Goal: Information Seeking & Learning: Learn about a topic

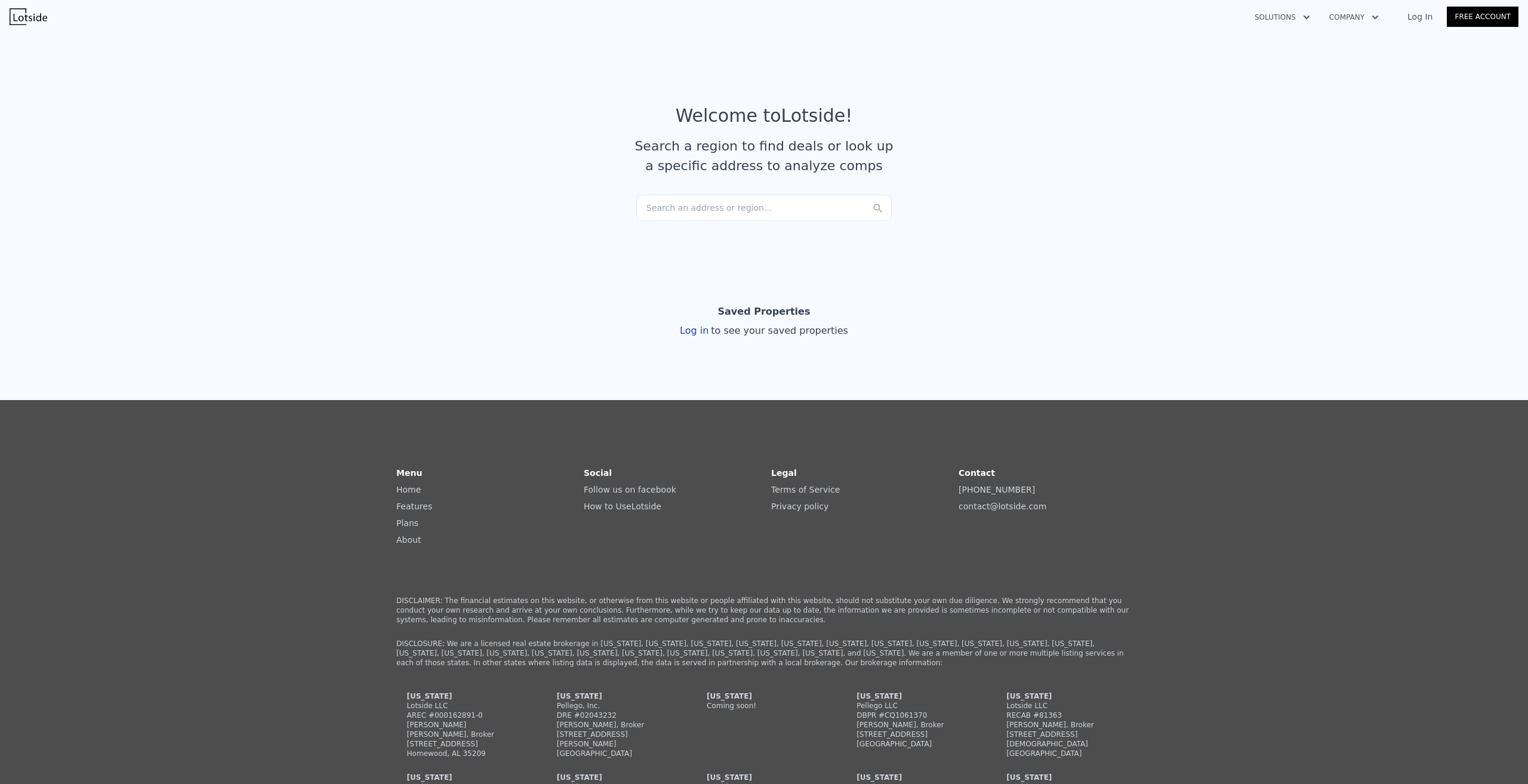
click at [755, 209] on div "Search an address or region..." at bounding box center [763, 207] width 255 height 26
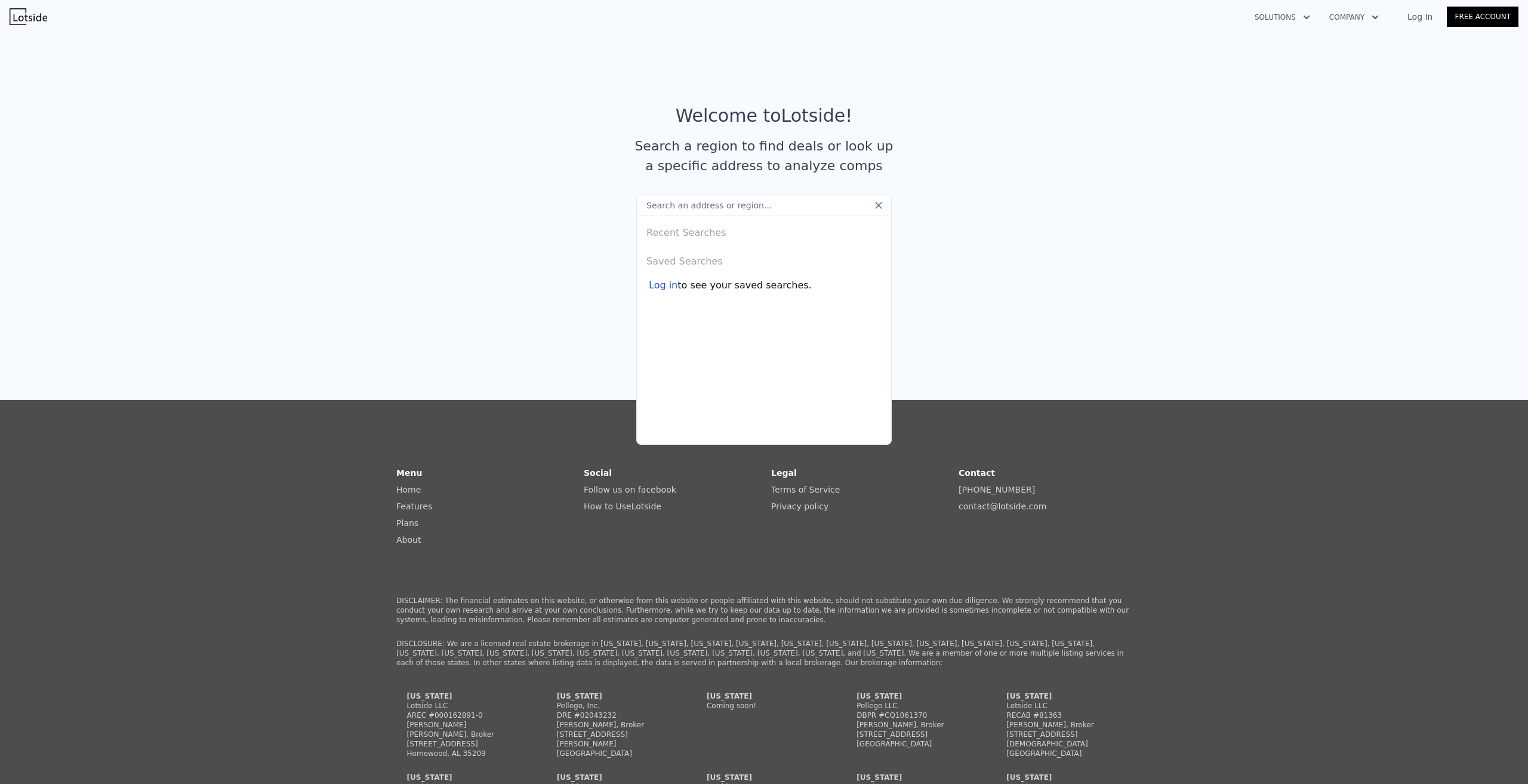
click at [1429, 21] on link "Log In" at bounding box center [1420, 17] width 54 height 12
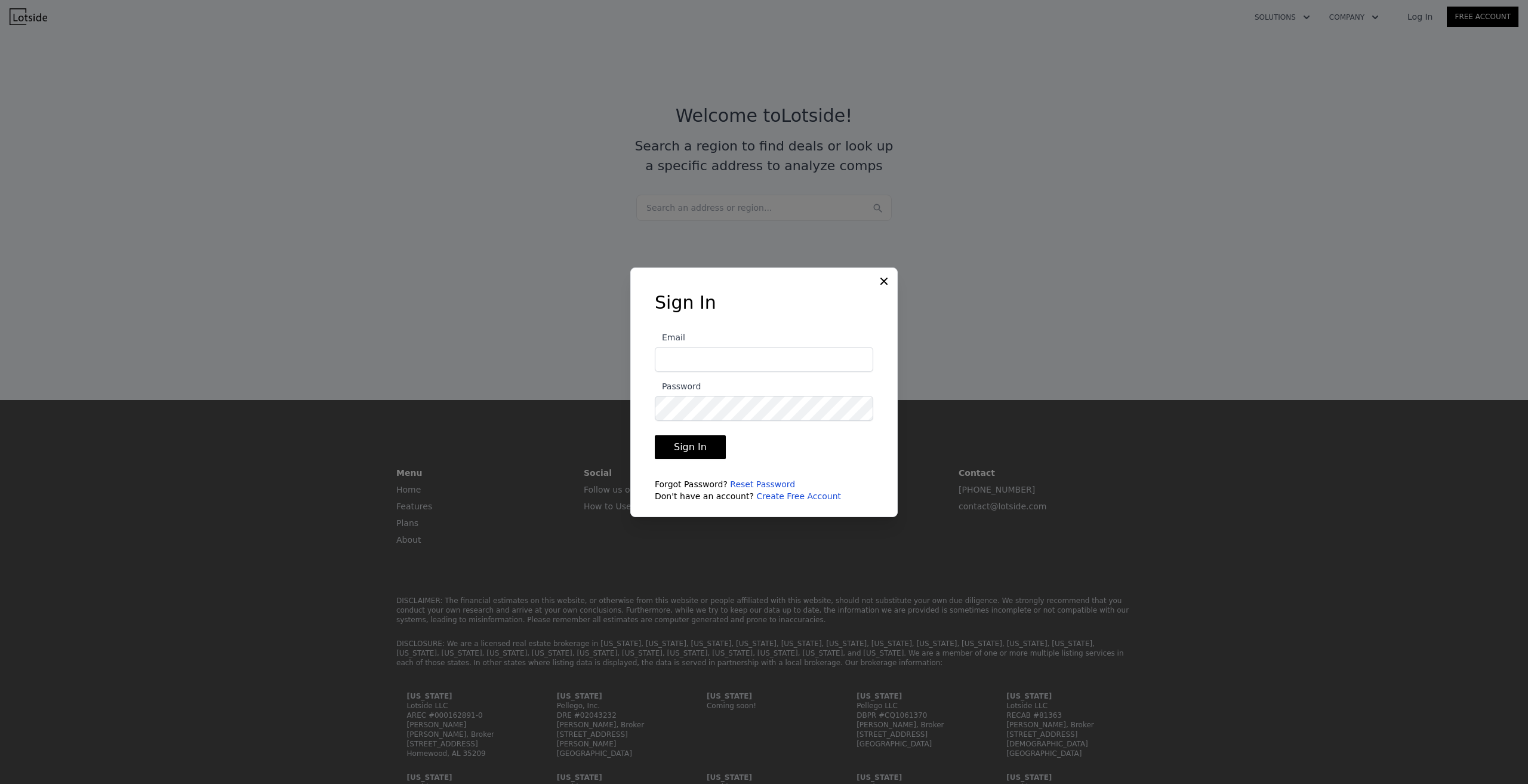
click at [756, 361] on input "Email" at bounding box center [764, 359] width 219 height 25
type input "petzel1337@gmail.com"
click at [881, 278] on icon at bounding box center [884, 280] width 7 height 7
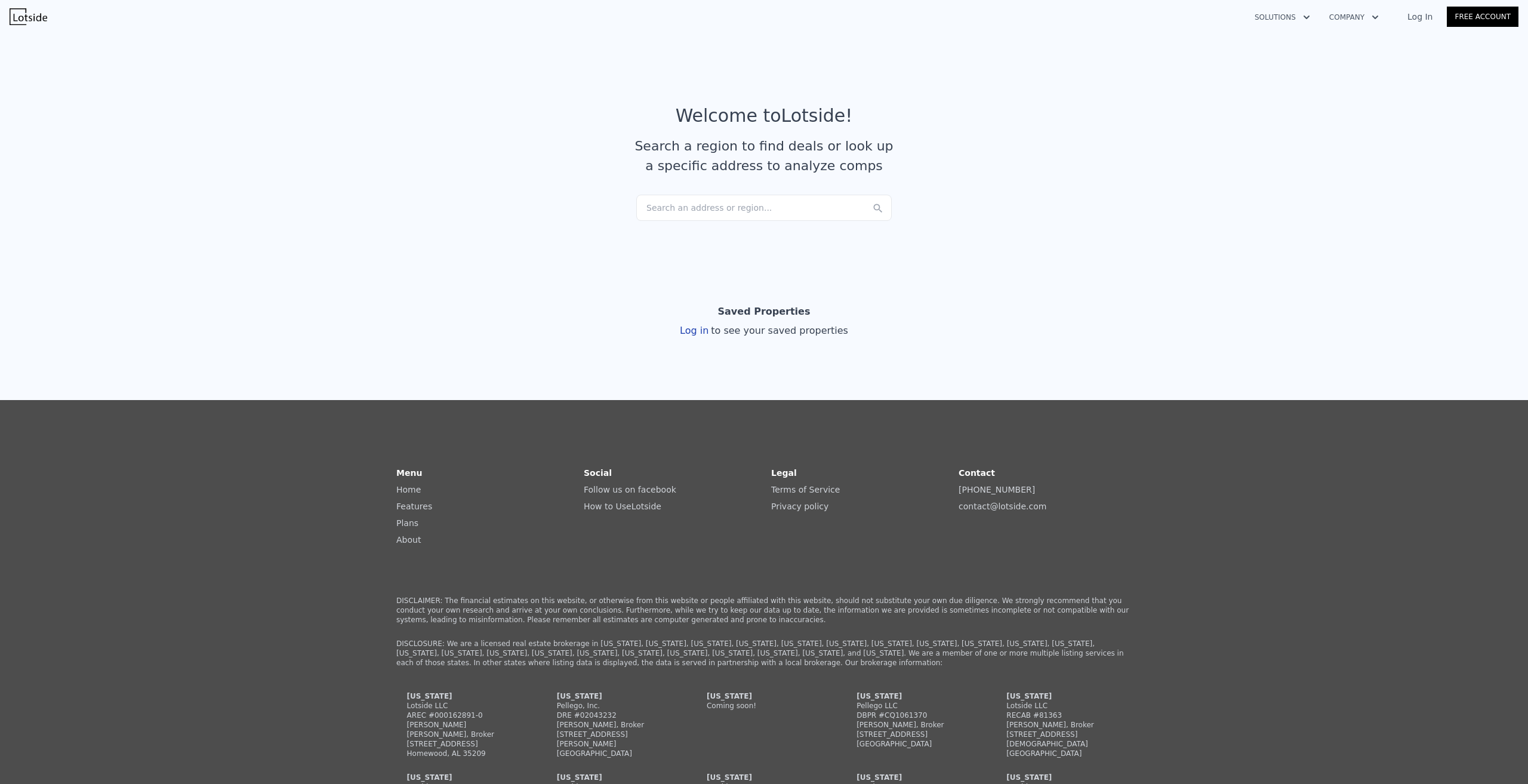
click at [767, 202] on div "Search an address or region..." at bounding box center [763, 207] width 255 height 26
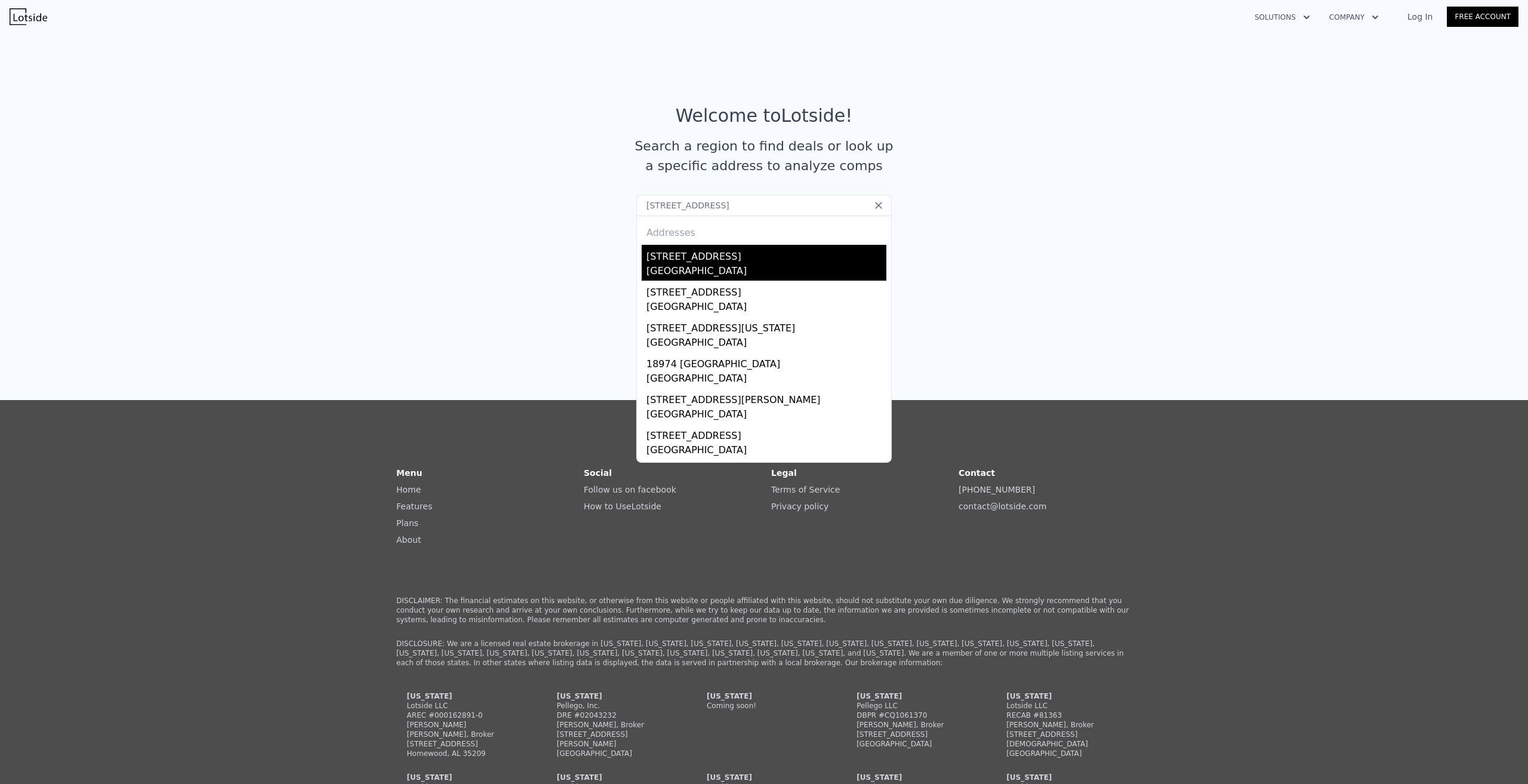
type input "18974 Fairfield St, Detroit, MI 48221"
click at [743, 254] on div "[STREET_ADDRESS]" at bounding box center [767, 254] width 240 height 19
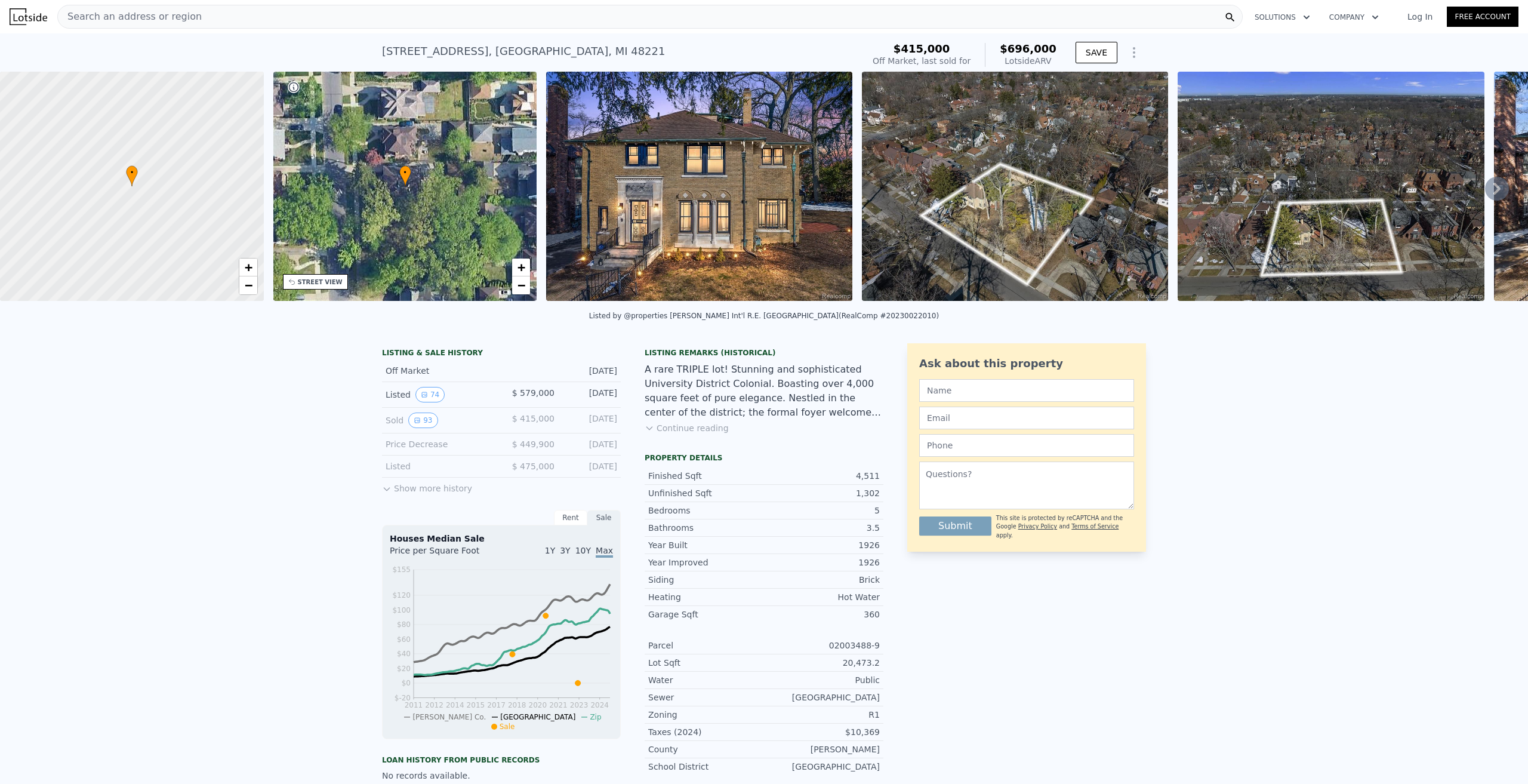
click at [751, 145] on img at bounding box center [699, 186] width 306 height 229
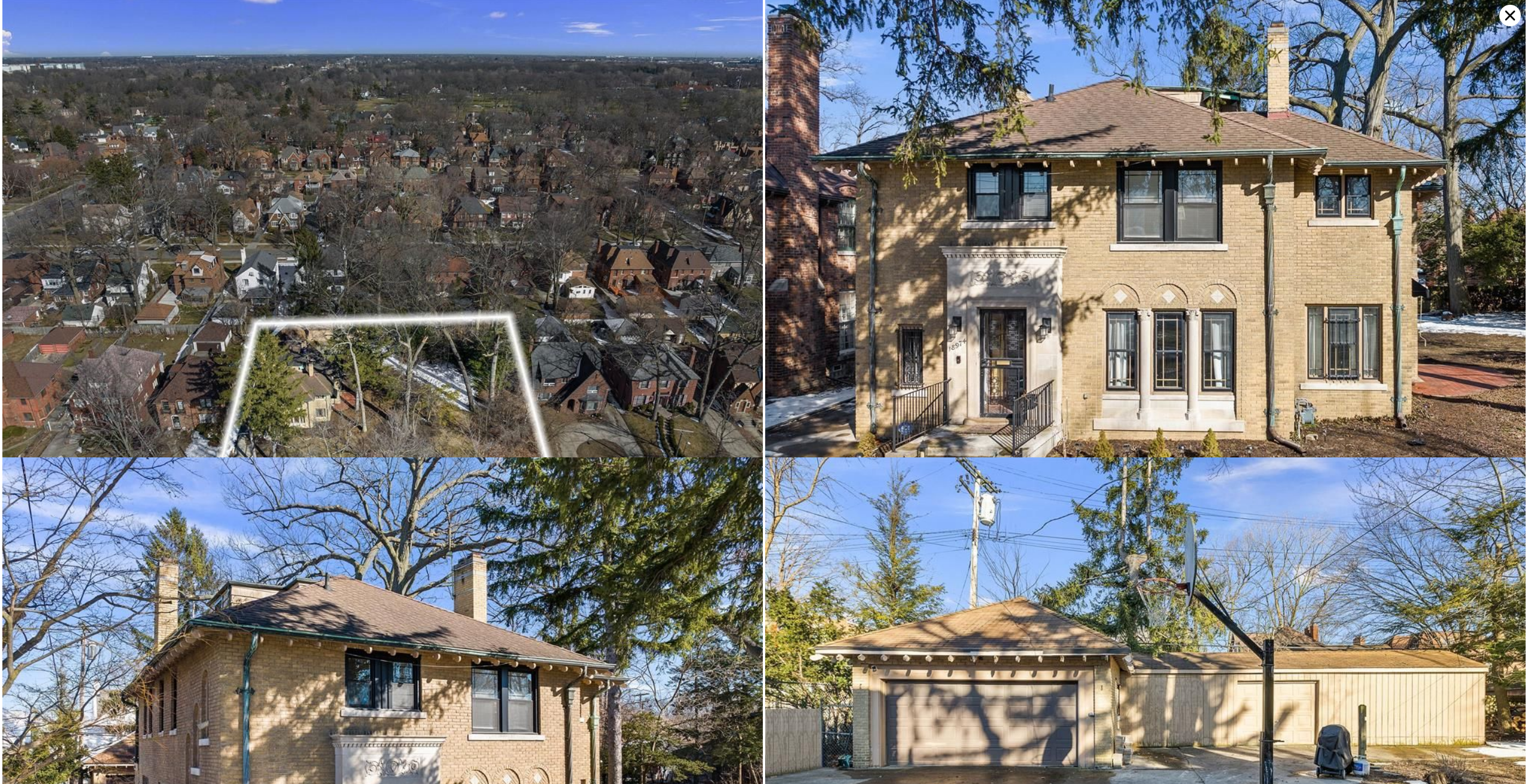
scroll to position [460, 0]
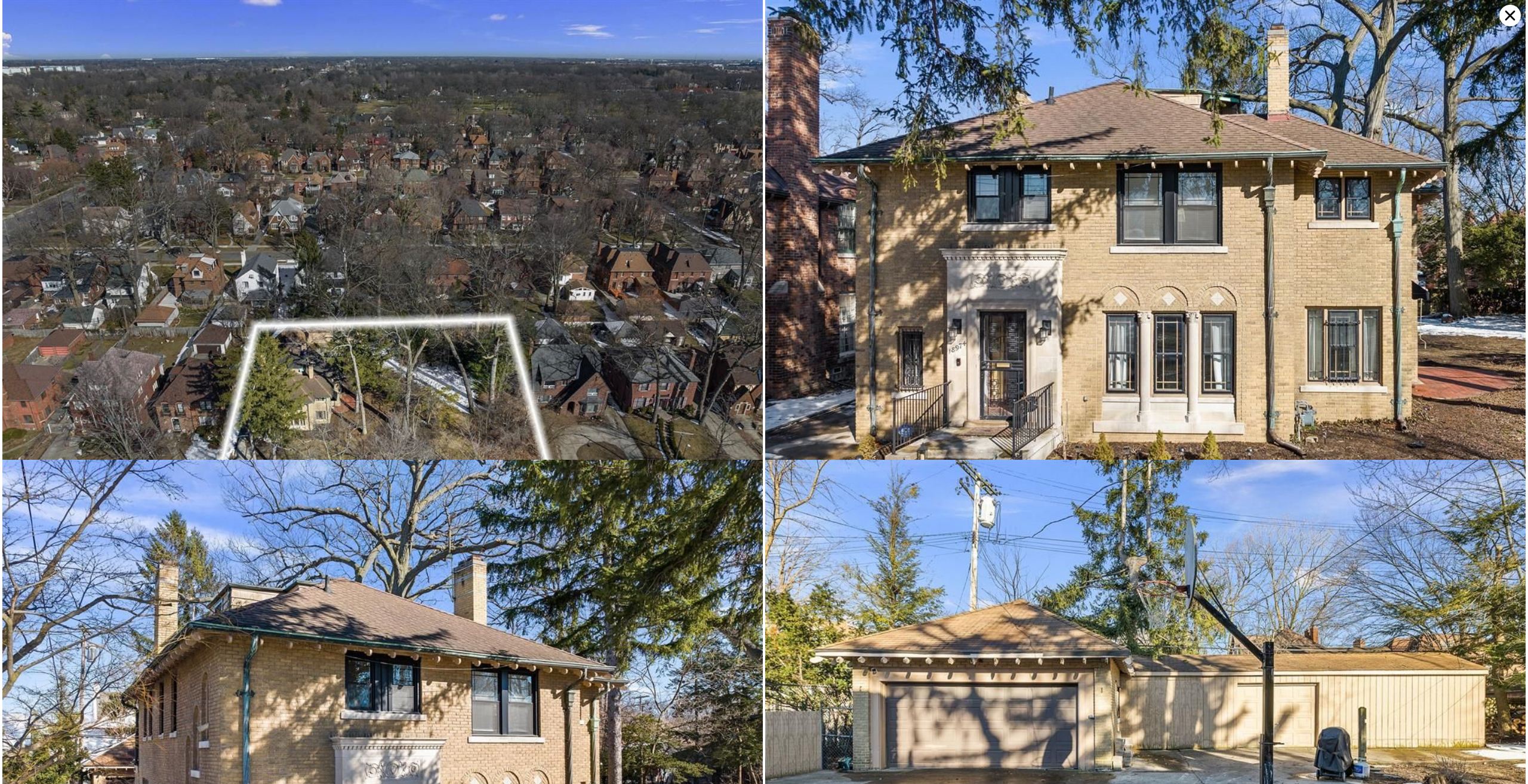
click at [1503, 16] on icon at bounding box center [1510, 15] width 21 height 21
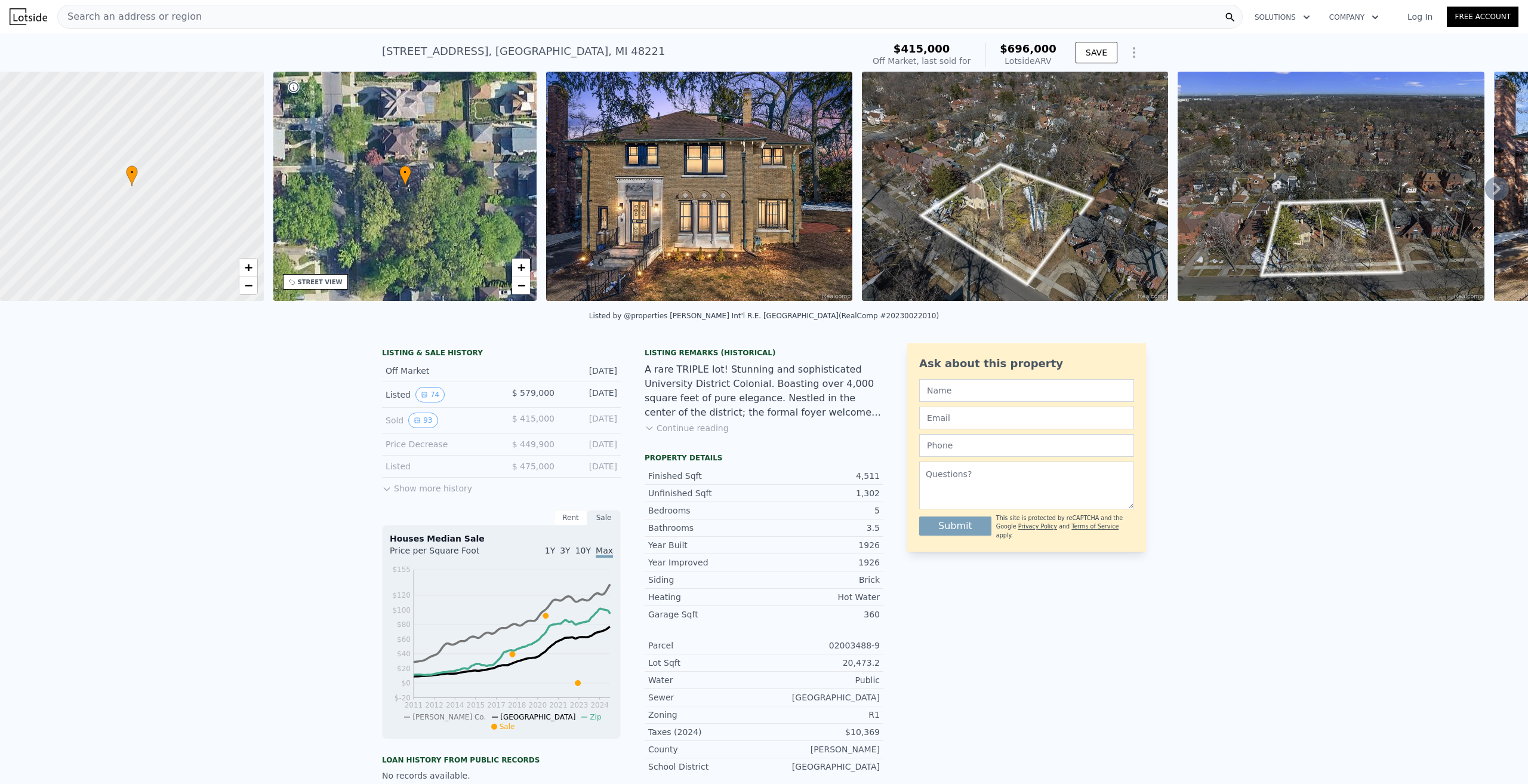
click at [716, 219] on img at bounding box center [699, 186] width 306 height 229
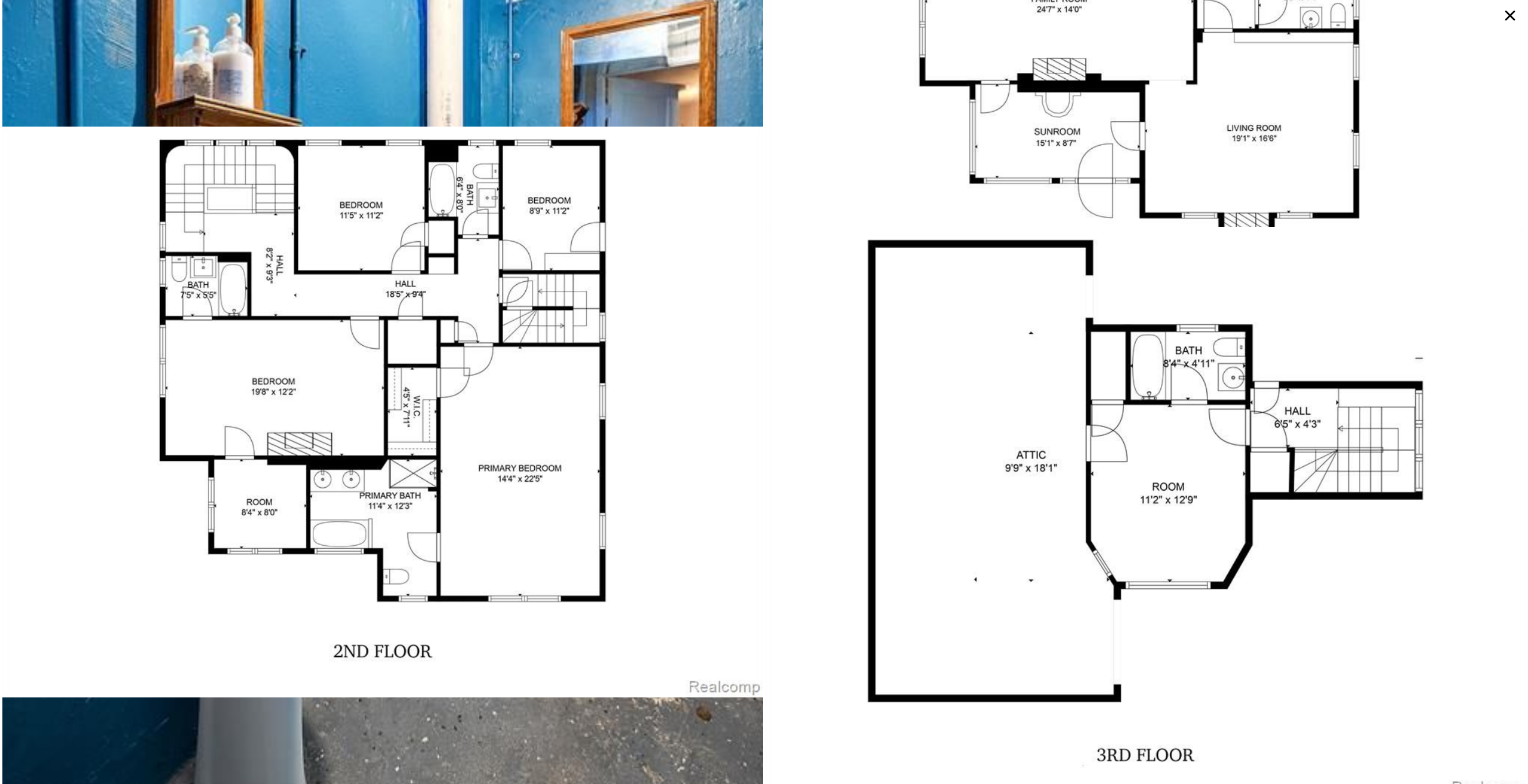
scroll to position [15207, 0]
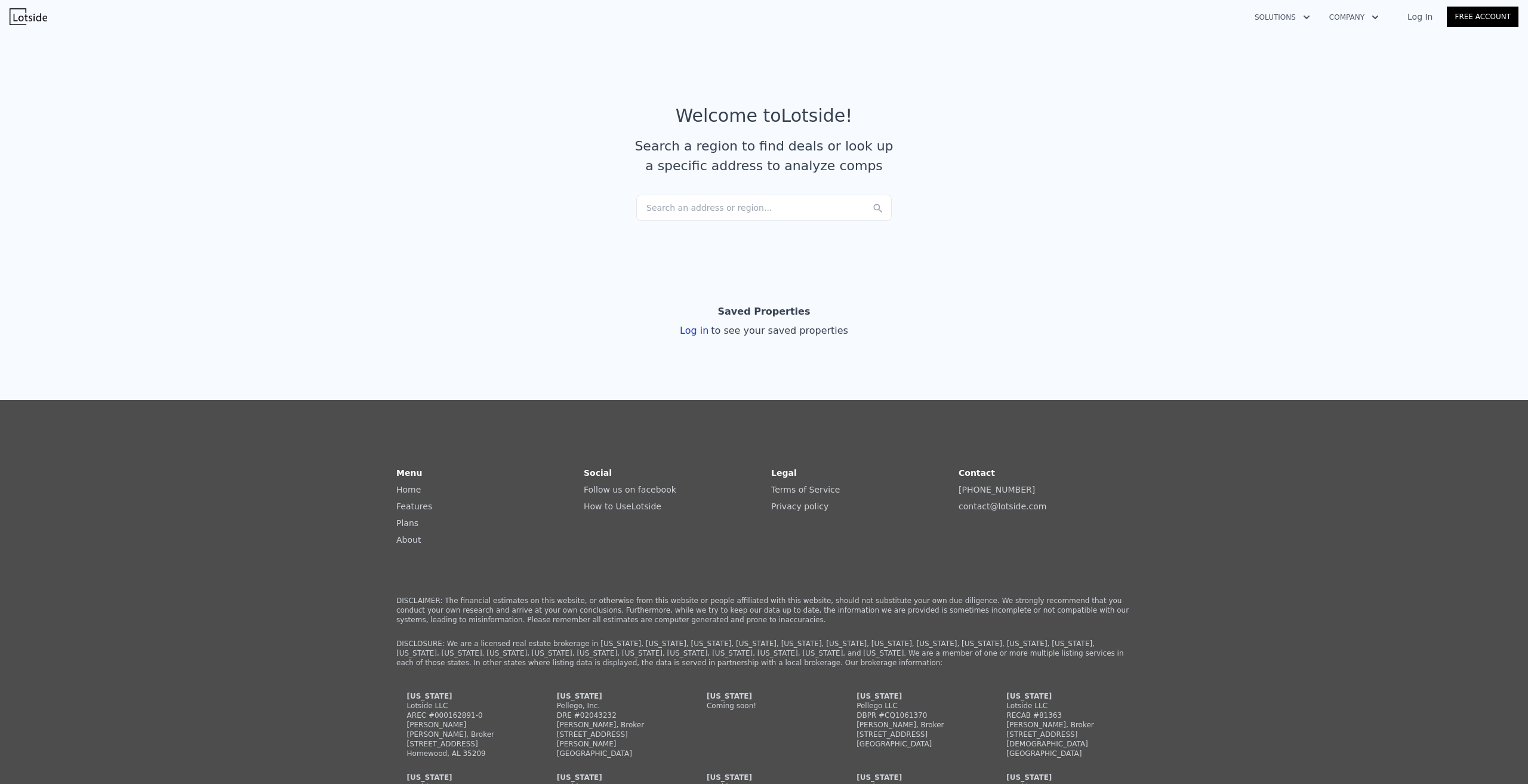
click at [722, 205] on div "Search an address or region..." at bounding box center [763, 207] width 255 height 26
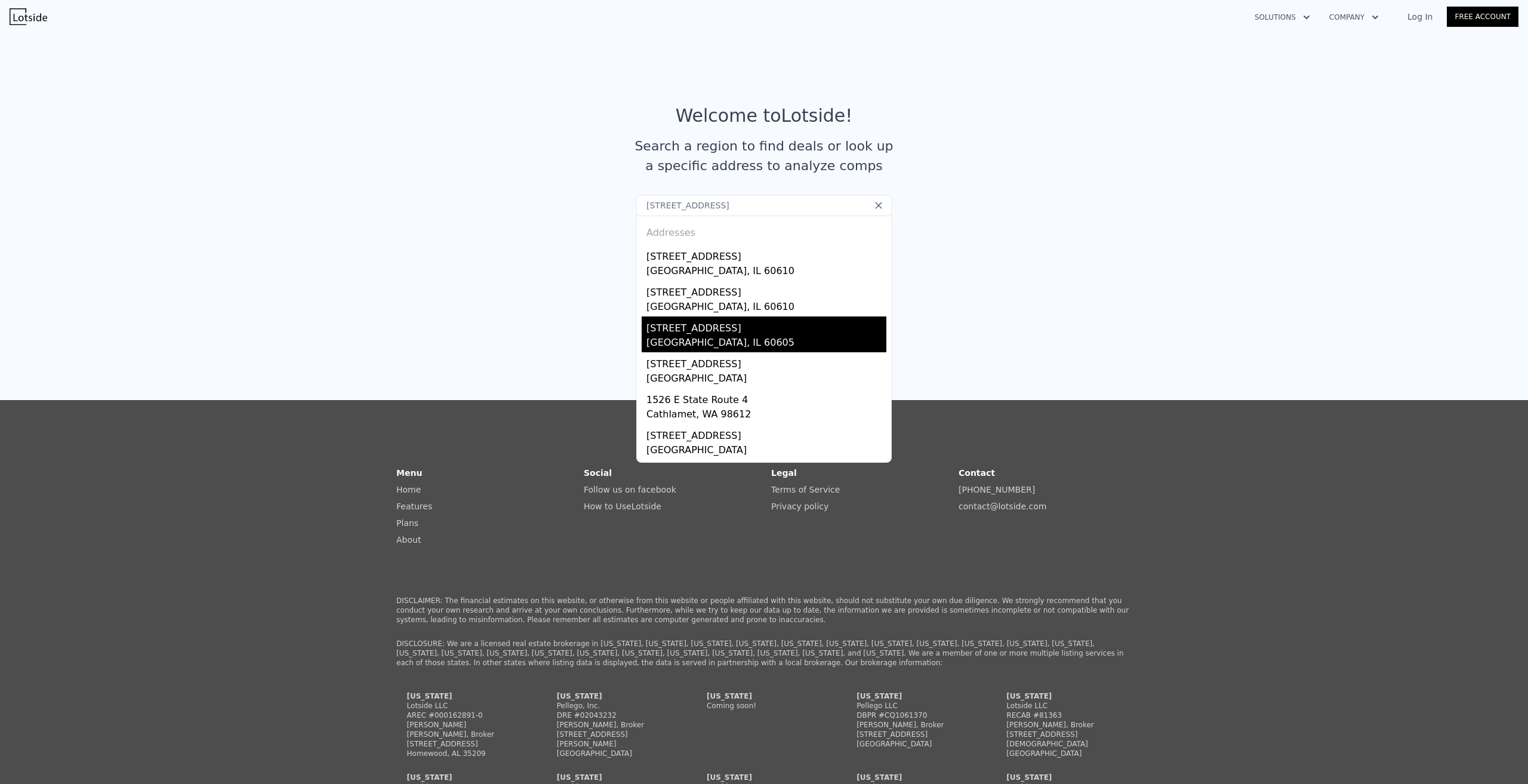
type input "1526 S State st PH1"
click at [707, 327] on div "1529 S State Street Unit Ph-1" at bounding box center [767, 326] width 240 height 19
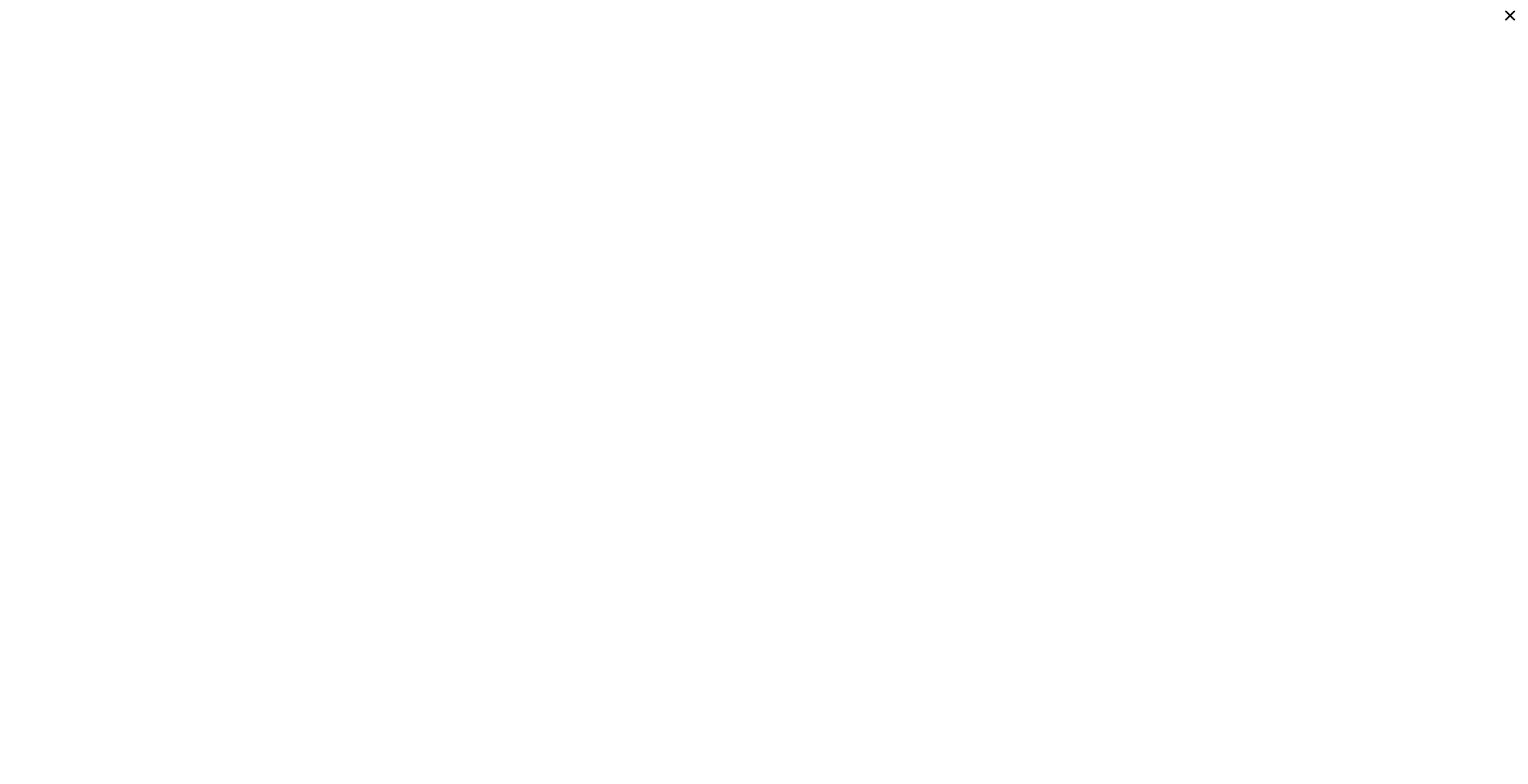
scroll to position [0, 5]
click at [1516, 14] on icon at bounding box center [1510, 15] width 21 height 21
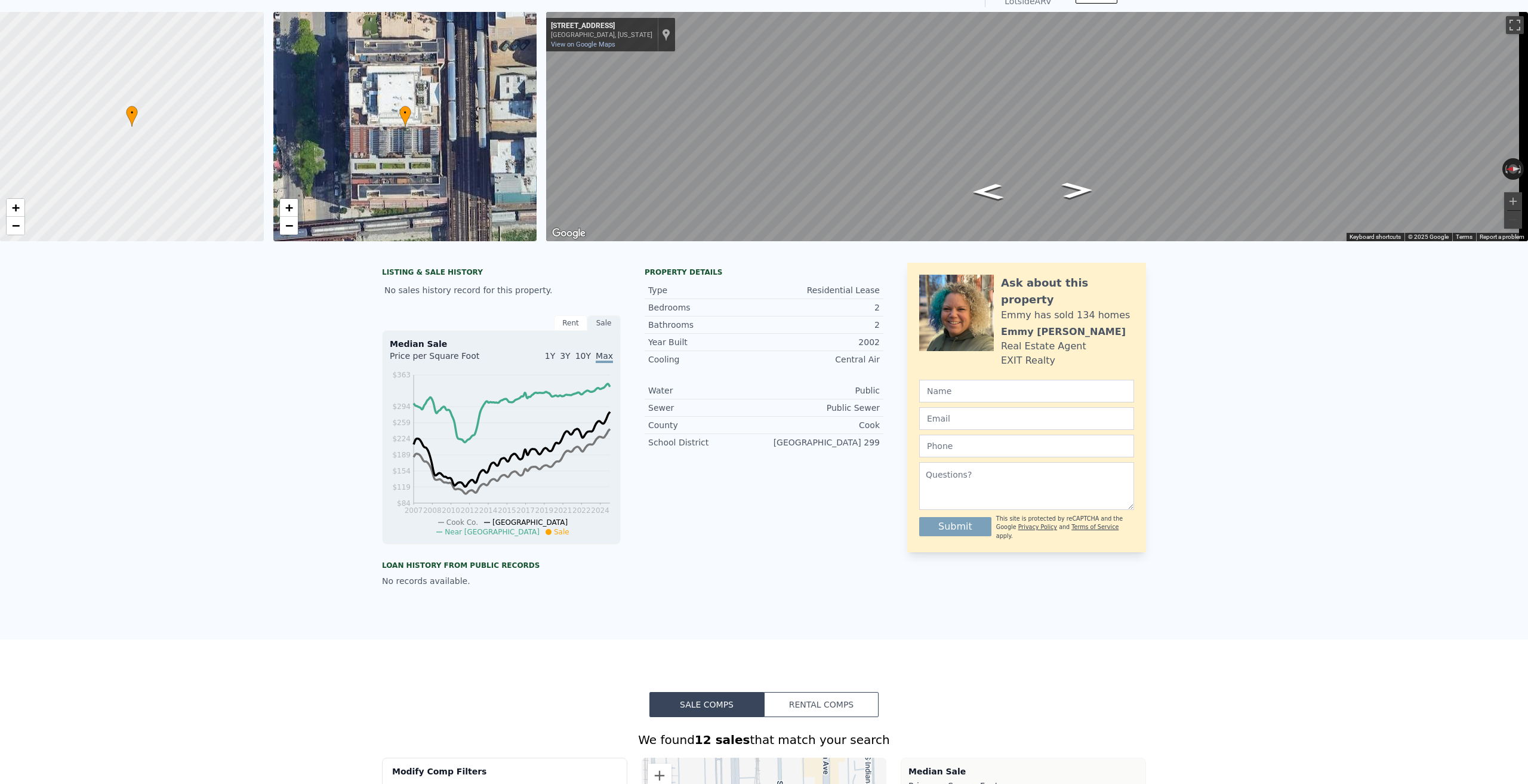
scroll to position [4, 0]
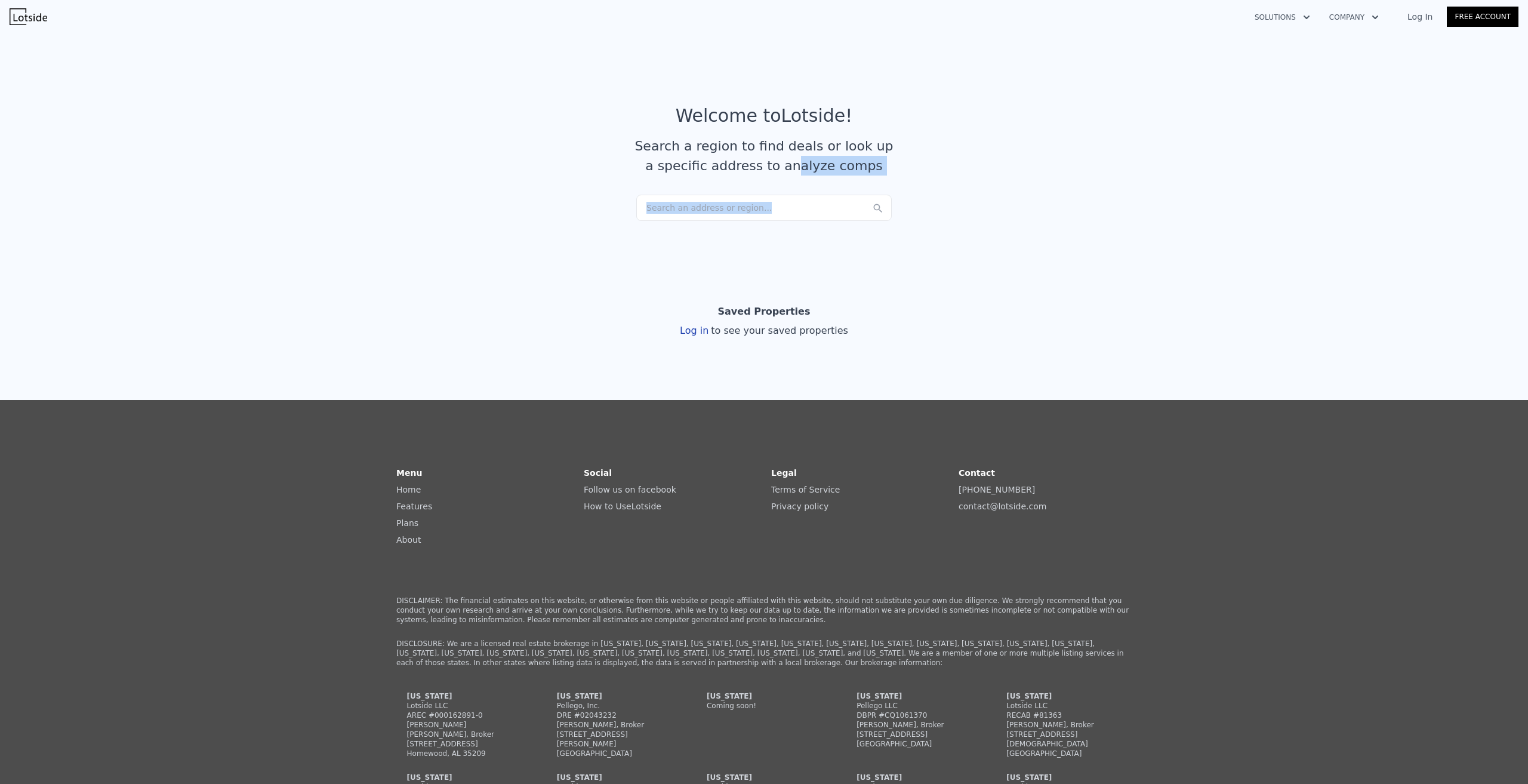
drag, startPoint x: 787, startPoint y: 191, endPoint x: 781, endPoint y: 201, distance: 11.7
click at [784, 195] on article "Welcome to Lotside ! Search a region to find deals or look up a specific addres…" at bounding box center [764, 150] width 764 height 89
click at [779, 204] on div "Search an address or region..." at bounding box center [763, 207] width 255 height 26
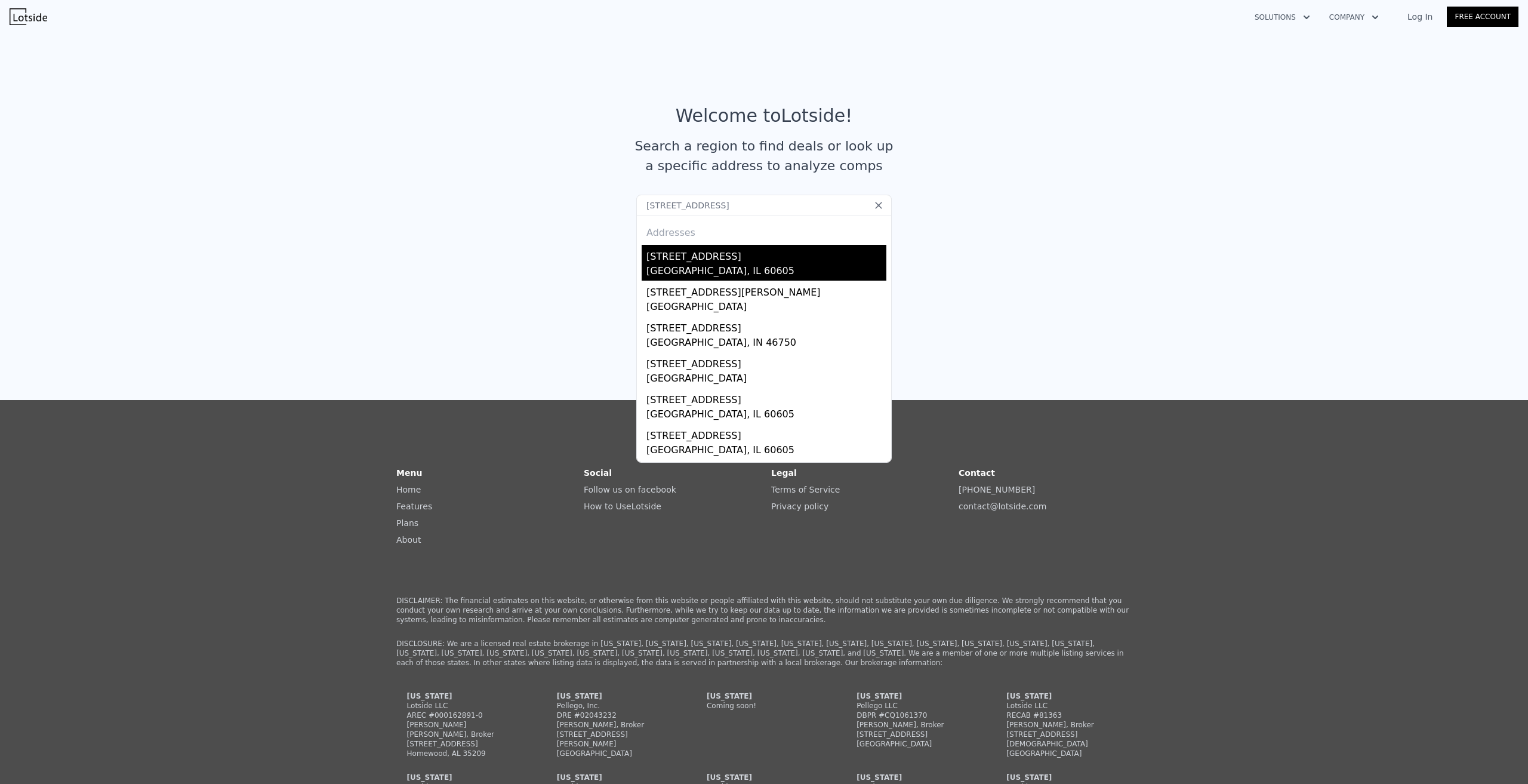
type input "1529 S State st 2301"
click at [731, 250] on div "1529 S State St # 2301" at bounding box center [767, 254] width 240 height 19
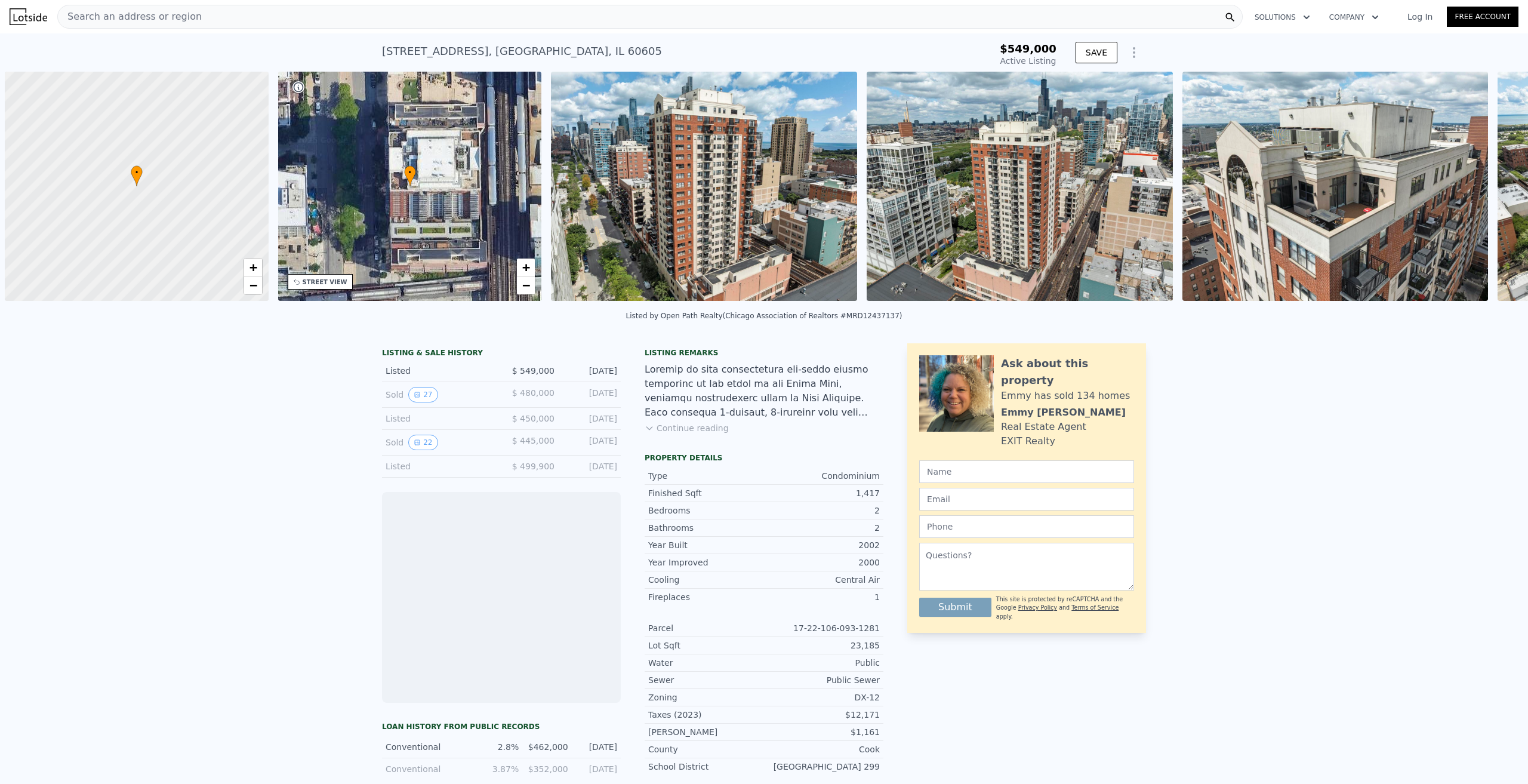
scroll to position [0, 5]
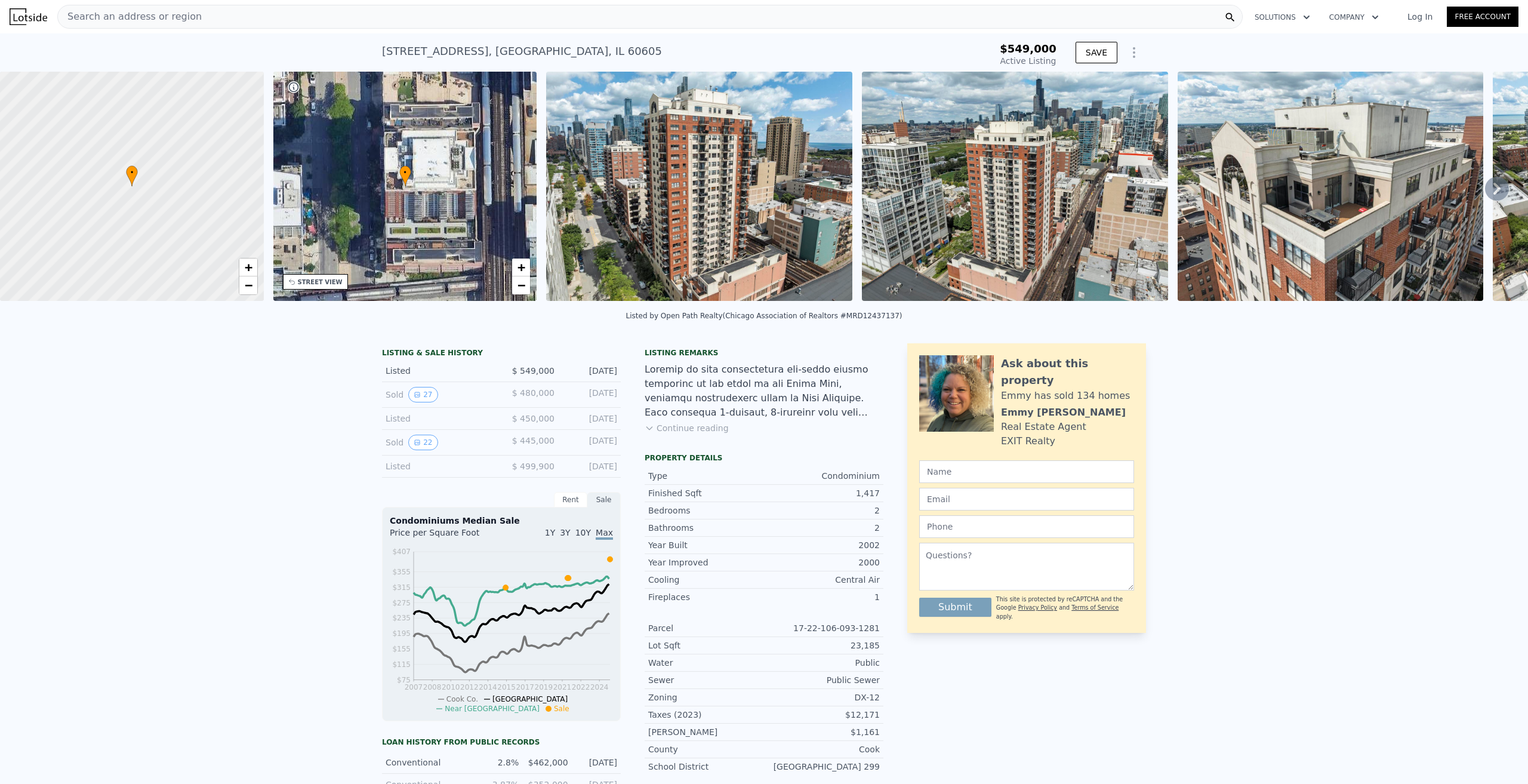
click at [682, 195] on img at bounding box center [699, 186] width 306 height 229
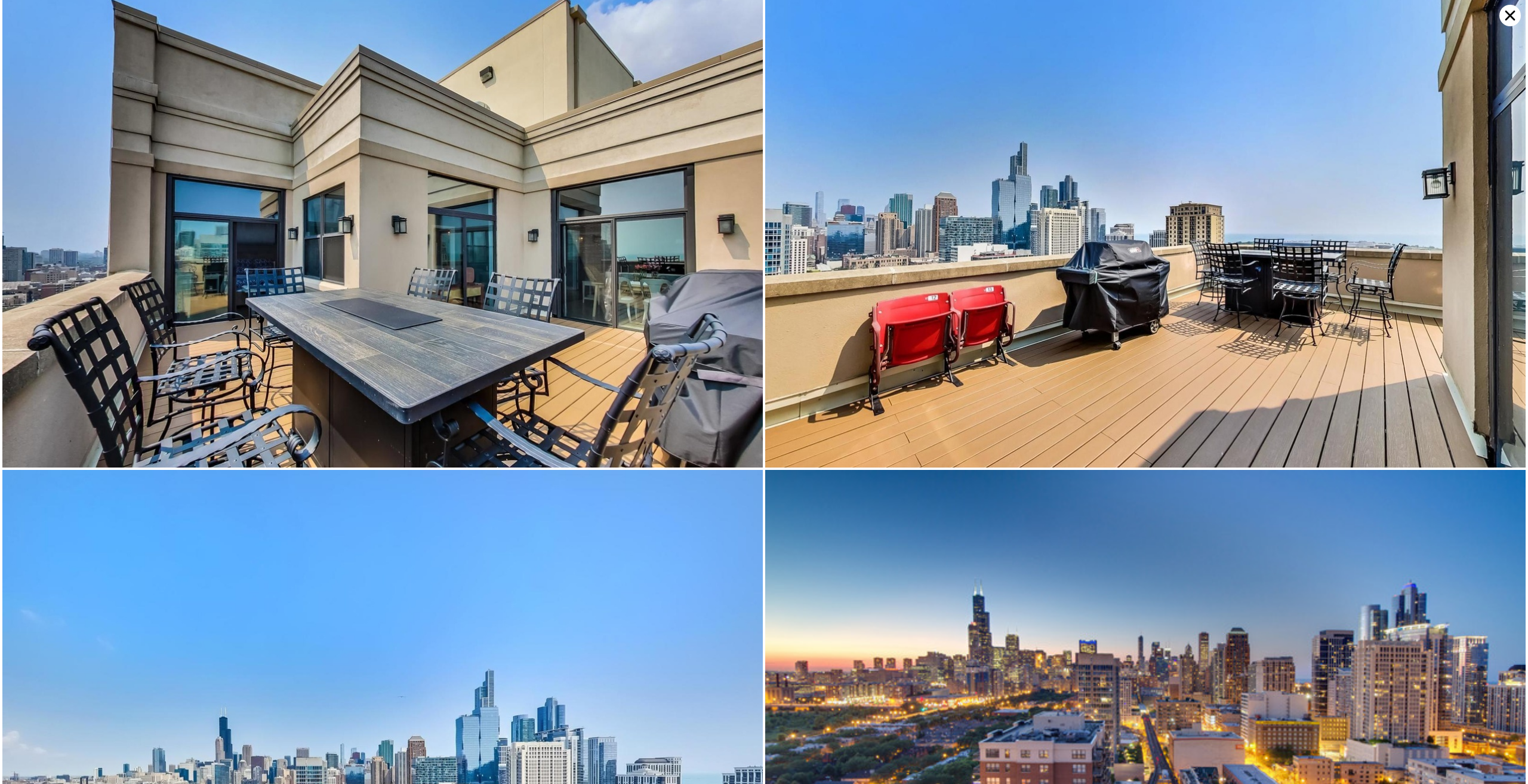
scroll to position [5693, 0]
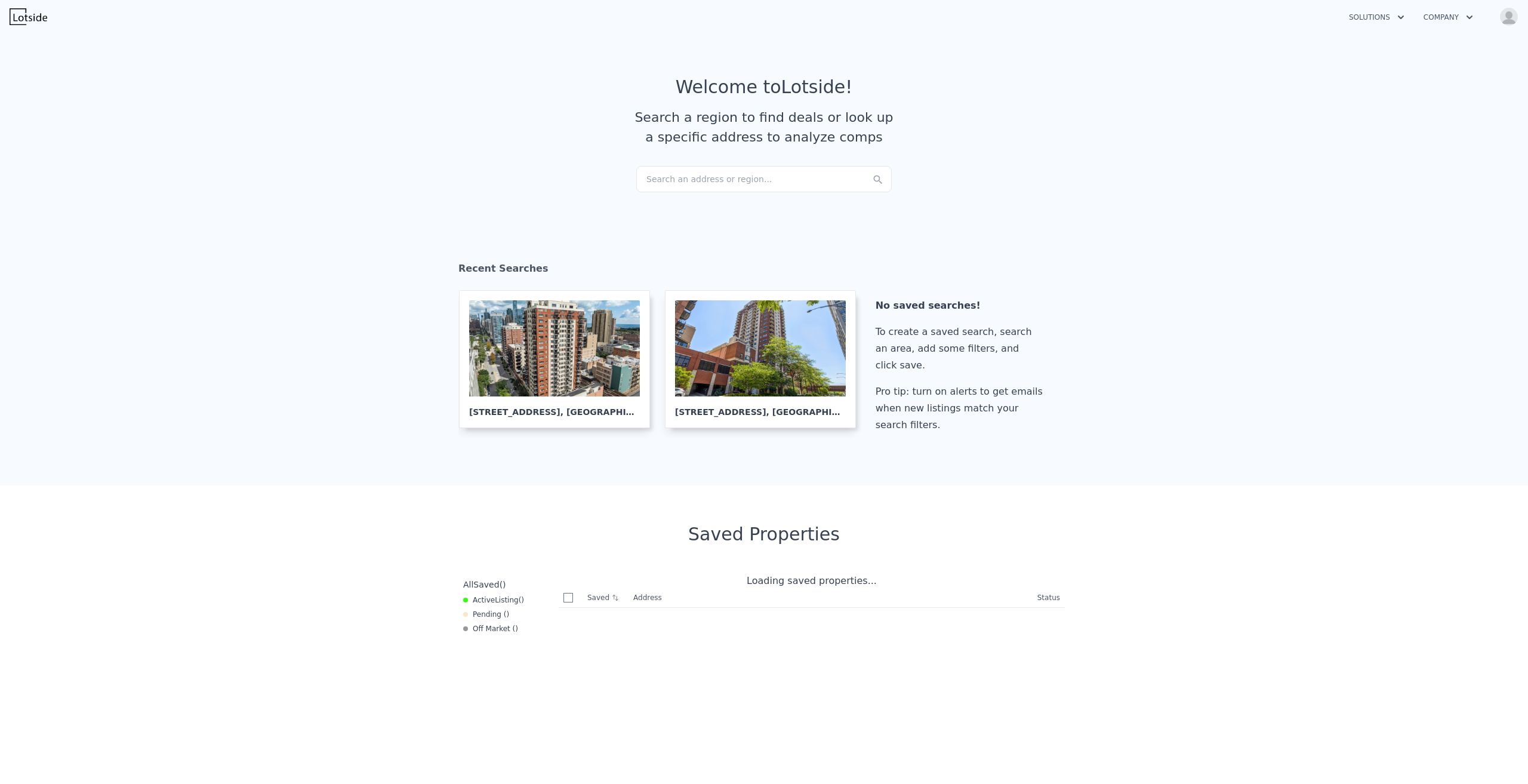
checkbox input "true"
click at [798, 183] on div "Search an address or region..." at bounding box center [763, 179] width 255 height 26
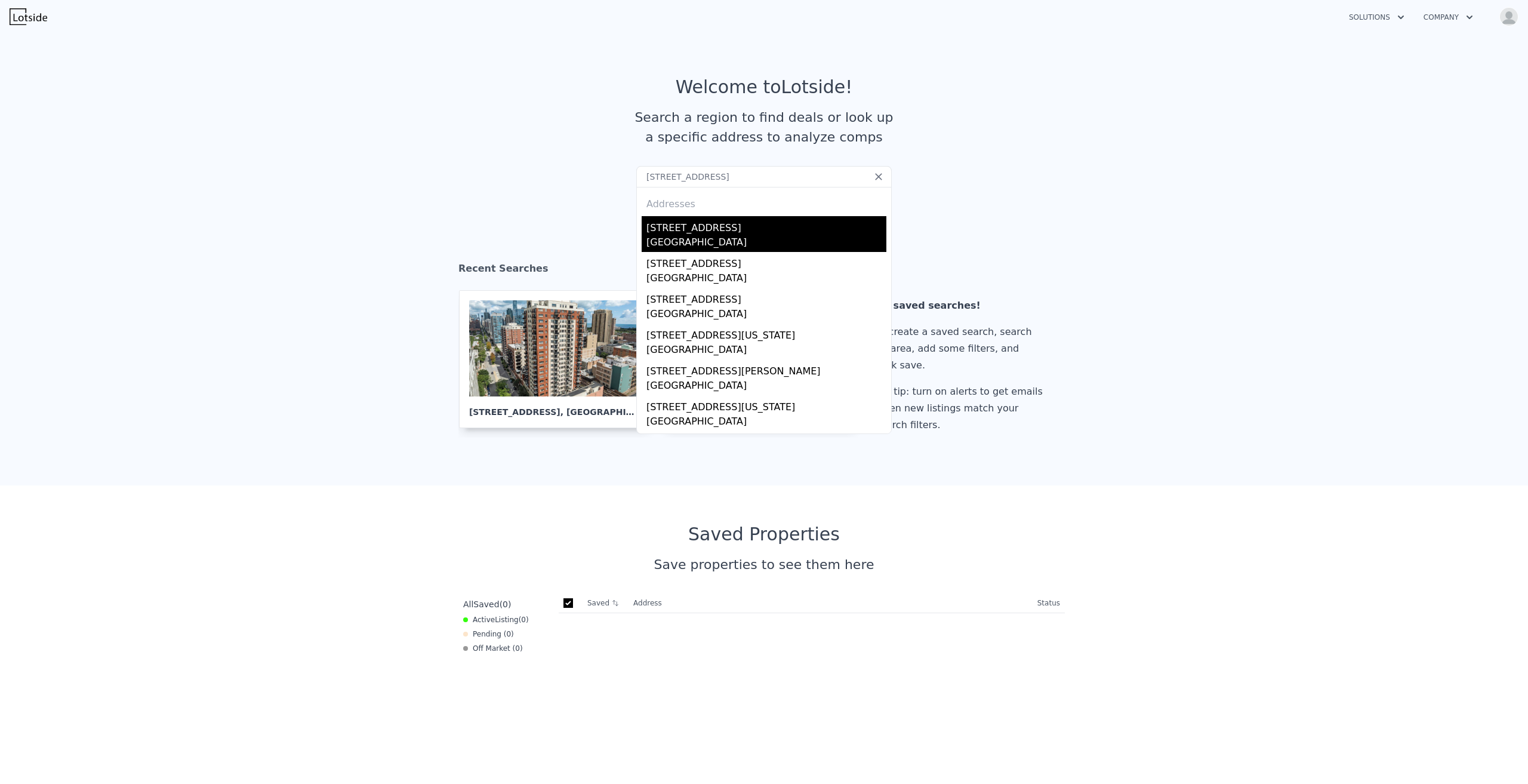
type input "18934 Fairfield St, Detroit, MI 48221"
click at [711, 231] on div "[STREET_ADDRESS]" at bounding box center [767, 225] width 240 height 19
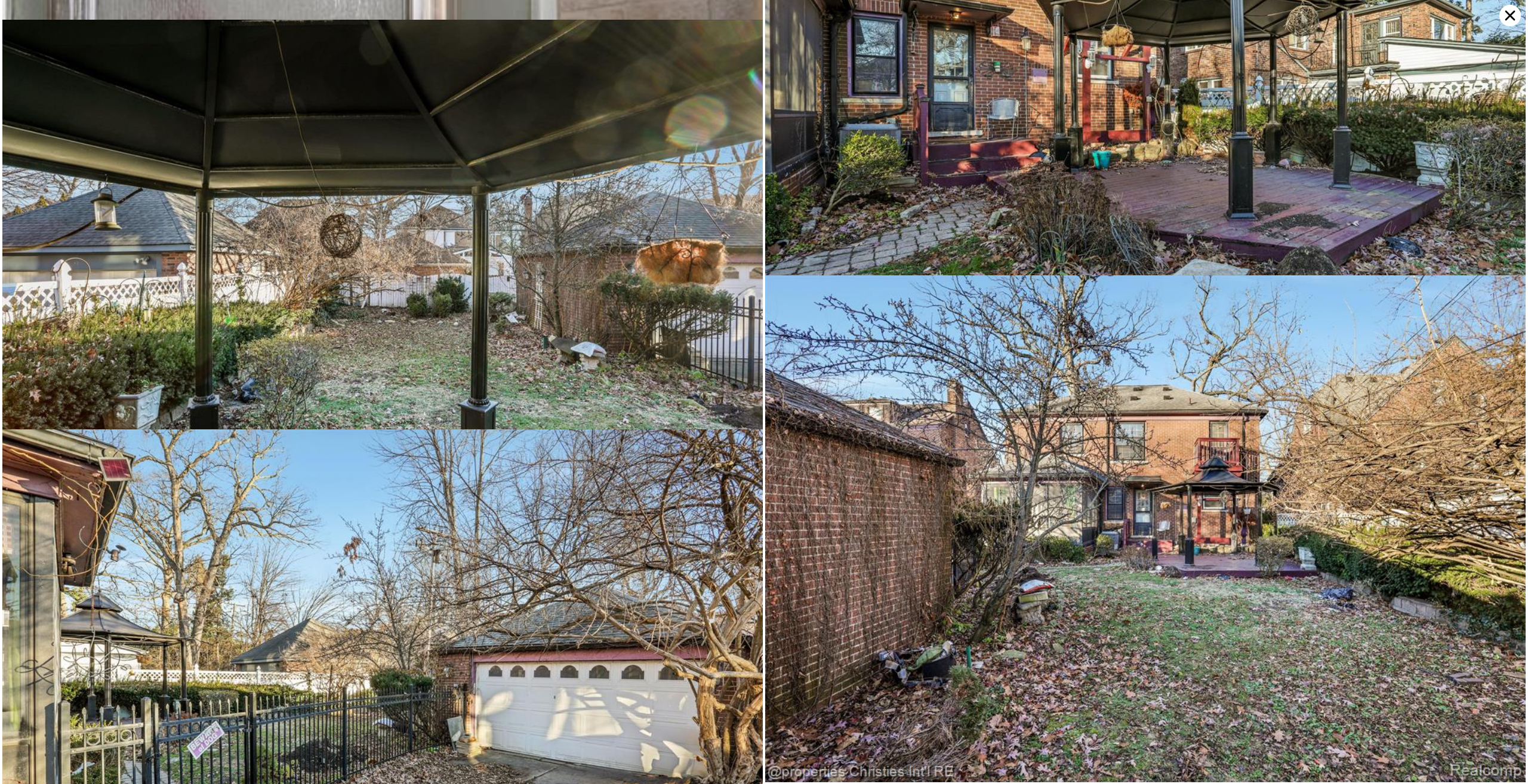
scroll to position [7654, 0]
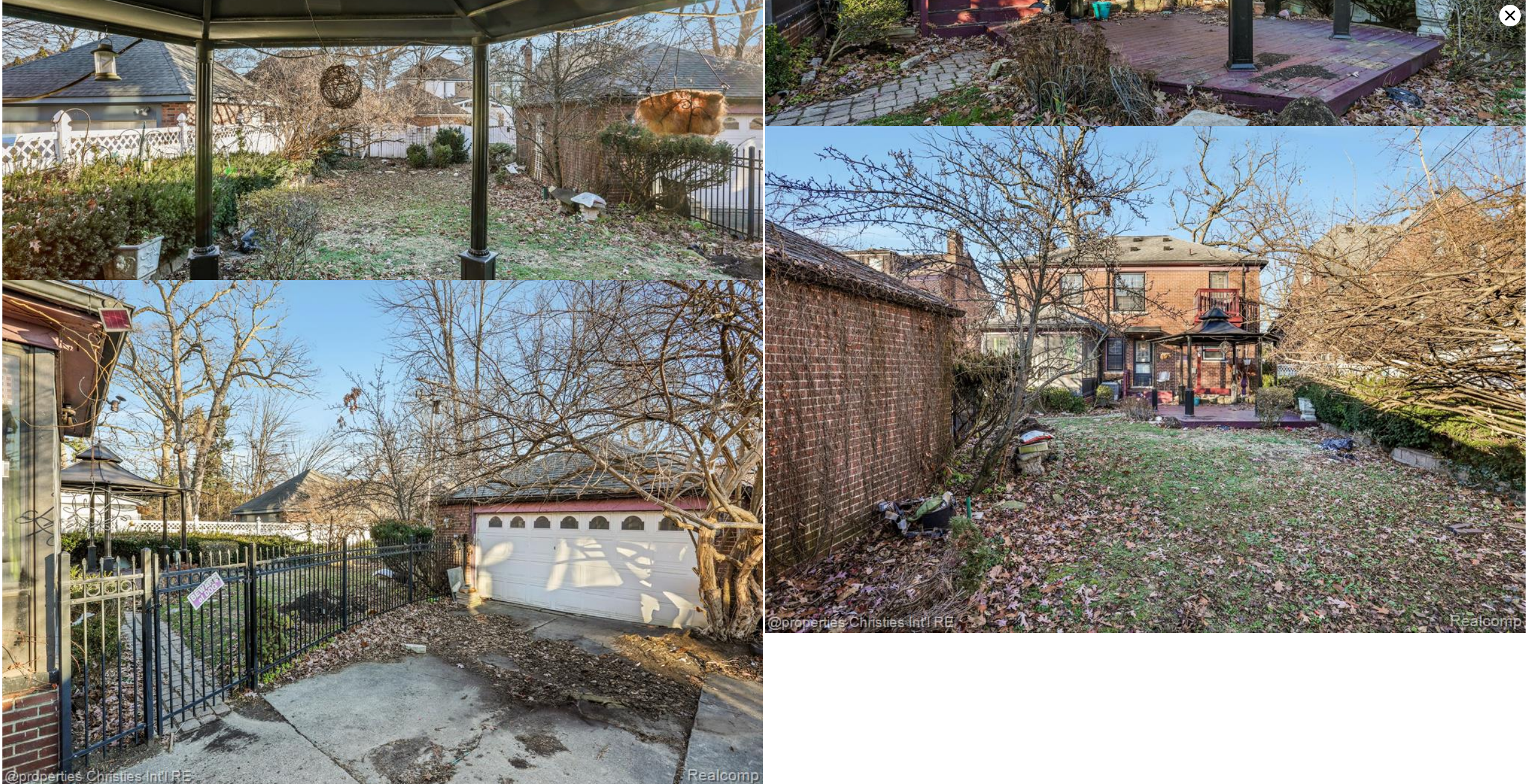
click at [1503, 18] on icon at bounding box center [1510, 15] width 21 height 21
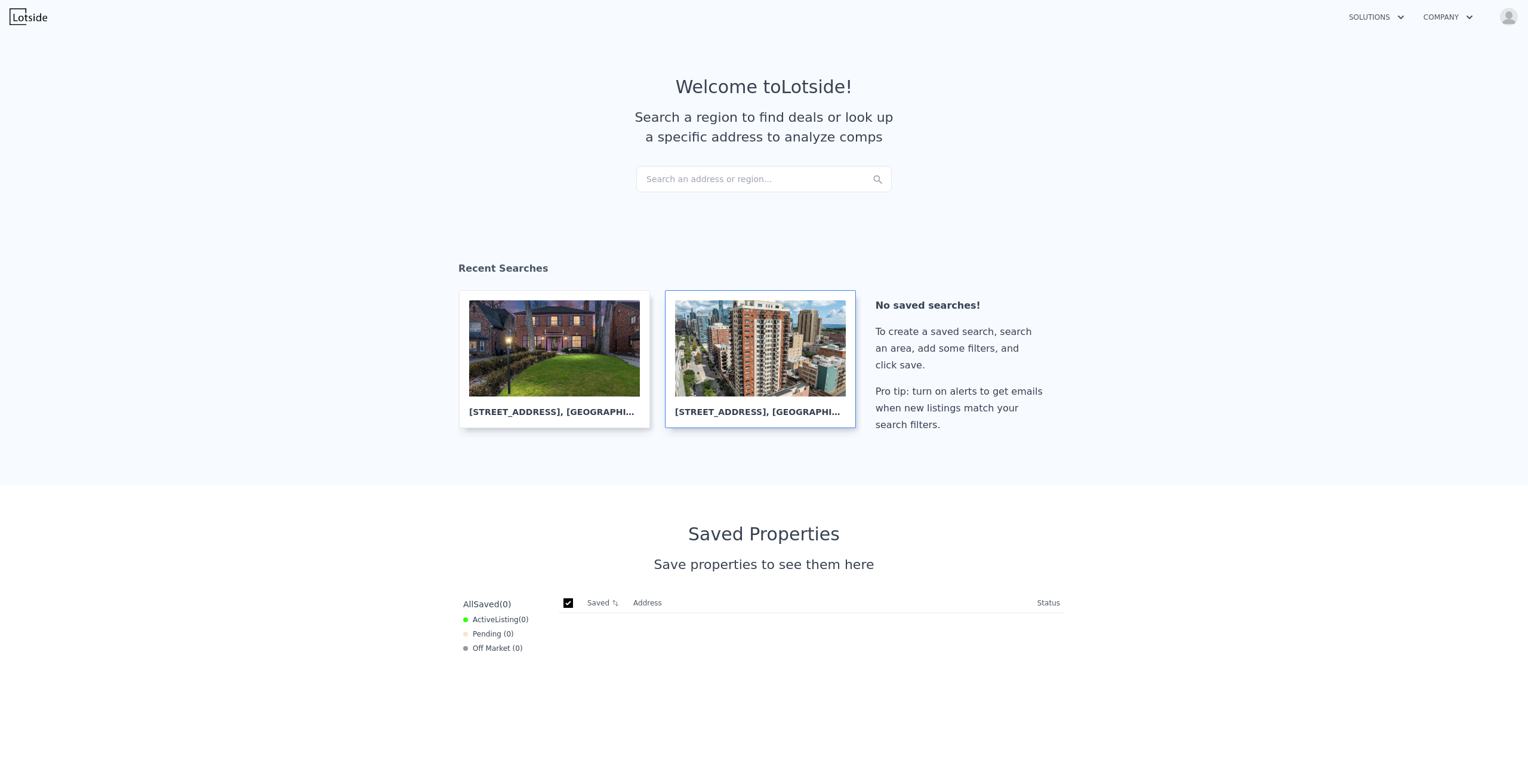
click at [739, 342] on div at bounding box center [761, 348] width 171 height 96
click at [725, 179] on div "Search an address or region..." at bounding box center [763, 179] width 255 height 26
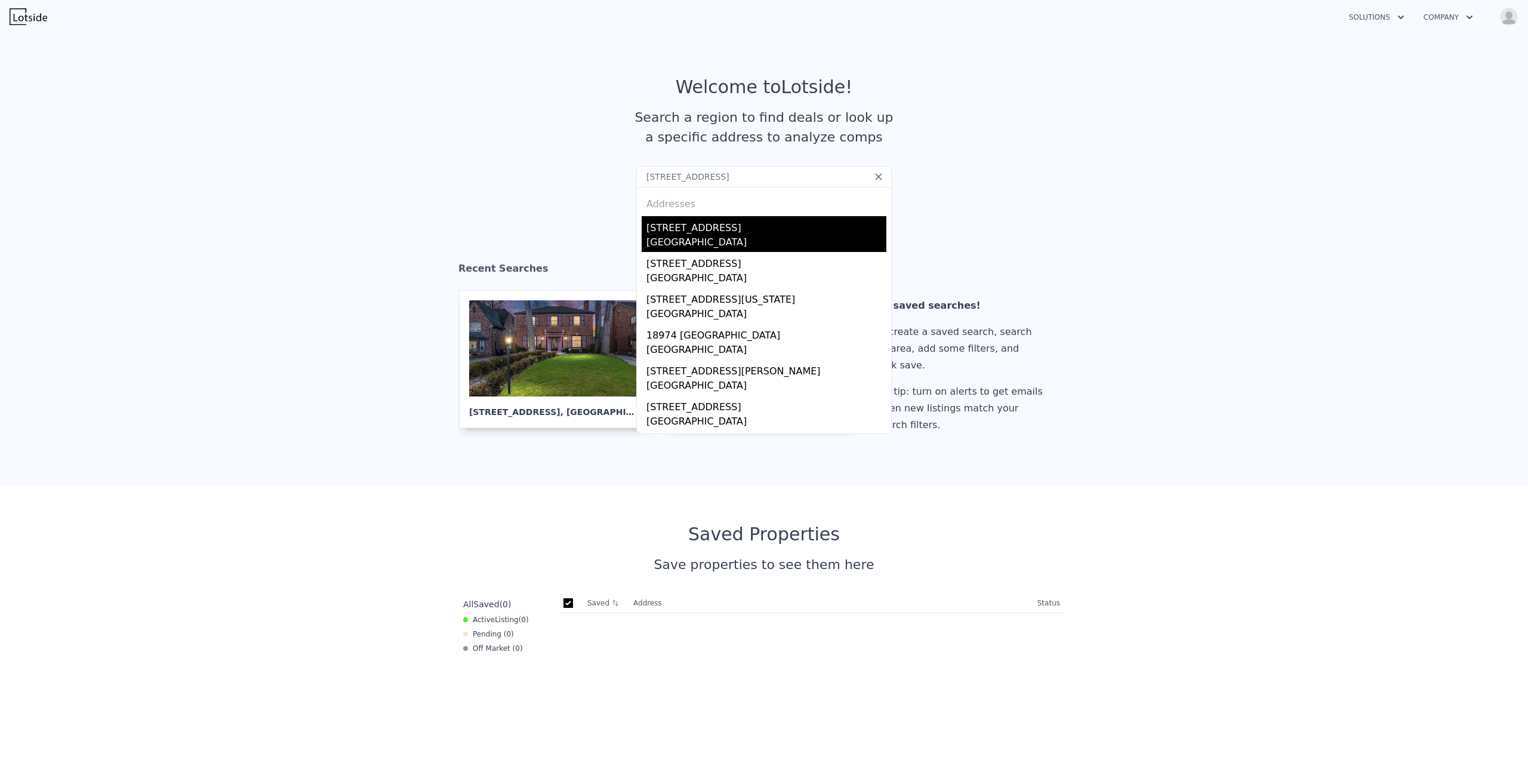
type input "18974 Fairfield St, Detroit, MI 48221"
click at [717, 243] on div "Detroit, MI 48221" at bounding box center [767, 243] width 240 height 17
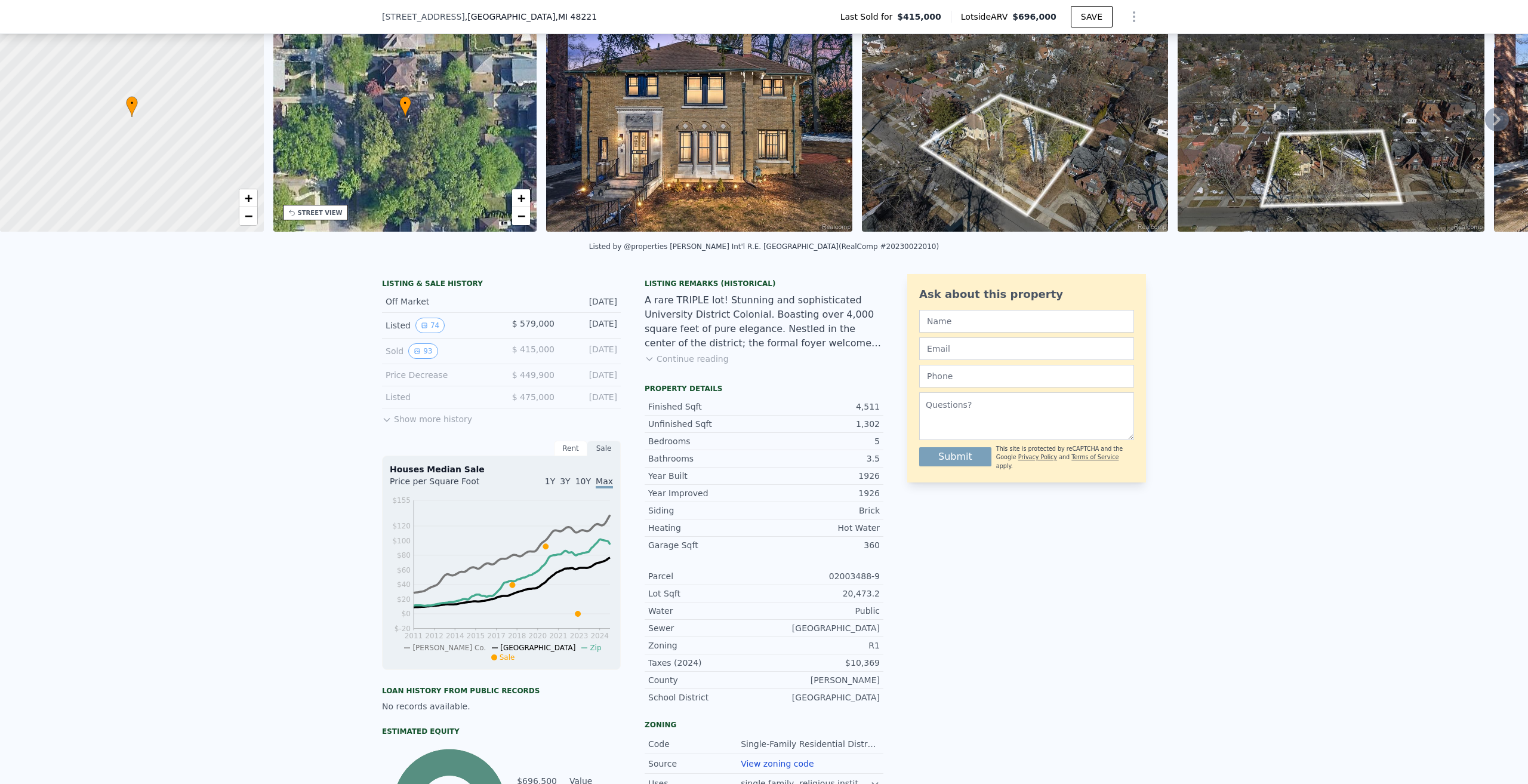
scroll to position [55, 0]
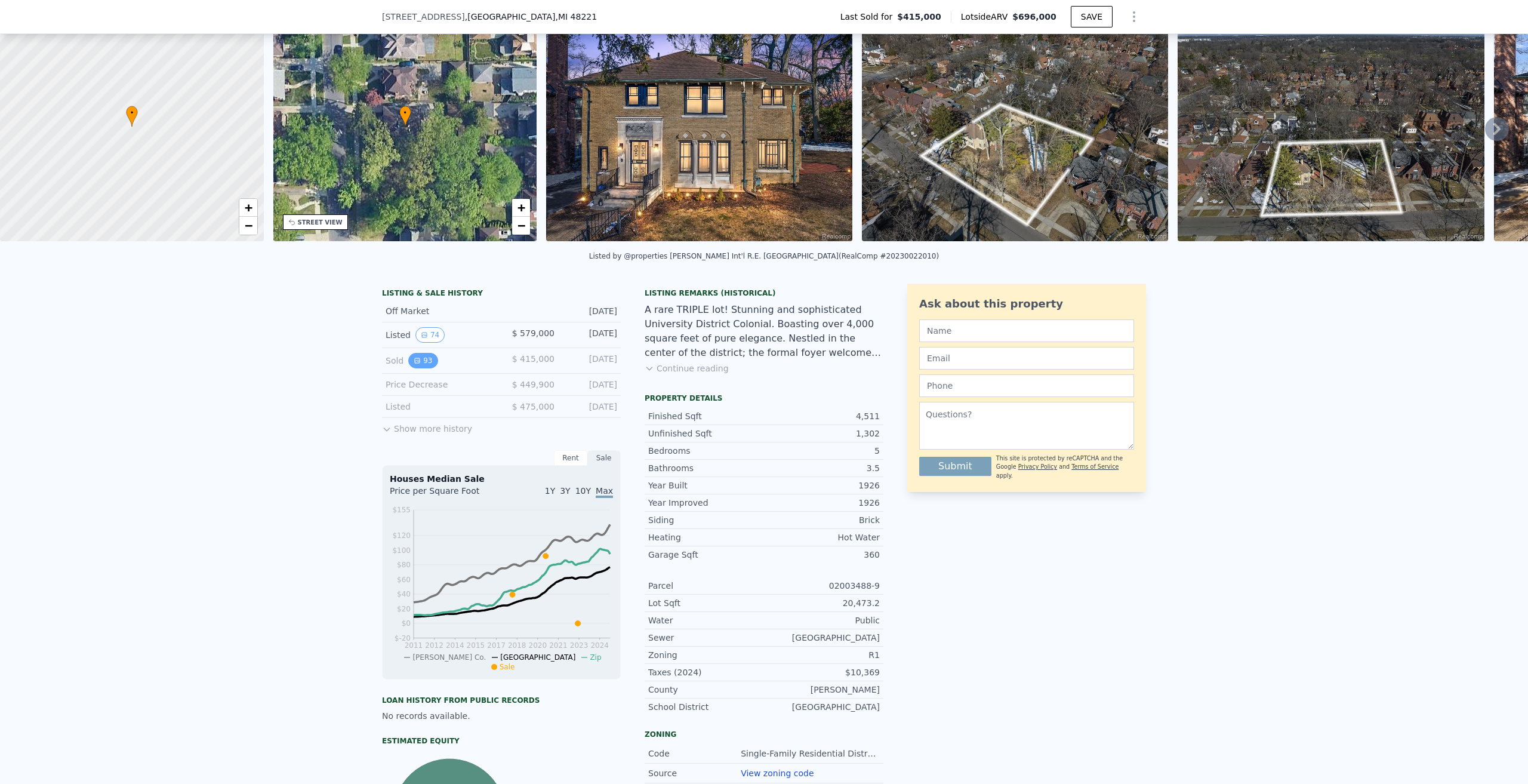
click at [416, 368] on button "93" at bounding box center [423, 360] width 29 height 15
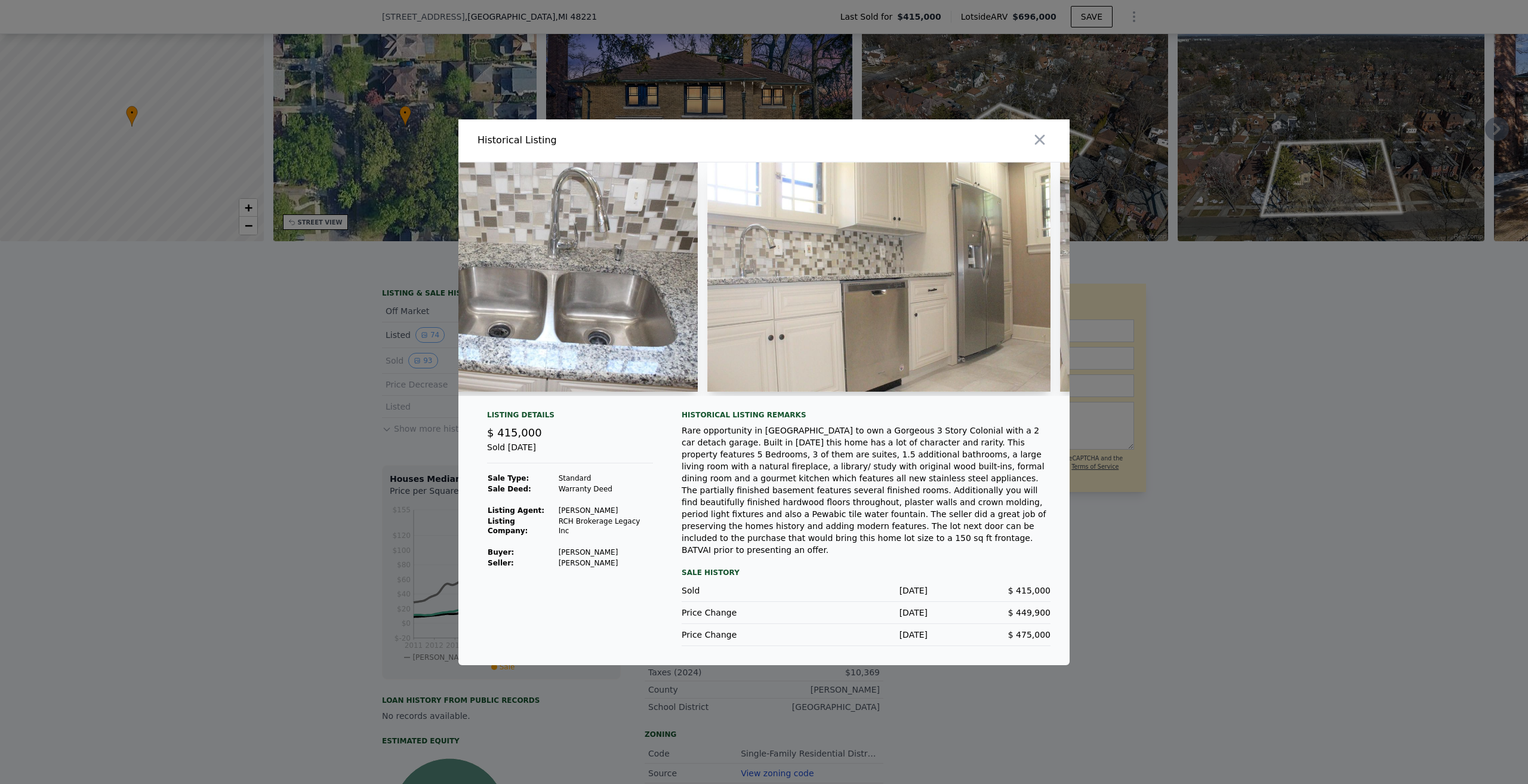
scroll to position [0, 10114]
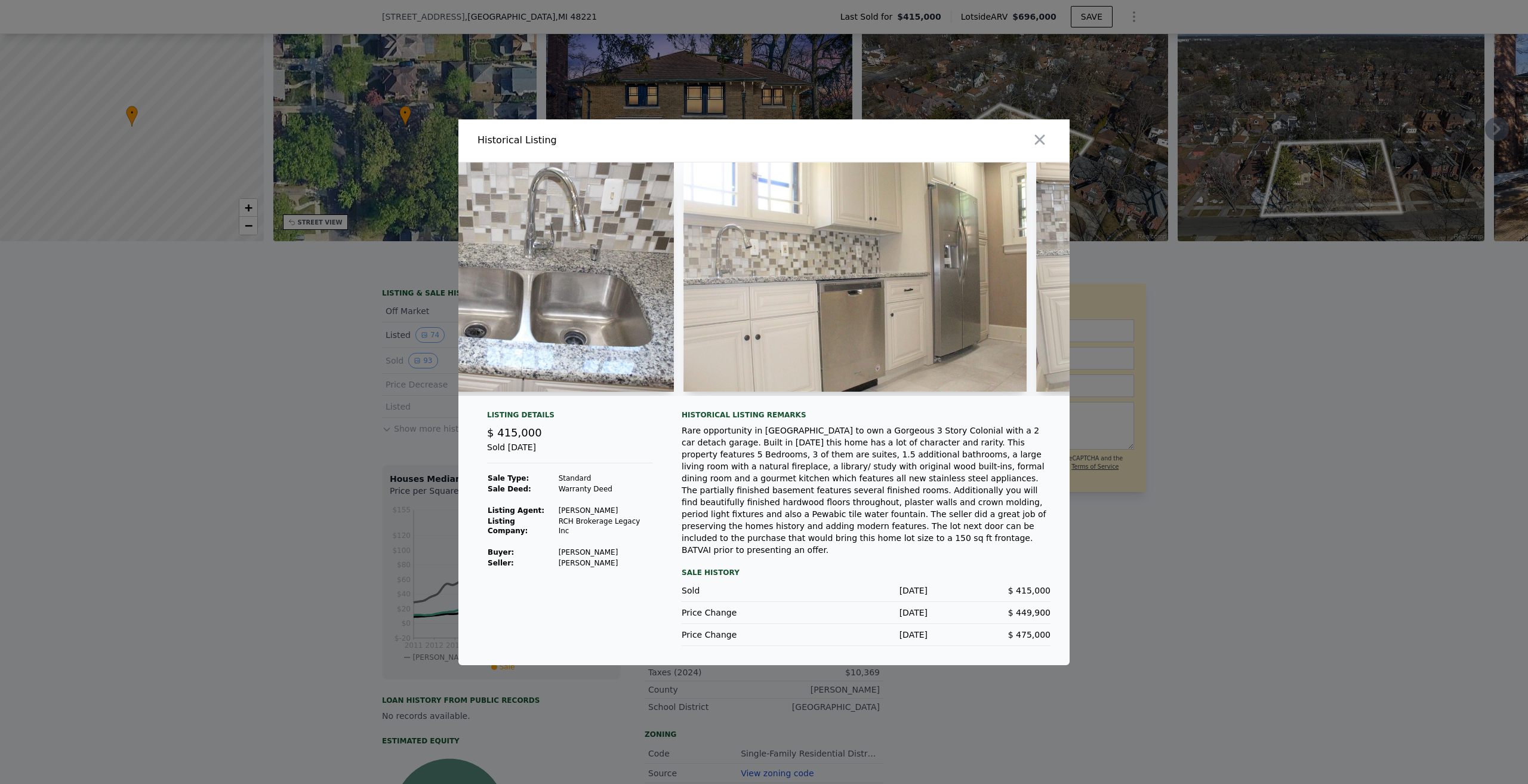
click at [271, 457] on div at bounding box center [764, 392] width 1528 height 784
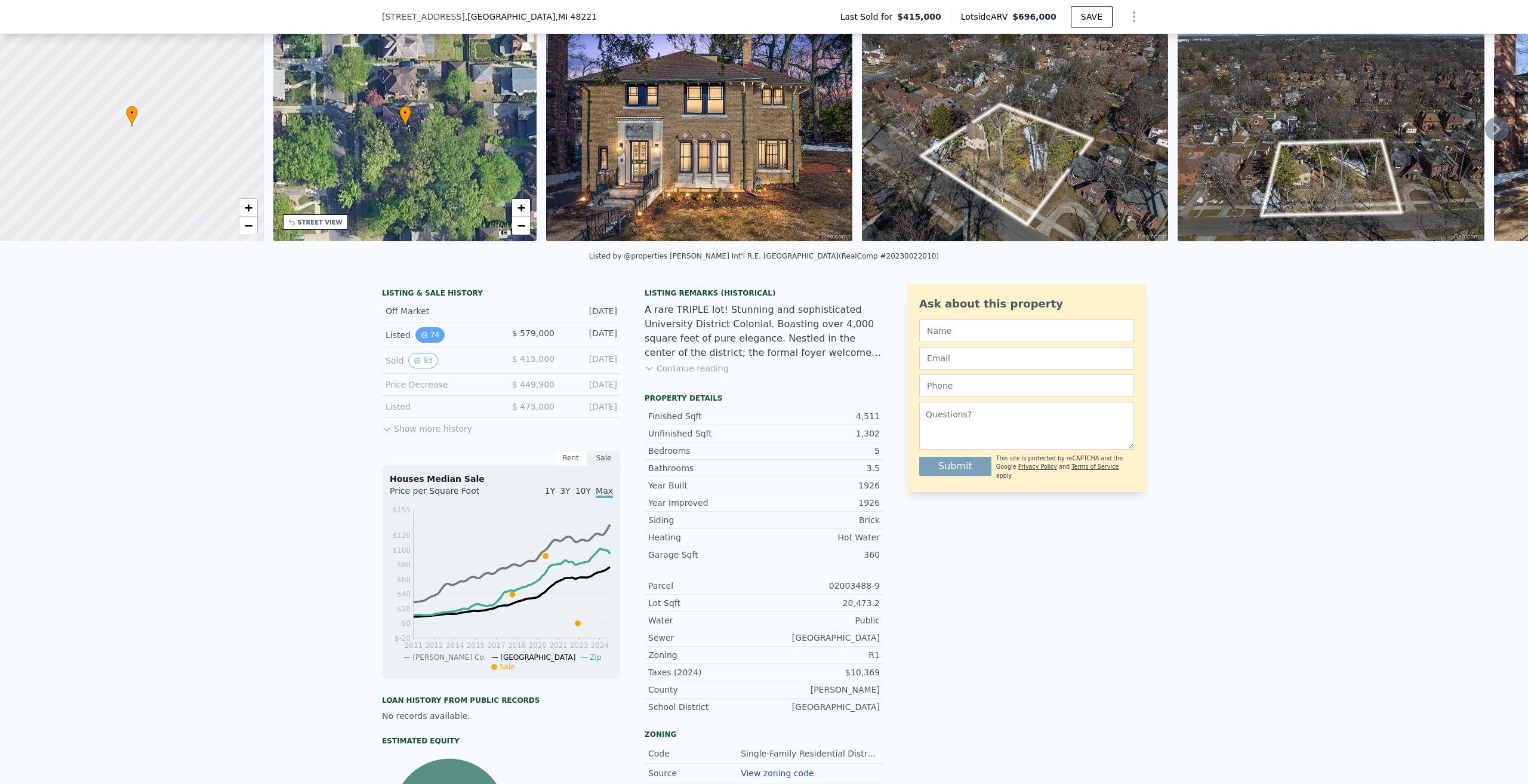
click at [427, 343] on button "74" at bounding box center [430, 335] width 29 height 15
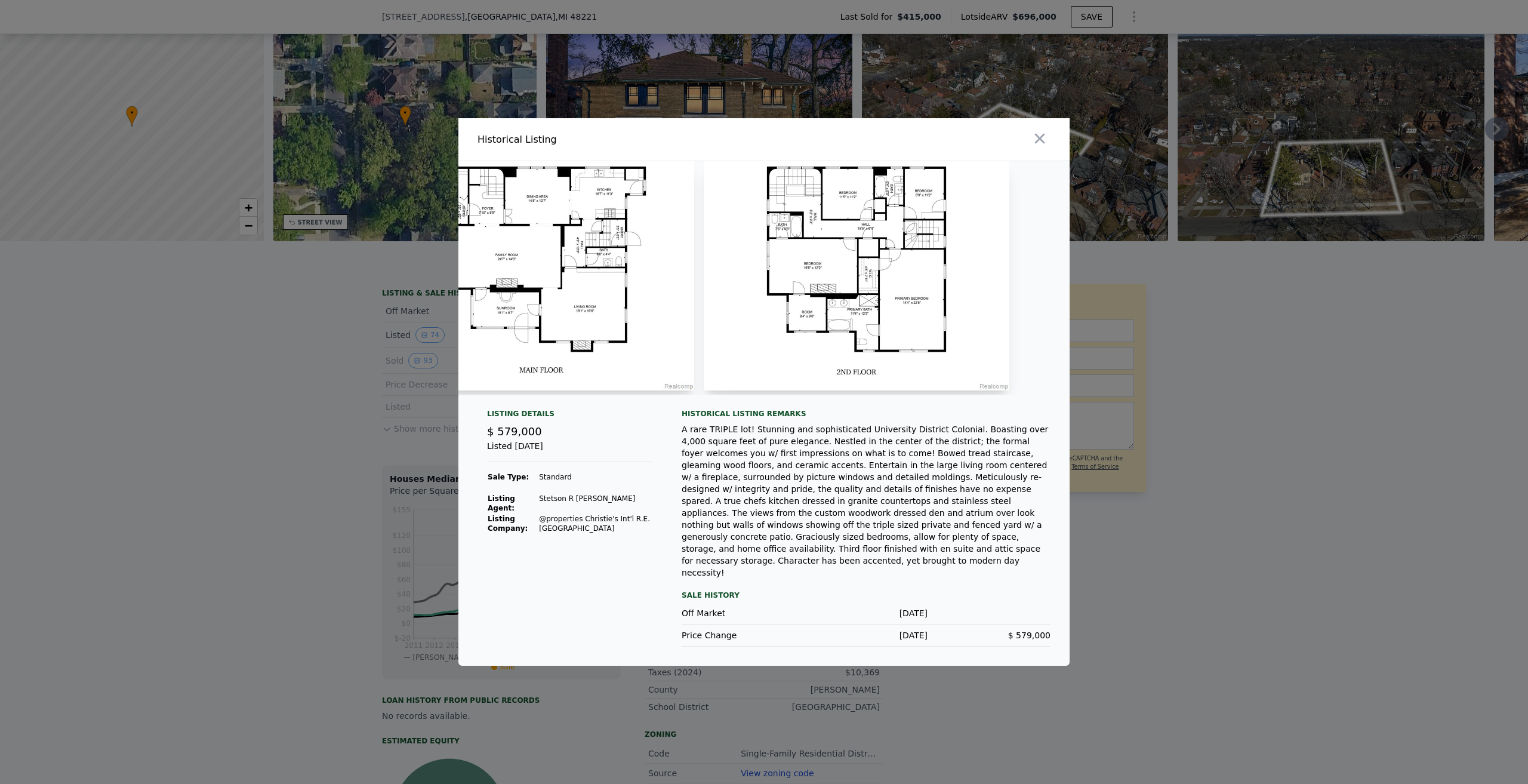
scroll to position [0, 22728]
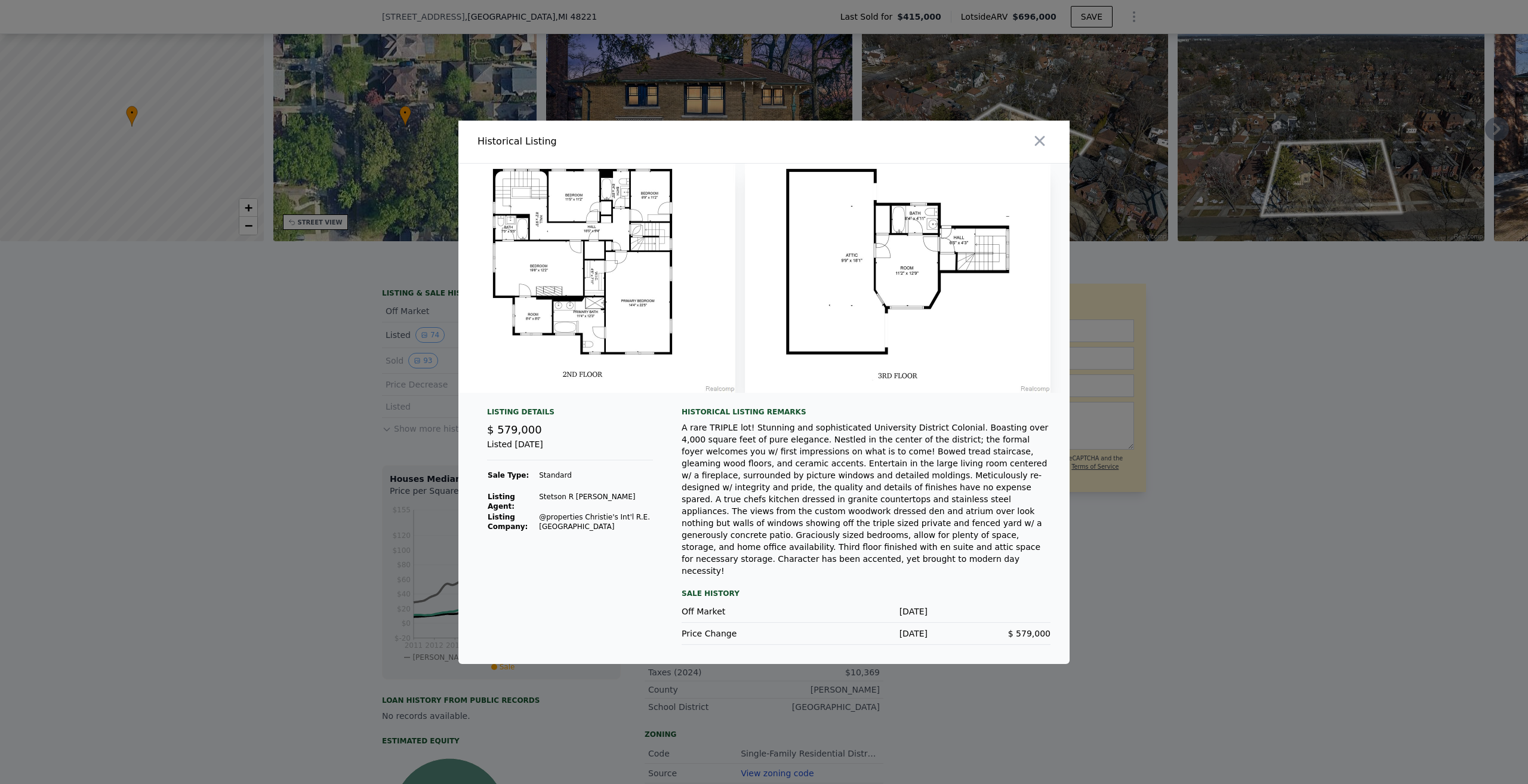
click at [1391, 475] on div at bounding box center [764, 392] width 1528 height 784
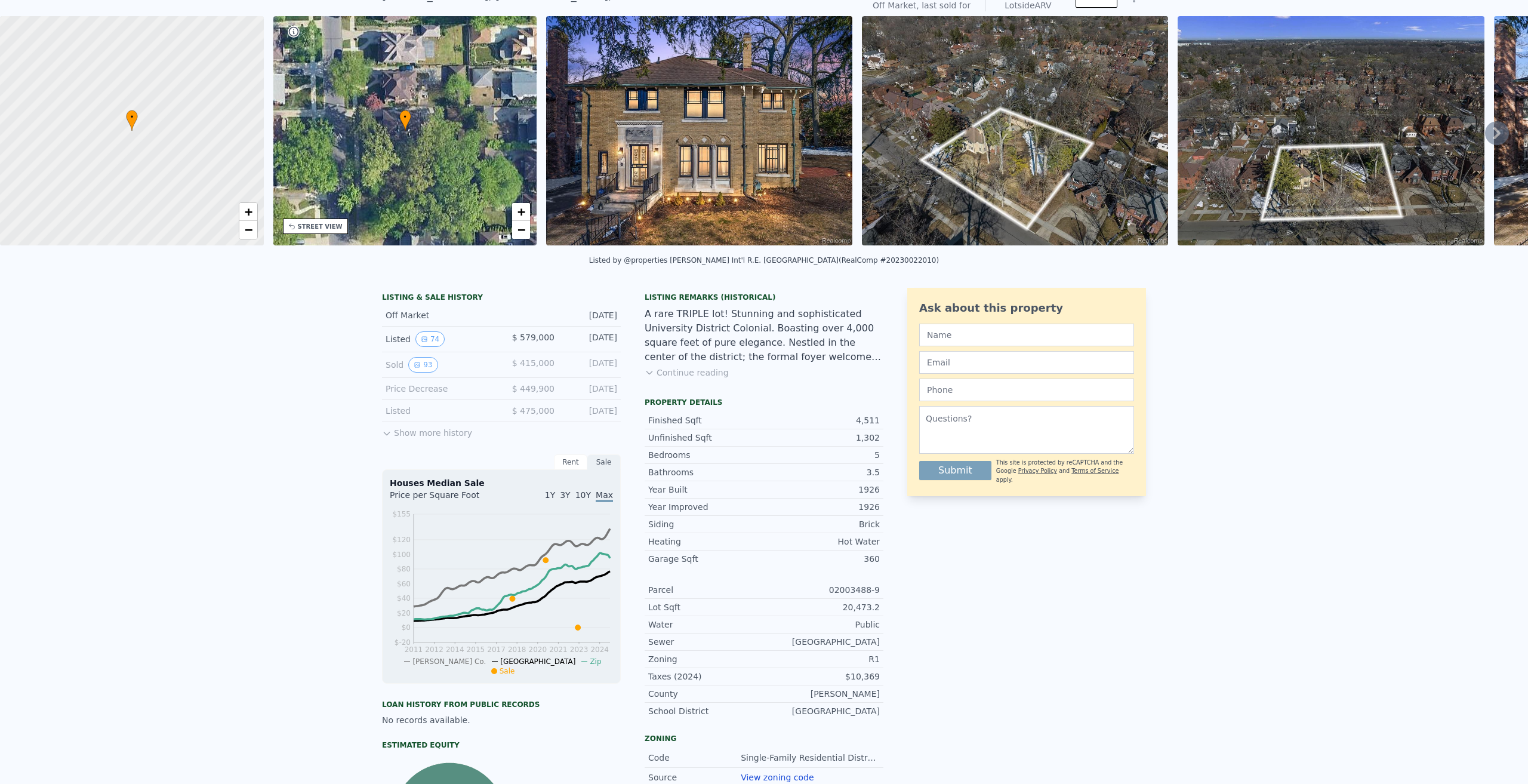
scroll to position [0, 0]
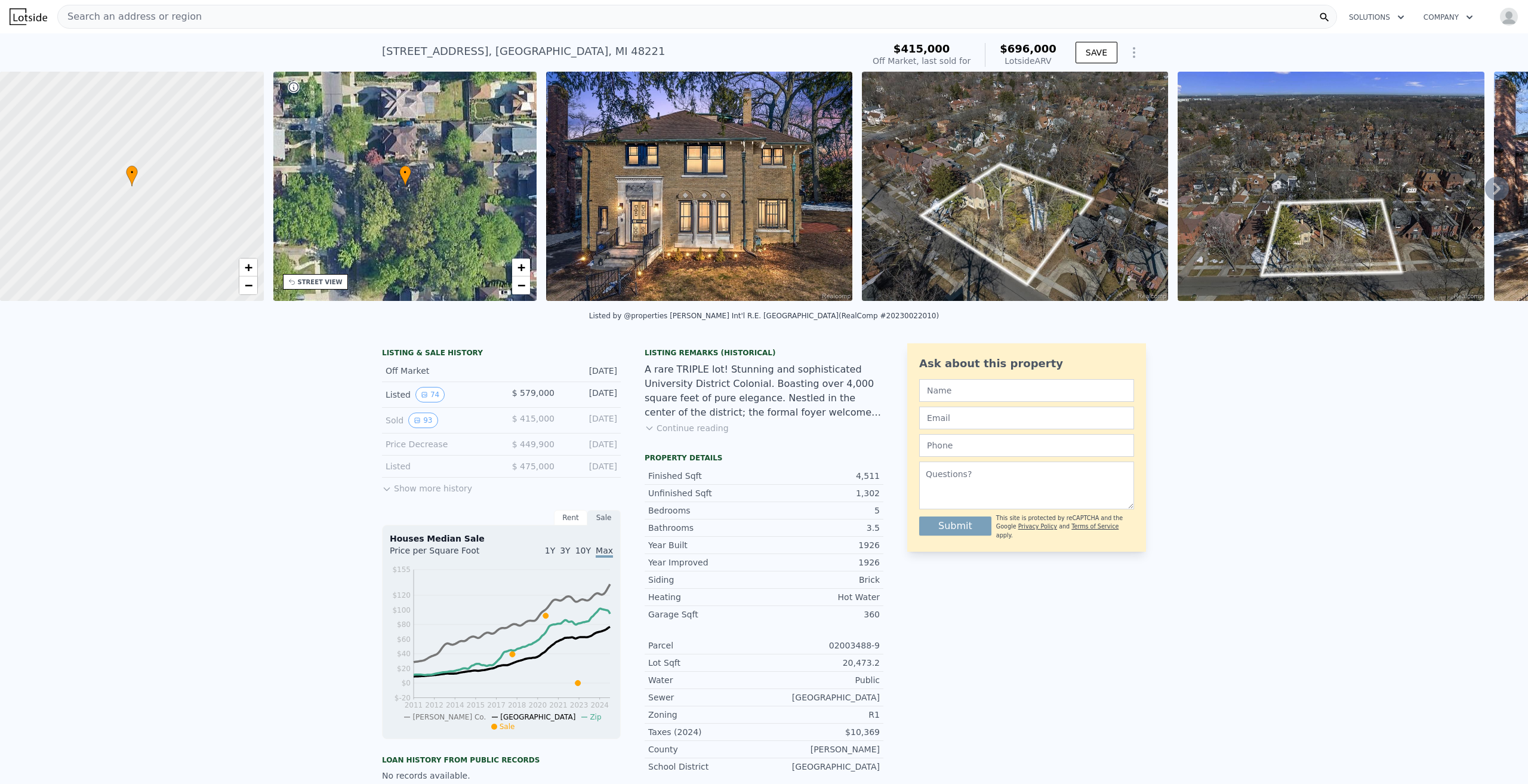
click at [194, 11] on div "Search an address or region" at bounding box center [697, 17] width 1280 height 24
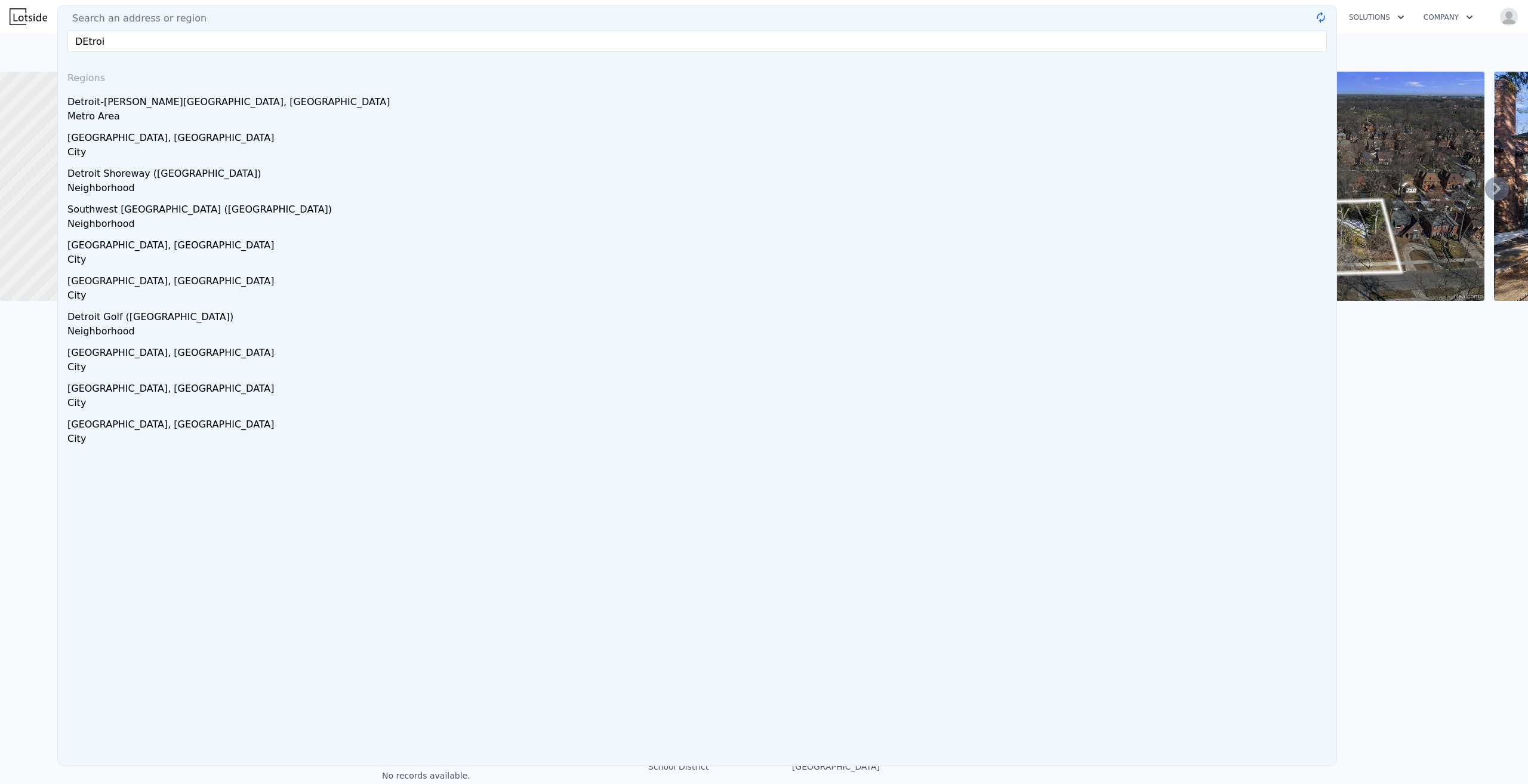
type input "DEtroit"
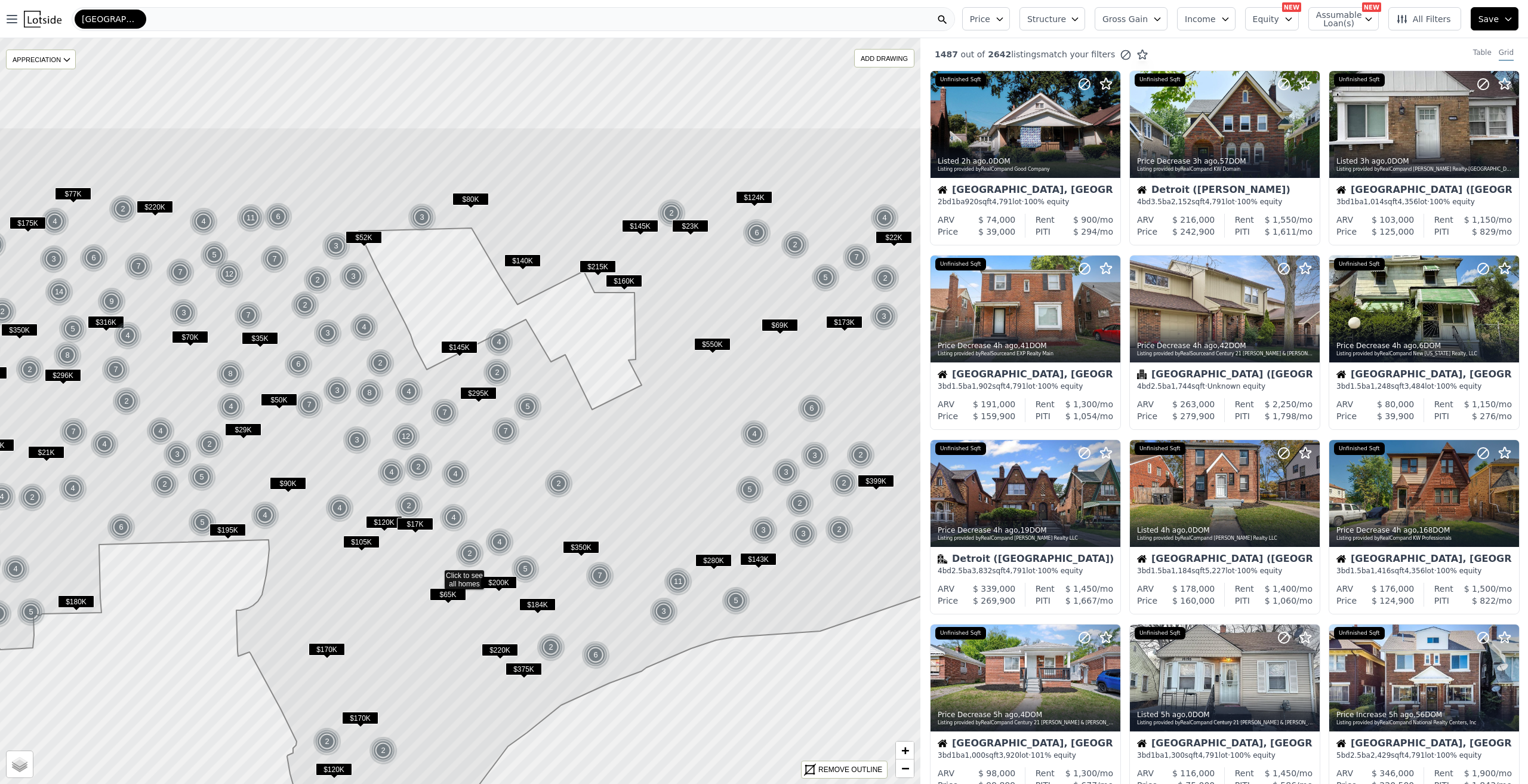
drag, startPoint x: 462, startPoint y: 254, endPoint x: 437, endPoint y: 374, distance: 122.6
click at [437, 374] on icon at bounding box center [437, 561] width 1107 height 869
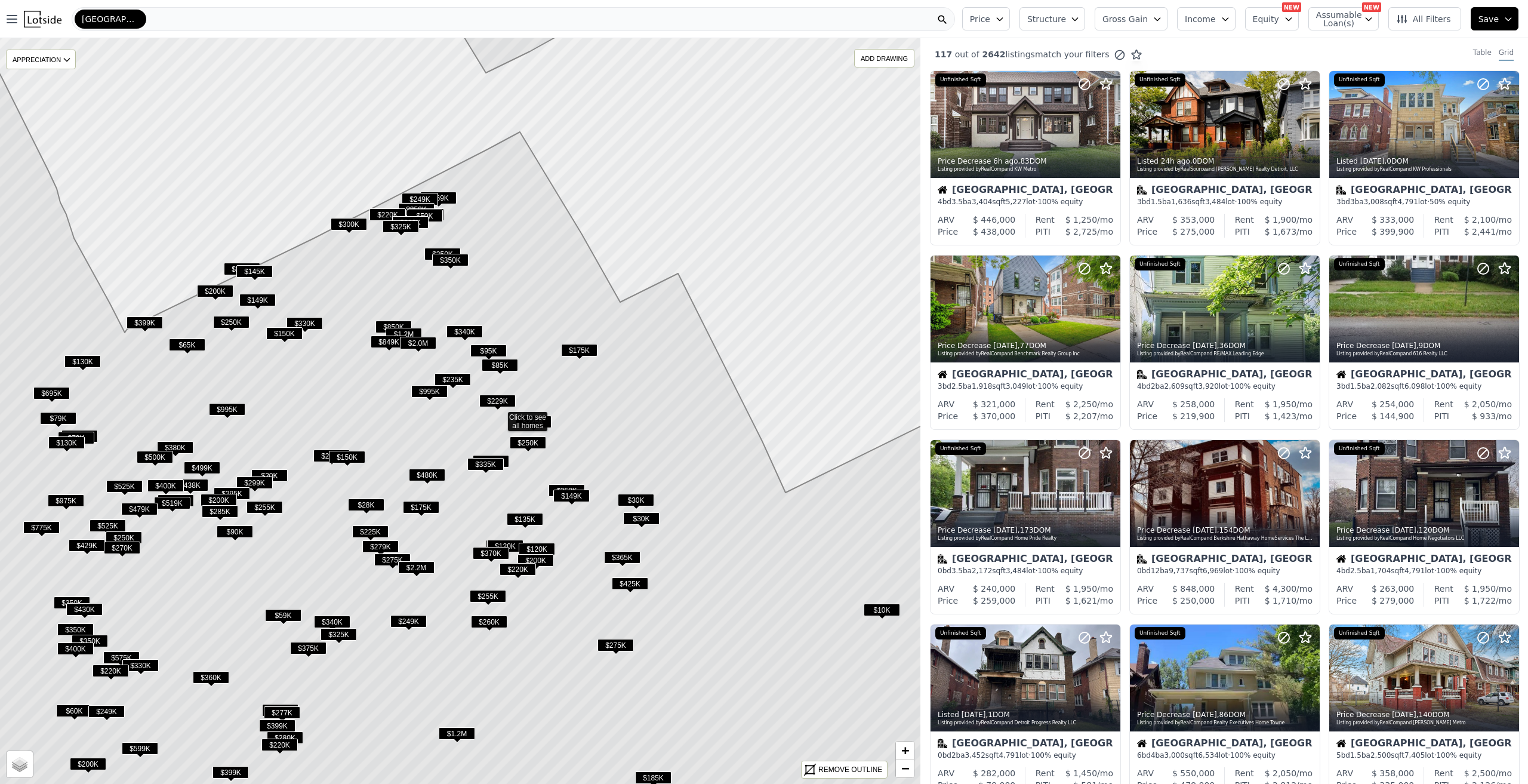
drag, startPoint x: 381, startPoint y: 431, endPoint x: 422, endPoint y: 437, distance: 41.4
click at [422, 437] on icon at bounding box center [499, 416] width 1107 height 897
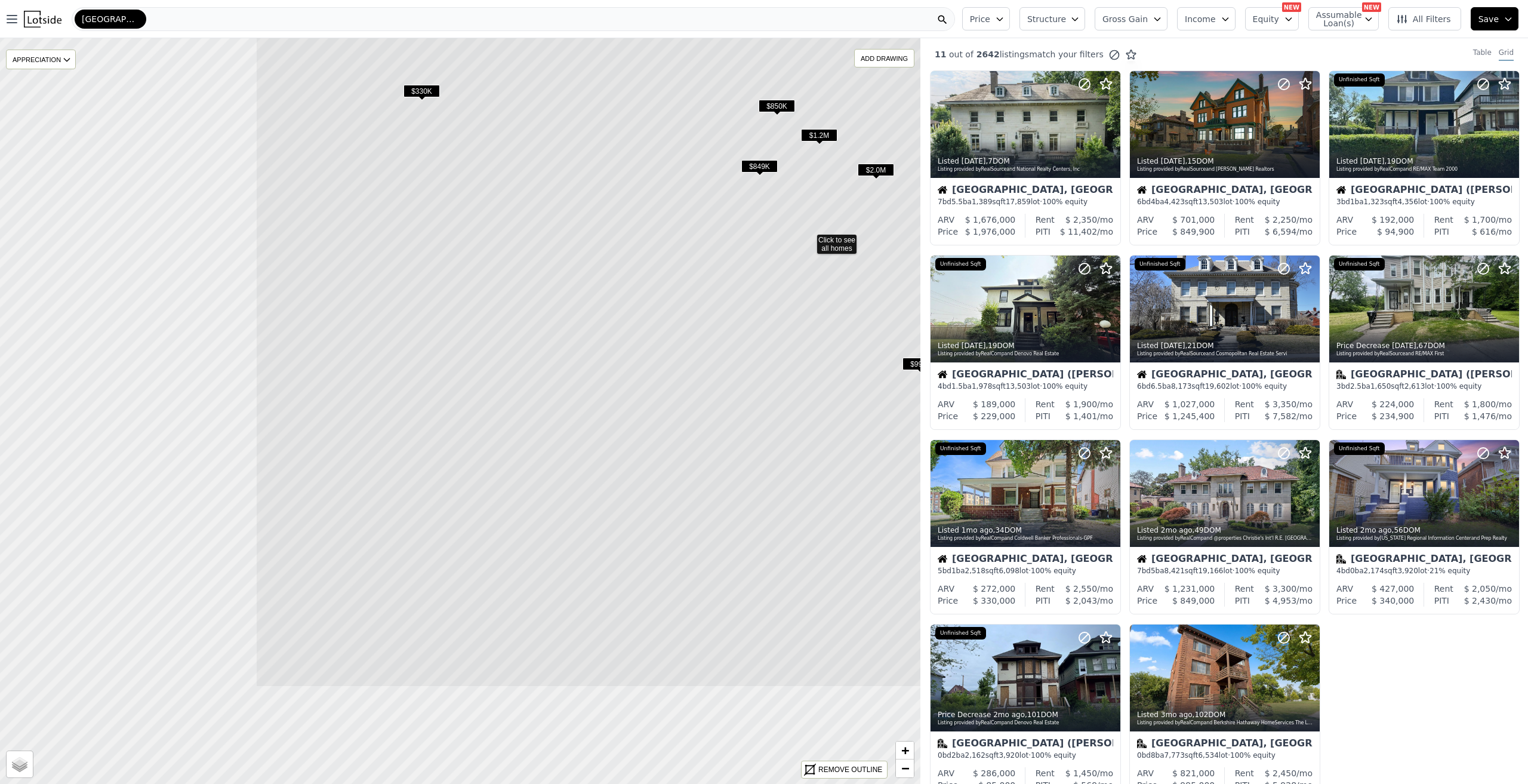
drag, startPoint x: 343, startPoint y: 462, endPoint x: 708, endPoint y: 282, distance: 407.0
click at [708, 282] on icon at bounding box center [809, 239] width 1107 height 897
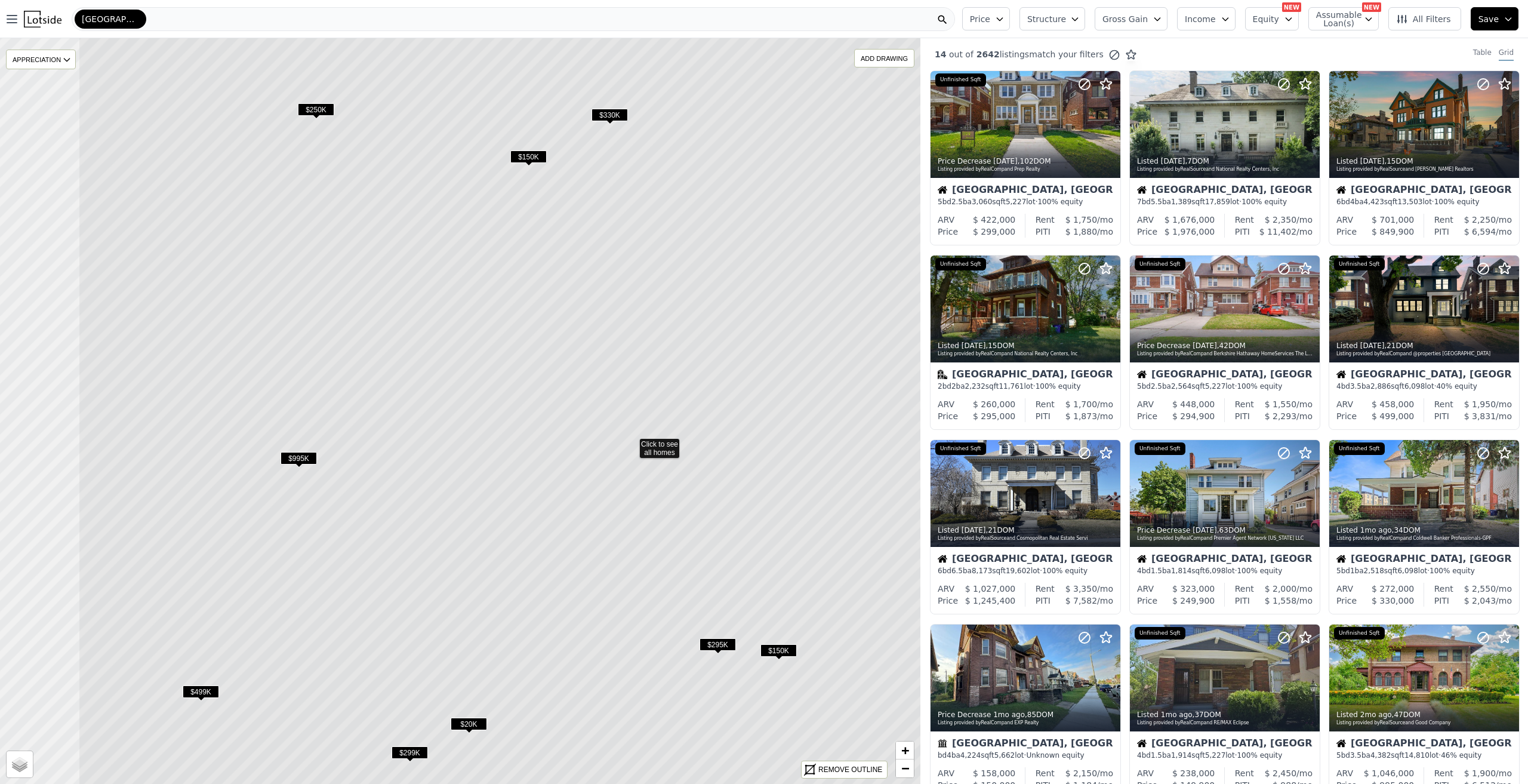
drag, startPoint x: 297, startPoint y: 482, endPoint x: 481, endPoint y: 521, distance: 188.1
click at [481, 521] on icon at bounding box center [631, 443] width 1107 height 897
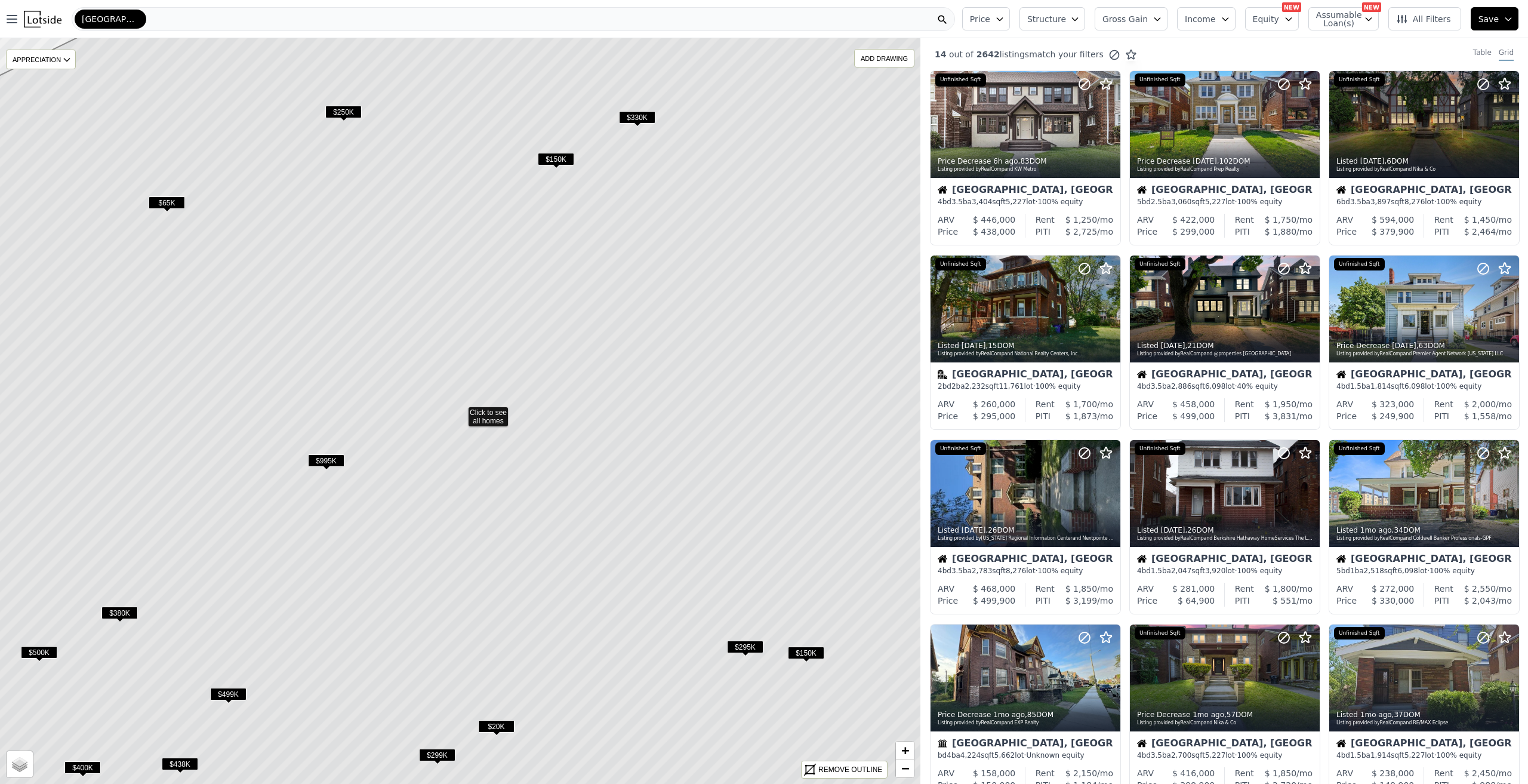
click at [339, 459] on span "$995K" at bounding box center [326, 460] width 37 height 13
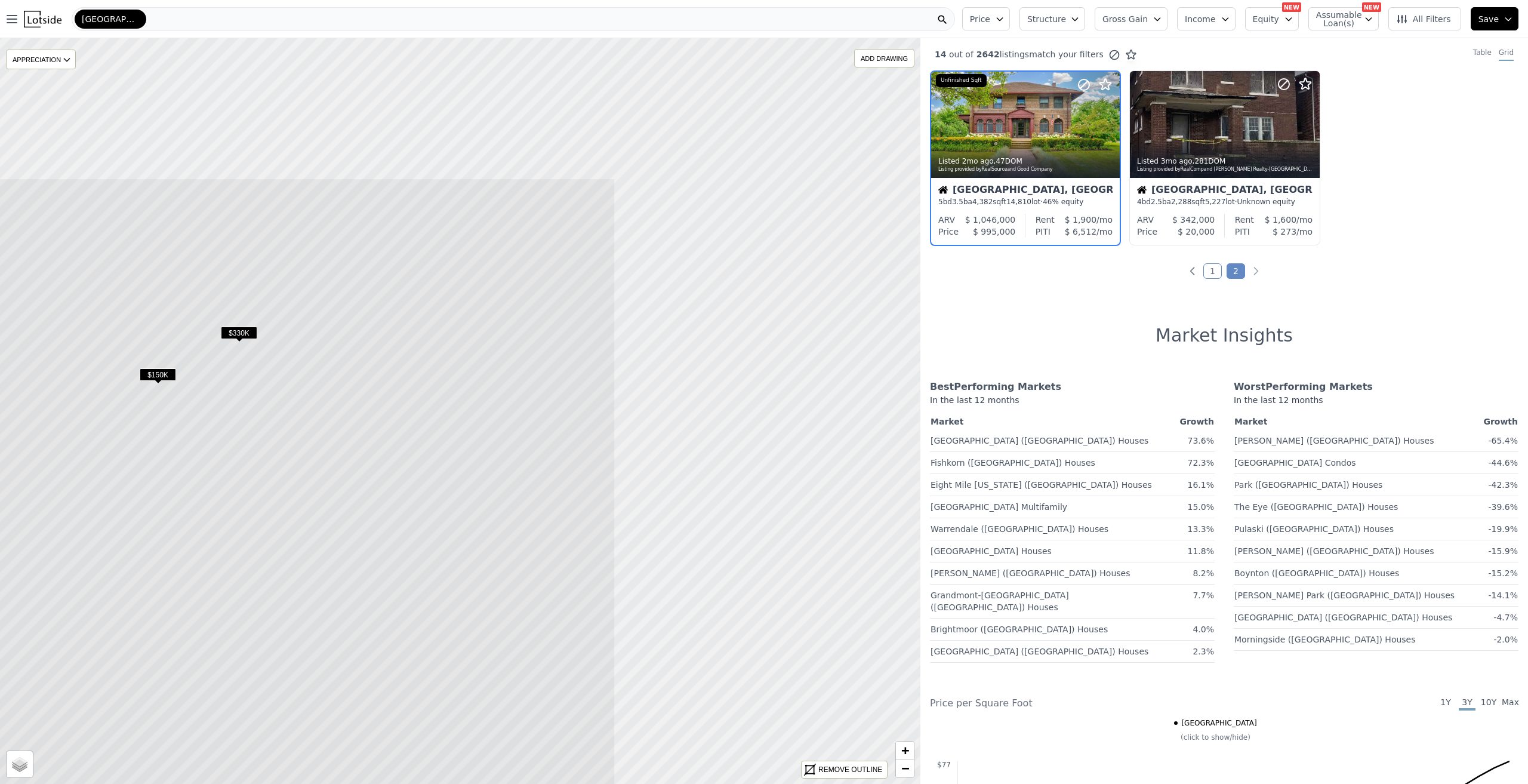
drag, startPoint x: 699, startPoint y: 382, endPoint x: 301, endPoint y: 597, distance: 452.4
click at [301, 597] on icon at bounding box center [62, 627] width 1107 height 897
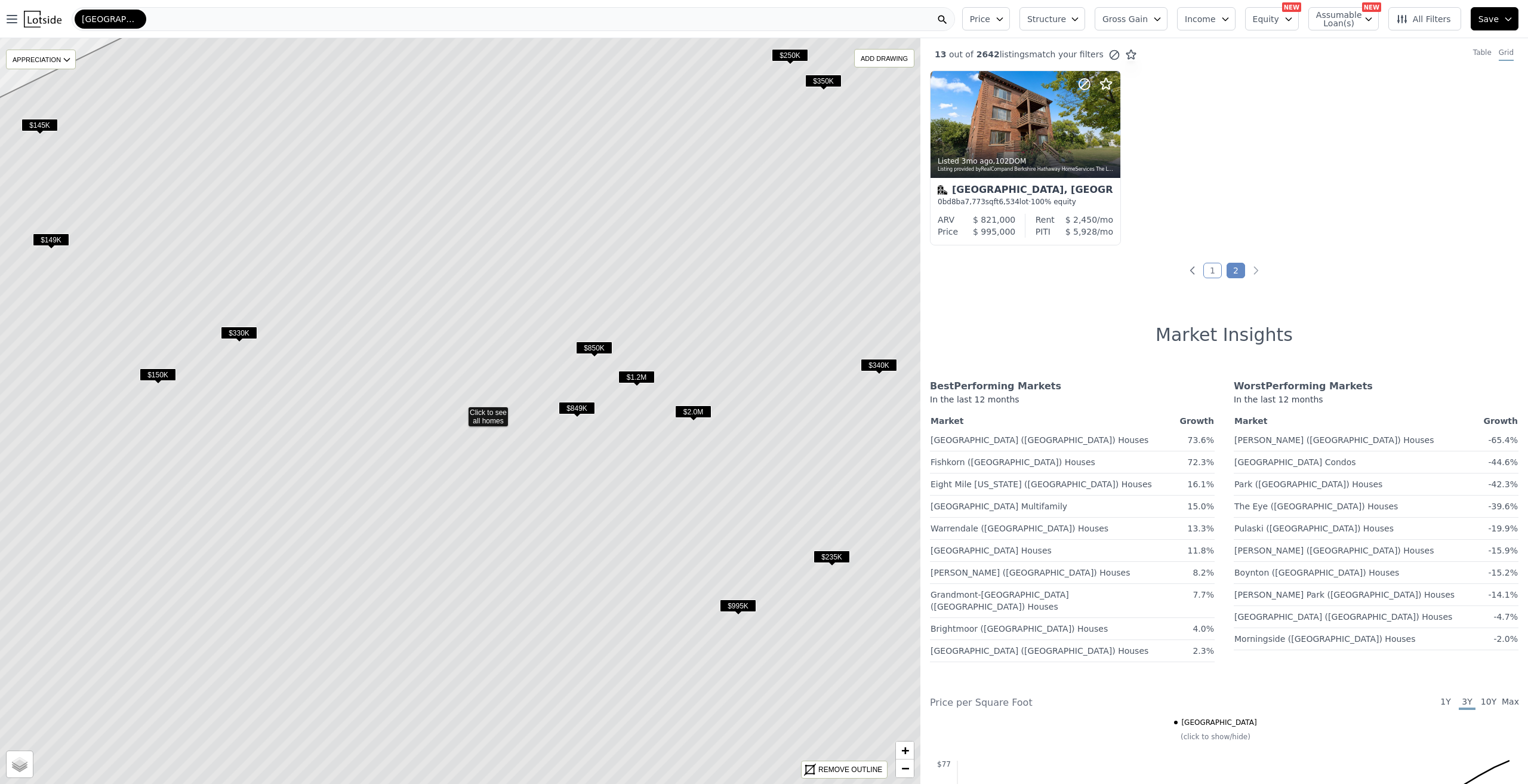
click at [573, 407] on span "$849K" at bounding box center [577, 408] width 37 height 13
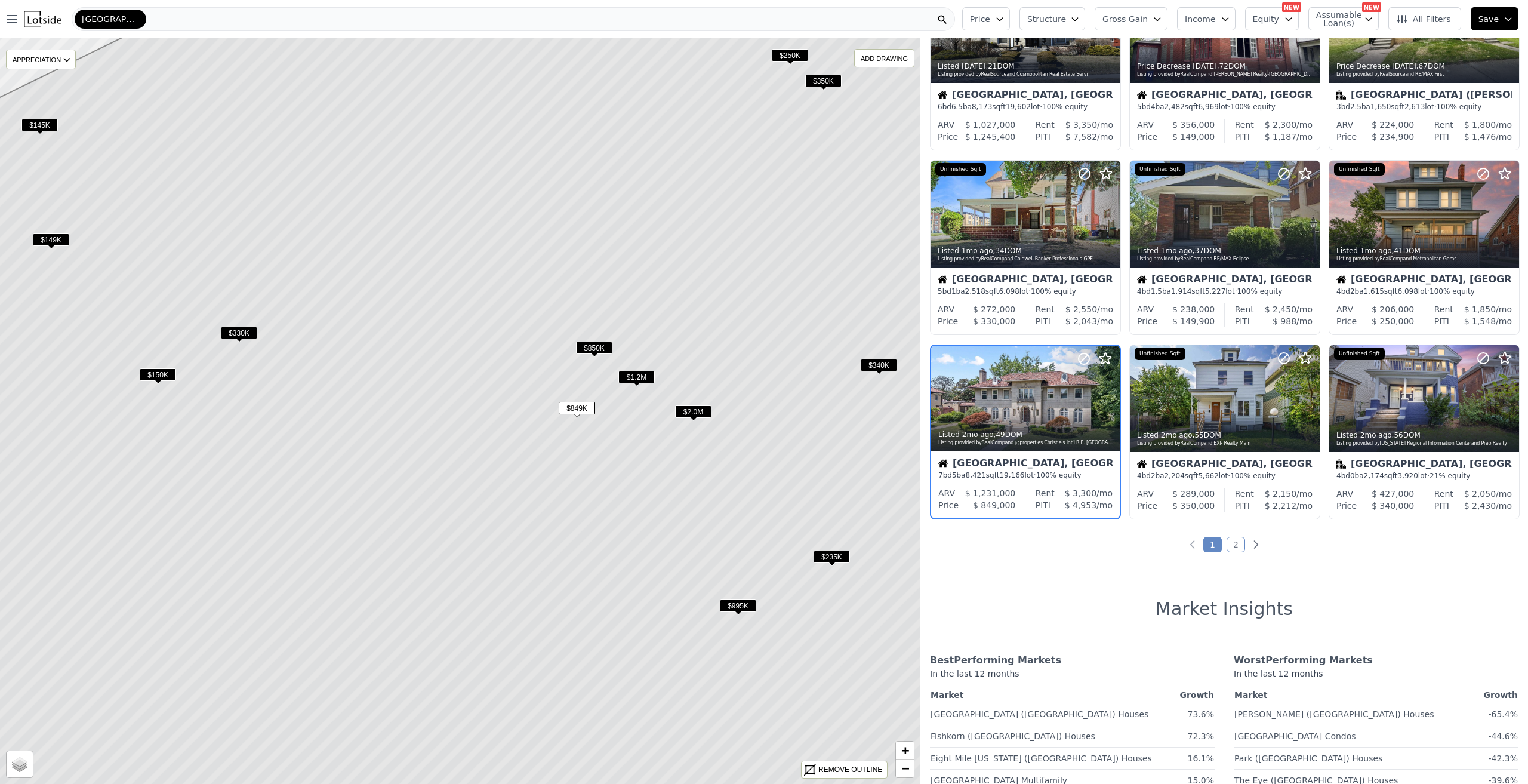
scroll to position [281, 0]
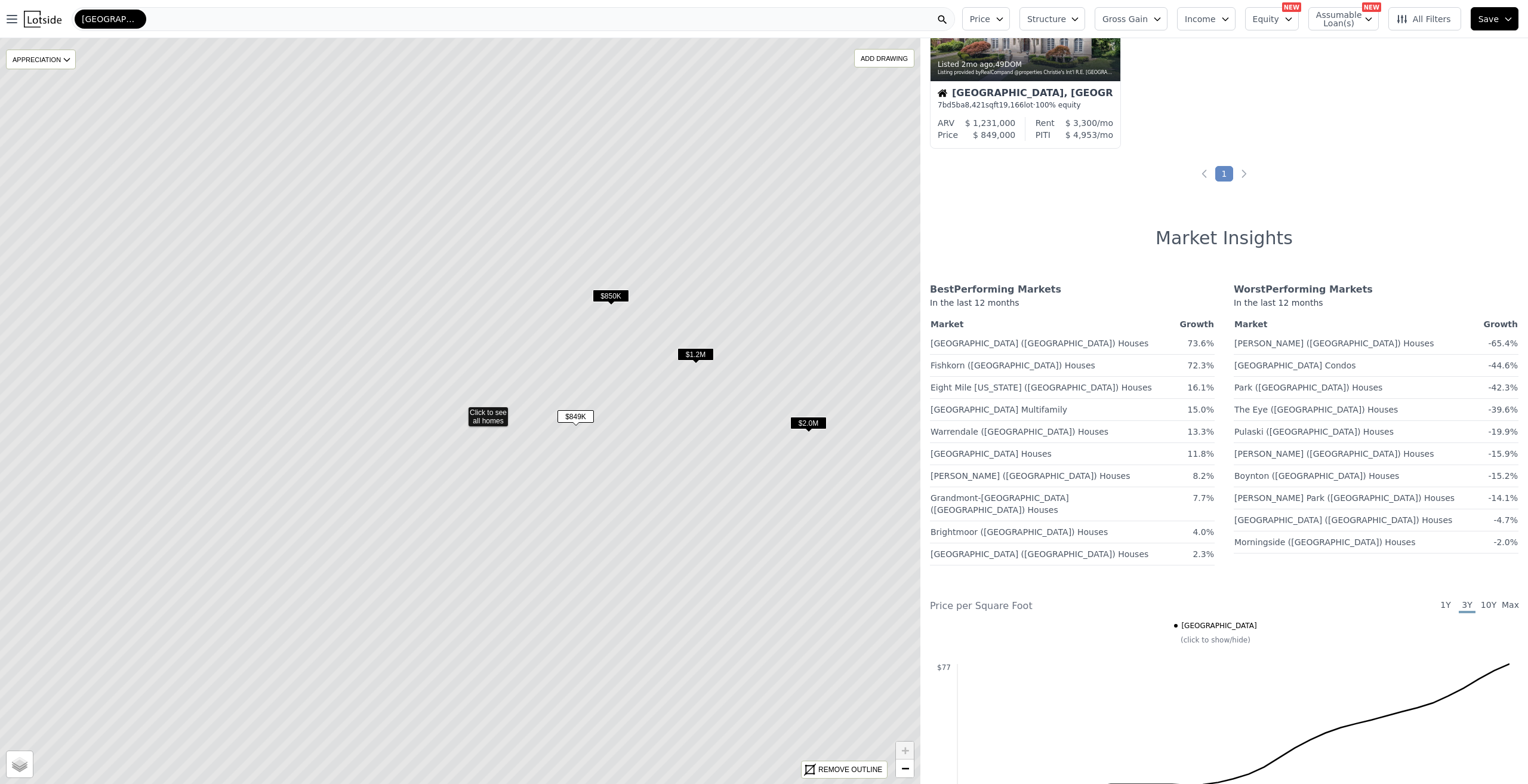
scroll to position [97, 0]
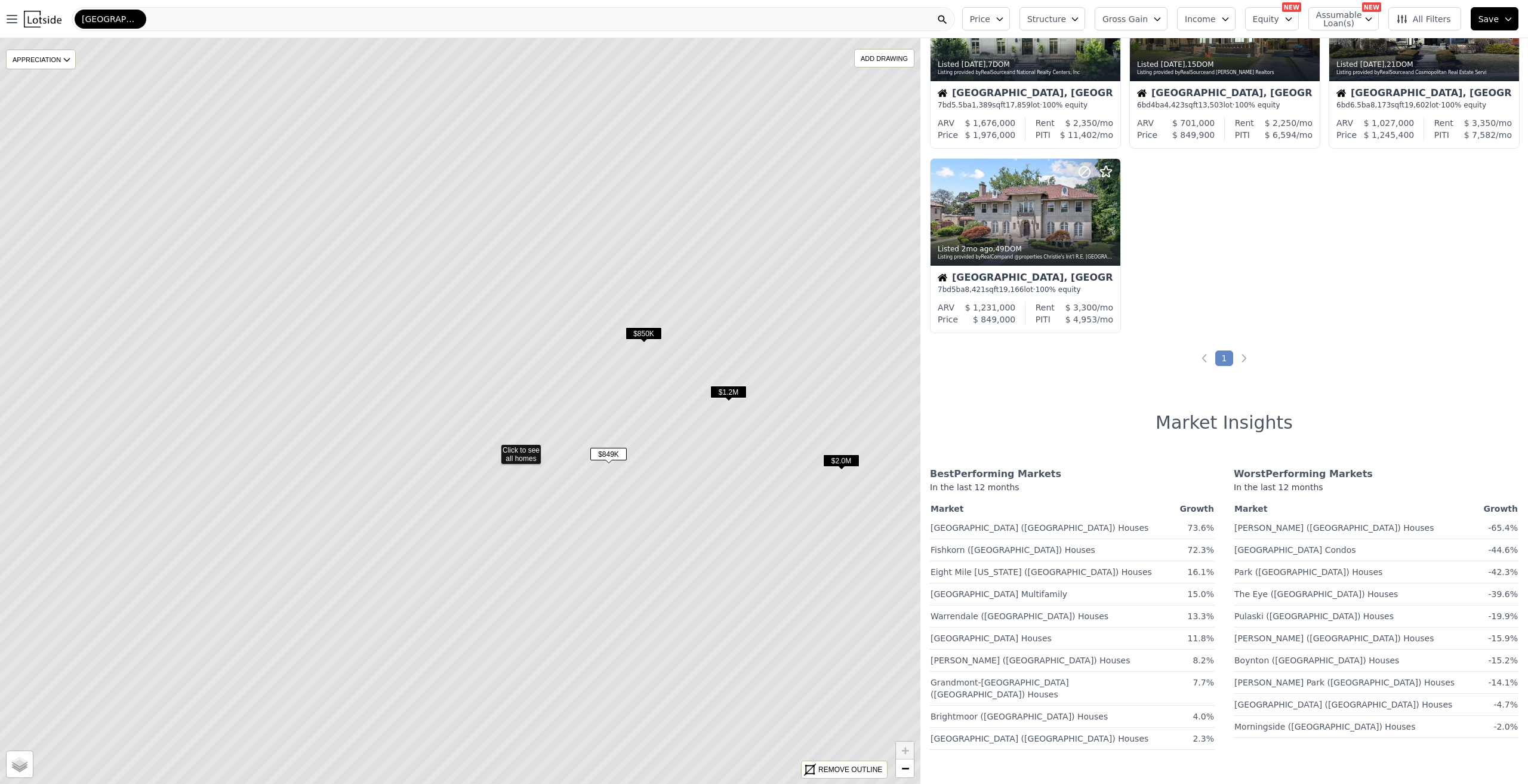
drag, startPoint x: 647, startPoint y: 420, endPoint x: 617, endPoint y: 408, distance: 32.3
click at [687, 463] on icon at bounding box center [493, 449] width 1107 height 897
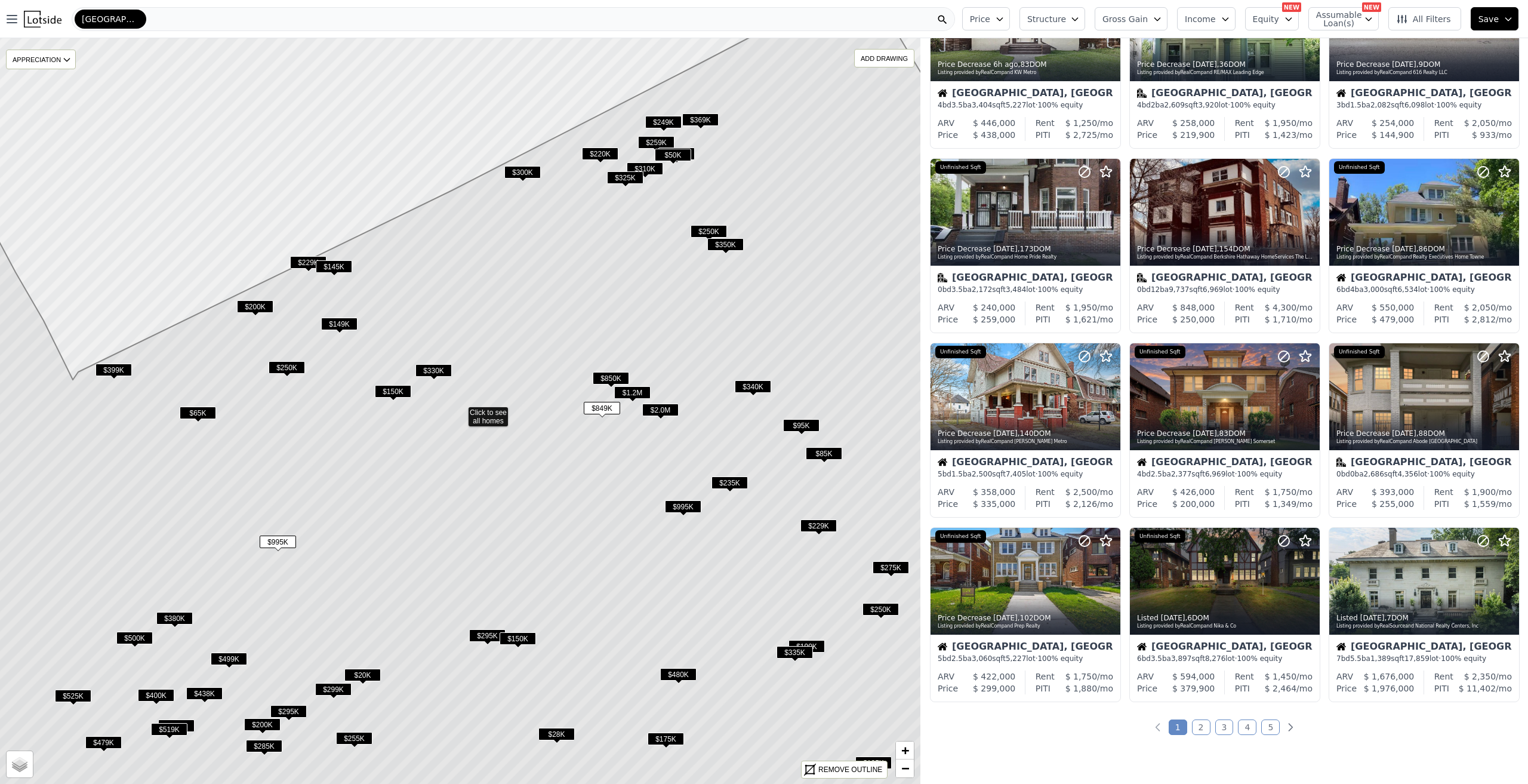
scroll to position [650, 0]
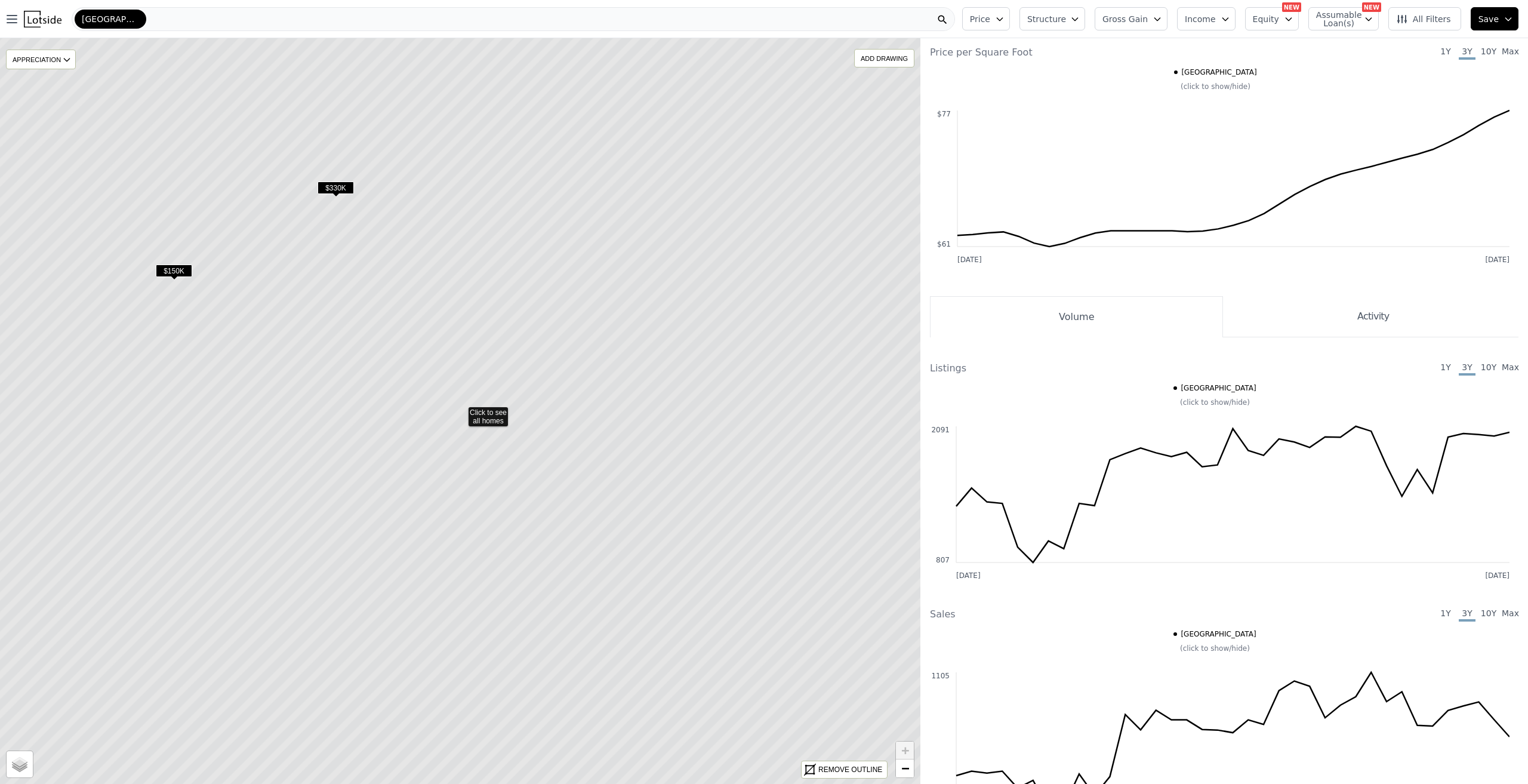
click at [473, 419] on icon at bounding box center [460, 411] width 1107 height 897
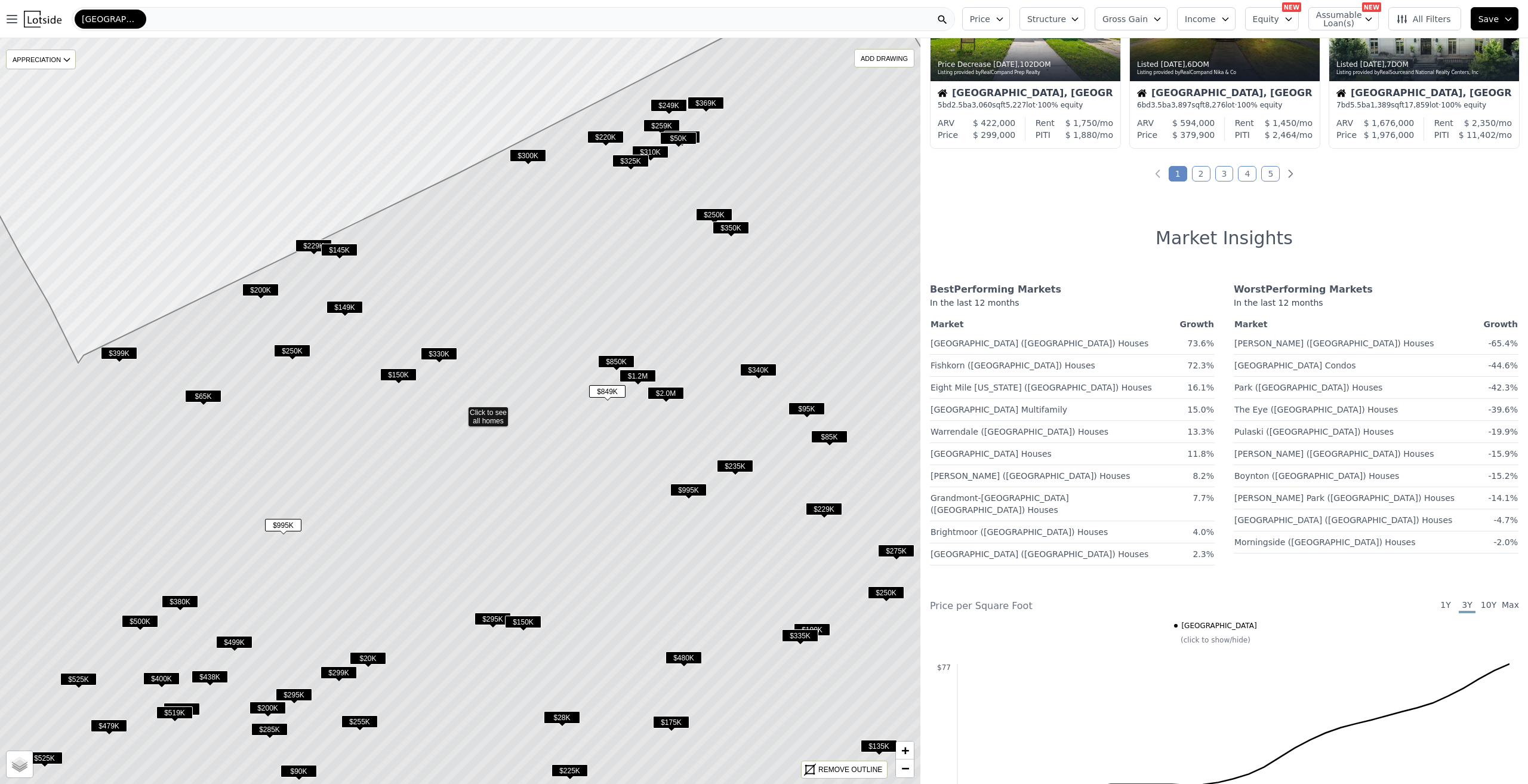
click at [496, 425] on icon at bounding box center [460, 411] width 1107 height 897
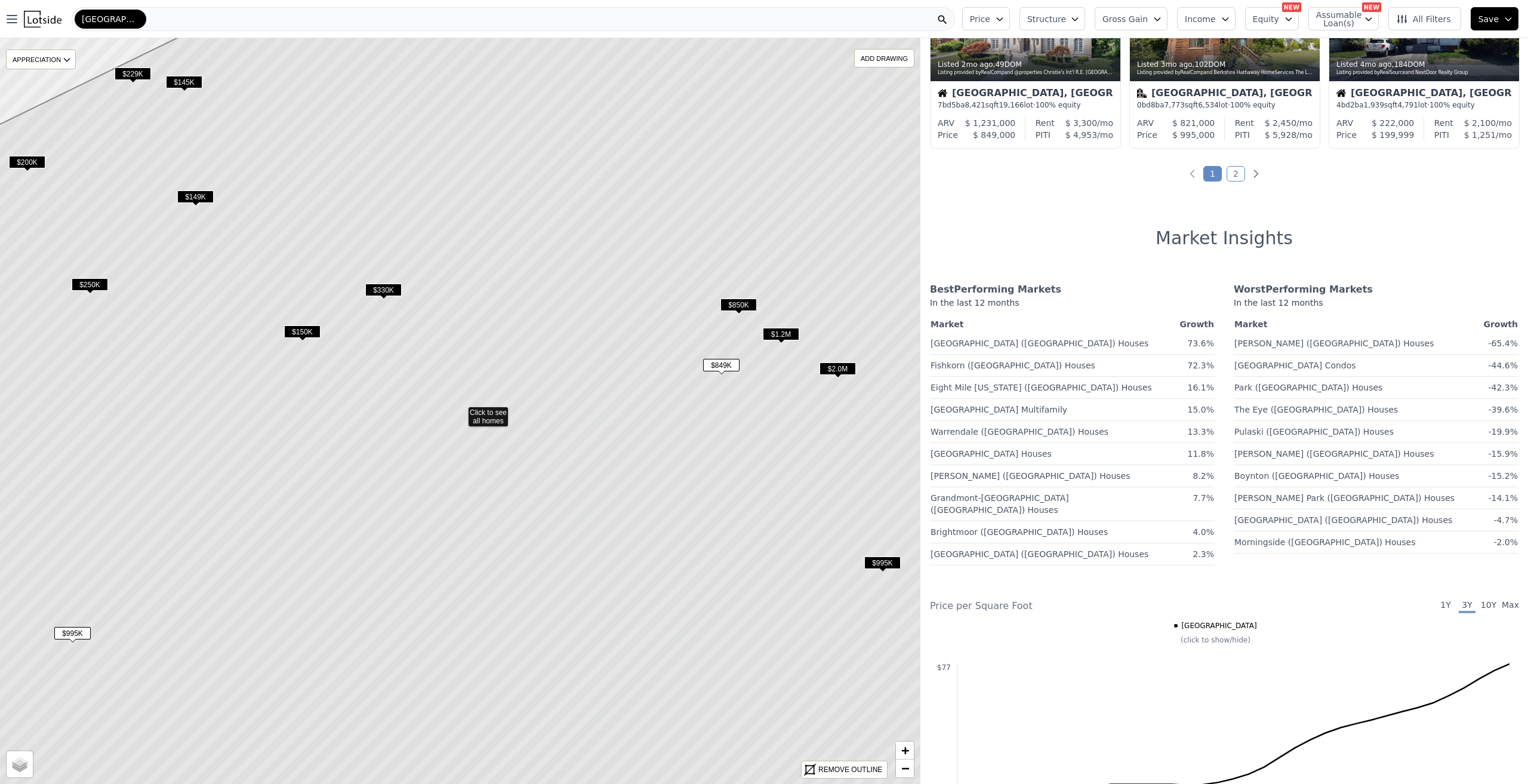
click at [503, 420] on icon at bounding box center [460, 411] width 1107 height 897
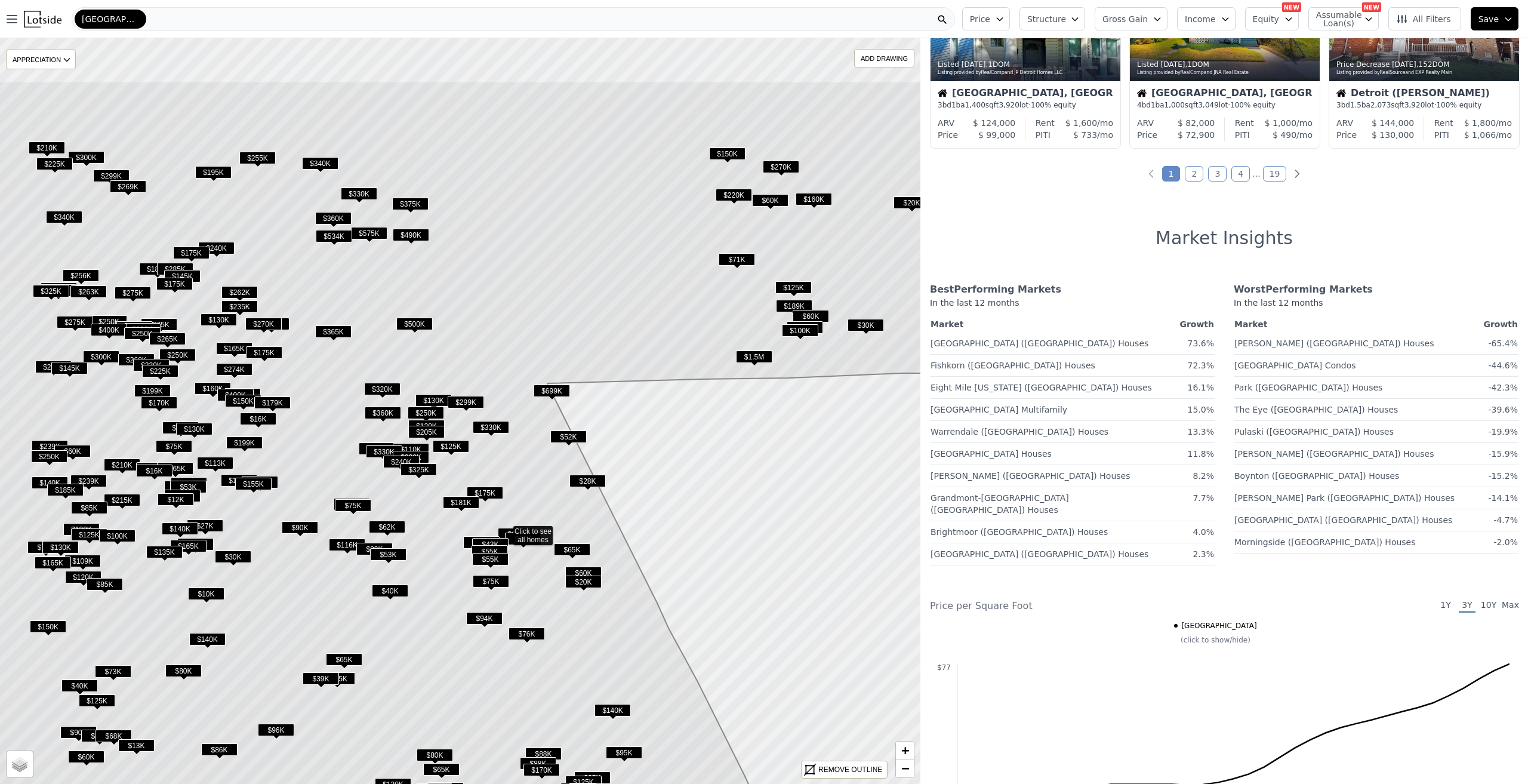
drag, startPoint x: 405, startPoint y: 275, endPoint x: 449, endPoint y: 357, distance: 93.1
click at [449, 357] on icon at bounding box center [505, 530] width 1107 height 897
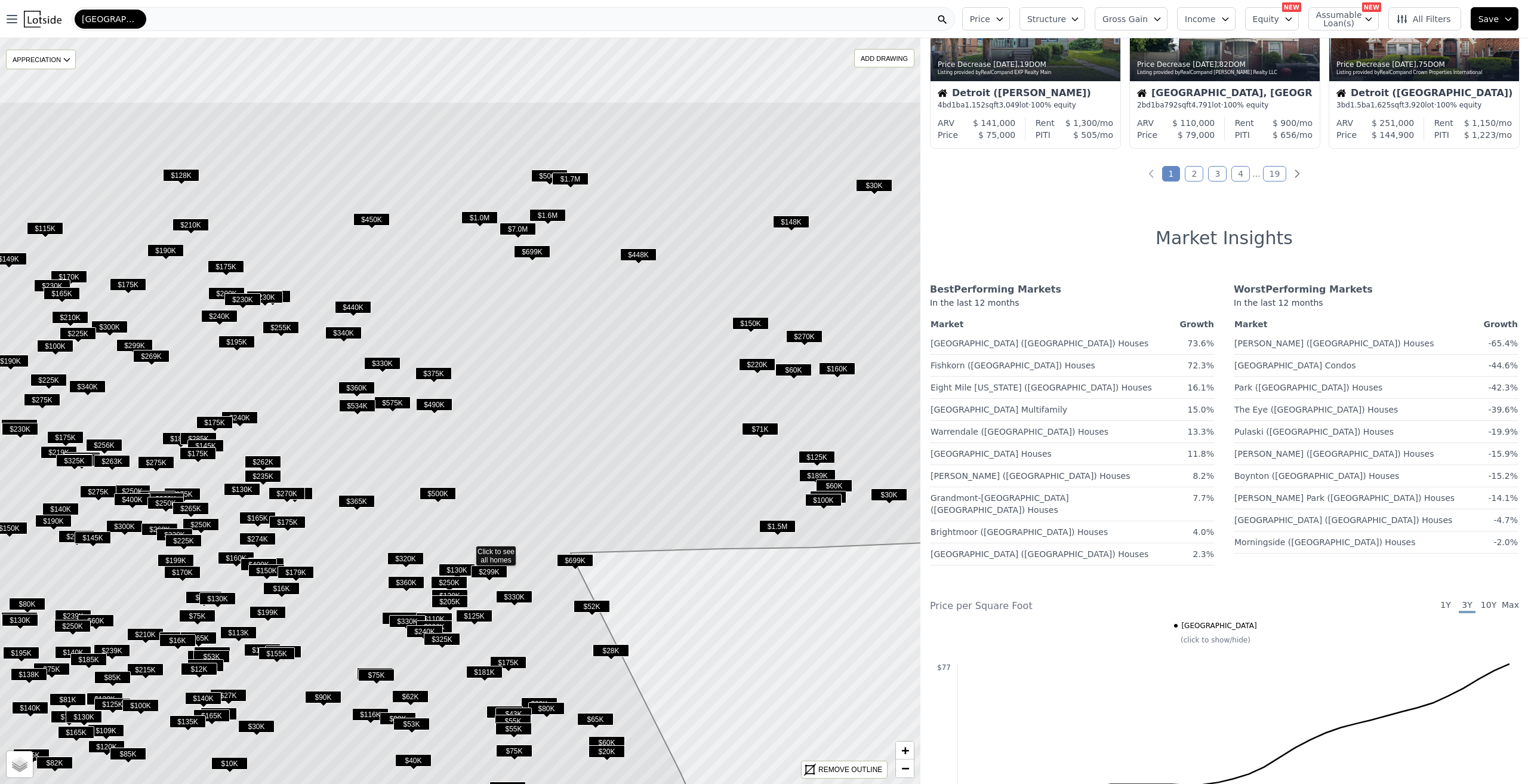
drag, startPoint x: 497, startPoint y: 345, endPoint x: 509, endPoint y: 393, distance: 49.5
click at [508, 413] on icon at bounding box center [468, 550] width 1107 height 897
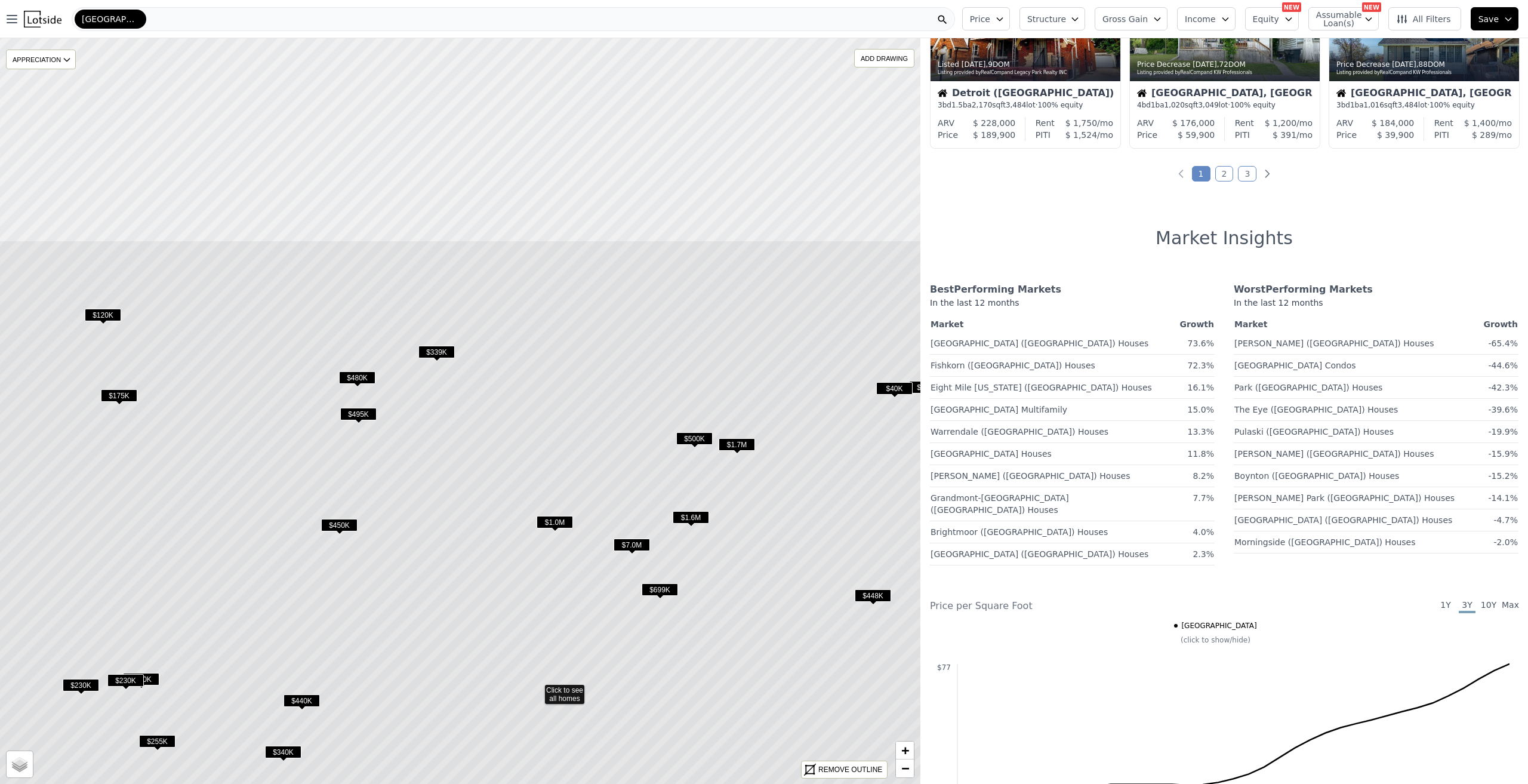
drag, startPoint x: 410, startPoint y: 266, endPoint x: 487, endPoint y: 544, distance: 288.5
click at [487, 544] on icon at bounding box center [537, 689] width 1107 height 897
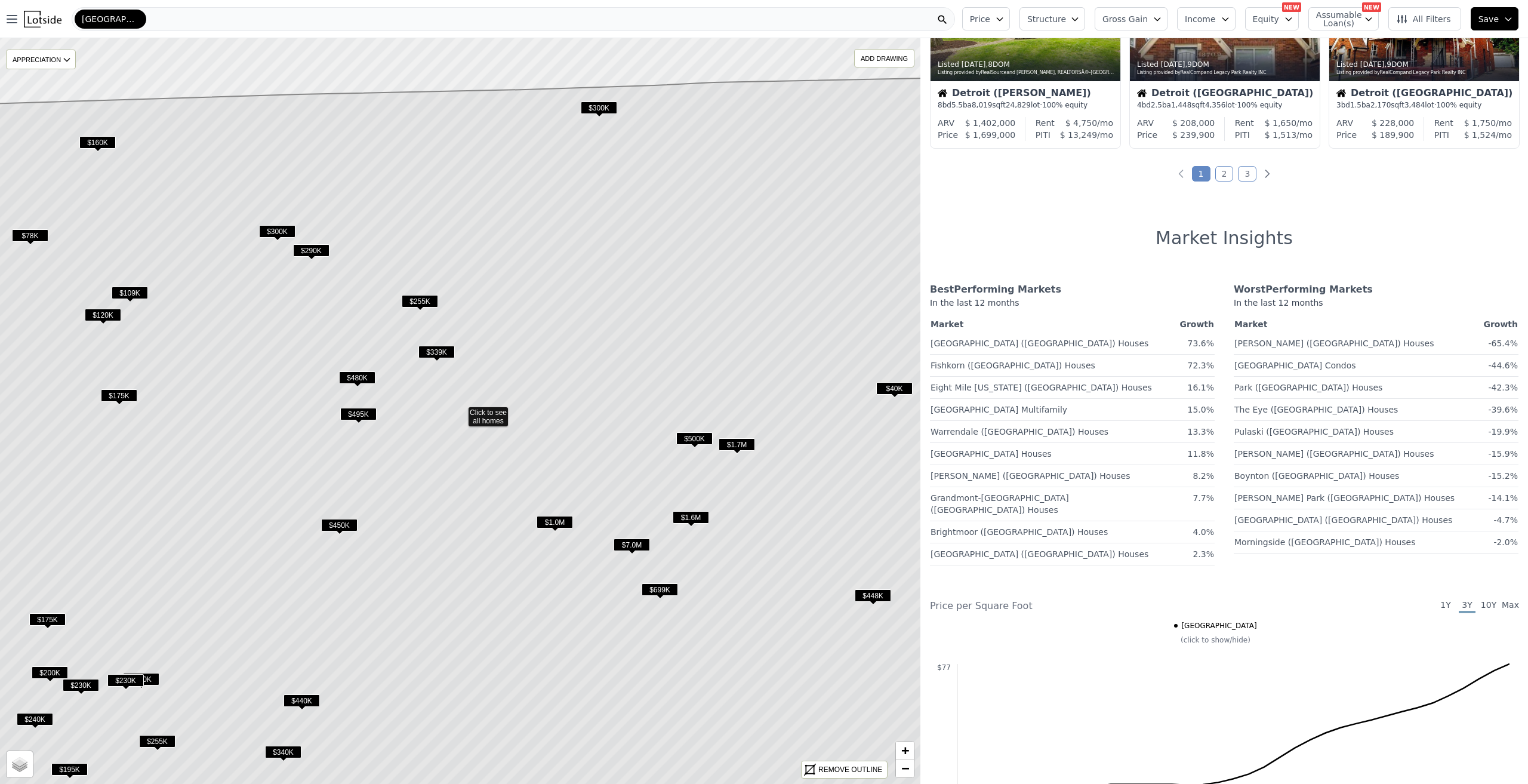
click at [656, 585] on span "$699K" at bounding box center [660, 589] width 37 height 13
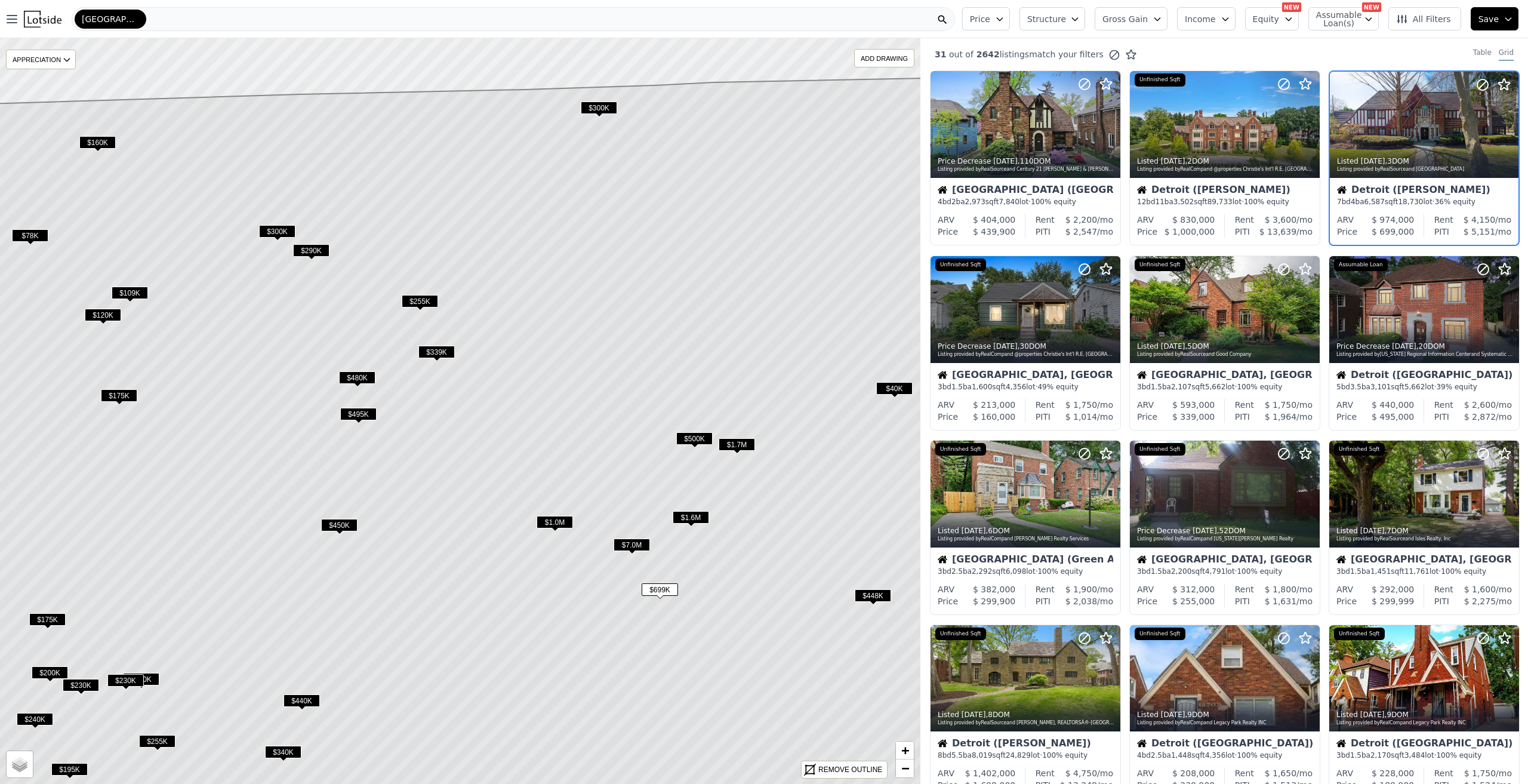
click at [871, 592] on span "$448K" at bounding box center [873, 595] width 37 height 13
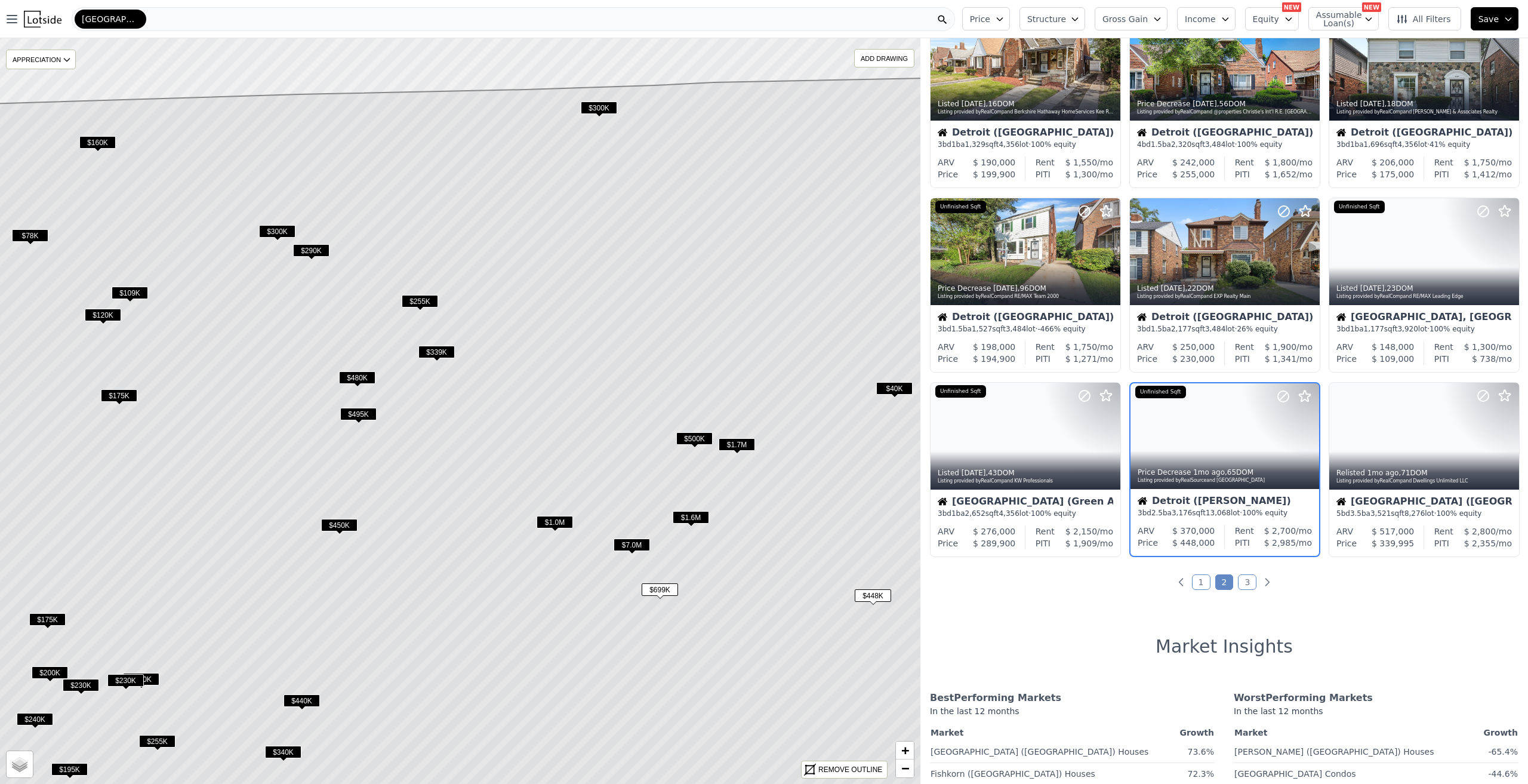
scroll to position [281, 0]
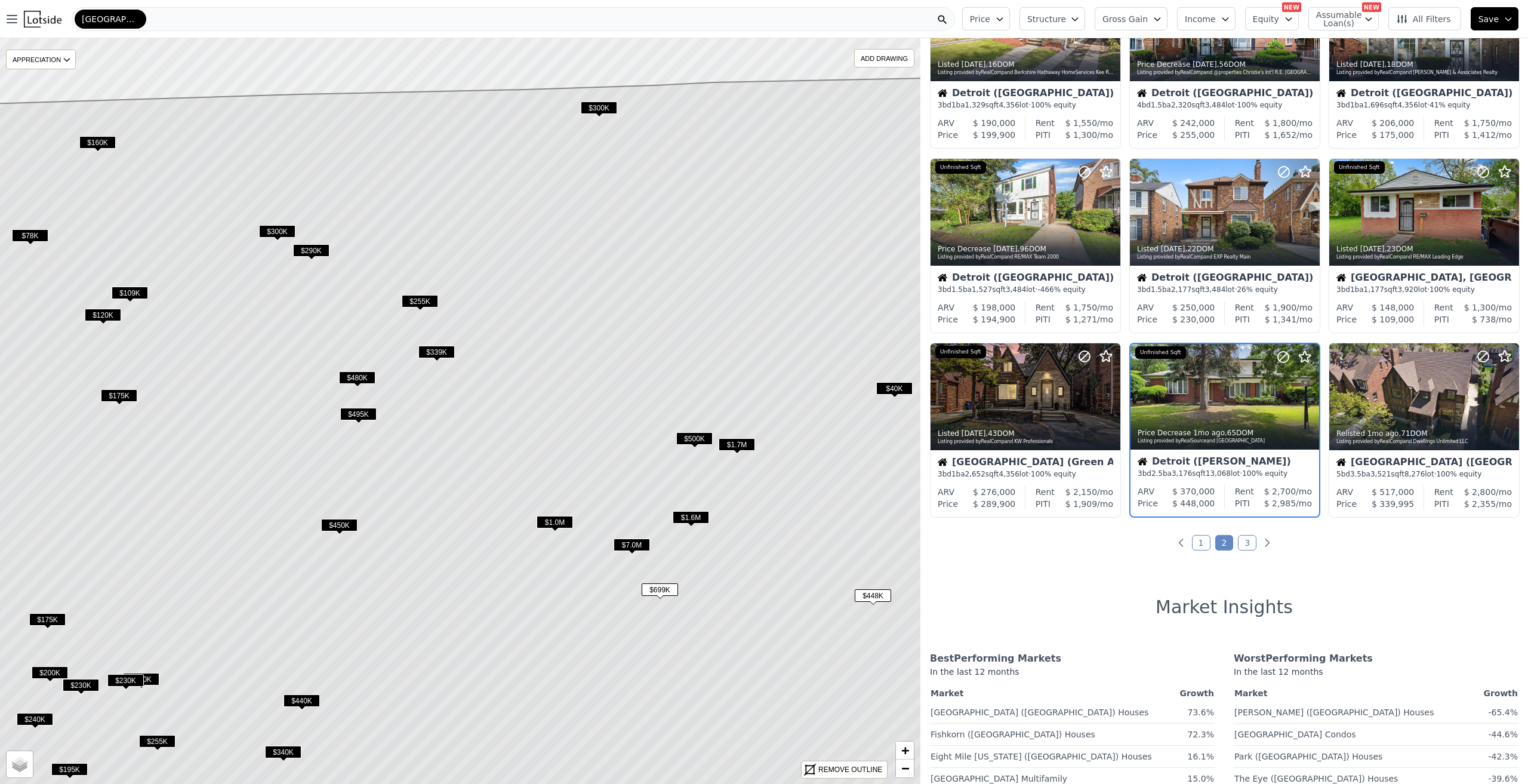
click at [1419, 17] on span "All Filters" at bounding box center [1423, 19] width 55 height 12
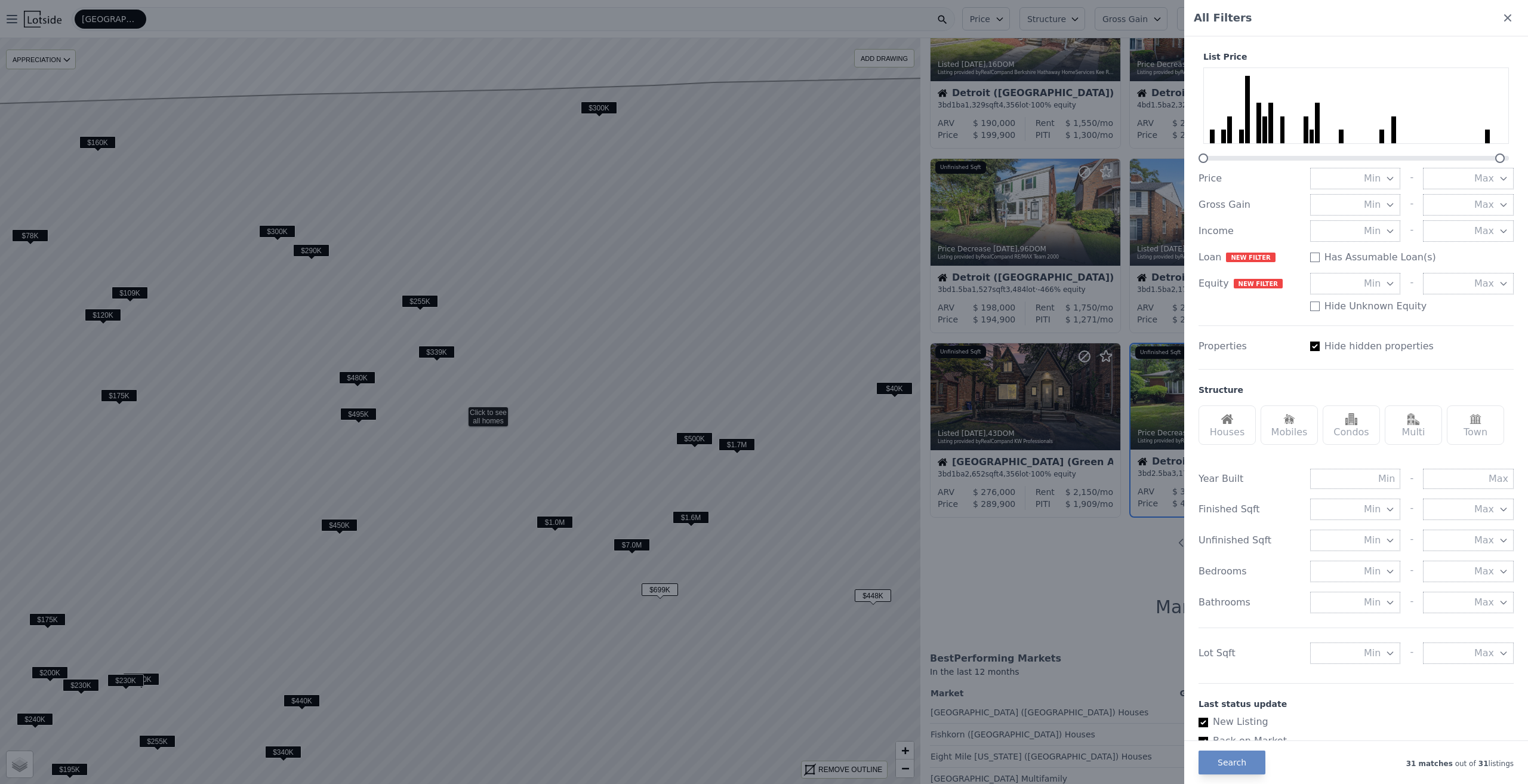
click at [1310, 259] on input "Has Assumable Loan(s)" at bounding box center [1315, 257] width 9 height 9
checkbox input "true"
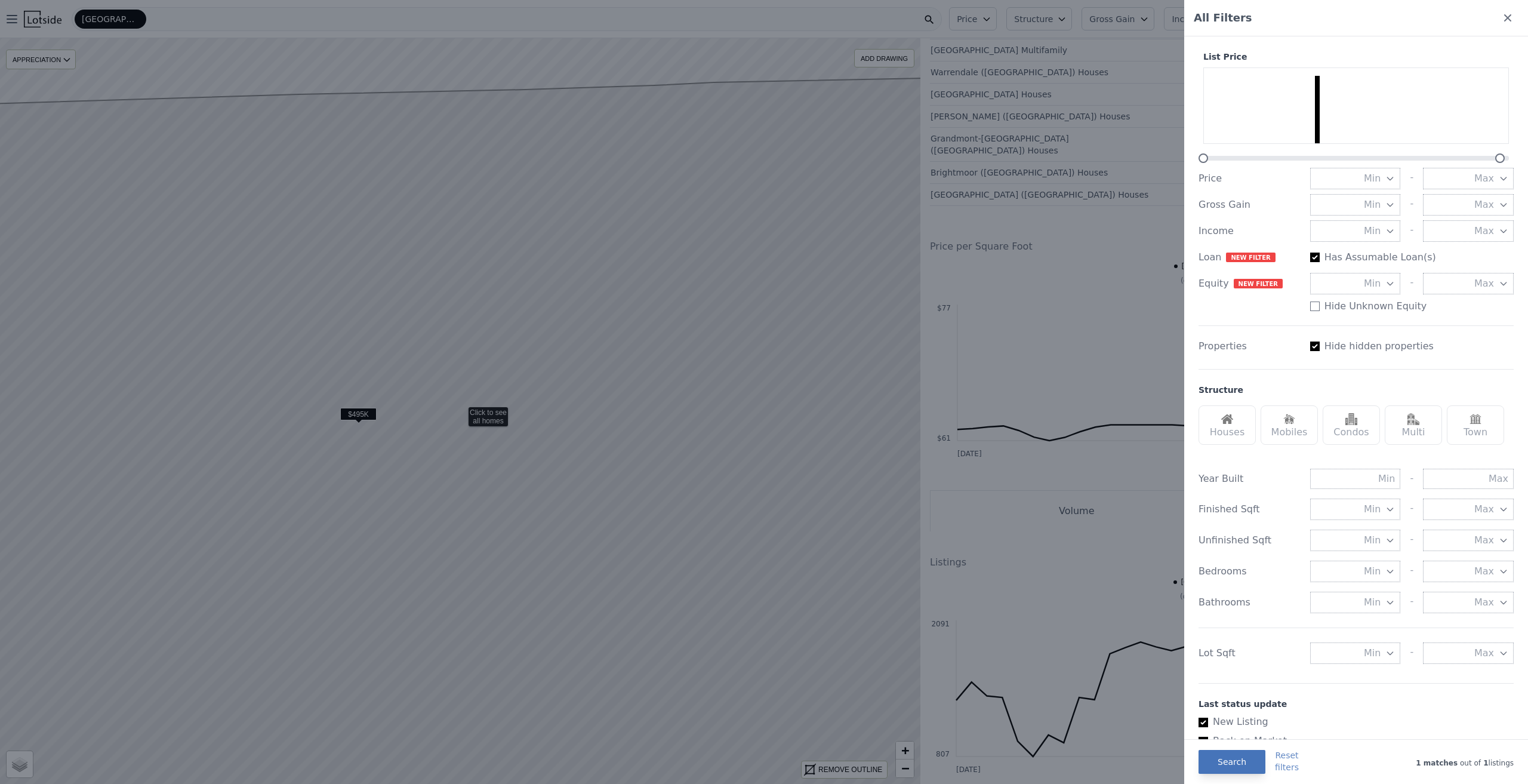
click at [1243, 771] on button "Search" at bounding box center [1232, 762] width 67 height 24
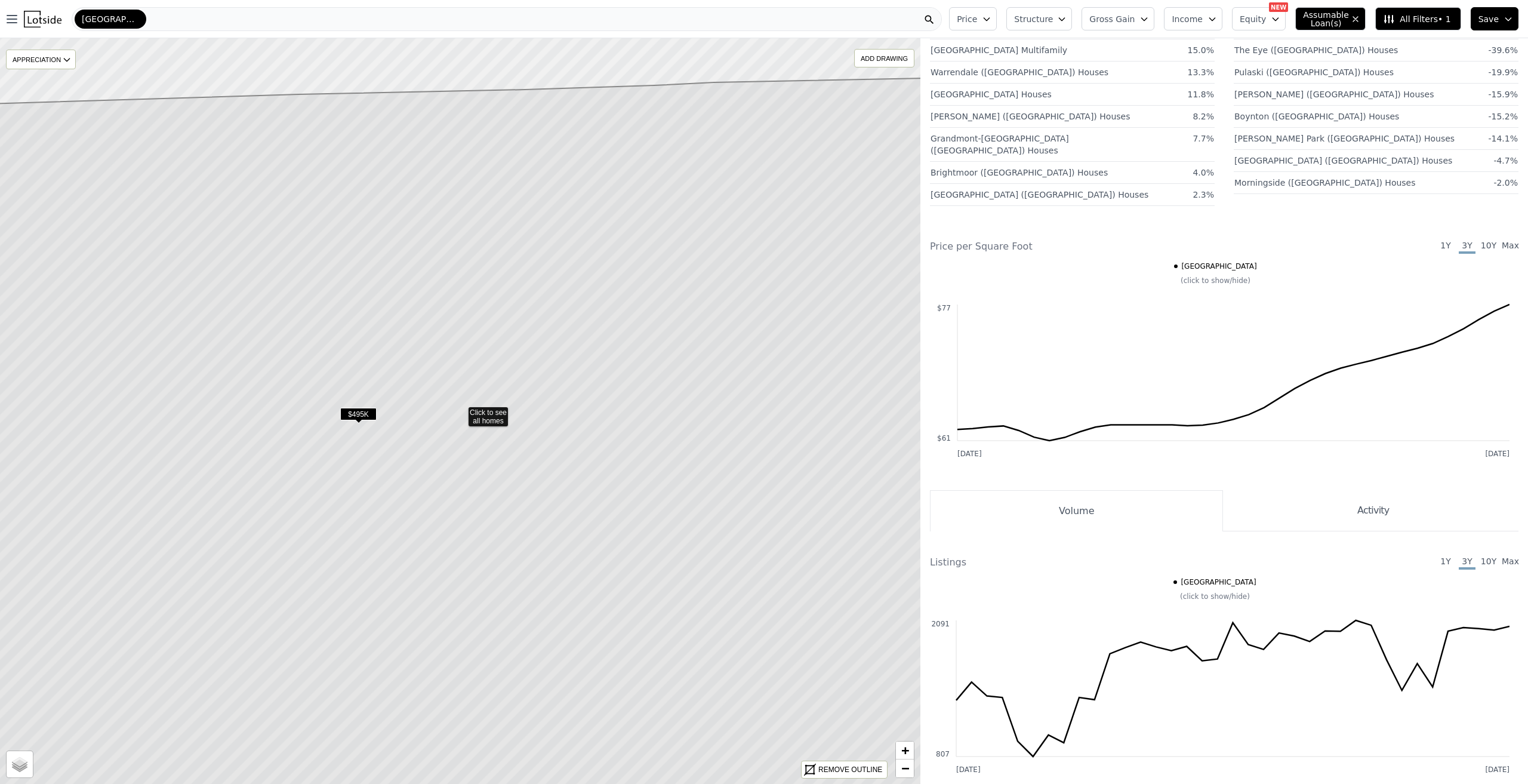
click at [491, 421] on icon at bounding box center [460, 468] width 1107 height 784
click at [349, 411] on span "$495K" at bounding box center [358, 414] width 37 height 13
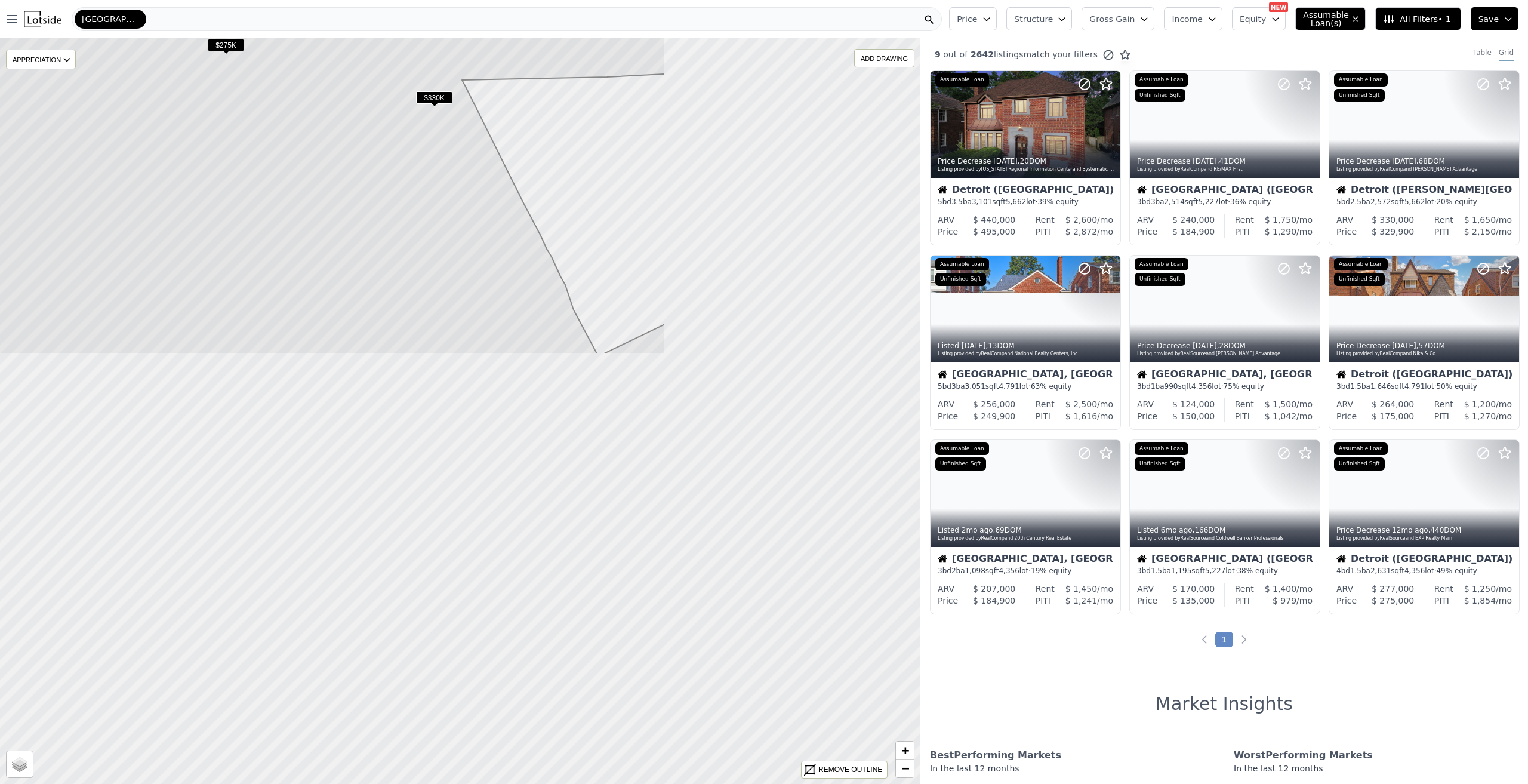
drag, startPoint x: 812, startPoint y: 626, endPoint x: 425, endPoint y: 51, distance: 693.1
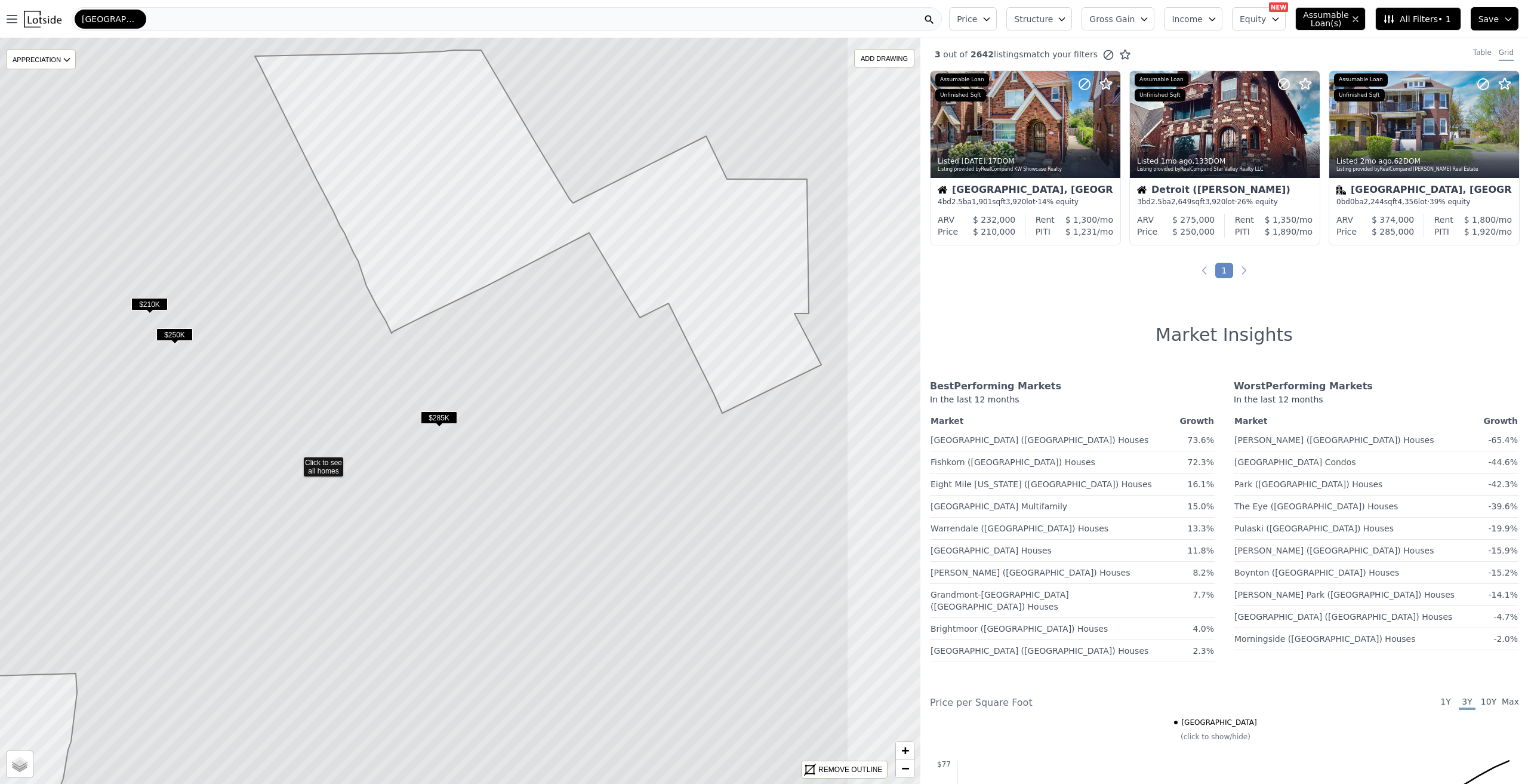
drag, startPoint x: 747, startPoint y: 505, endPoint x: 582, endPoint y: 556, distance: 172.7
click at [582, 556] on icon at bounding box center [295, 462] width 1107 height 897
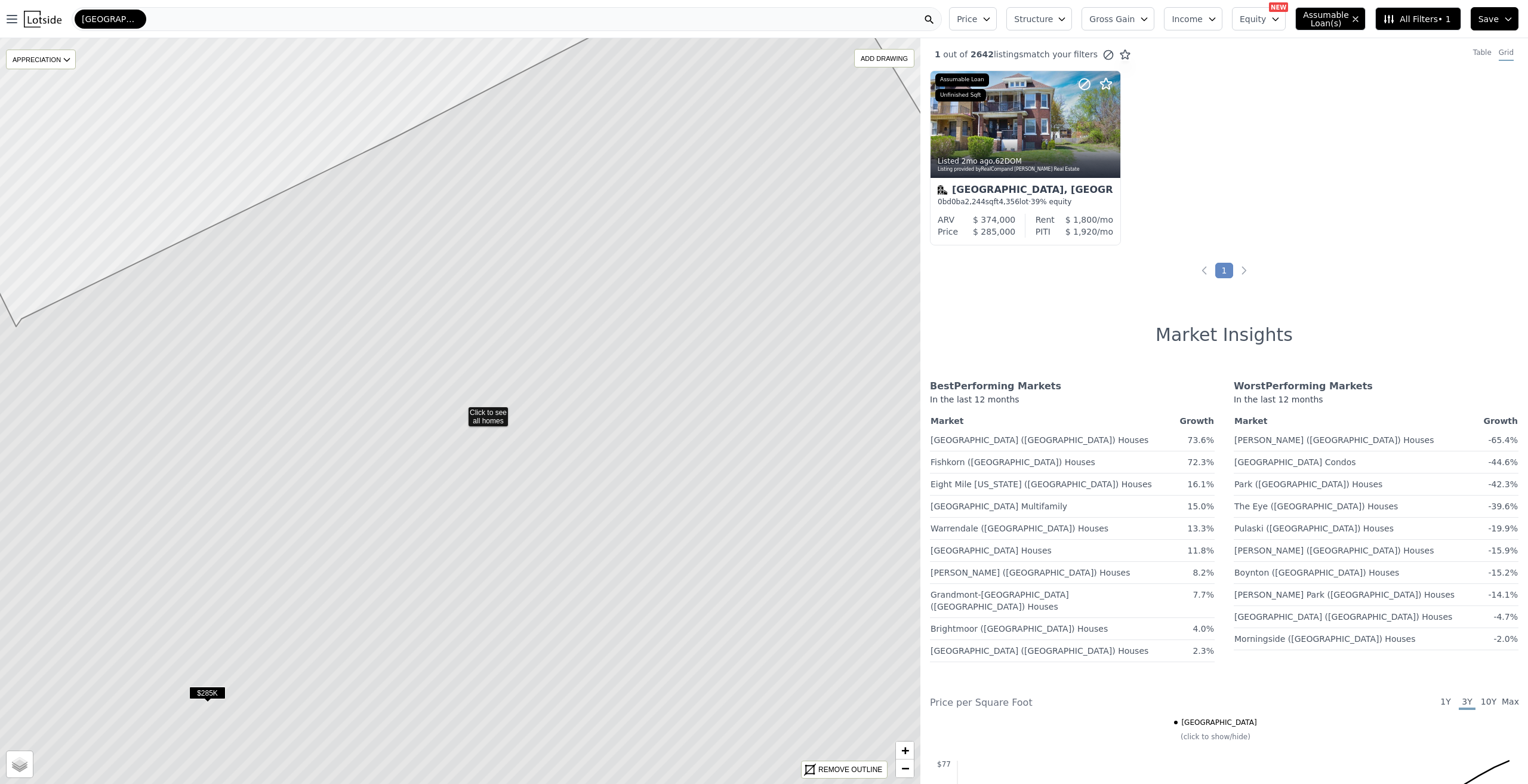
click at [499, 423] on icon at bounding box center [460, 411] width 1107 height 897
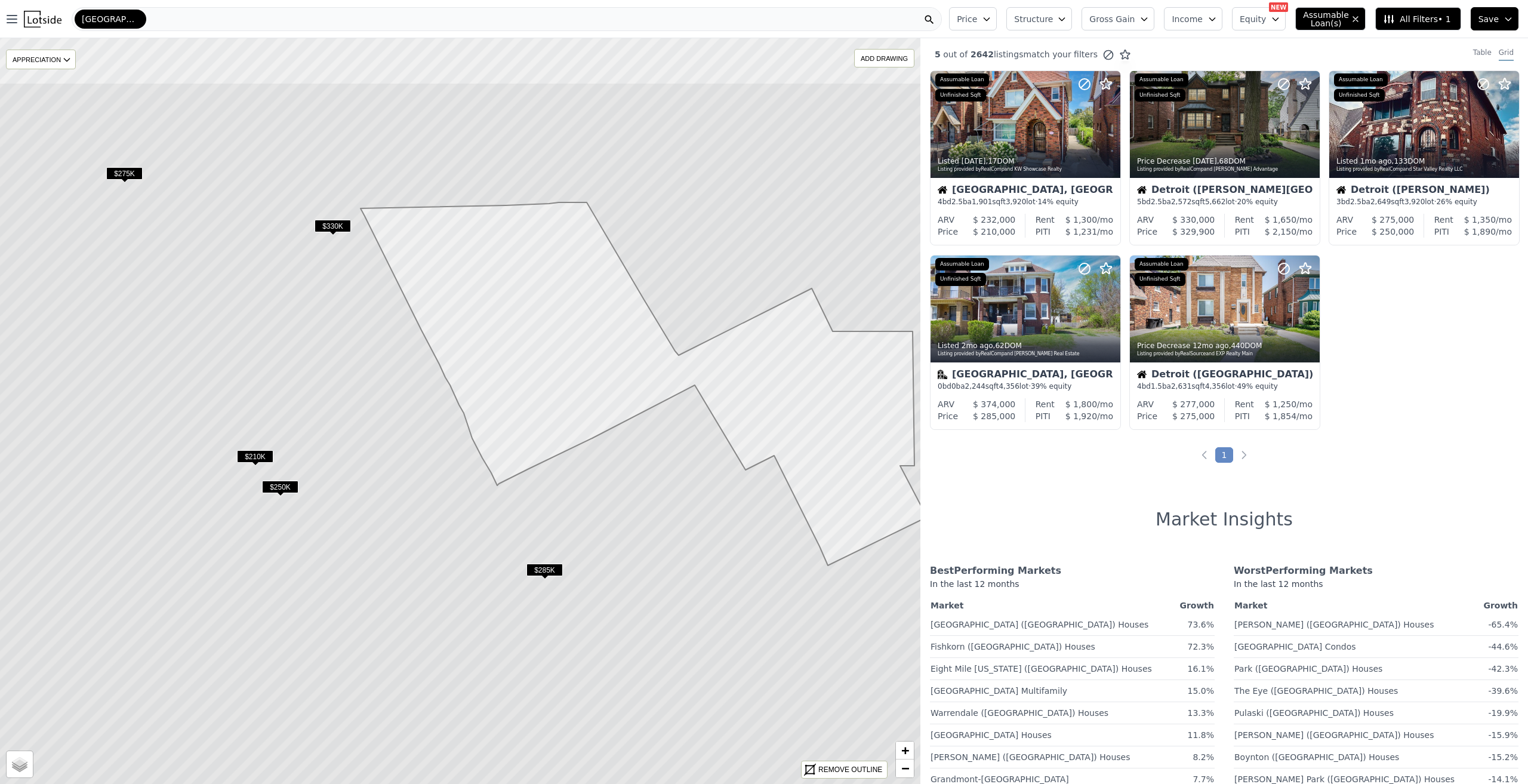
drag, startPoint x: 675, startPoint y: 547, endPoint x: 751, endPoint y: 667, distance: 142.0
click at [751, 667] on icon at bounding box center [537, 531] width 1107 height 897
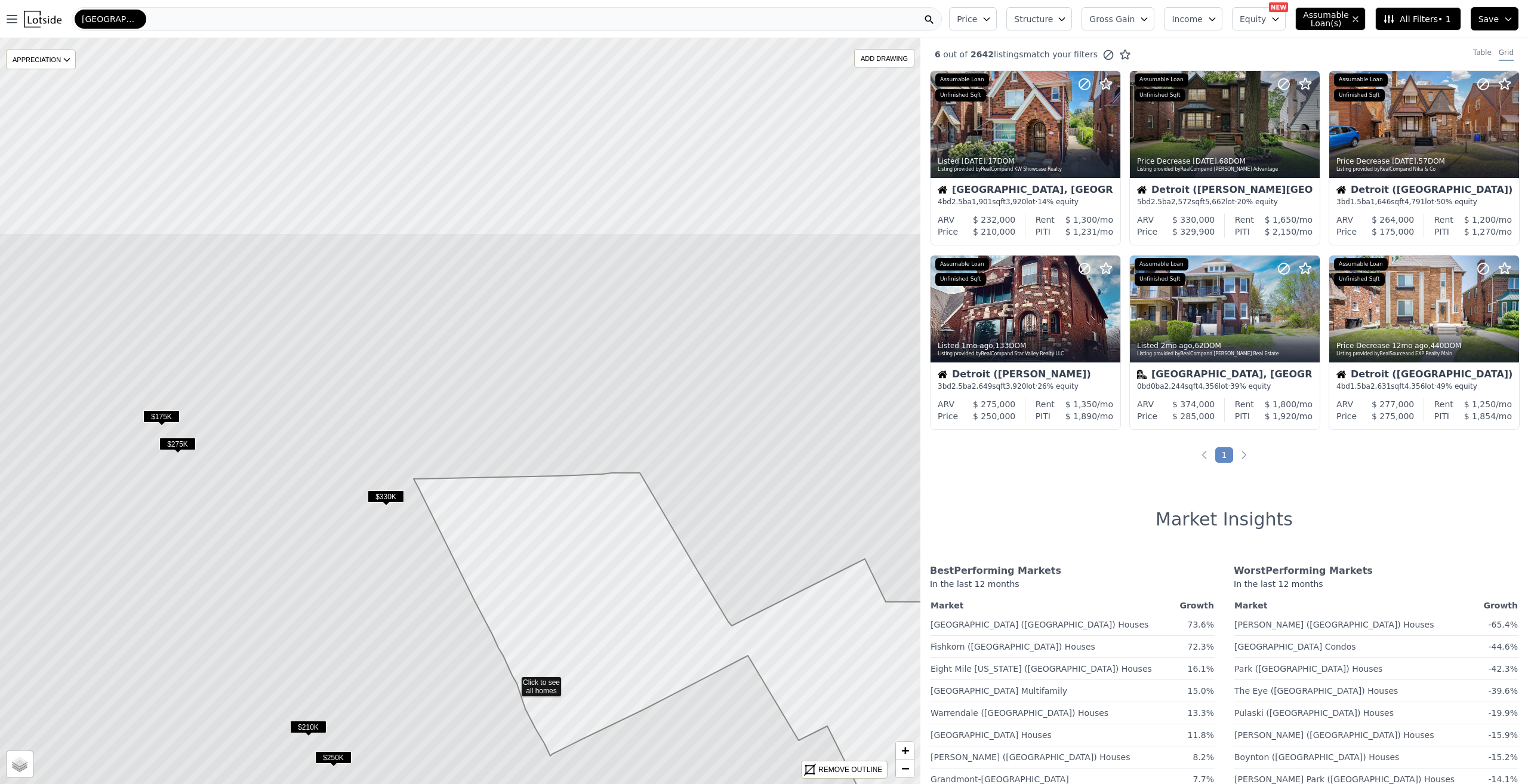
drag, startPoint x: 311, startPoint y: 277, endPoint x: 365, endPoint y: 547, distance: 275.3
click at [365, 547] on icon at bounding box center [513, 681] width 1107 height 897
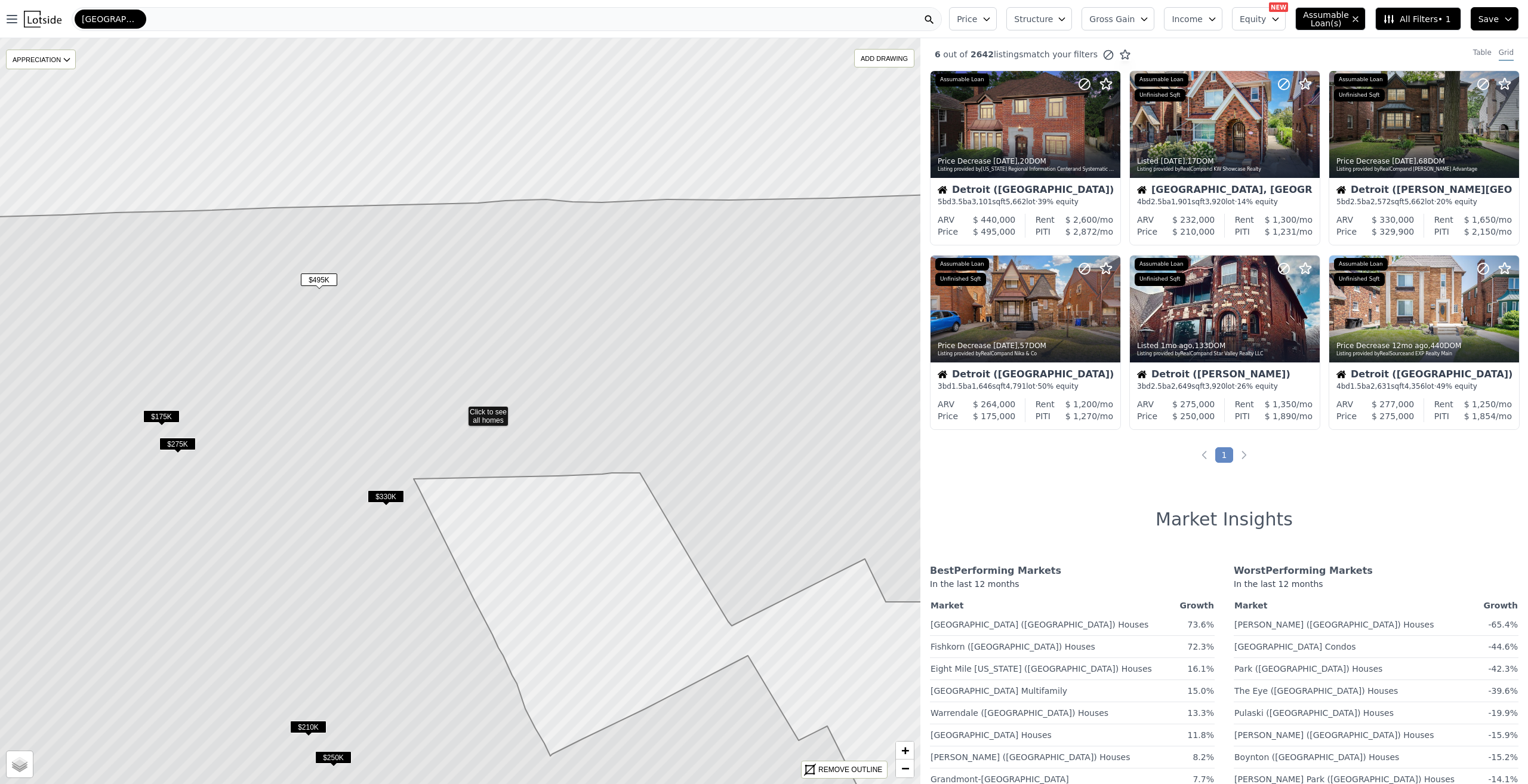
click at [1423, 20] on span "All Filters • 1" at bounding box center [1417, 19] width 67 height 12
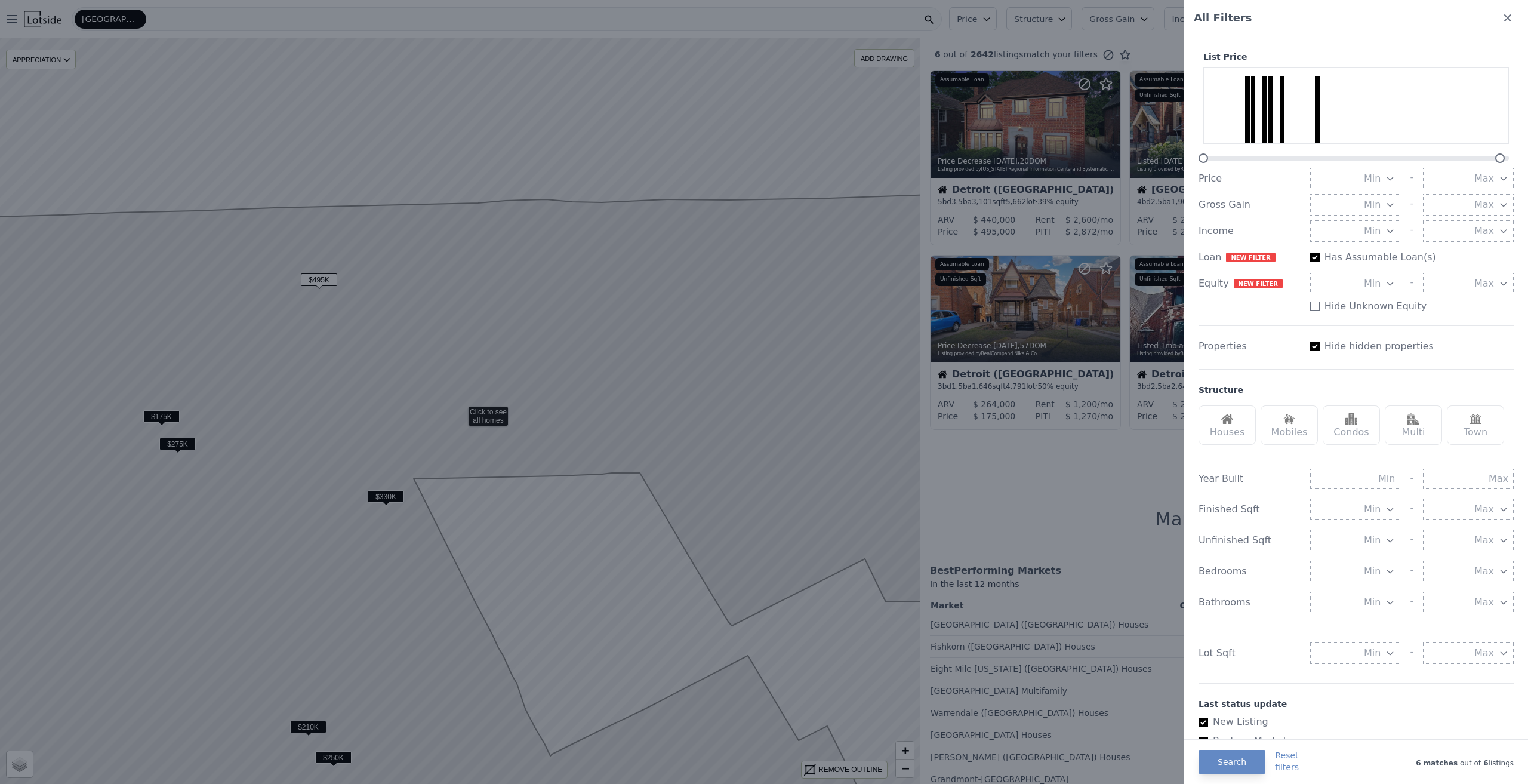
click at [1314, 254] on input "Has Assumable Loan(s)" at bounding box center [1315, 257] width 9 height 9
checkbox input "false"
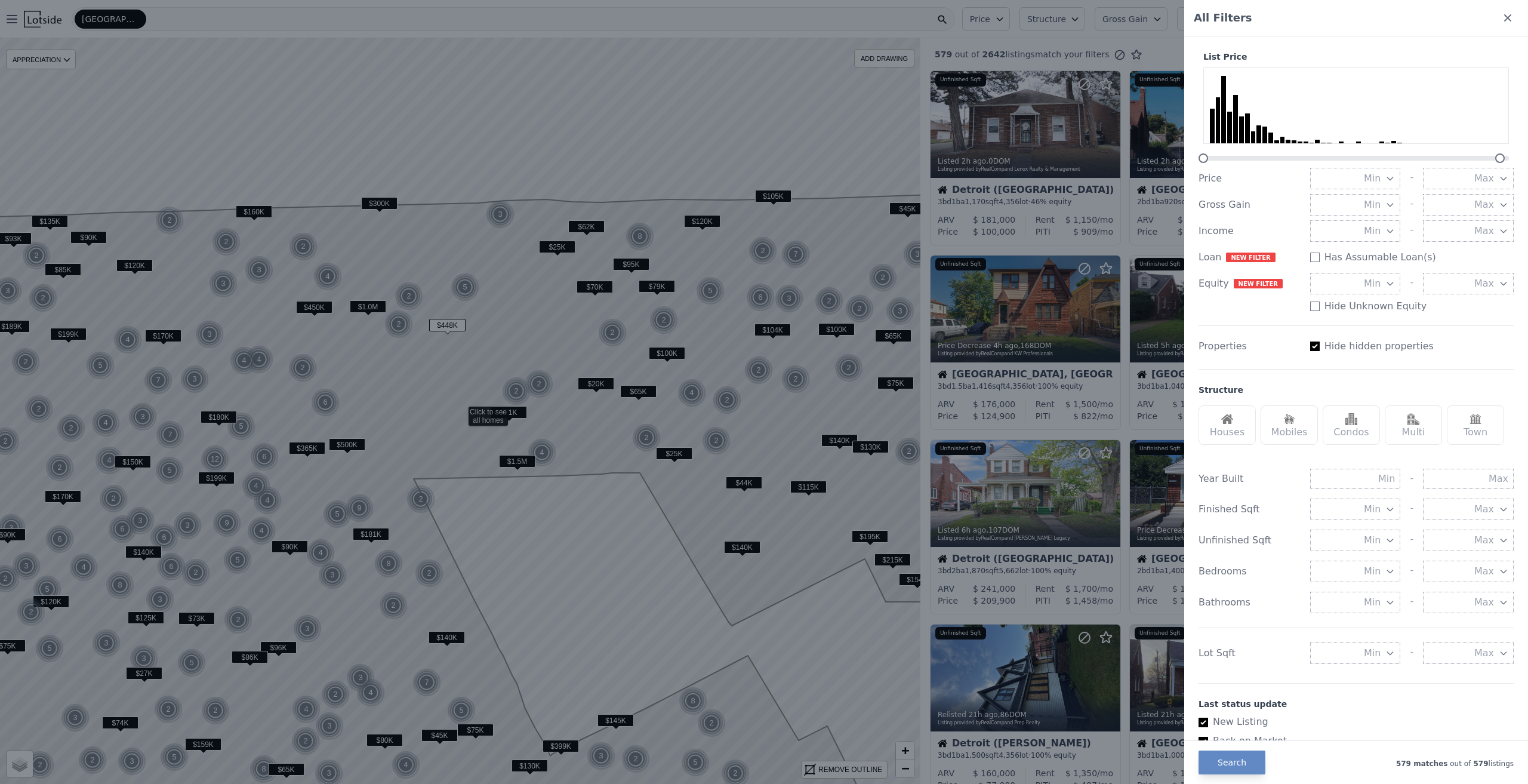
click at [1317, 346] on div "Hide hidden properties" at bounding box center [1411, 346] width 203 height 14
click at [1315, 347] on input "Has Assumable Loan(s)" at bounding box center [1315, 346] width 9 height 9
checkbox input "true"
click at [1223, 434] on div "Houses" at bounding box center [1227, 425] width 57 height 39
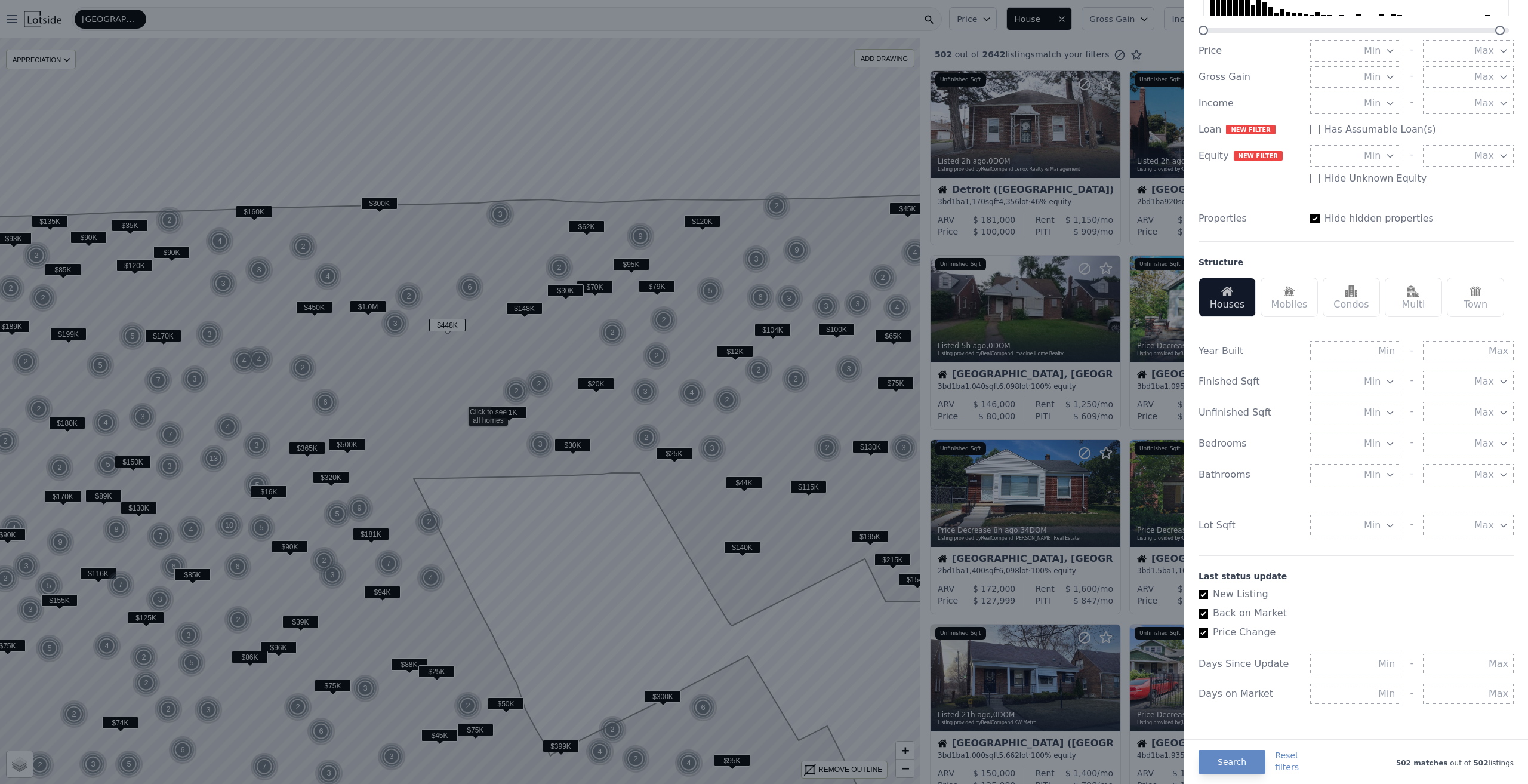
scroll to position [127, 0]
click at [1388, 377] on button "Min" at bounding box center [1355, 383] width 91 height 21
click at [1369, 454] on button "2500 sqft" at bounding box center [1355, 452] width 91 height 21
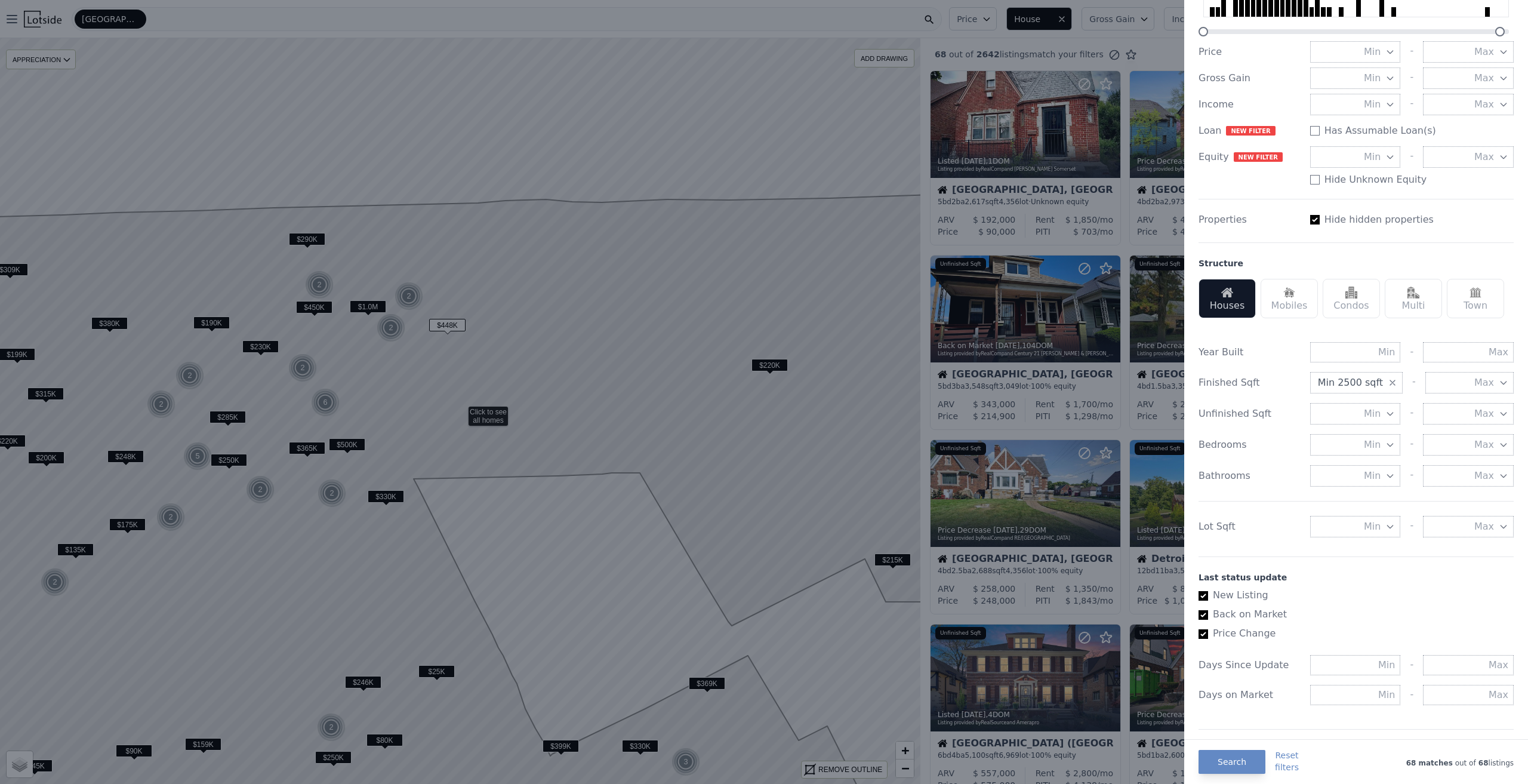
click at [1377, 387] on button "Min 2500 sqft" at bounding box center [1356, 383] width 93 height 21
click at [1355, 488] on button "2000 sqft" at bounding box center [1355, 490] width 91 height 21
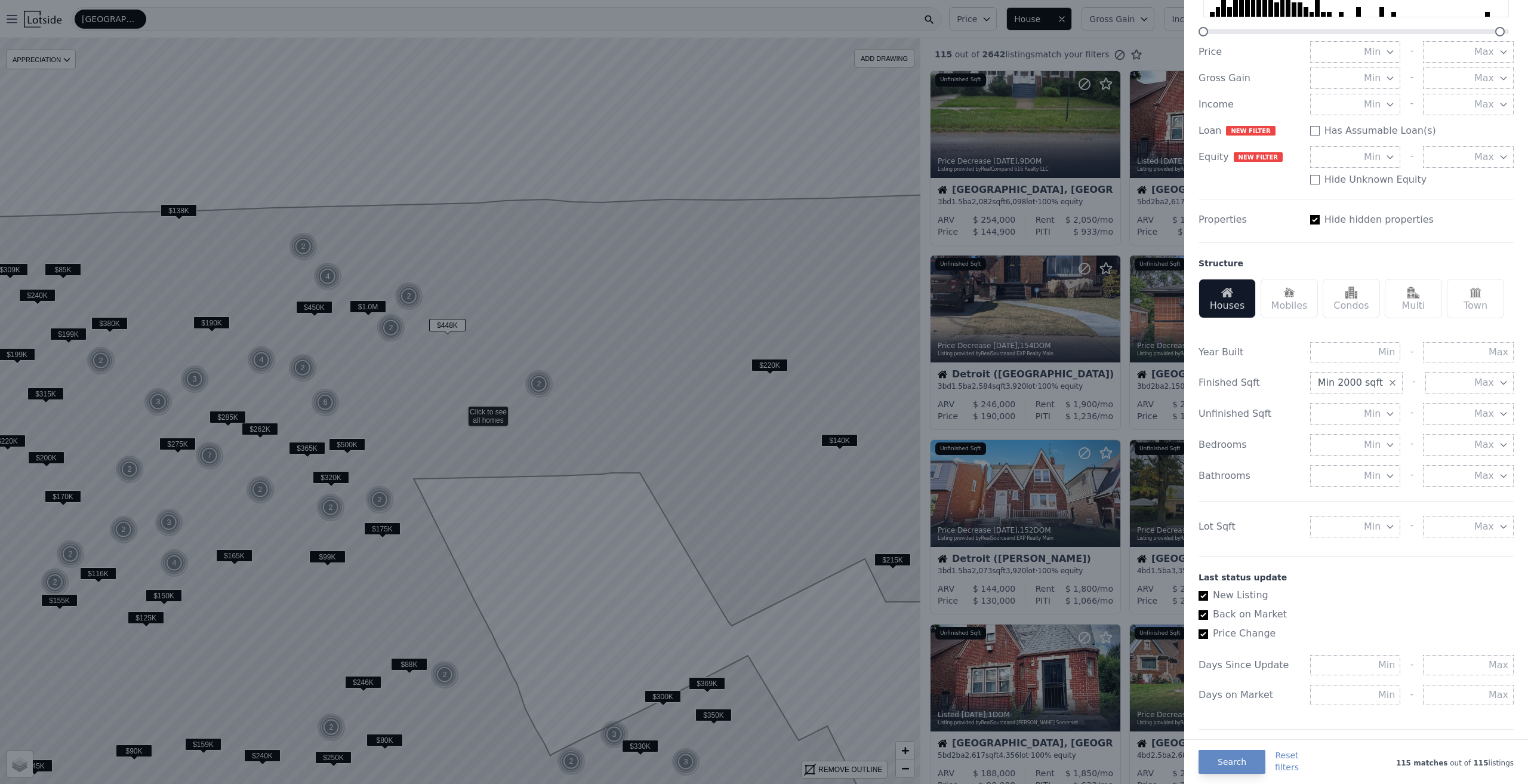
click at [1375, 383] on button "Min 2000 sqft" at bounding box center [1356, 383] width 93 height 21
click at [1351, 503] on button "2500 sqft" at bounding box center [1355, 511] width 91 height 21
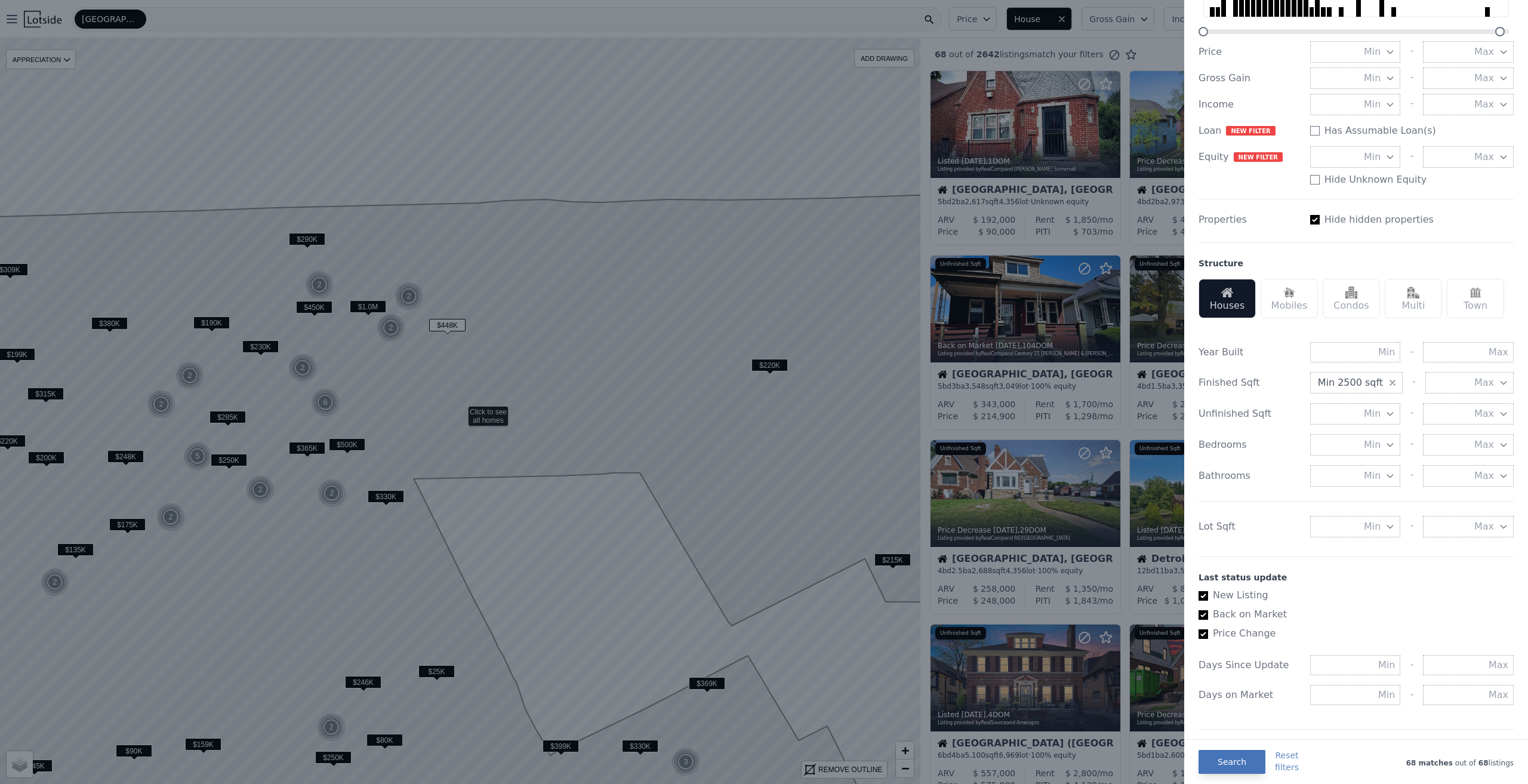
click at [1235, 766] on button "Search" at bounding box center [1232, 762] width 67 height 24
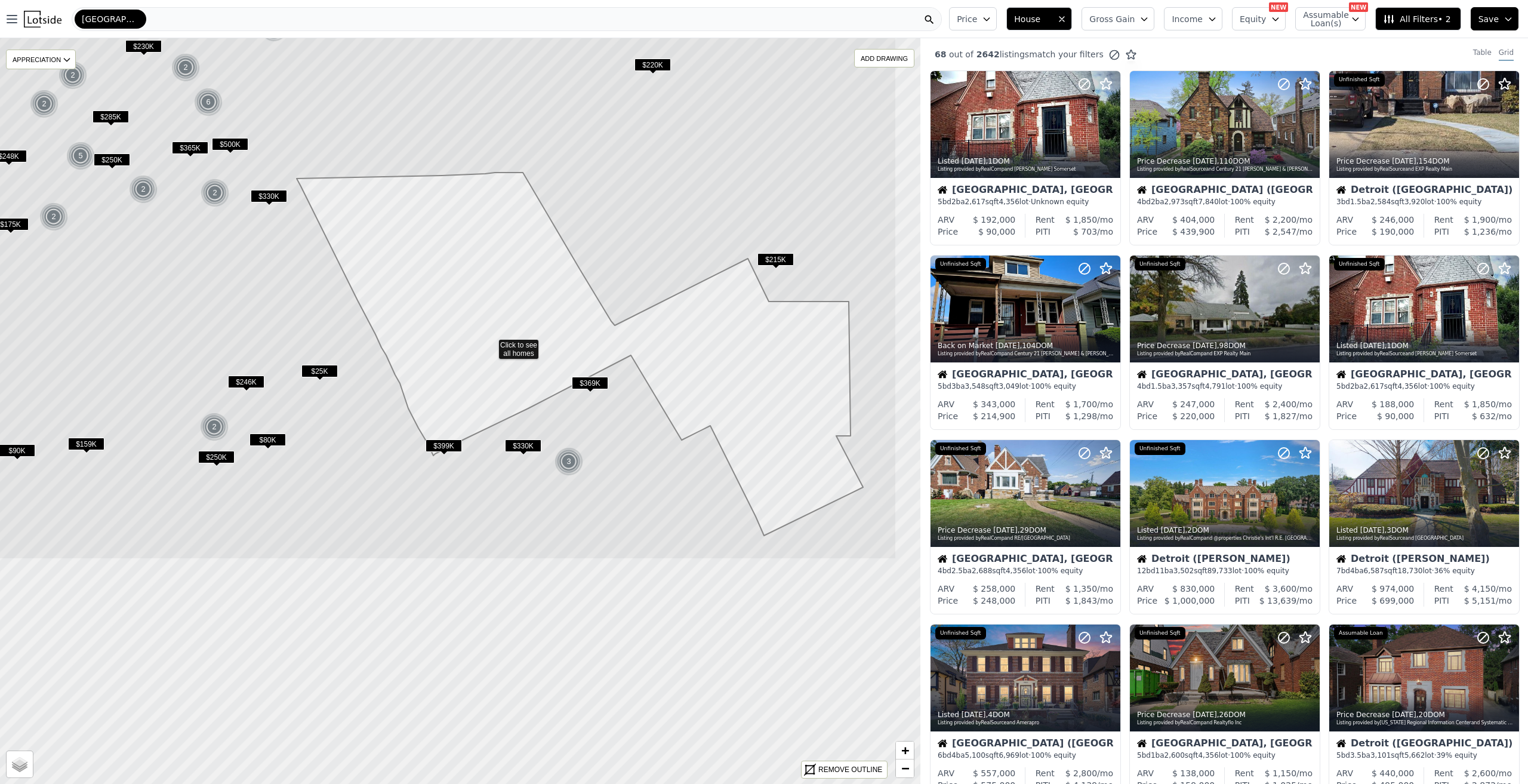
drag, startPoint x: 607, startPoint y: 644, endPoint x: 491, endPoint y: 343, distance: 322.6
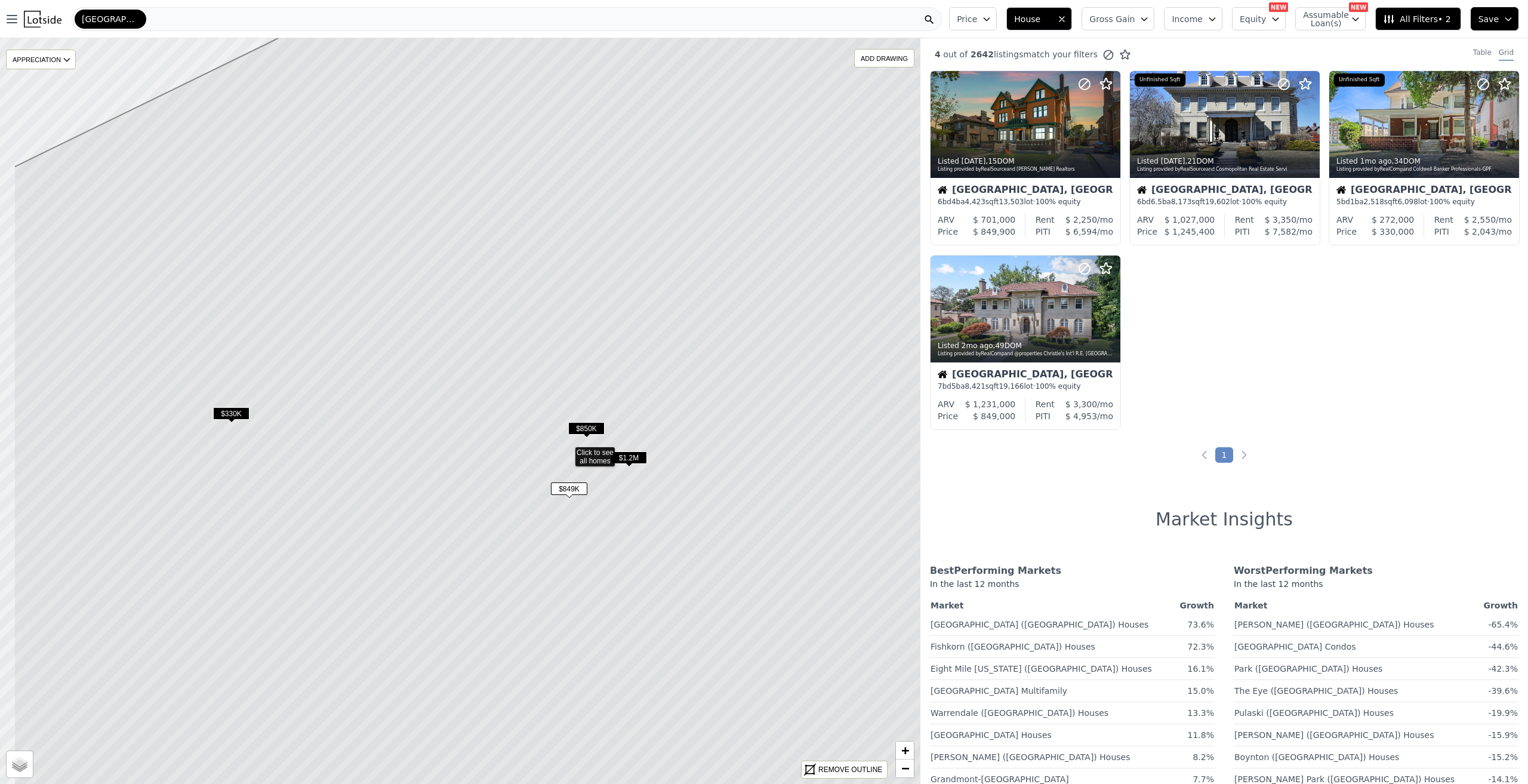
drag, startPoint x: 671, startPoint y: 376, endPoint x: 779, endPoint y: 417, distance: 115.5
click at [779, 417] on icon at bounding box center [567, 451] width 1107 height 897
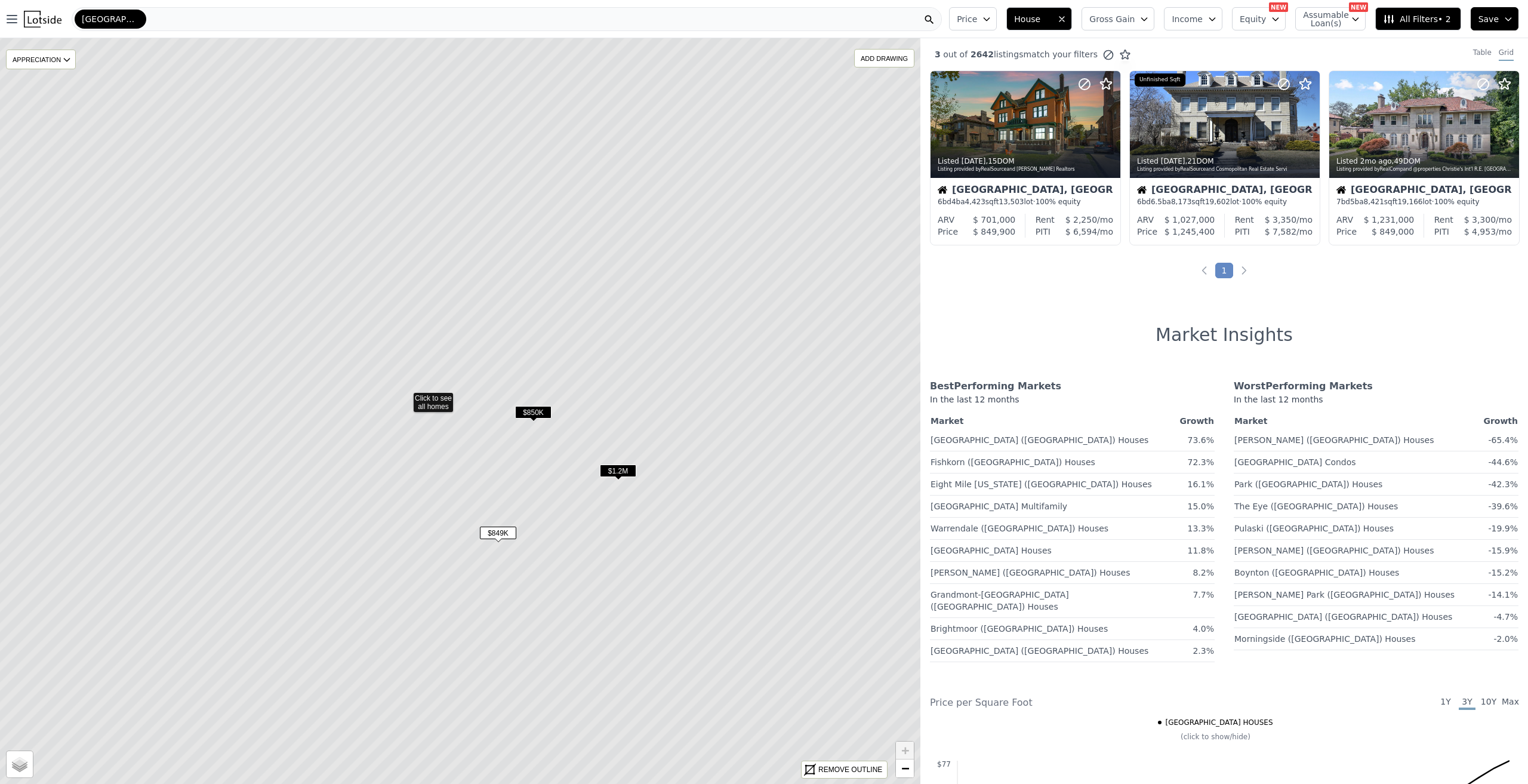
drag, startPoint x: 773, startPoint y: 425, endPoint x: 579, endPoint y: 360, distance: 204.6
click at [576, 363] on icon at bounding box center [405, 397] width 1107 height 897
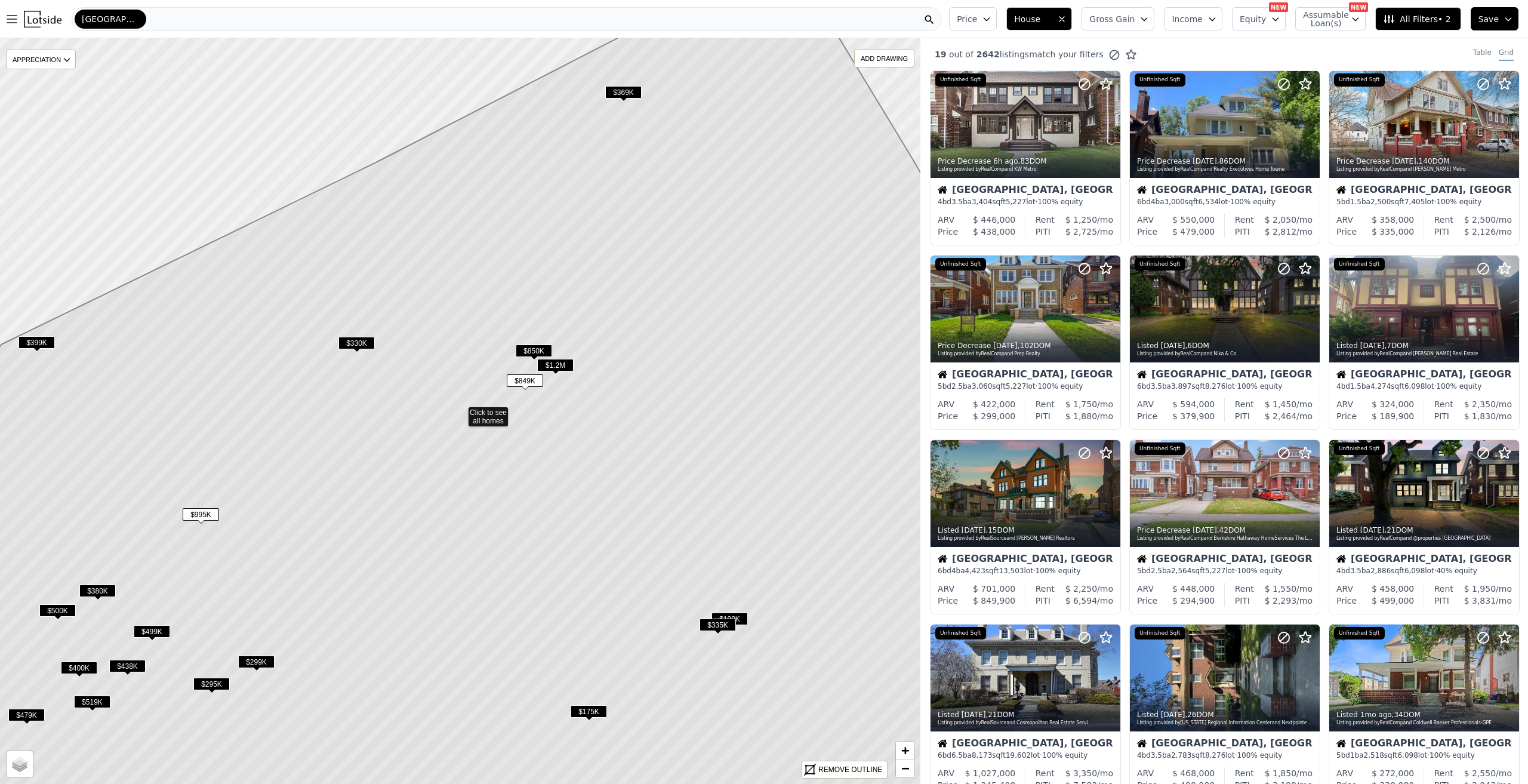
click at [482, 417] on icon at bounding box center [460, 411] width 1107 height 897
click at [562, 364] on span "$1.2M" at bounding box center [555, 365] width 37 height 13
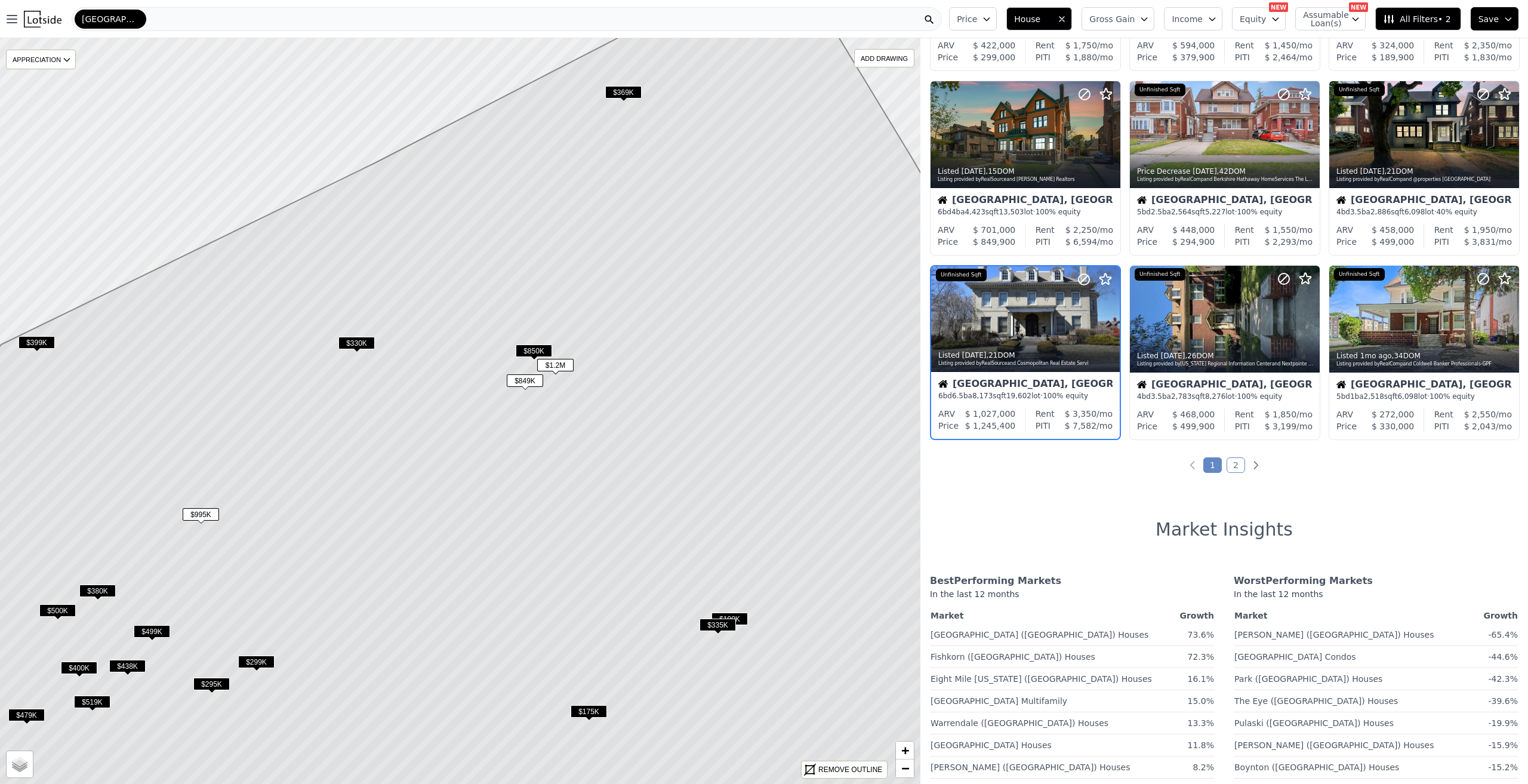
scroll to position [358, 0]
click at [533, 377] on span "$849K" at bounding box center [525, 380] width 37 height 13
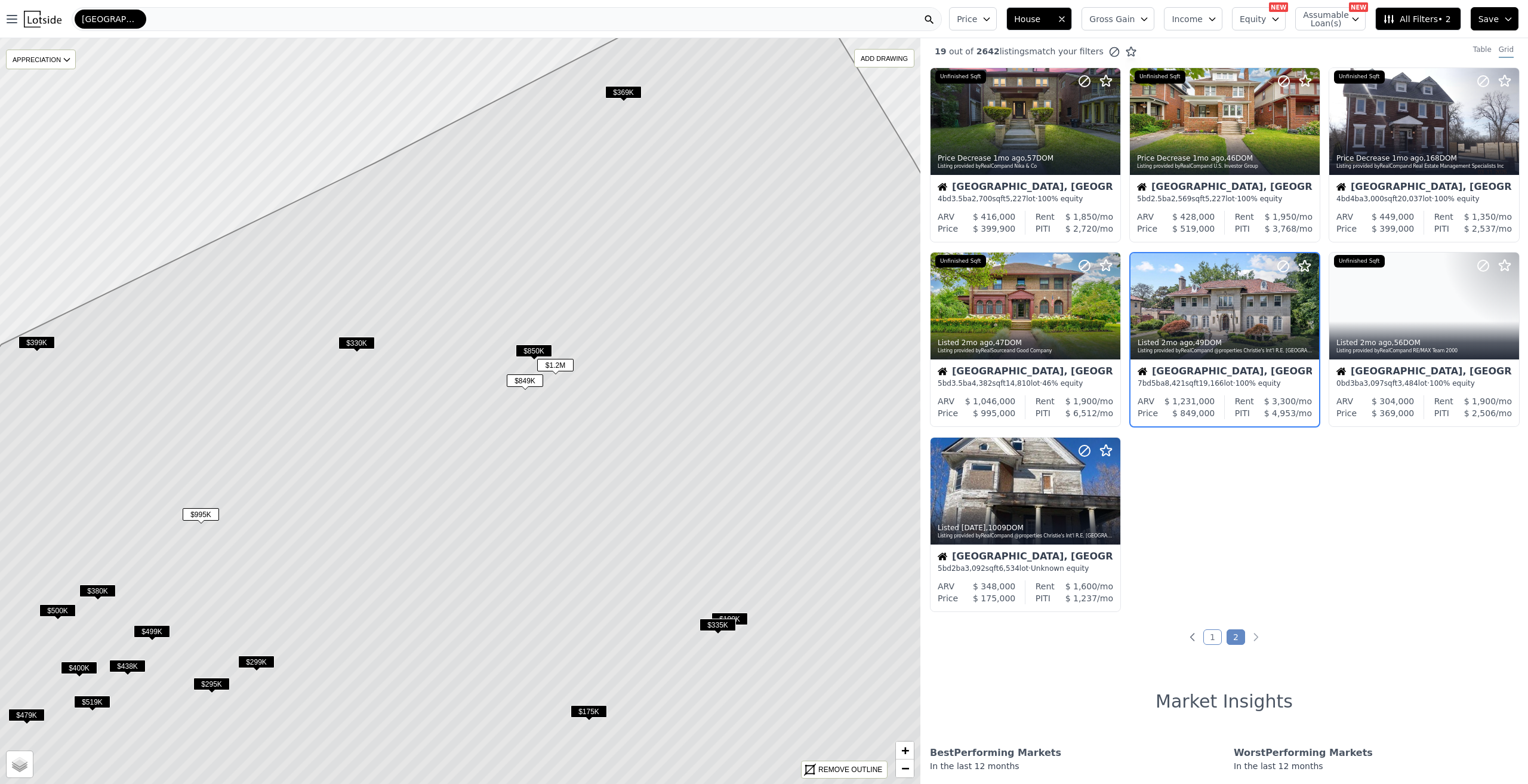
scroll to position [0, 0]
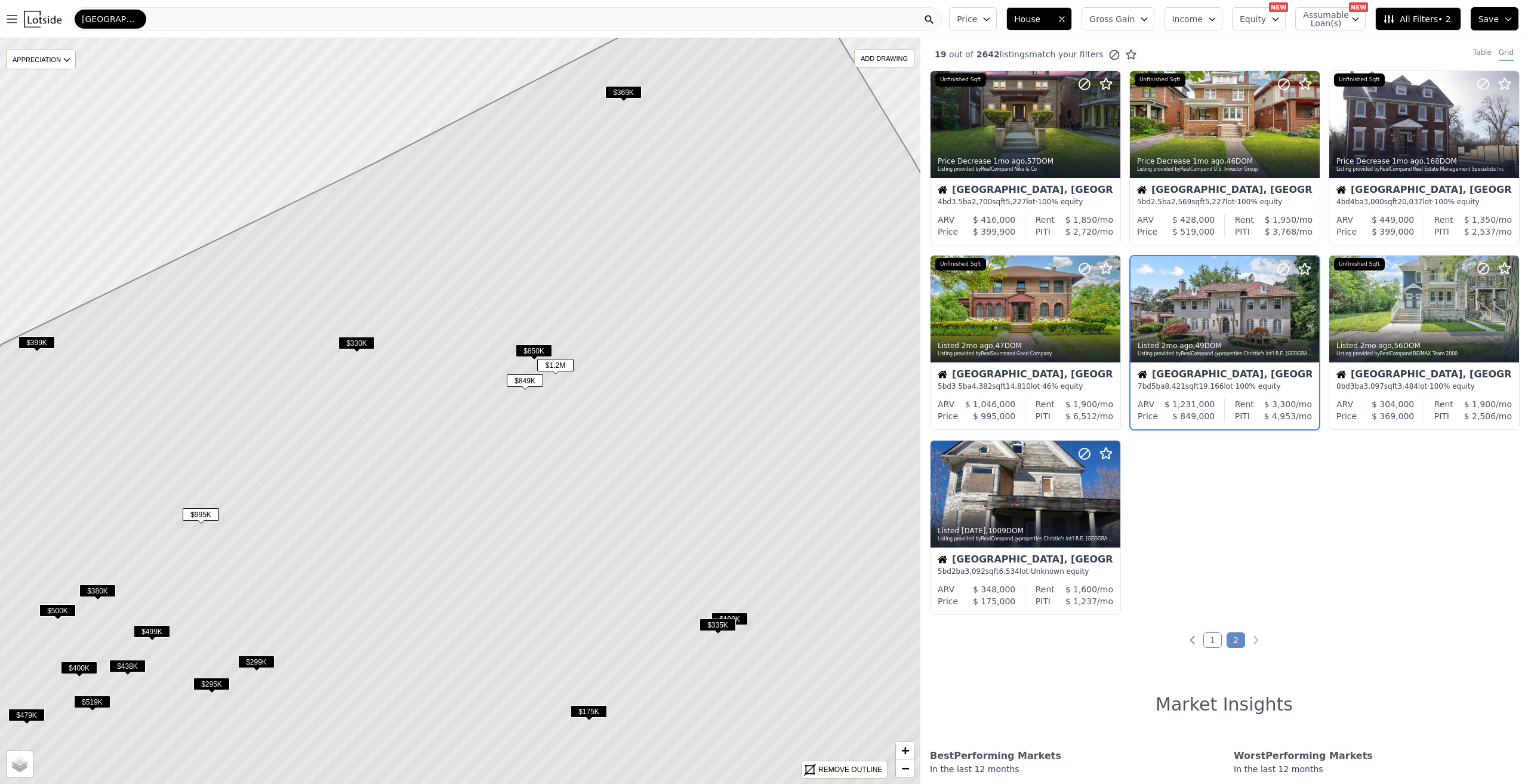
click at [529, 351] on span "$850K" at bounding box center [534, 351] width 37 height 13
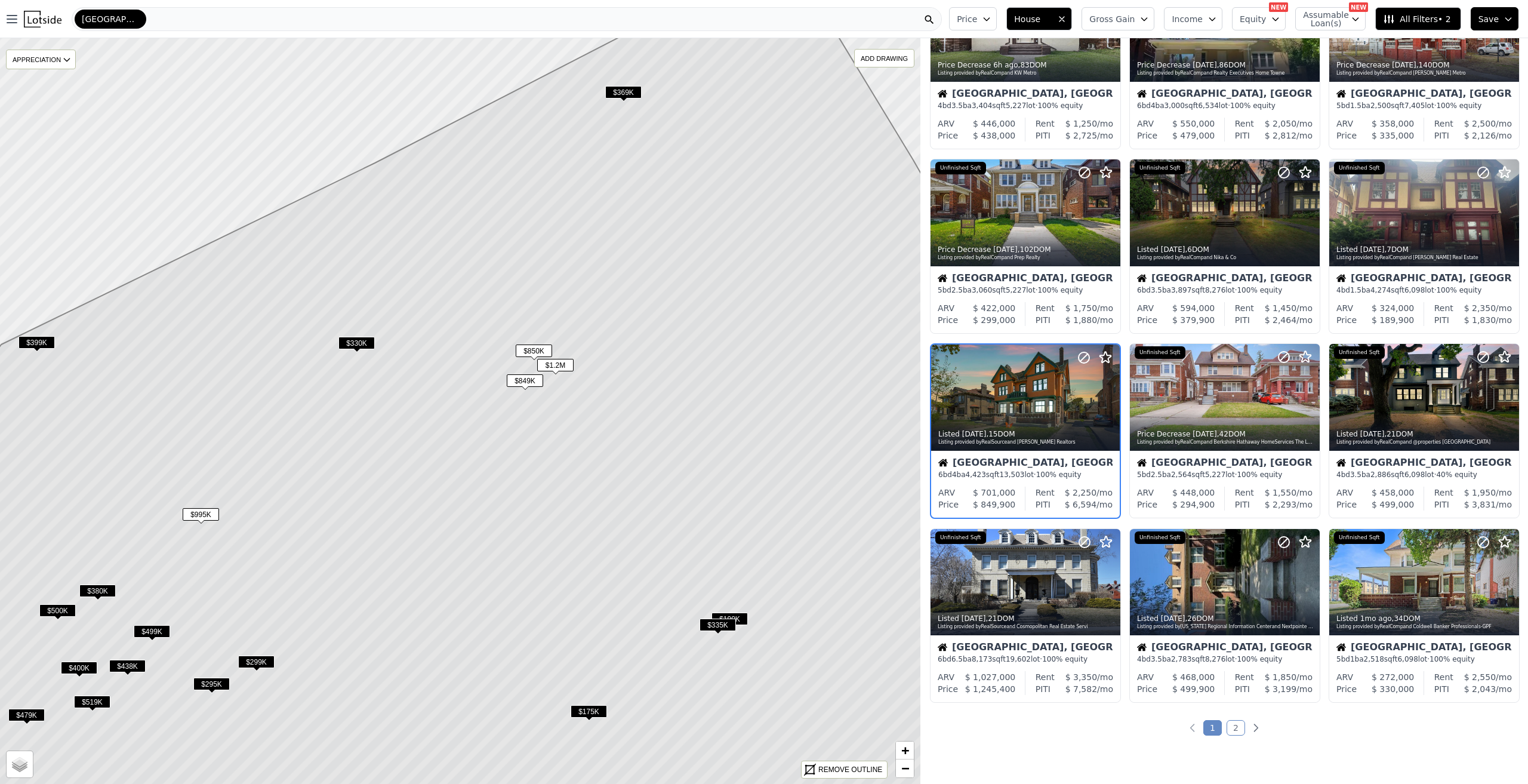
scroll to position [97, 0]
click at [567, 366] on span "$1.2M" at bounding box center [555, 365] width 37 height 13
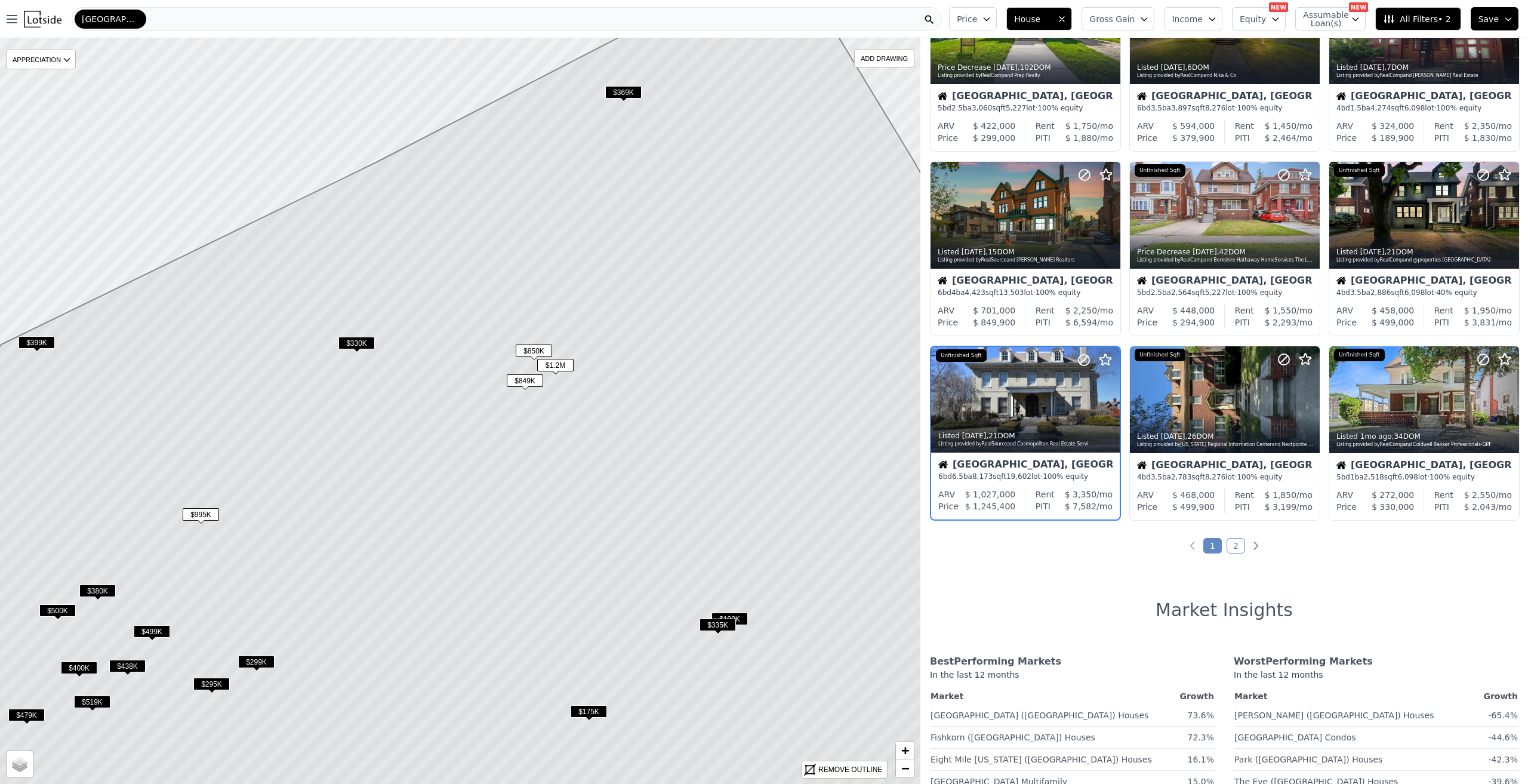
scroll to position [281, 0]
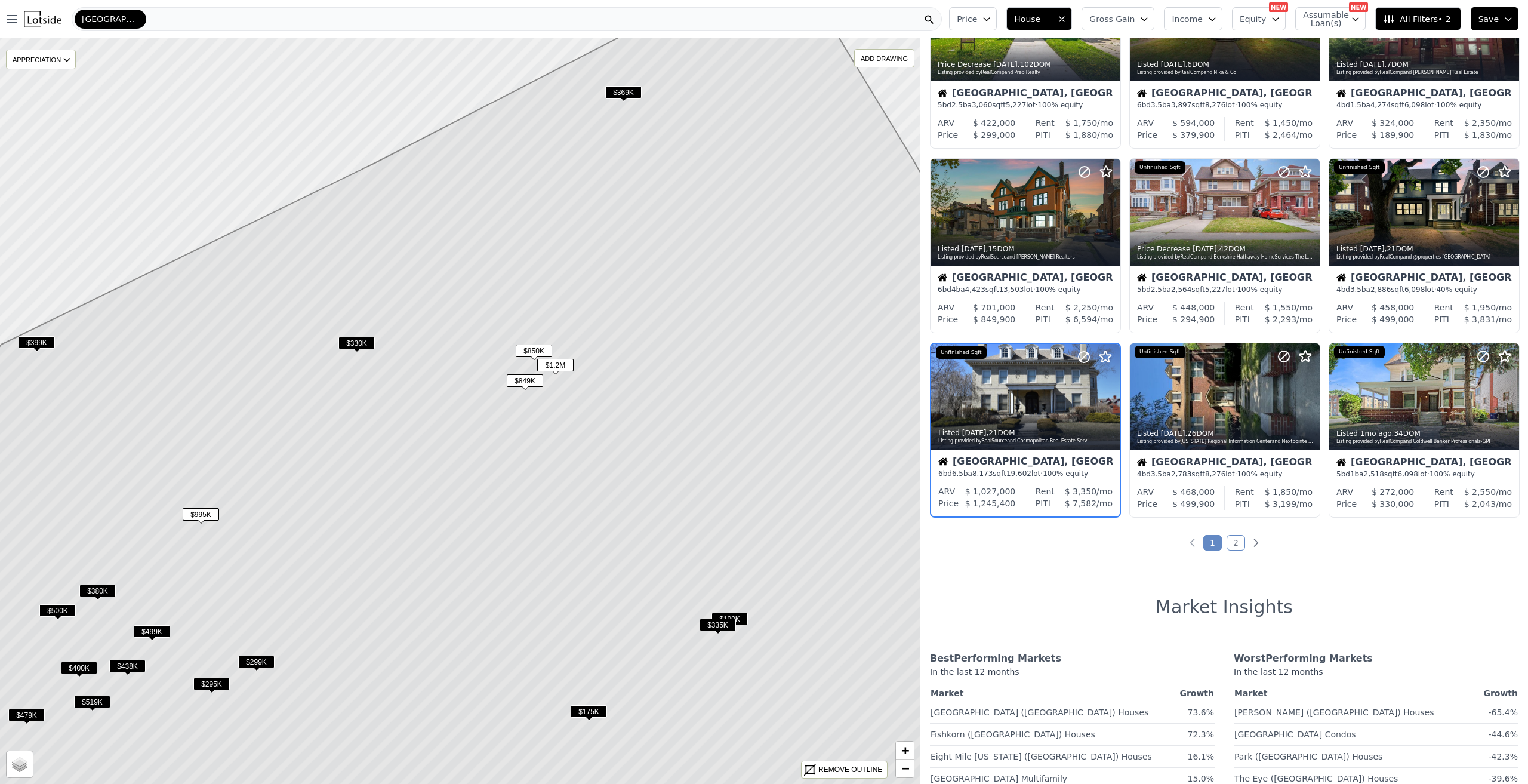
click at [552, 363] on span "$1.2M" at bounding box center [555, 365] width 37 height 13
click at [556, 363] on span "$1.2M" at bounding box center [555, 365] width 37 height 13
click at [532, 382] on span "$849K" at bounding box center [525, 380] width 37 height 13
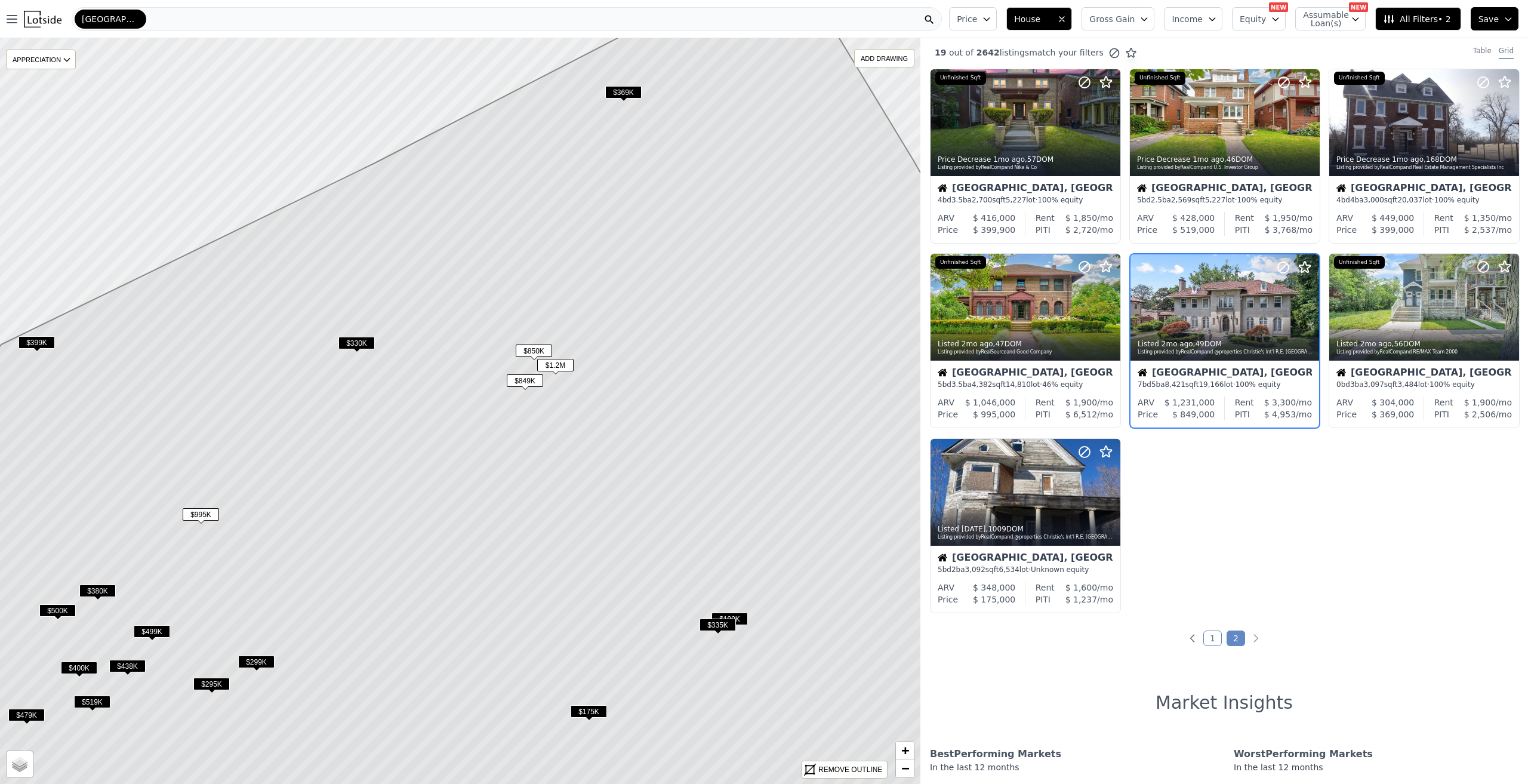
scroll to position [0, 0]
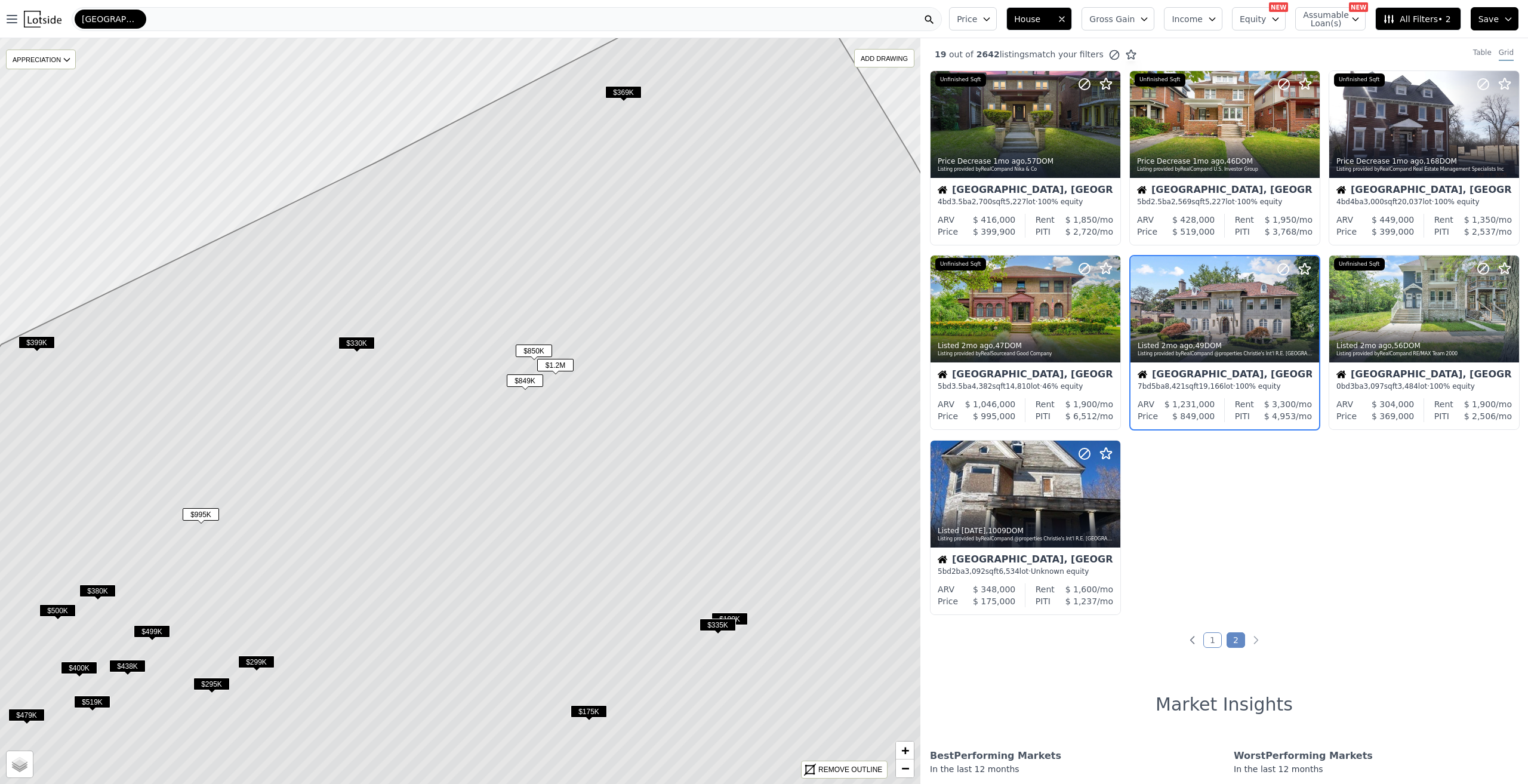
click at [536, 347] on span "$850K" at bounding box center [534, 351] width 37 height 13
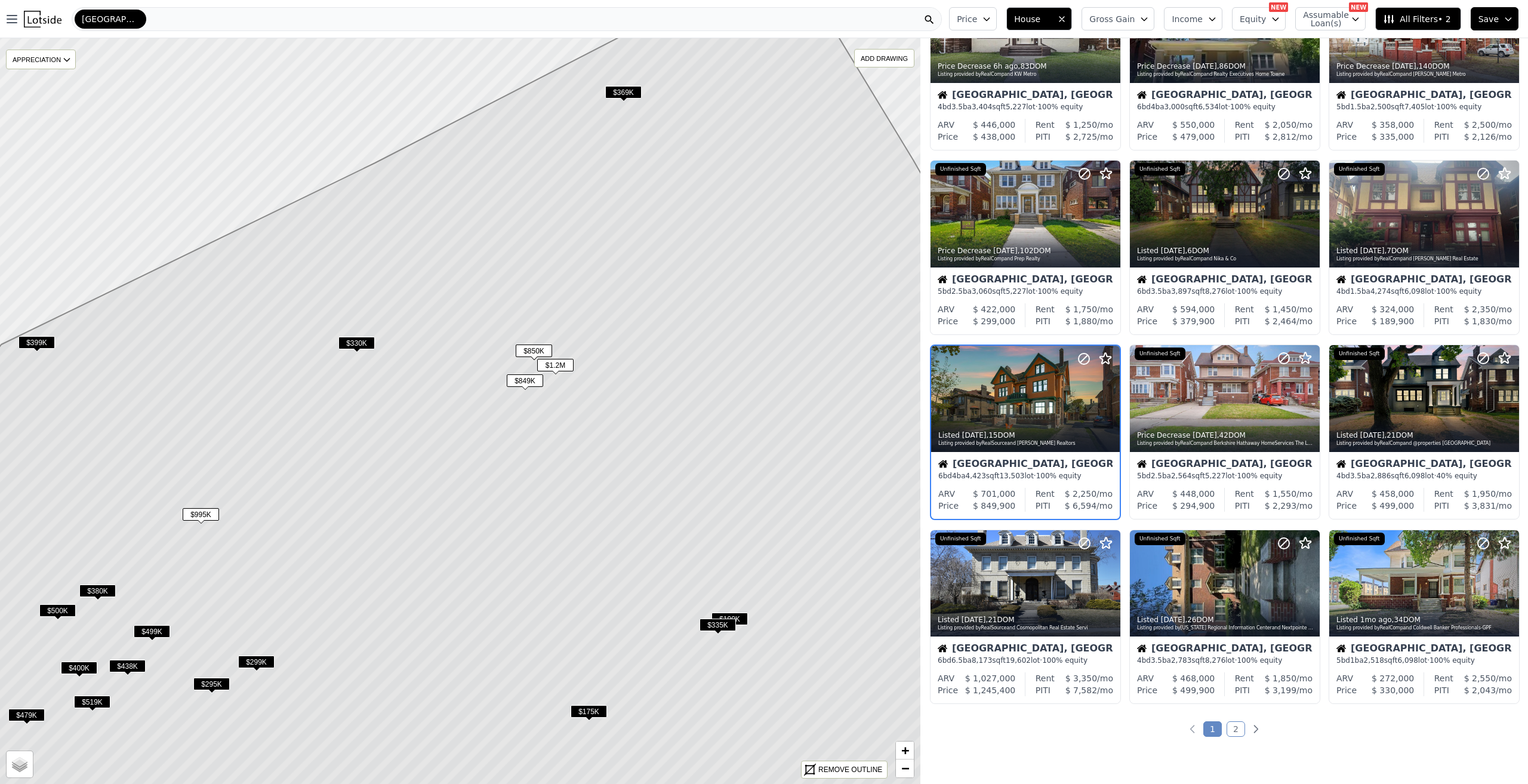
scroll to position [97, 0]
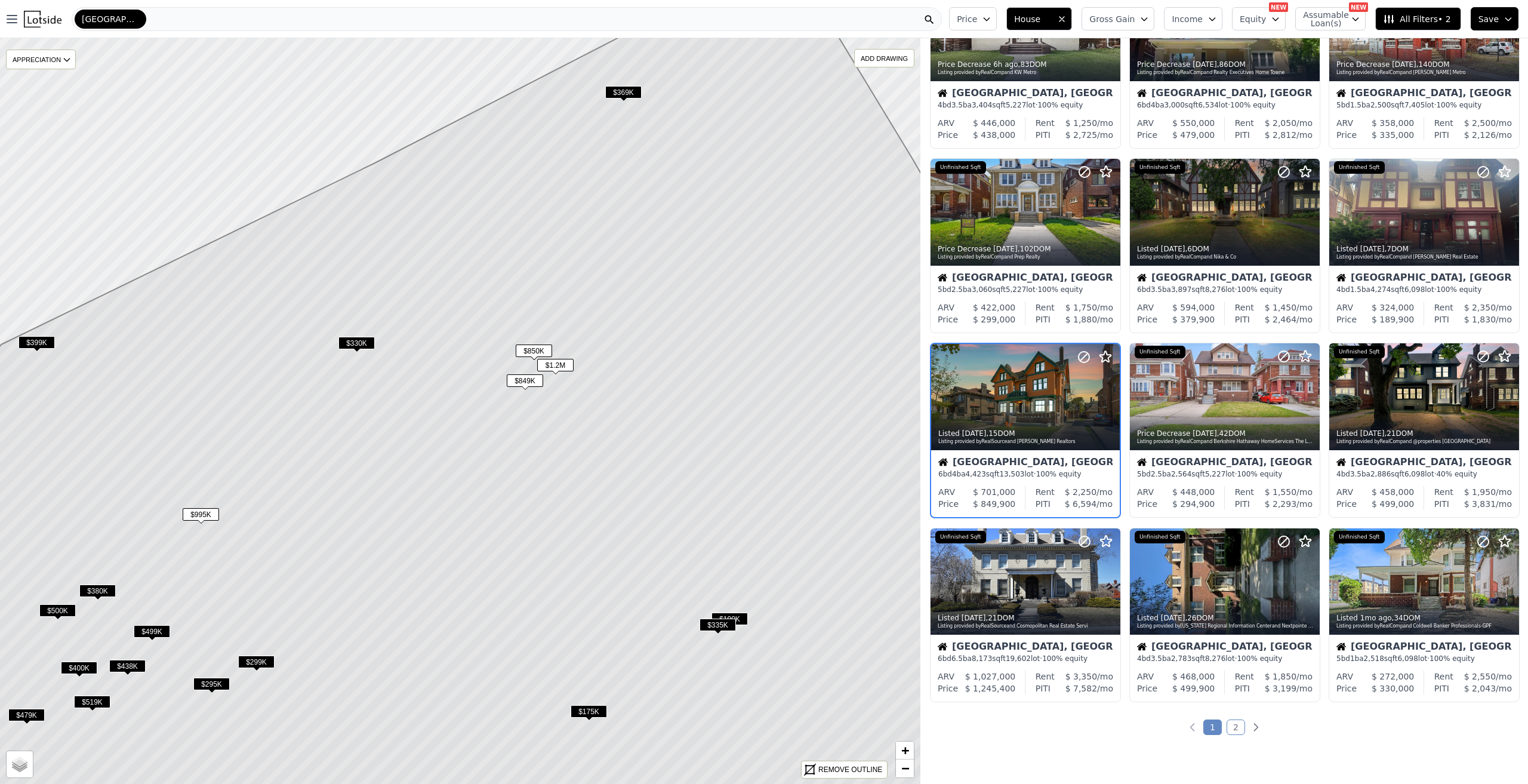
click at [531, 385] on span "$849K" at bounding box center [525, 380] width 37 height 13
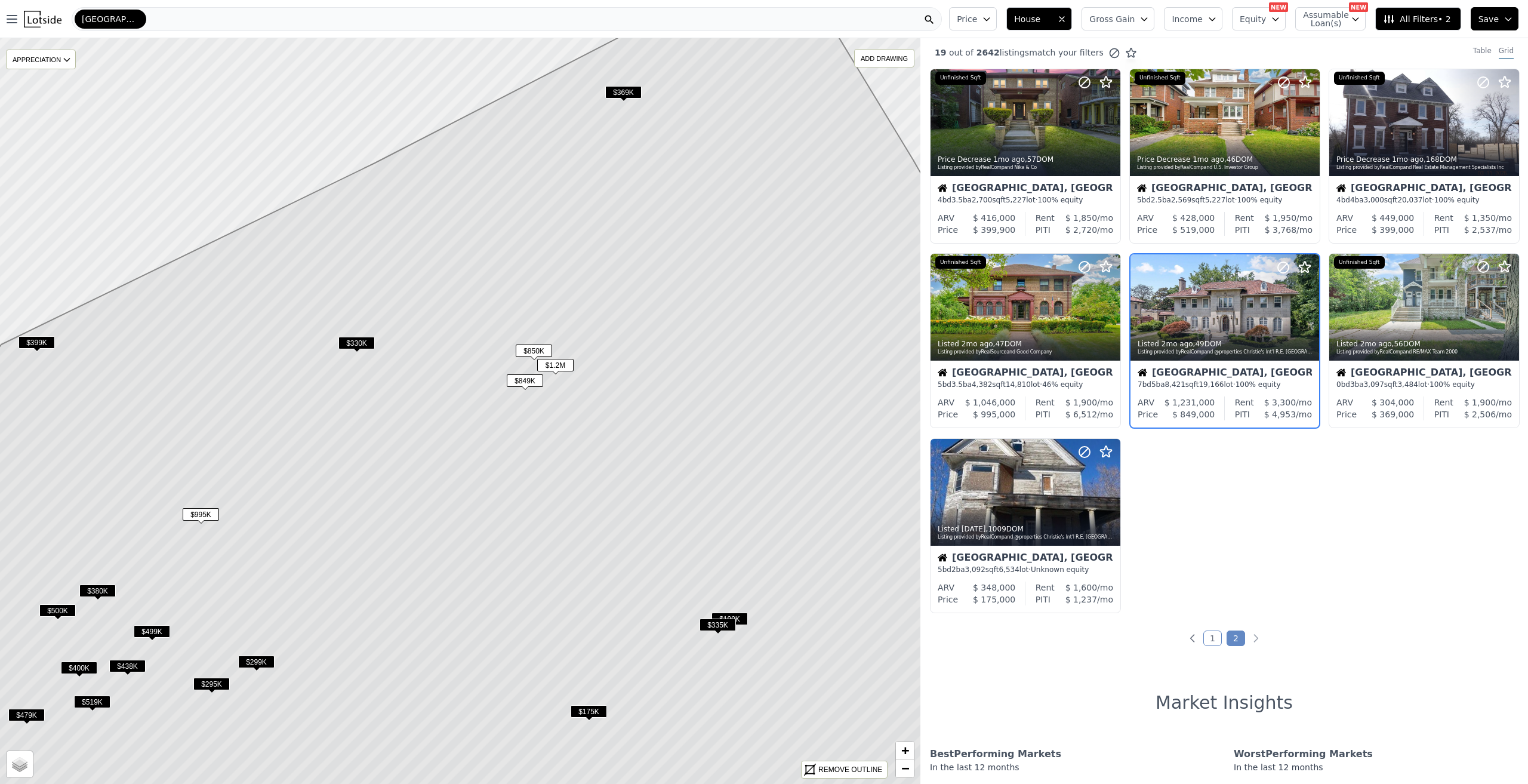
scroll to position [0, 0]
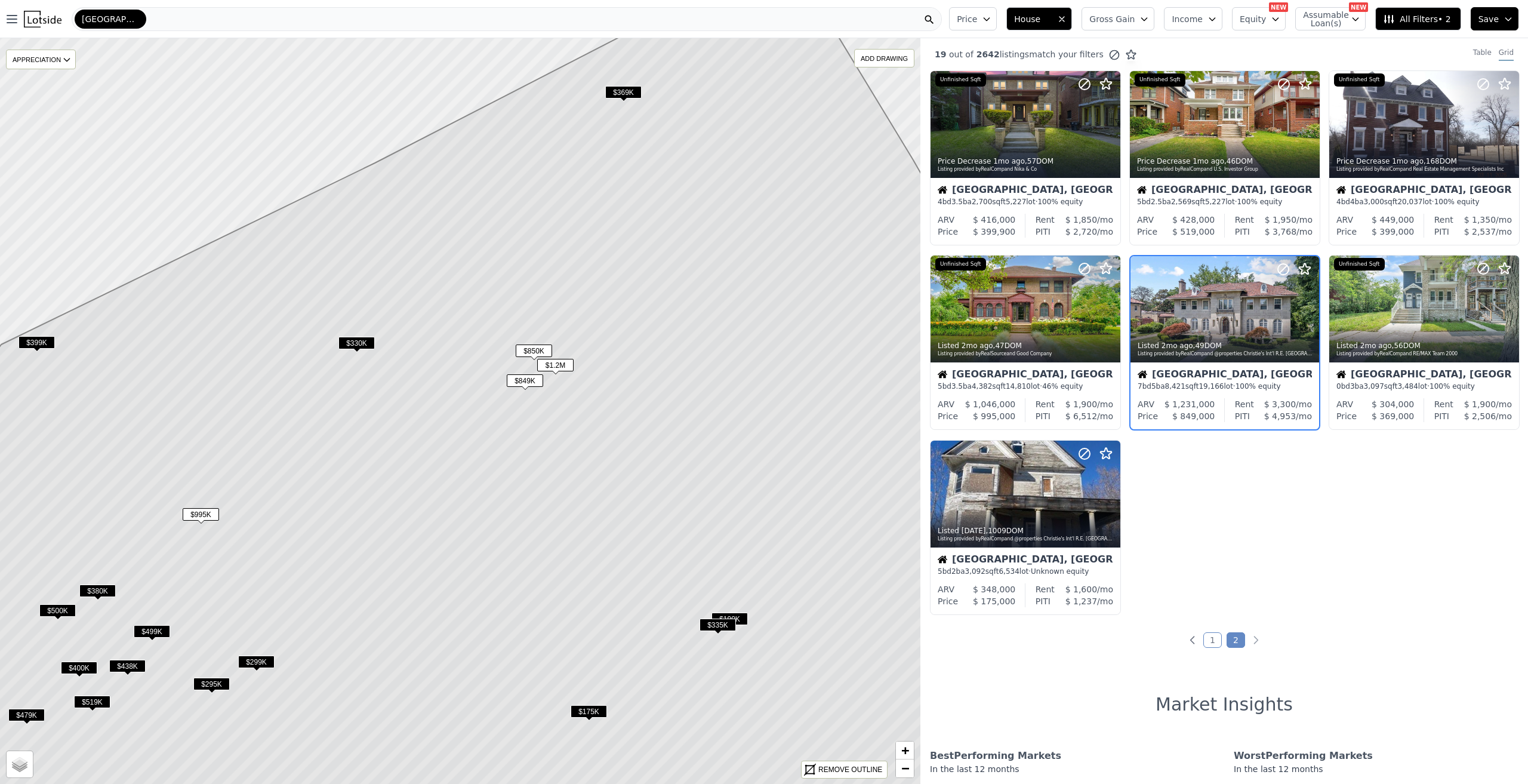
click at [514, 379] on span "$849K" at bounding box center [525, 380] width 37 height 13
click at [1231, 286] on div at bounding box center [1225, 309] width 189 height 106
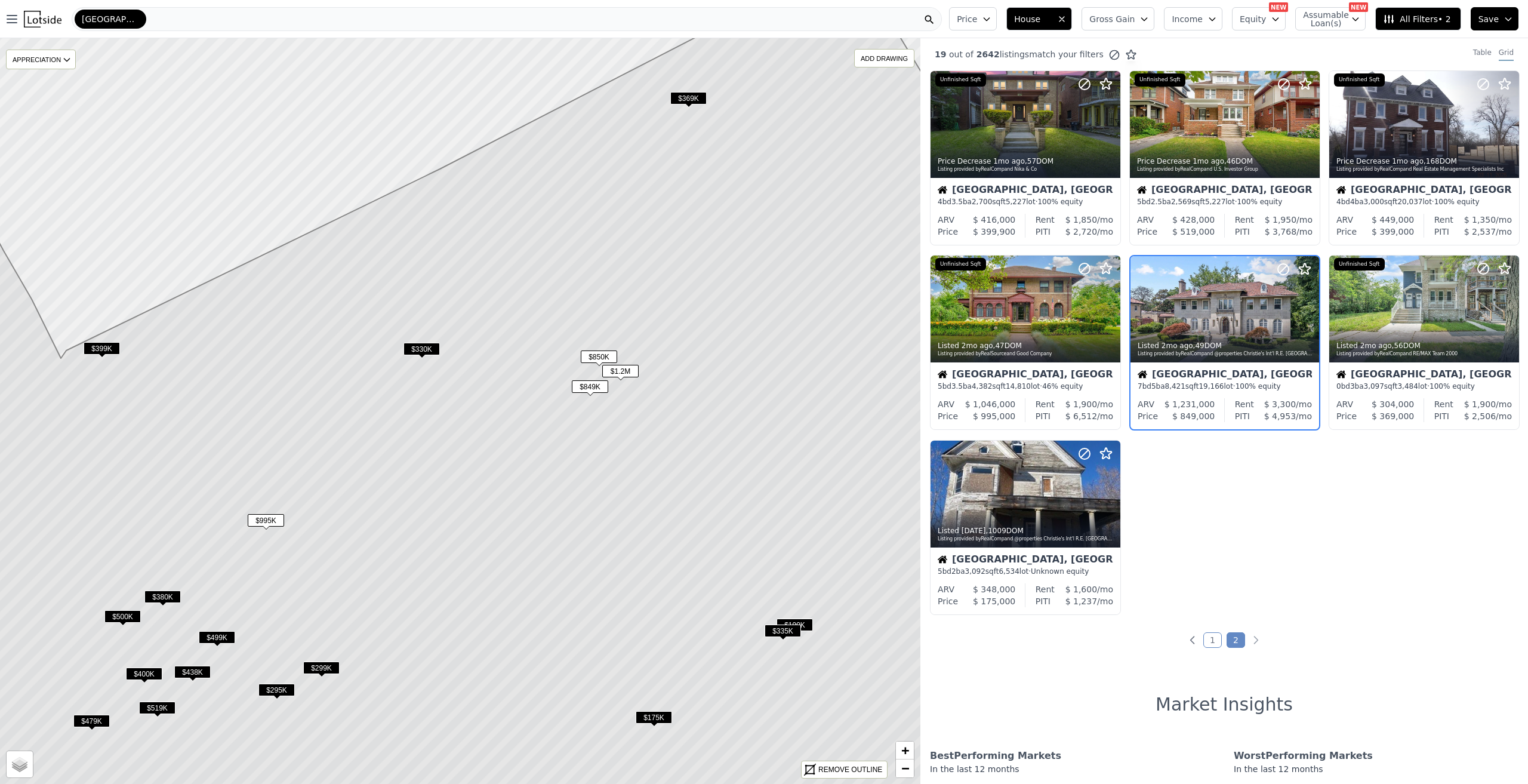
drag, startPoint x: 630, startPoint y: 417, endPoint x: 697, endPoint y: 429, distance: 68.1
click at [697, 429] on icon at bounding box center [525, 417] width 1107 height 897
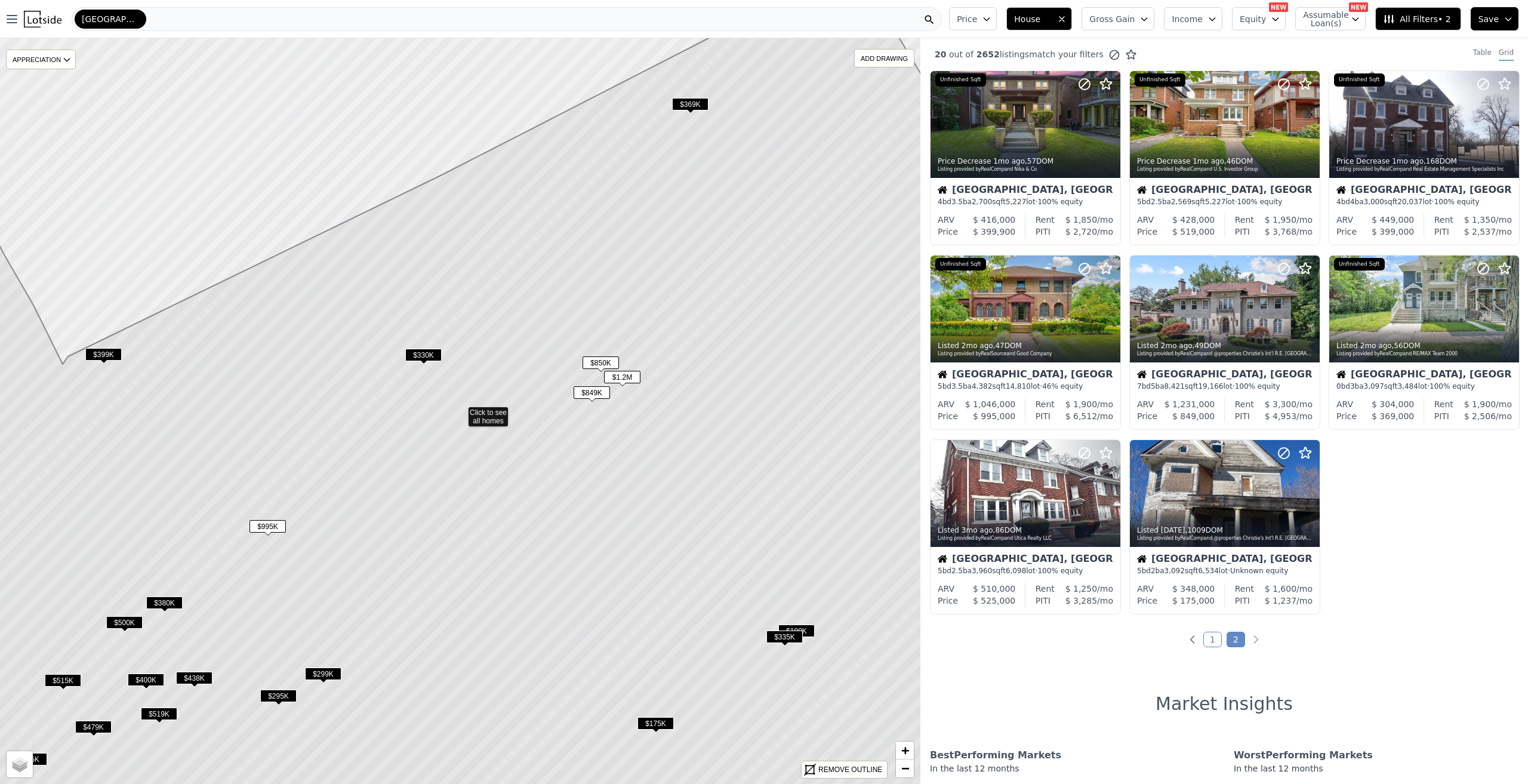
click at [476, 417] on icon at bounding box center [460, 411] width 1107 height 897
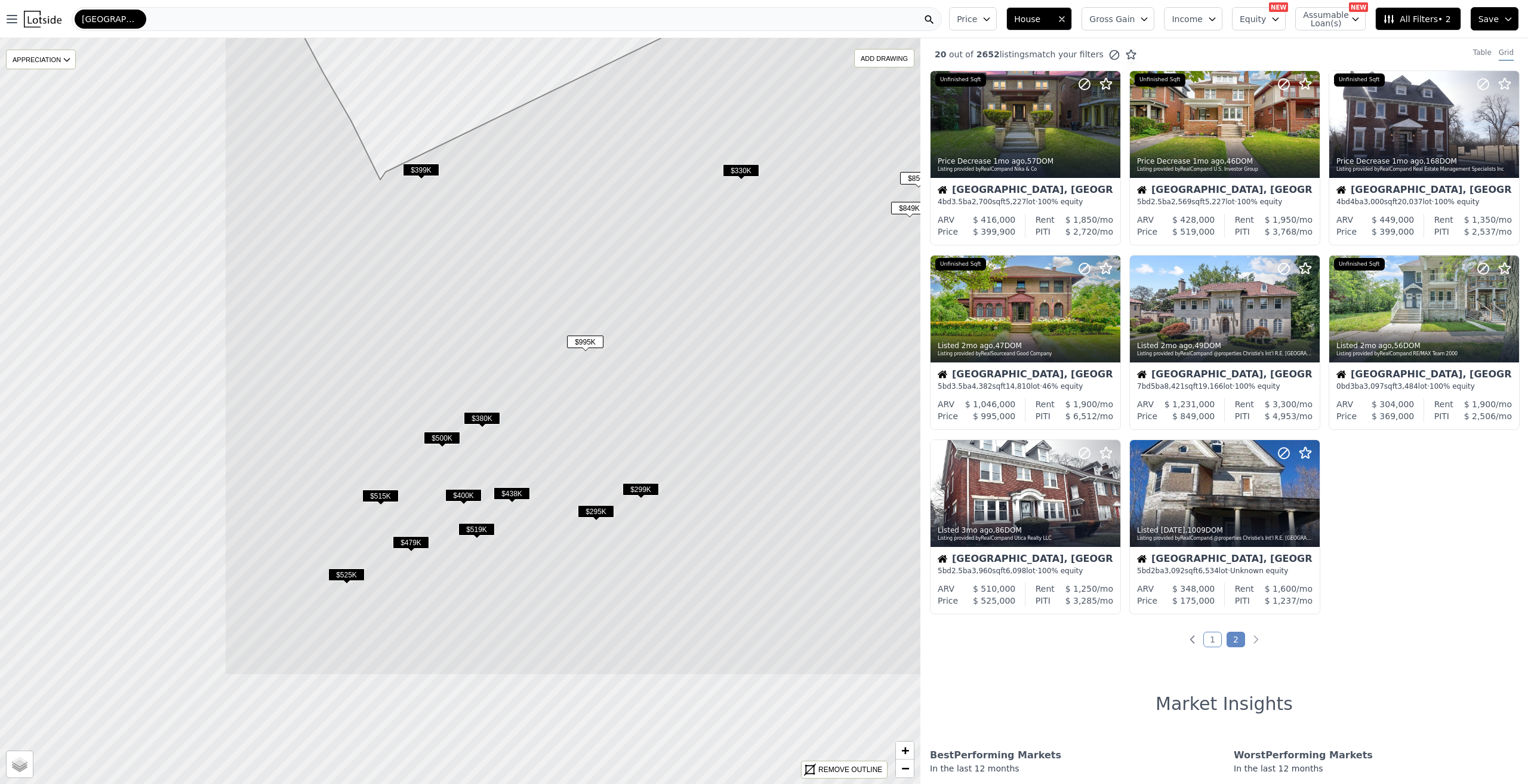
drag, startPoint x: 397, startPoint y: 531, endPoint x: 714, endPoint y: 346, distance: 367.0
click at [714, 346] on icon at bounding box center [778, 227] width 1107 height 897
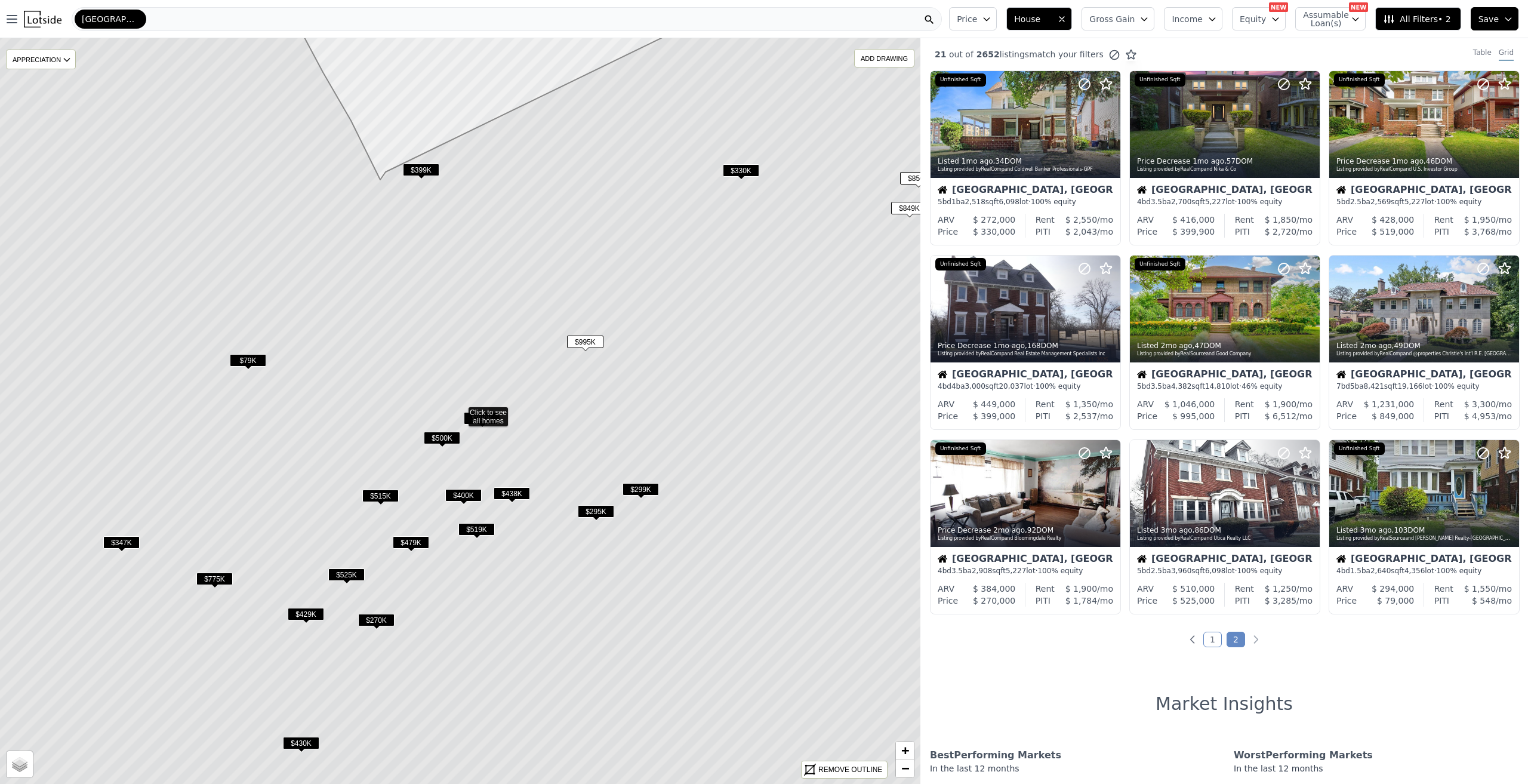
click at [977, 19] on span "Price" at bounding box center [967, 19] width 20 height 12
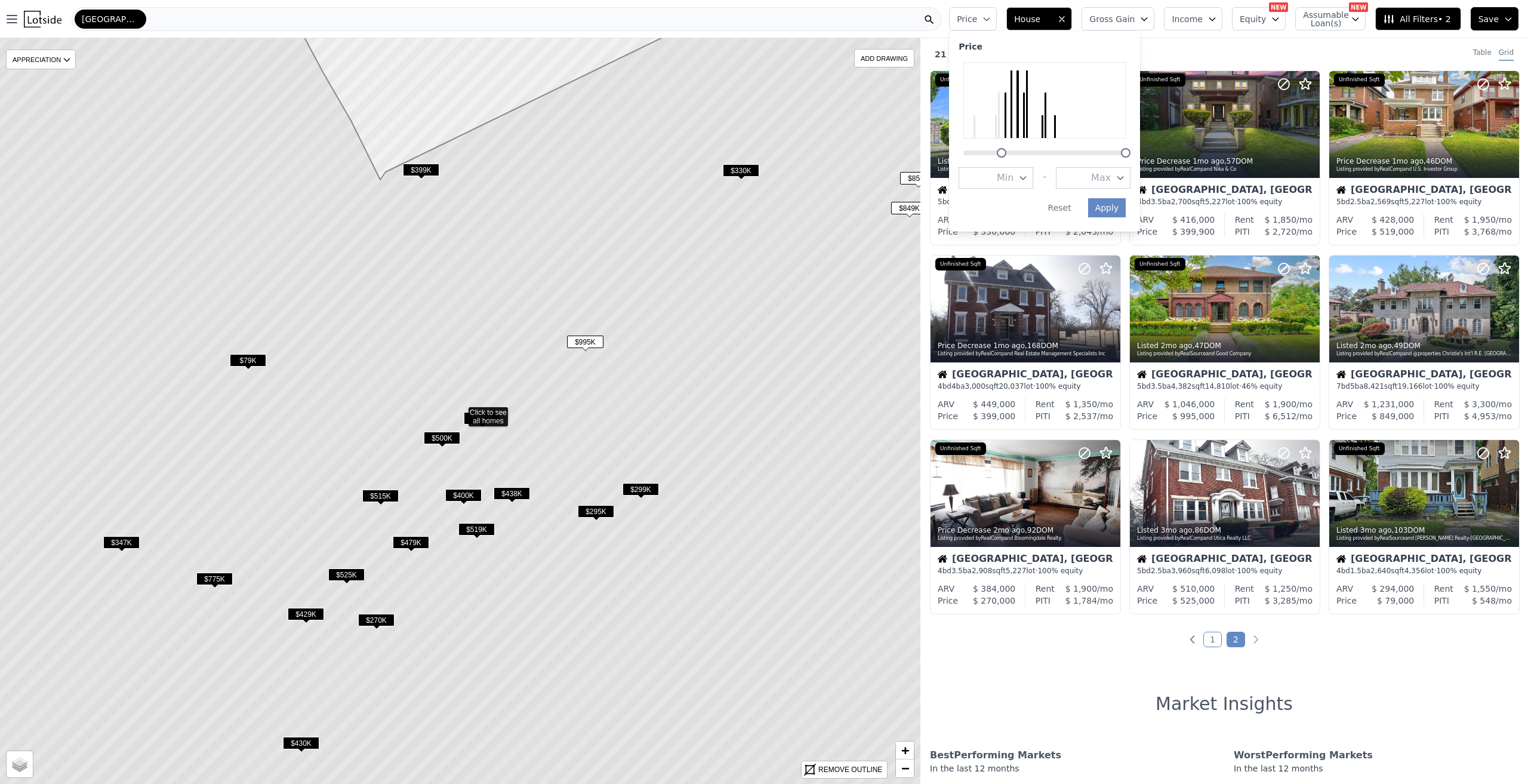
drag, startPoint x: 982, startPoint y: 157, endPoint x: 1035, endPoint y: 159, distance: 53.0
click at [1007, 153] on div at bounding box center [1001, 153] width 9 height 9
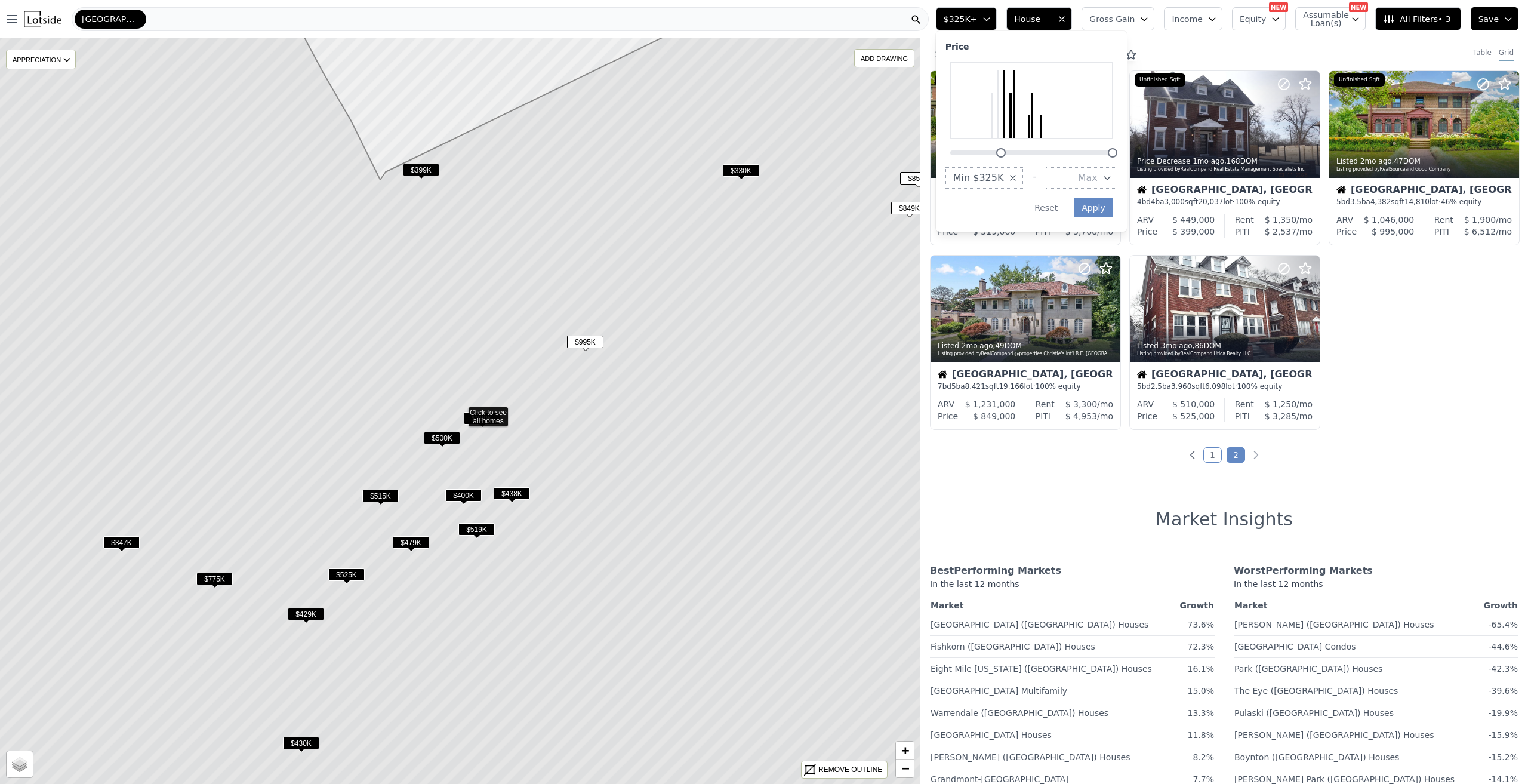
drag, startPoint x: 1008, startPoint y: 155, endPoint x: 1019, endPoint y: 151, distance: 11.7
click at [1006, 151] on div at bounding box center [1001, 153] width 9 height 9
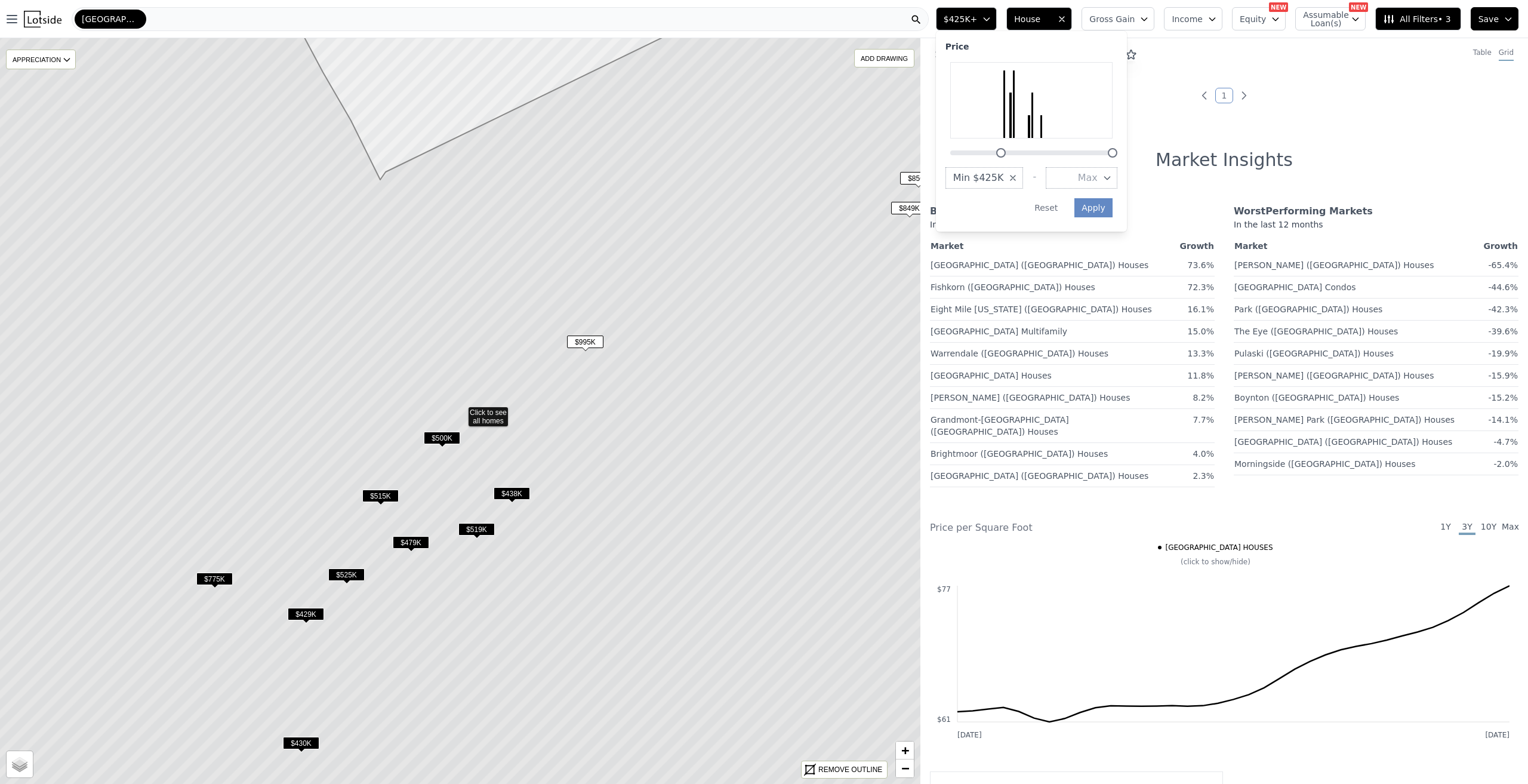
click at [631, 522] on icon at bounding box center [460, 411] width 1107 height 897
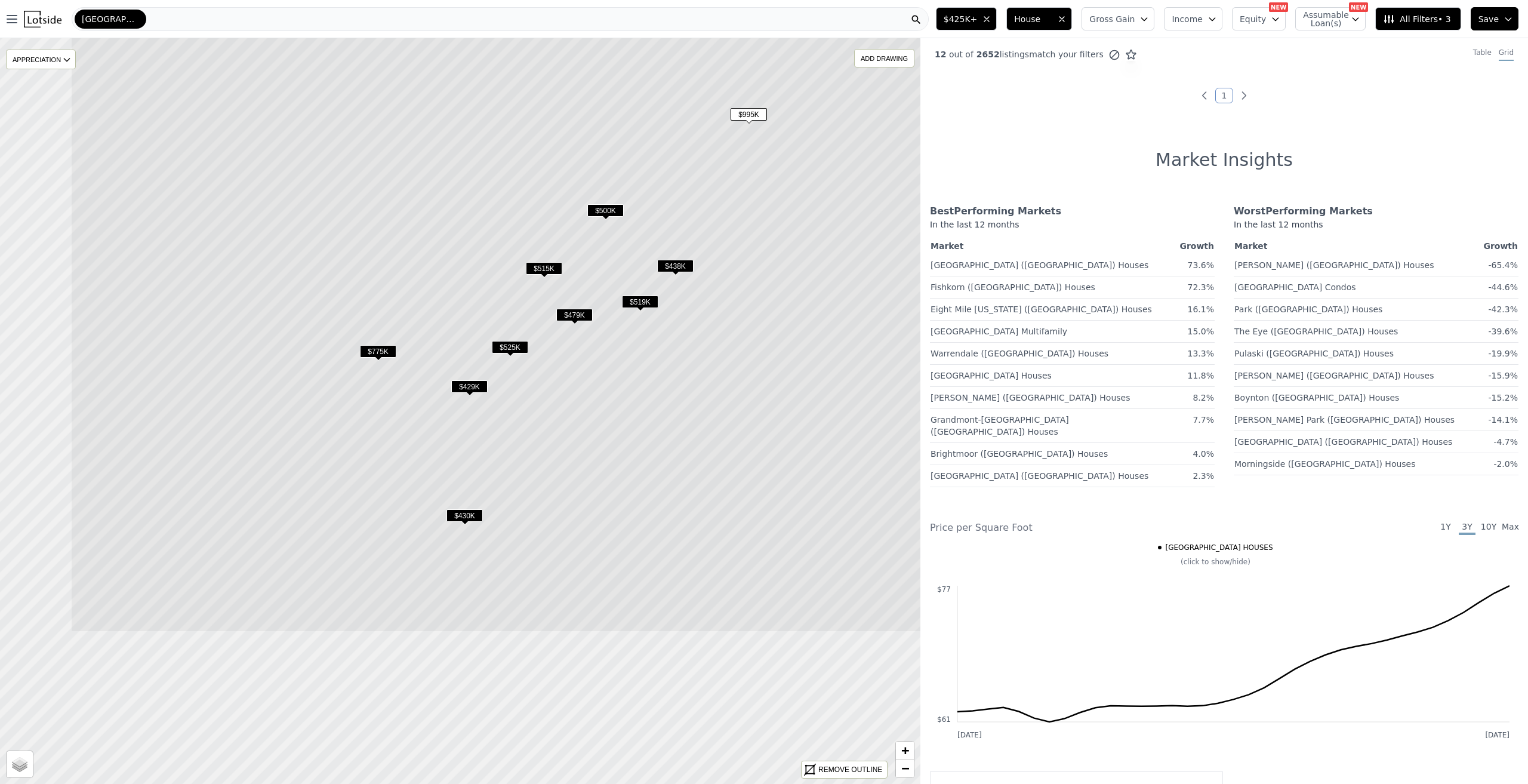
drag, startPoint x: 528, startPoint y: 443, endPoint x: 691, endPoint y: 215, distance: 280.3
click at [691, 215] on icon at bounding box center [624, 183] width 1107 height 897
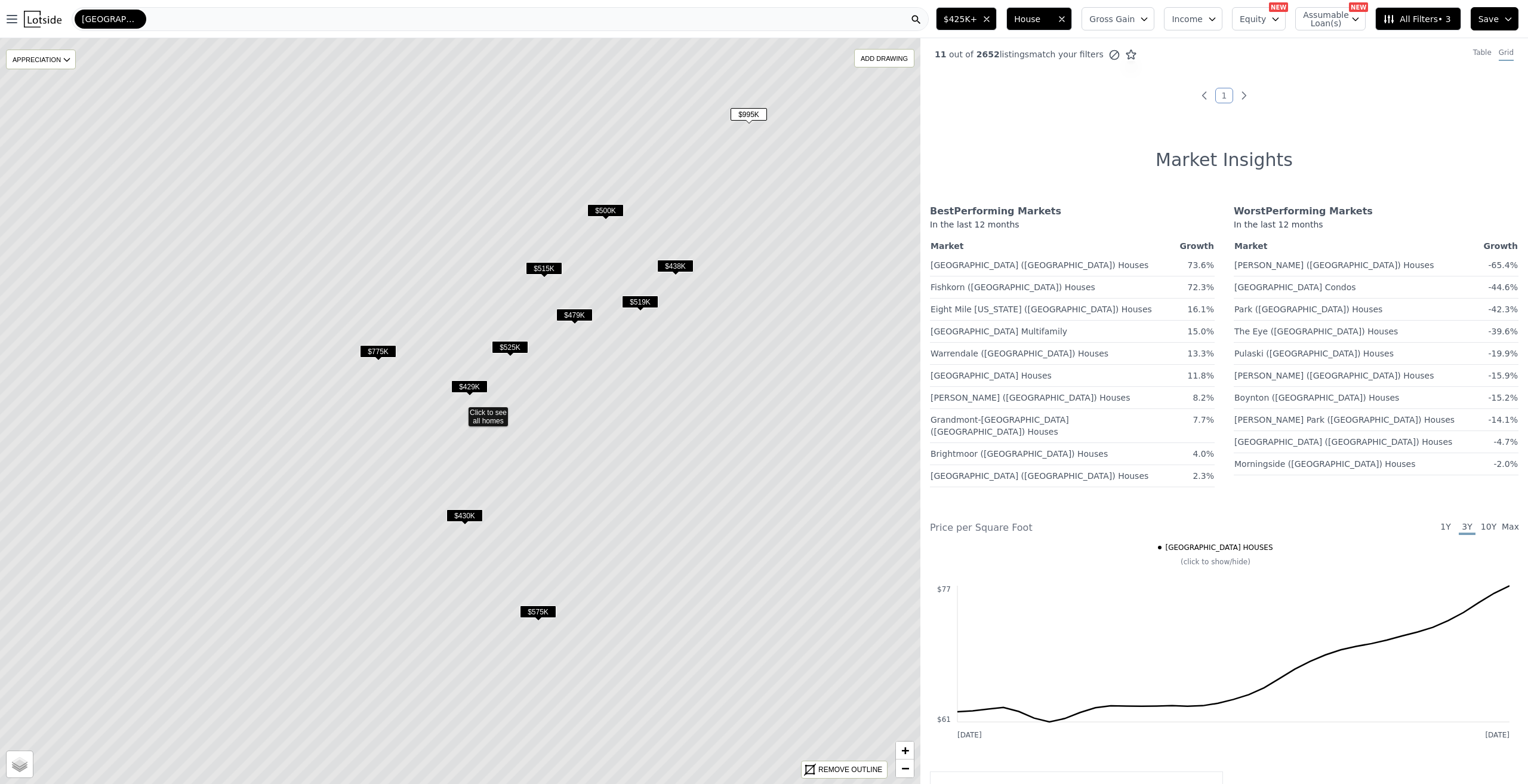
click at [745, 329] on icon at bounding box center [460, 411] width 1107 height 897
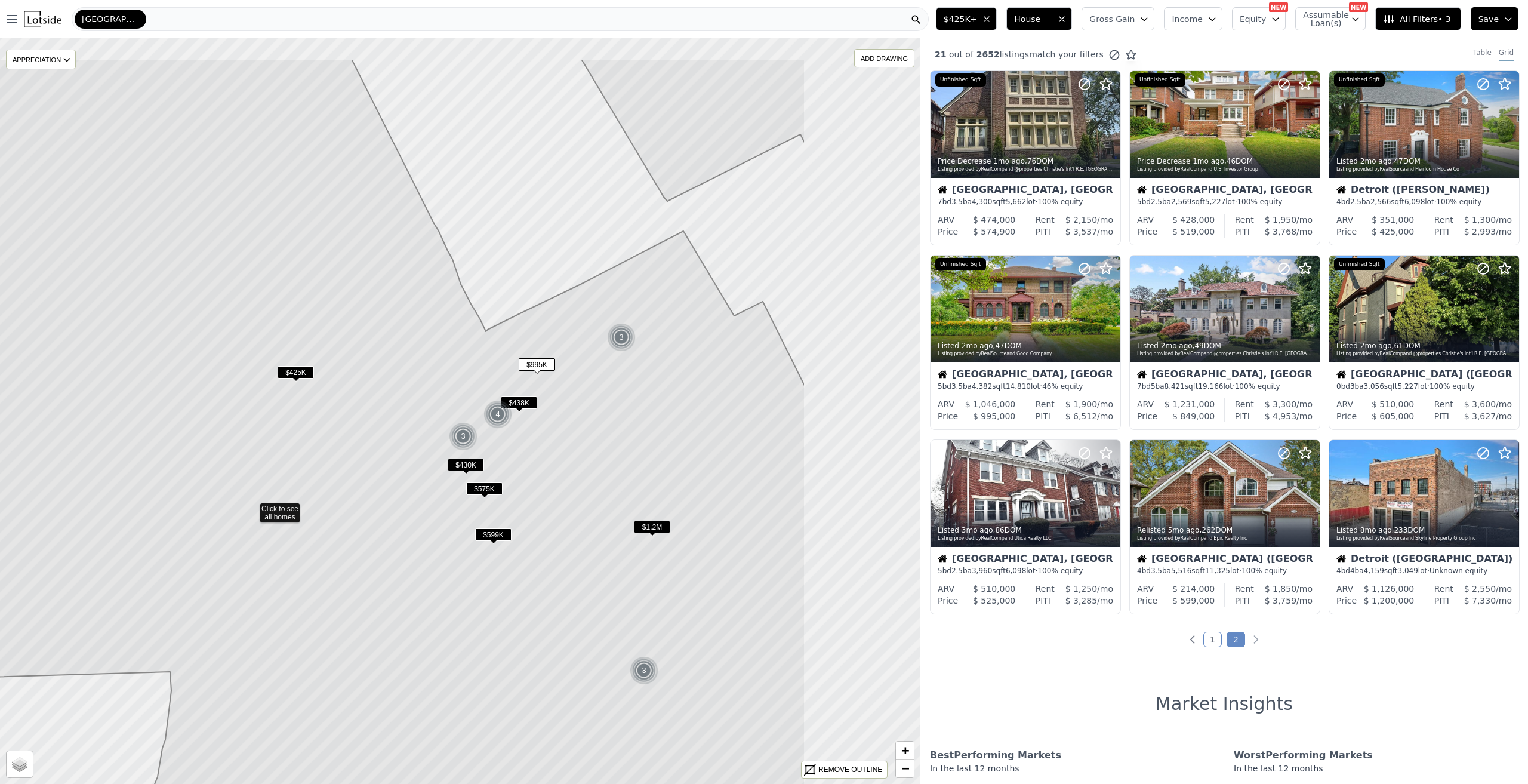
drag, startPoint x: 756, startPoint y: 276, endPoint x: 586, endPoint y: 341, distance: 182.0
click at [586, 341] on icon at bounding box center [252, 508] width 1107 height 897
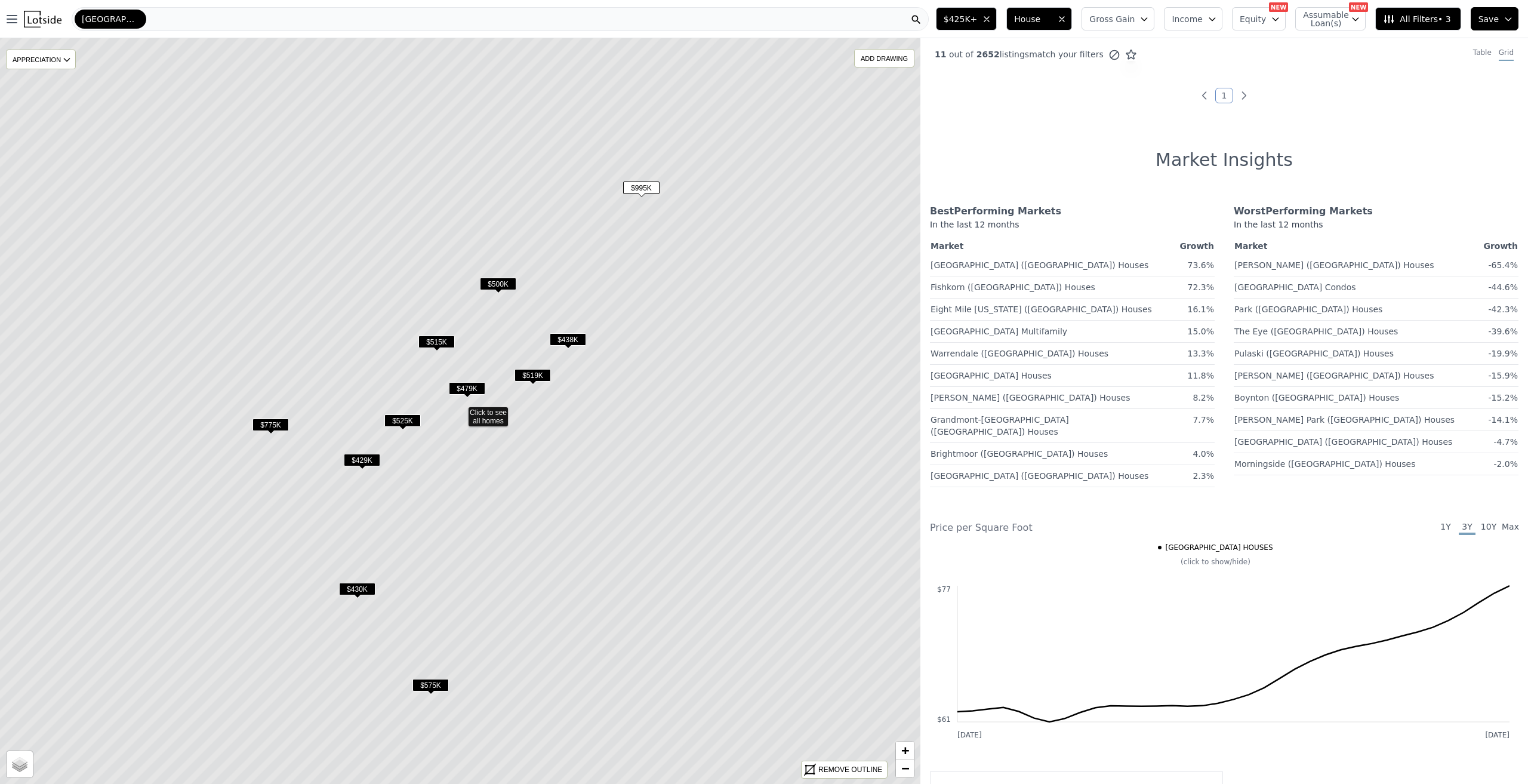
click at [978, 13] on span "$425K+" at bounding box center [961, 19] width 34 height 12
click at [1020, 147] on div at bounding box center [1031, 109] width 172 height 95
drag, startPoint x: 1020, startPoint y: 148, endPoint x: 1007, endPoint y: 156, distance: 15.3
click at [993, 156] on div at bounding box center [989, 153] width 9 height 9
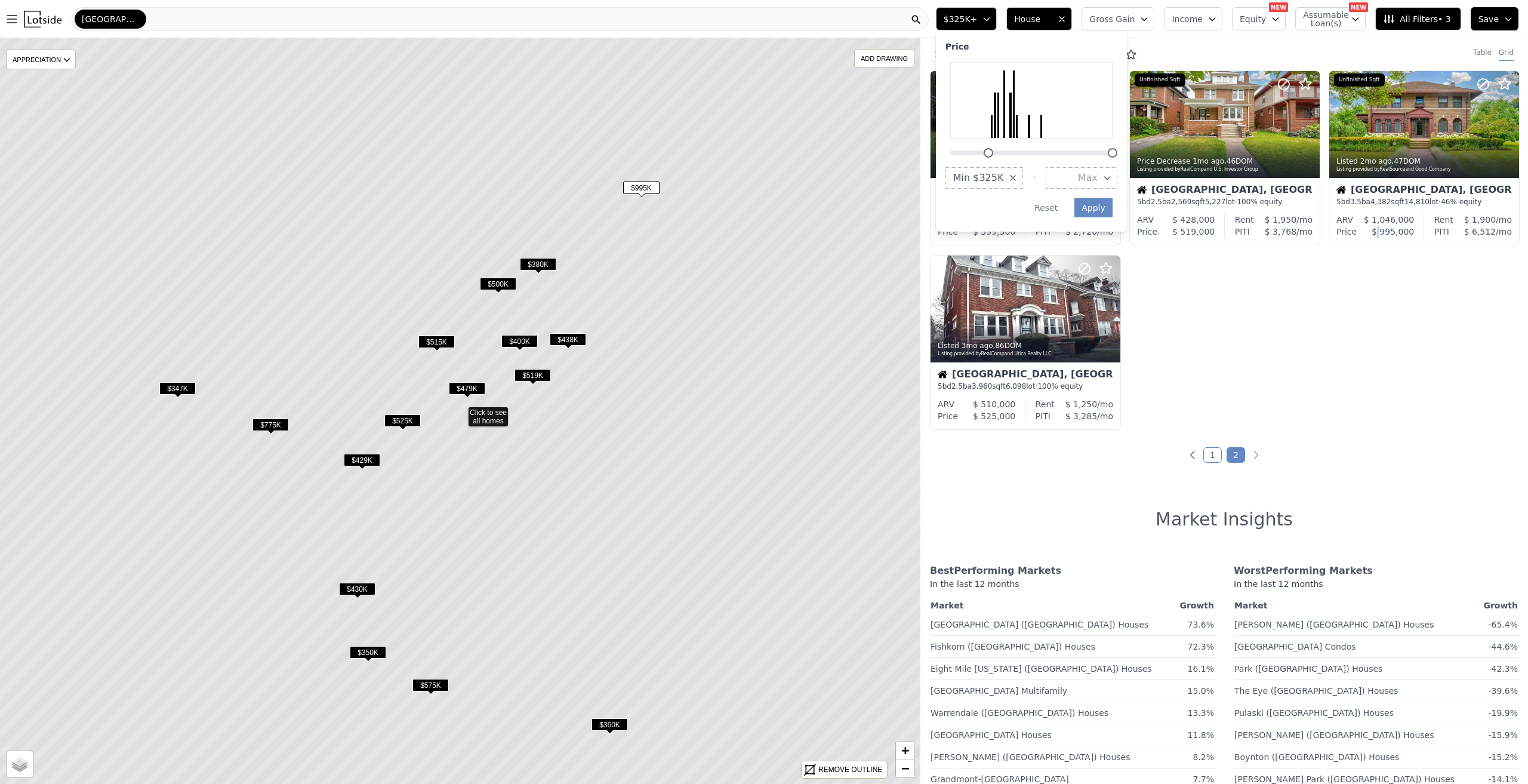
click at [1381, 368] on div "Price Decrease 1mo ago , 57 DOM Listing provided by RealComp and Nika & Co Unfi…" at bounding box center [1224, 255] width 607 height 369
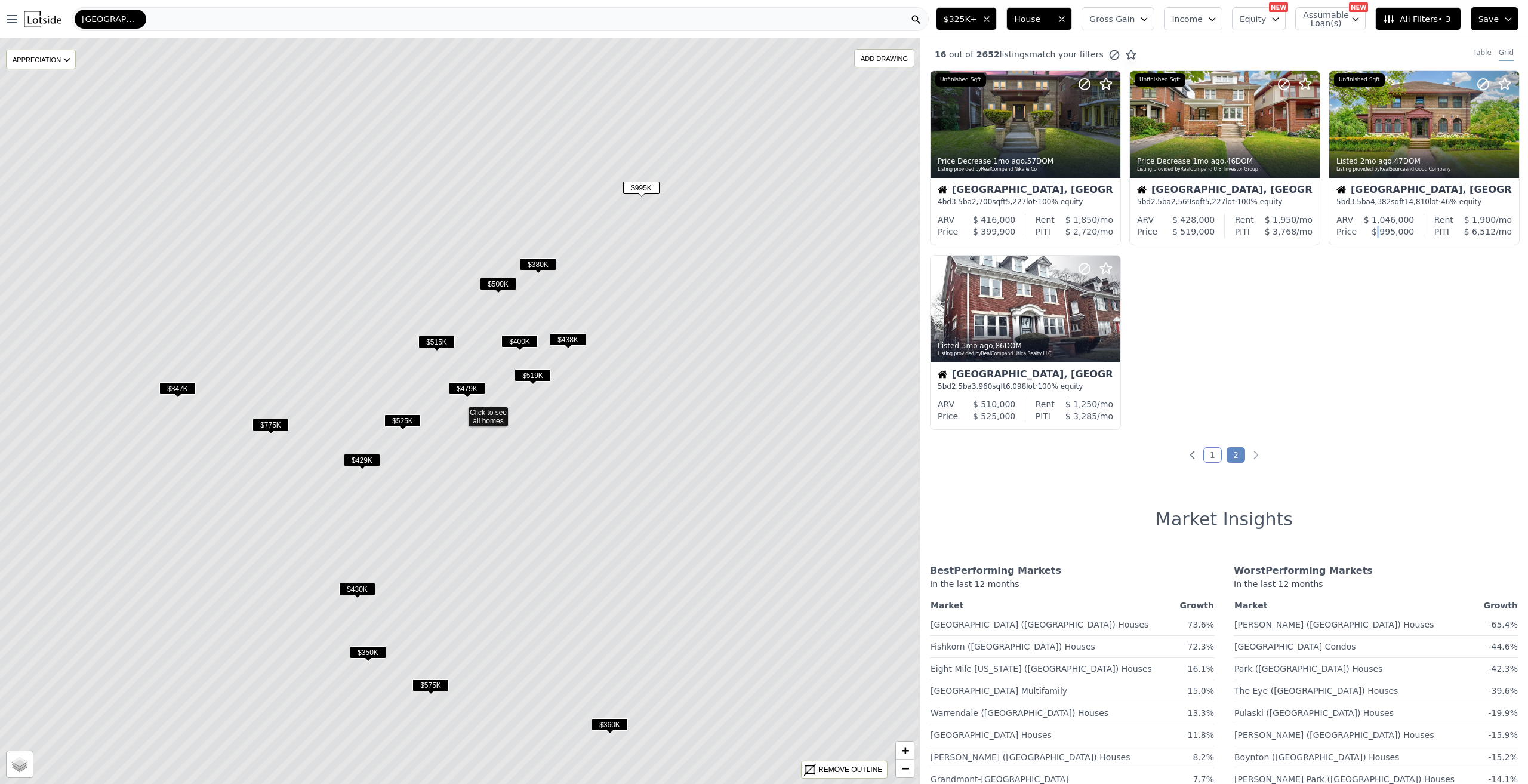
click at [273, 423] on span "$775K" at bounding box center [271, 425] width 37 height 13
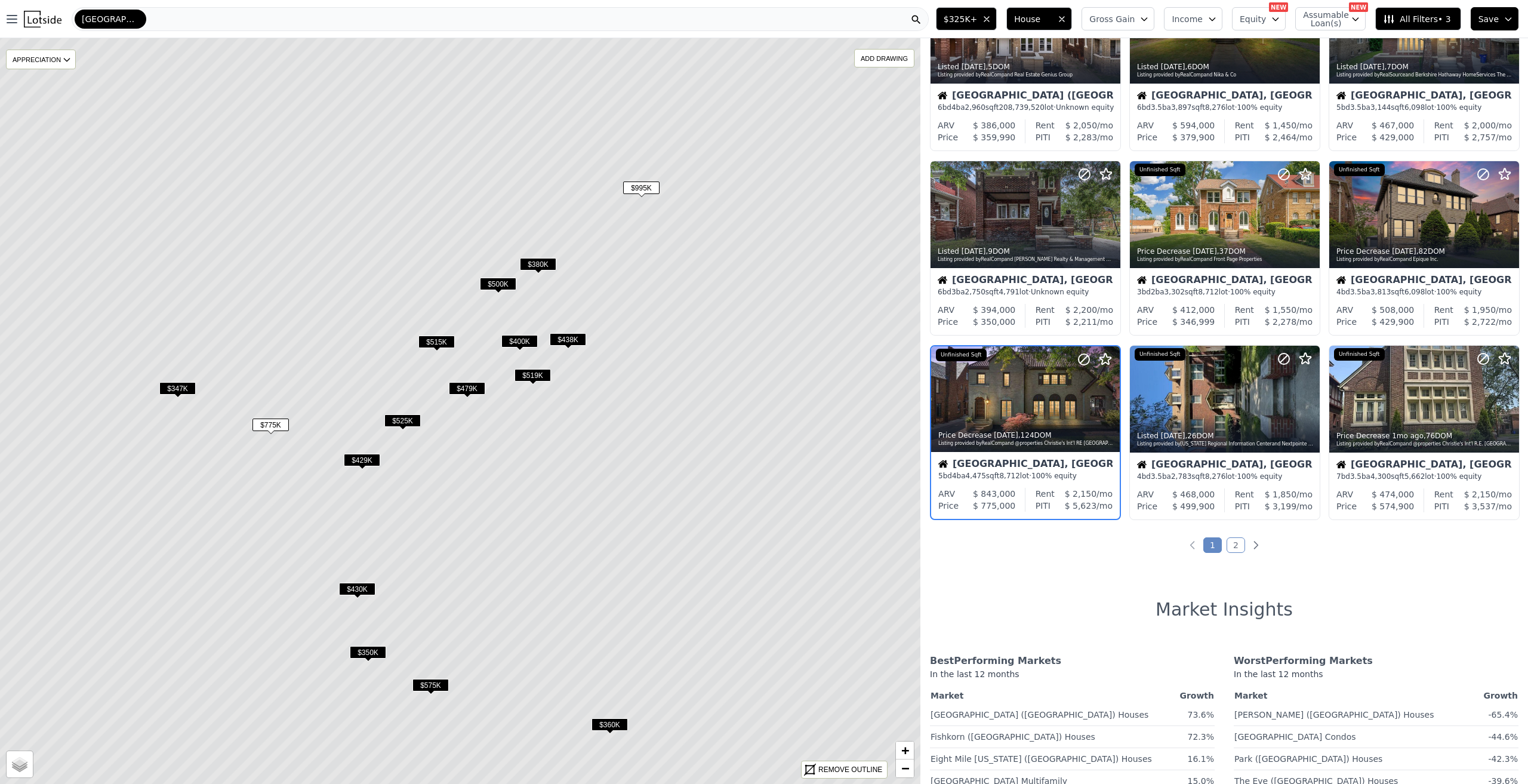
scroll to position [281, 0]
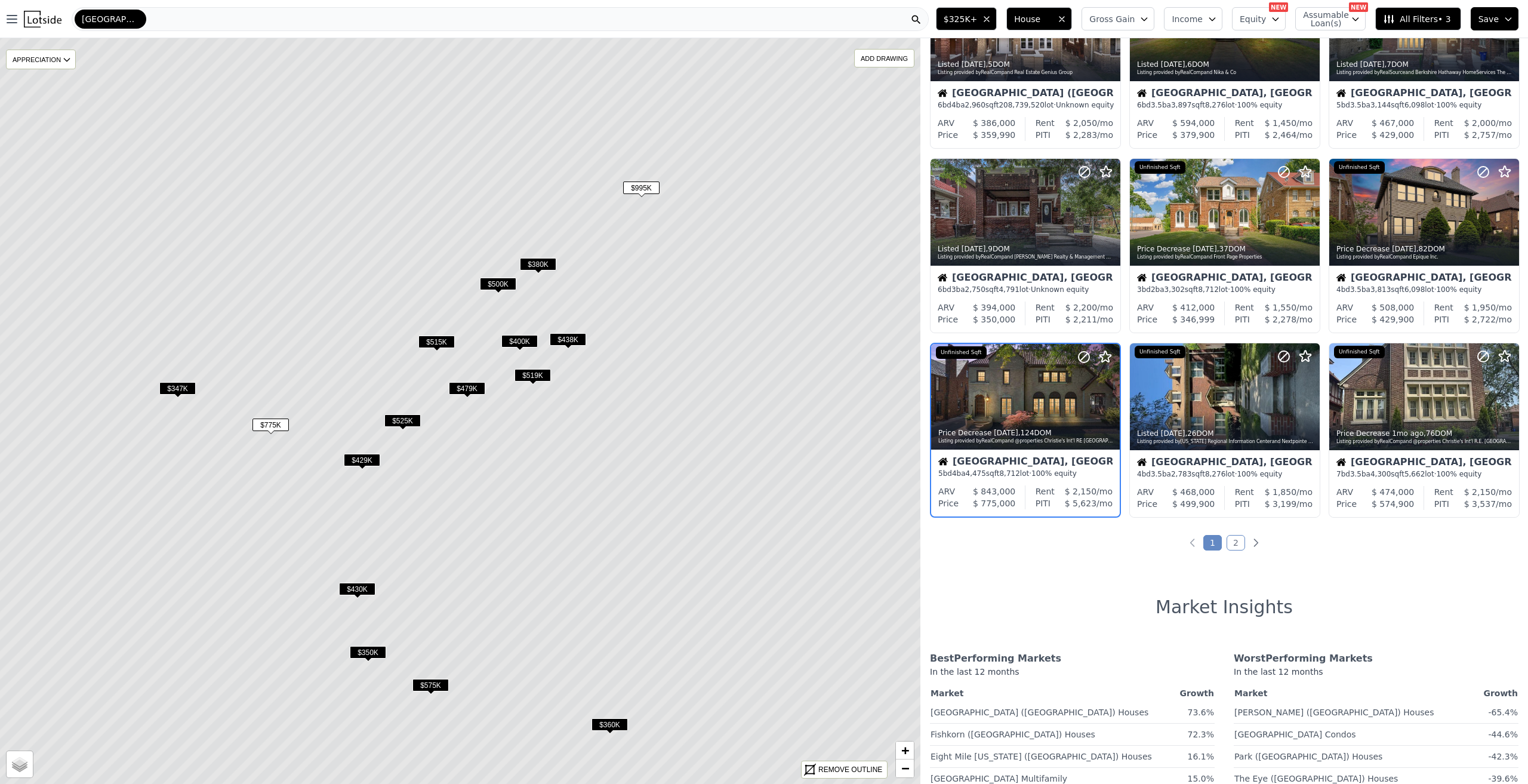
click at [433, 681] on span "$575K" at bounding box center [431, 685] width 37 height 13
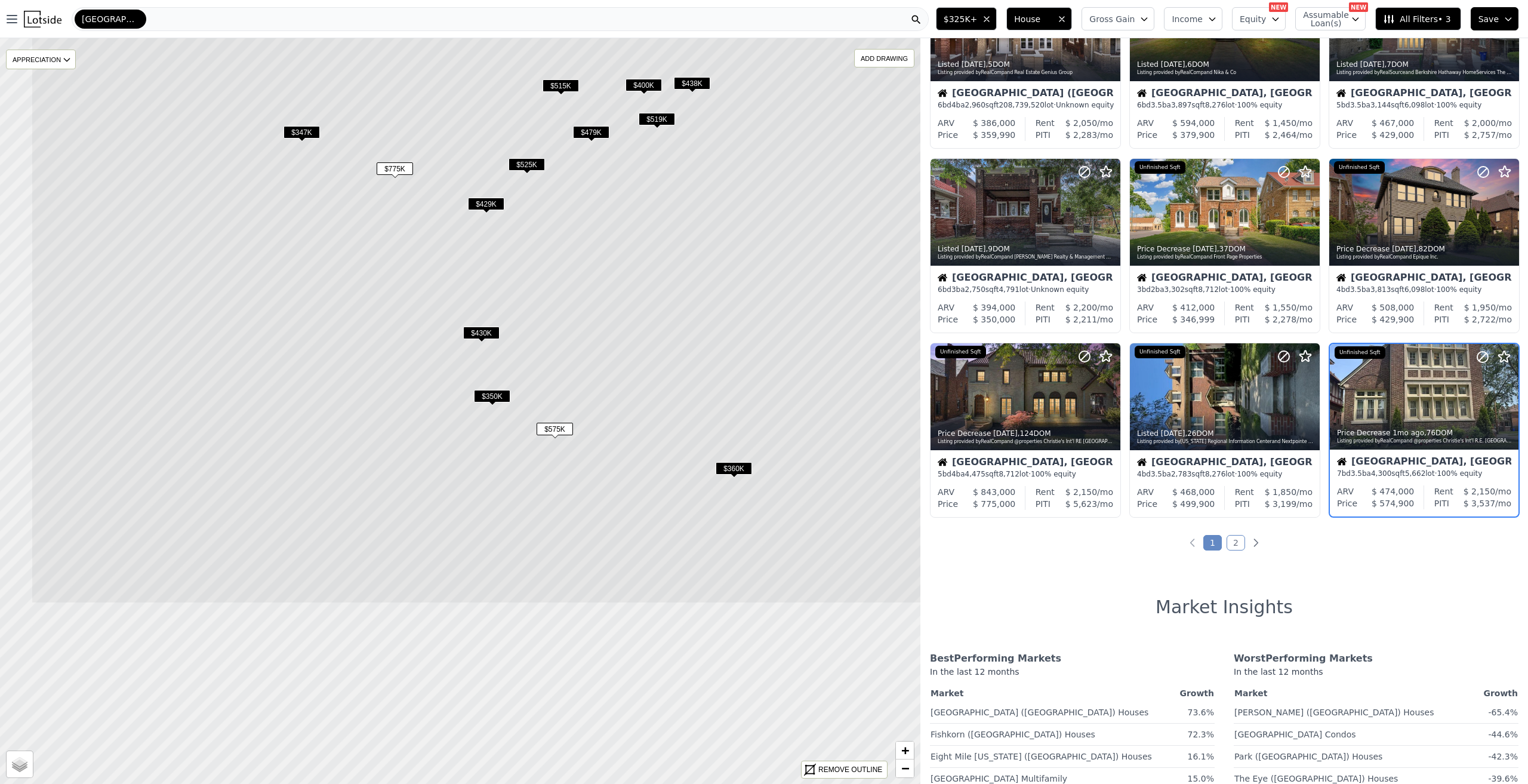
drag, startPoint x: 470, startPoint y: 705, endPoint x: 594, endPoint y: 449, distance: 284.5
click at [594, 449] on icon at bounding box center [585, 155] width 1107 height 897
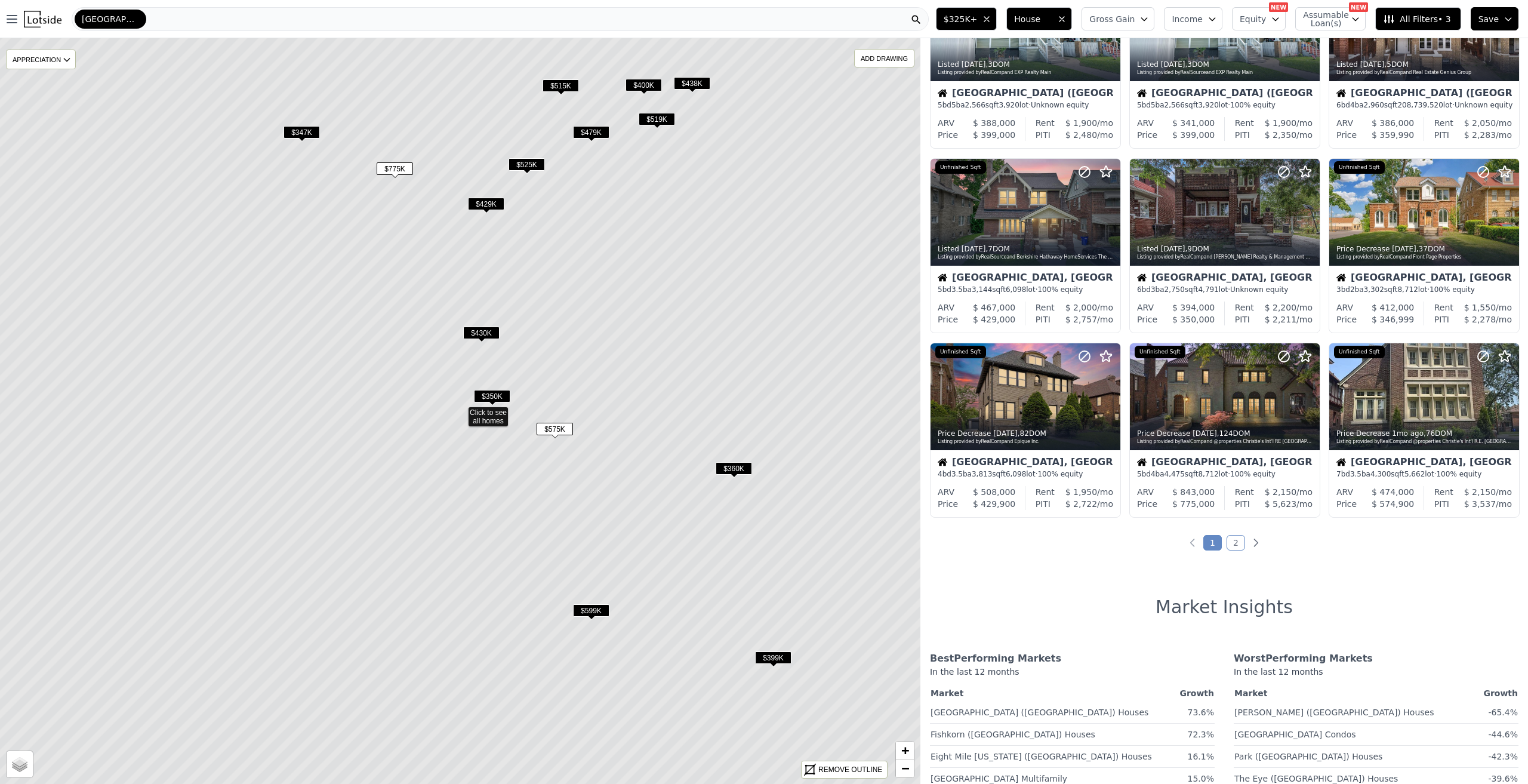
click at [568, 428] on span "$575K" at bounding box center [555, 429] width 37 height 13
click at [1458, 397] on div at bounding box center [1480, 382] width 77 height 77
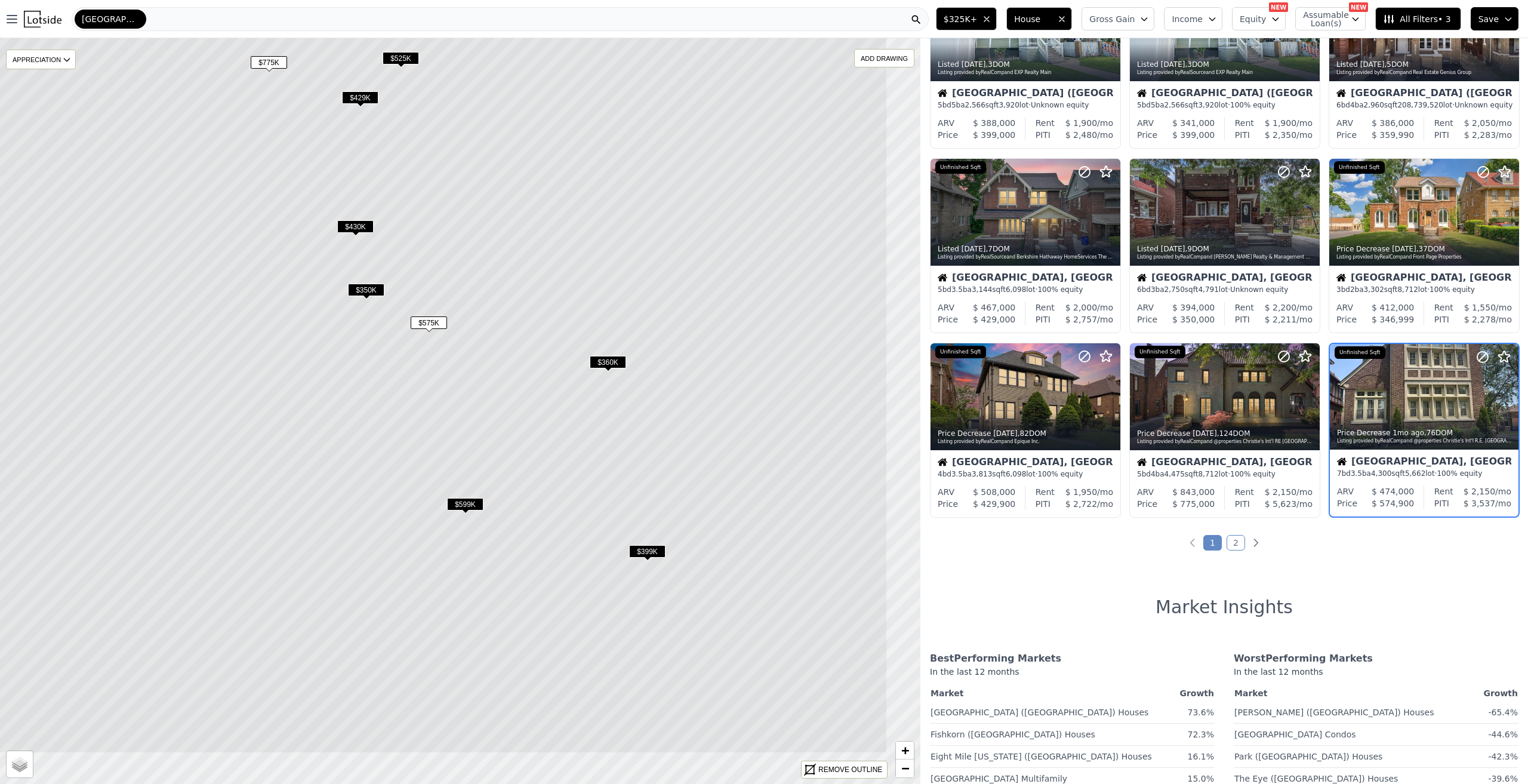
drag, startPoint x: 767, startPoint y: 573, endPoint x: 641, endPoint y: 467, distance: 164.7
click at [641, 467] on icon at bounding box center [334, 305] width 1107 height 897
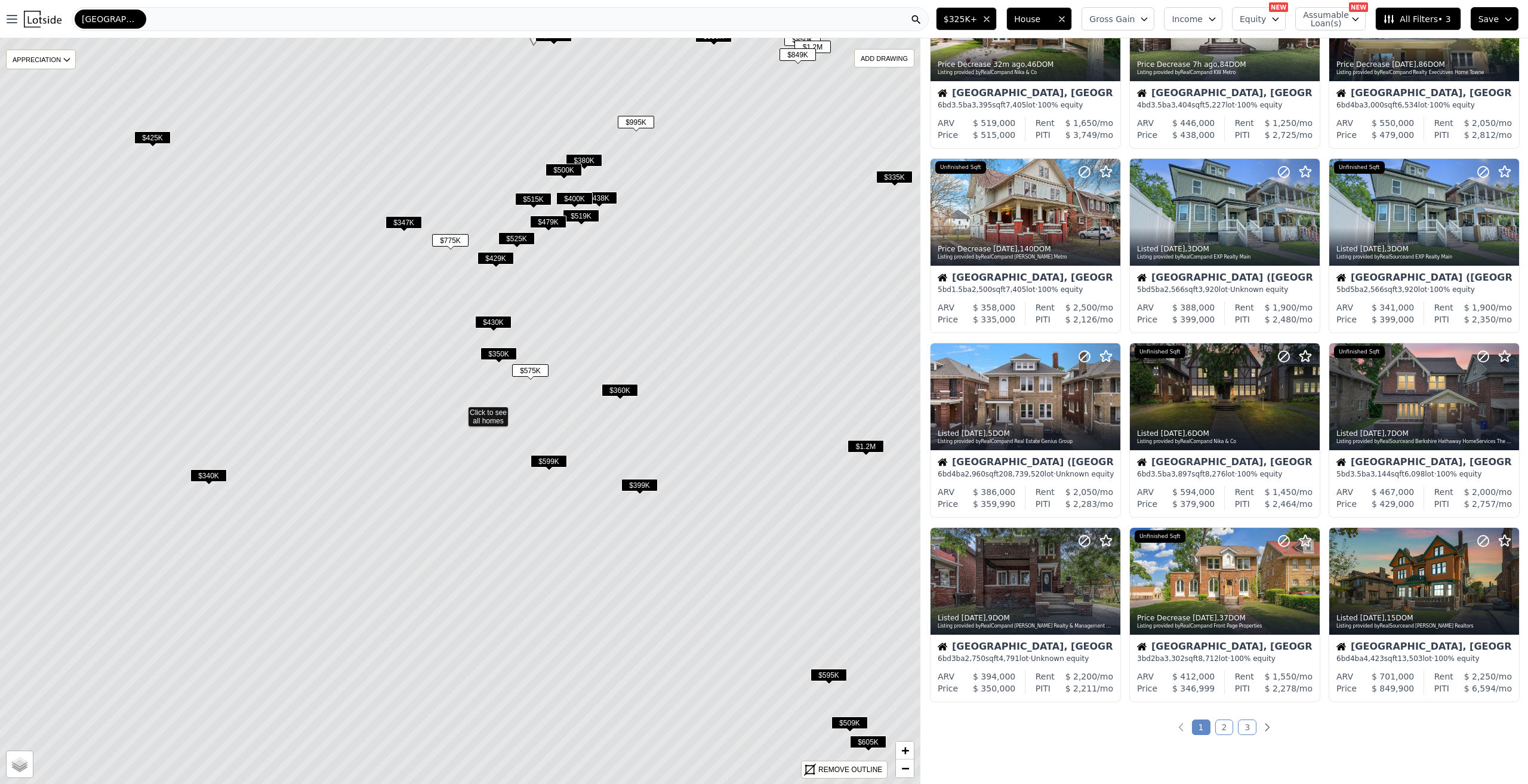
scroll to position [281, 0]
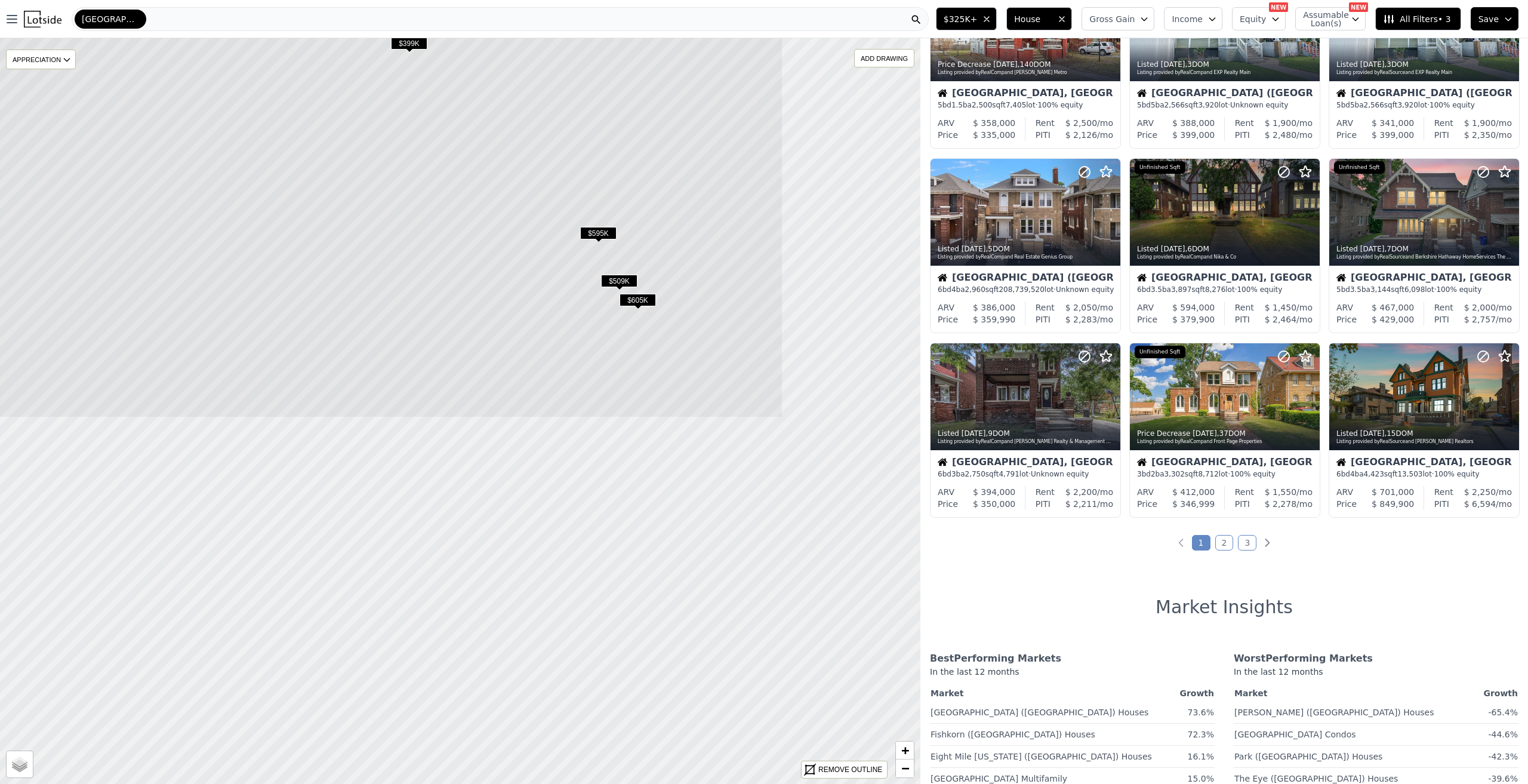
drag, startPoint x: 722, startPoint y: 657, endPoint x: 477, endPoint y: 215, distance: 505.4
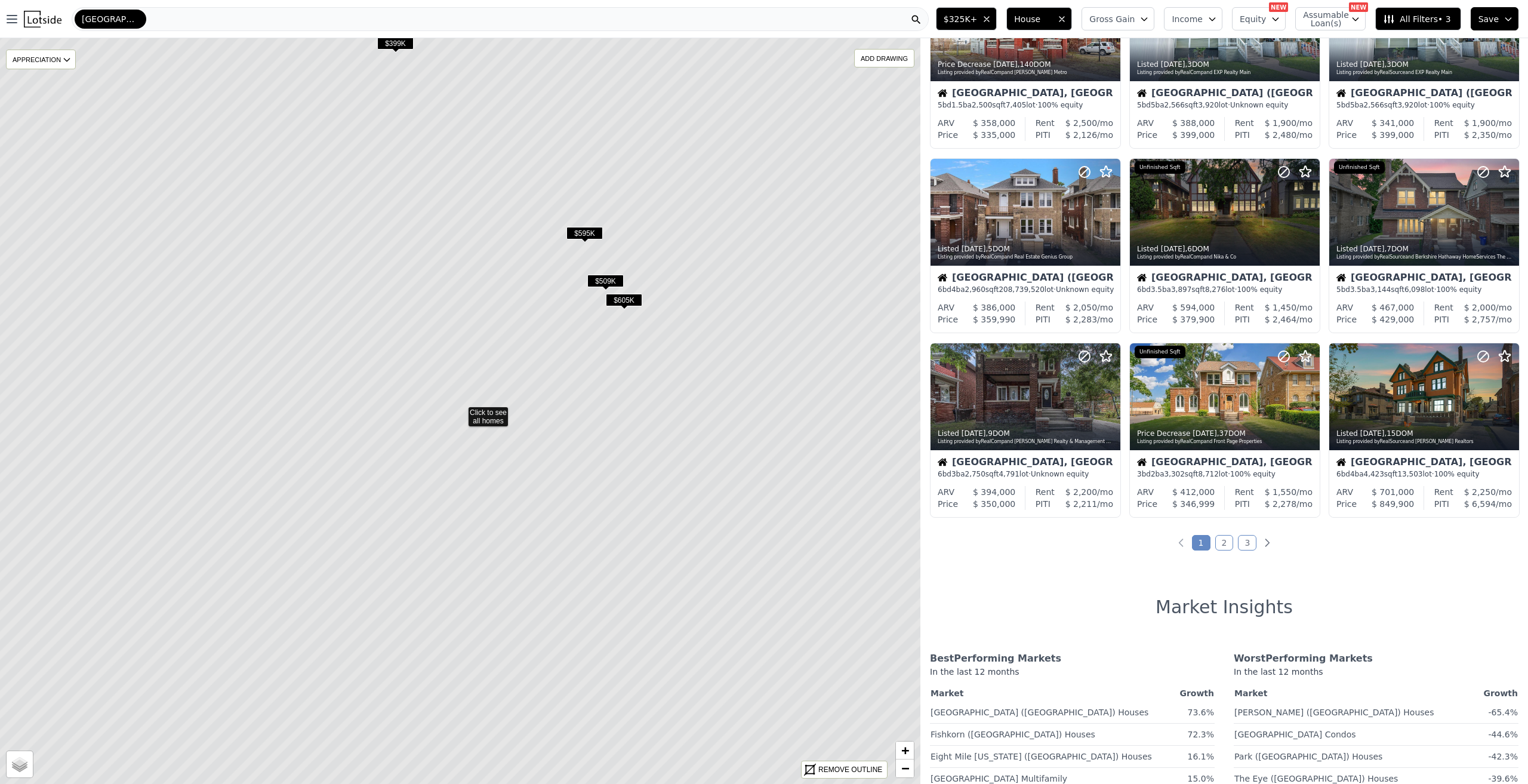
scroll to position [97, 0]
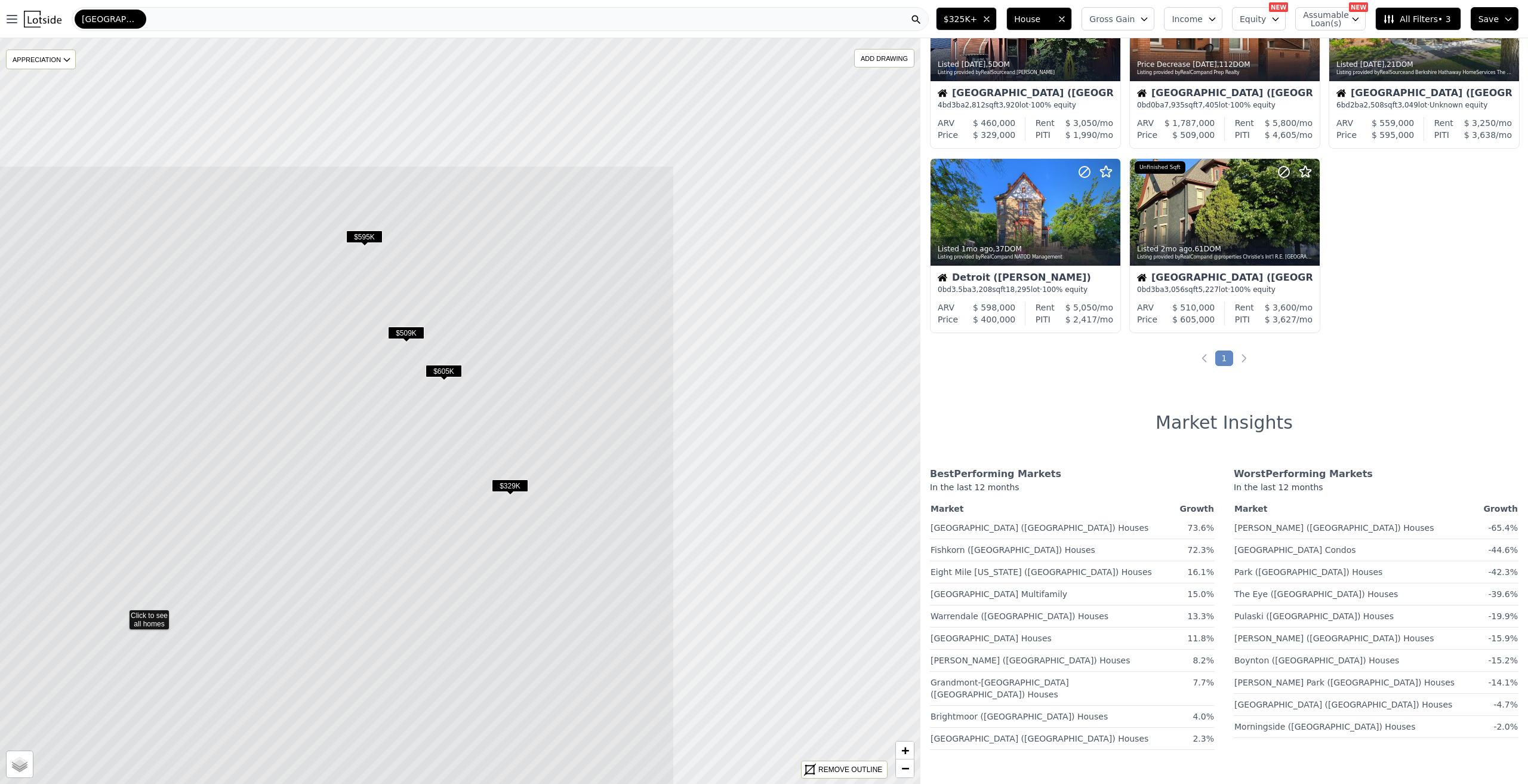
drag, startPoint x: 631, startPoint y: 259, endPoint x: 305, endPoint y: 463, distance: 384.6
click at [281, 465] on icon at bounding box center [121, 614] width 1107 height 897
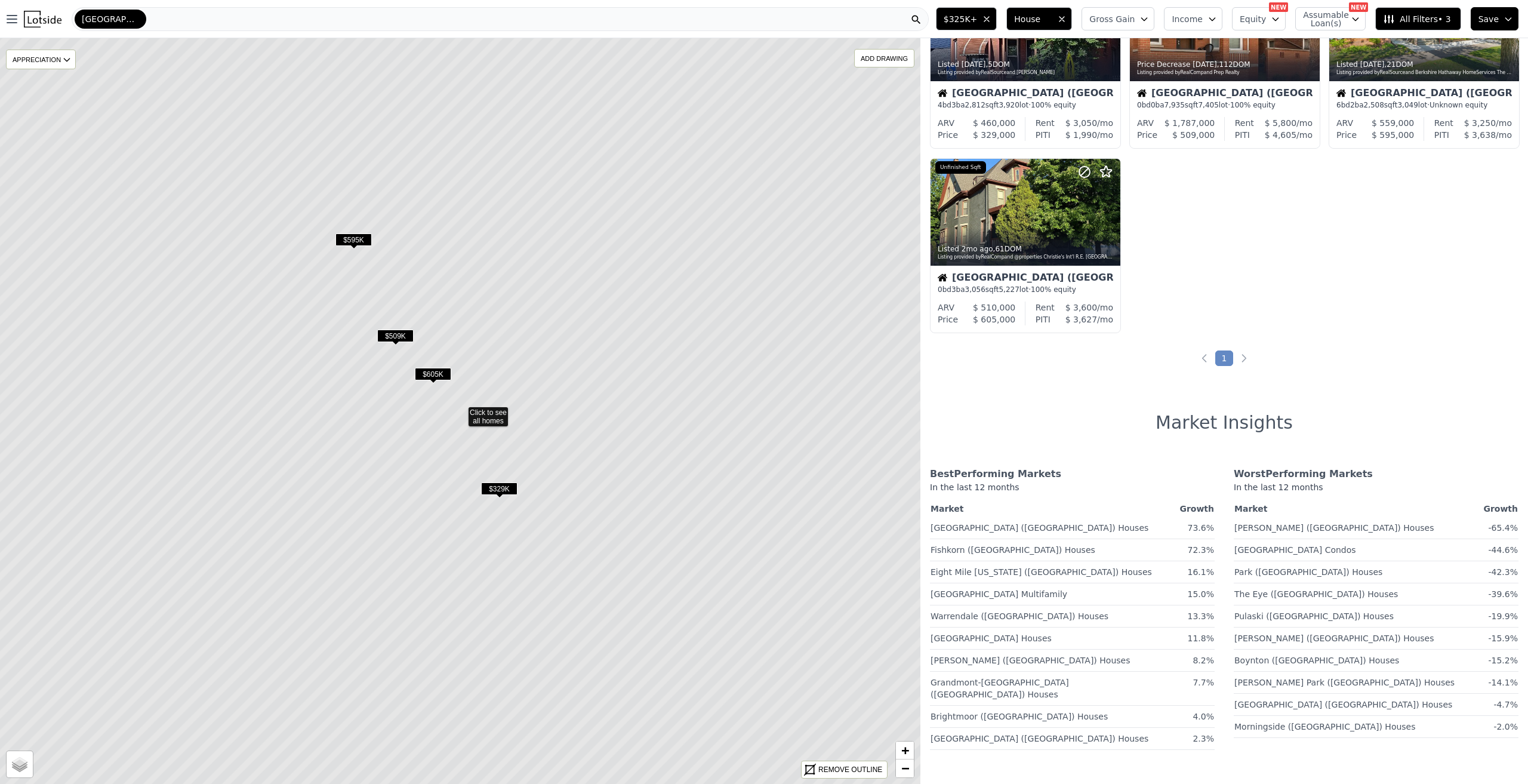
click at [432, 371] on span "$605K" at bounding box center [433, 374] width 37 height 13
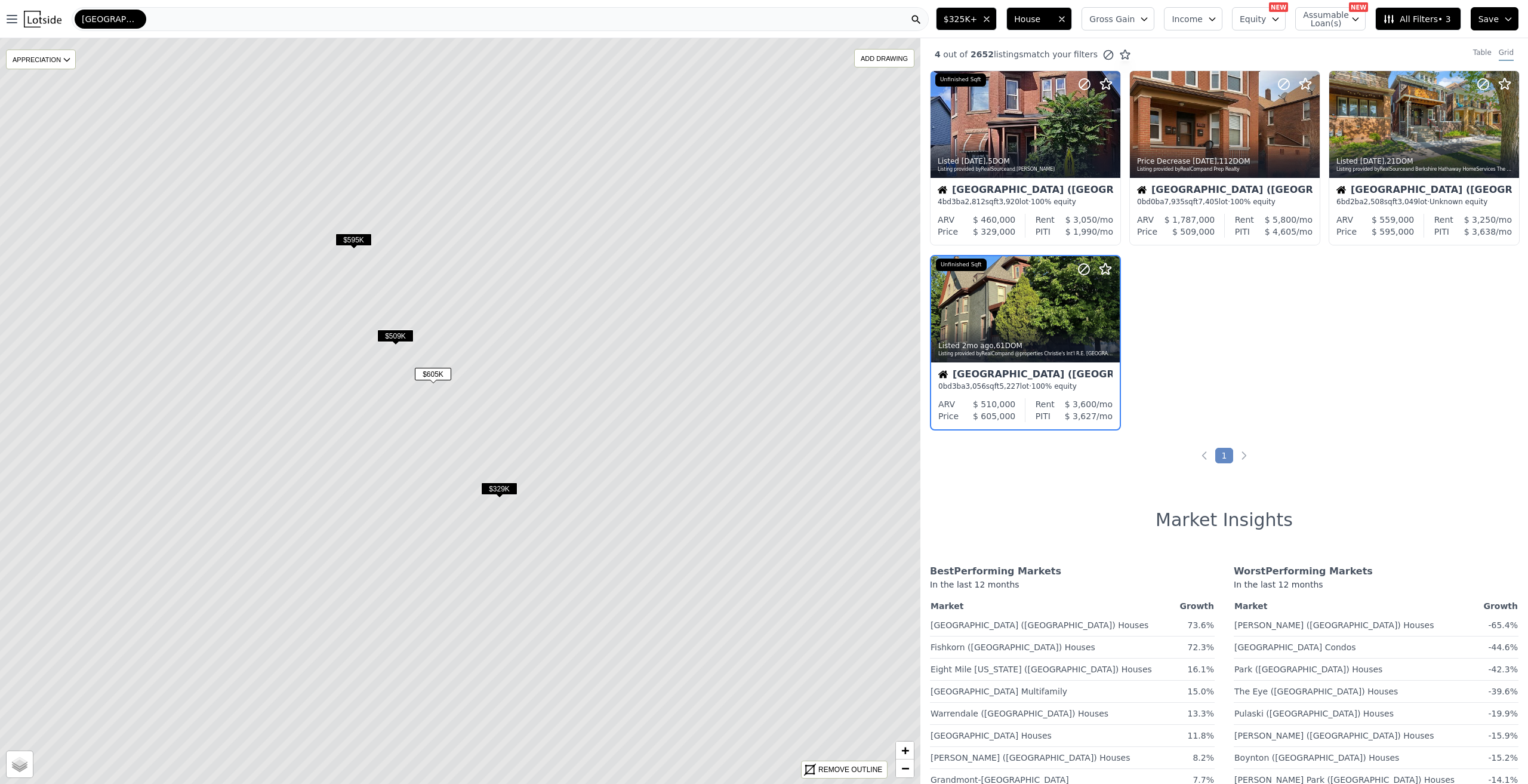
click at [407, 336] on span "$509K" at bounding box center [395, 335] width 37 height 13
click at [1197, 134] on div at bounding box center [1225, 124] width 189 height 106
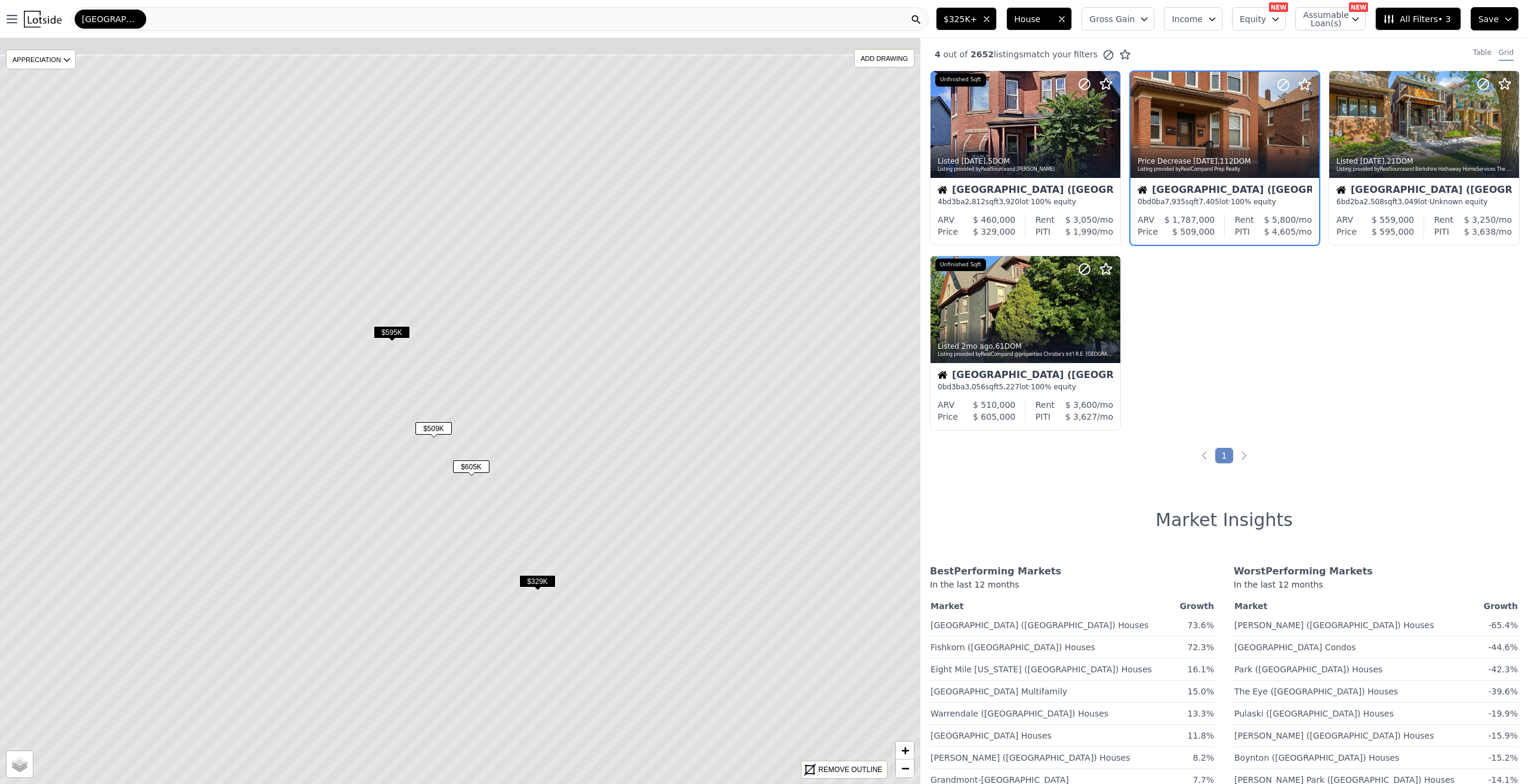
drag, startPoint x: 514, startPoint y: 342, endPoint x: 576, endPoint y: 464, distance: 136.9
click at [579, 499] on icon at bounding box center [499, 503] width 1107 height 897
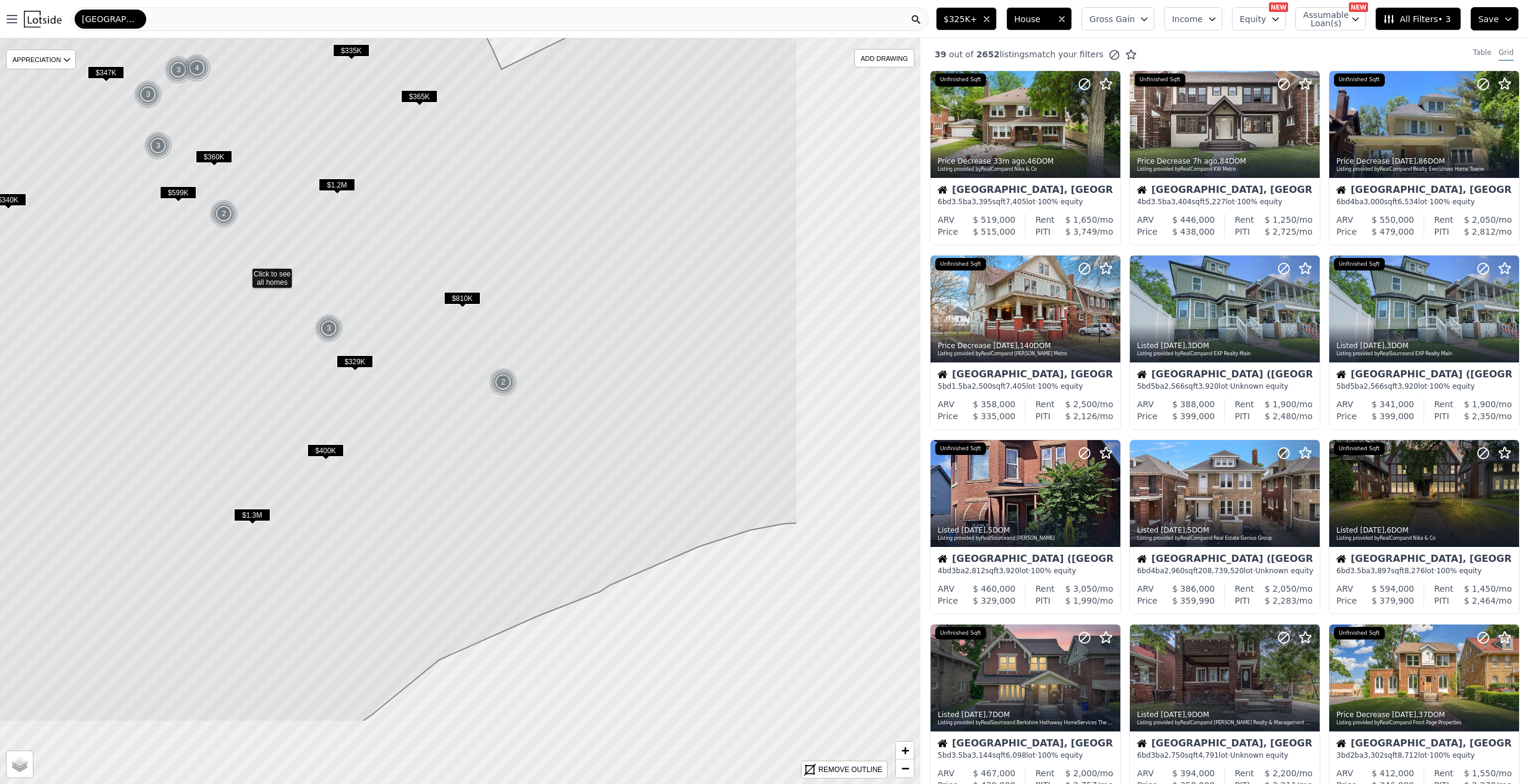
drag, startPoint x: 705, startPoint y: 664, endPoint x: 535, endPoint y: 518, distance: 224.1
click at [505, 545] on icon at bounding box center [244, 273] width 1107 height 897
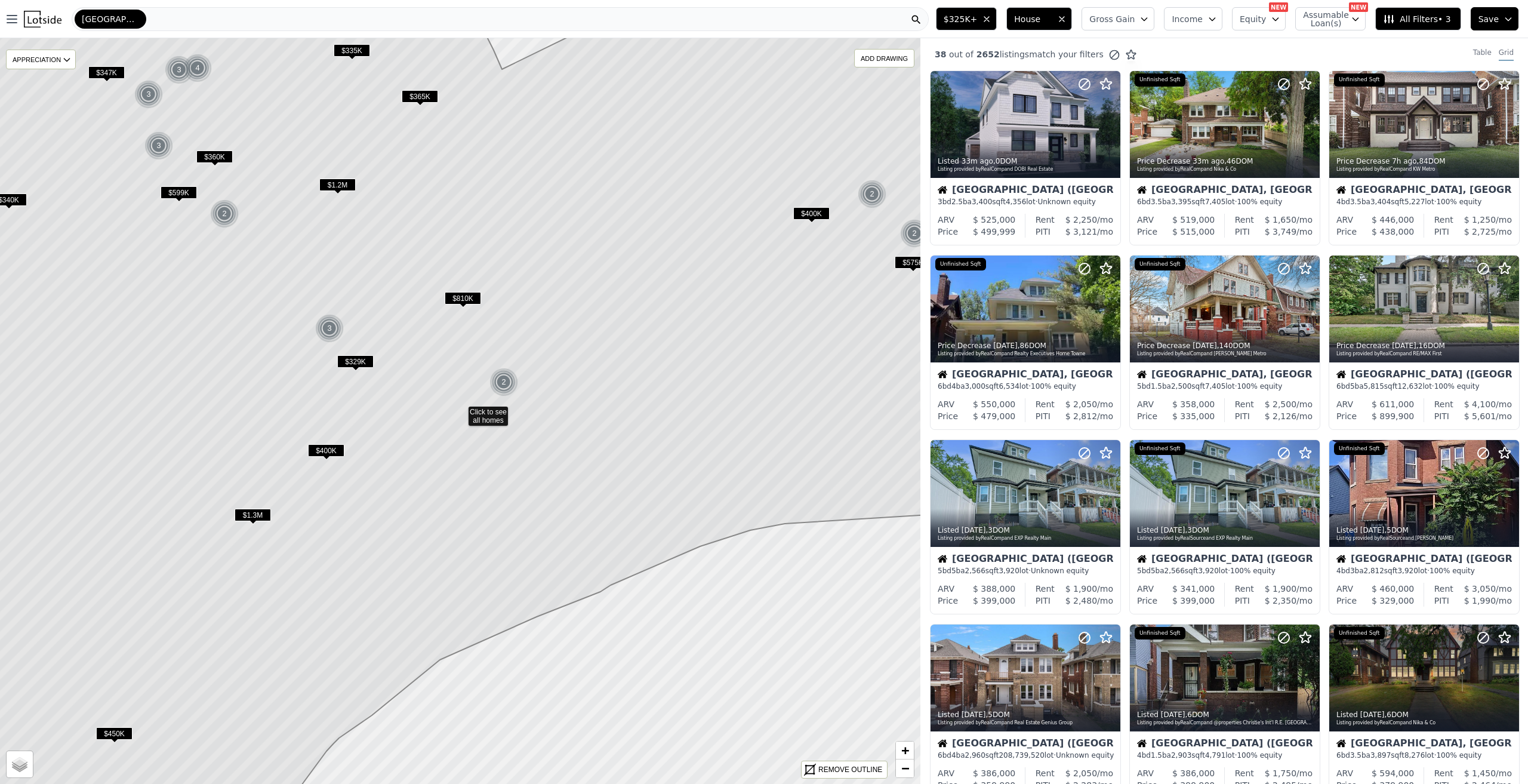
click at [1067, 23] on icon "button" at bounding box center [1062, 19] width 9 height 9
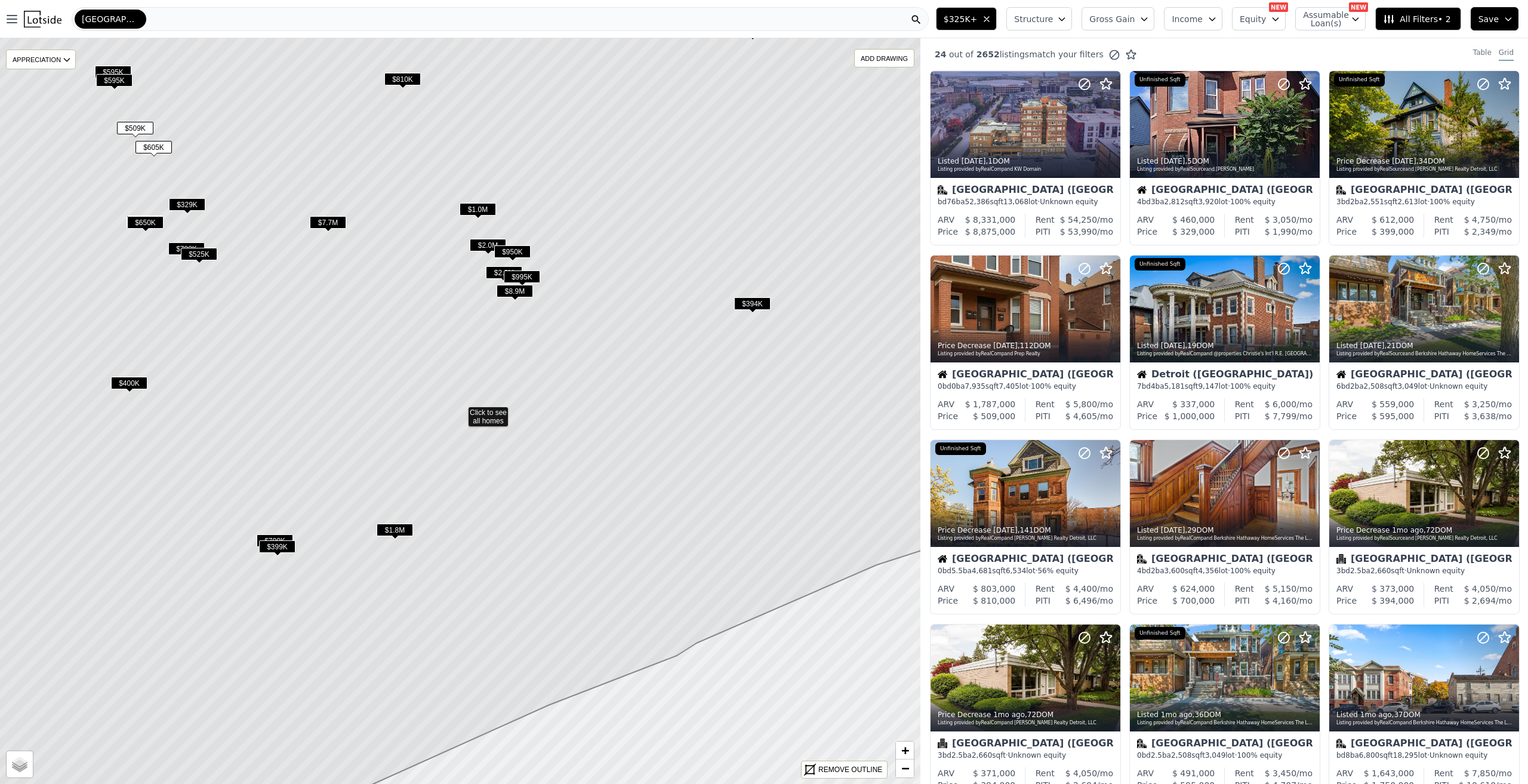
click at [401, 531] on span "$1.8M" at bounding box center [395, 529] width 37 height 13
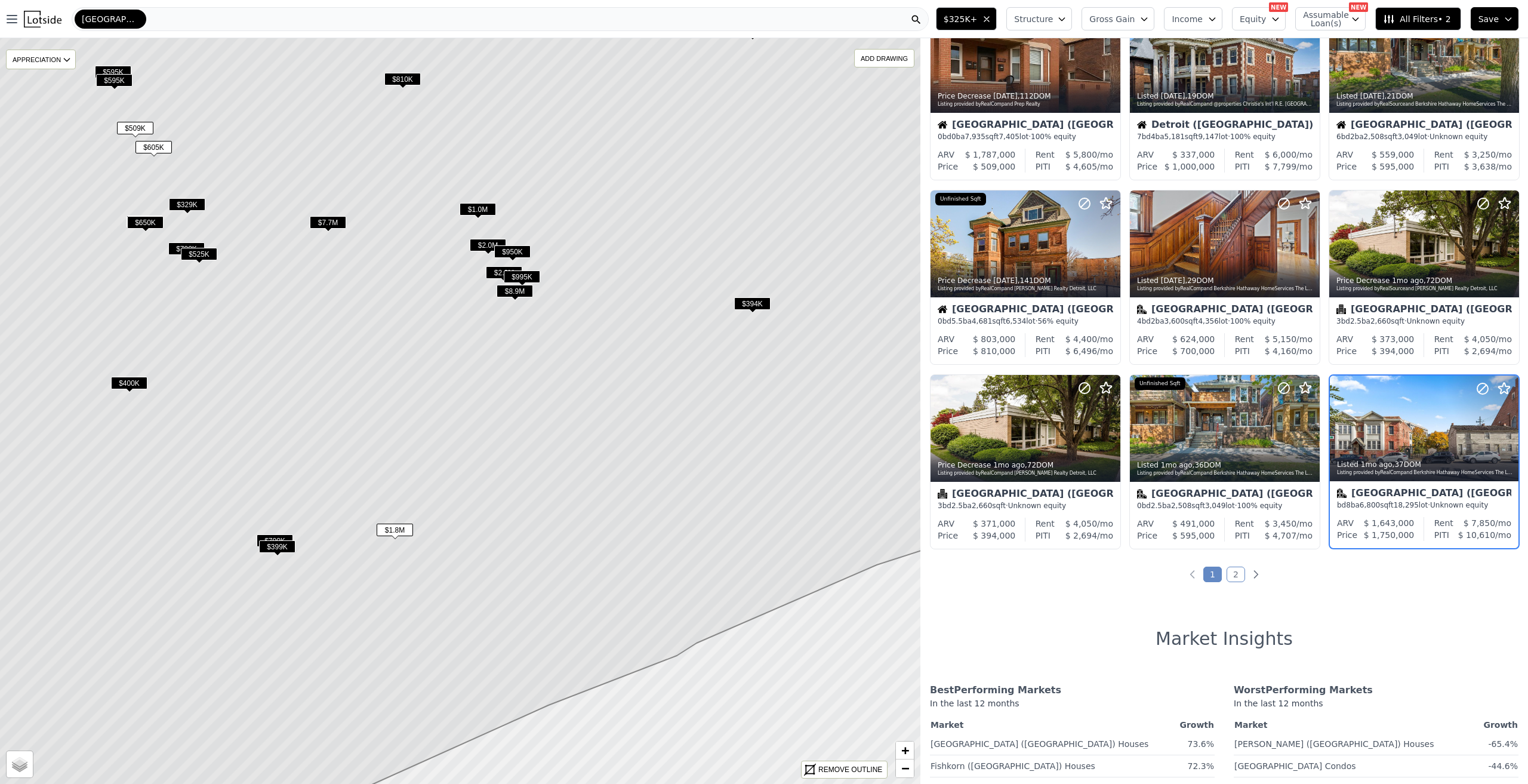
scroll to position [281, 0]
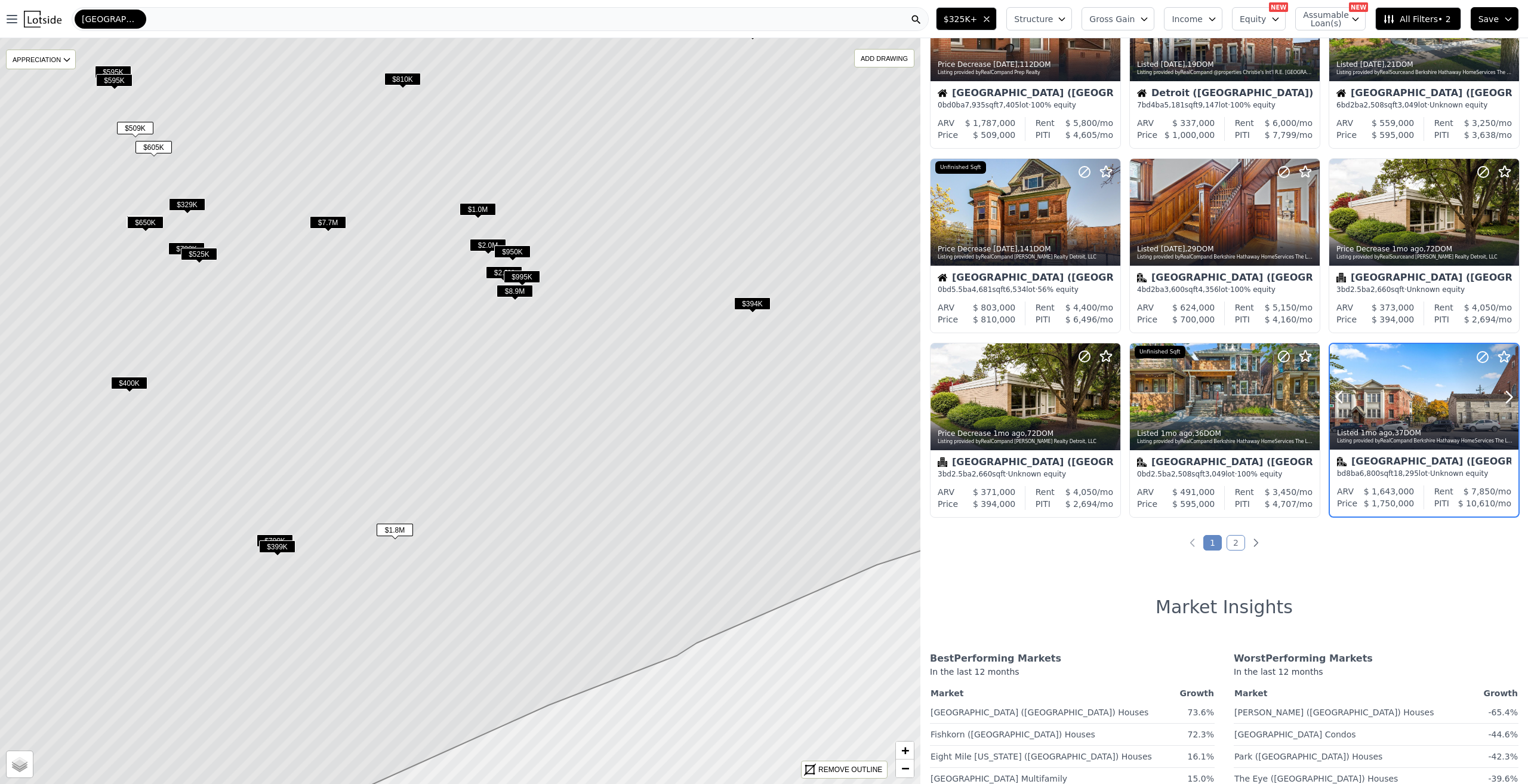
click at [1412, 387] on div at bounding box center [1424, 397] width 189 height 106
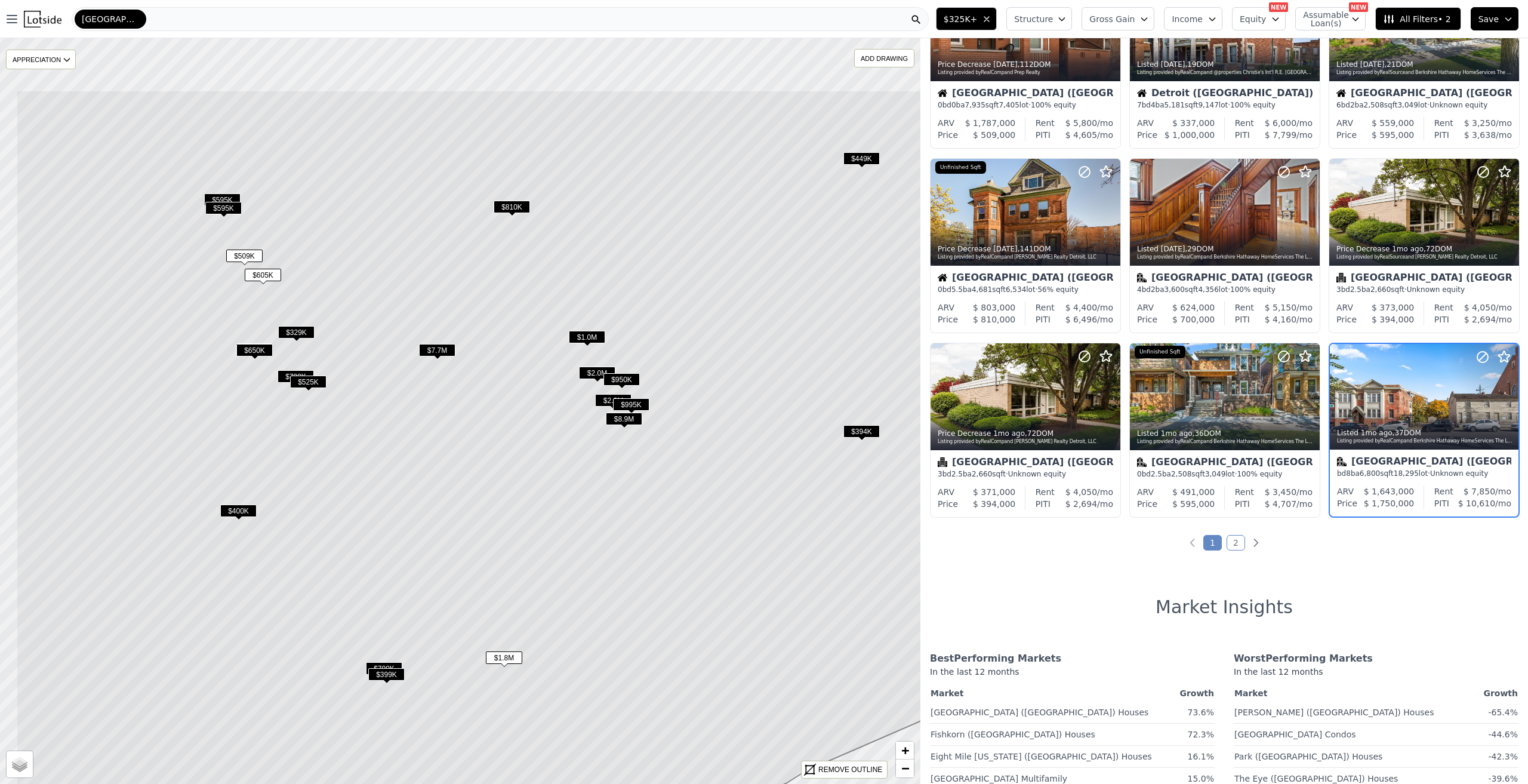
drag, startPoint x: 402, startPoint y: 385, endPoint x: 511, endPoint y: 513, distance: 168.1
click at [511, 513] on icon at bounding box center [569, 539] width 1107 height 897
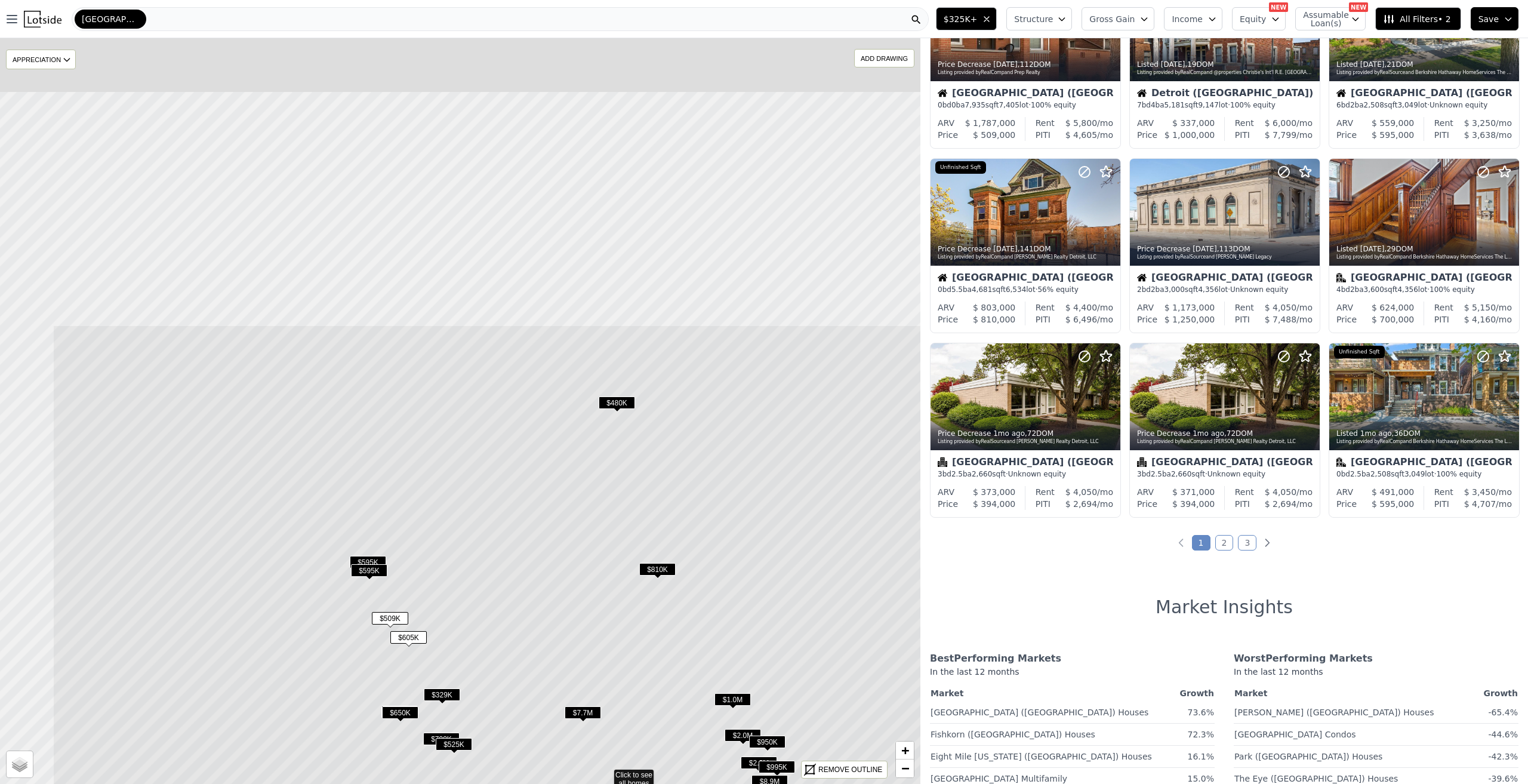
drag, startPoint x: 422, startPoint y: 229, endPoint x: 578, endPoint y: 545, distance: 352.4
click at [605, 653] on icon at bounding box center [606, 773] width 1107 height 897
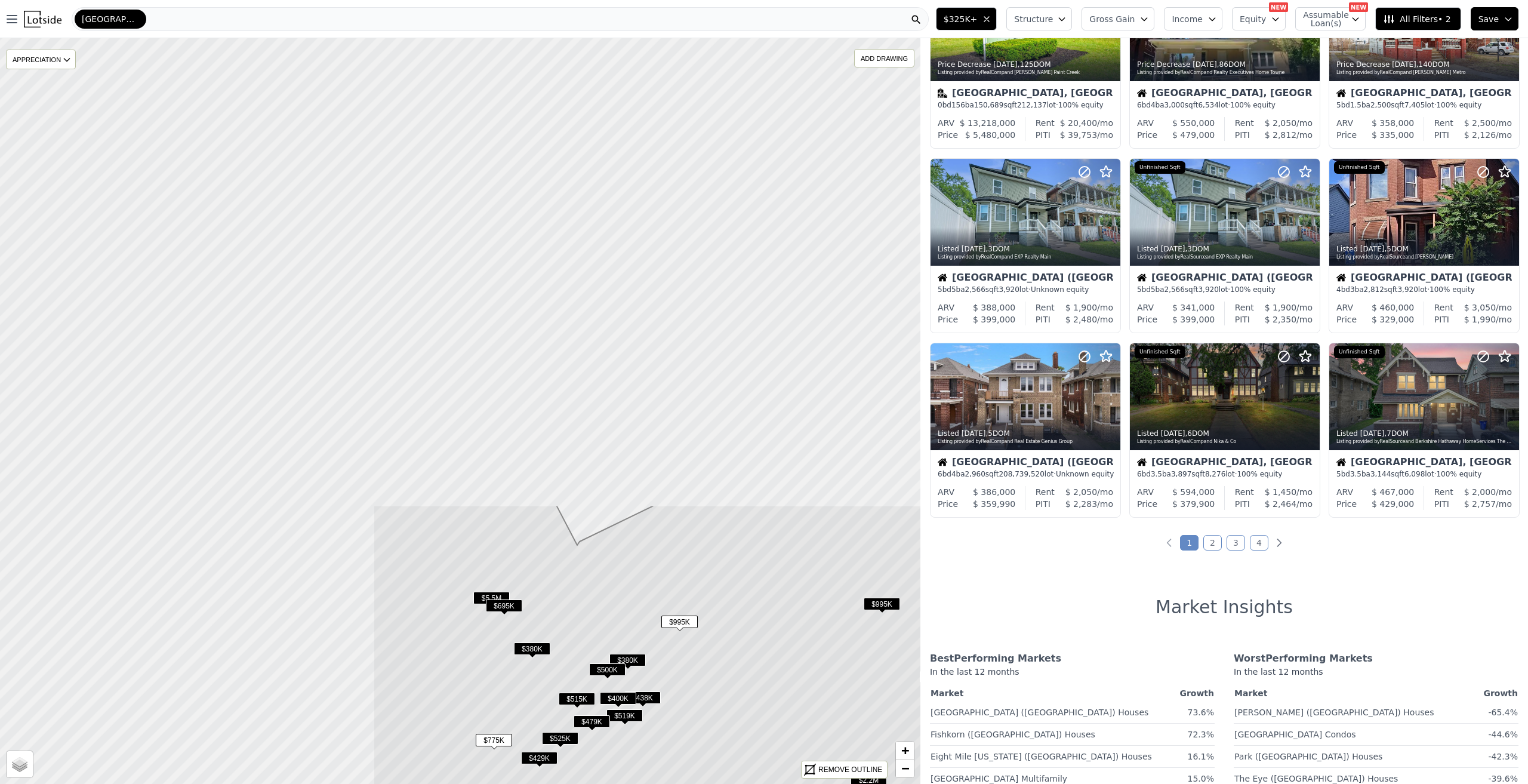
drag, startPoint x: 431, startPoint y: 265, endPoint x: 897, endPoint y: 807, distance: 714.8
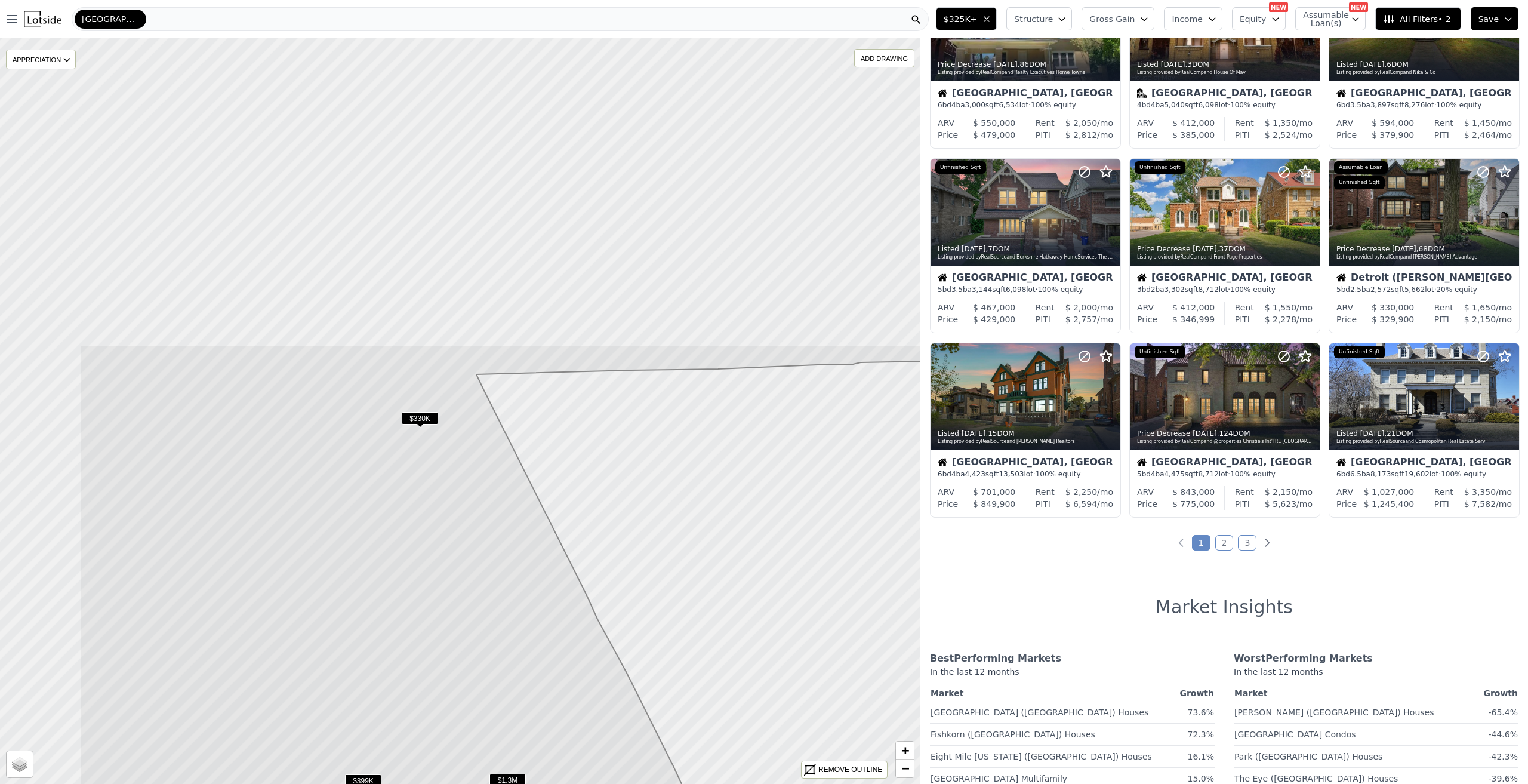
drag, startPoint x: 275, startPoint y: 189, endPoint x: 405, endPoint y: 539, distance: 373.4
click at [405, 539] on icon at bounding box center [633, 794] width 1107 height 897
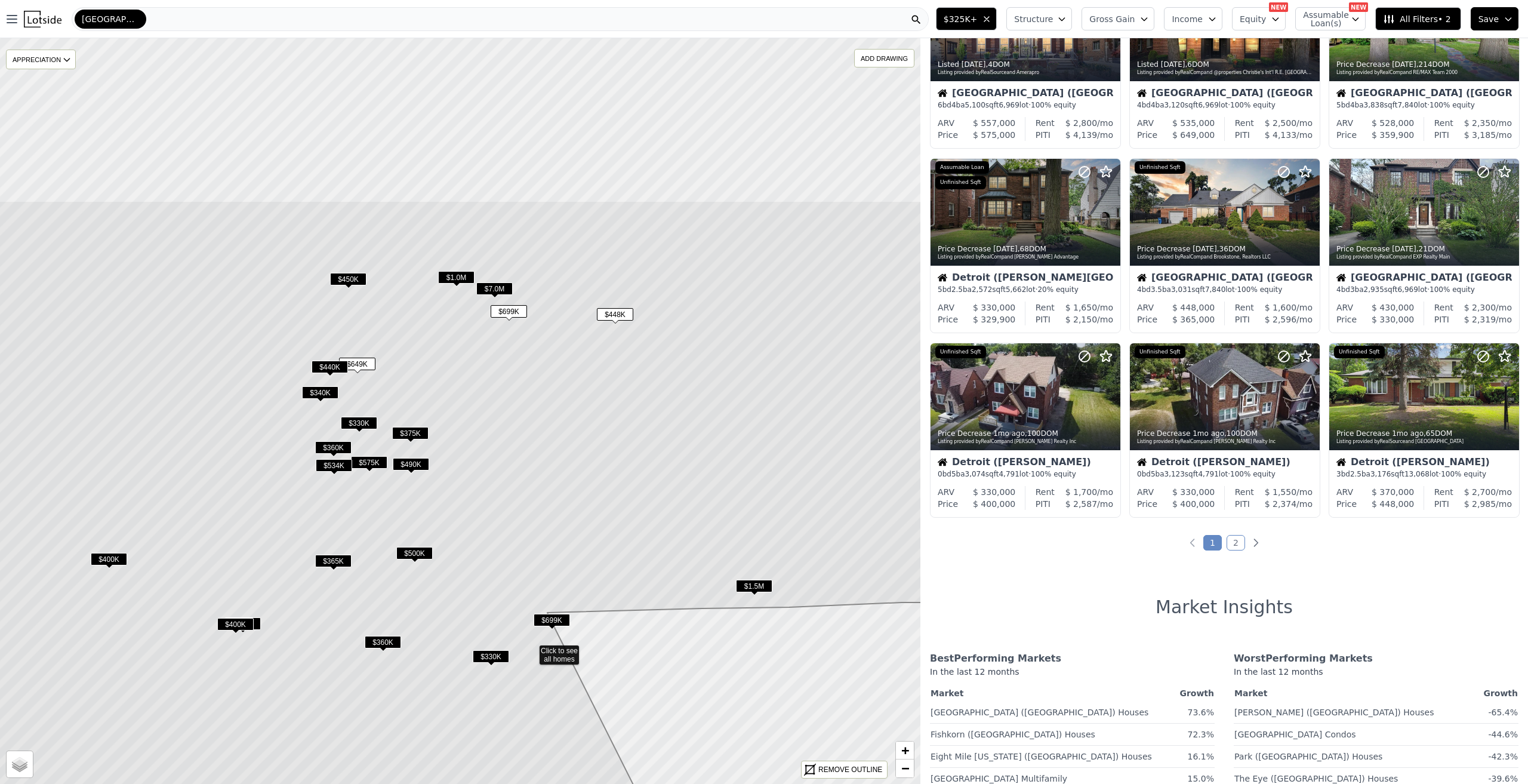
drag, startPoint x: 317, startPoint y: 190, endPoint x: 411, endPoint y: 350, distance: 185.6
click at [389, 427] on icon at bounding box center [531, 649] width 1107 height 897
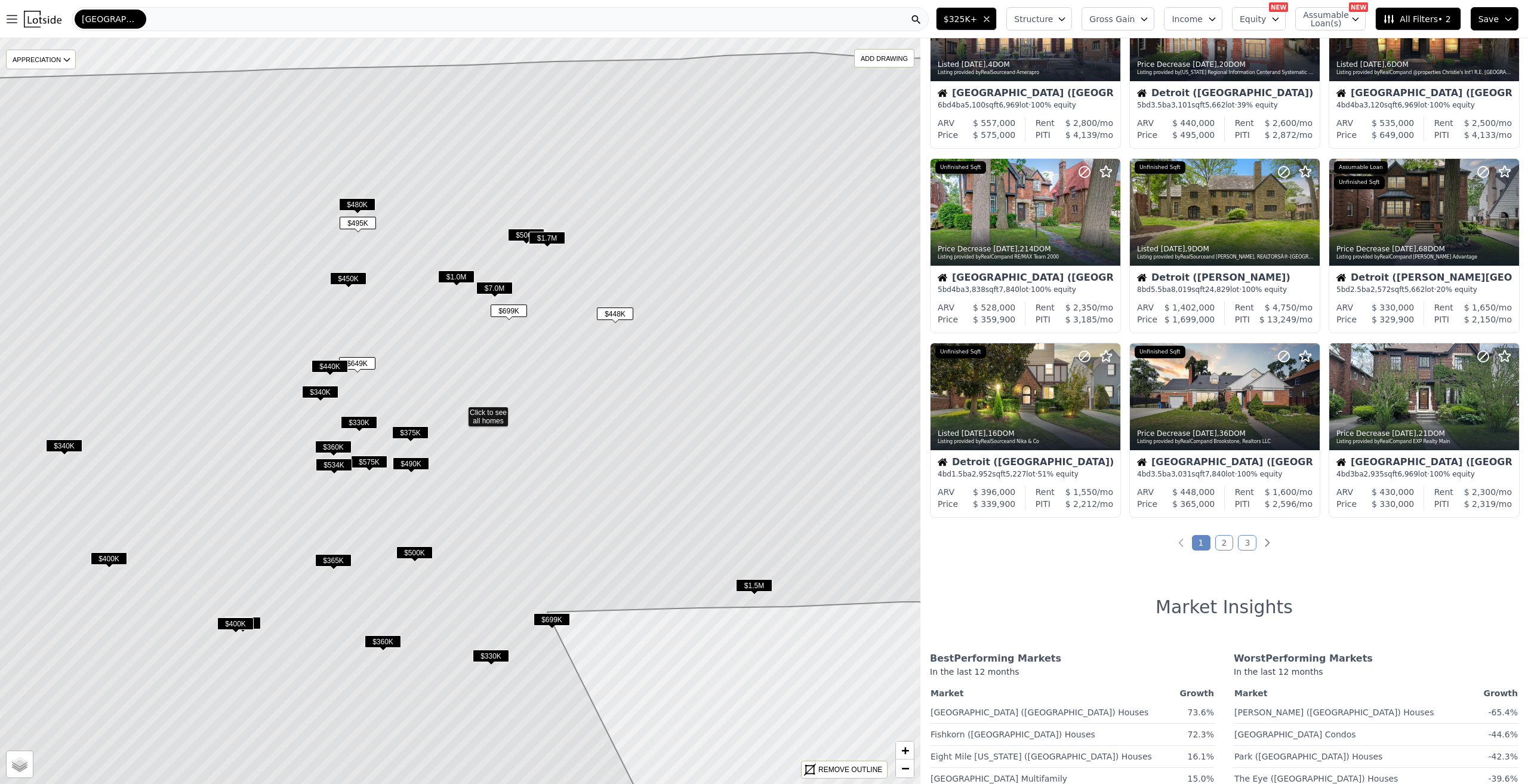
click at [451, 277] on span "$1.0M" at bounding box center [456, 277] width 37 height 13
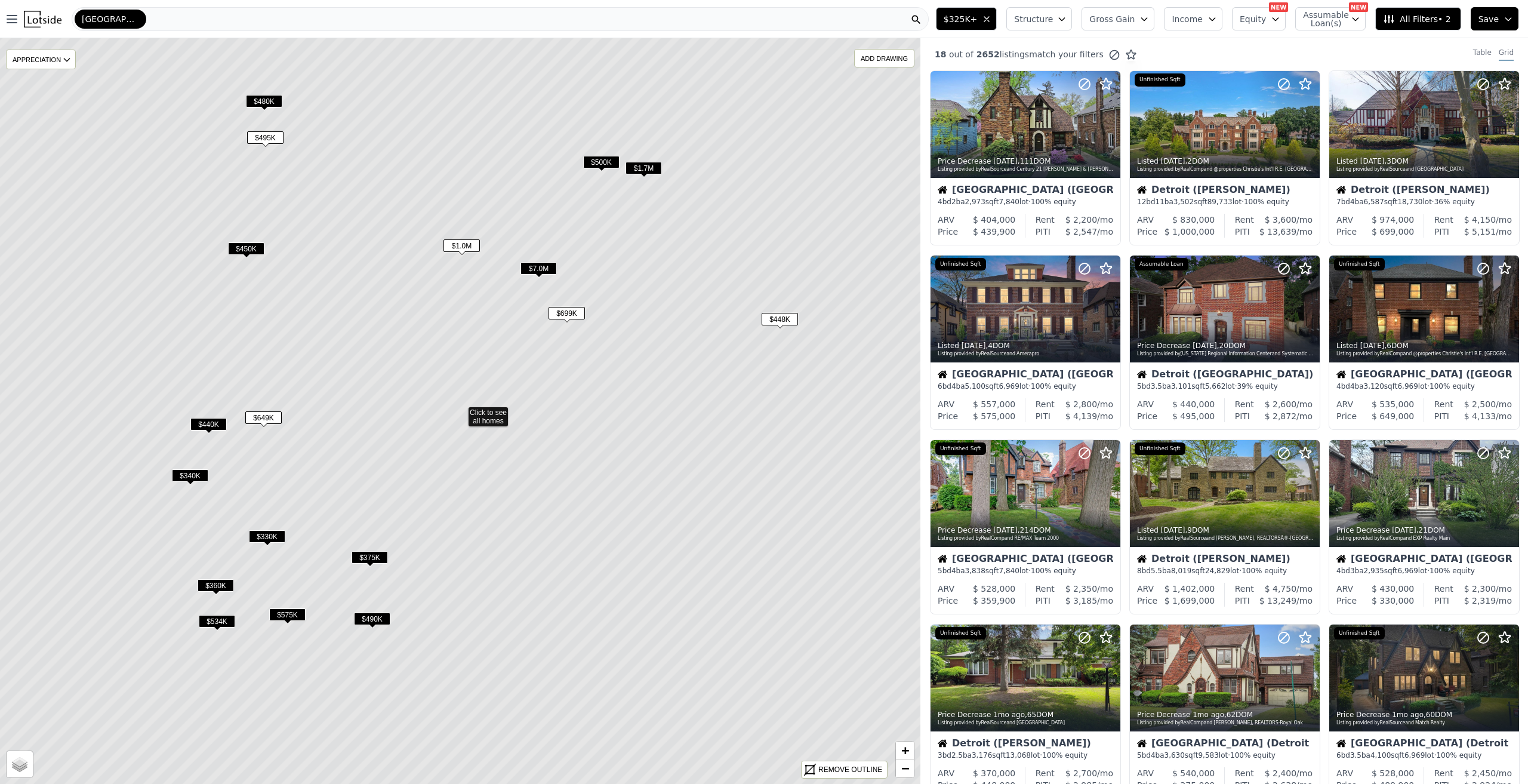
click at [547, 271] on span "$7.0M" at bounding box center [539, 268] width 37 height 13
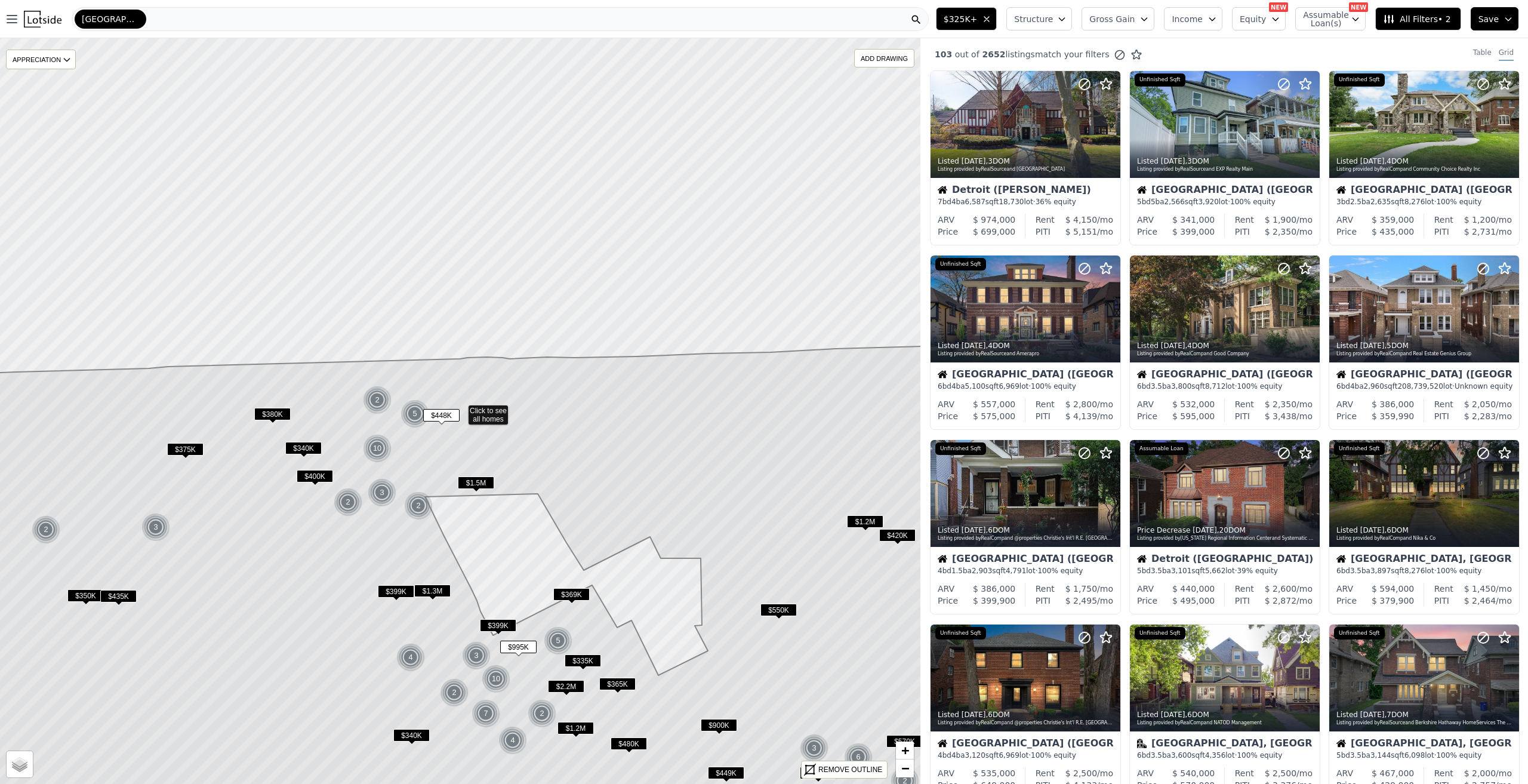
click at [131, 11] on div "Detroit" at bounding box center [500, 19] width 857 height 24
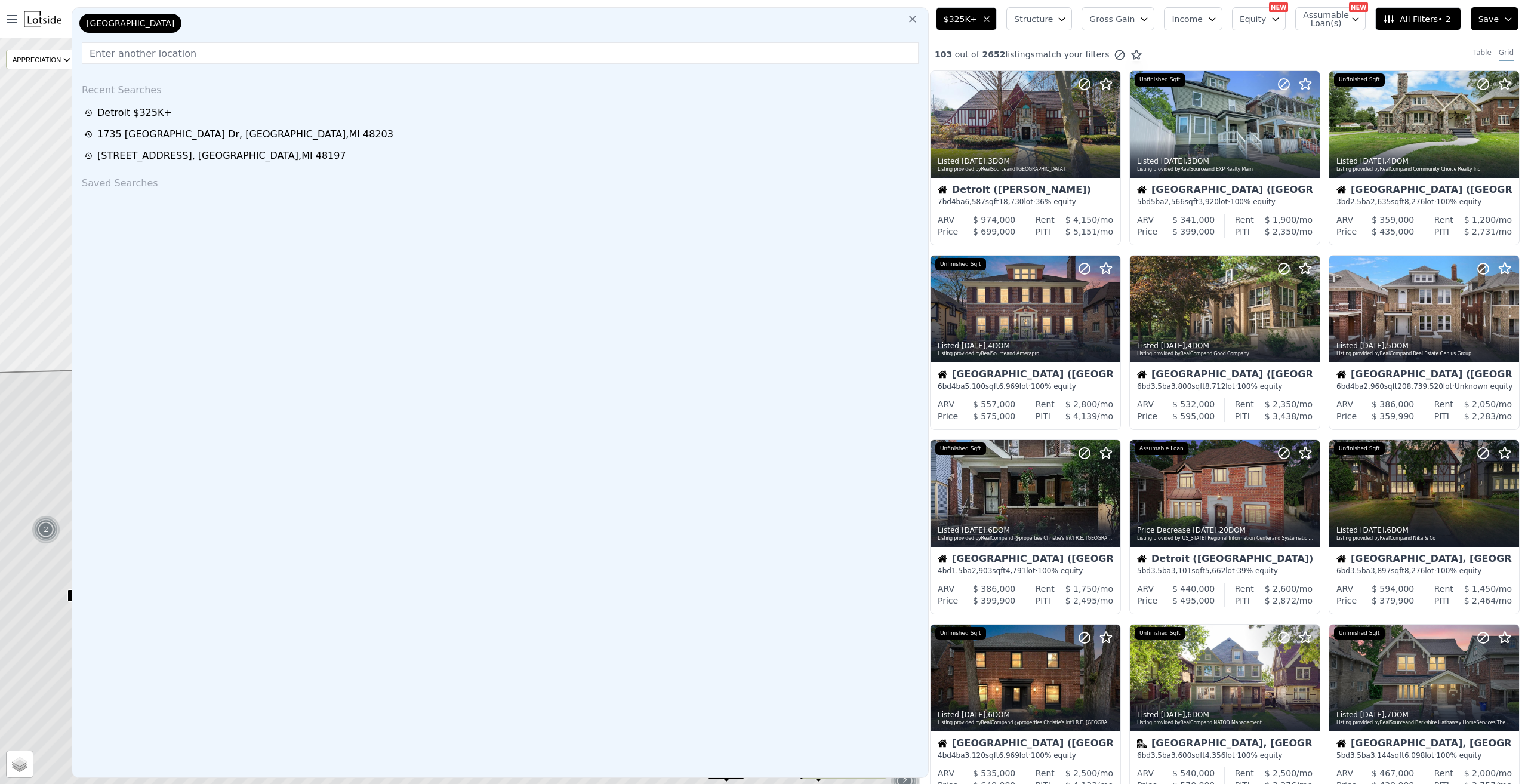
click at [115, 23] on div "Detroit" at bounding box center [130, 23] width 102 height 19
click at [919, 18] on icon at bounding box center [913, 19] width 12 height 12
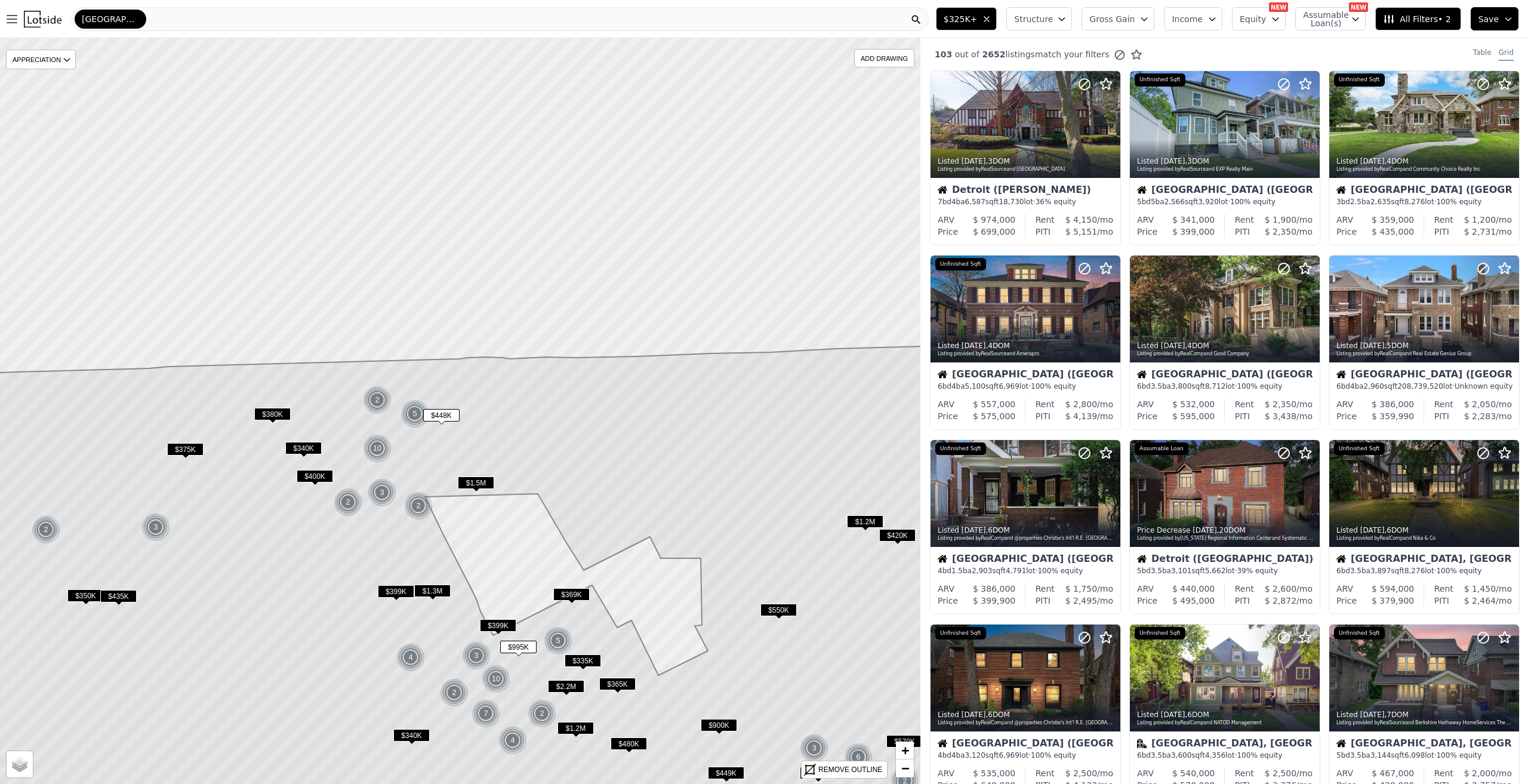
click at [868, 16] on div "Detroit" at bounding box center [500, 19] width 857 height 24
click at [41, 18] on img at bounding box center [43, 19] width 37 height 17
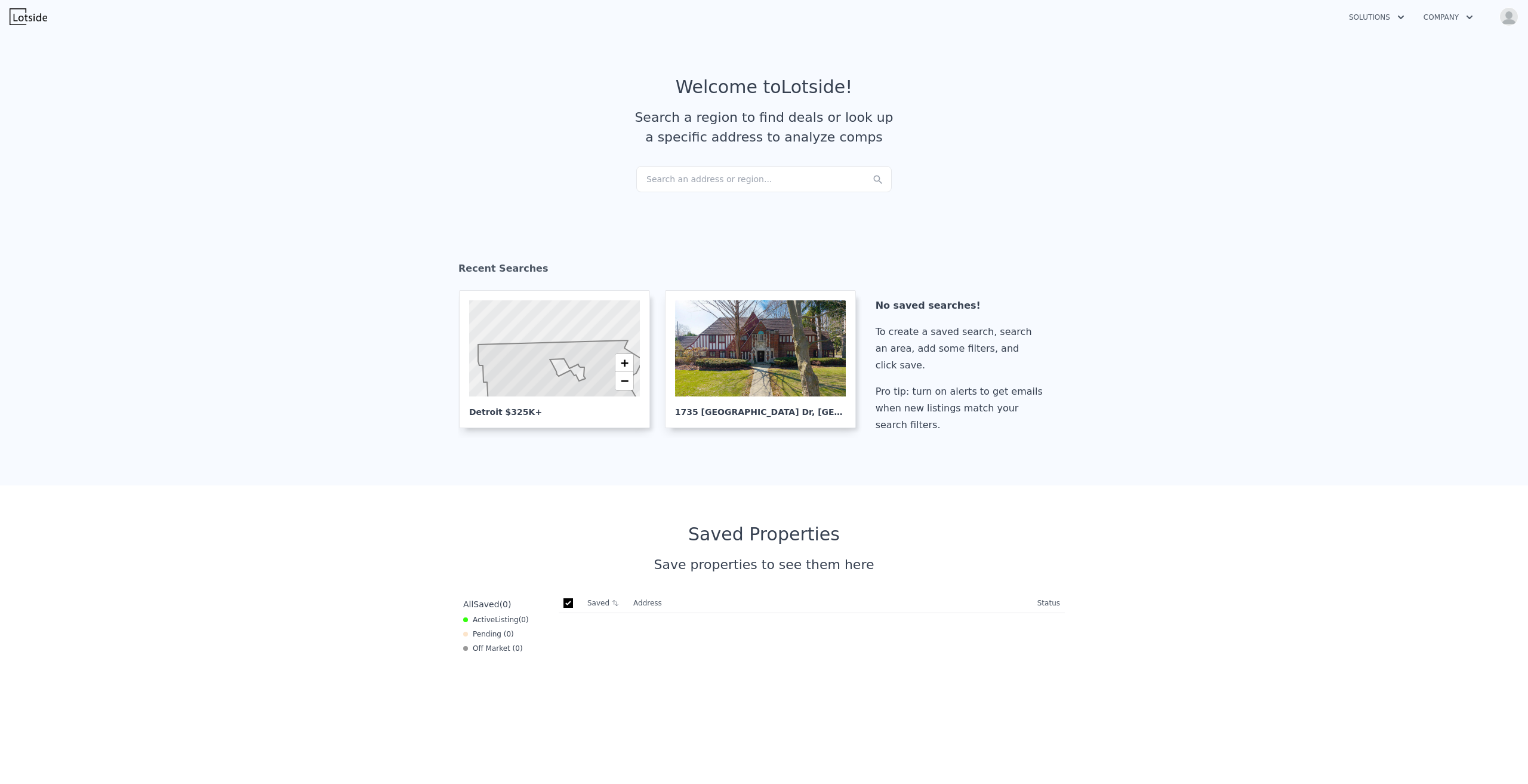
click at [740, 177] on div "Search an address or region..." at bounding box center [763, 179] width 255 height 26
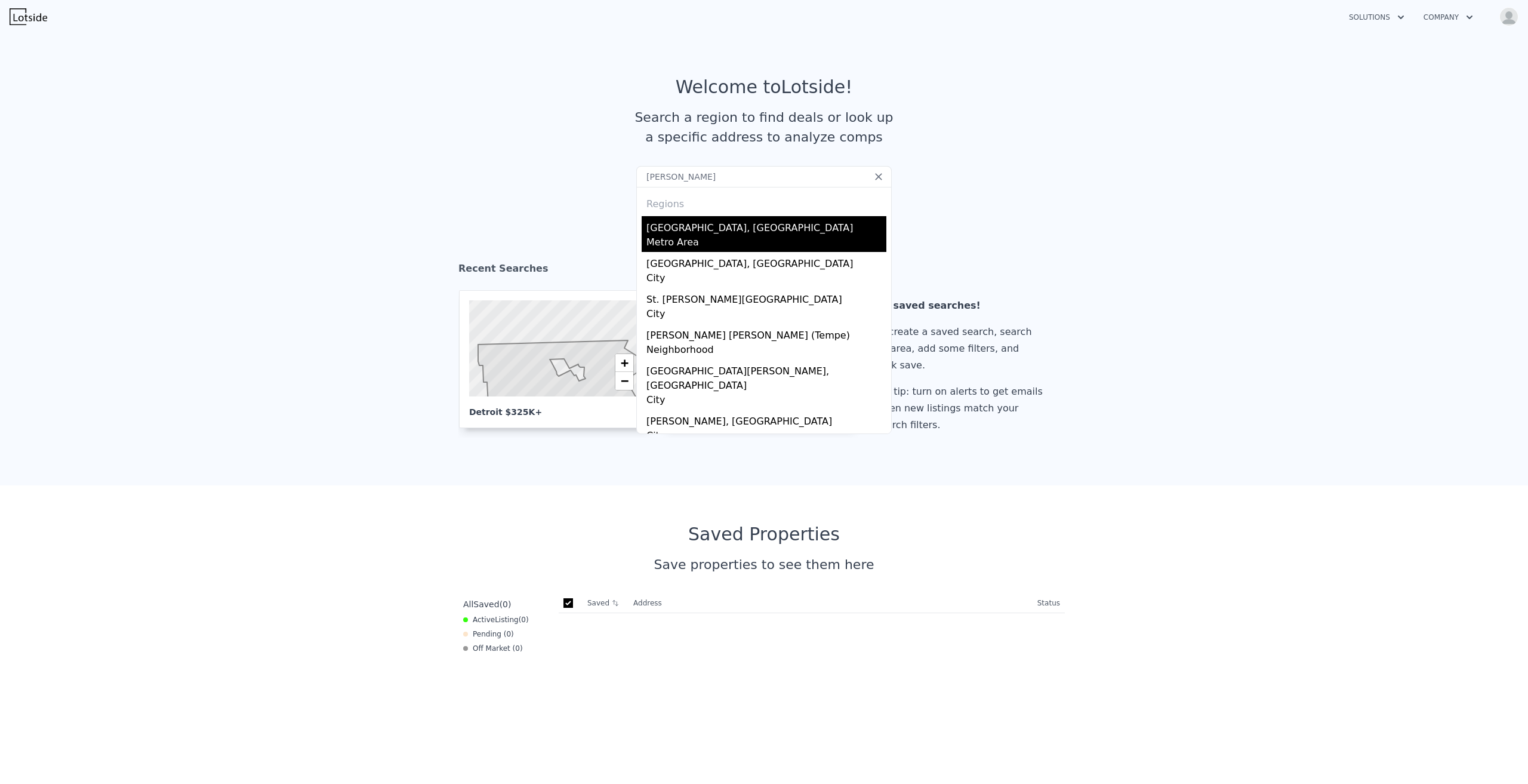
type input "Ann"
click at [709, 243] on div "Metro Area" at bounding box center [767, 243] width 240 height 17
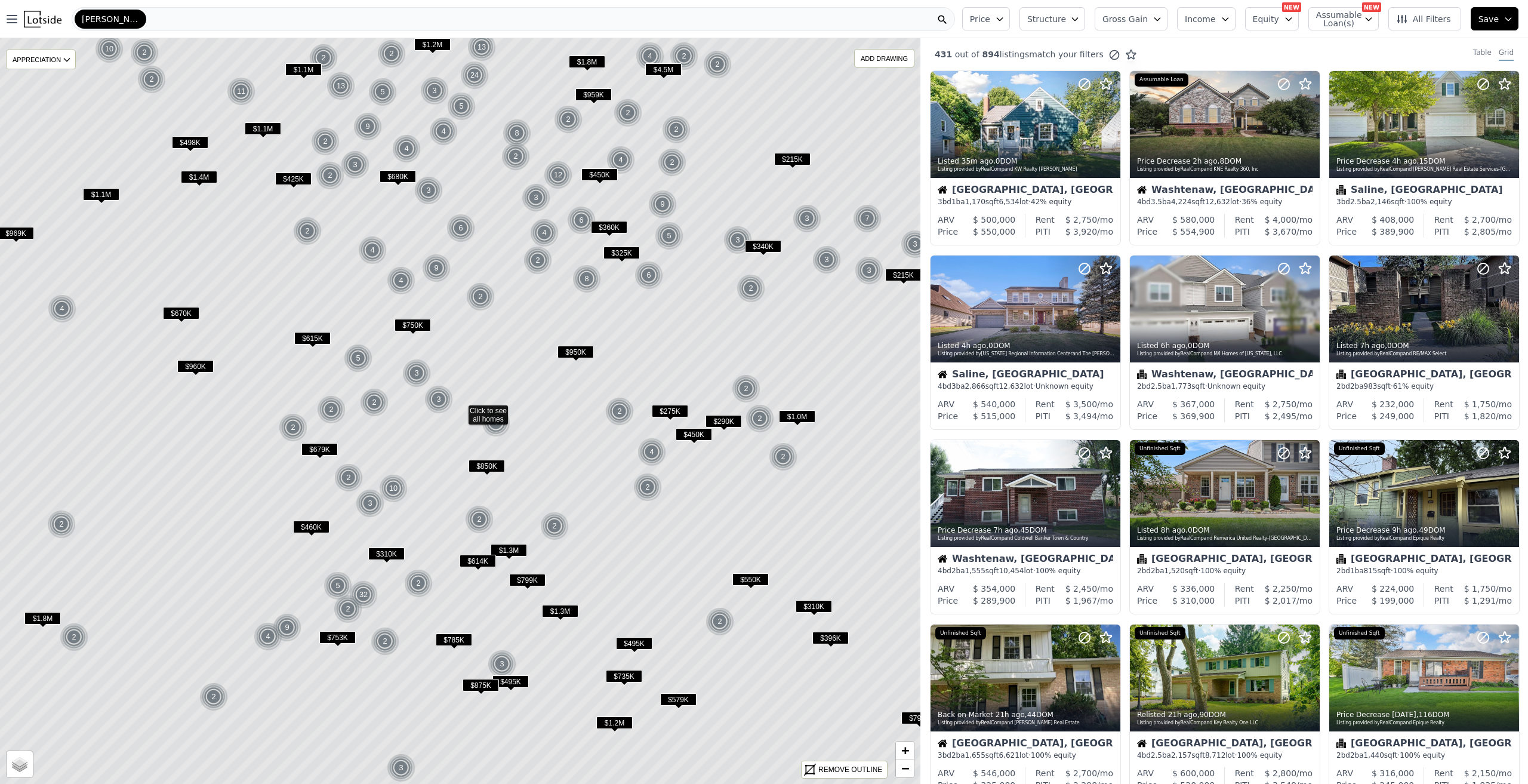
click at [990, 20] on span "Price" at bounding box center [980, 19] width 20 height 12
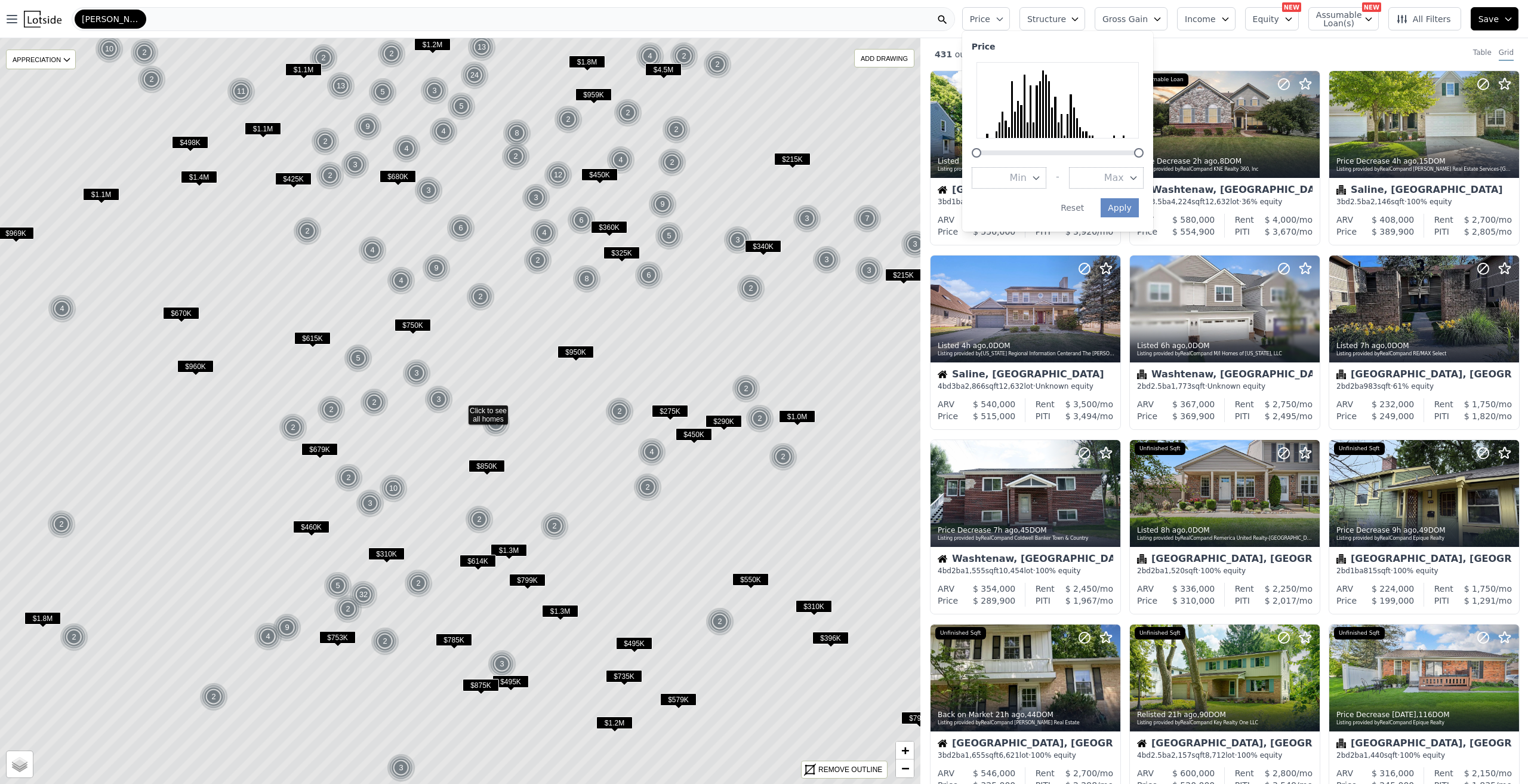
click at [1027, 172] on span "Min" at bounding box center [1018, 177] width 17 height 14
click at [1040, 254] on button "$500K" at bounding box center [1009, 247] width 75 height 21
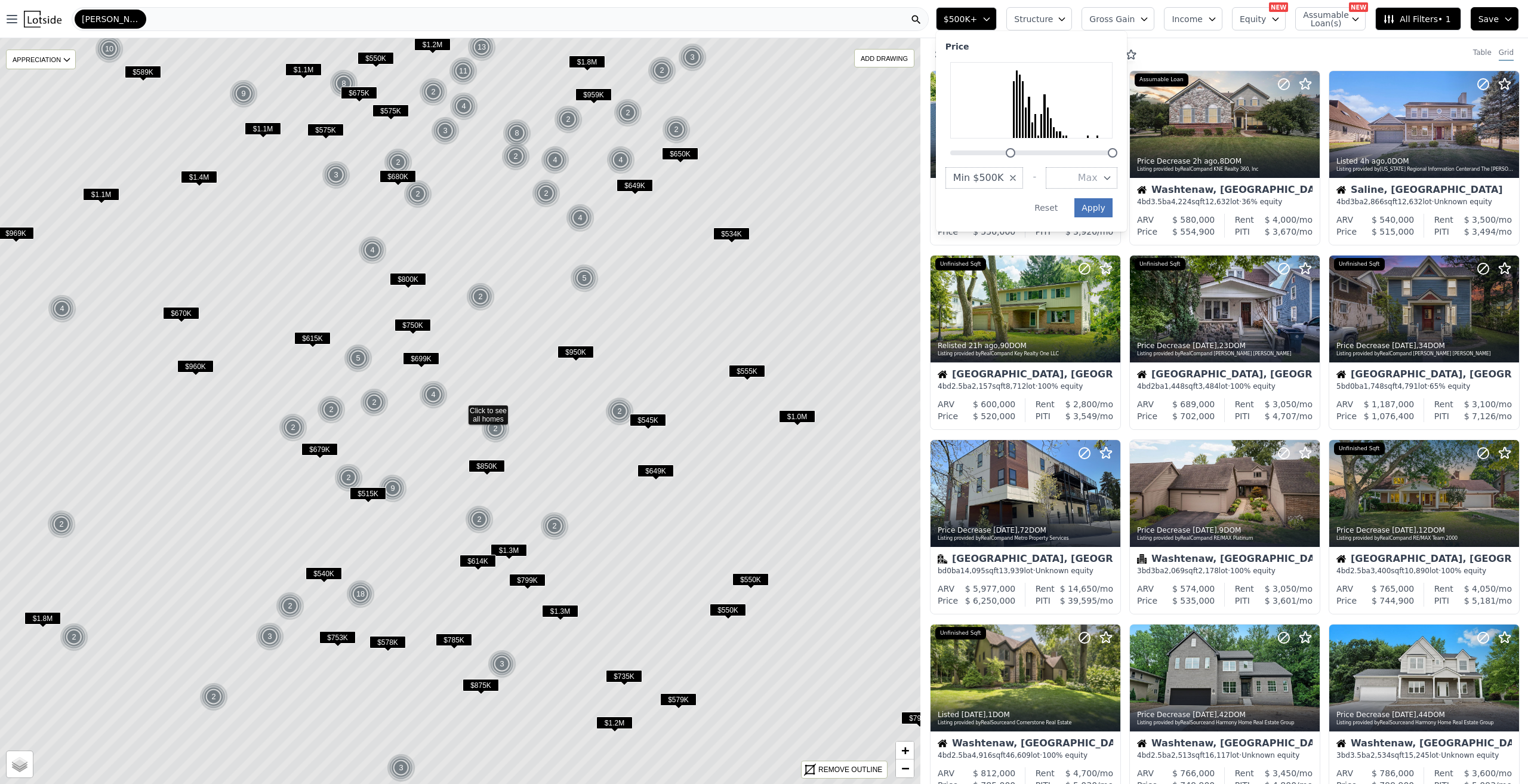
click at [1111, 214] on button "Apply" at bounding box center [1093, 207] width 38 height 19
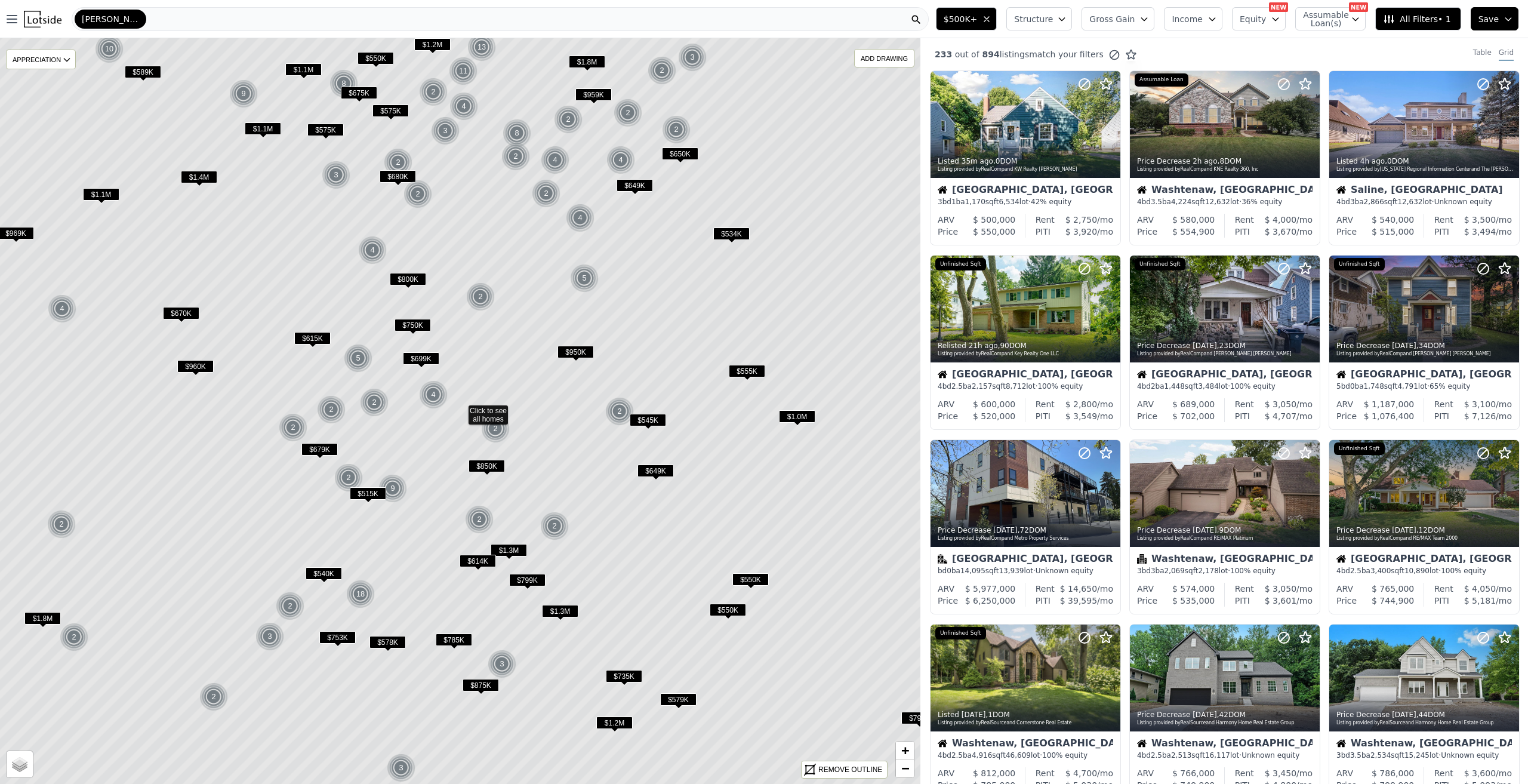
click at [1437, 13] on span "All Filters • 1" at bounding box center [1417, 19] width 67 height 12
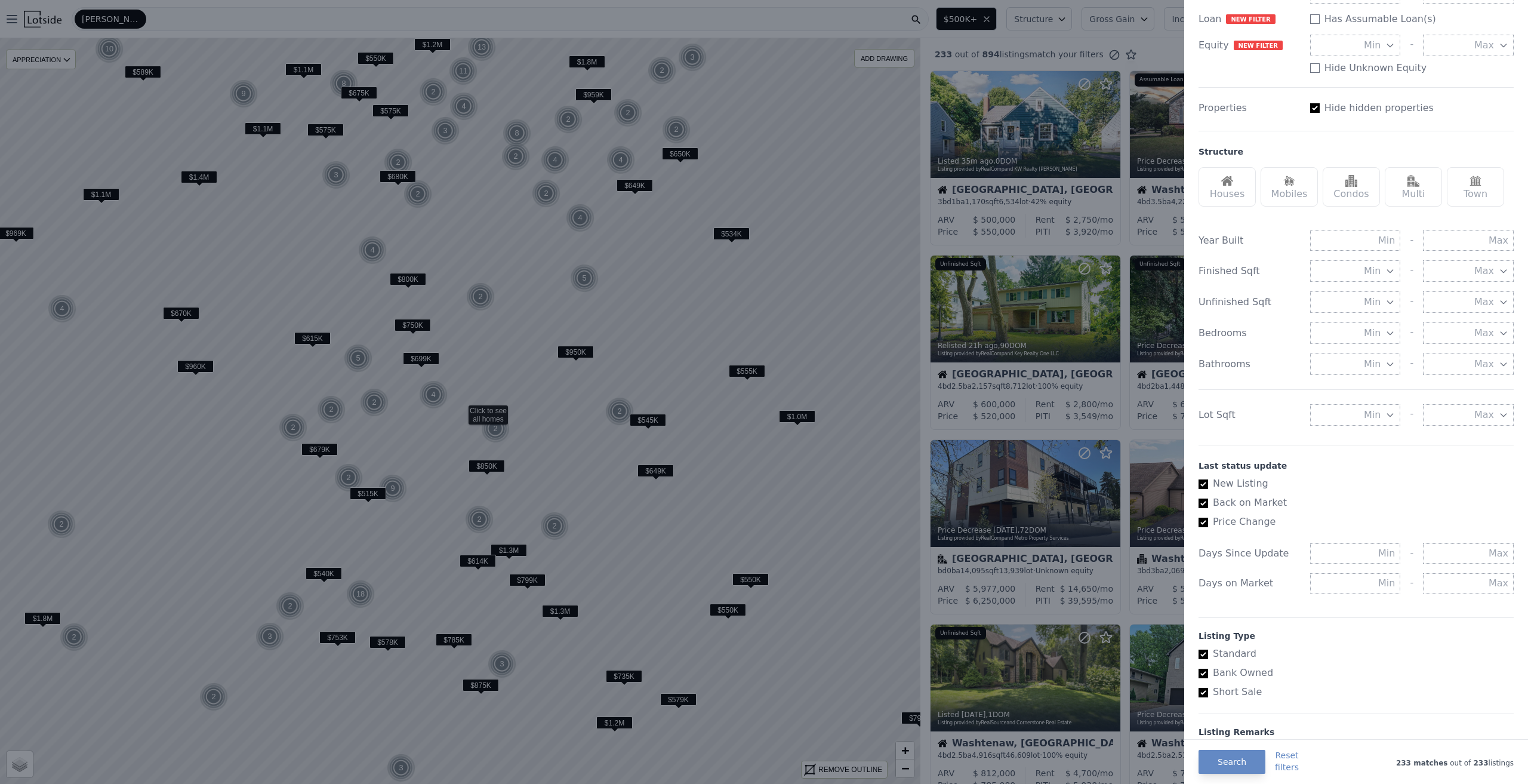
scroll to position [239, 0]
click at [1375, 414] on button "Min" at bounding box center [1355, 414] width 91 height 21
click at [1367, 451] on button "5000 sqft" at bounding box center [1355, 457] width 91 height 21
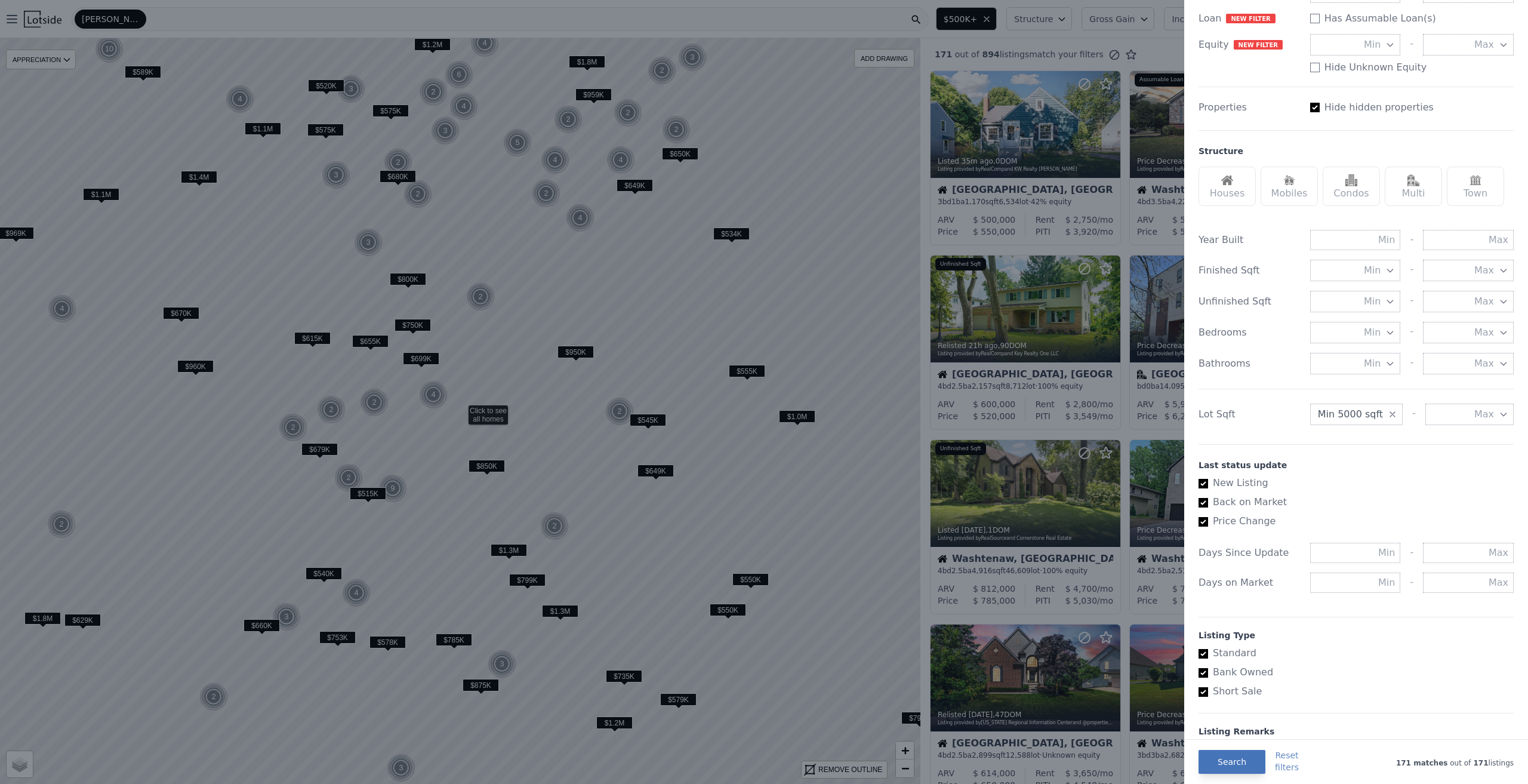
click at [1237, 766] on button "Search" at bounding box center [1232, 762] width 67 height 24
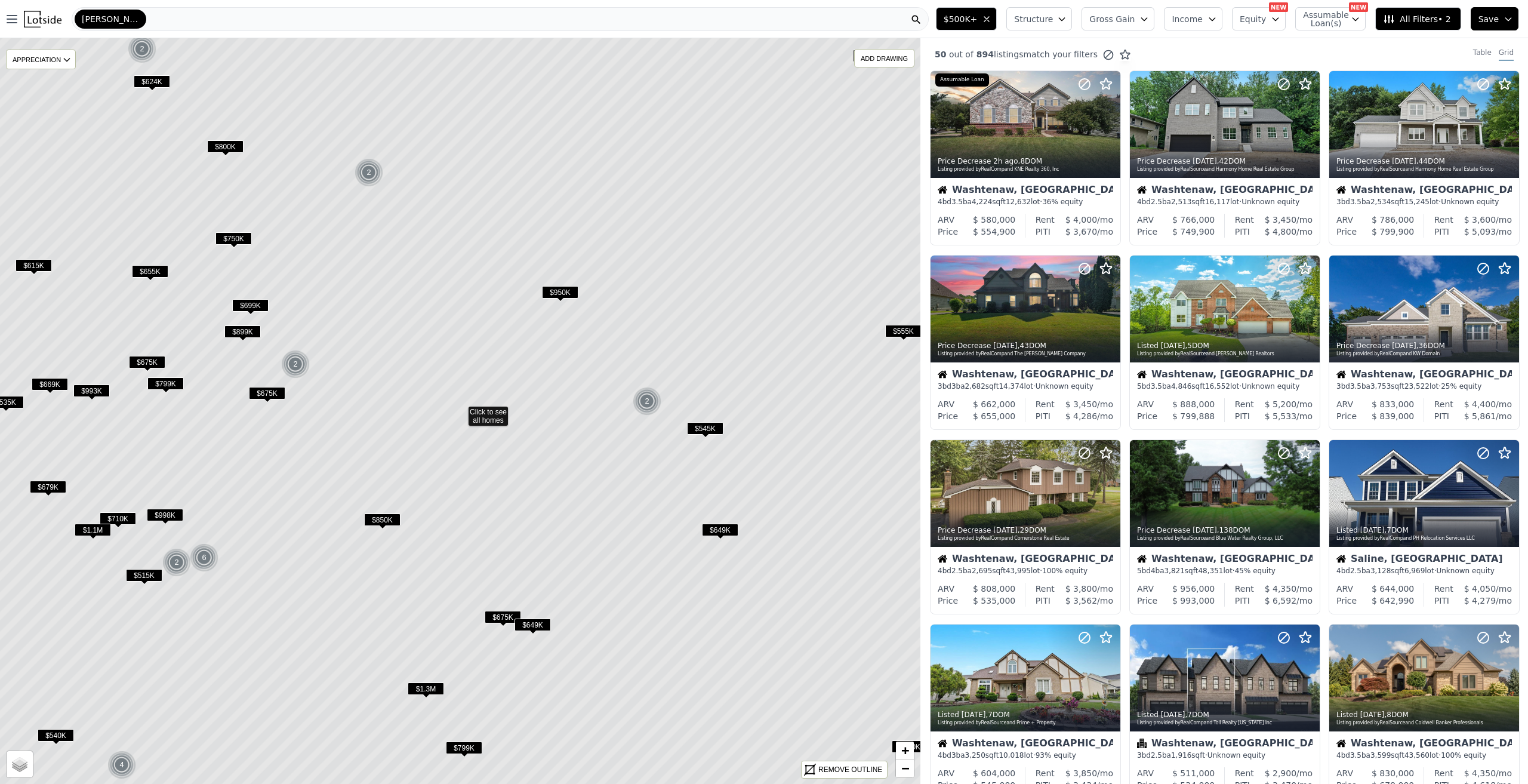
click at [1441, 12] on button "All Filters • 2" at bounding box center [1418, 19] width 85 height 23
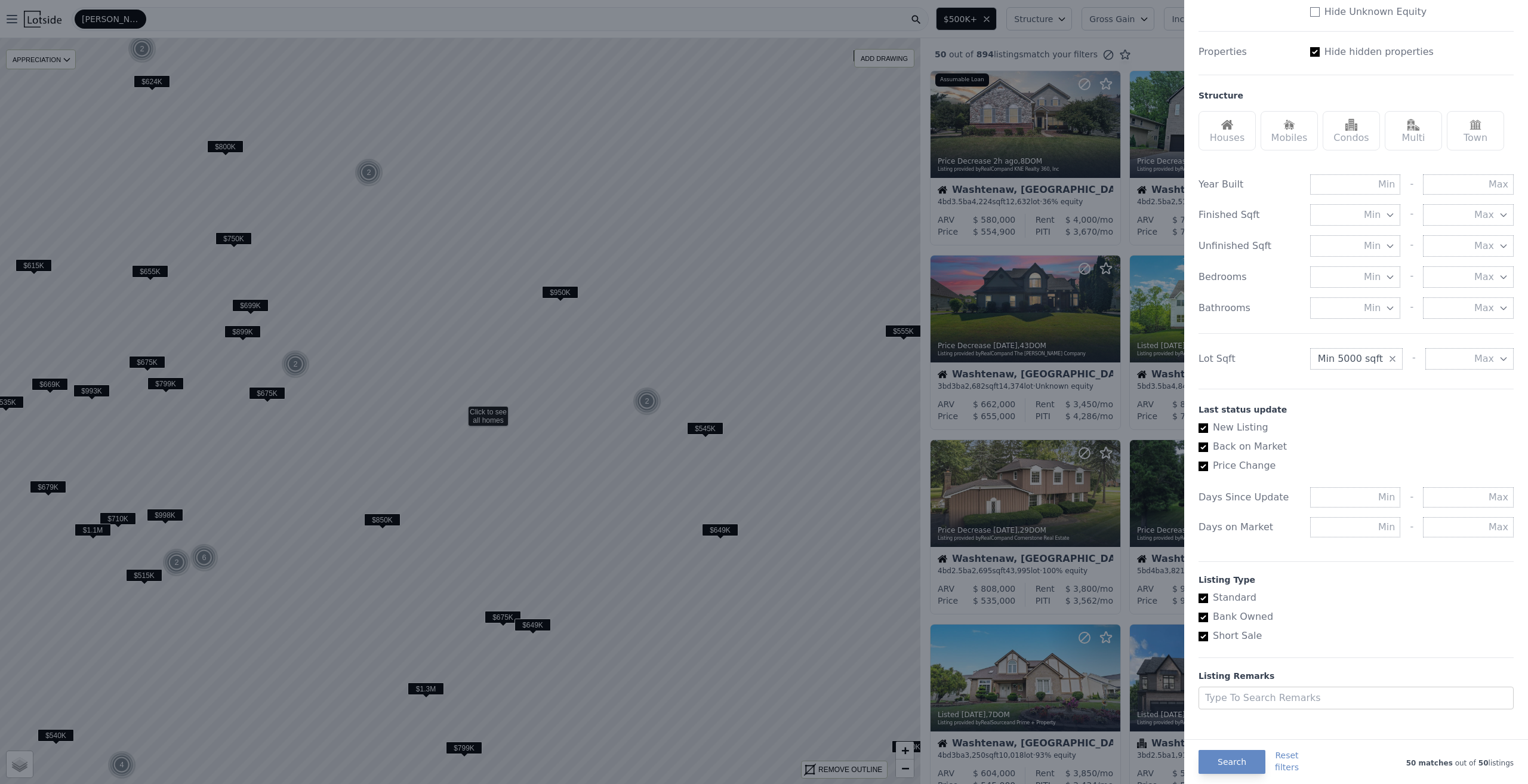
scroll to position [305, 0]
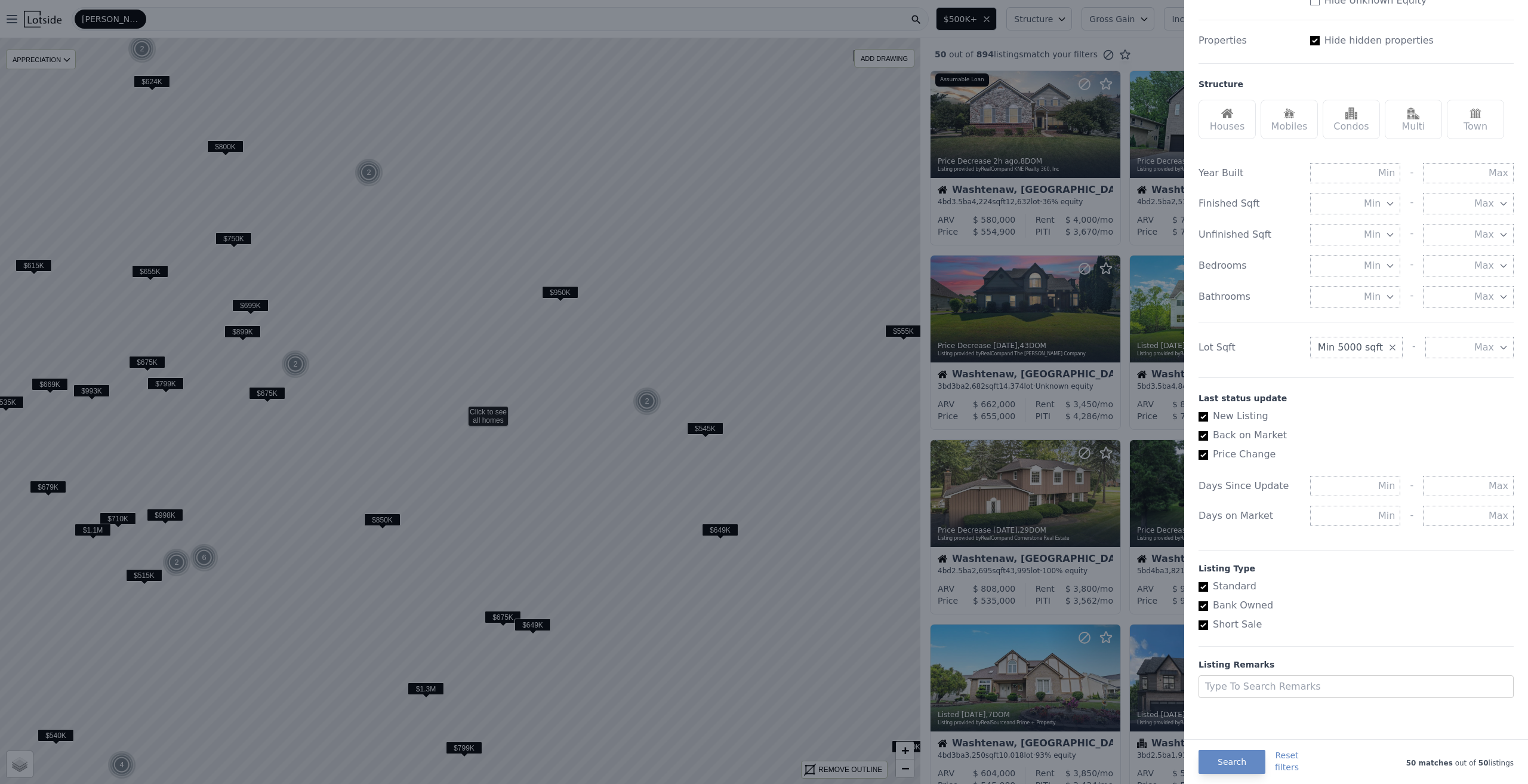
click at [1248, 624] on label "Short Sale" at bounding box center [1351, 624] width 305 height 14
click at [1208, 624] on input "Short Sale" at bounding box center [1203, 625] width 9 height 9
checkbox input "false"
click at [1244, 115] on div "Houses" at bounding box center [1227, 119] width 57 height 39
click at [1248, 761] on button "Search" at bounding box center [1232, 762] width 67 height 24
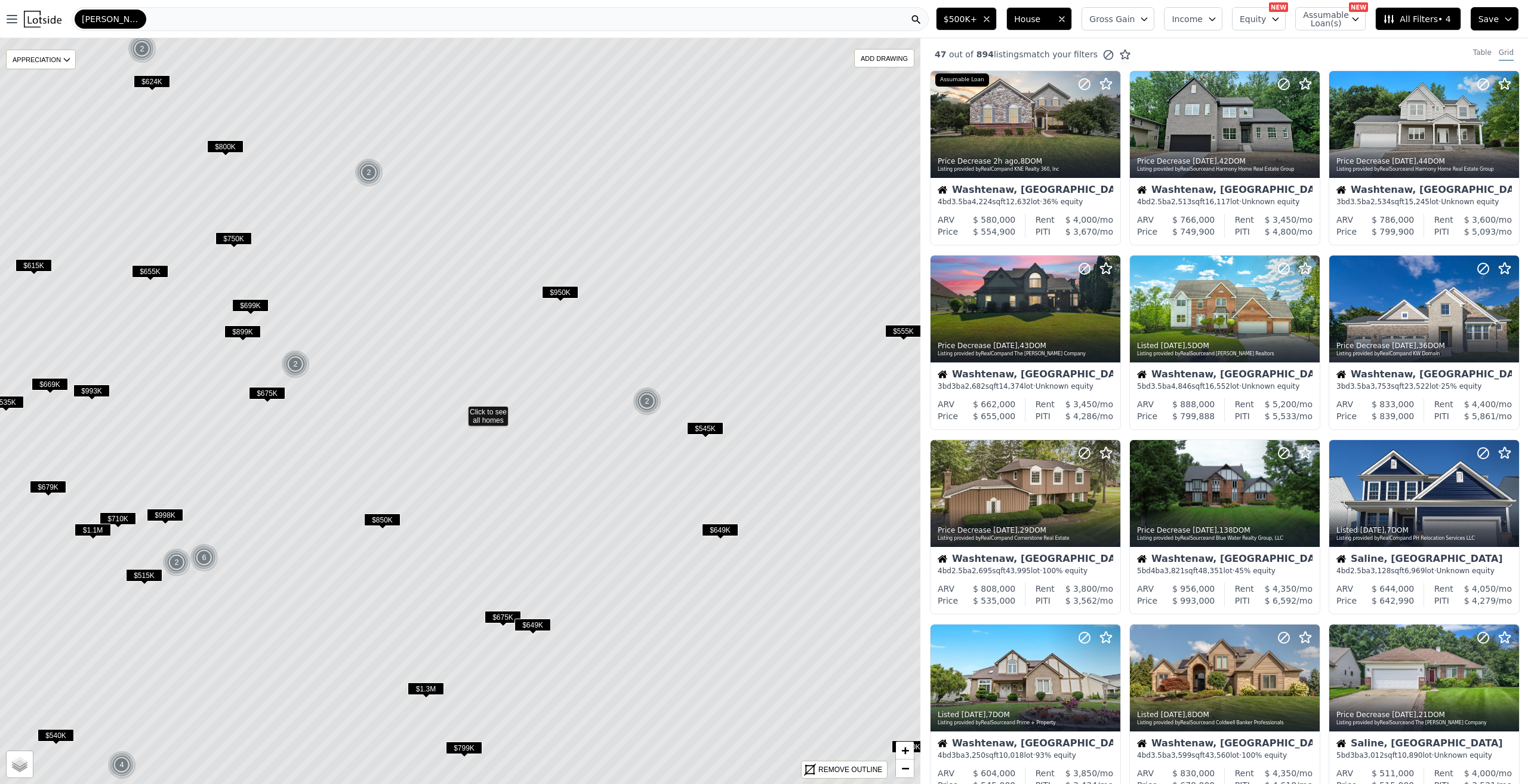
click at [567, 291] on span "$950K" at bounding box center [560, 292] width 37 height 13
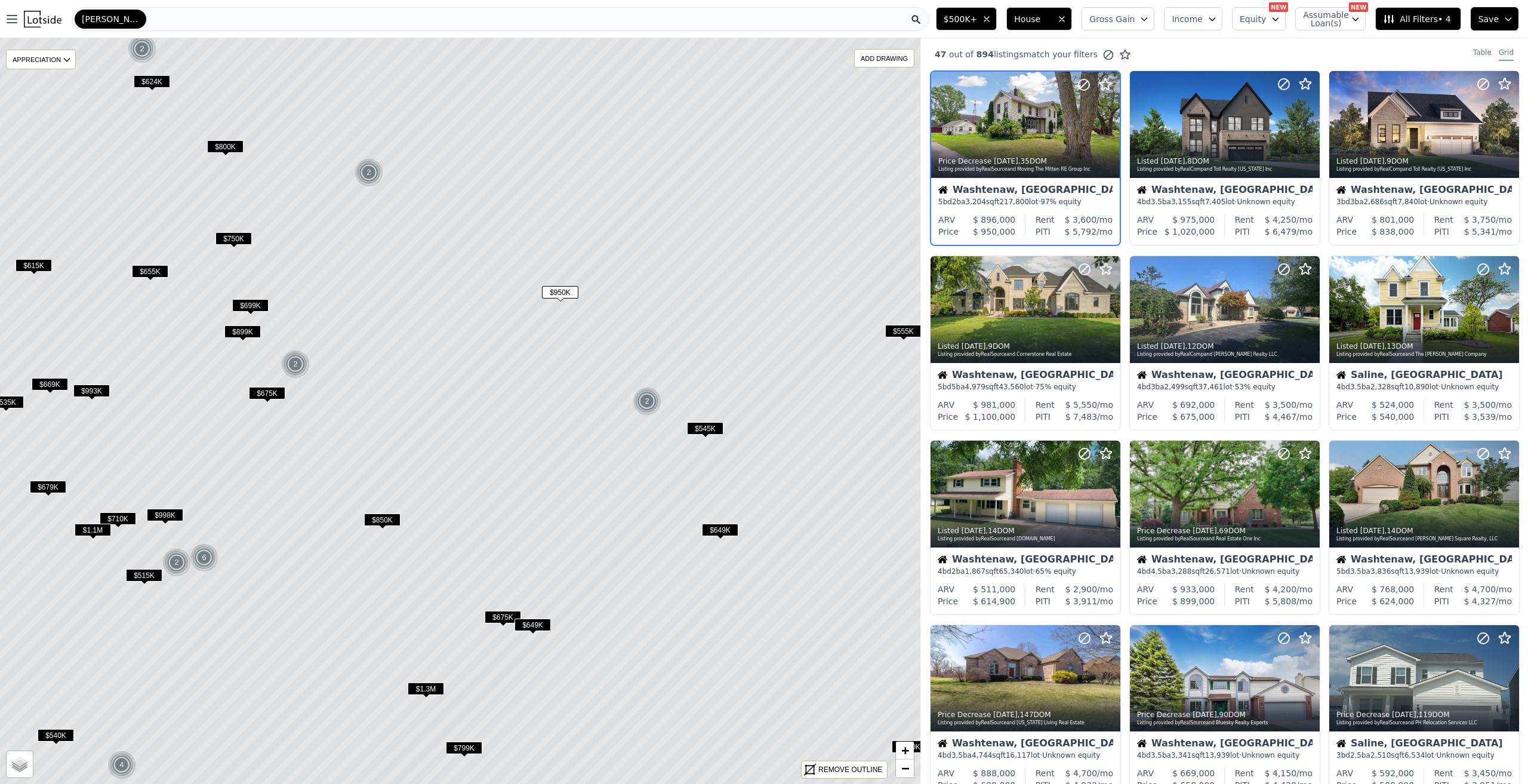
click at [703, 426] on span "$545K" at bounding box center [705, 428] width 37 height 13
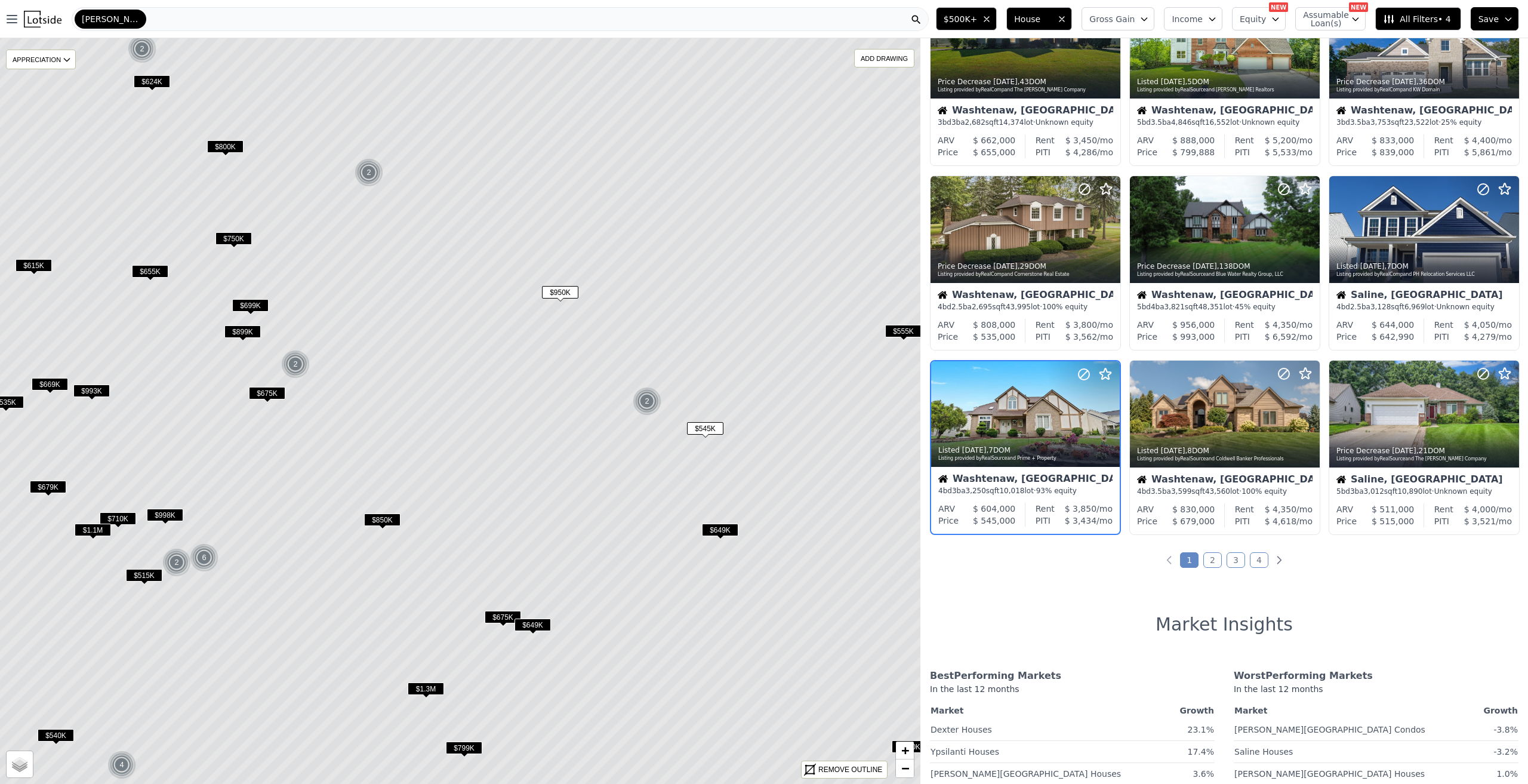
scroll to position [281, 0]
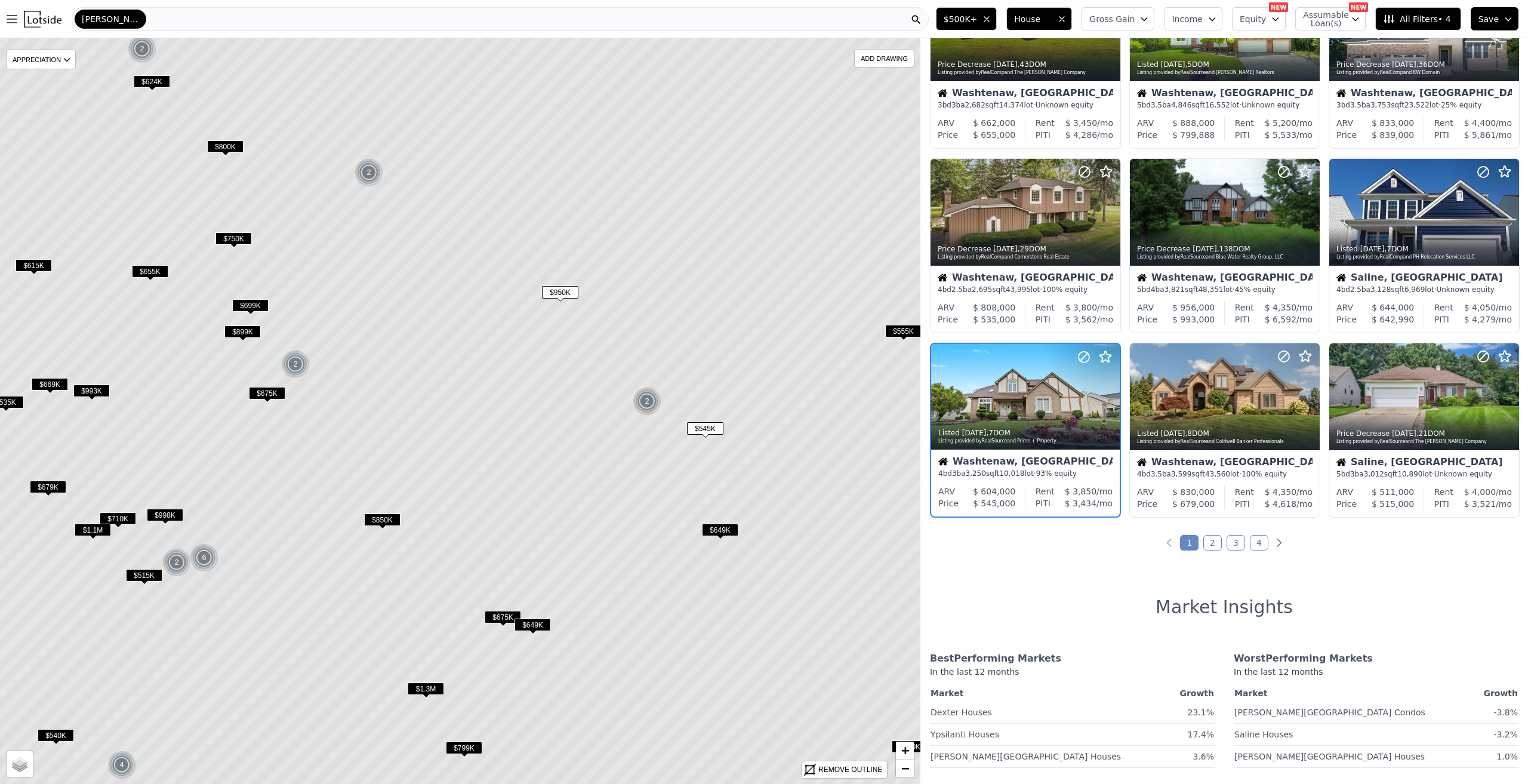
click at [556, 287] on span "$950K" at bounding box center [560, 292] width 37 height 13
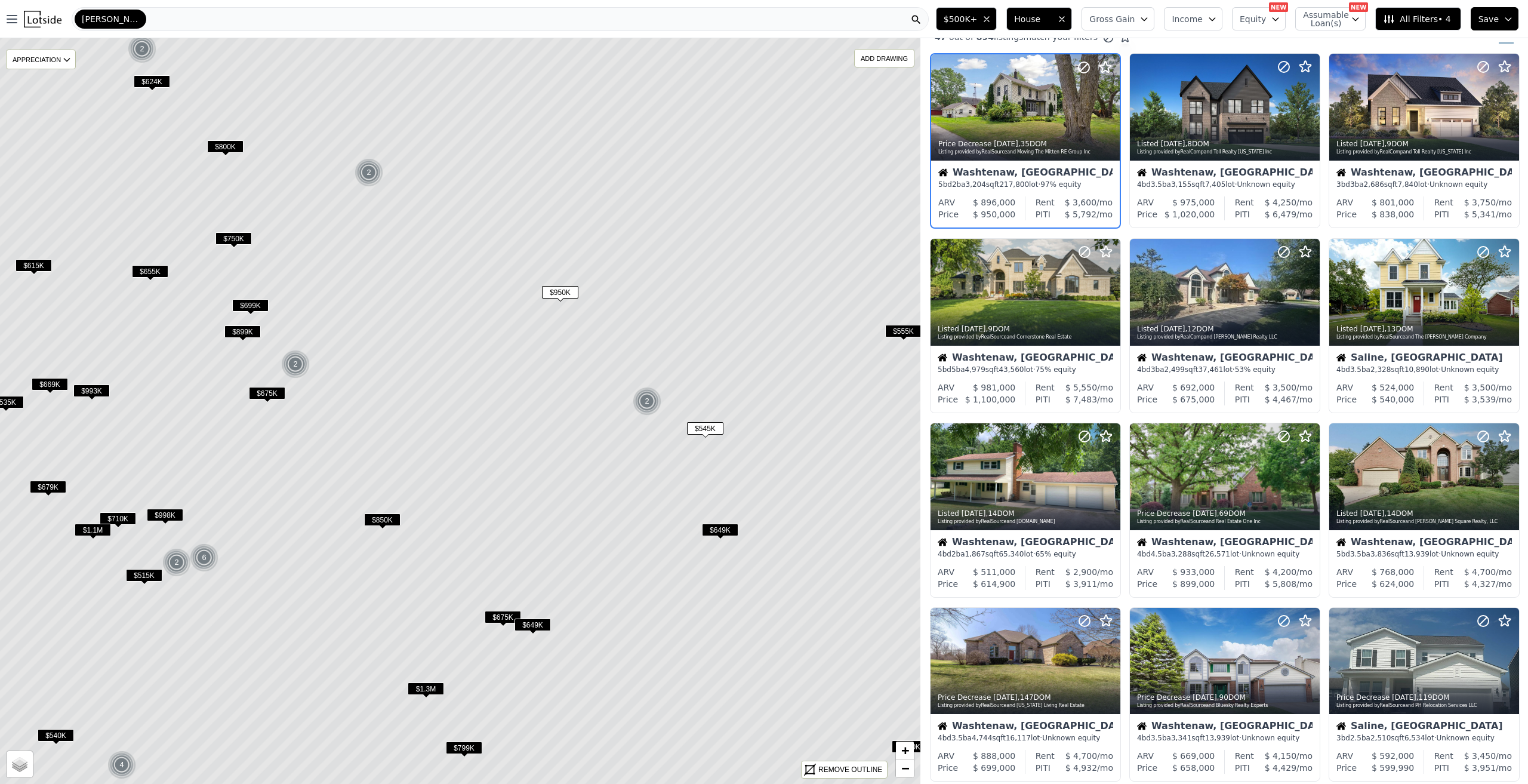
scroll to position [0, 0]
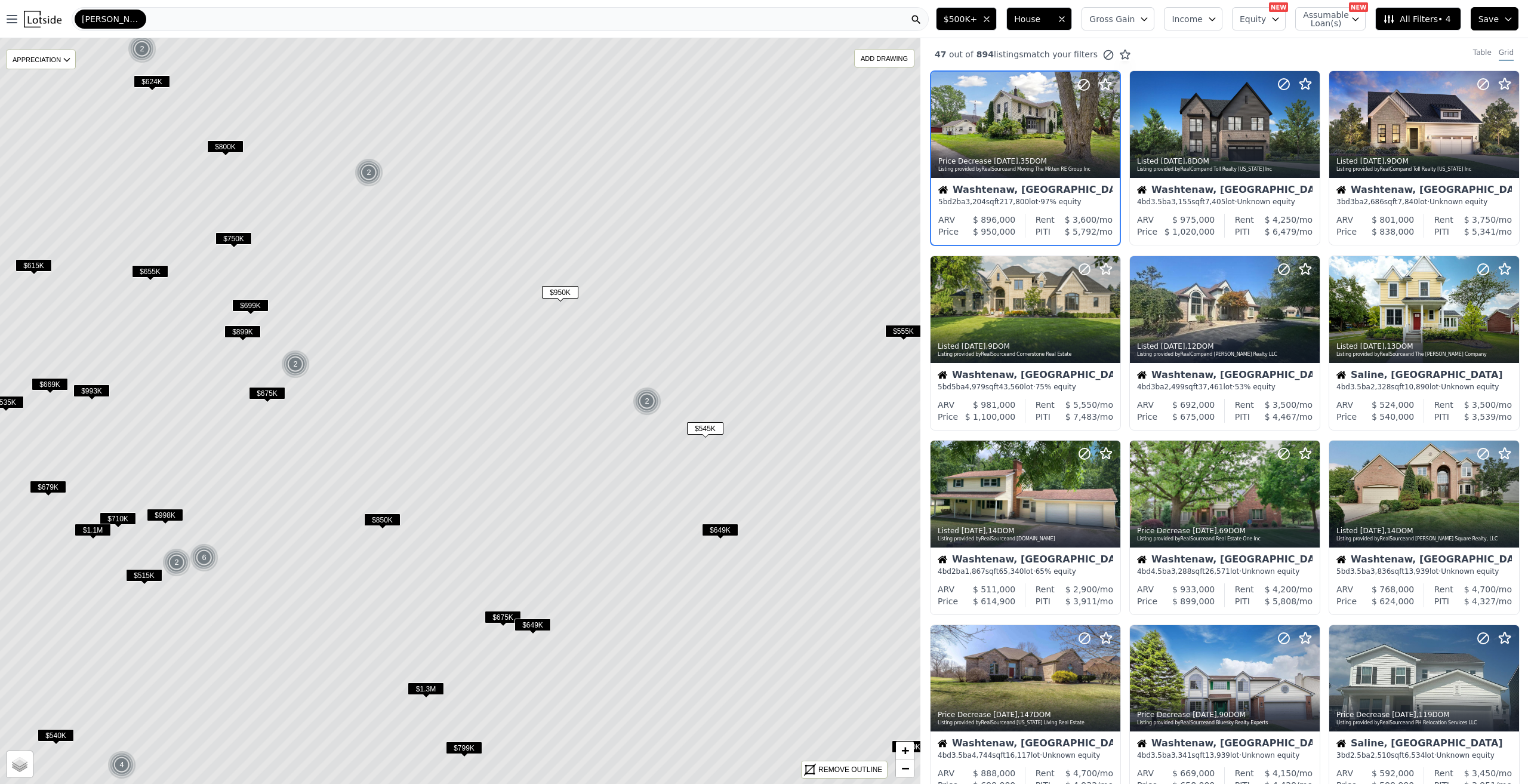
click at [716, 435] on div "$545K" at bounding box center [705, 431] width 37 height 17
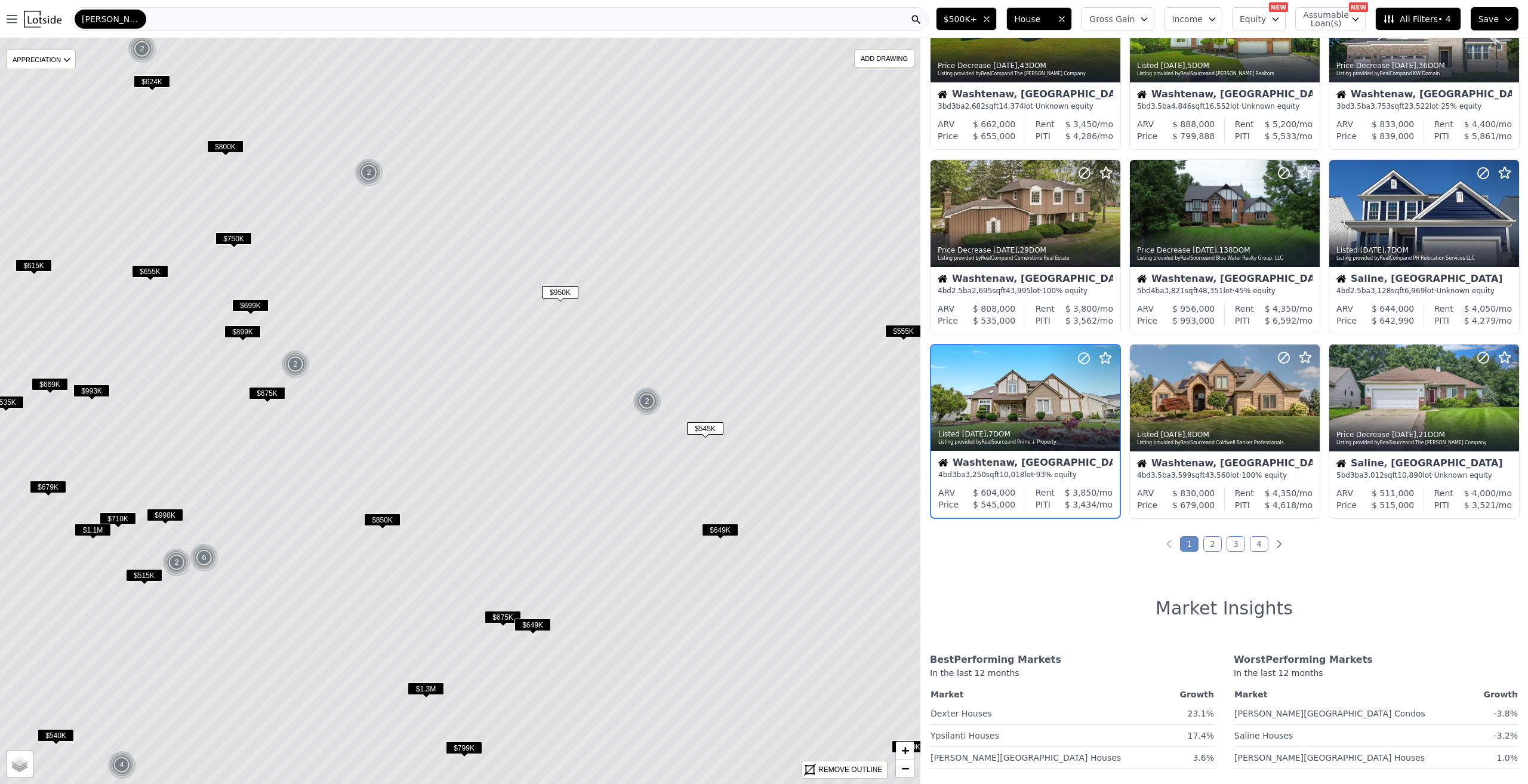
scroll to position [281, 0]
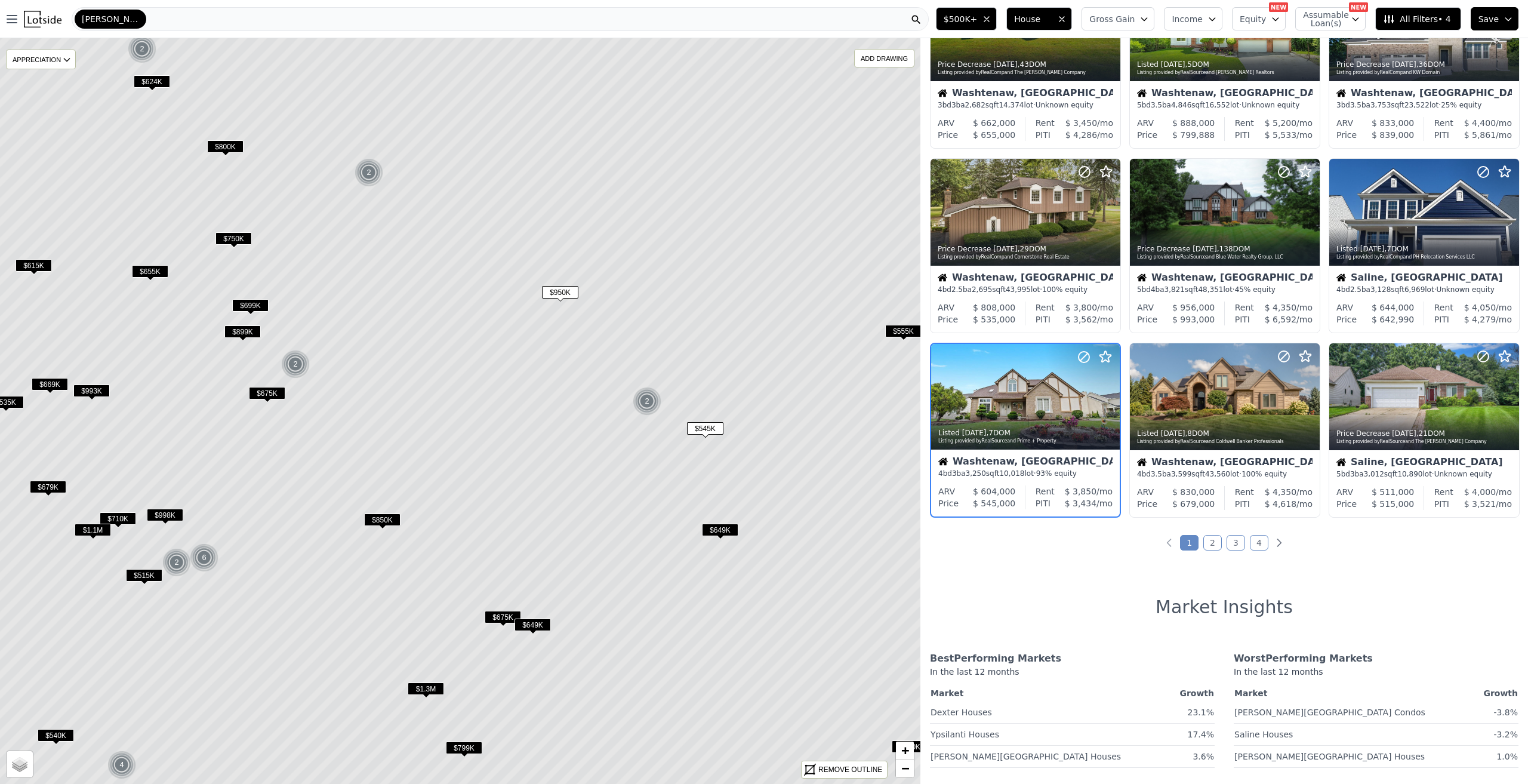
click at [699, 427] on span "$545K" at bounding box center [705, 428] width 37 height 13
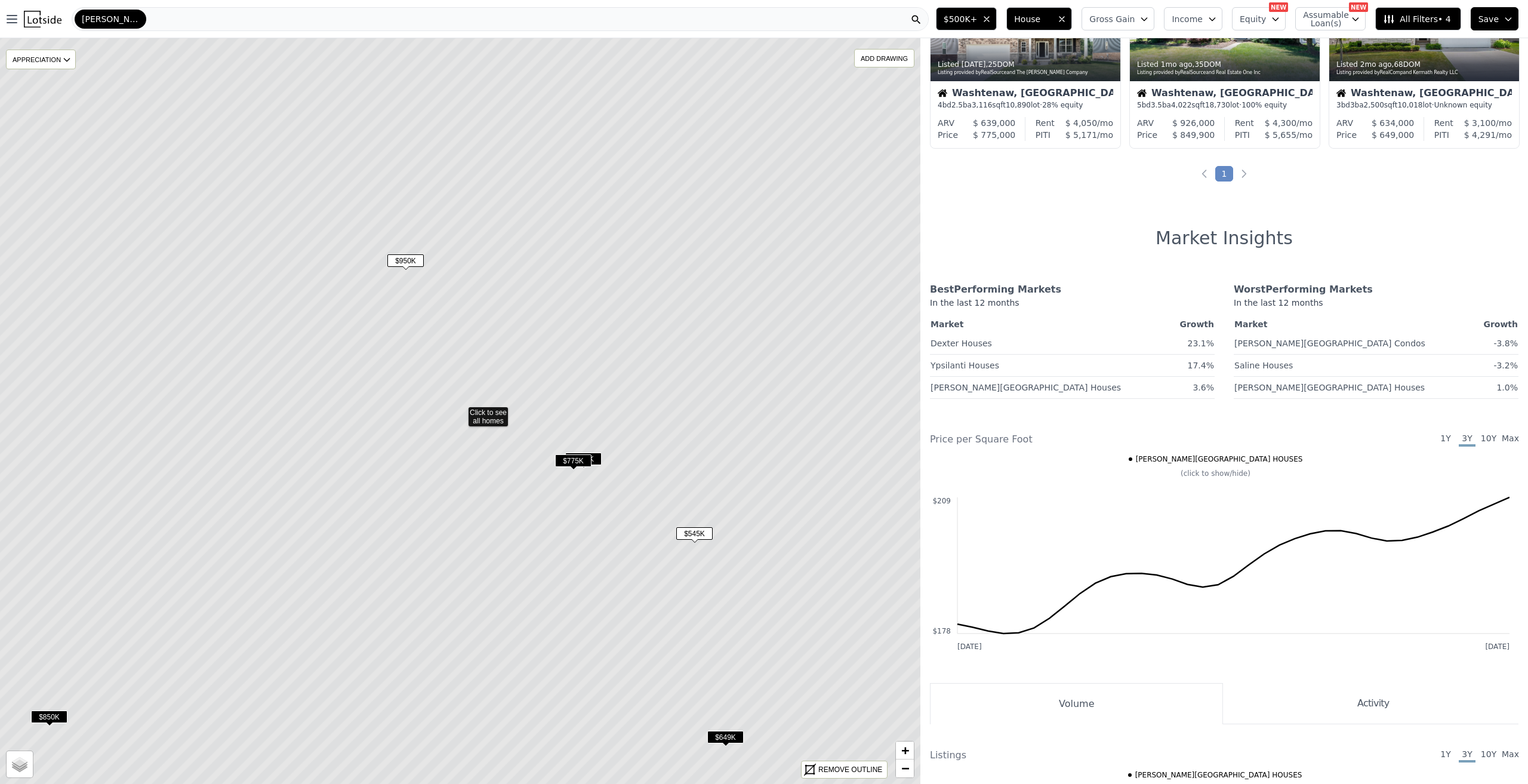
scroll to position [97, 0]
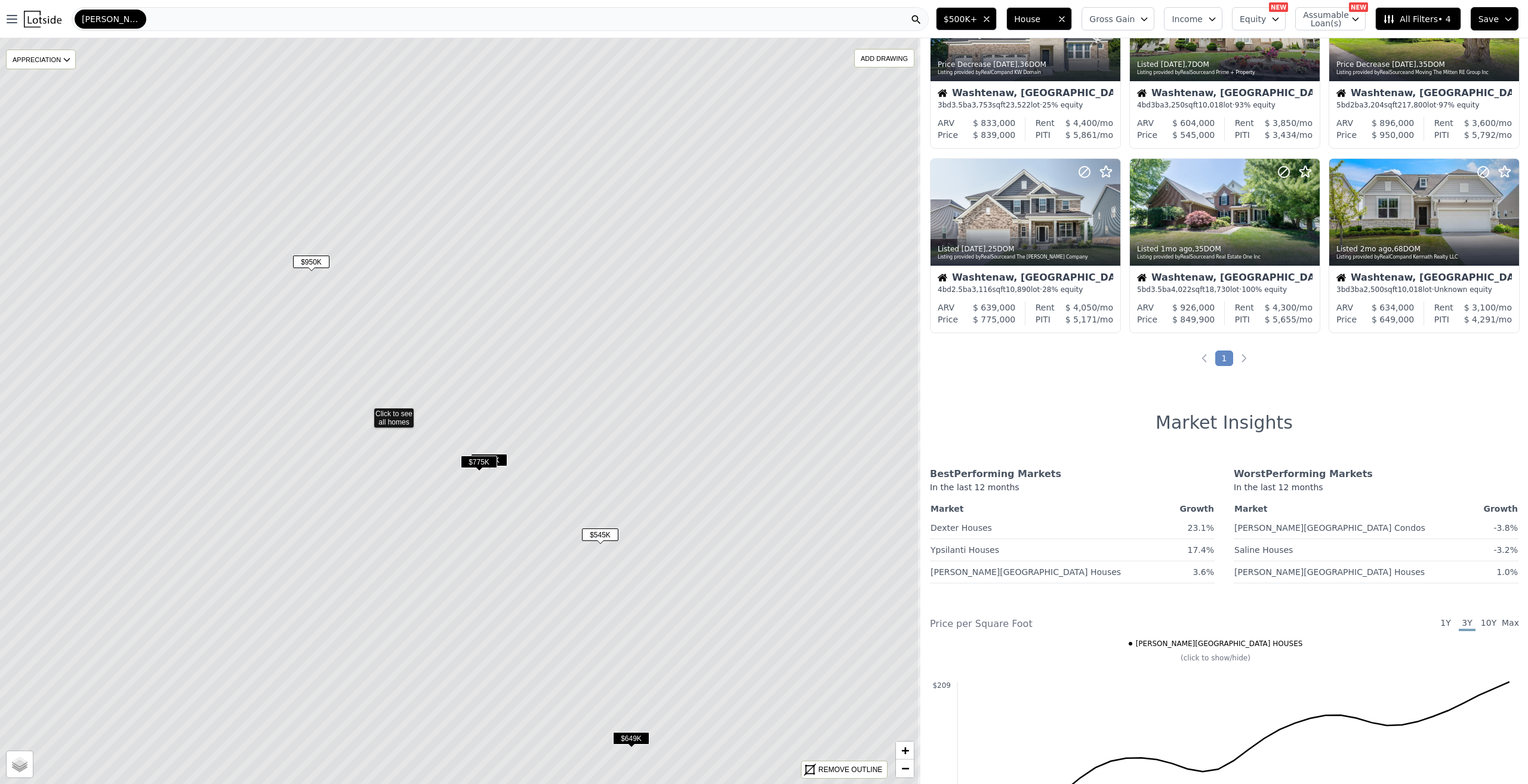
drag, startPoint x: 777, startPoint y: 427, endPoint x: 682, endPoint y: 429, distance: 95.0
click at [682, 429] on icon at bounding box center [366, 412] width 1107 height 897
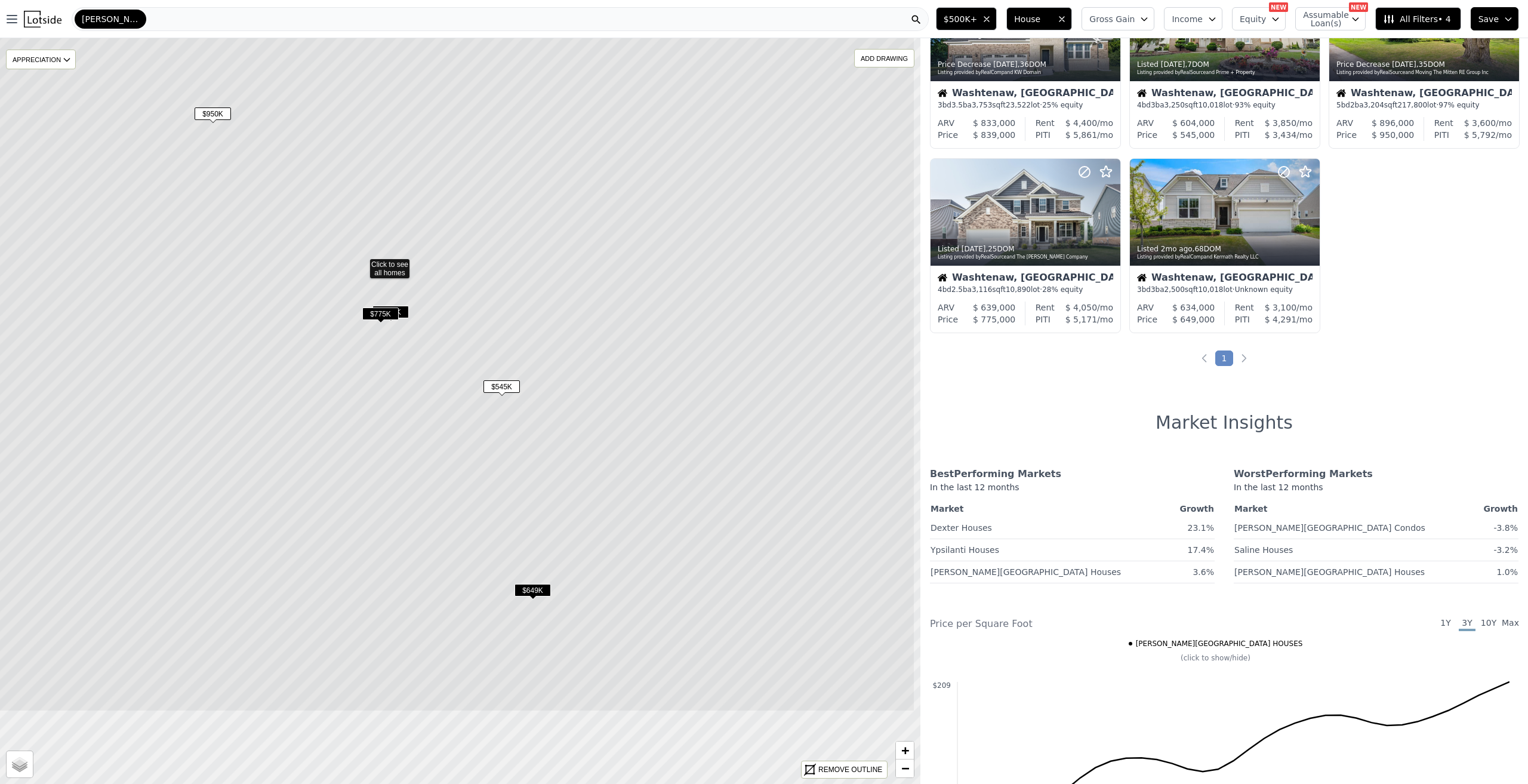
drag, startPoint x: 685, startPoint y: 579, endPoint x: 587, endPoint y: 431, distance: 177.5
click at [587, 431] on icon at bounding box center [362, 263] width 1107 height 897
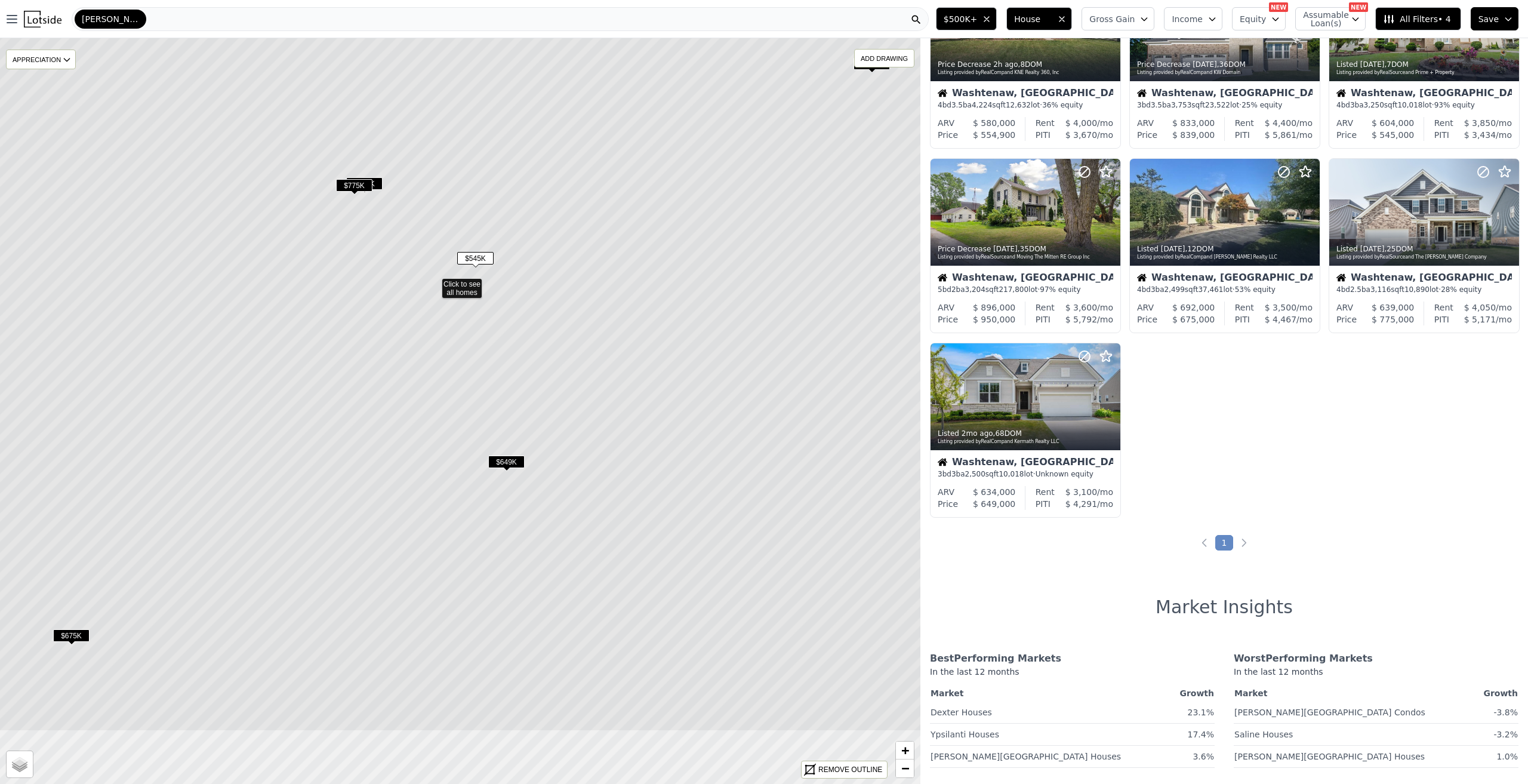
drag, startPoint x: 646, startPoint y: 503, endPoint x: 619, endPoint y: 375, distance: 130.8
click at [619, 375] on icon at bounding box center [434, 283] width 1107 height 897
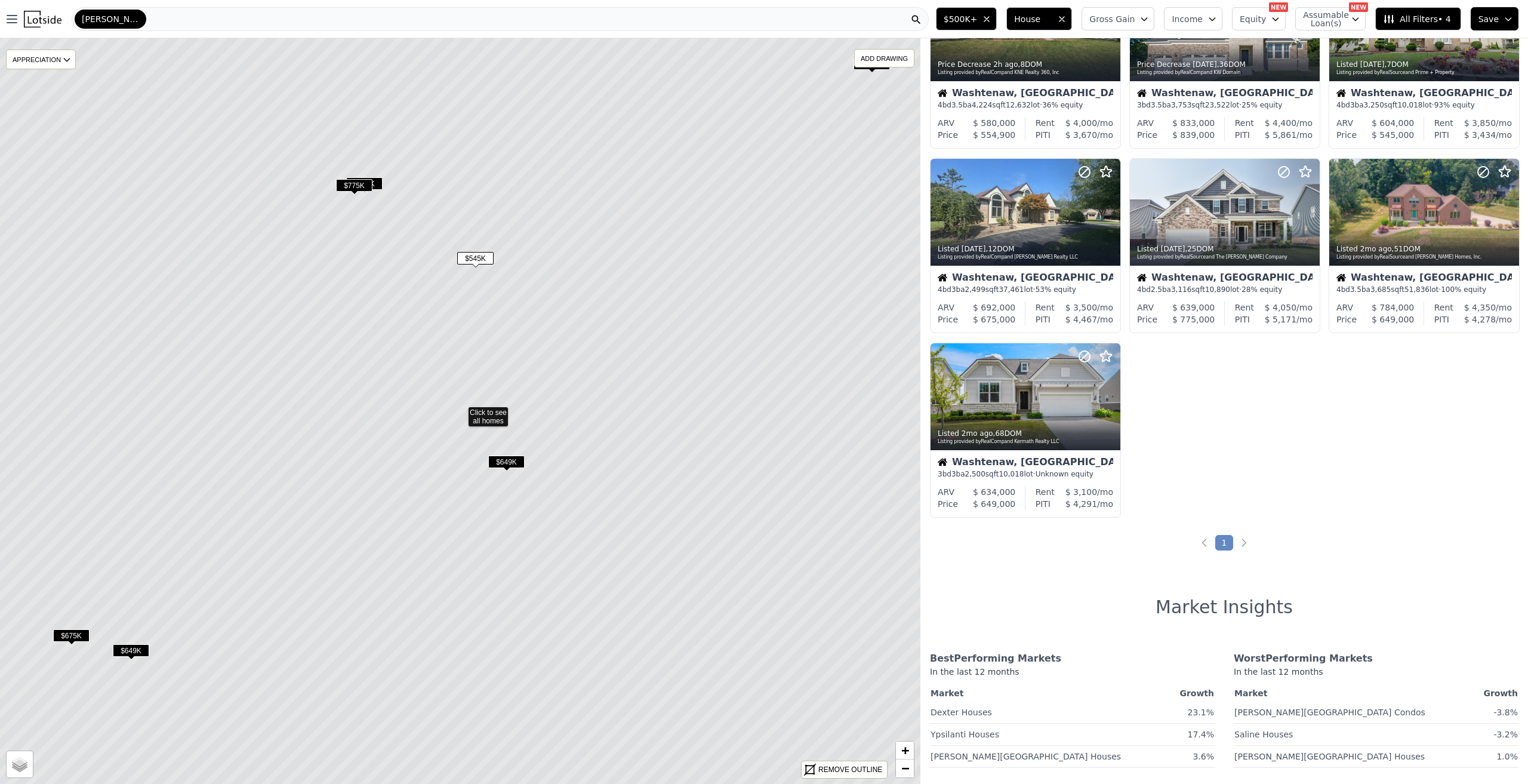
click at [495, 425] on icon at bounding box center [460, 411] width 1107 height 897
click at [511, 461] on span "$649K" at bounding box center [506, 461] width 37 height 13
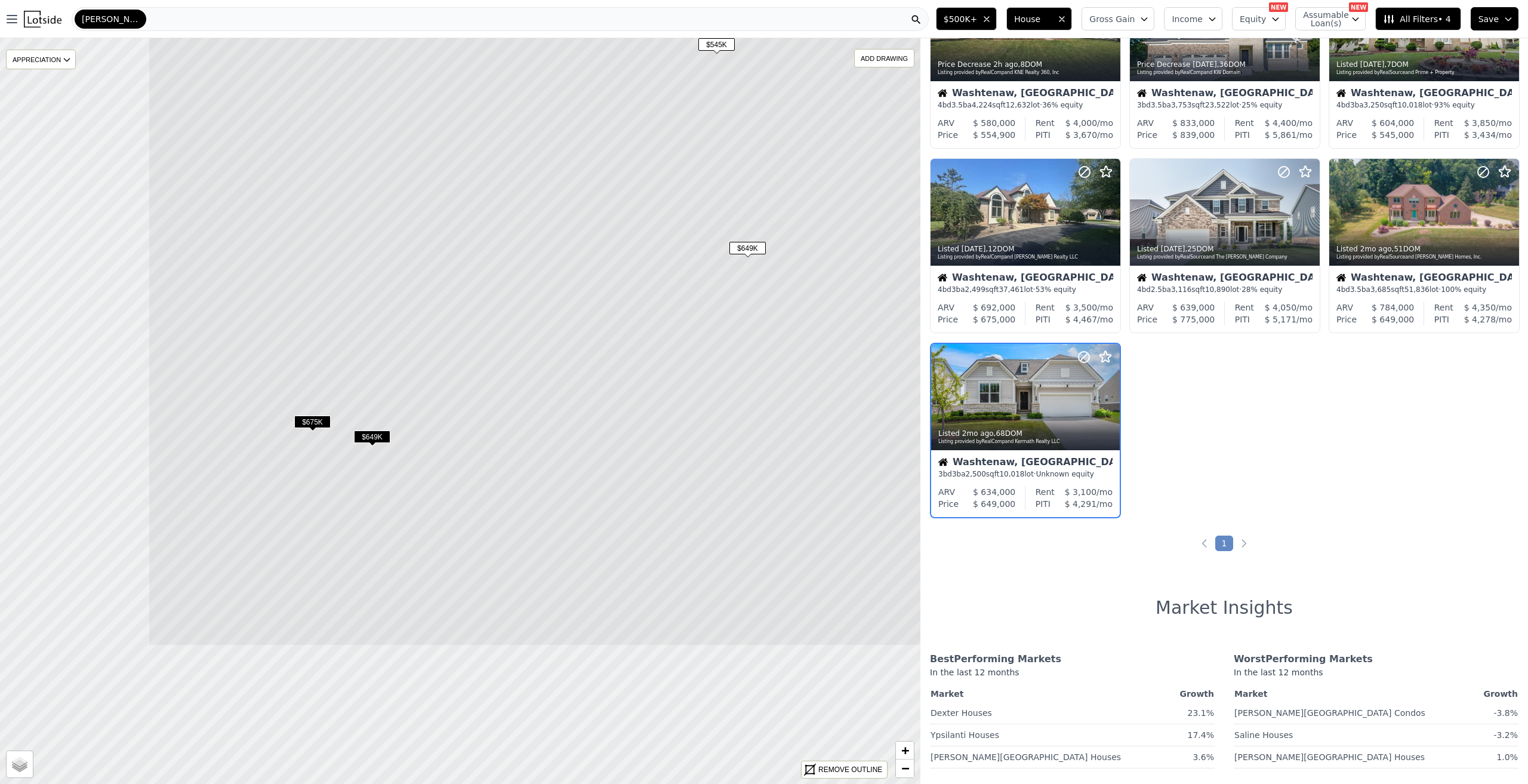
drag, startPoint x: 528, startPoint y: 555, endPoint x: 763, endPoint y: 333, distance: 323.3
click at [777, 319] on icon at bounding box center [701, 197] width 1107 height 897
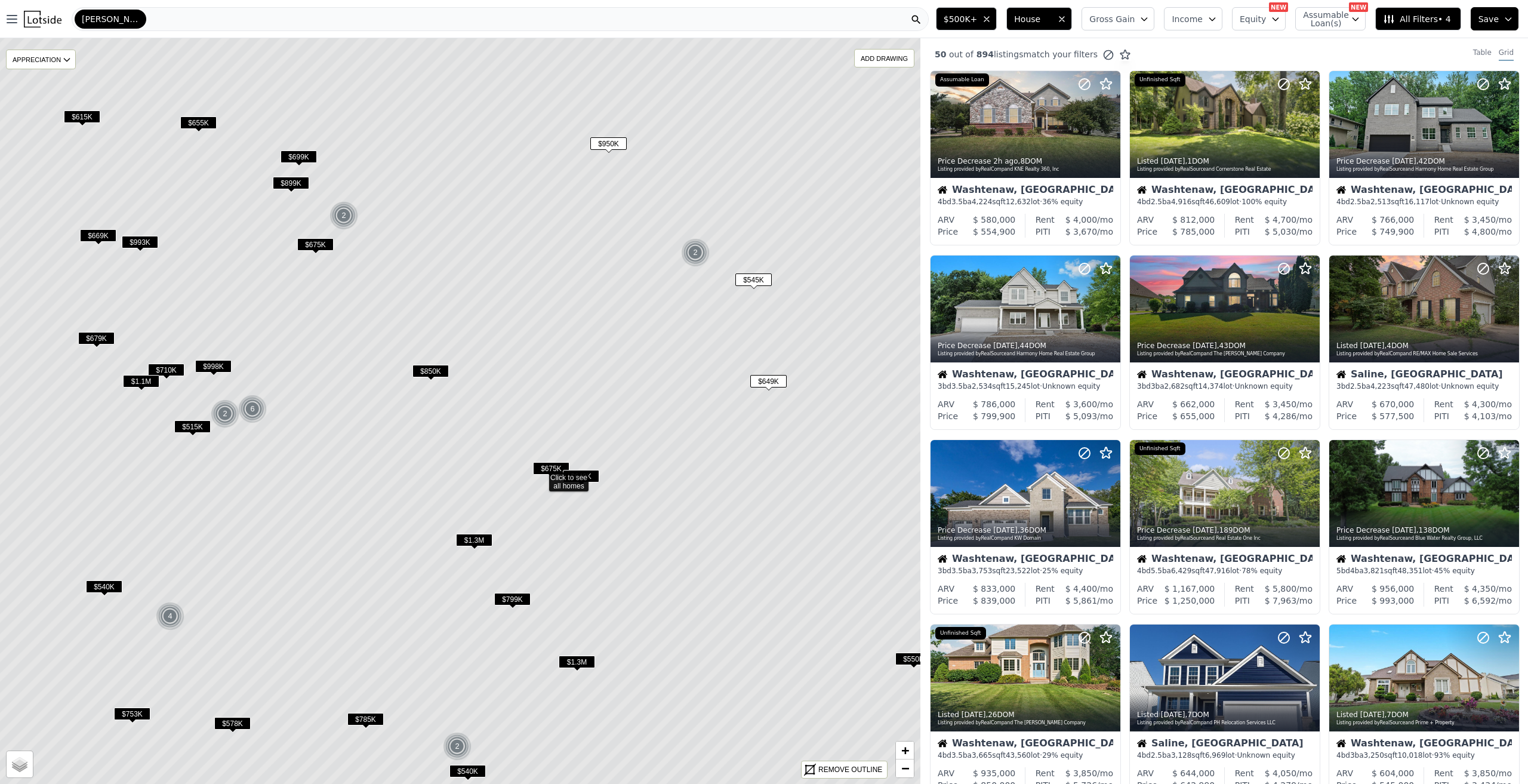
drag, startPoint x: 594, startPoint y: 408, endPoint x: 575, endPoint y: 400, distance: 20.6
click at [678, 483] on icon at bounding box center [541, 477] width 1107 height 897
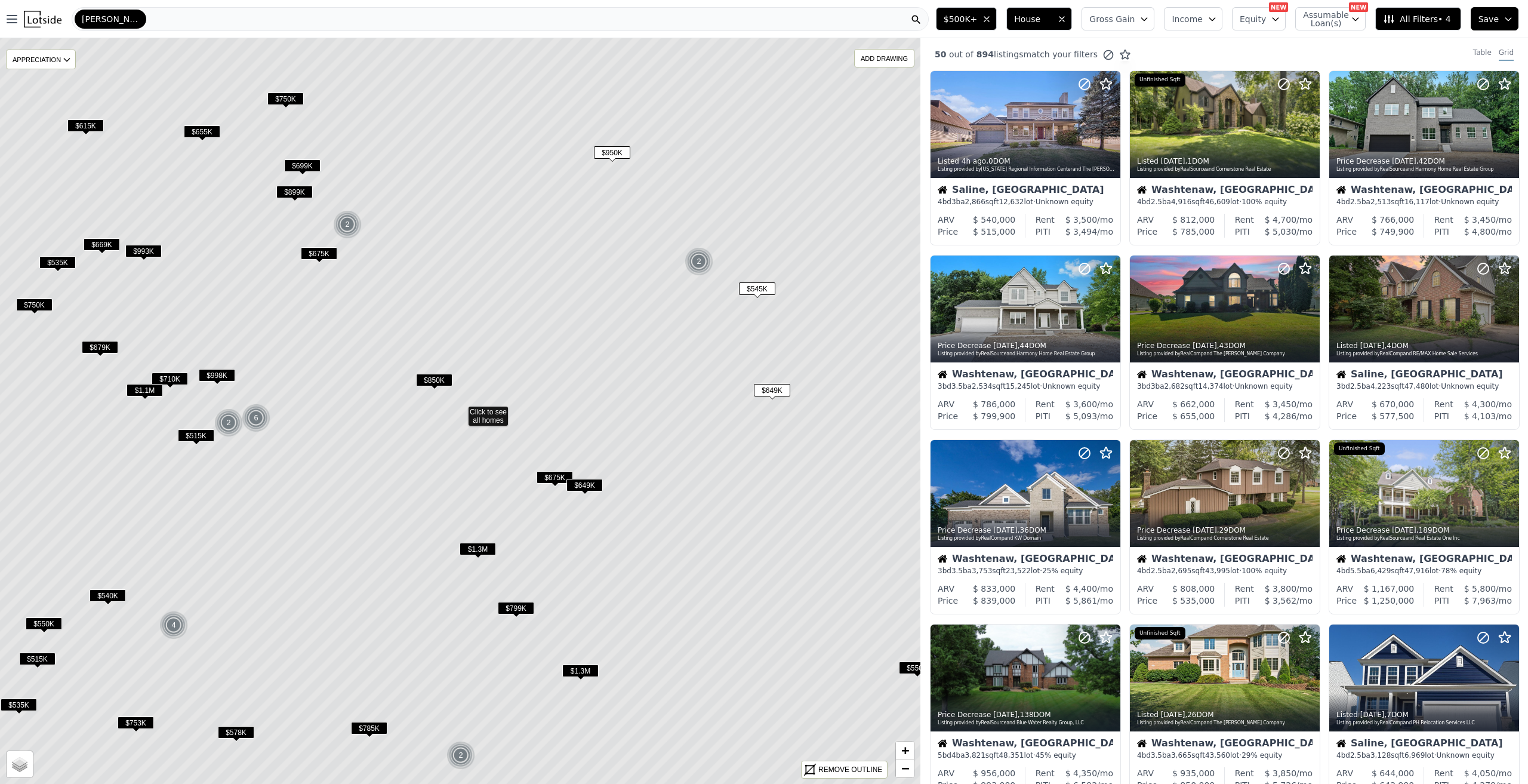
click at [431, 378] on span "$850K" at bounding box center [434, 380] width 37 height 13
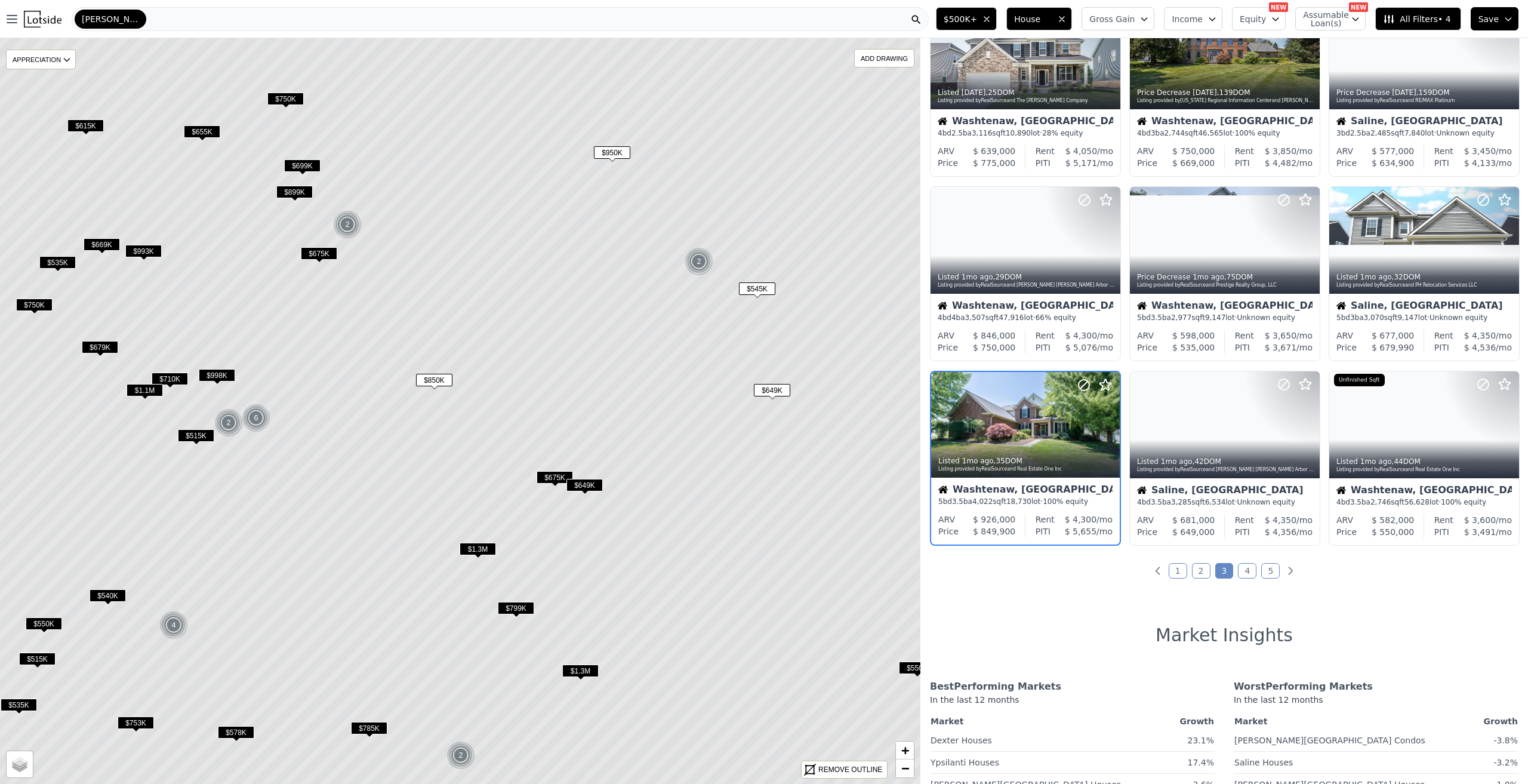
scroll to position [281, 0]
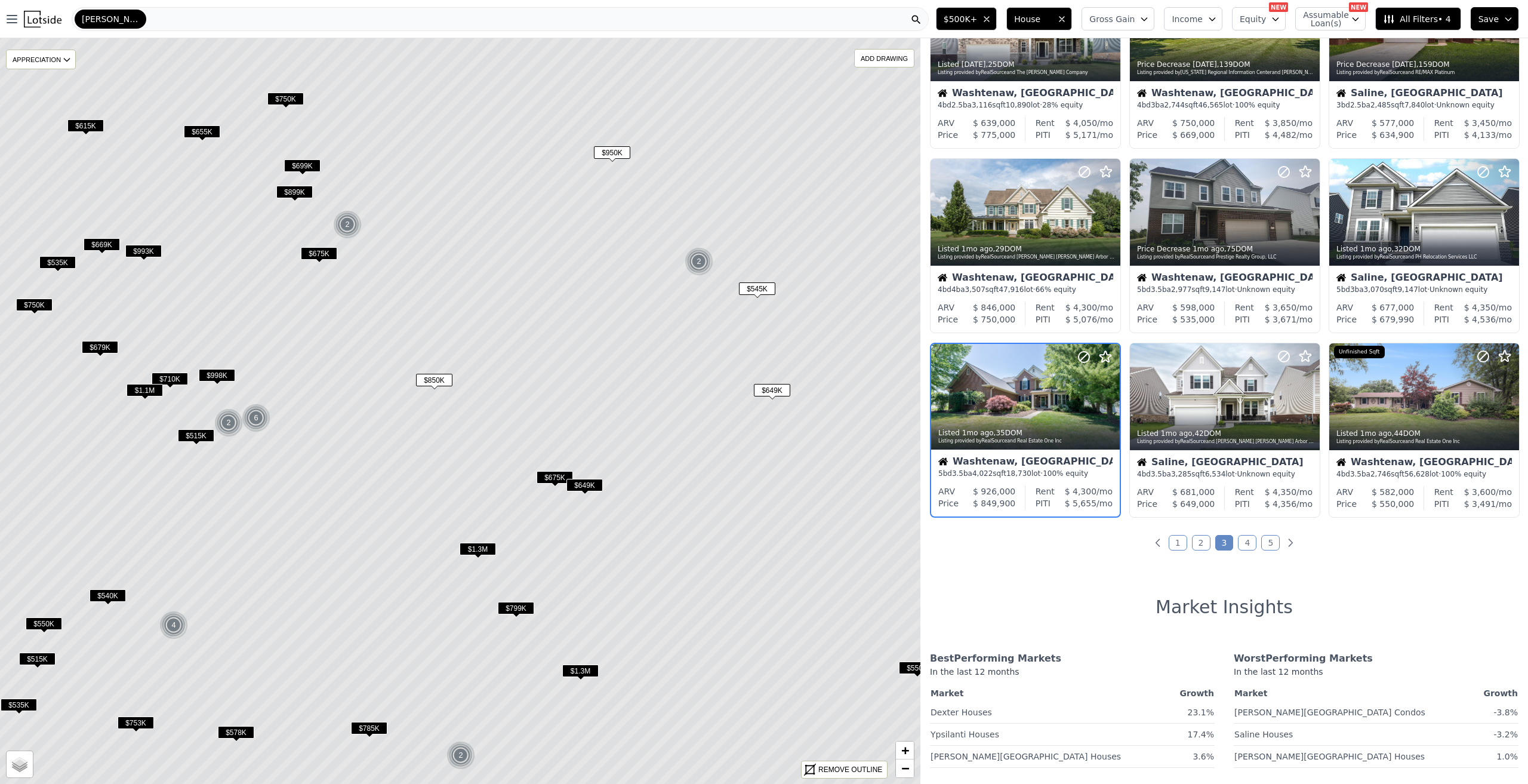
click at [560, 475] on span "$675K" at bounding box center [555, 477] width 37 height 13
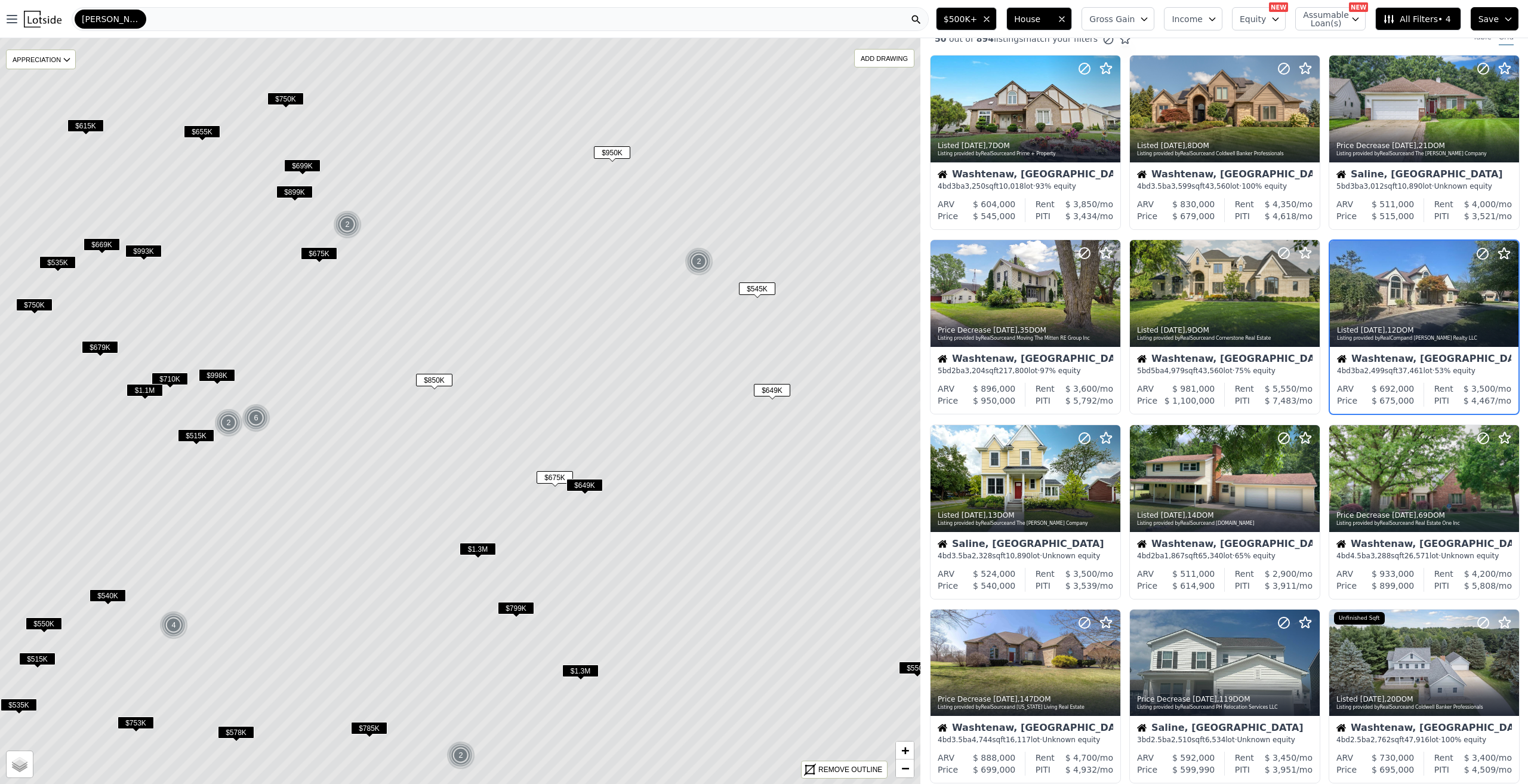
scroll to position [0, 0]
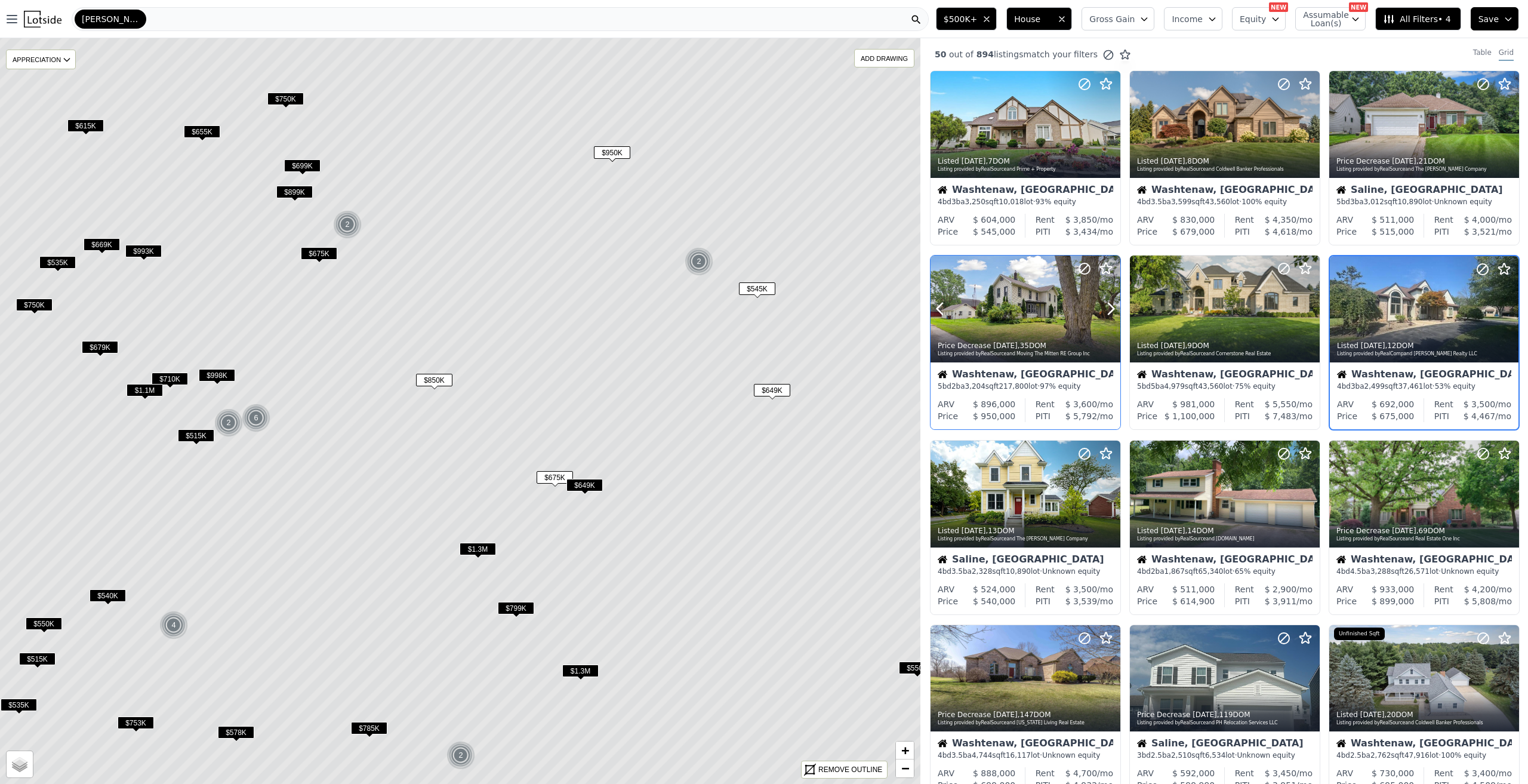
click at [991, 276] on div at bounding box center [1025, 309] width 190 height 107
click at [580, 671] on span "$1.3M" at bounding box center [580, 671] width 37 height 13
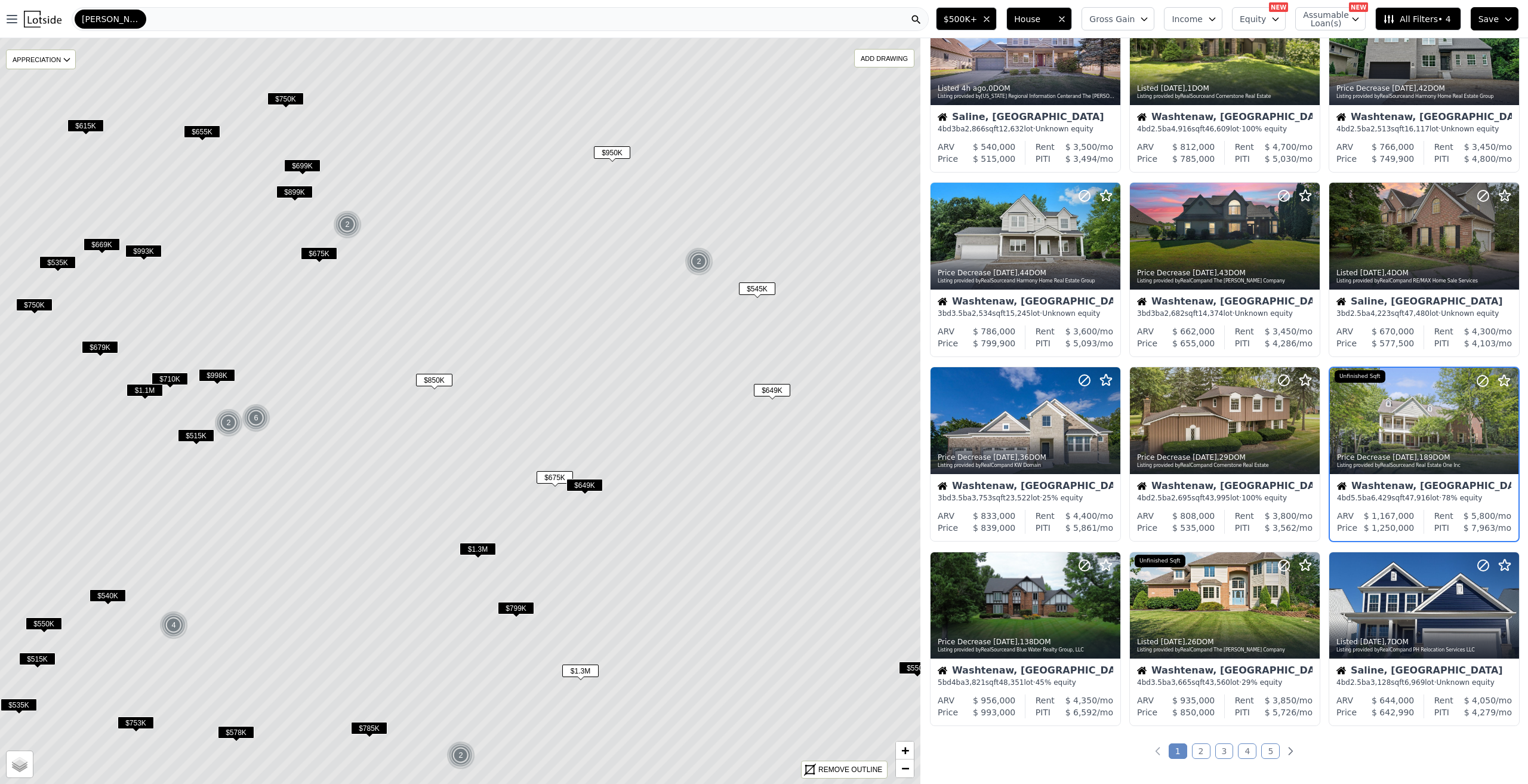
scroll to position [97, 0]
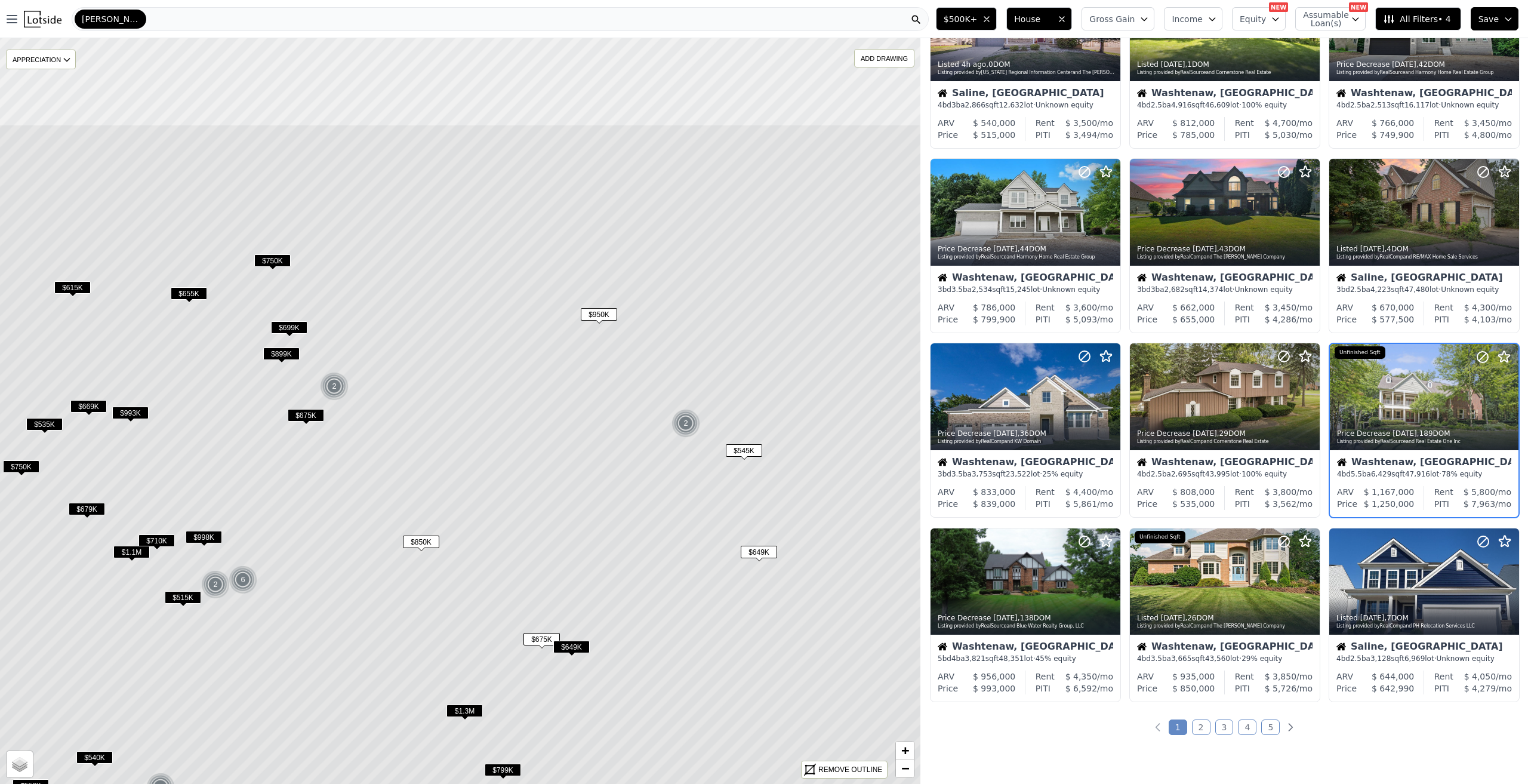
drag, startPoint x: 591, startPoint y: 258, endPoint x: 579, endPoint y: 419, distance: 161.4
click at [579, 419] on icon at bounding box center [447, 573] width 1107 height 897
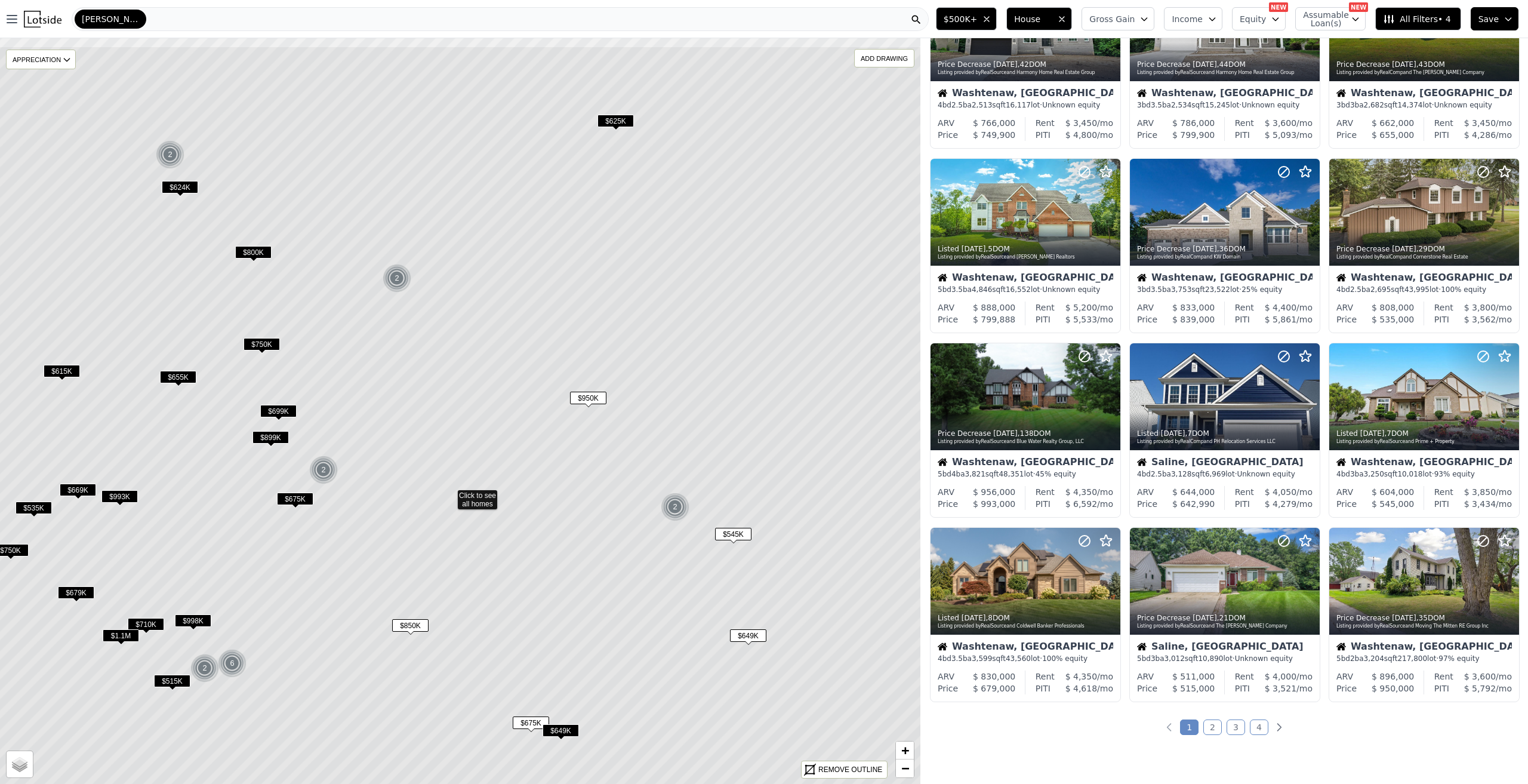
drag, startPoint x: 588, startPoint y: 340, endPoint x: 577, endPoint y: 424, distance: 84.7
click at [577, 424] on icon at bounding box center [449, 495] width 1107 height 897
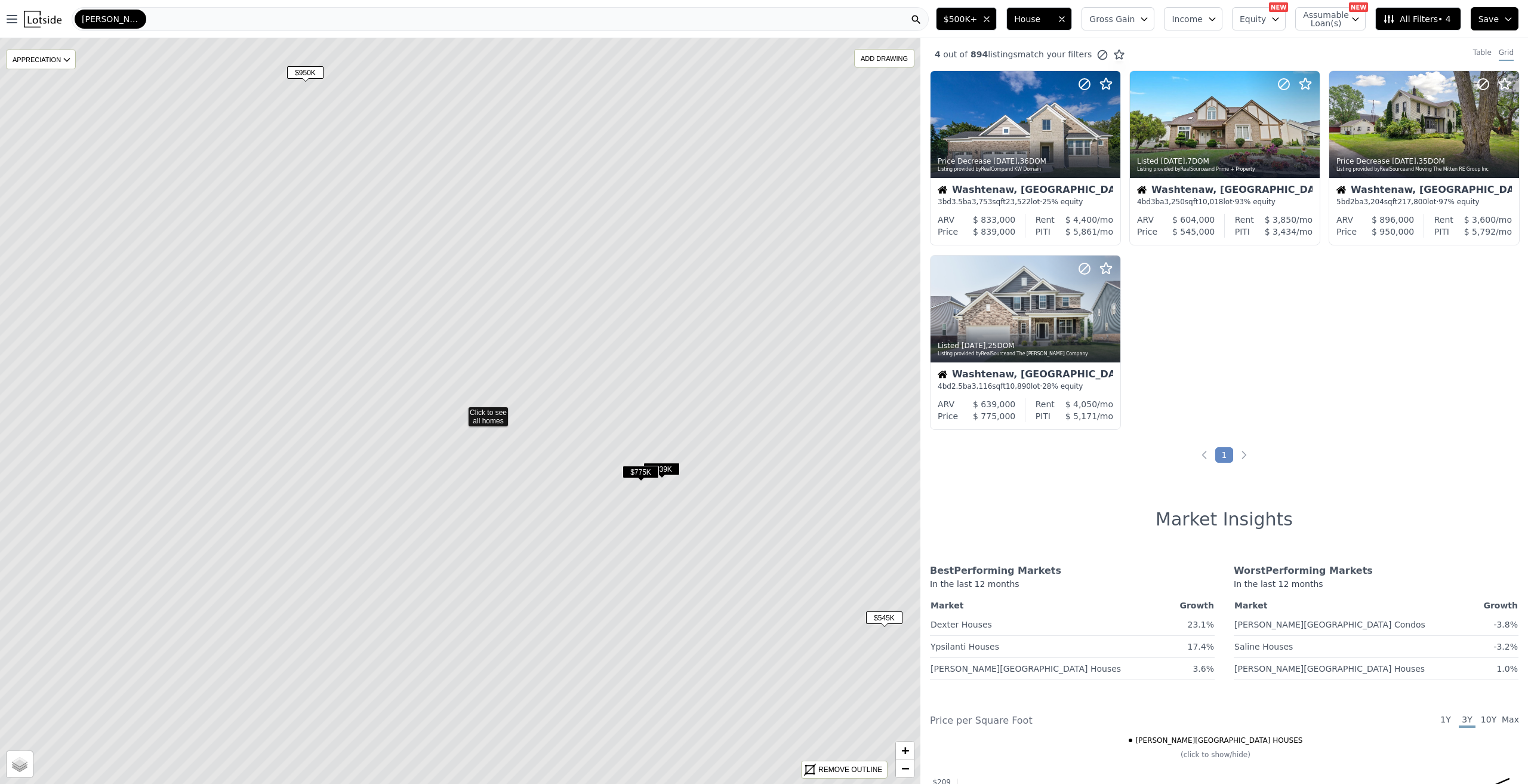
click at [669, 465] on span "$839K" at bounding box center [661, 469] width 37 height 13
click at [636, 472] on span "$775K" at bounding box center [641, 471] width 37 height 13
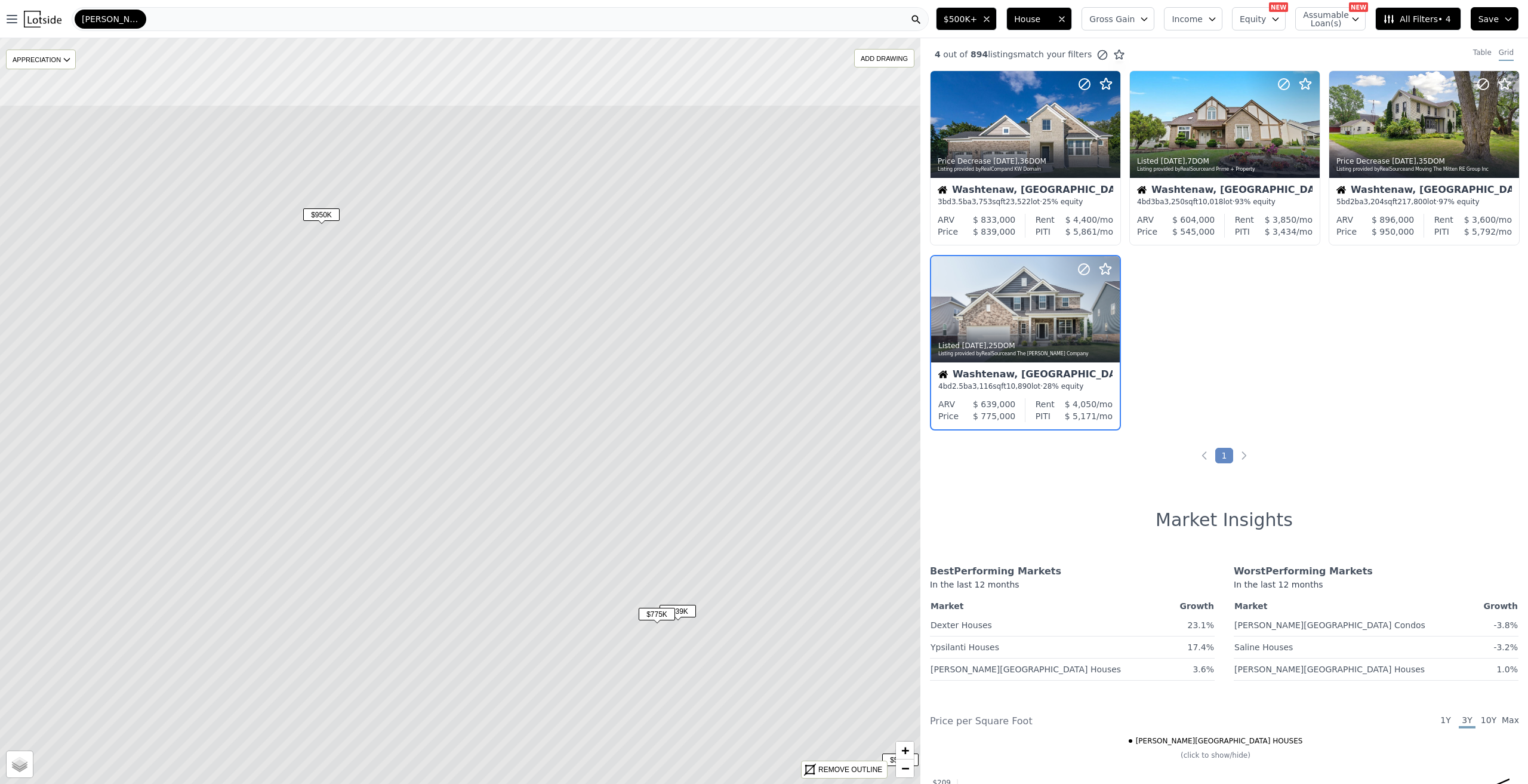
drag, startPoint x: 494, startPoint y: 355, endPoint x: 509, endPoint y: 409, distance: 56.0
click at [509, 409] on icon at bounding box center [476, 553] width 1107 height 897
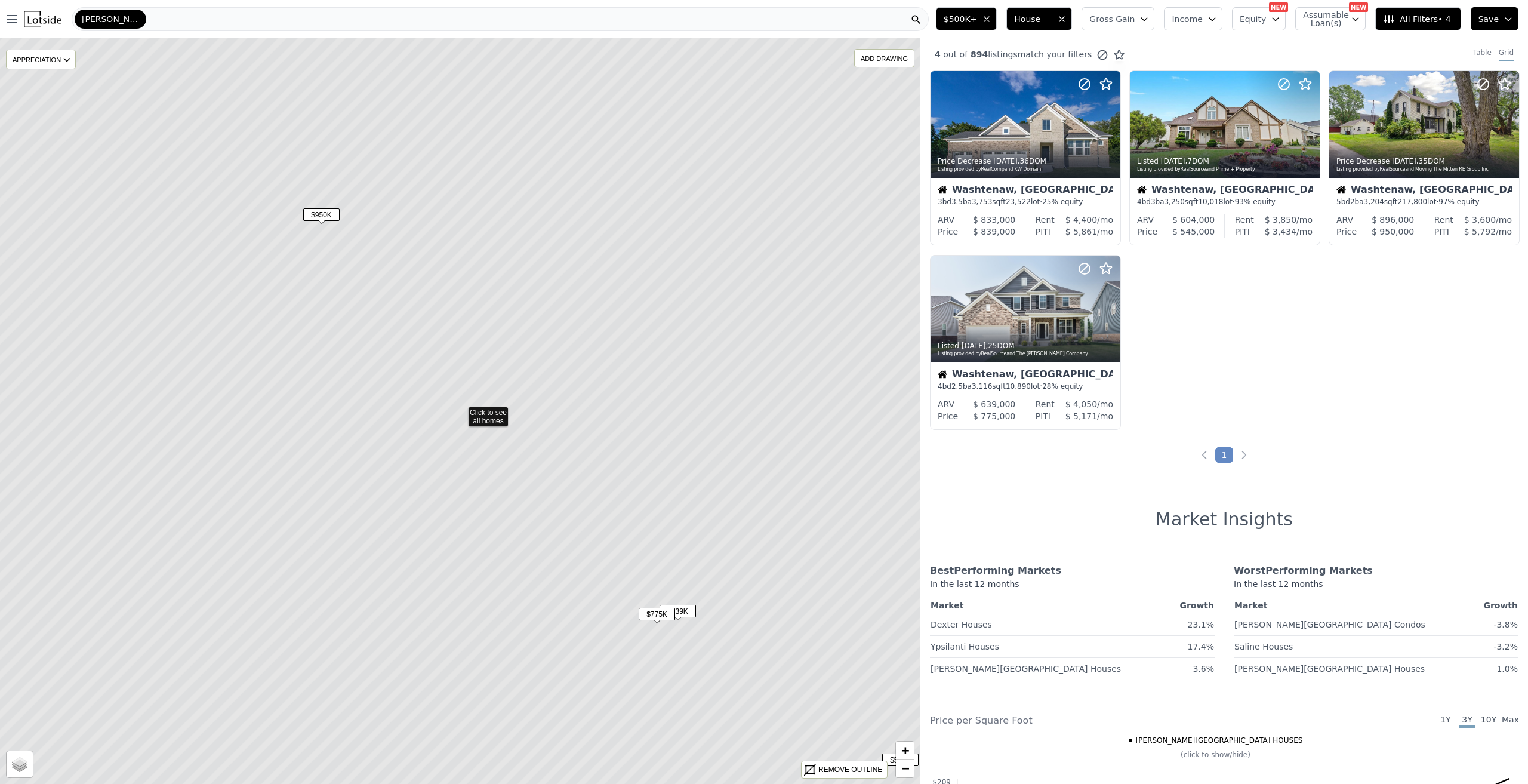
click at [326, 219] on span "$950K" at bounding box center [321, 214] width 37 height 13
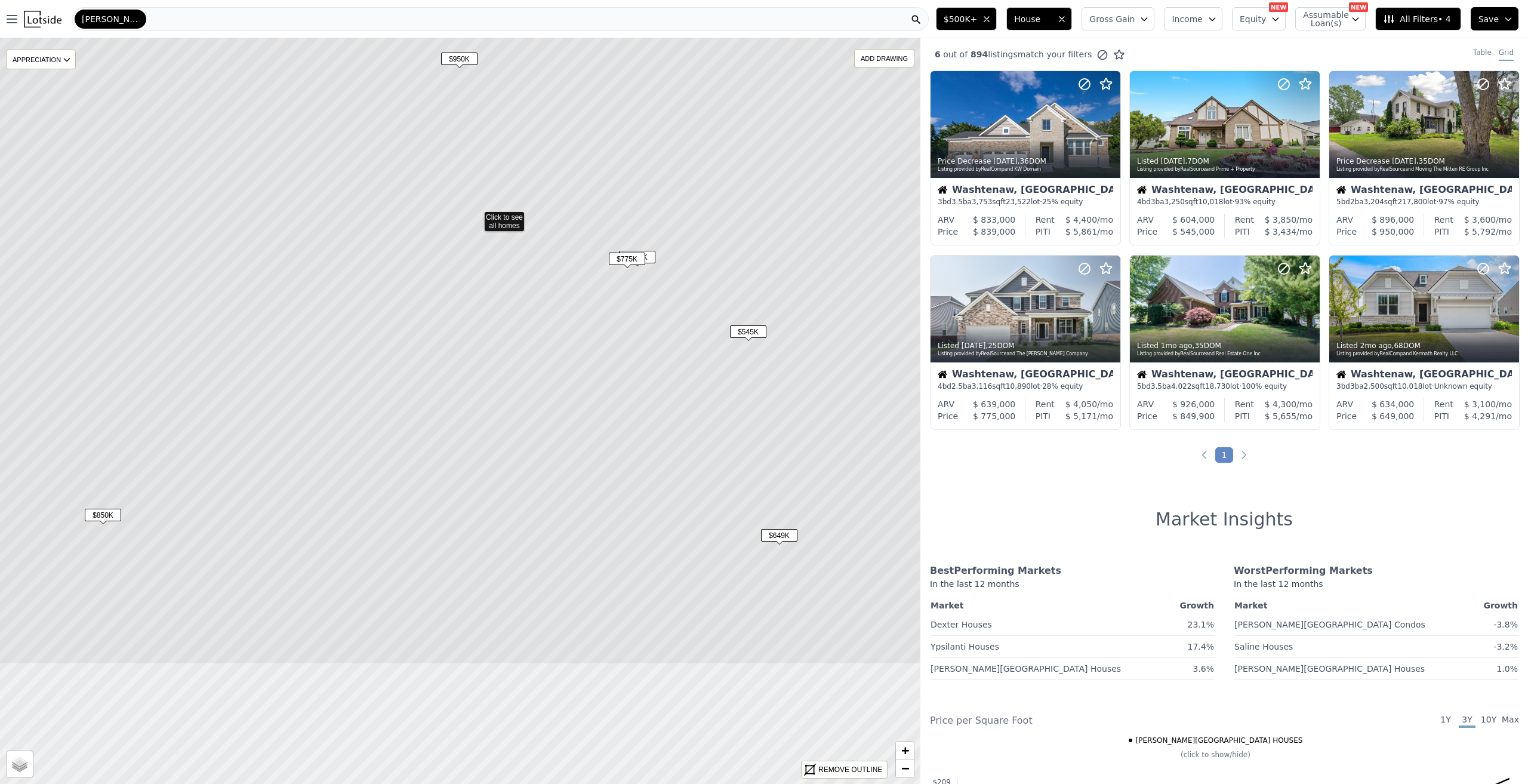
drag, startPoint x: 848, startPoint y: 450, endPoint x: 816, endPoint y: 401, distance: 58.5
click at [830, 372] on icon at bounding box center [476, 216] width 1107 height 897
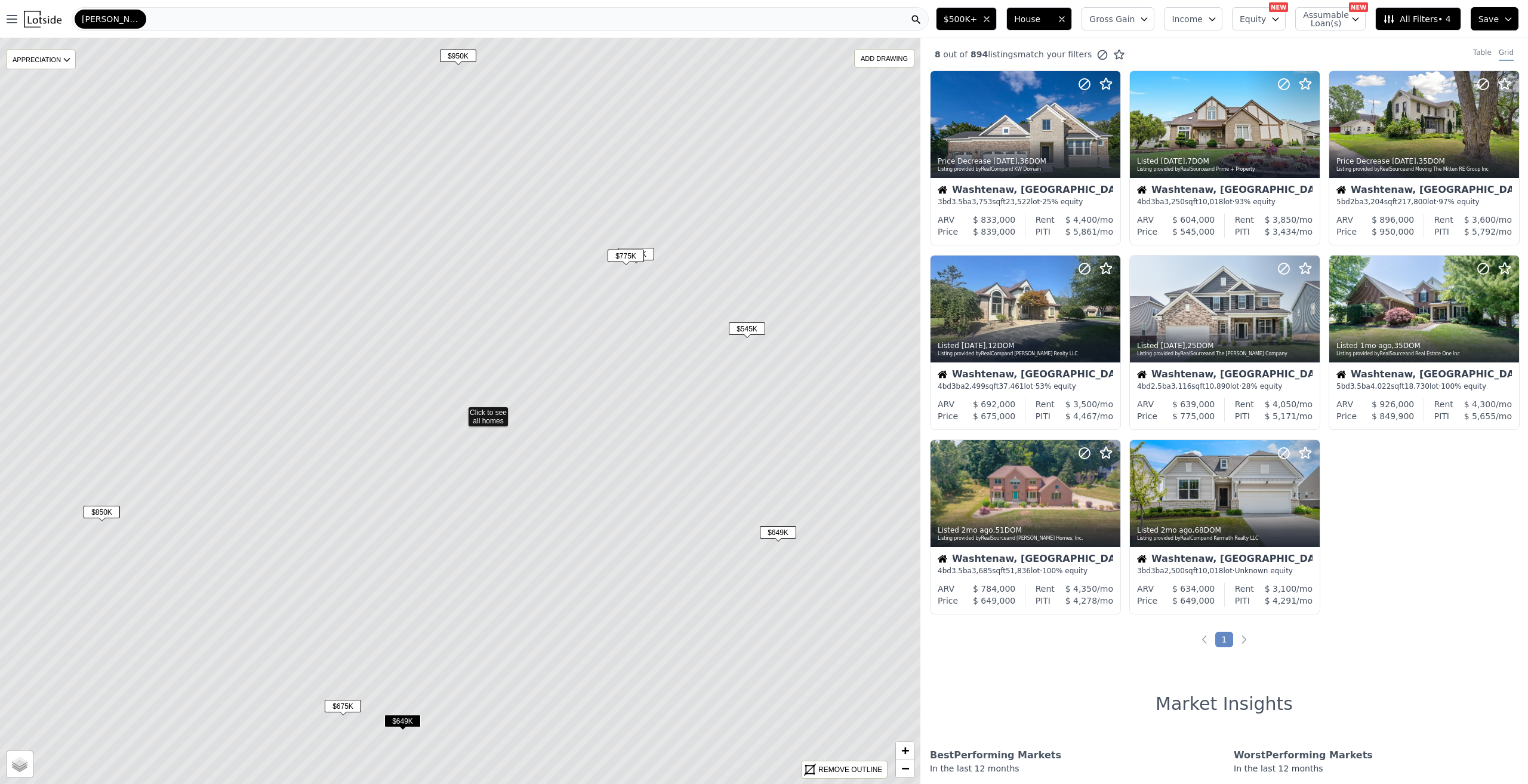
click at [787, 537] on span "$649K" at bounding box center [778, 532] width 37 height 13
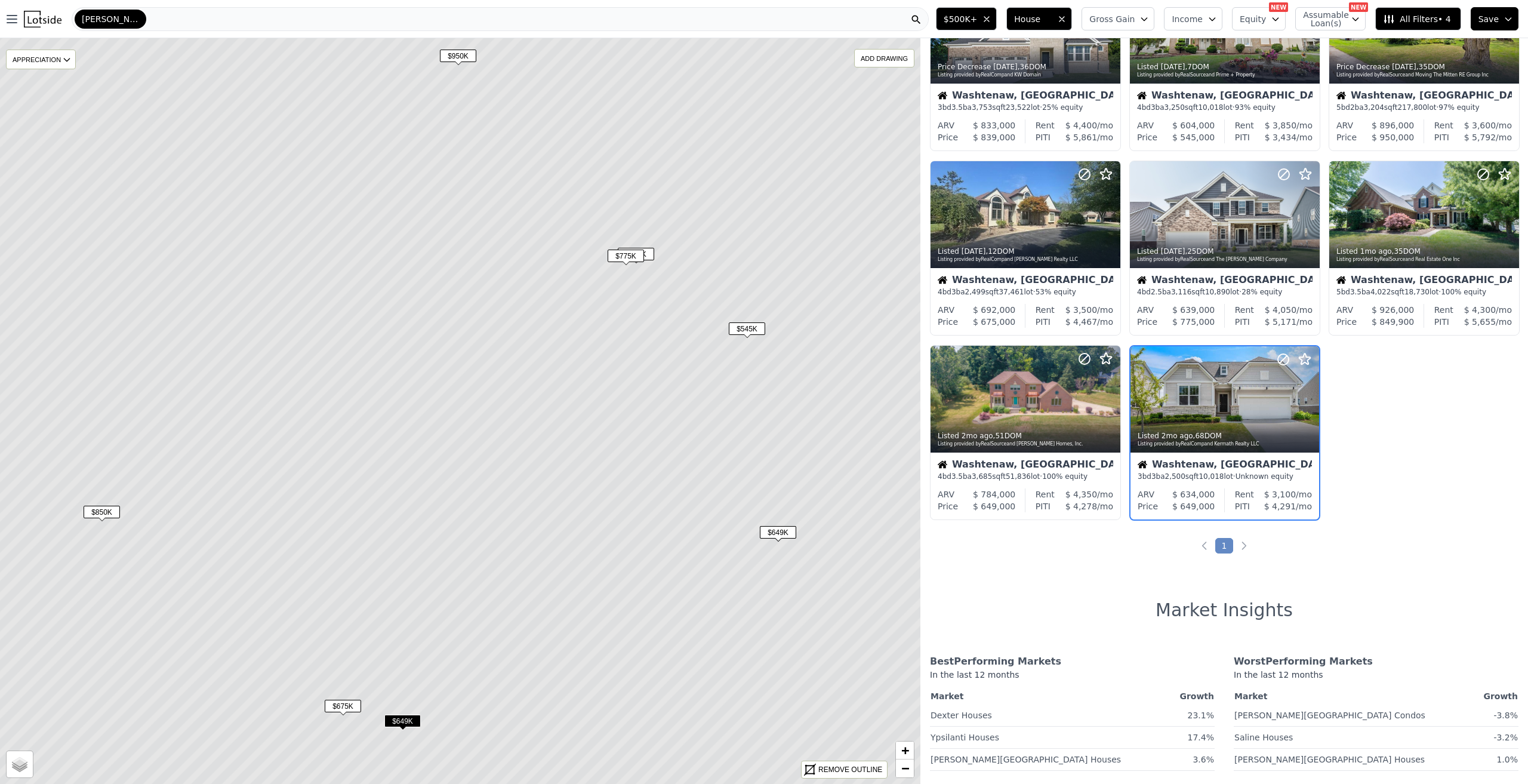
scroll to position [97, 0]
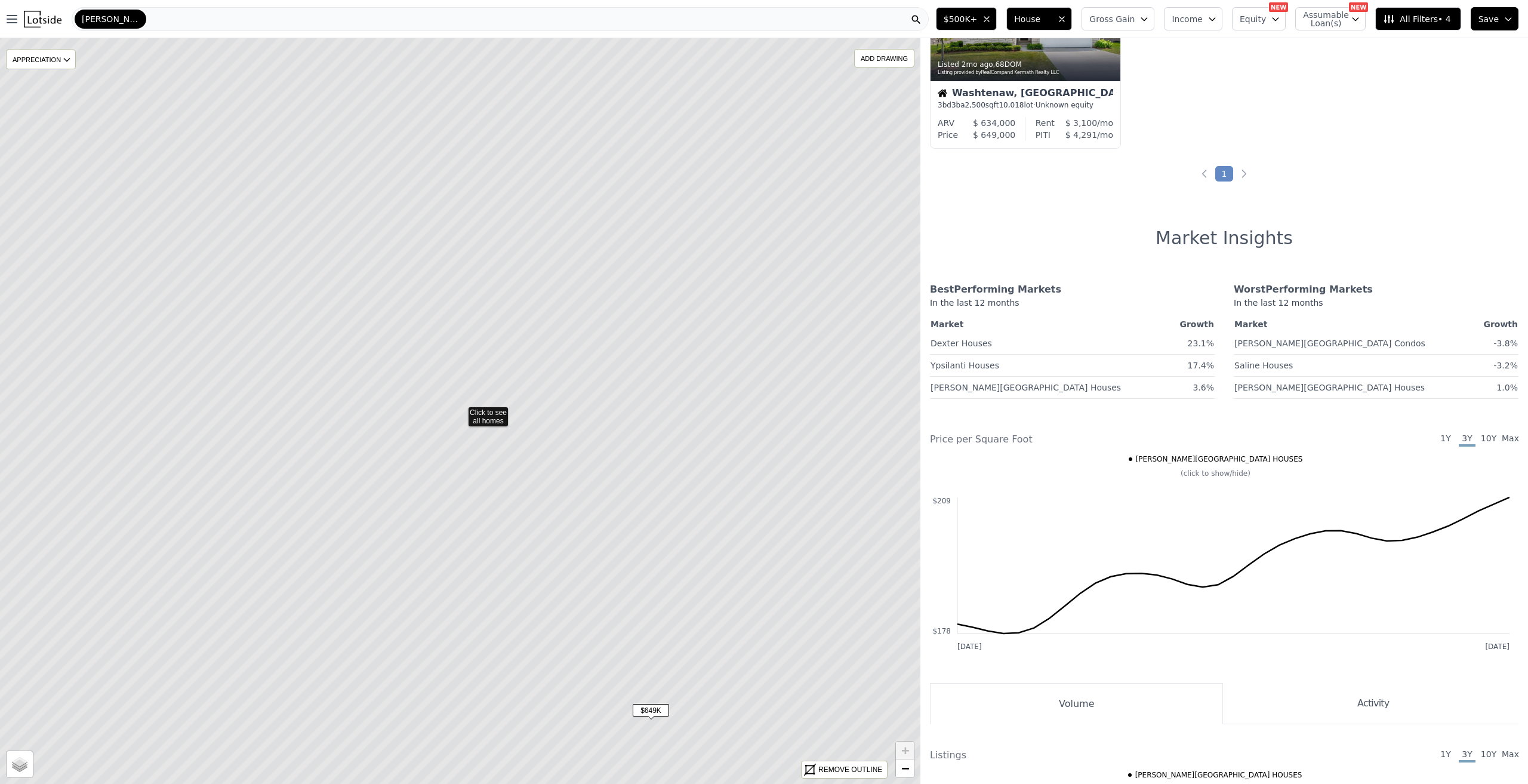
click at [771, 536] on icon at bounding box center [460, 411] width 1107 height 897
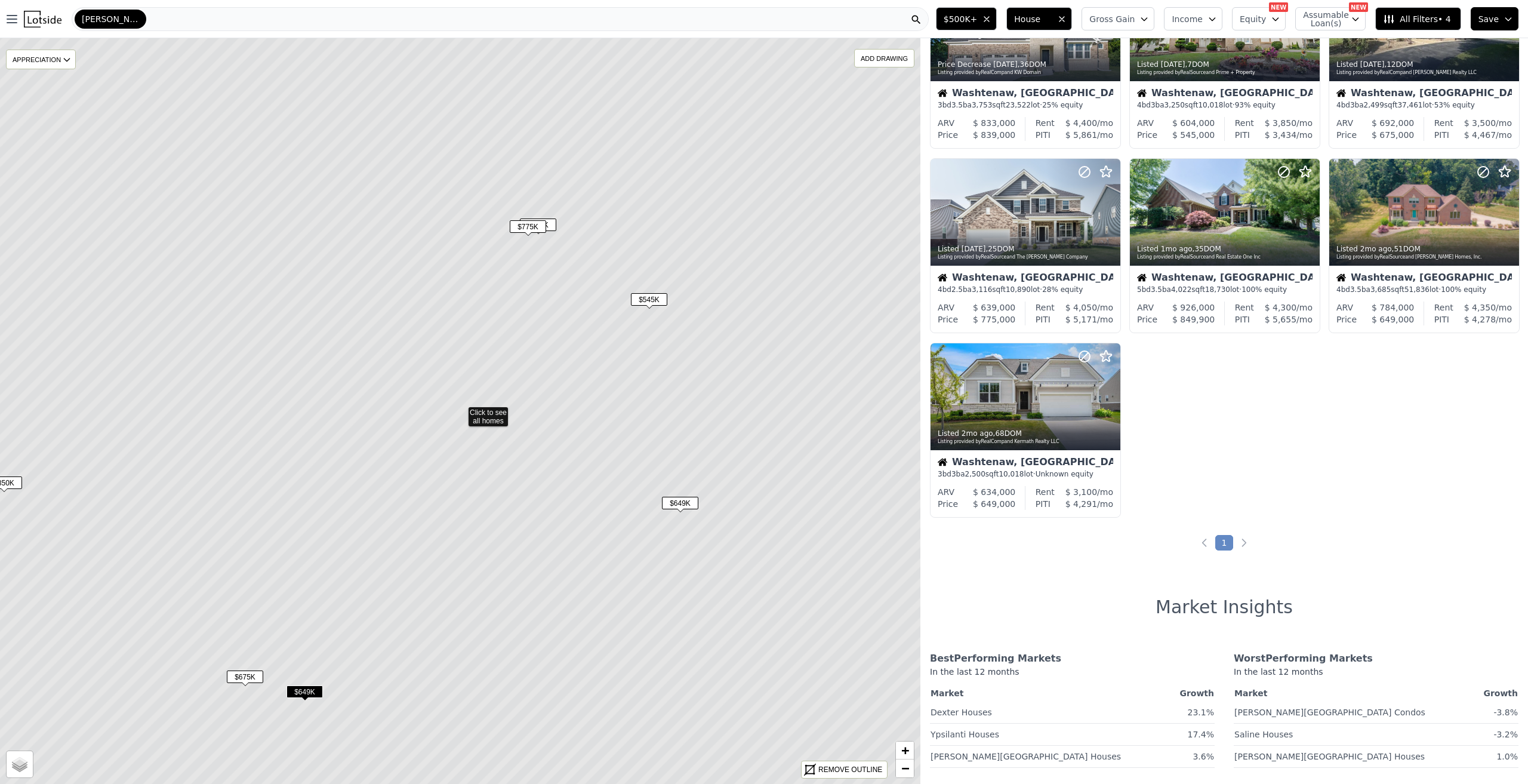
scroll to position [465, 0]
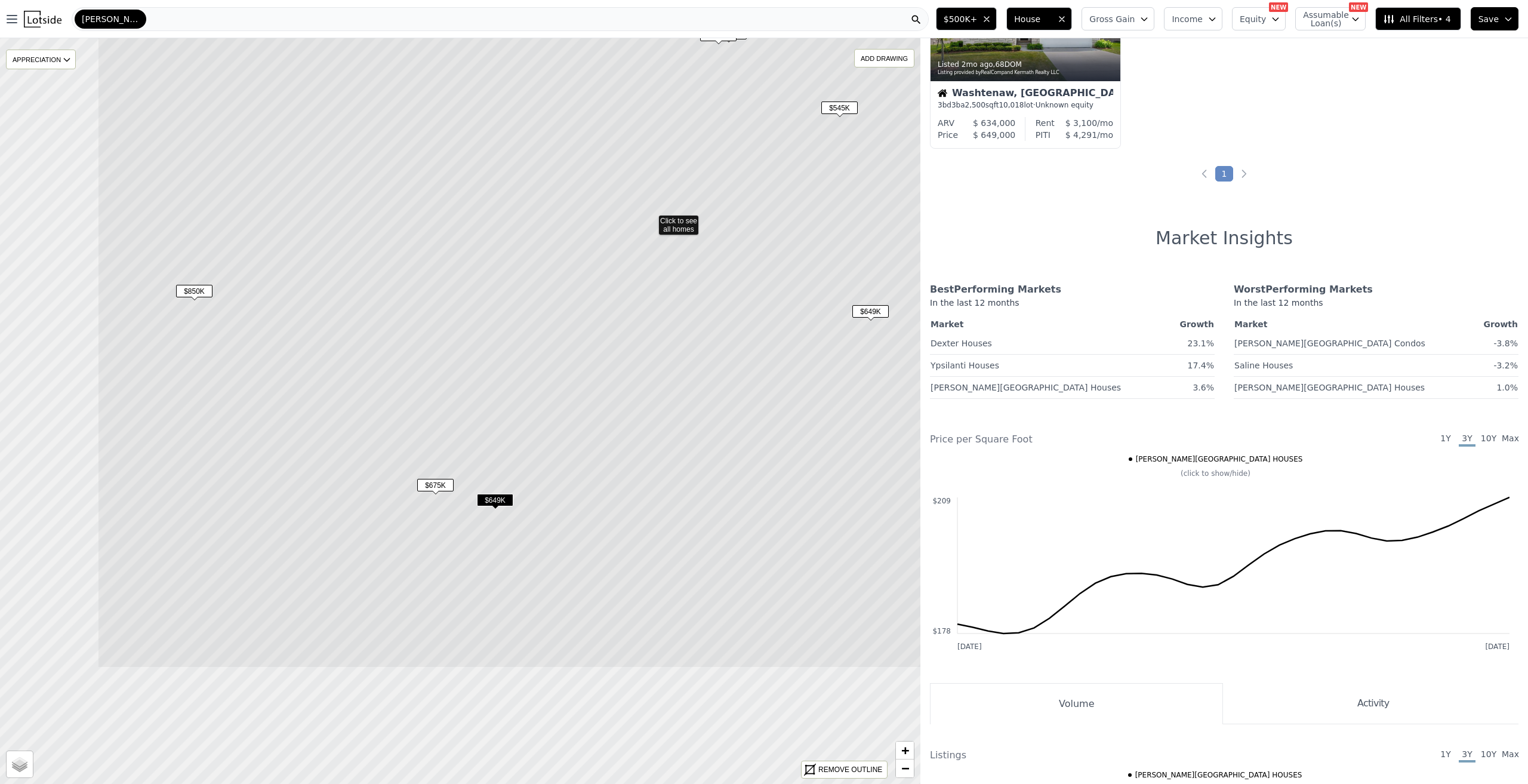
drag, startPoint x: 523, startPoint y: 522, endPoint x: 714, endPoint y: 330, distance: 270.8
click at [714, 330] on icon at bounding box center [651, 219] width 1107 height 897
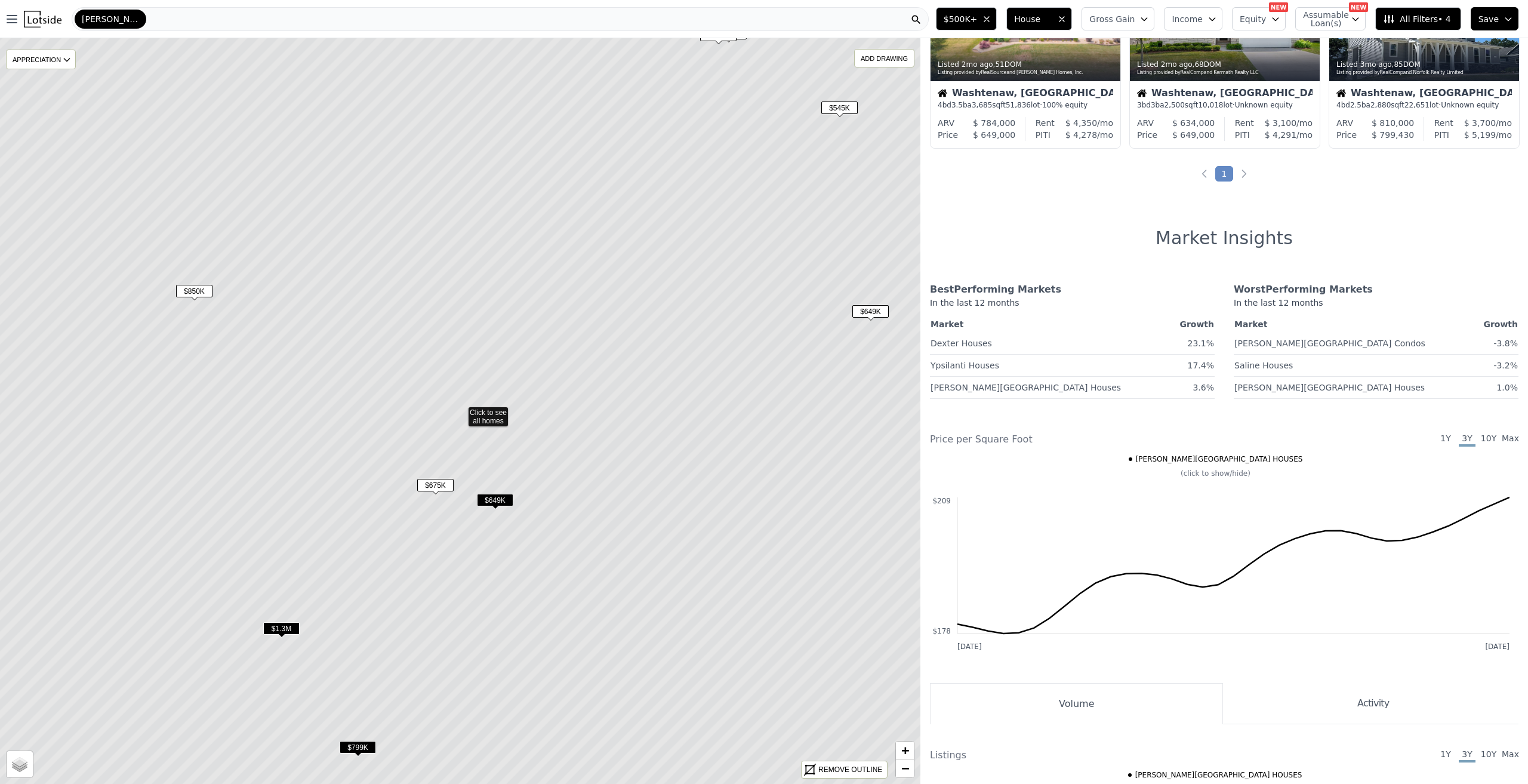
click at [279, 623] on span "$1.3M" at bounding box center [281, 628] width 37 height 13
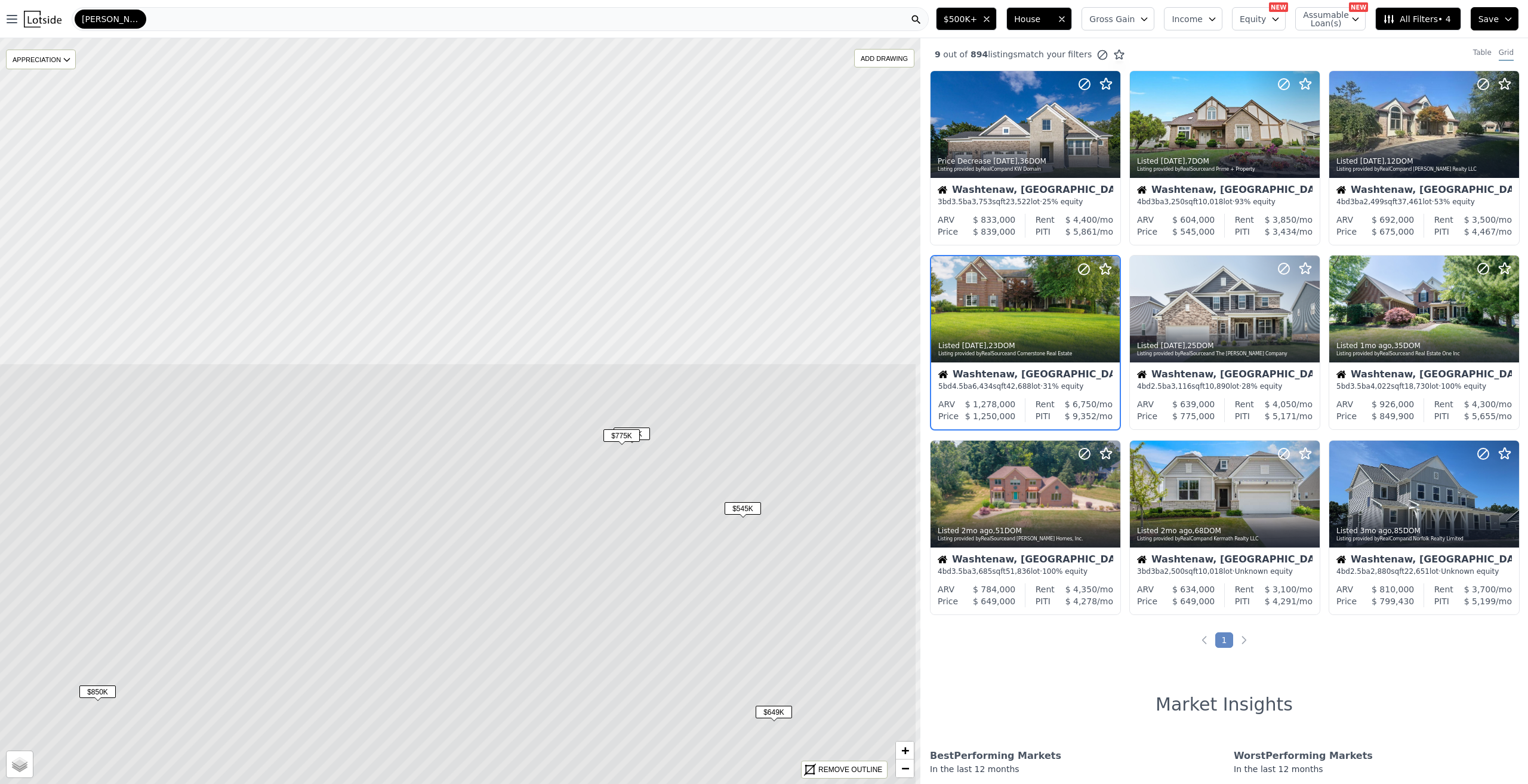
drag, startPoint x: 689, startPoint y: 270, endPoint x: 619, endPoint y: 442, distance: 185.7
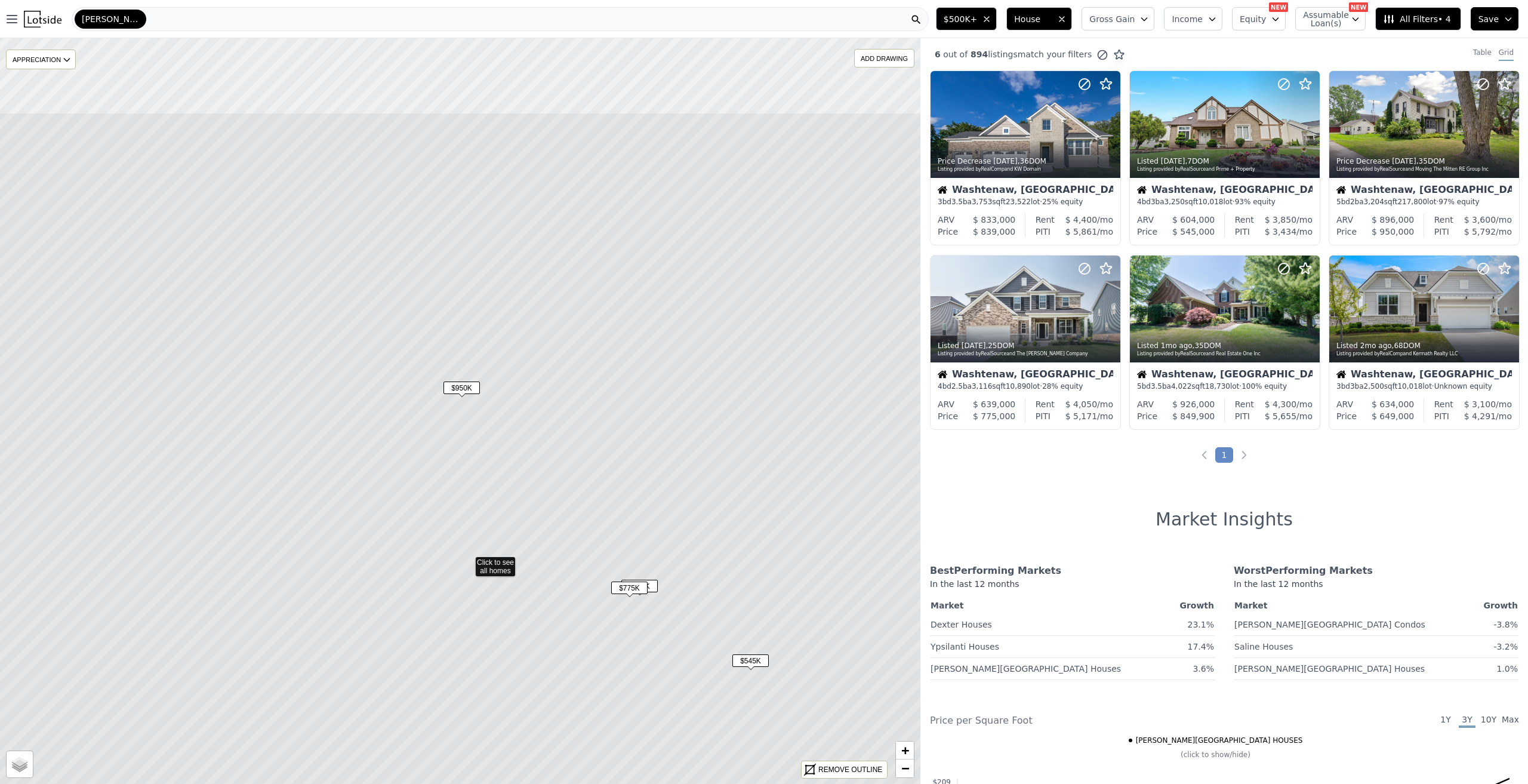
drag, startPoint x: 577, startPoint y: 279, endPoint x: 585, endPoint y: 432, distance: 153.2
click at [585, 432] on icon at bounding box center [467, 561] width 1107 height 897
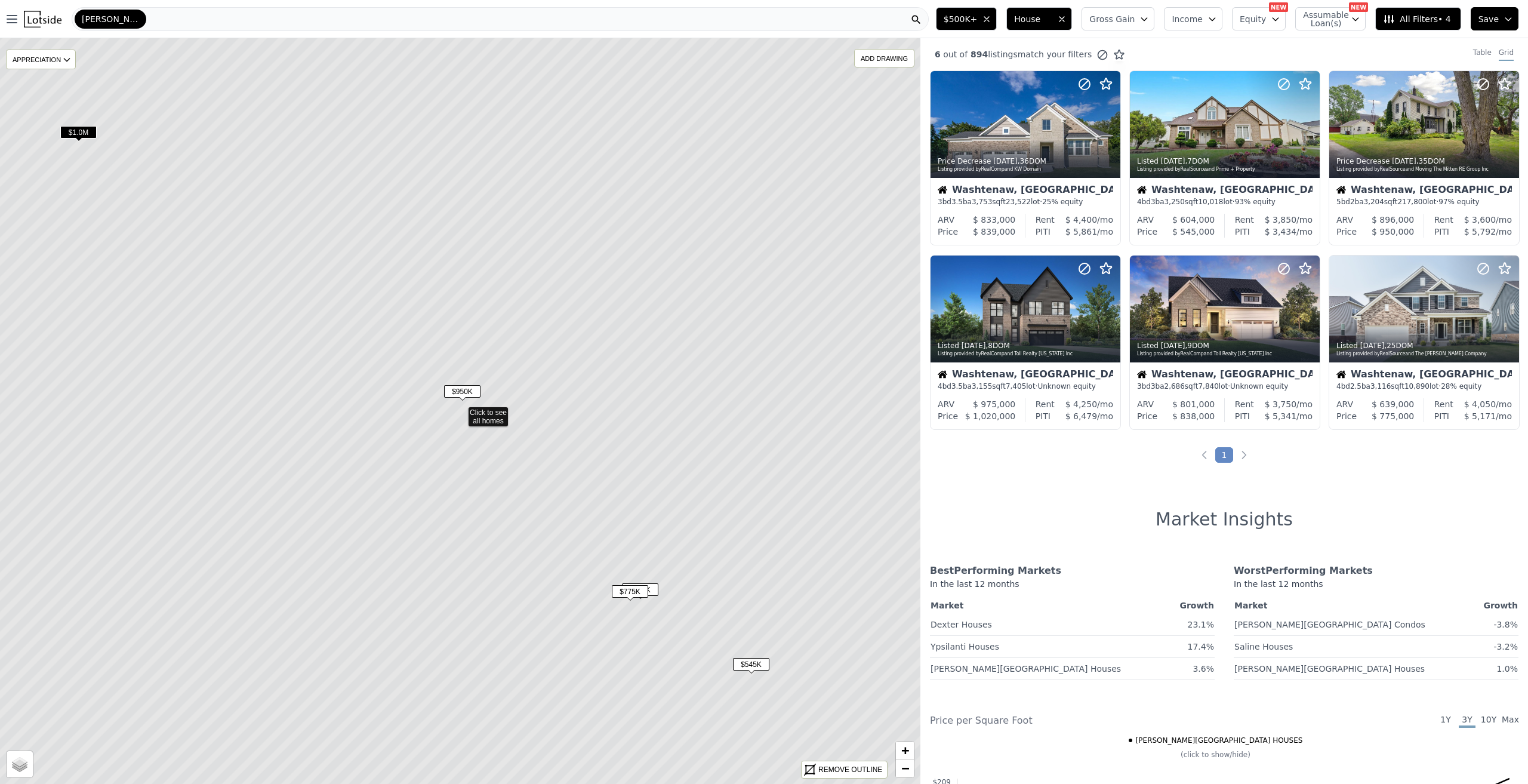
click at [453, 393] on span "$950K" at bounding box center [462, 391] width 37 height 13
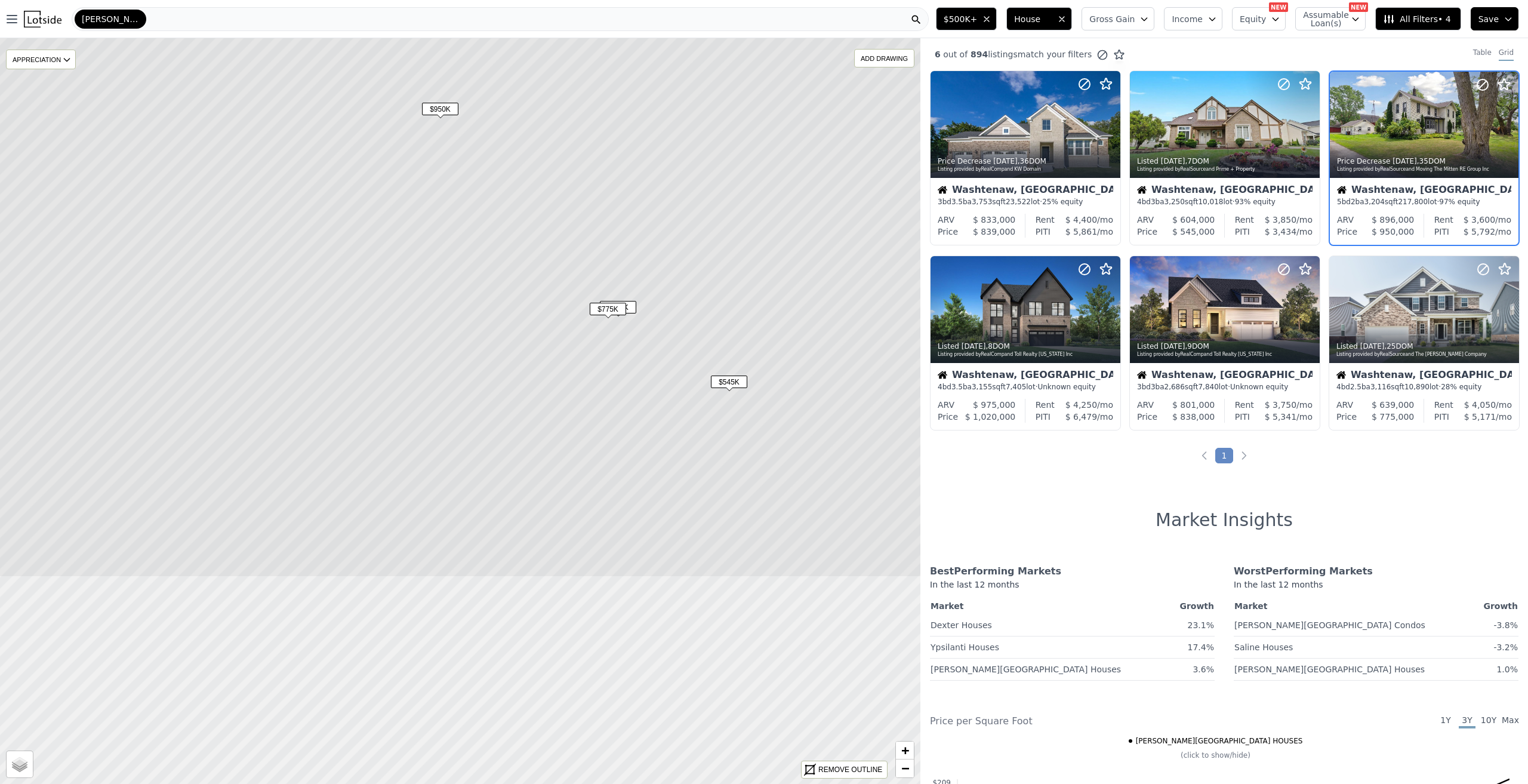
drag, startPoint x: 531, startPoint y: 668, endPoint x: 498, endPoint y: 329, distance: 340.6
click at [498, 326] on icon at bounding box center [438, 129] width 1107 height 897
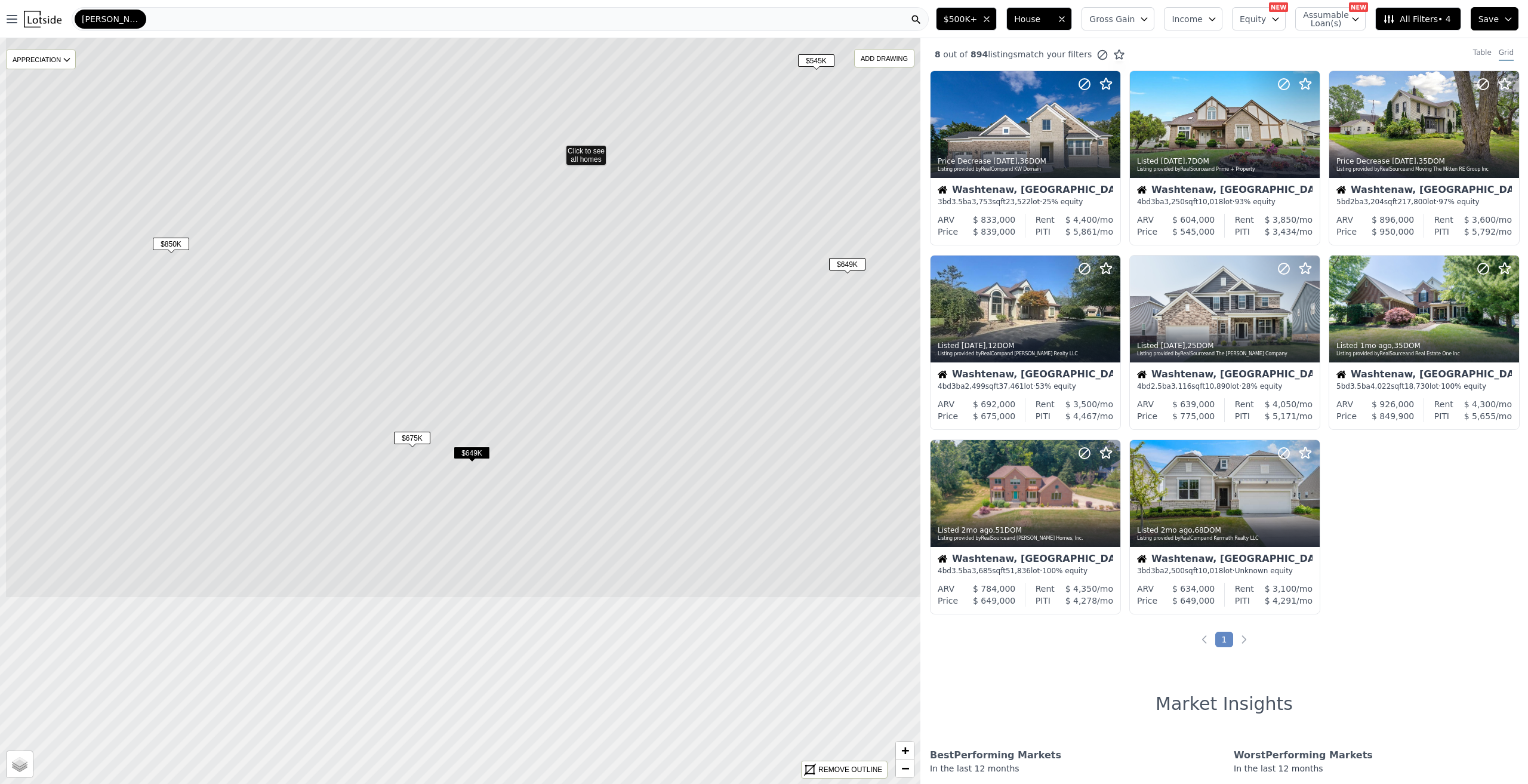
drag, startPoint x: 608, startPoint y: 536, endPoint x: 697, endPoint y: 276, distance: 274.8
click at [697, 276] on icon at bounding box center [558, 149] width 1107 height 897
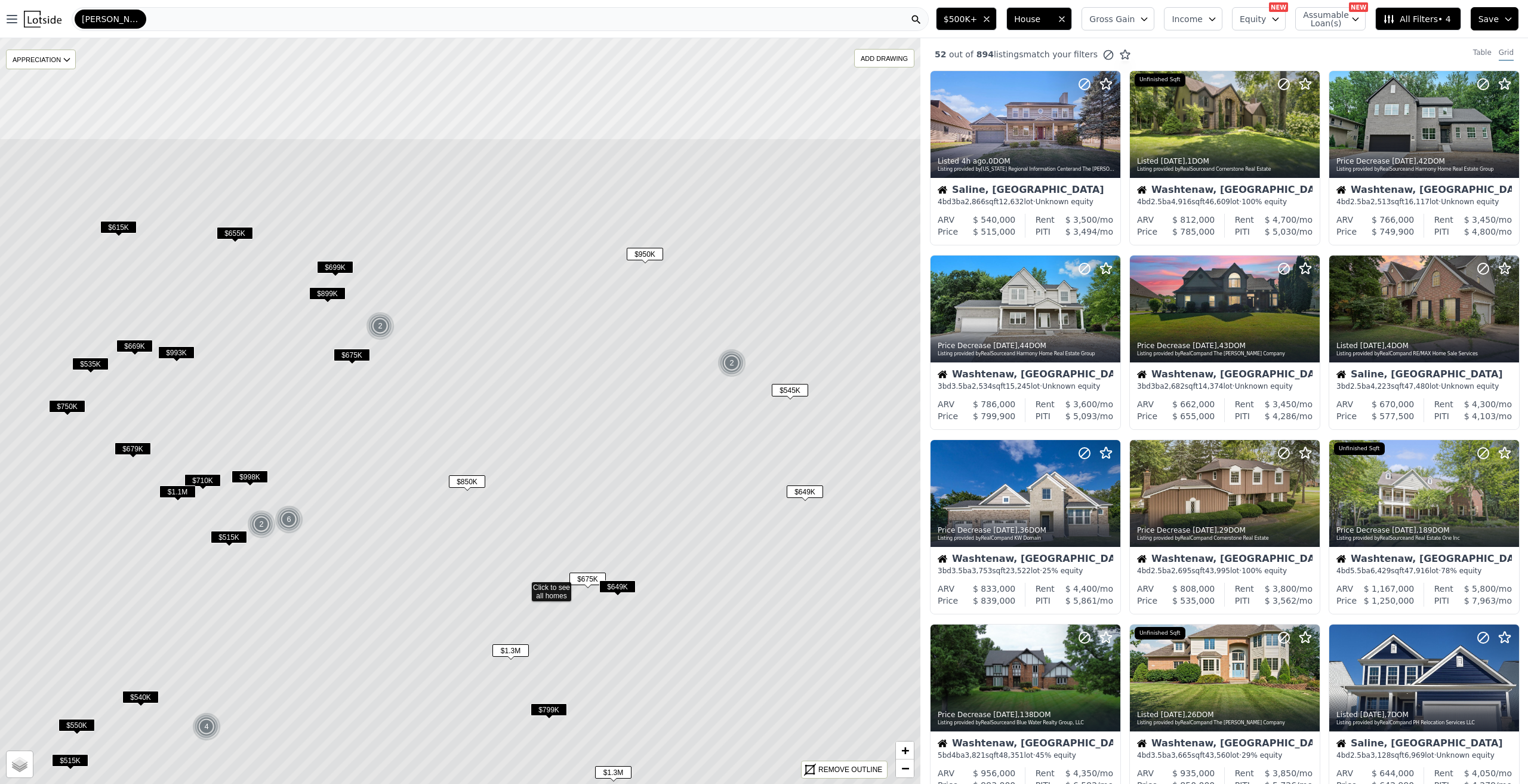
drag, startPoint x: 667, startPoint y: 344, endPoint x: 737, endPoint y: 499, distance: 170.1
click at [737, 499] on icon at bounding box center [523, 587] width 1107 height 897
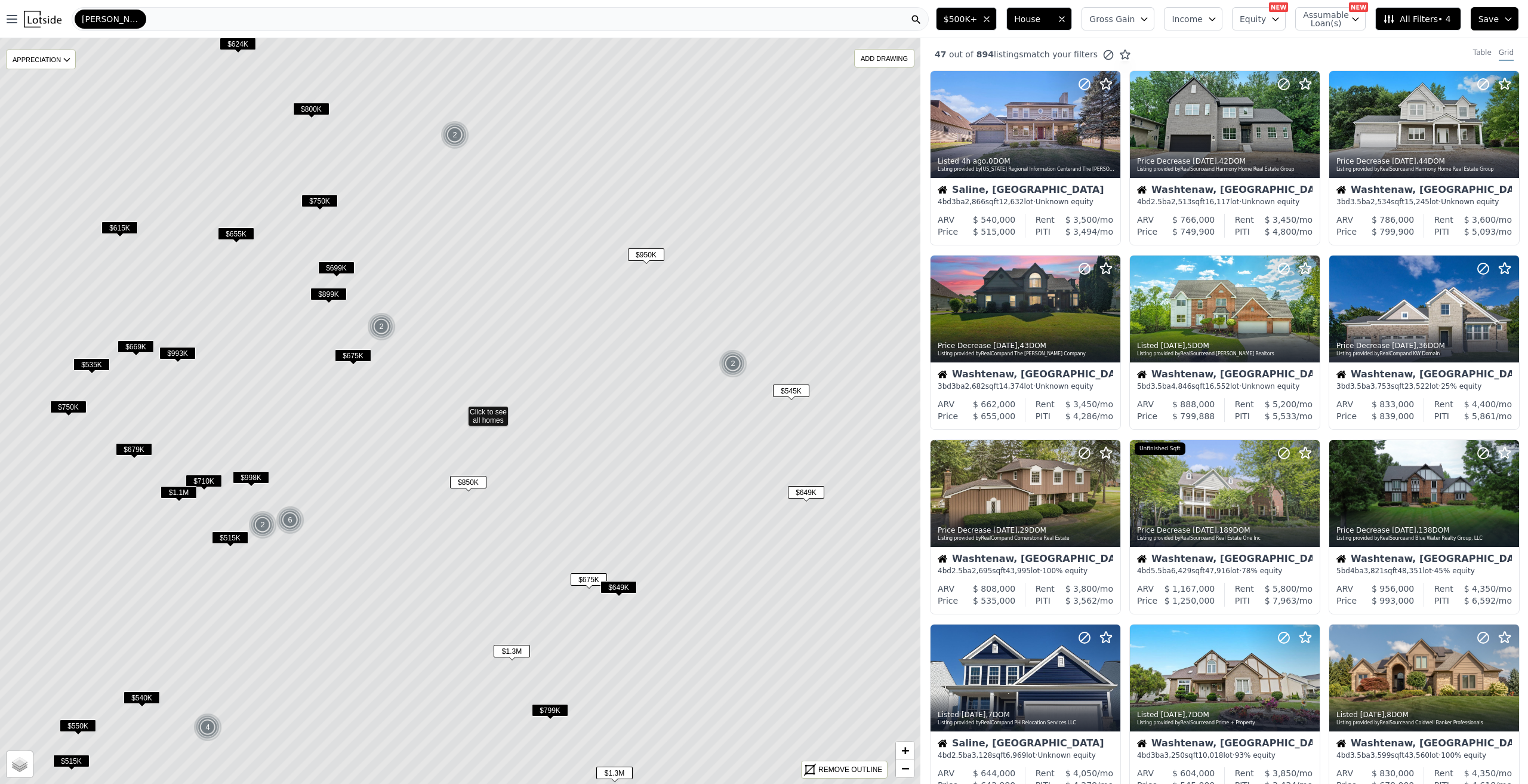
click at [1421, 17] on span "All Filters • 4" at bounding box center [1417, 19] width 67 height 12
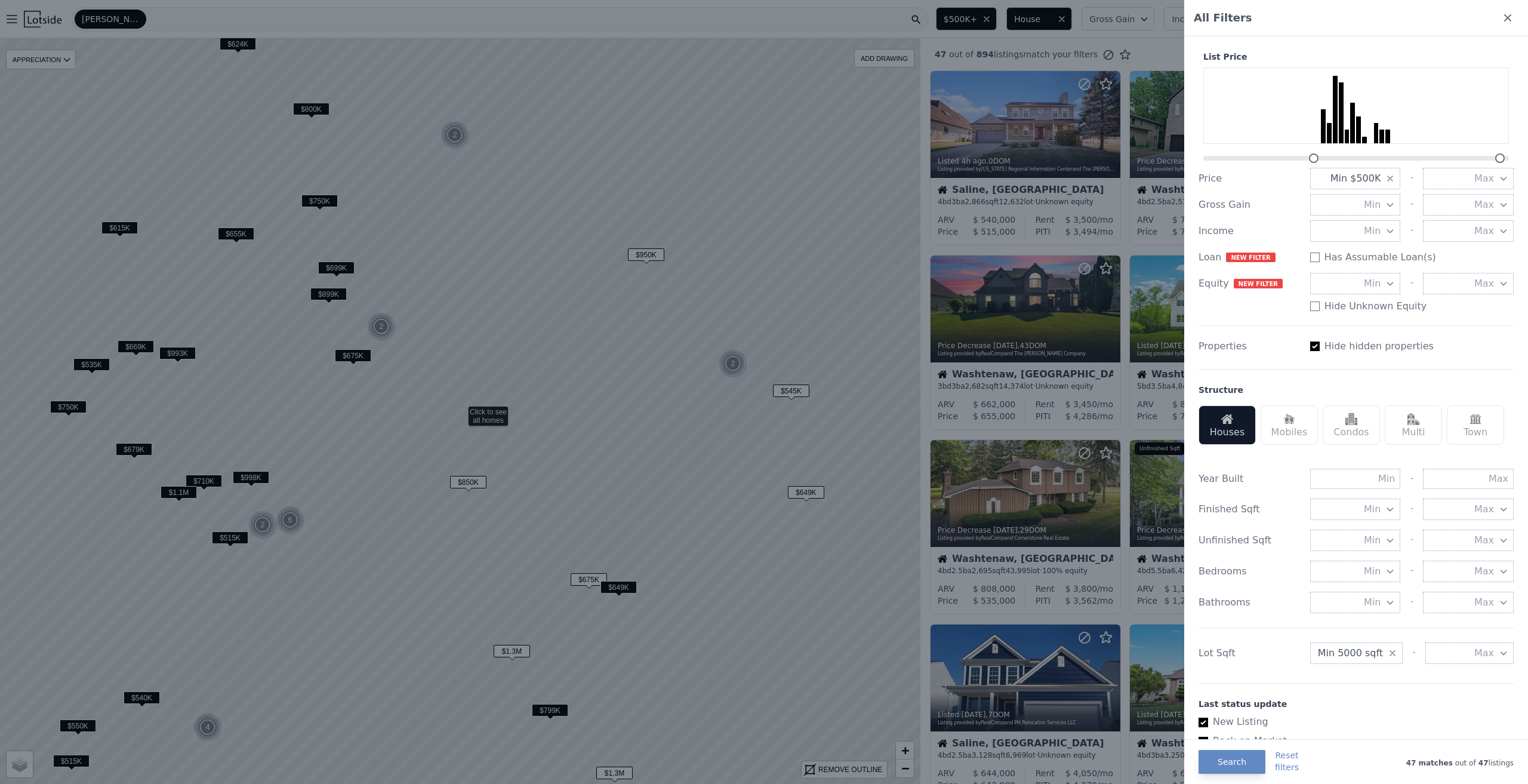
click at [1338, 655] on span "Min 5000 sqft" at bounding box center [1351, 653] width 65 height 14
click at [1357, 767] on button "35000 sqft" at bounding box center [1355, 765] width 91 height 21
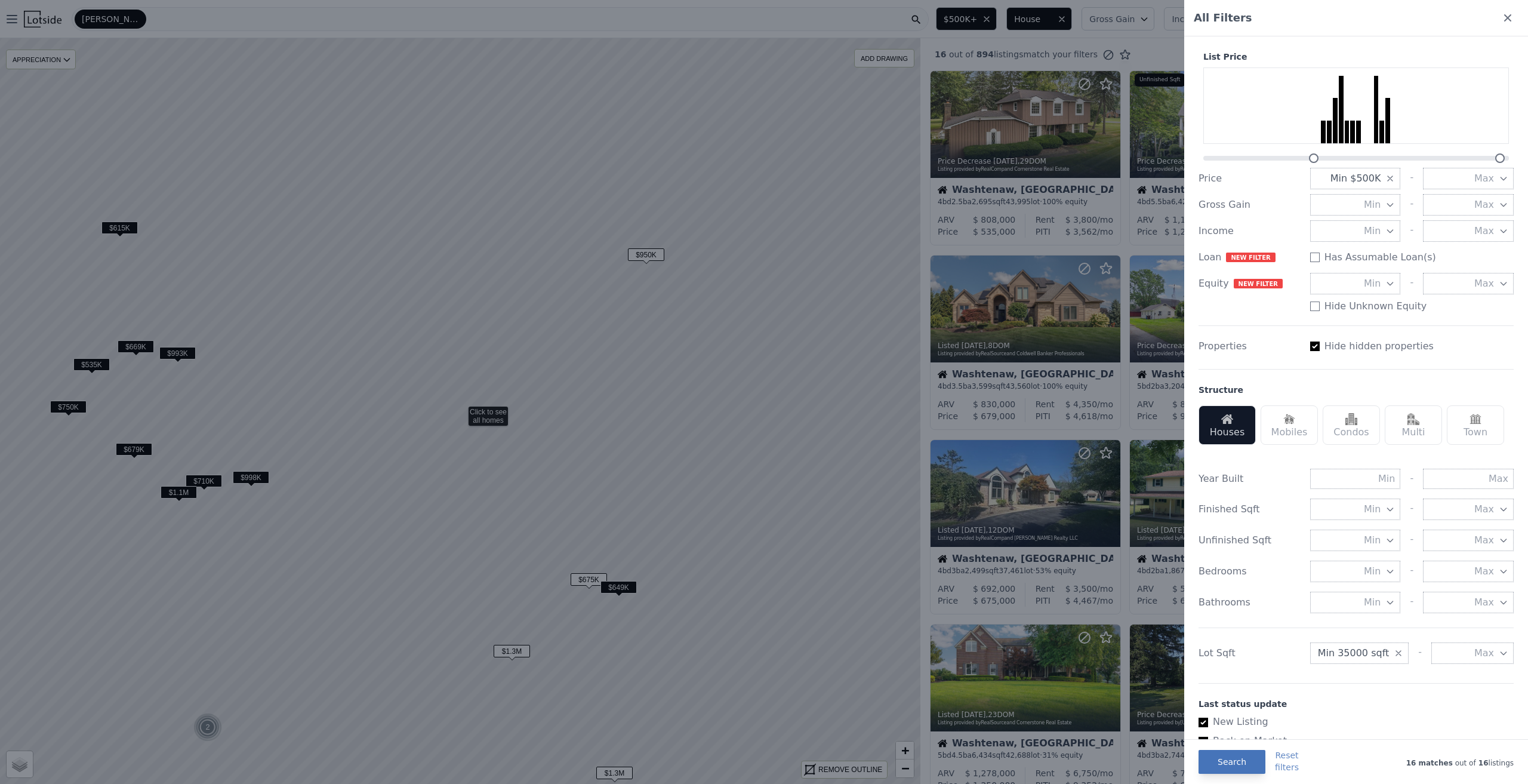
click at [1211, 764] on button "Search" at bounding box center [1232, 762] width 67 height 24
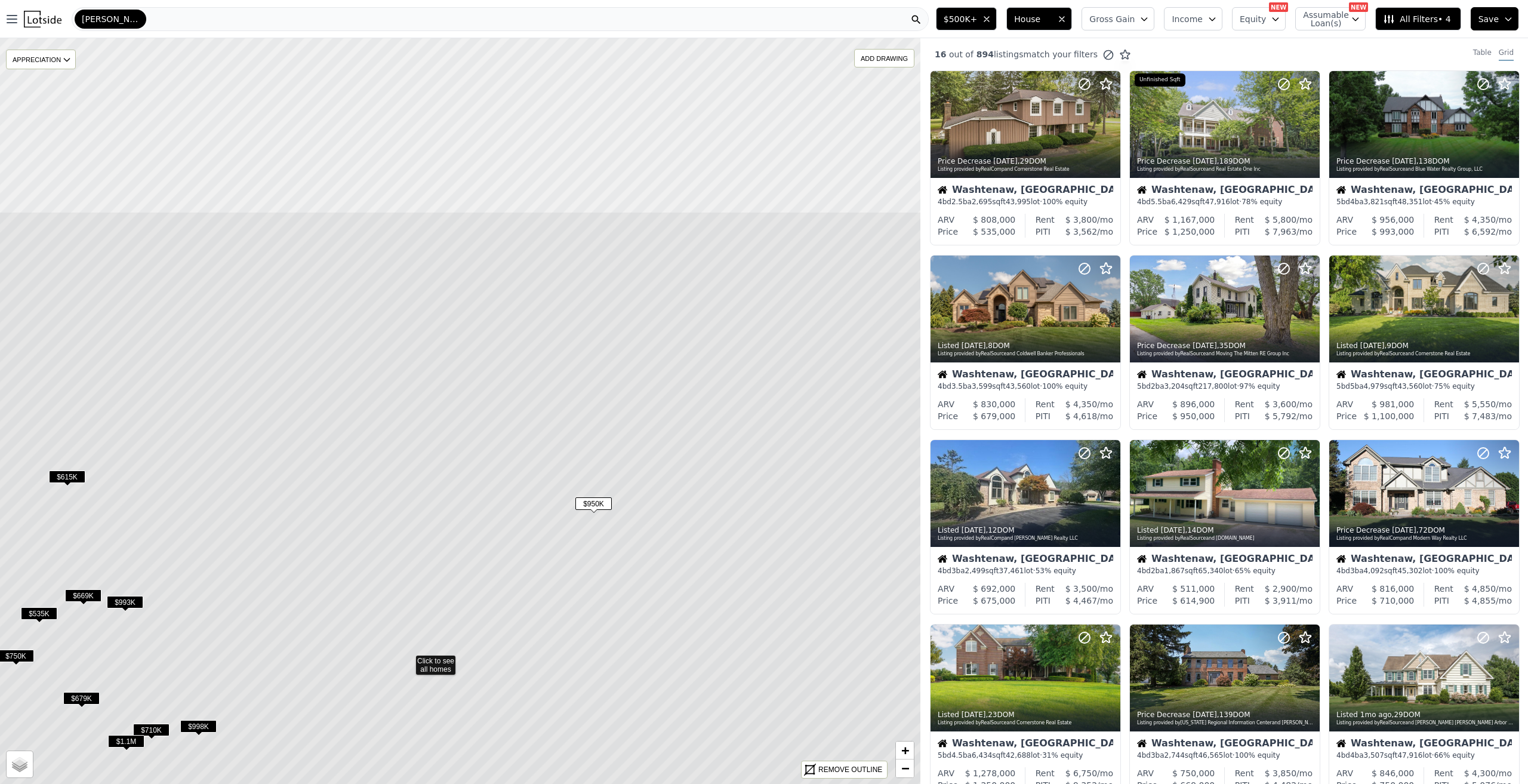
drag, startPoint x: 651, startPoint y: 363, endPoint x: 597, endPoint y: 605, distance: 248.0
click at [596, 613] on icon at bounding box center [408, 660] width 1107 height 897
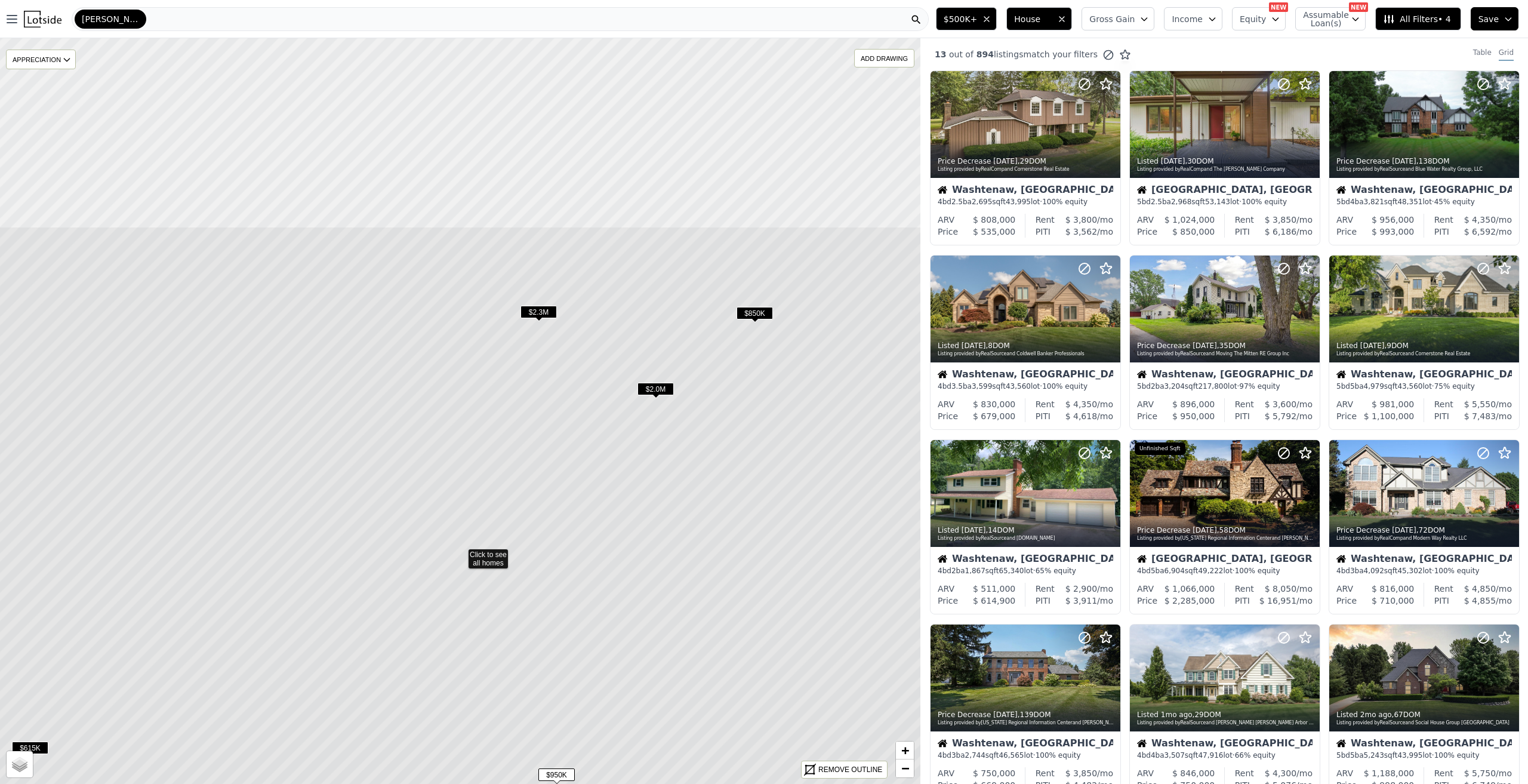
drag, startPoint x: 589, startPoint y: 203, endPoint x: 585, endPoint y: 394, distance: 191.0
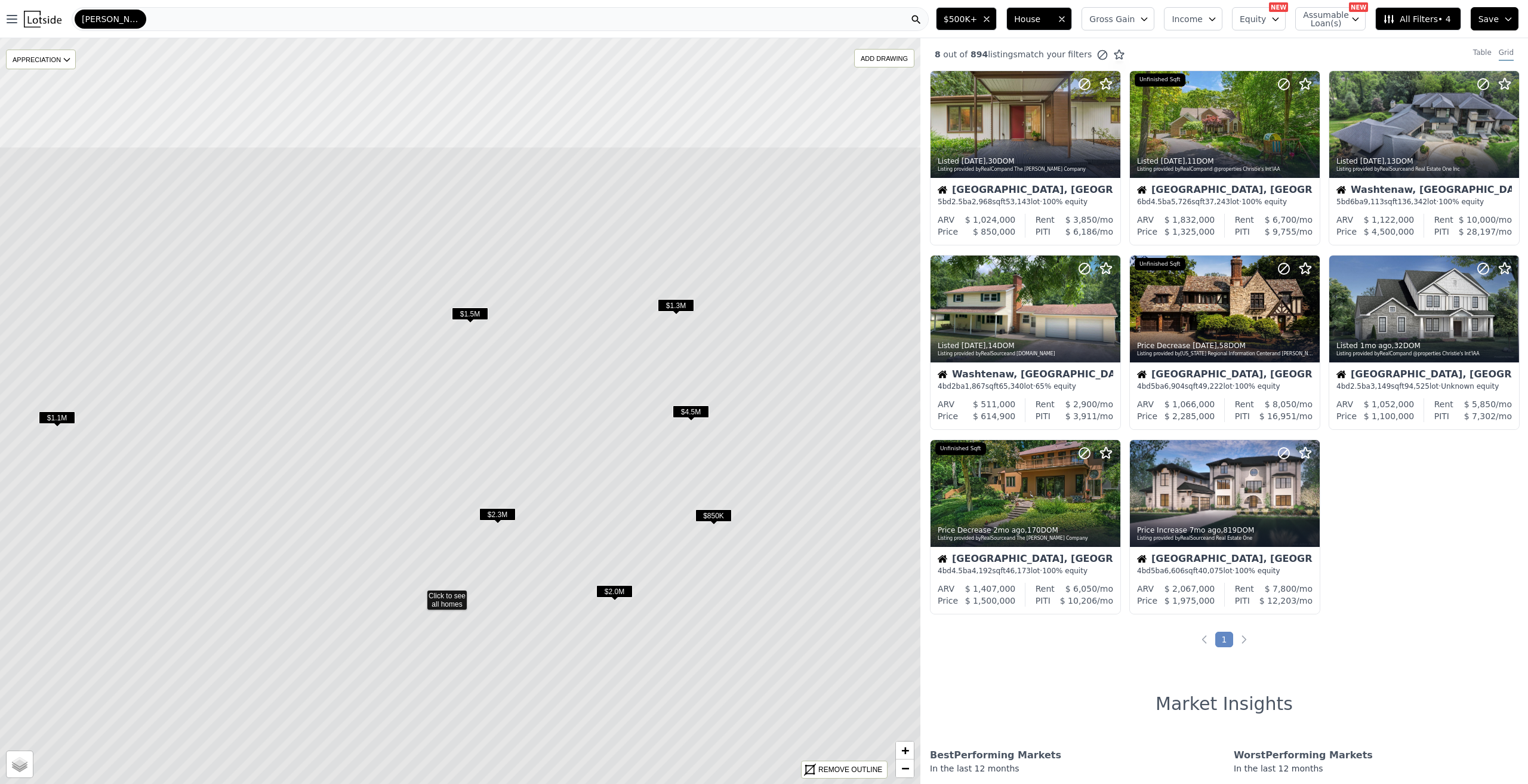
drag, startPoint x: 589, startPoint y: 235, endPoint x: 548, endPoint y: 419, distance: 188.5
click at [548, 419] on icon at bounding box center [419, 595] width 1107 height 897
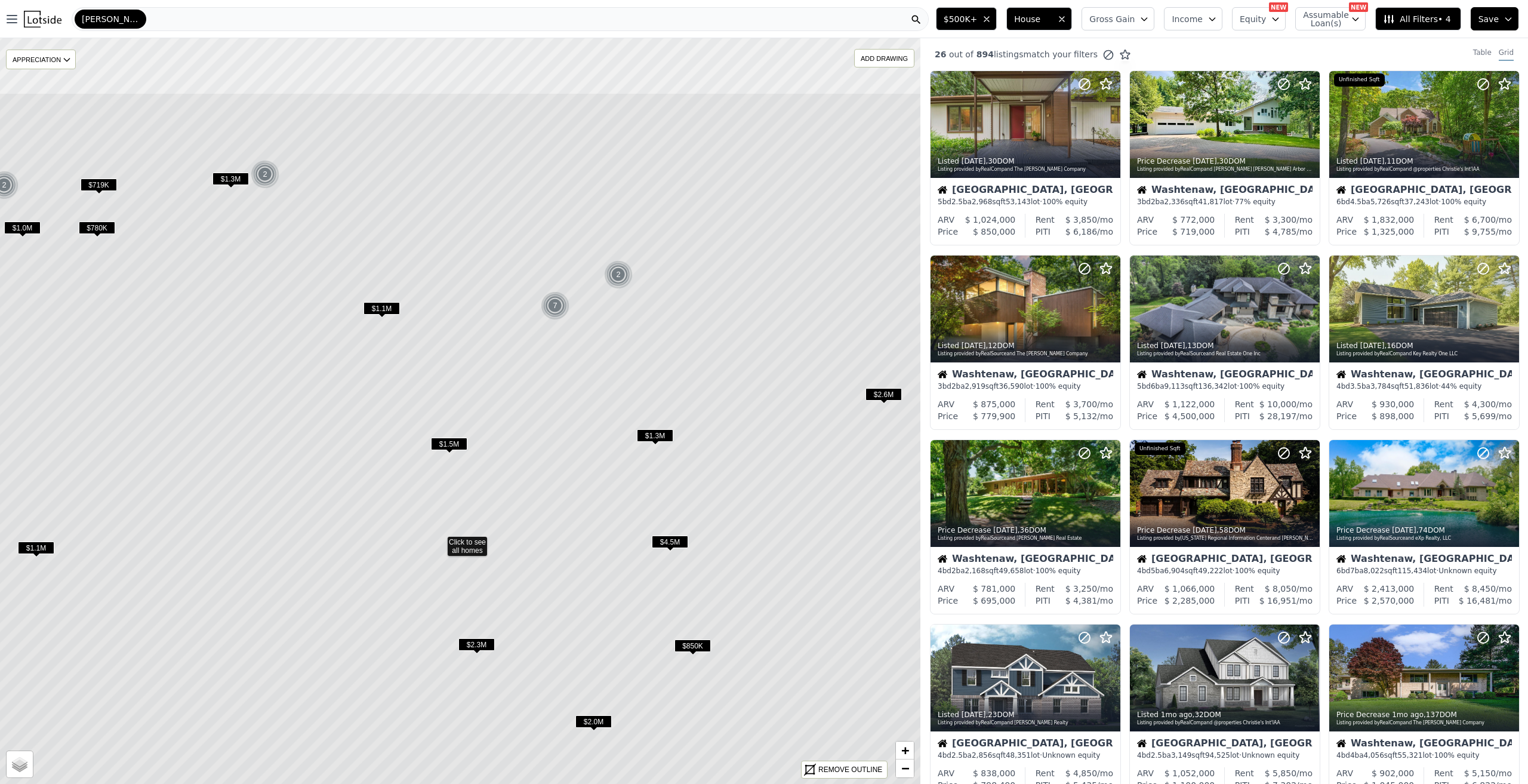
drag, startPoint x: 727, startPoint y: 280, endPoint x: 705, endPoint y: 413, distance: 134.8
click at [705, 413] on icon at bounding box center [439, 541] width 1107 height 897
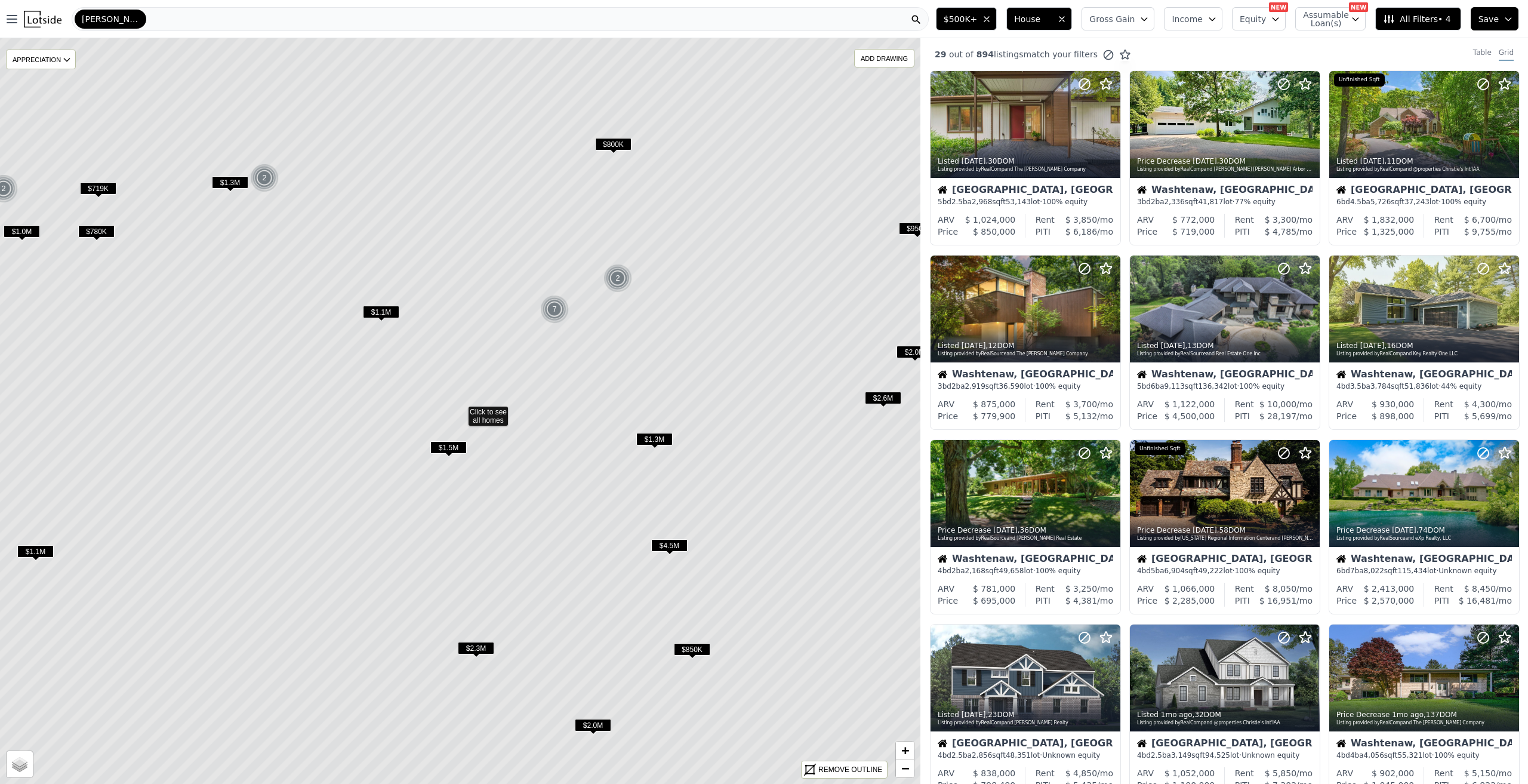
click at [87, 231] on span "$780K" at bounding box center [96, 231] width 37 height 13
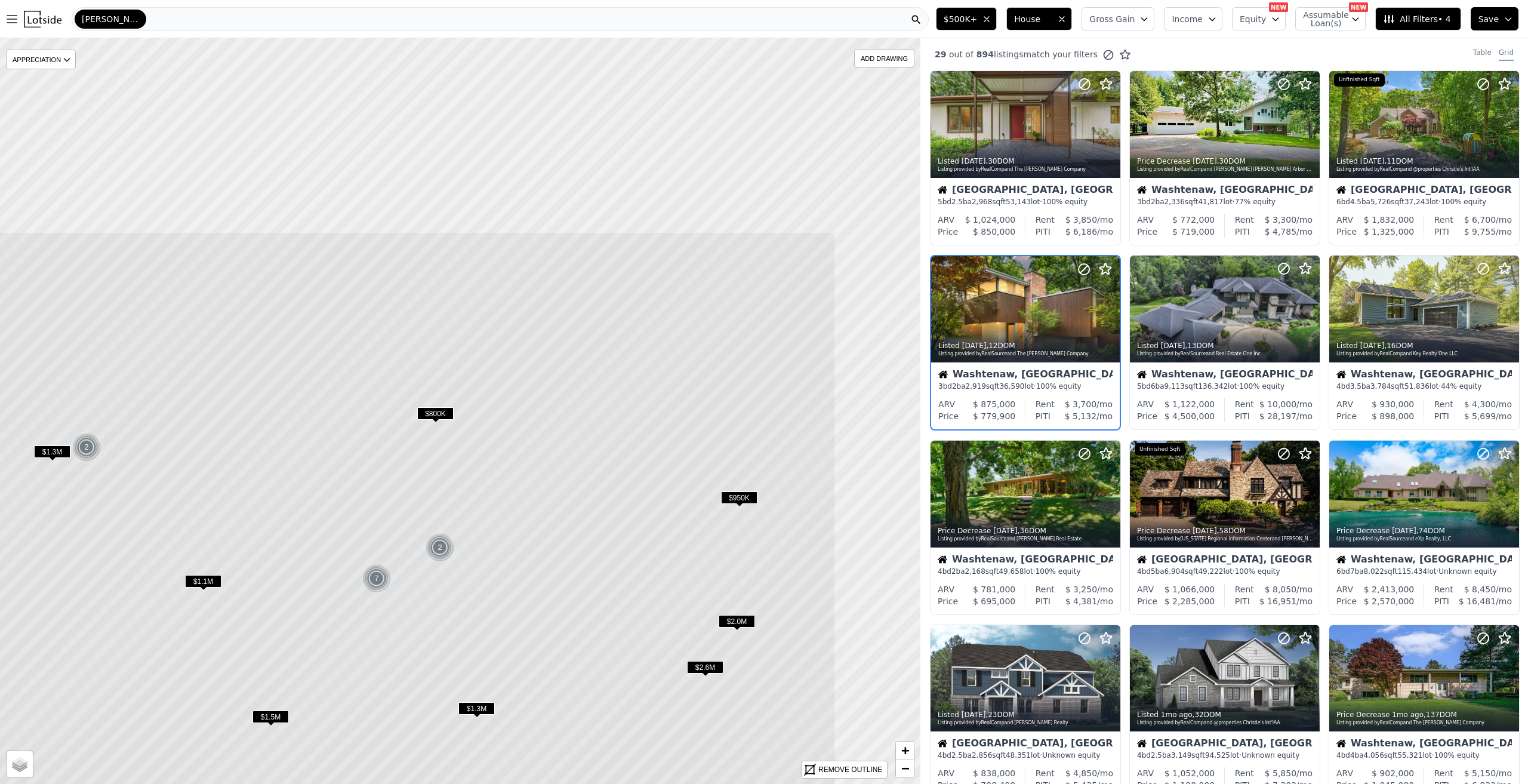
drag, startPoint x: 835, startPoint y: 239, endPoint x: 673, endPoint y: 471, distance: 283.0
click at [673, 471] on icon at bounding box center [282, 680] width 1107 height 897
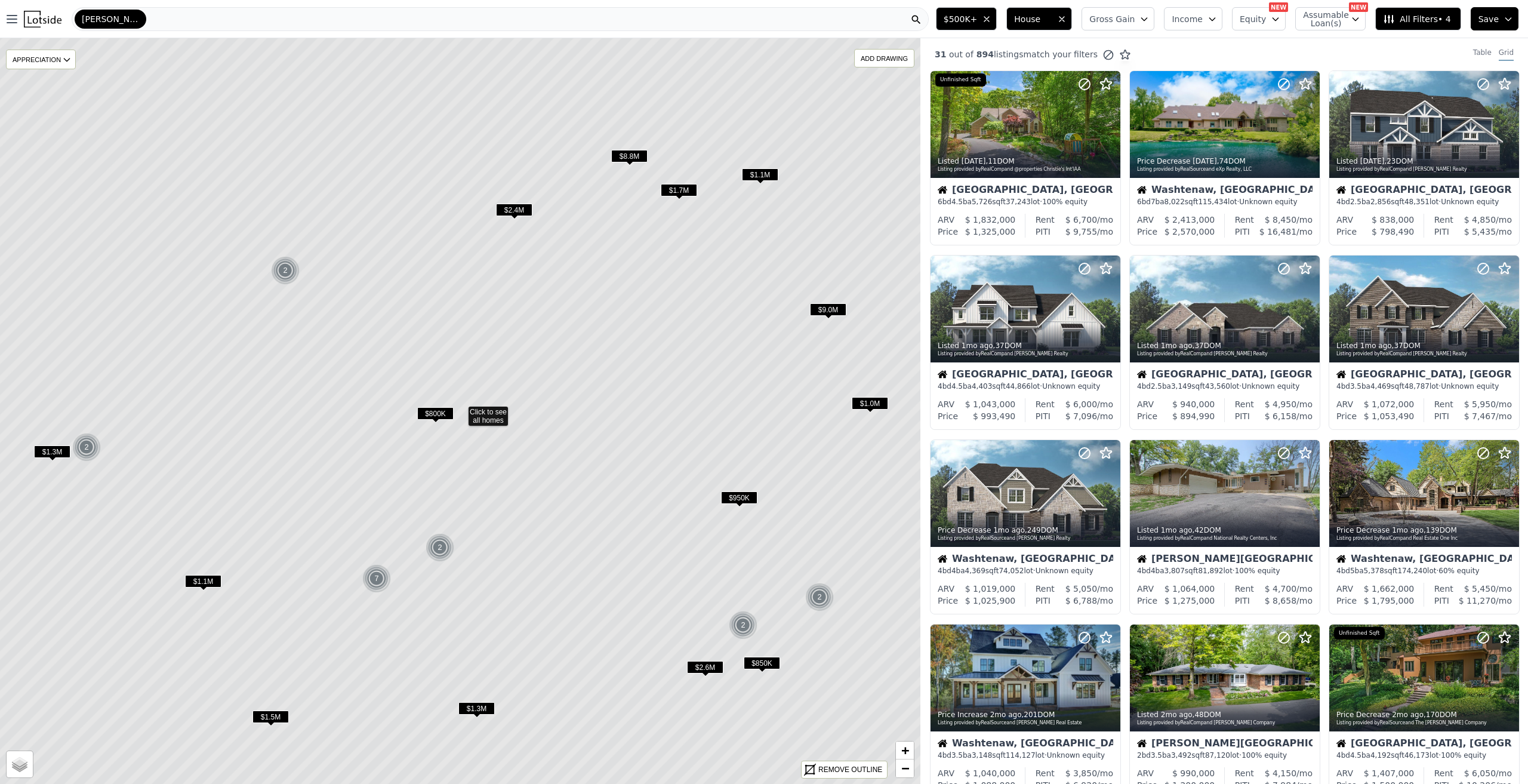
click at [421, 414] on span "$800K" at bounding box center [435, 413] width 37 height 13
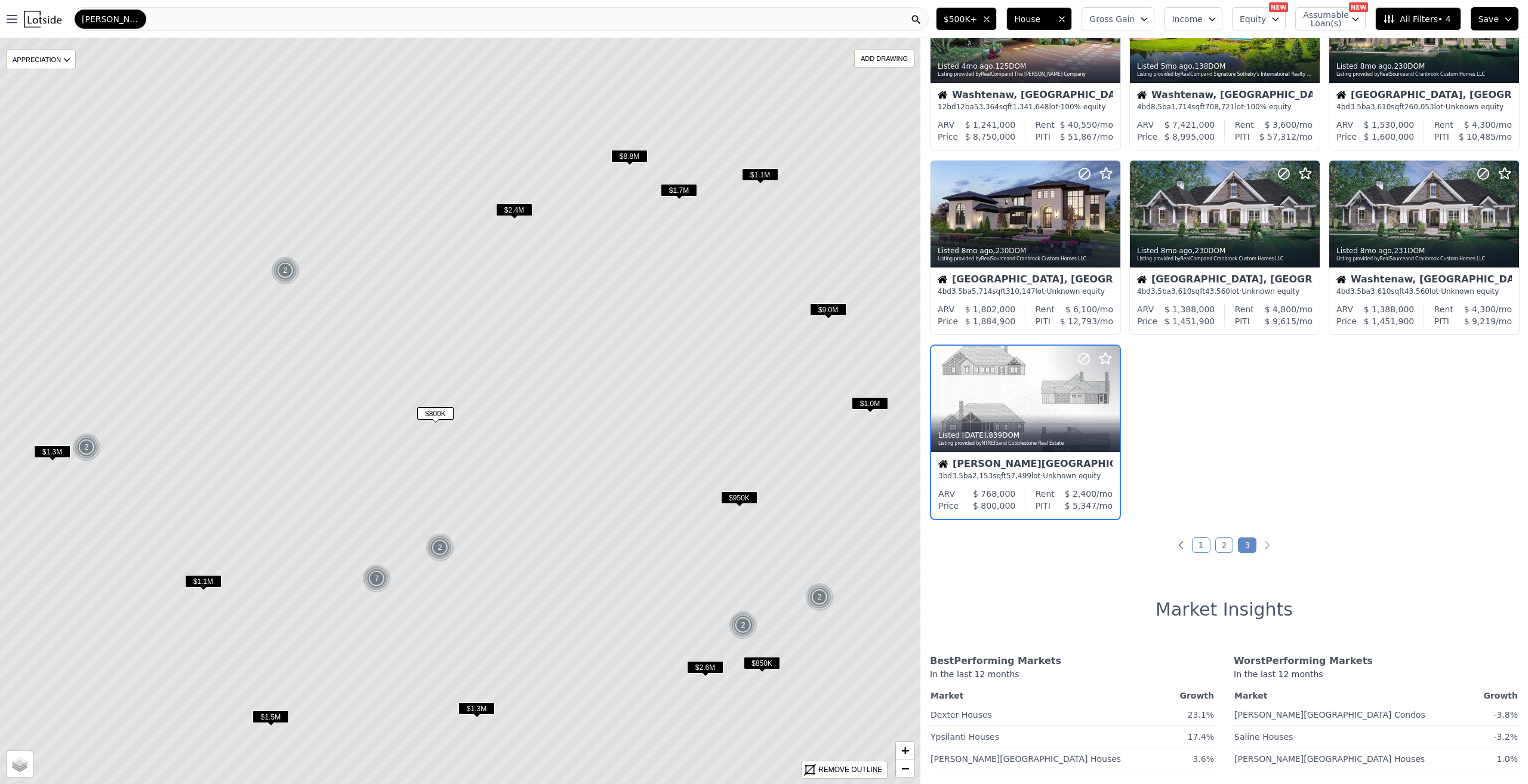
scroll to position [97, 0]
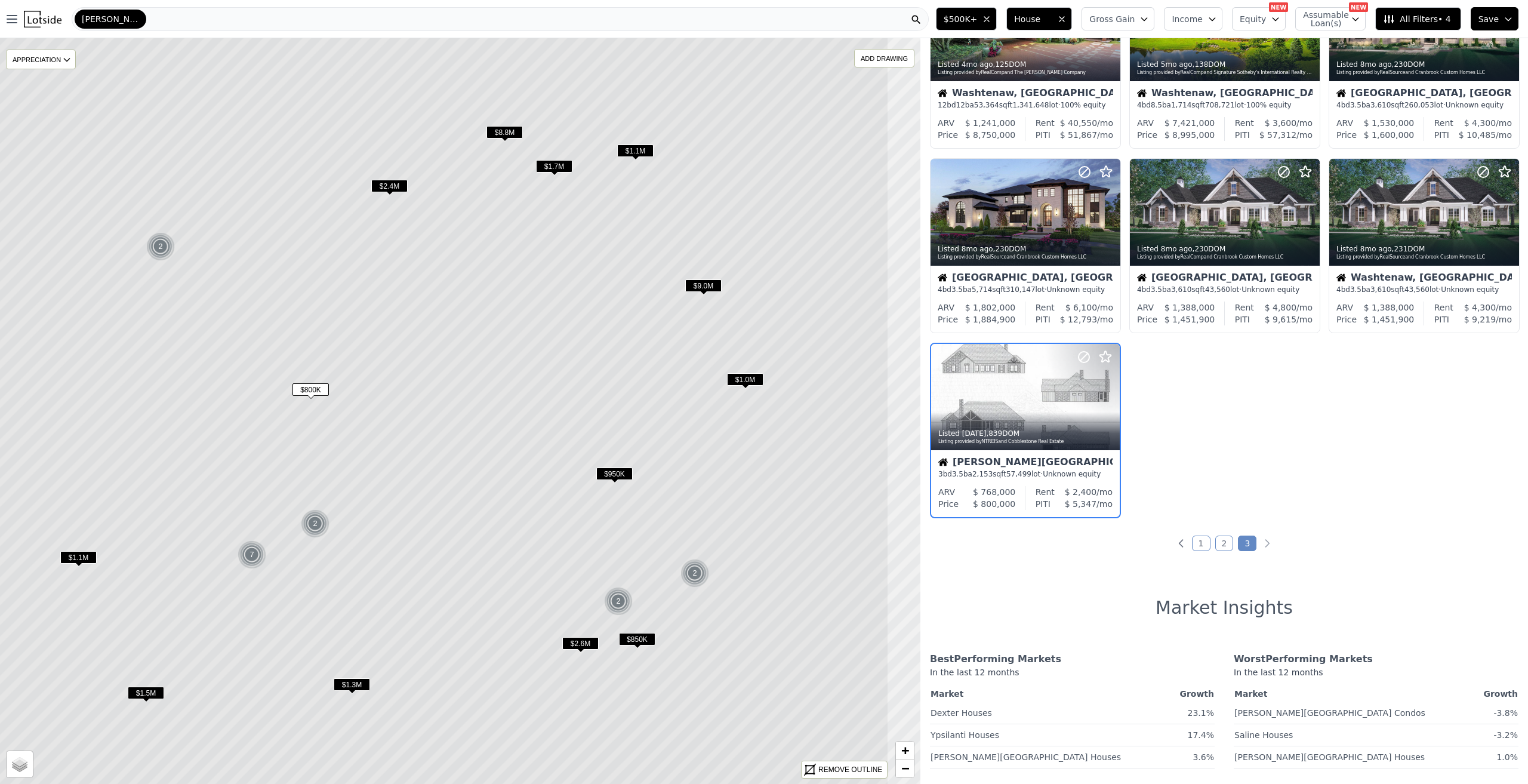
drag, startPoint x: 671, startPoint y: 429, endPoint x: 515, endPoint y: 361, distance: 170.2
click at [515, 361] on icon at bounding box center [335, 387] width 1107 height 897
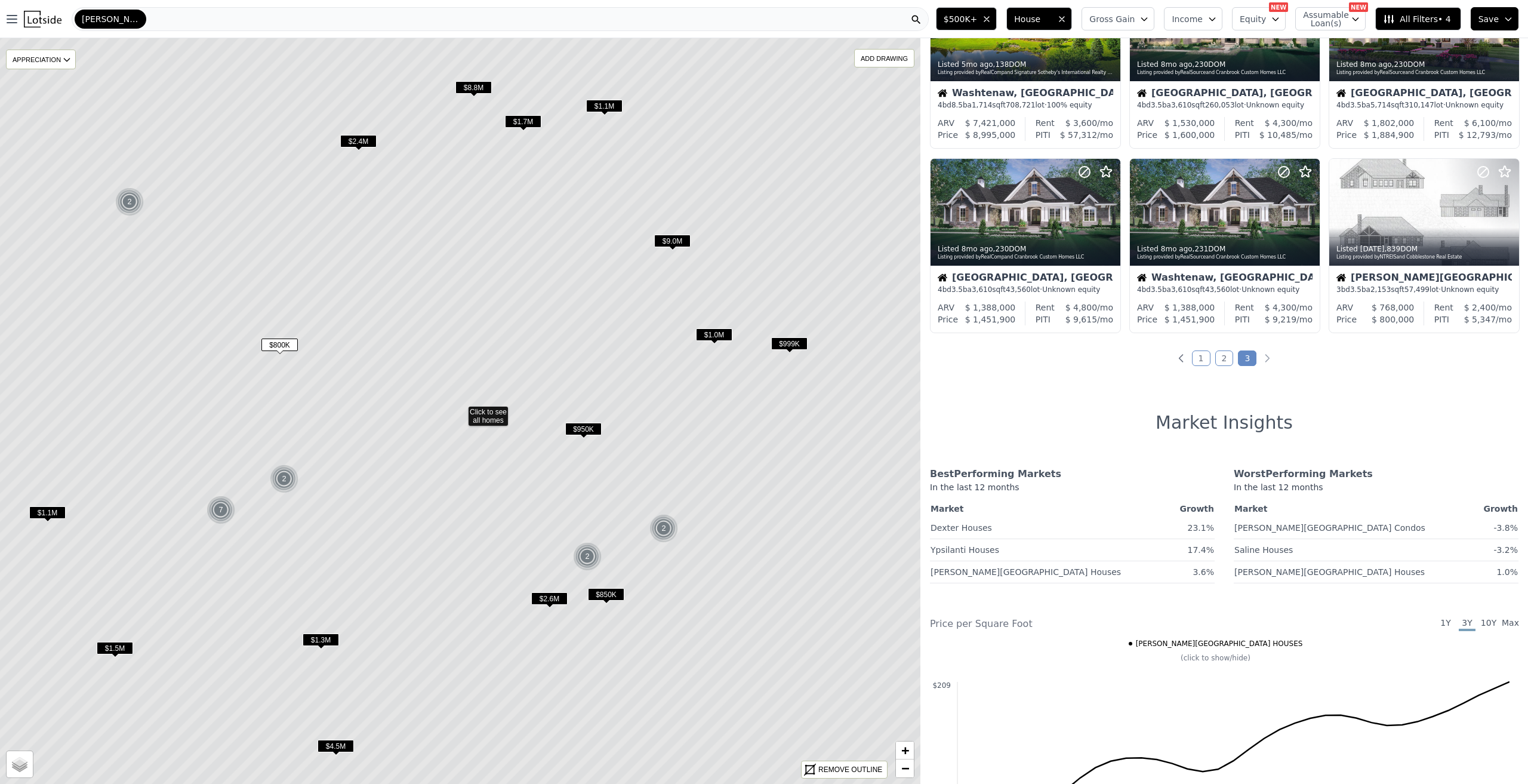
click at [579, 429] on span "$950K" at bounding box center [583, 429] width 37 height 13
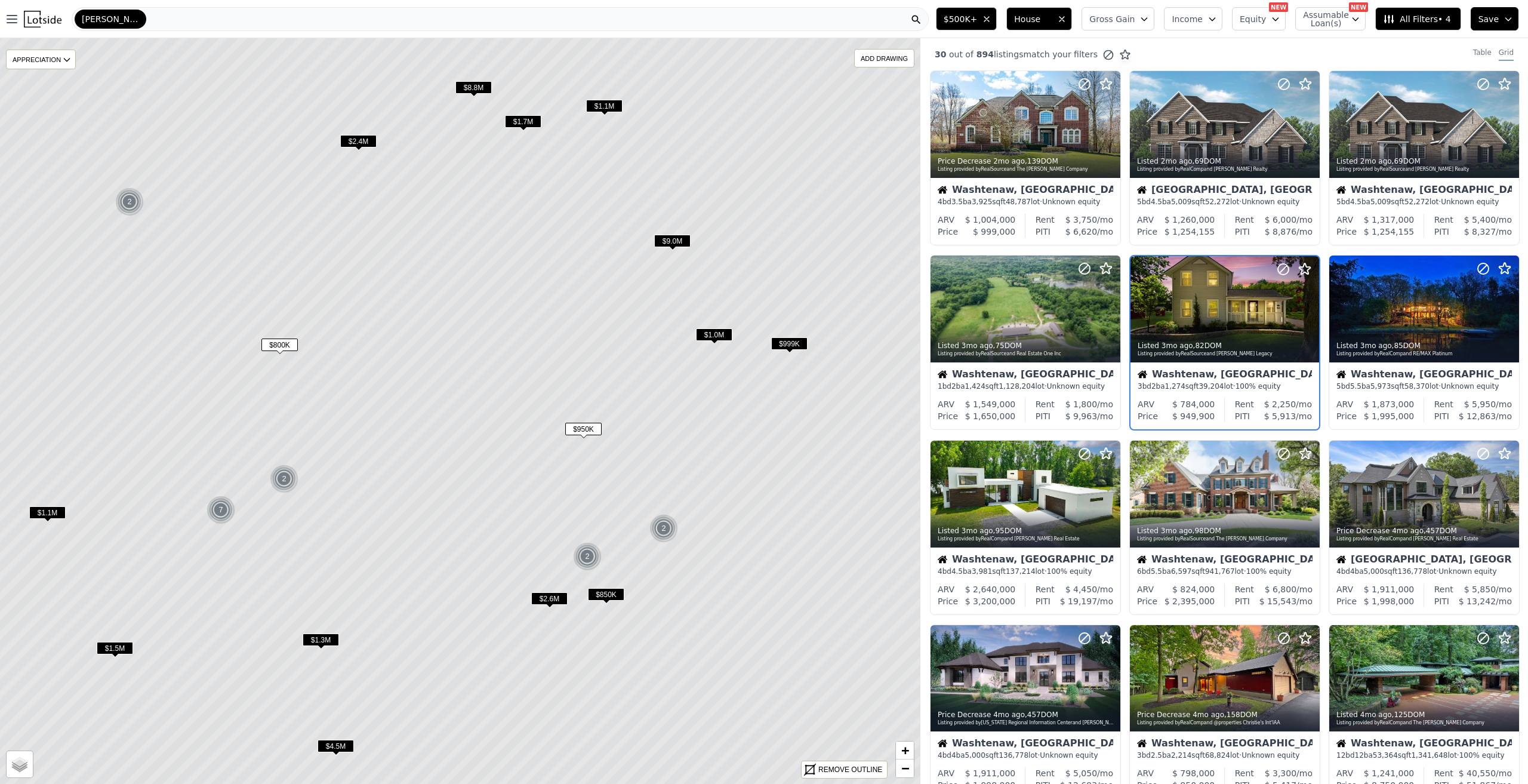
click at [676, 243] on span "$9.0M" at bounding box center [672, 241] width 37 height 13
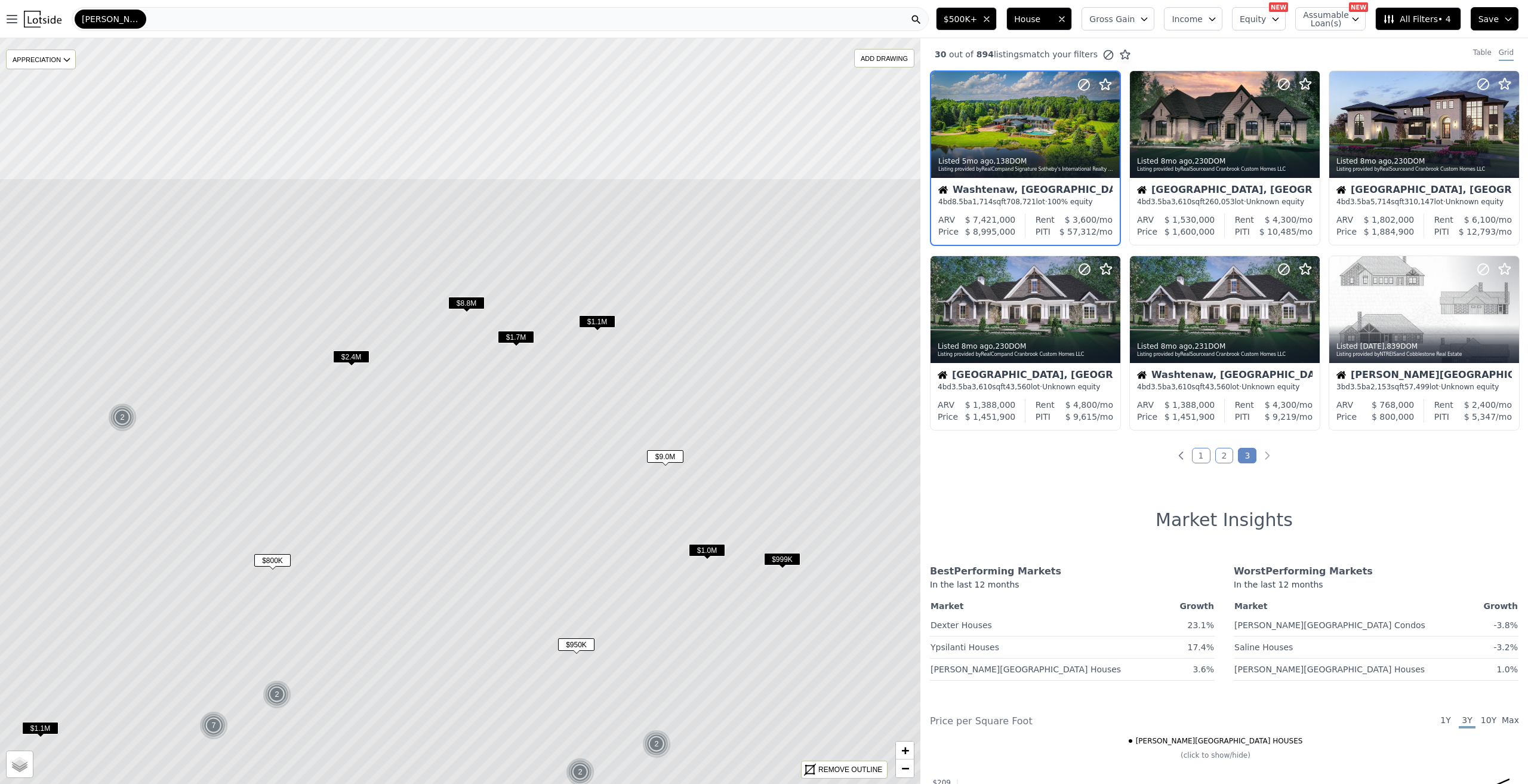
drag, startPoint x: 560, startPoint y: 213, endPoint x: 557, endPoint y: 439, distance: 226.0
click at [553, 454] on icon at bounding box center [453, 627] width 1107 height 897
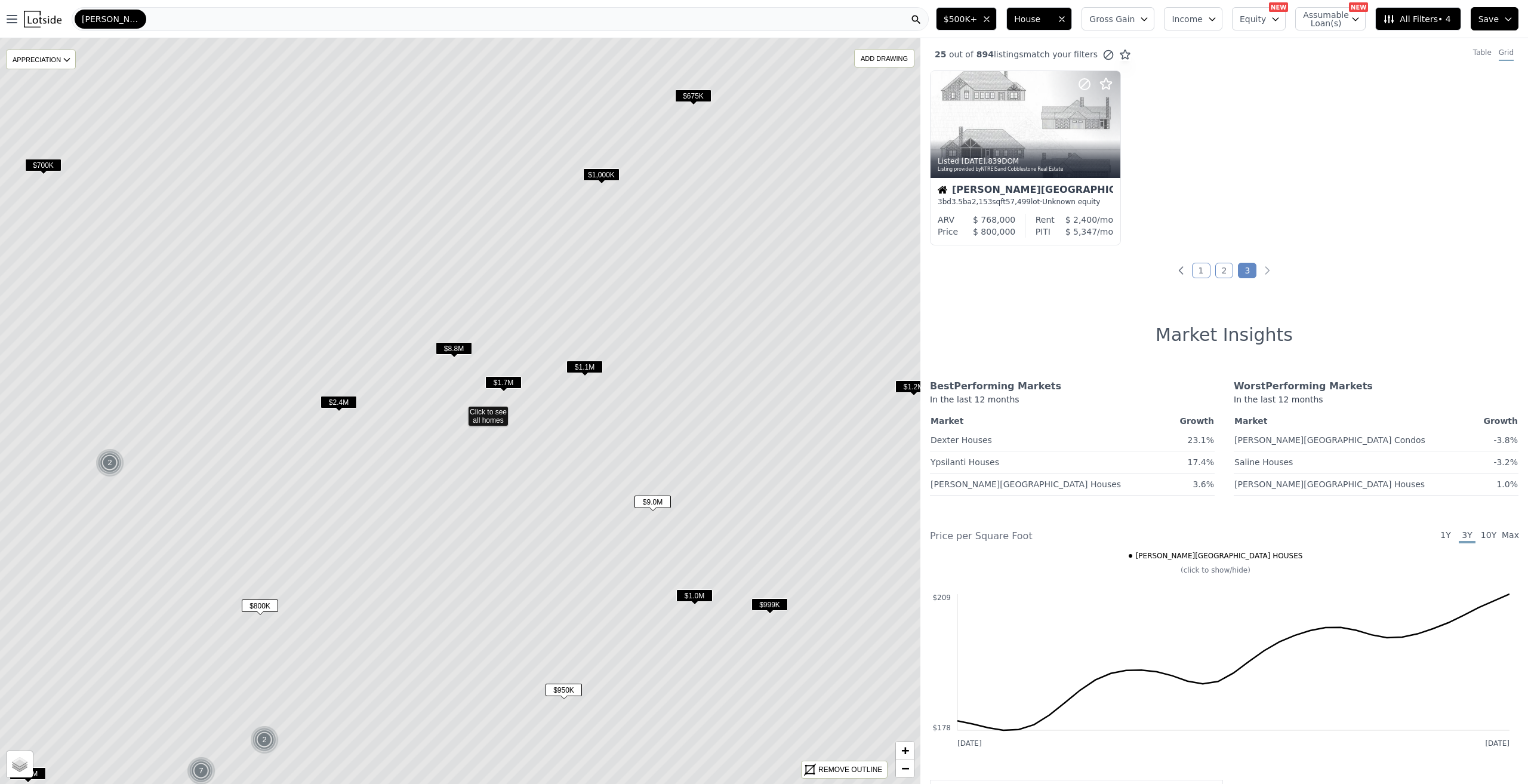
click at [444, 348] on span "$8.8M" at bounding box center [454, 348] width 37 height 13
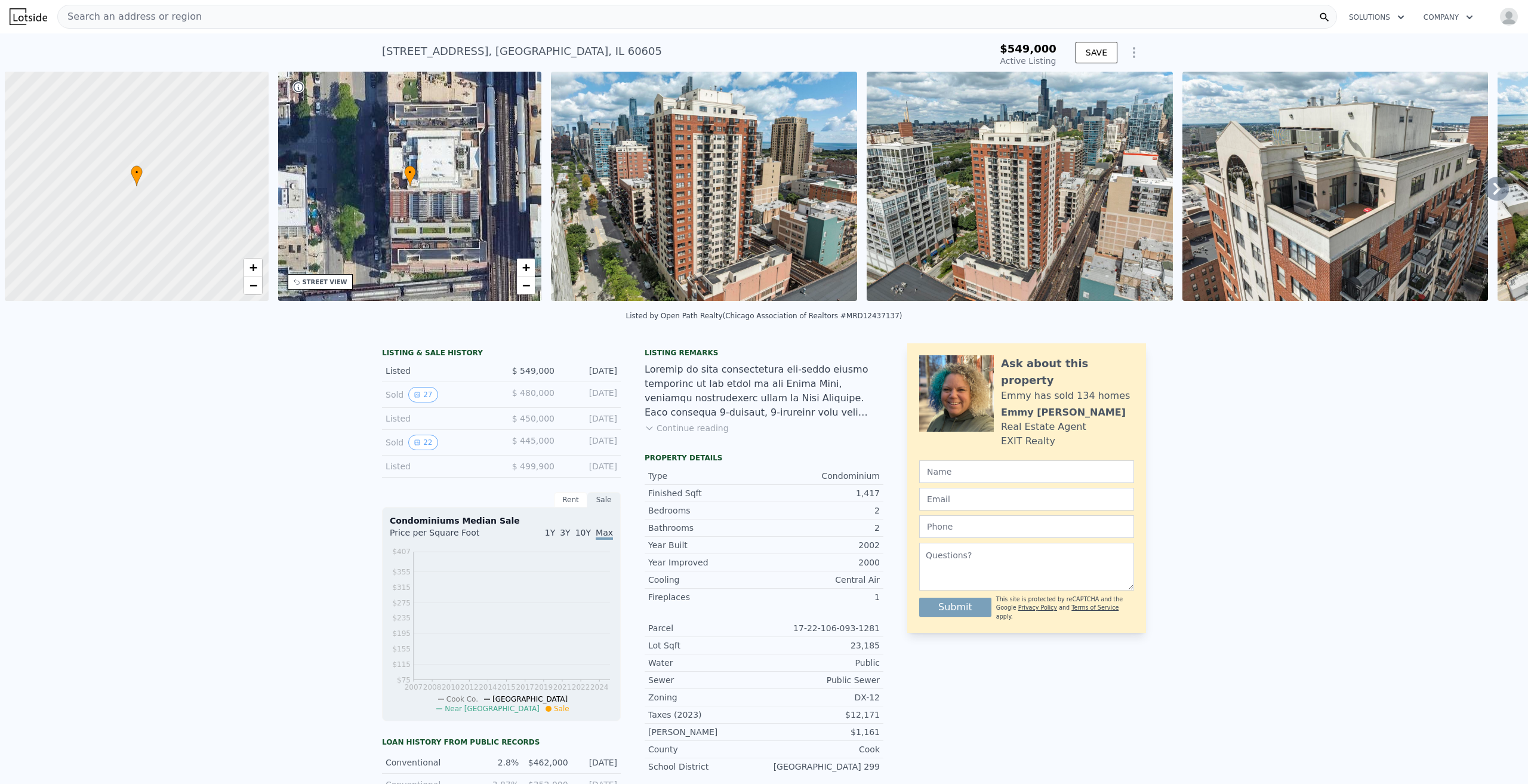
scroll to position [0, 5]
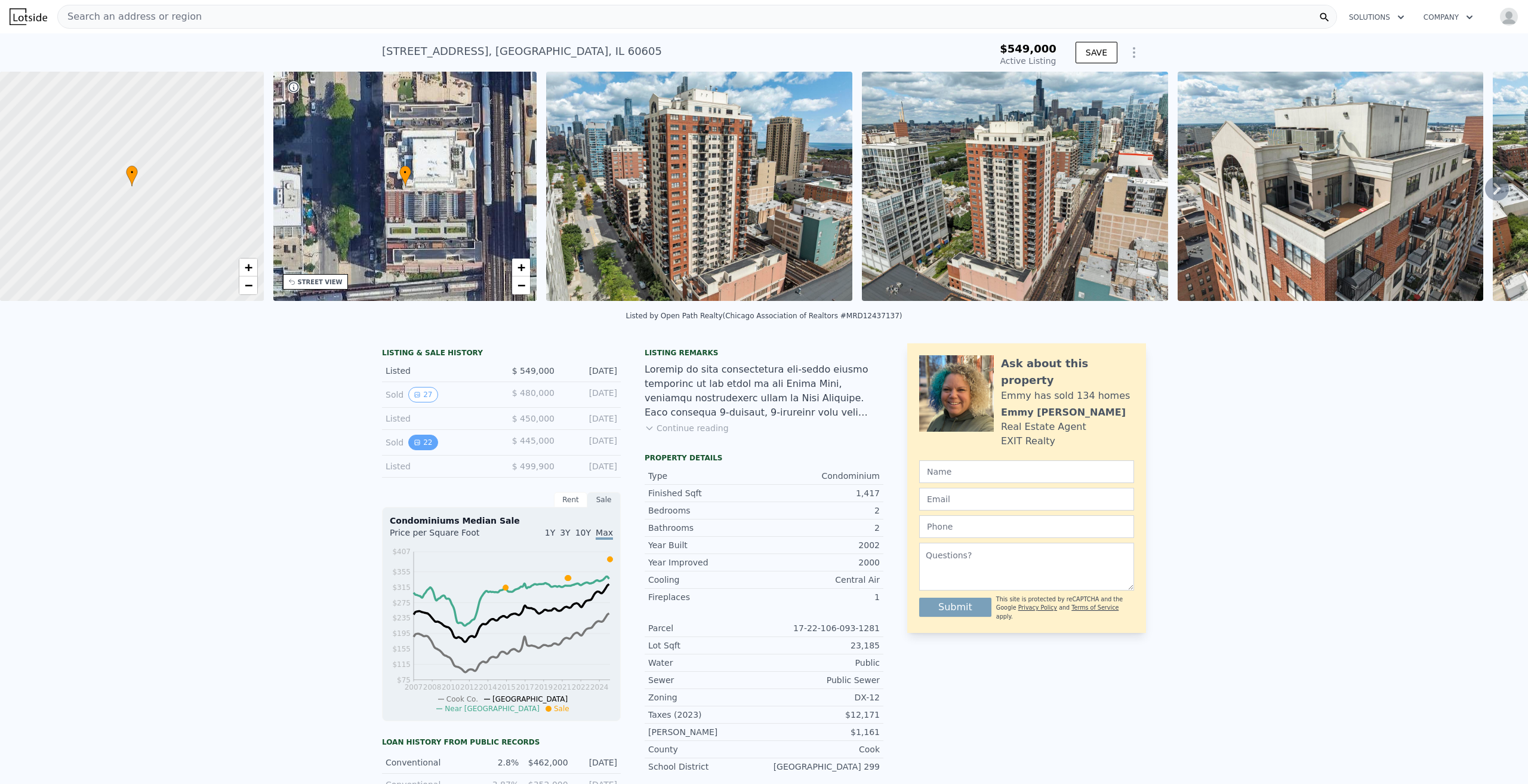
click at [419, 450] on button "22" at bounding box center [423, 442] width 29 height 15
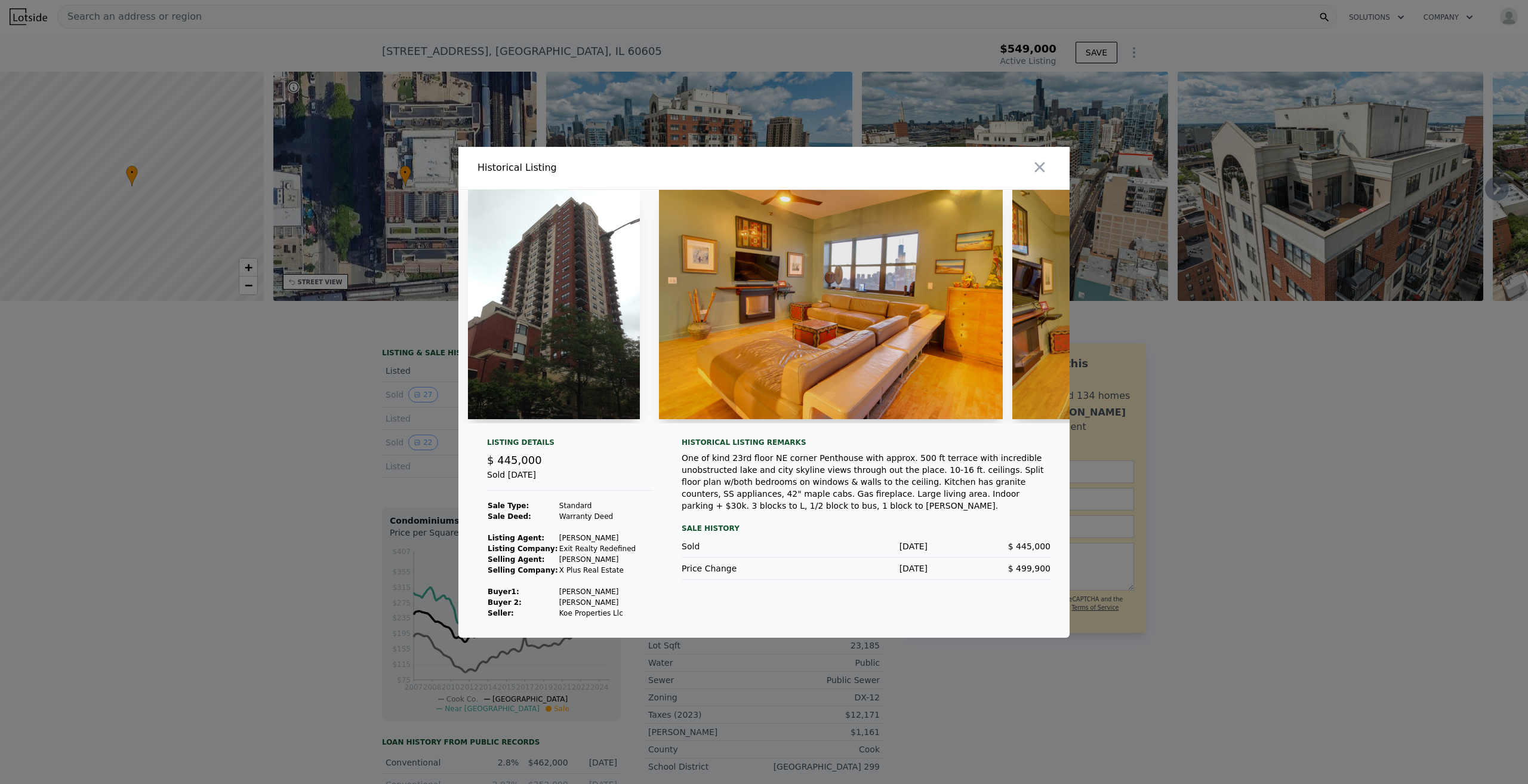
click at [579, 292] on img at bounding box center [554, 305] width 172 height 229
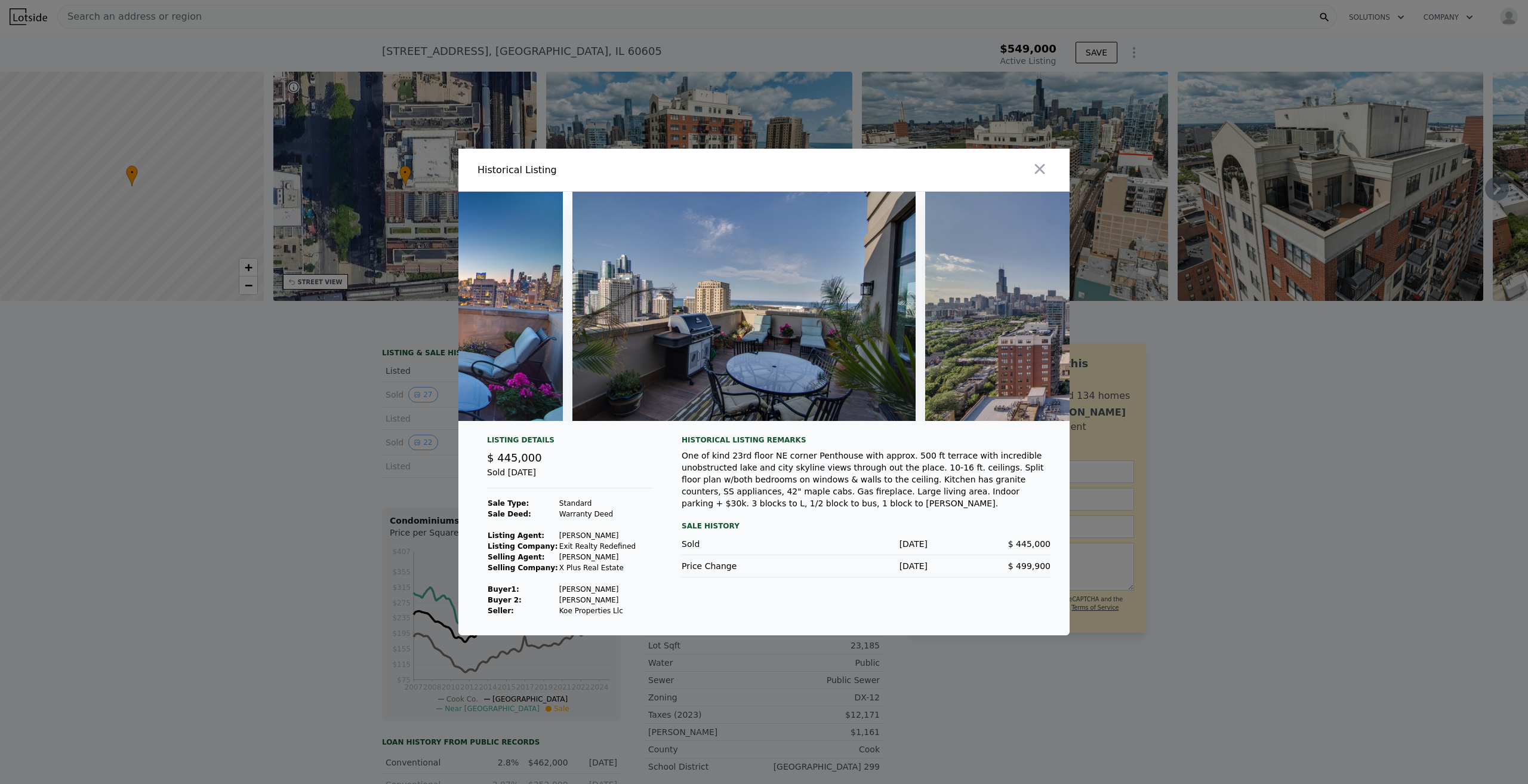
scroll to position [0, 6973]
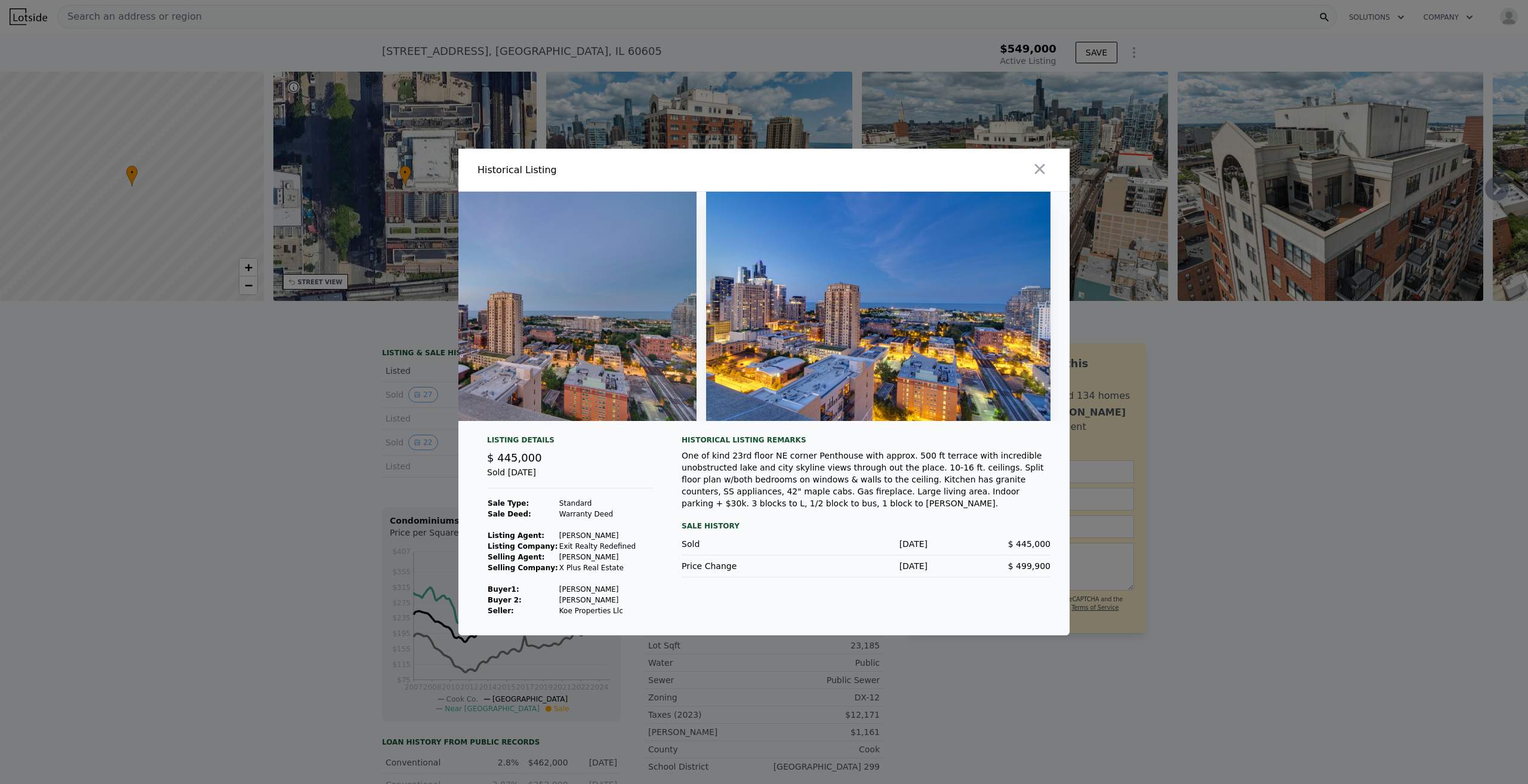
click at [1296, 401] on div at bounding box center [764, 392] width 1528 height 784
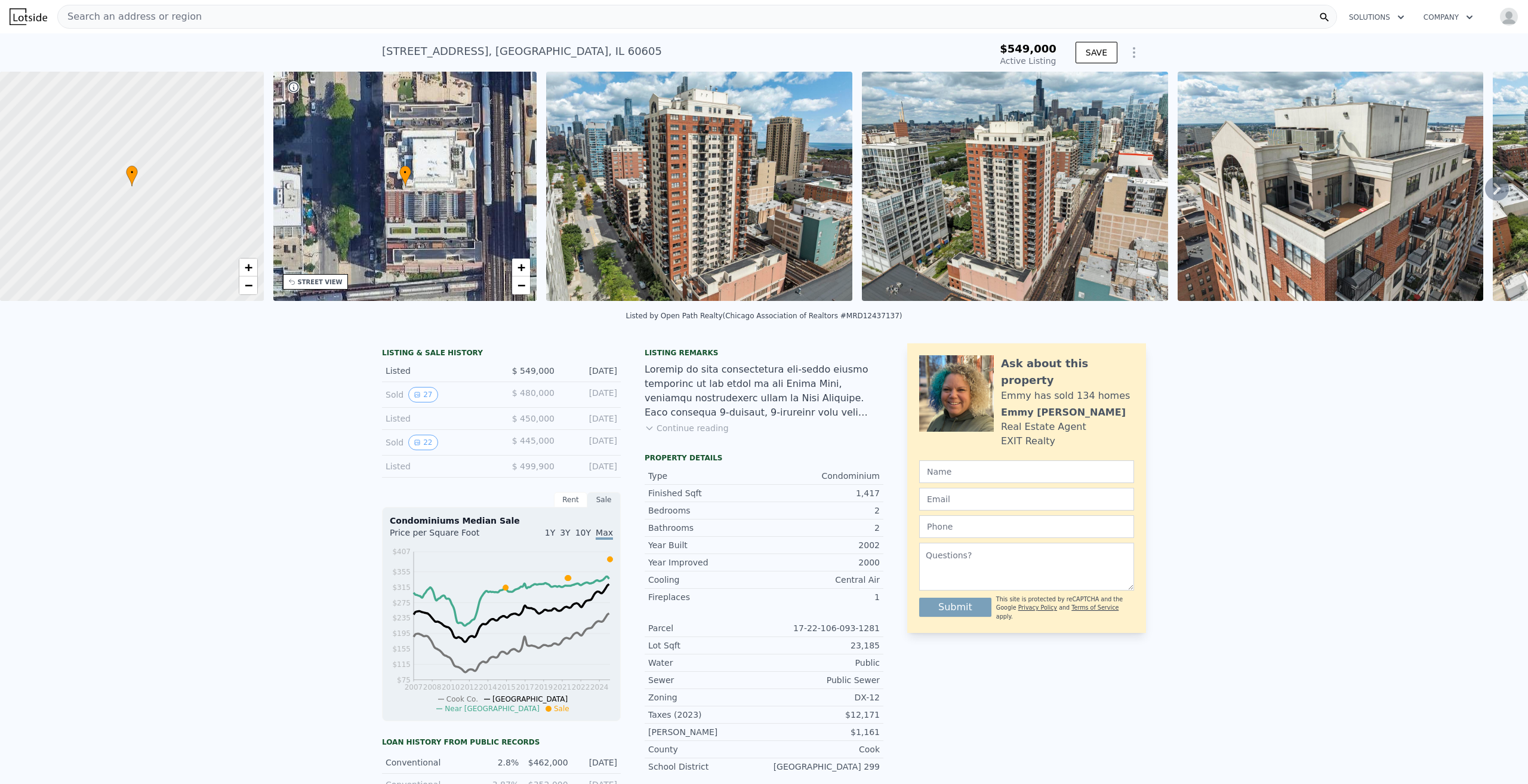
click at [576, 503] on div "Rent" at bounding box center [571, 499] width 33 height 15
click at [555, 537] on span "1Y" at bounding box center [549, 533] width 10 height 9
click at [1253, 629] on div "LISTING & SALE HISTORY Listed $ 549,000 Aug 4, 2025 Sold 27 $ 480,000 Sep 19, 2…" at bounding box center [764, 667] width 1528 height 667
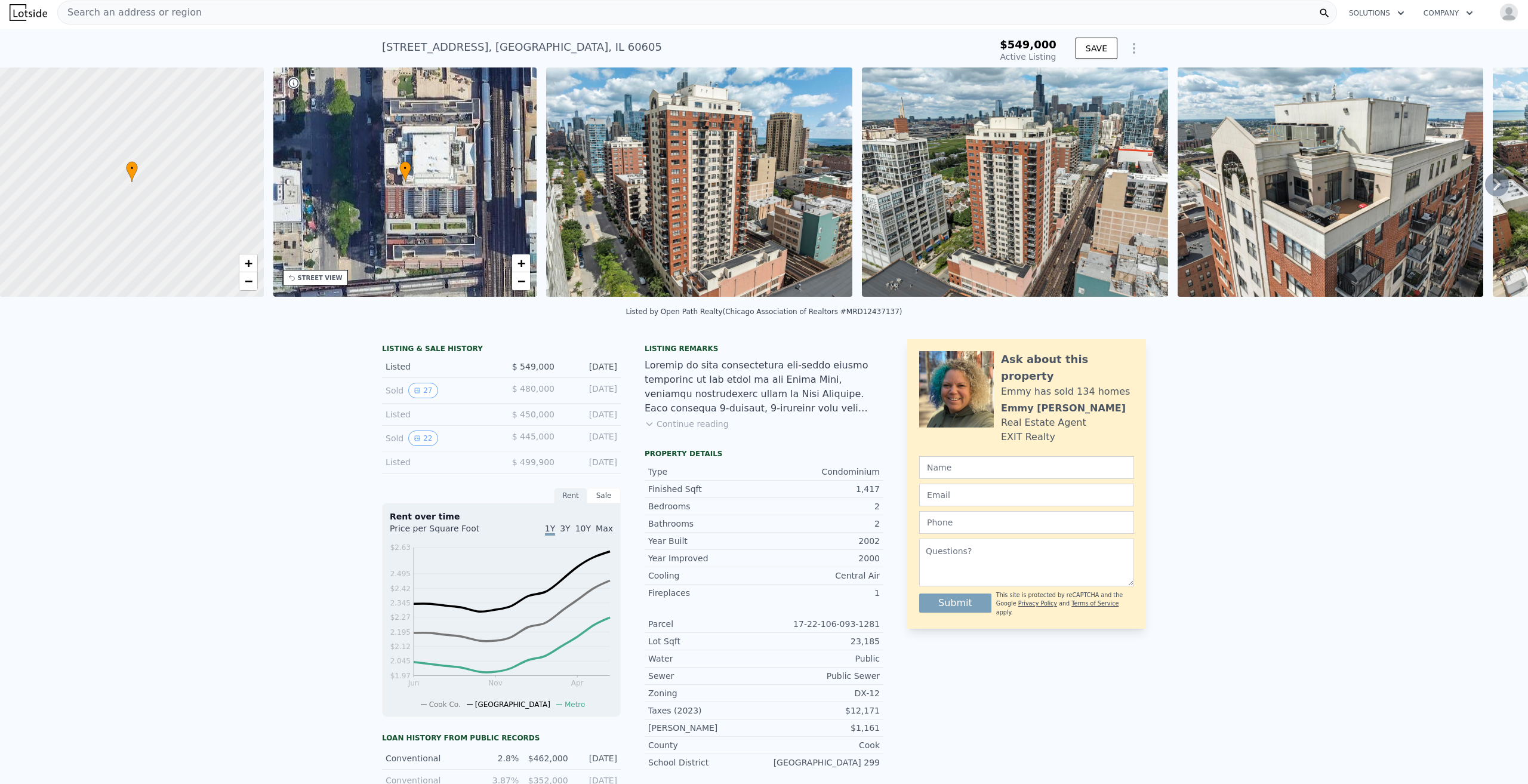
scroll to position [0, 0]
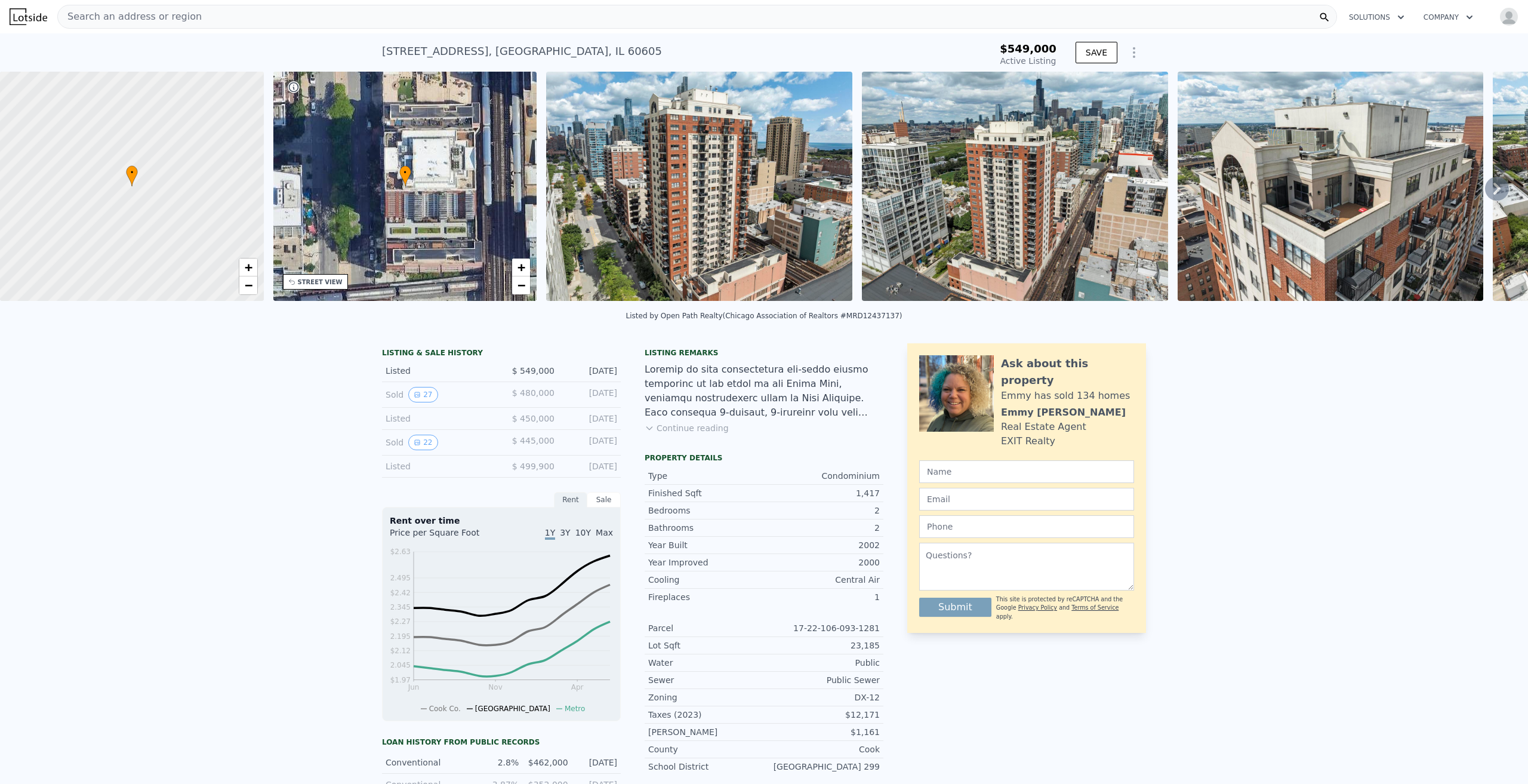
click at [730, 185] on img at bounding box center [699, 186] width 306 height 229
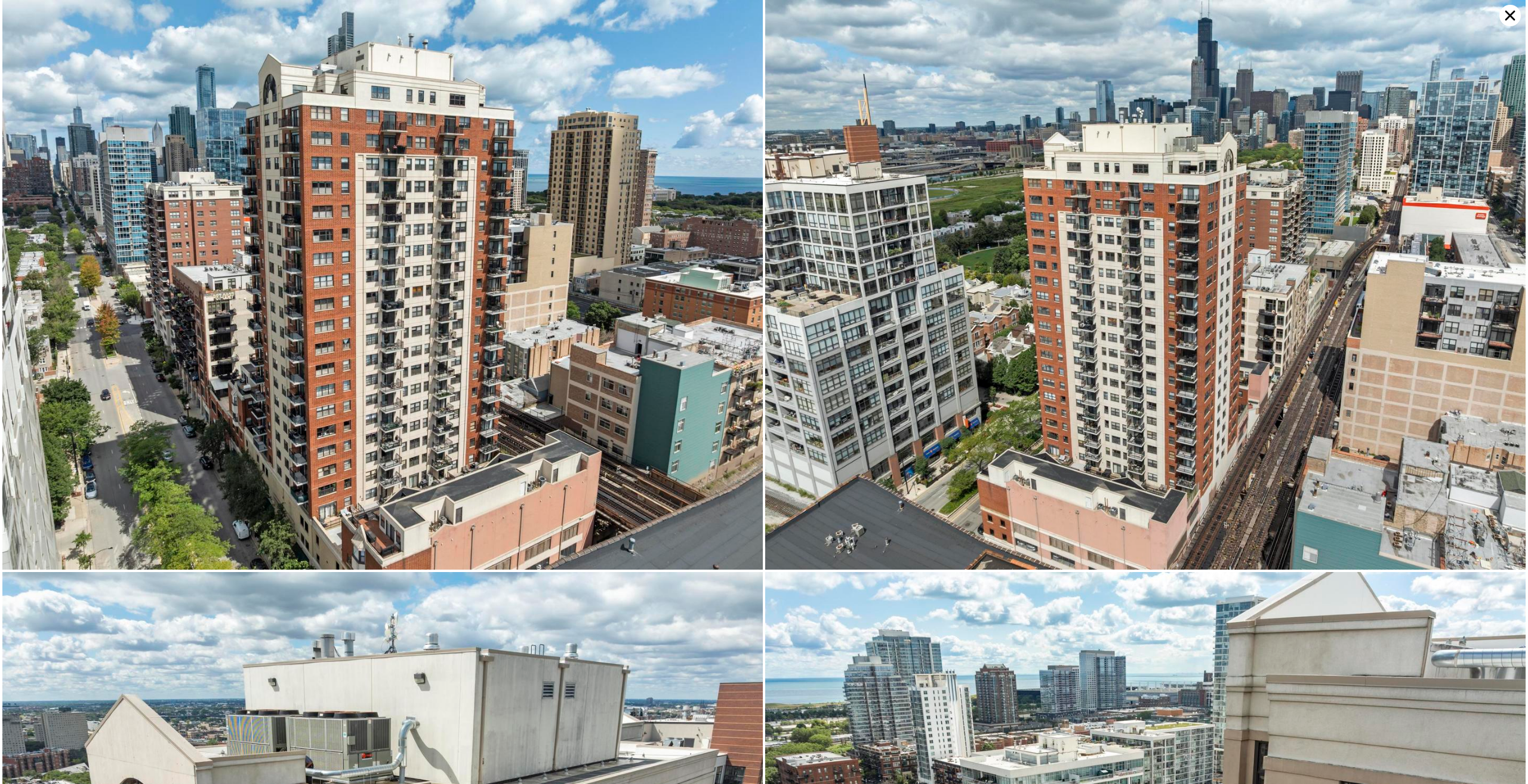
click at [1509, 15] on icon at bounding box center [1510, 15] width 21 height 21
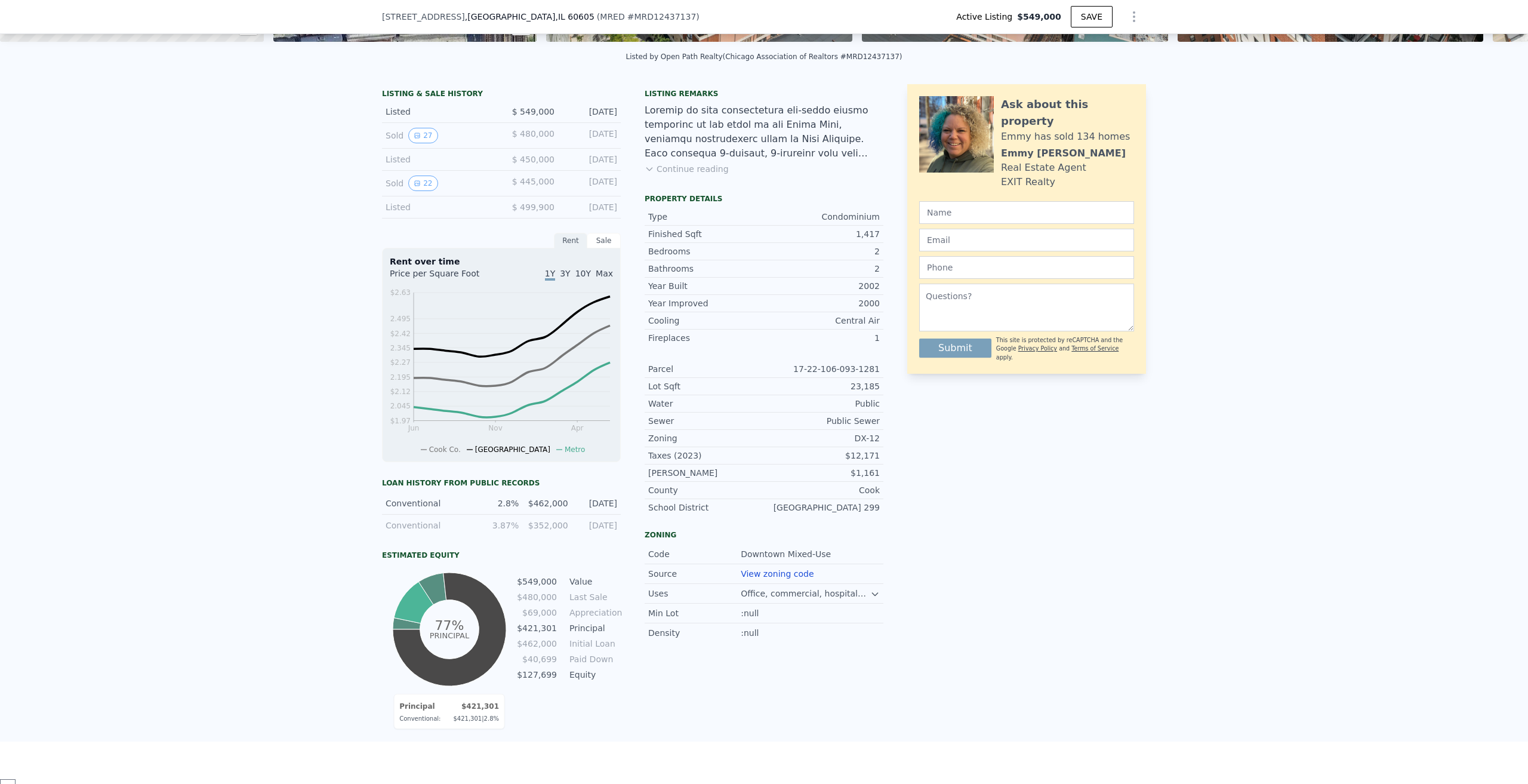
scroll to position [175, 0]
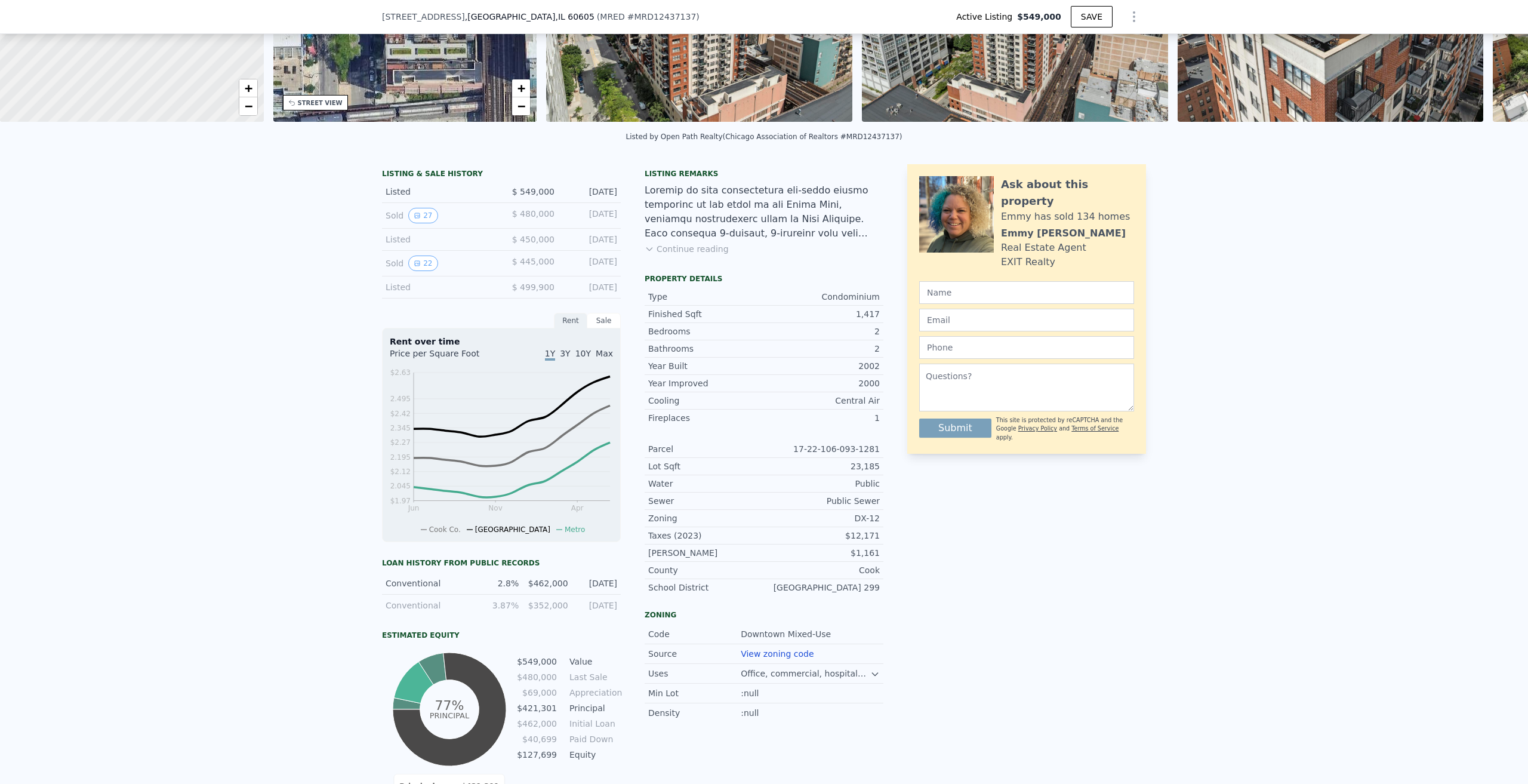
click at [604, 328] on div "Sale" at bounding box center [604, 320] width 33 height 15
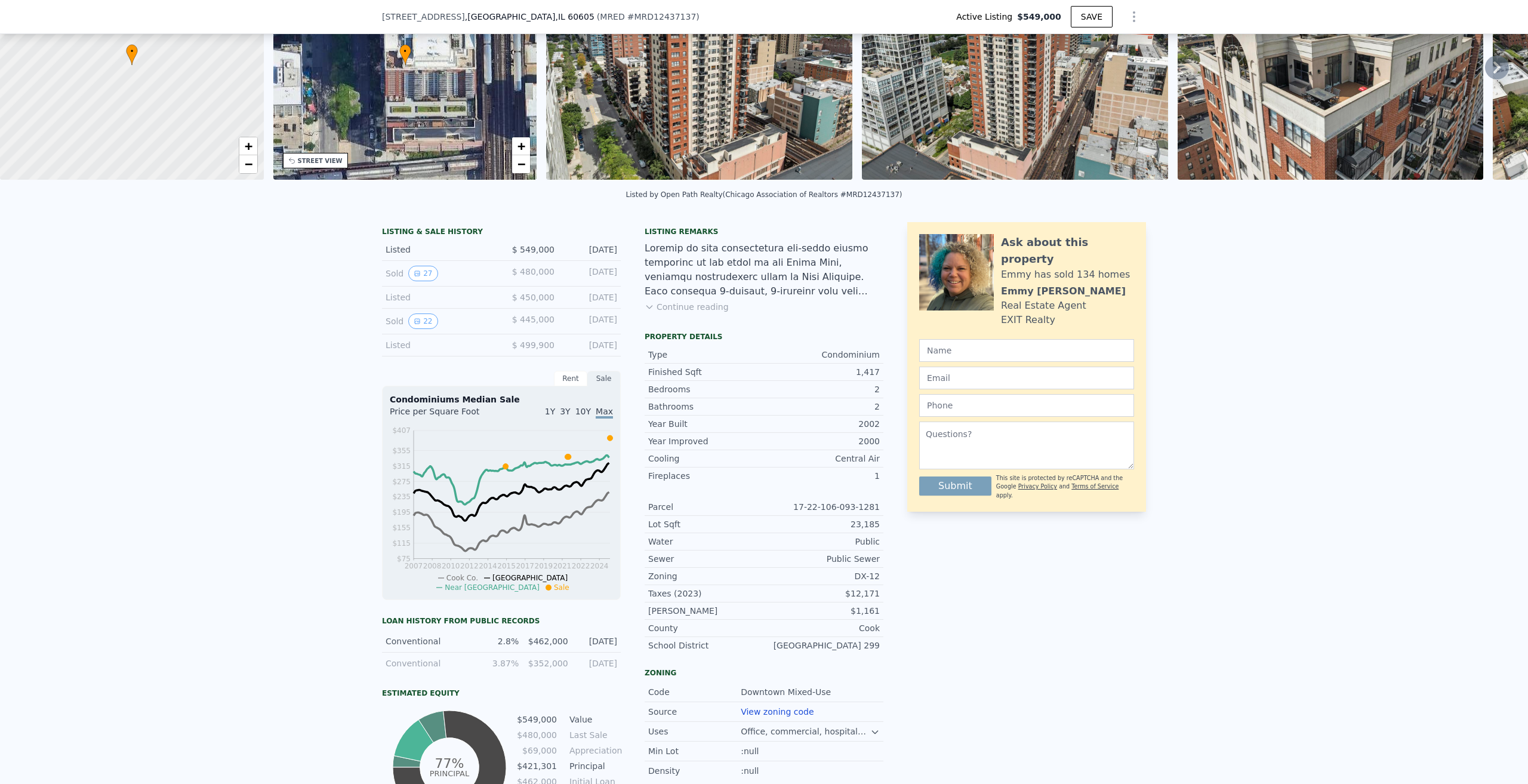
scroll to position [115, 0]
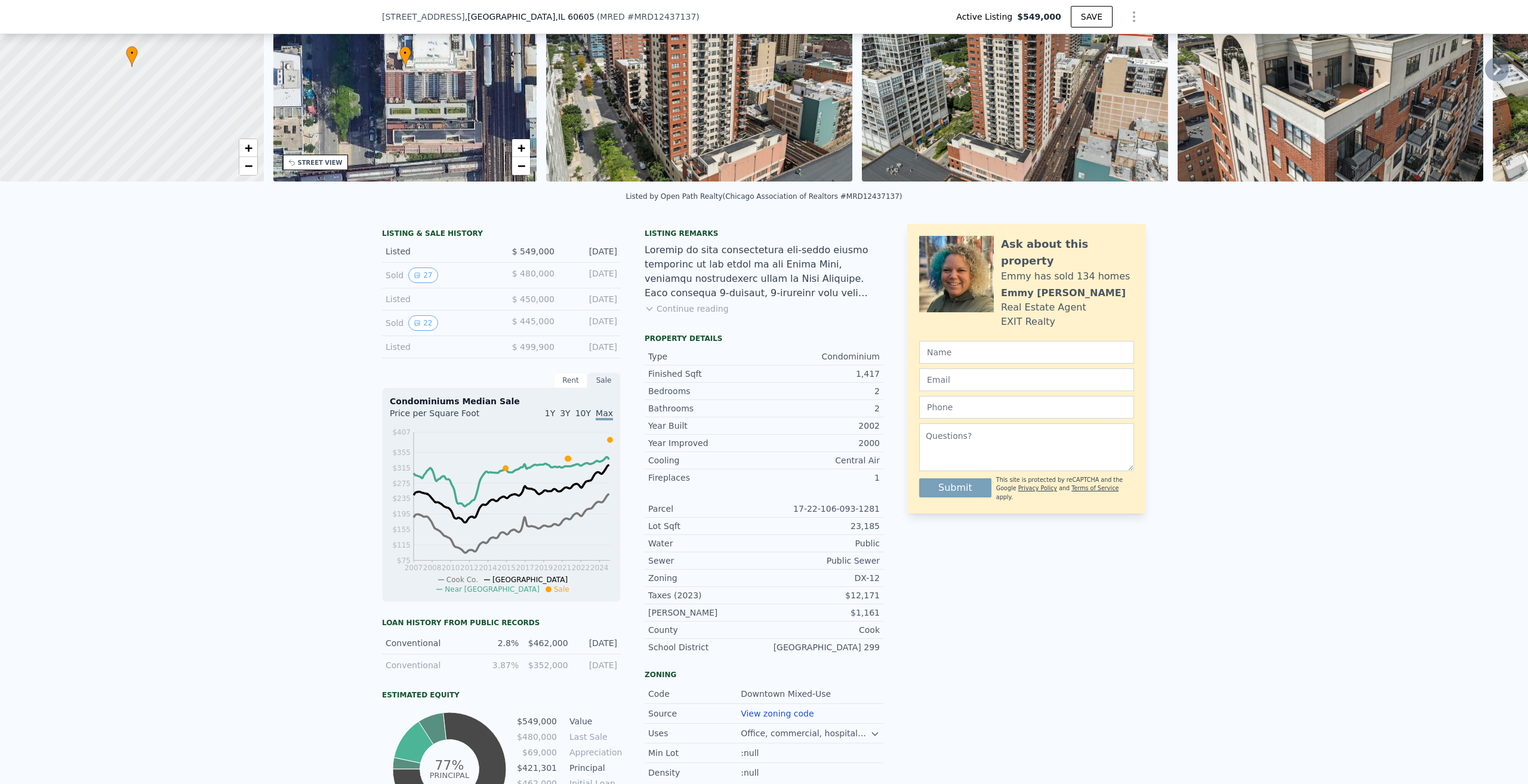
click at [691, 315] on button "Continue reading" at bounding box center [687, 309] width 84 height 12
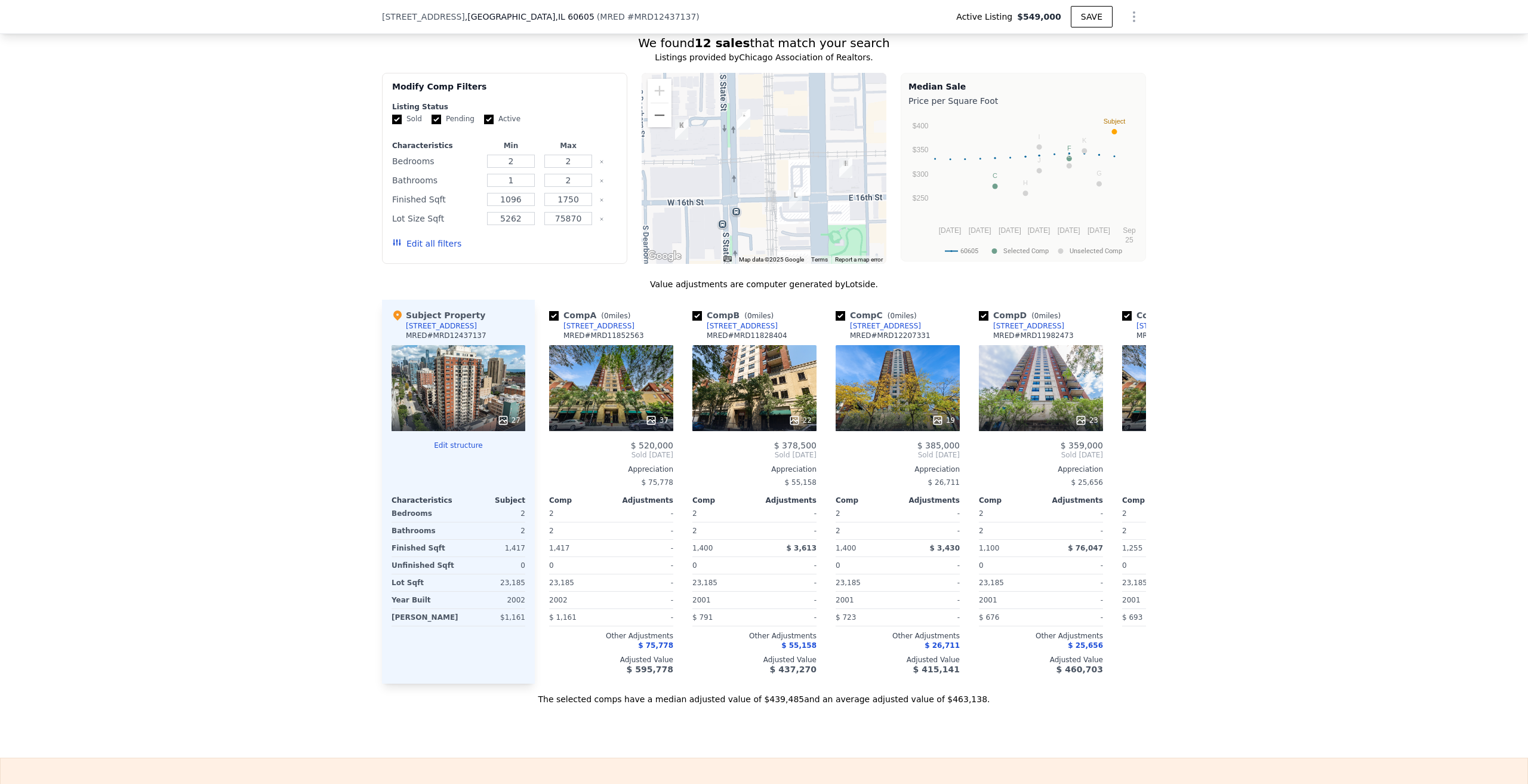
scroll to position [1429, 0]
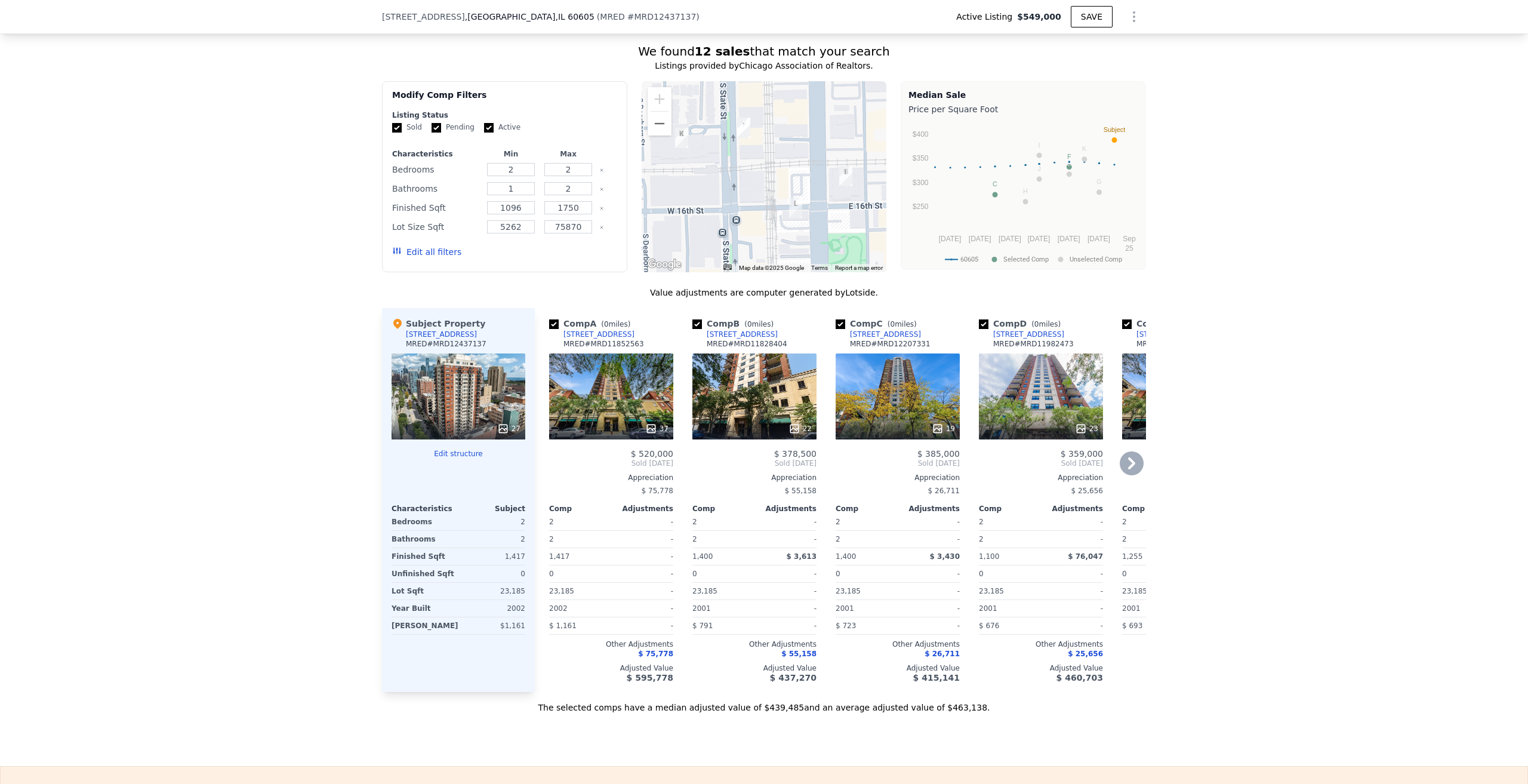
click at [588, 353] on div "37" at bounding box center [611, 396] width 124 height 86
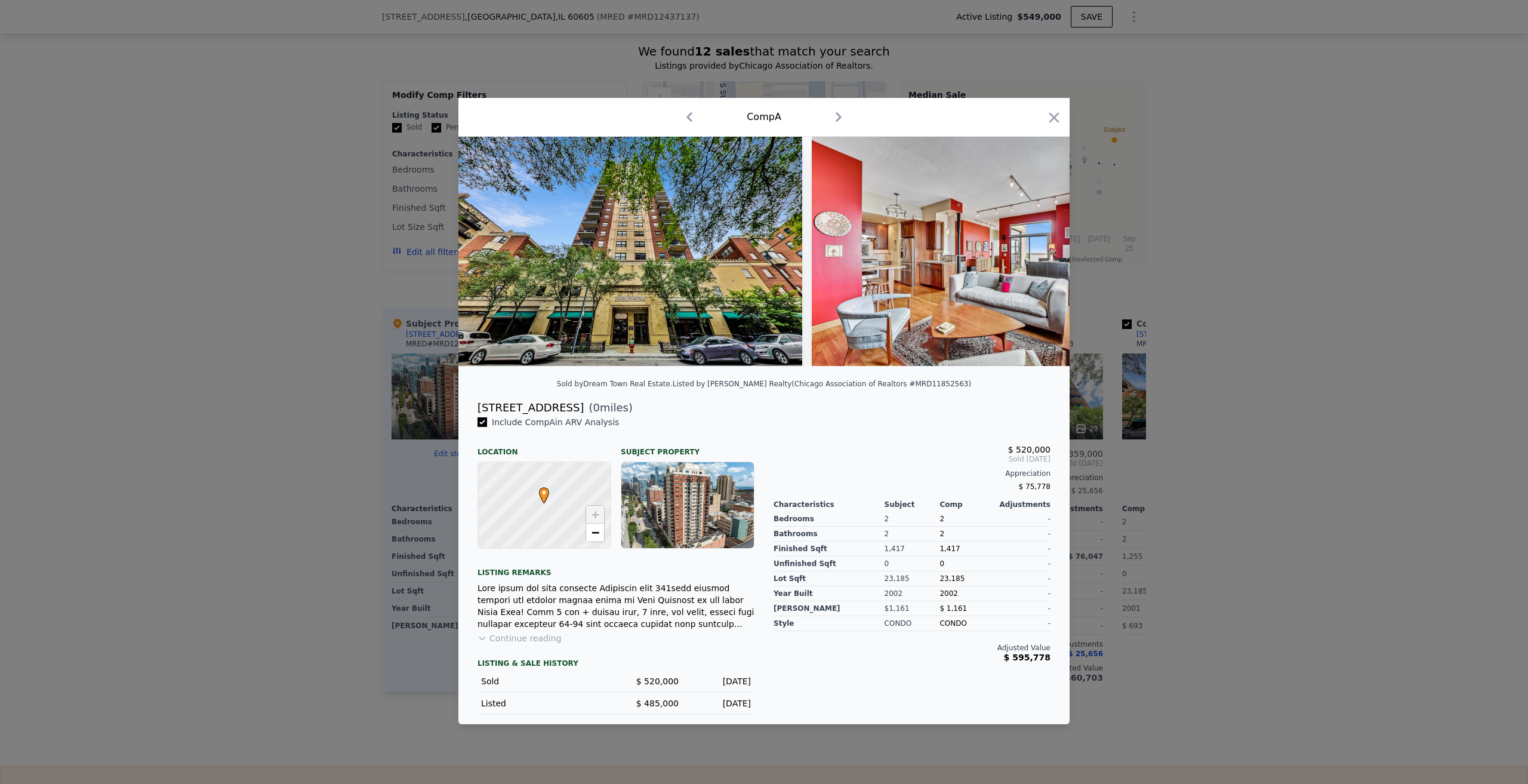
click at [269, 519] on div at bounding box center [764, 392] width 1528 height 784
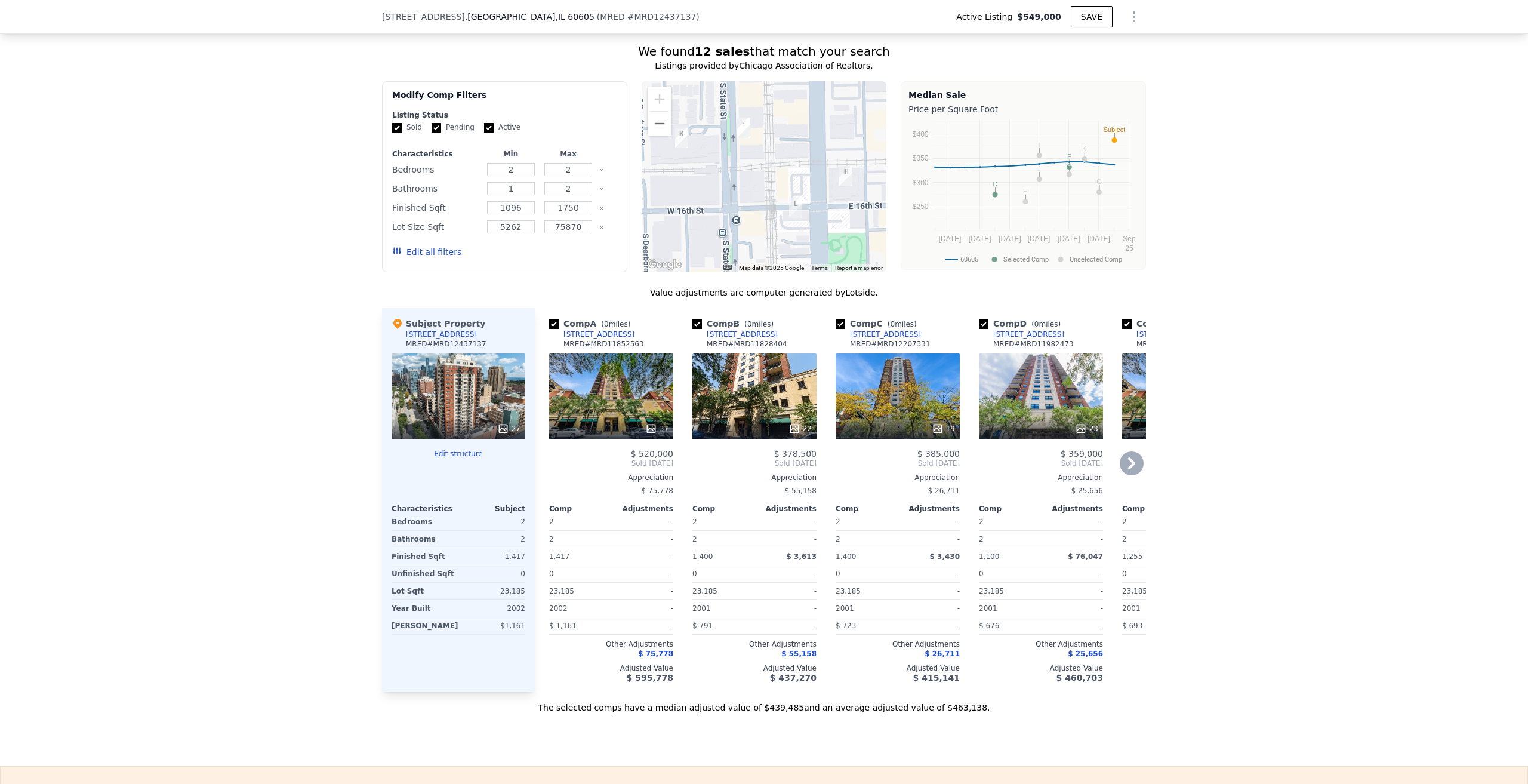
click at [609, 353] on div "37" at bounding box center [611, 396] width 124 height 86
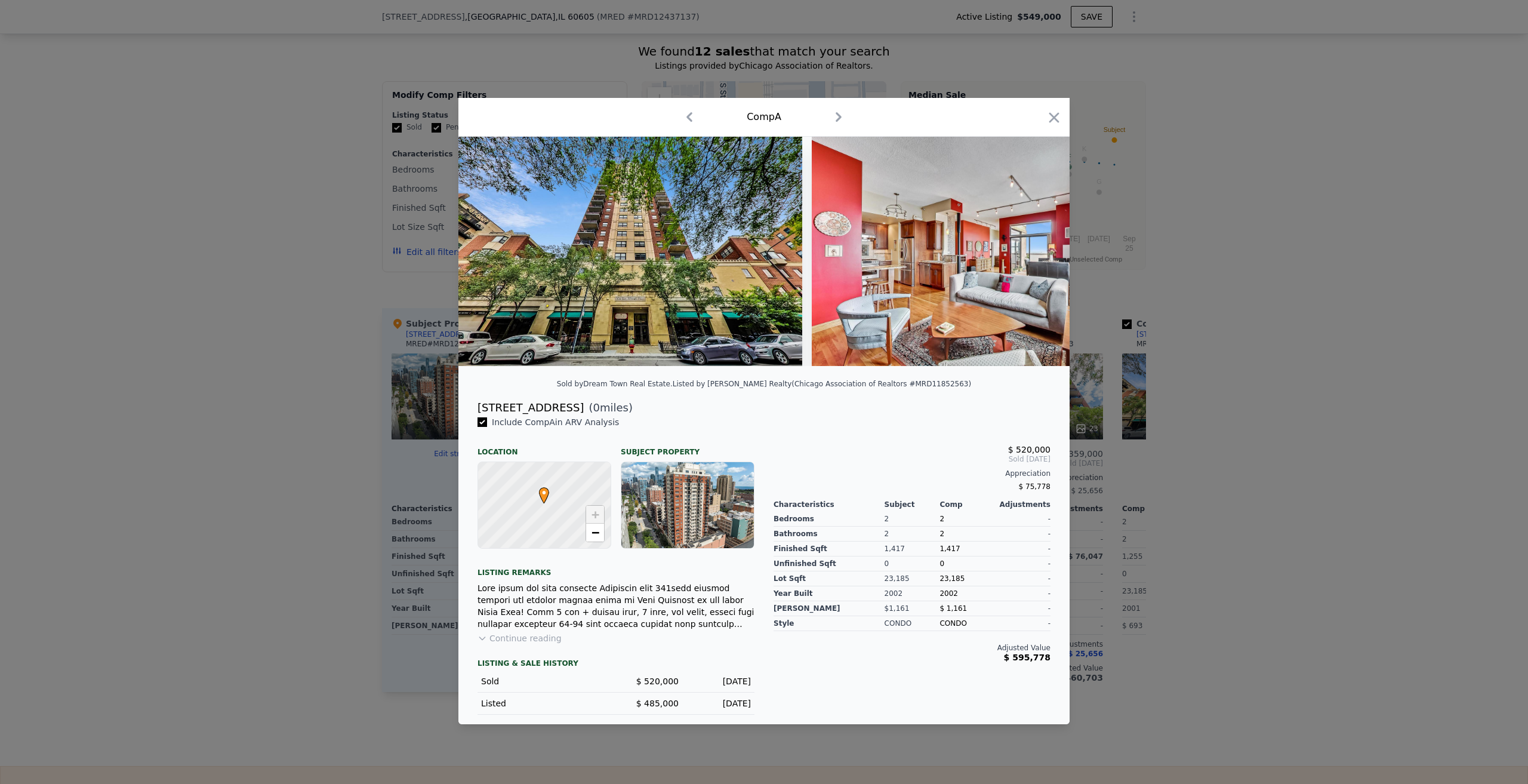
click at [272, 349] on div at bounding box center [764, 392] width 1528 height 784
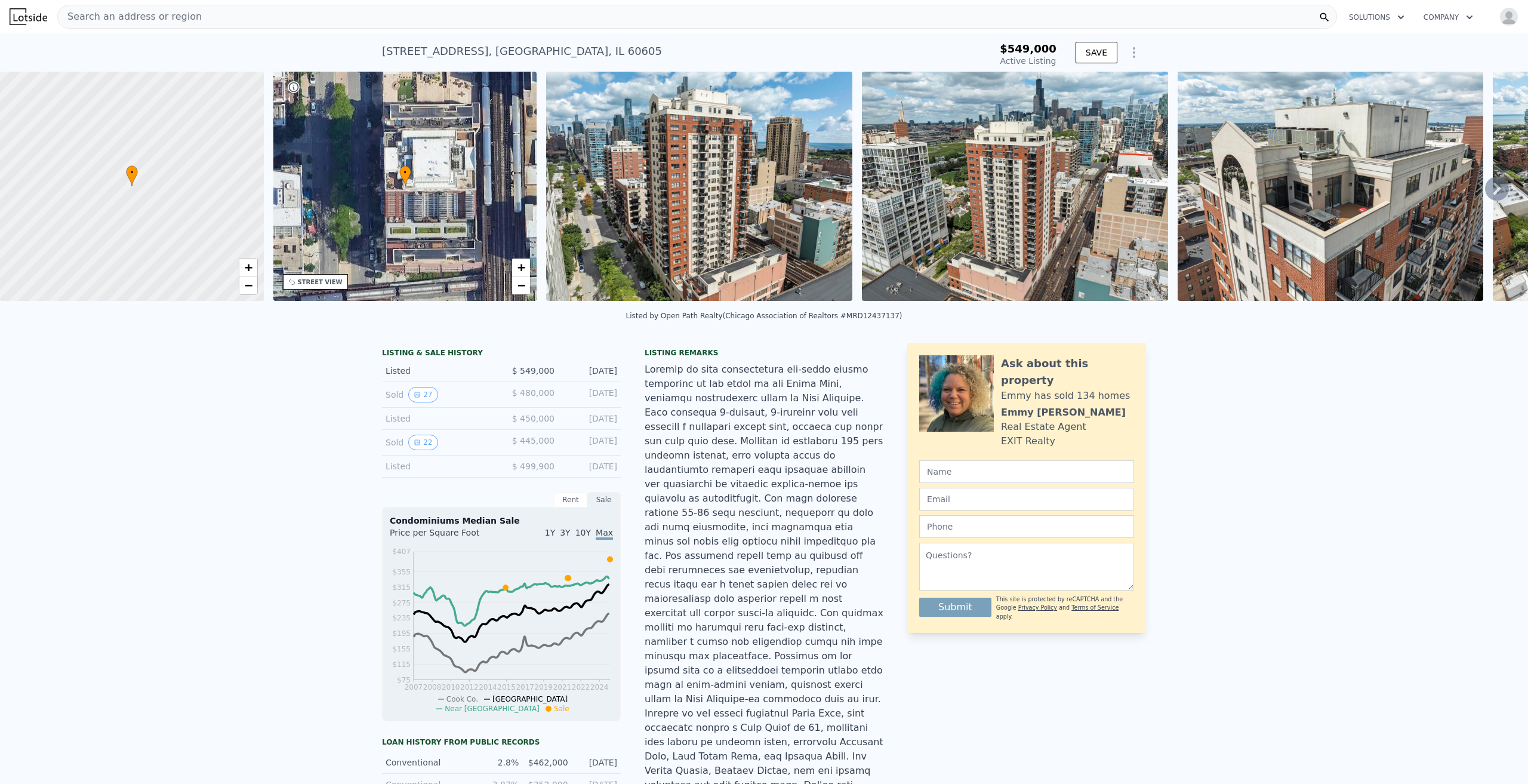
click at [311, 9] on div "Search an address or region" at bounding box center [697, 17] width 1280 height 24
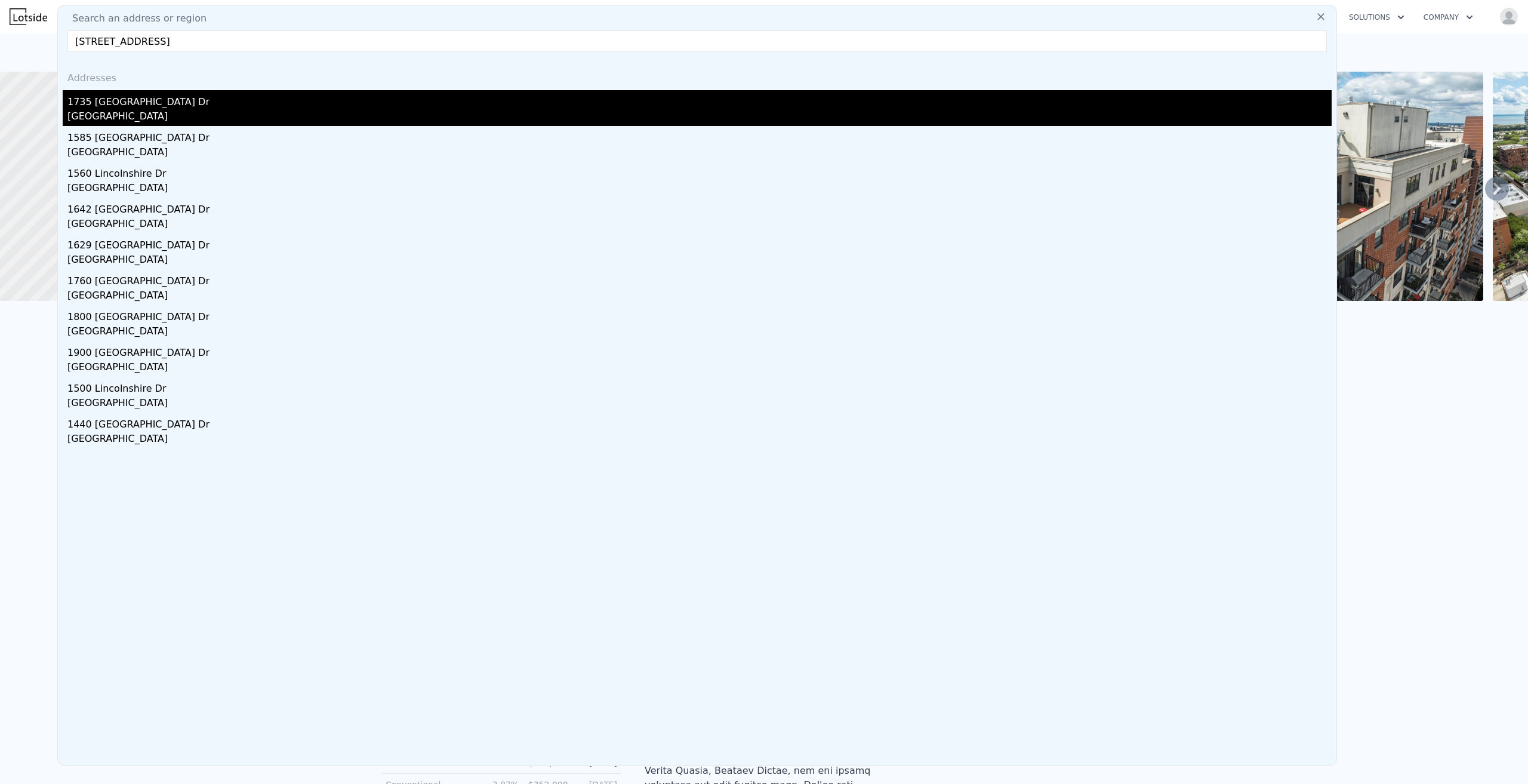
type input "1735 Lincolnshire Dr, Detroit, MI 48203"
click at [207, 107] on div "1735 Lincolnshire Dr" at bounding box center [699, 99] width 1264 height 19
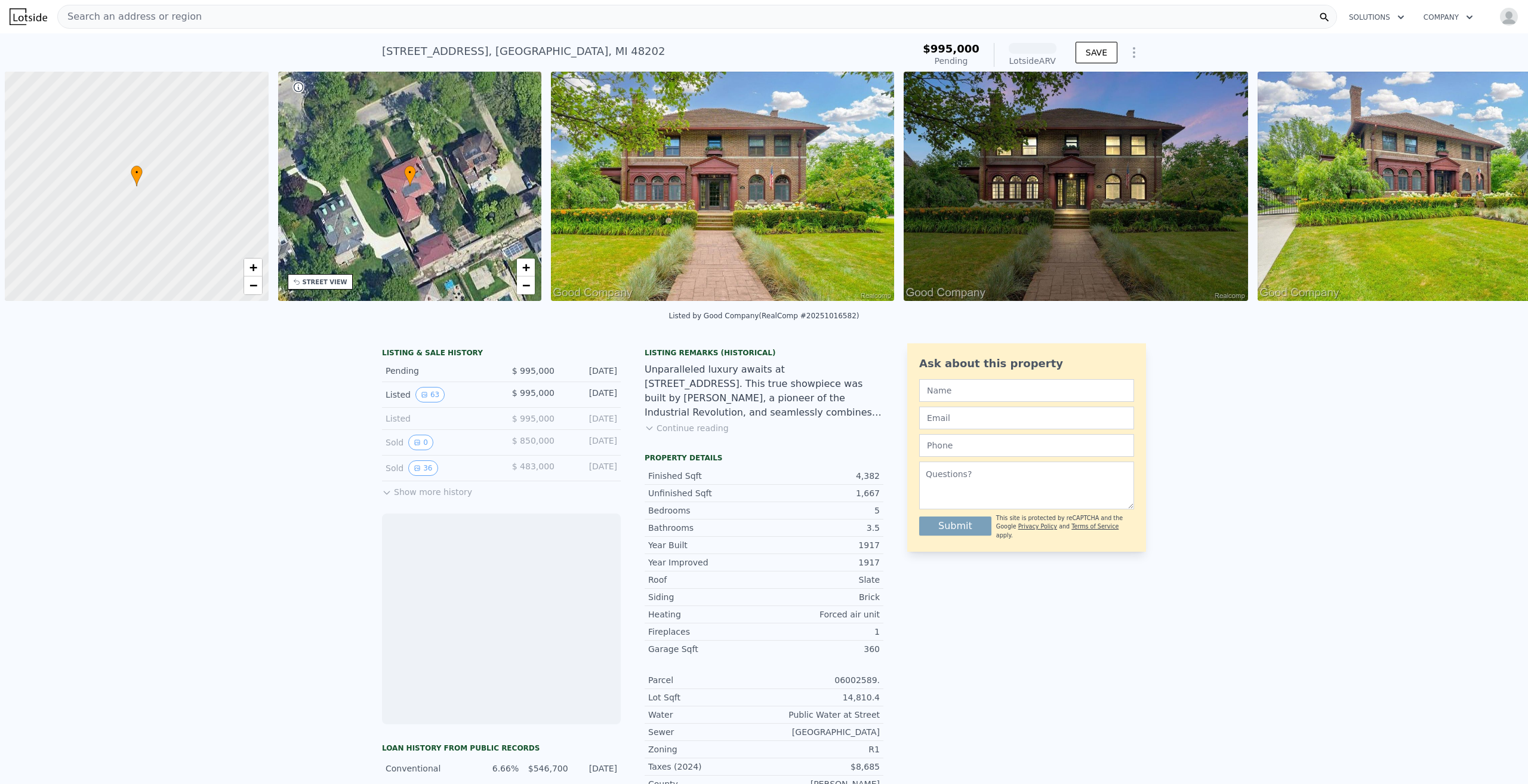
scroll to position [0, 5]
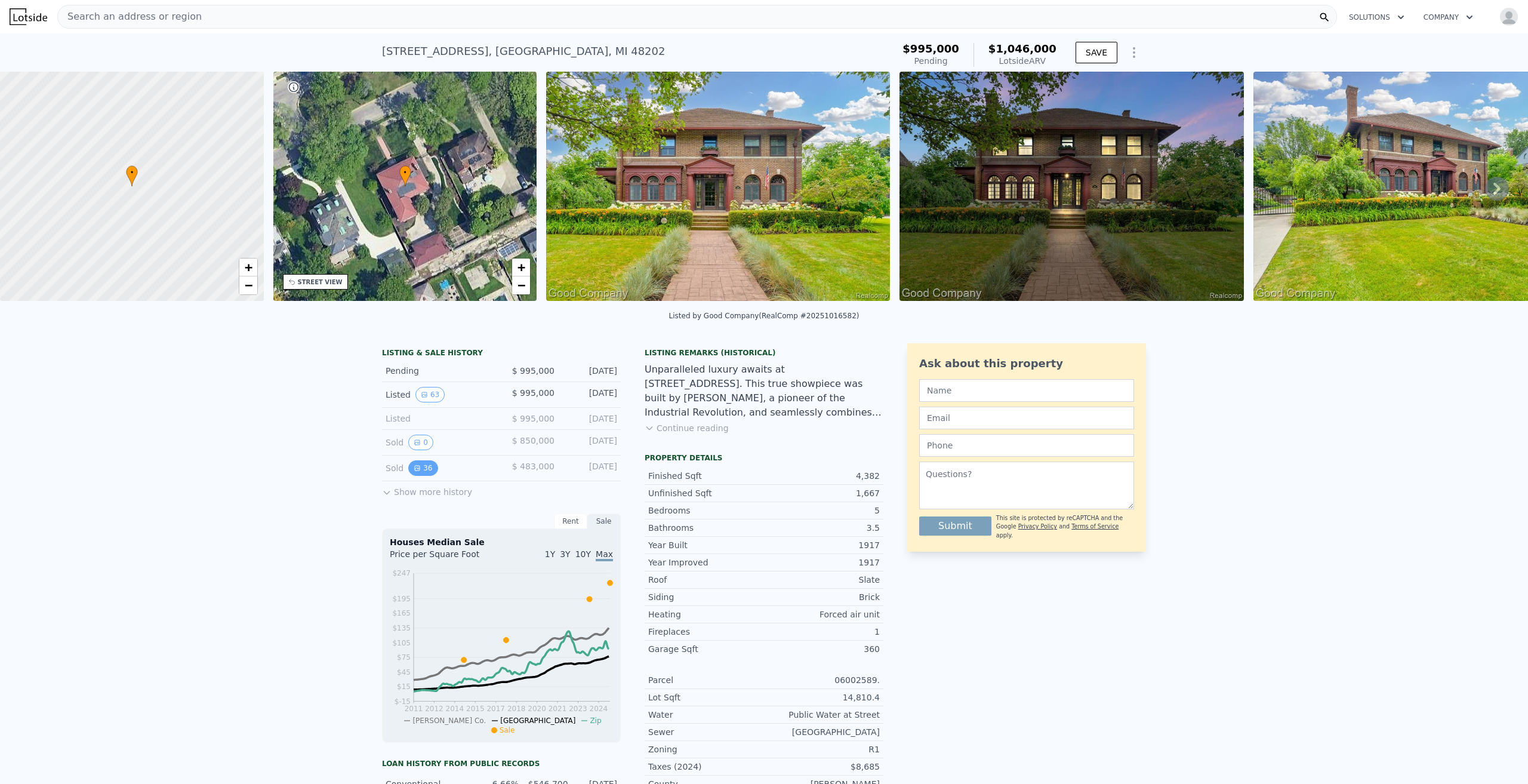
click at [425, 476] on button "36" at bounding box center [423, 467] width 29 height 15
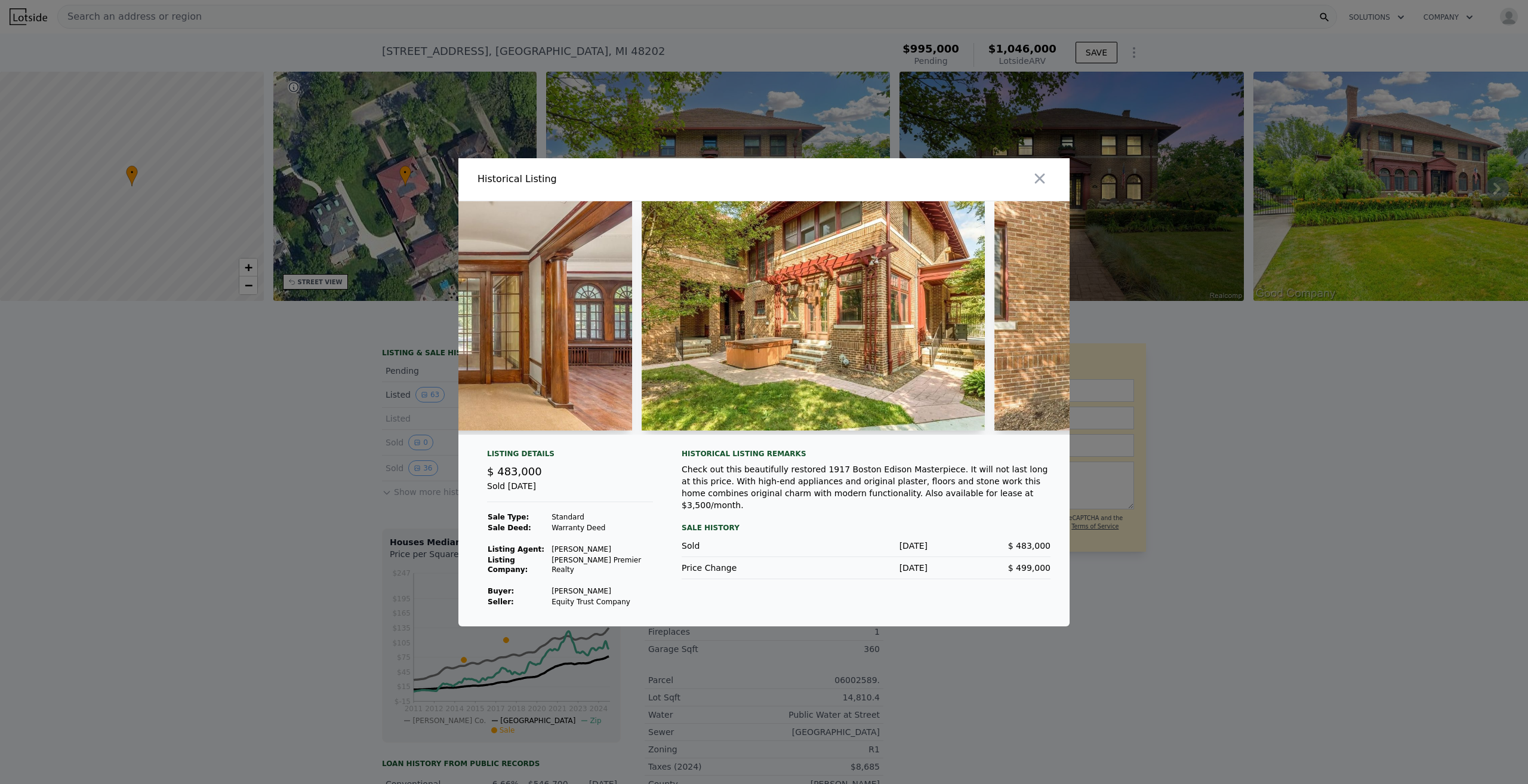
scroll to position [0, 9081]
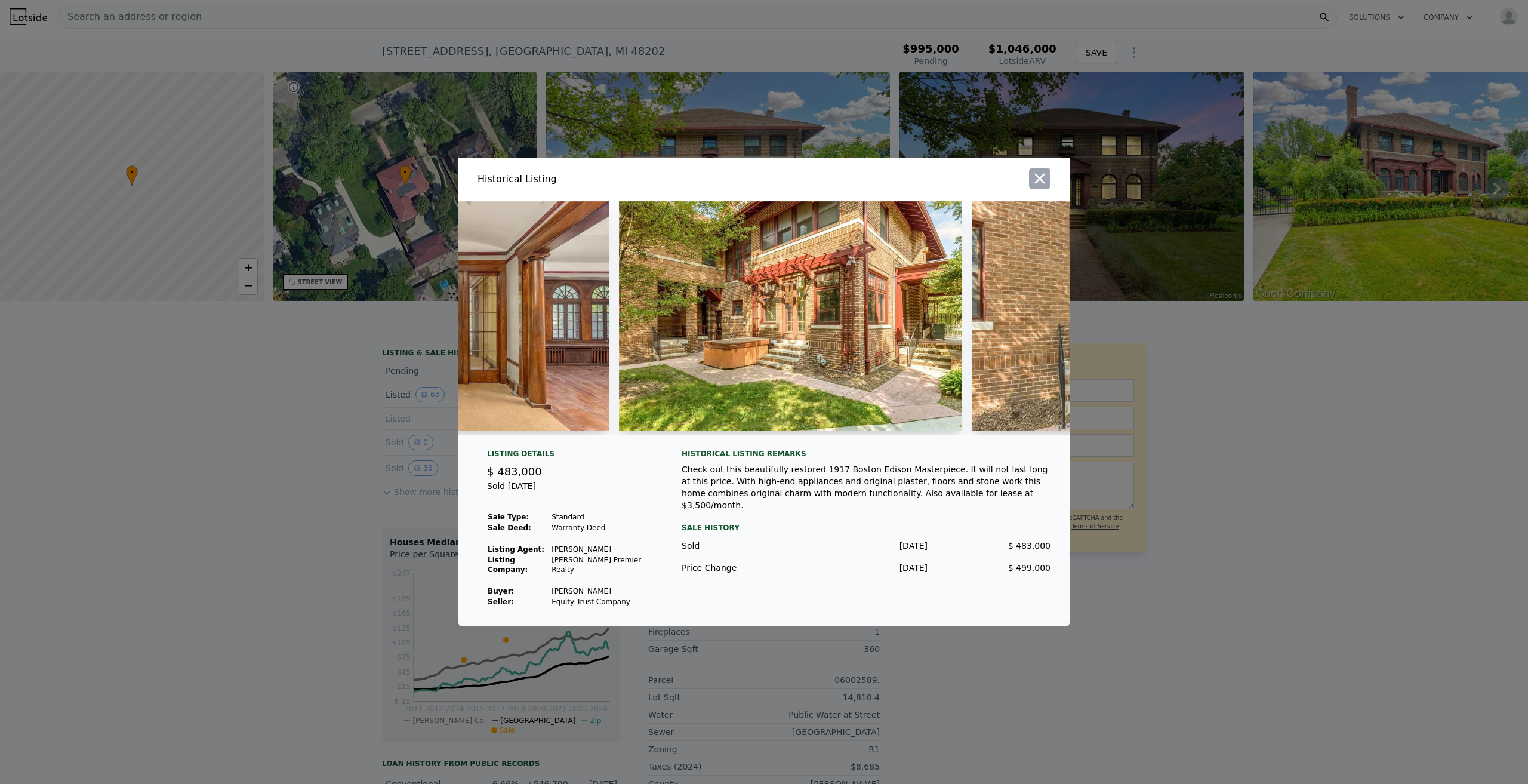
click at [1036, 187] on icon "button" at bounding box center [1039, 178] width 17 height 17
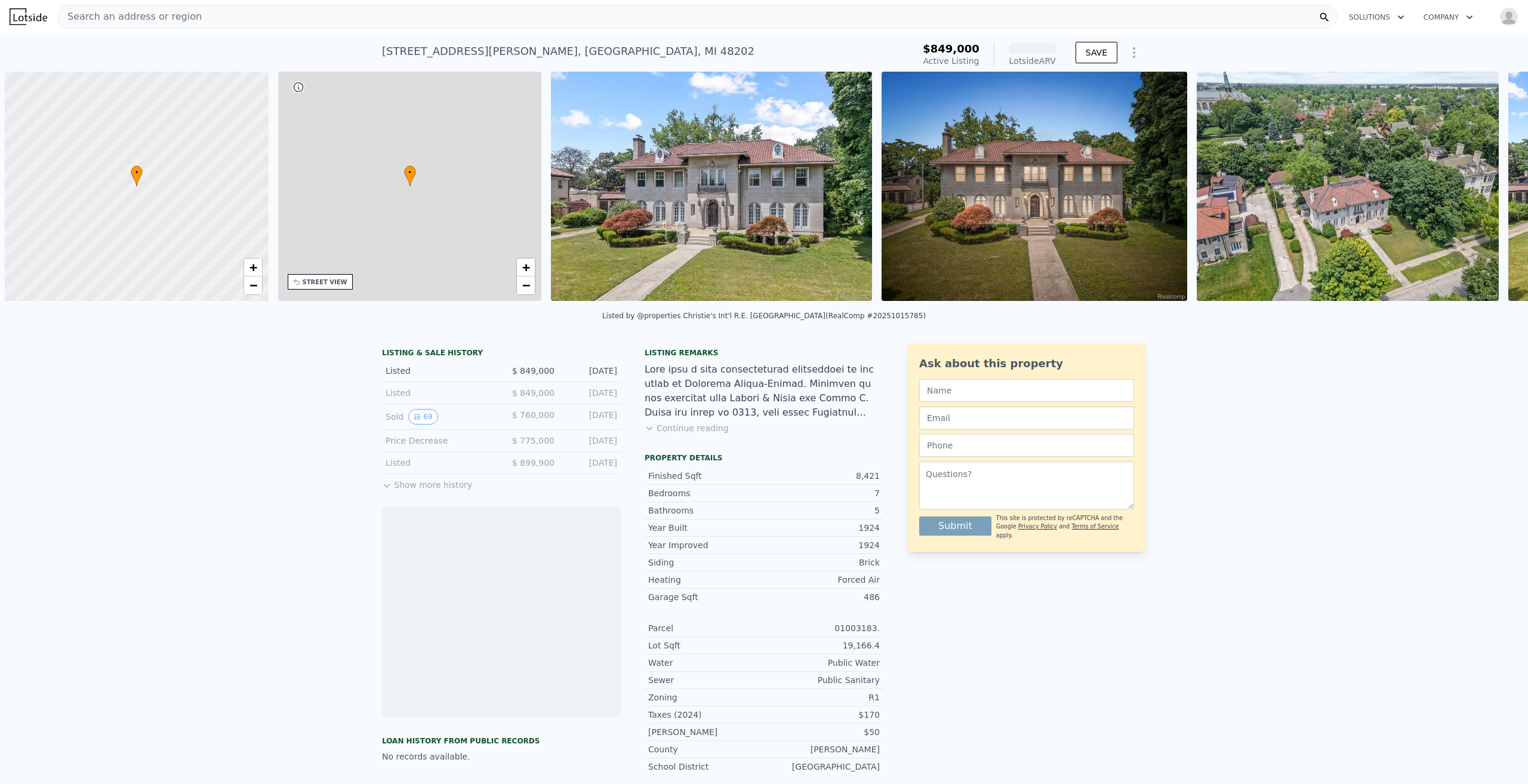
scroll to position [0, 5]
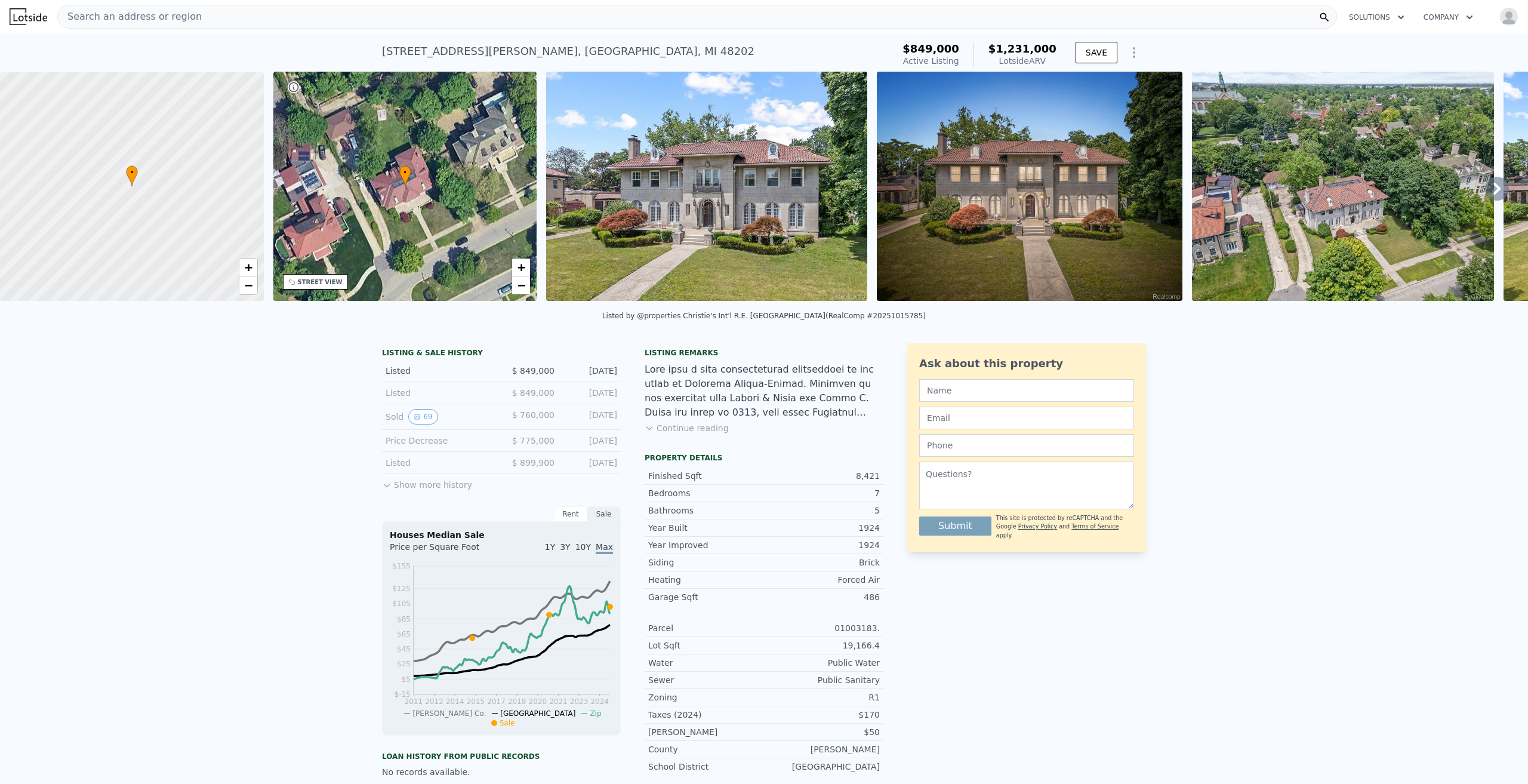
click at [387, 490] on icon at bounding box center [387, 485] width 9 height 9
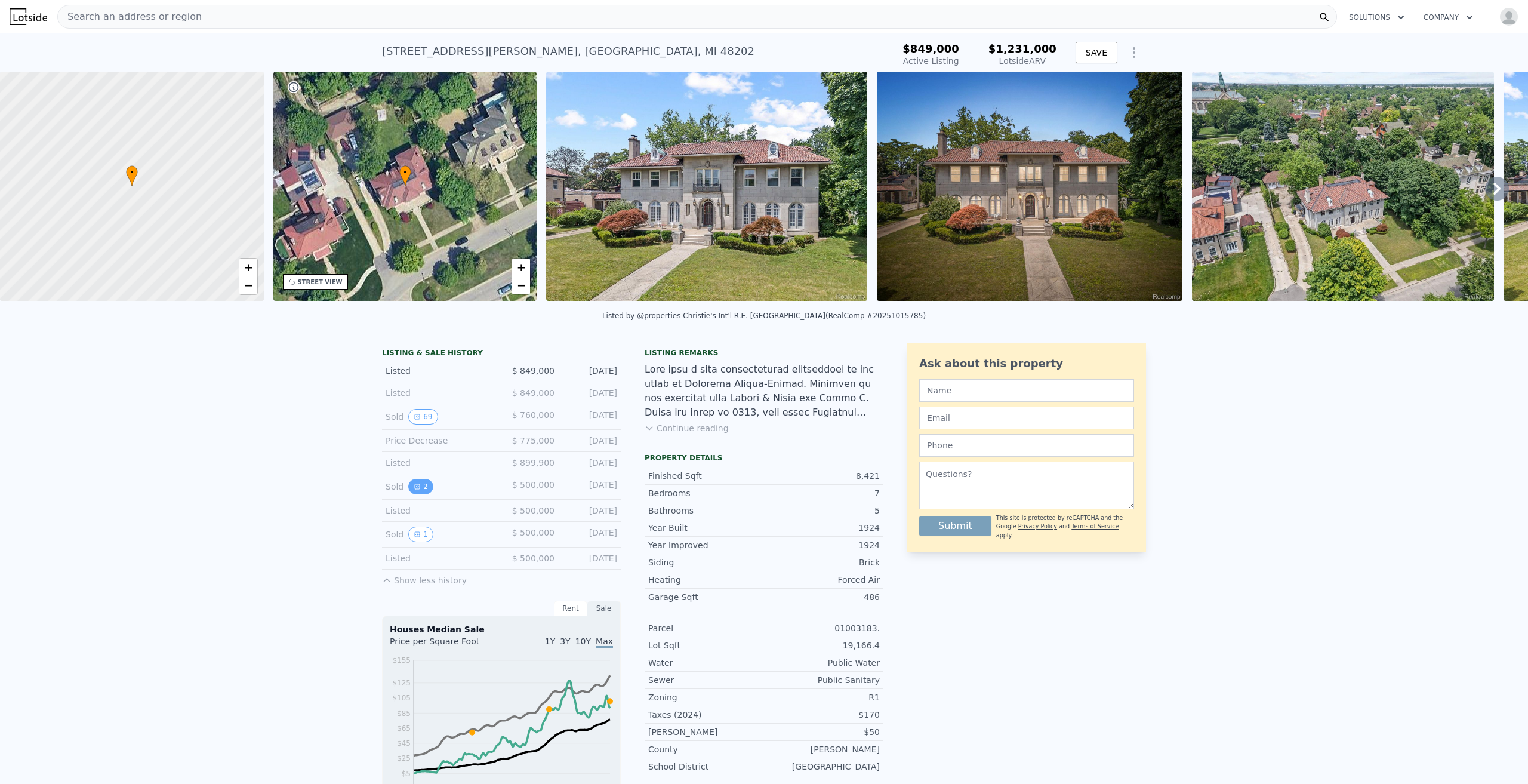
click at [414, 494] on button "2" at bounding box center [421, 486] width 25 height 15
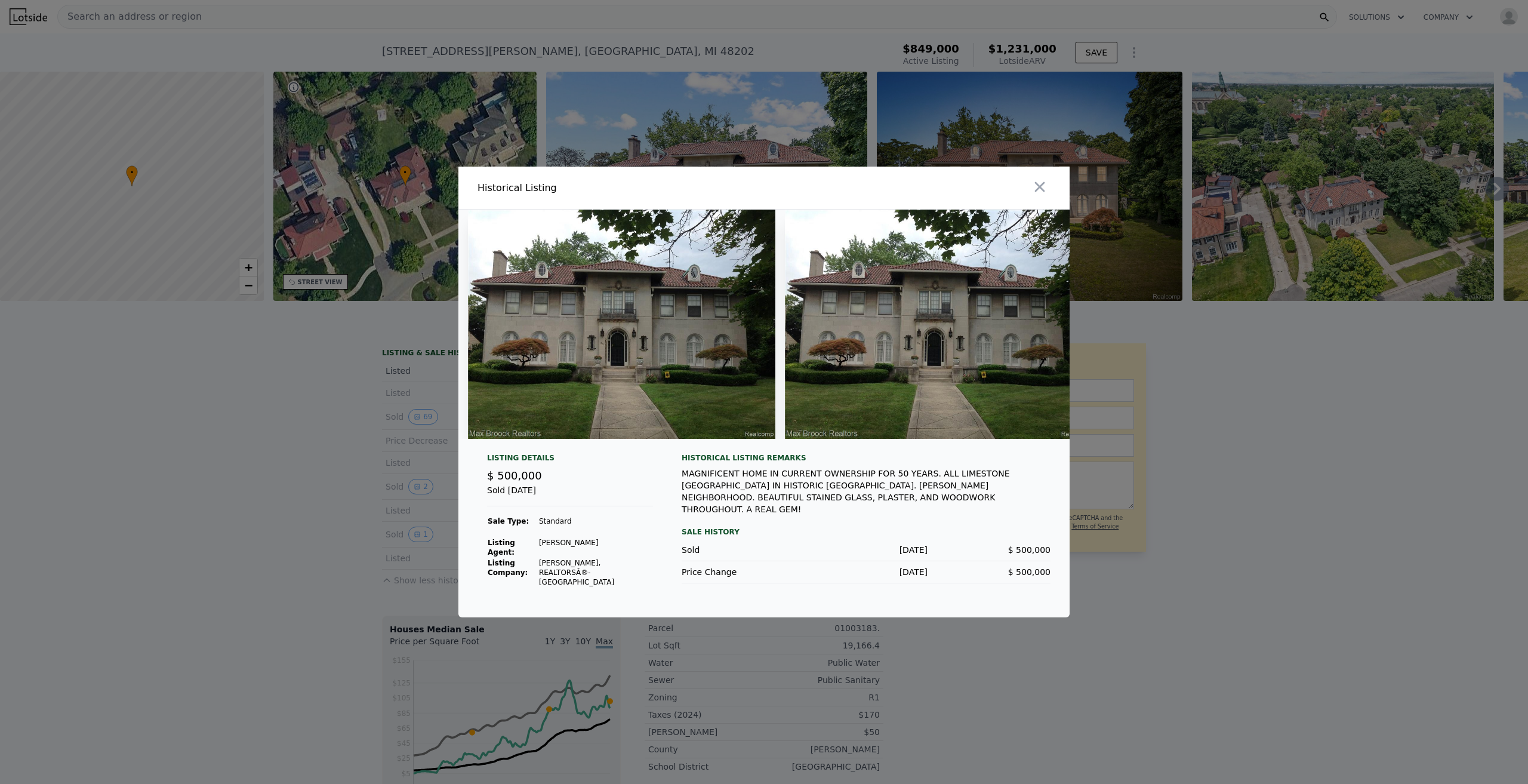
click at [334, 489] on div at bounding box center [764, 392] width 1528 height 784
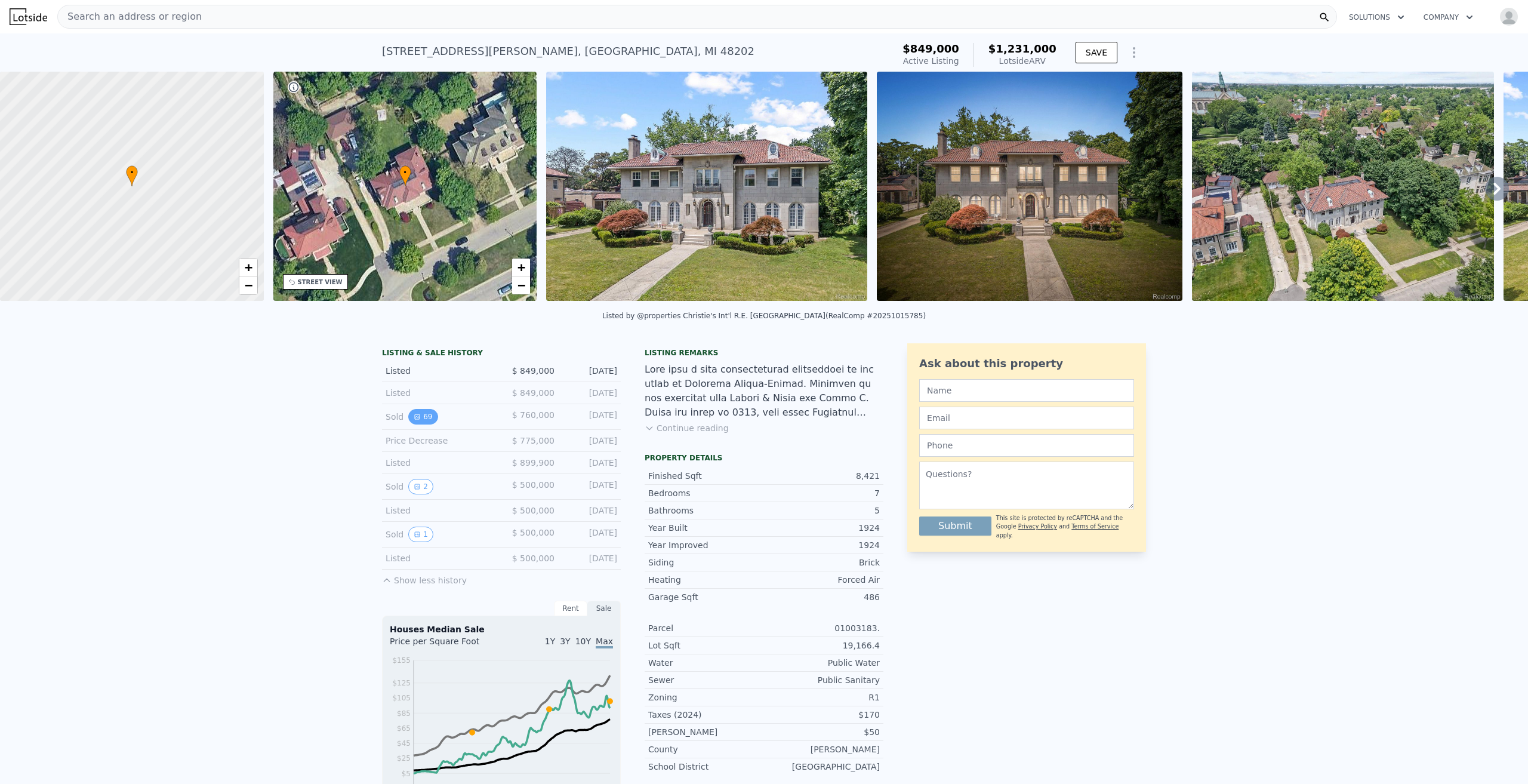
click at [416, 425] on button "69" at bounding box center [423, 416] width 29 height 15
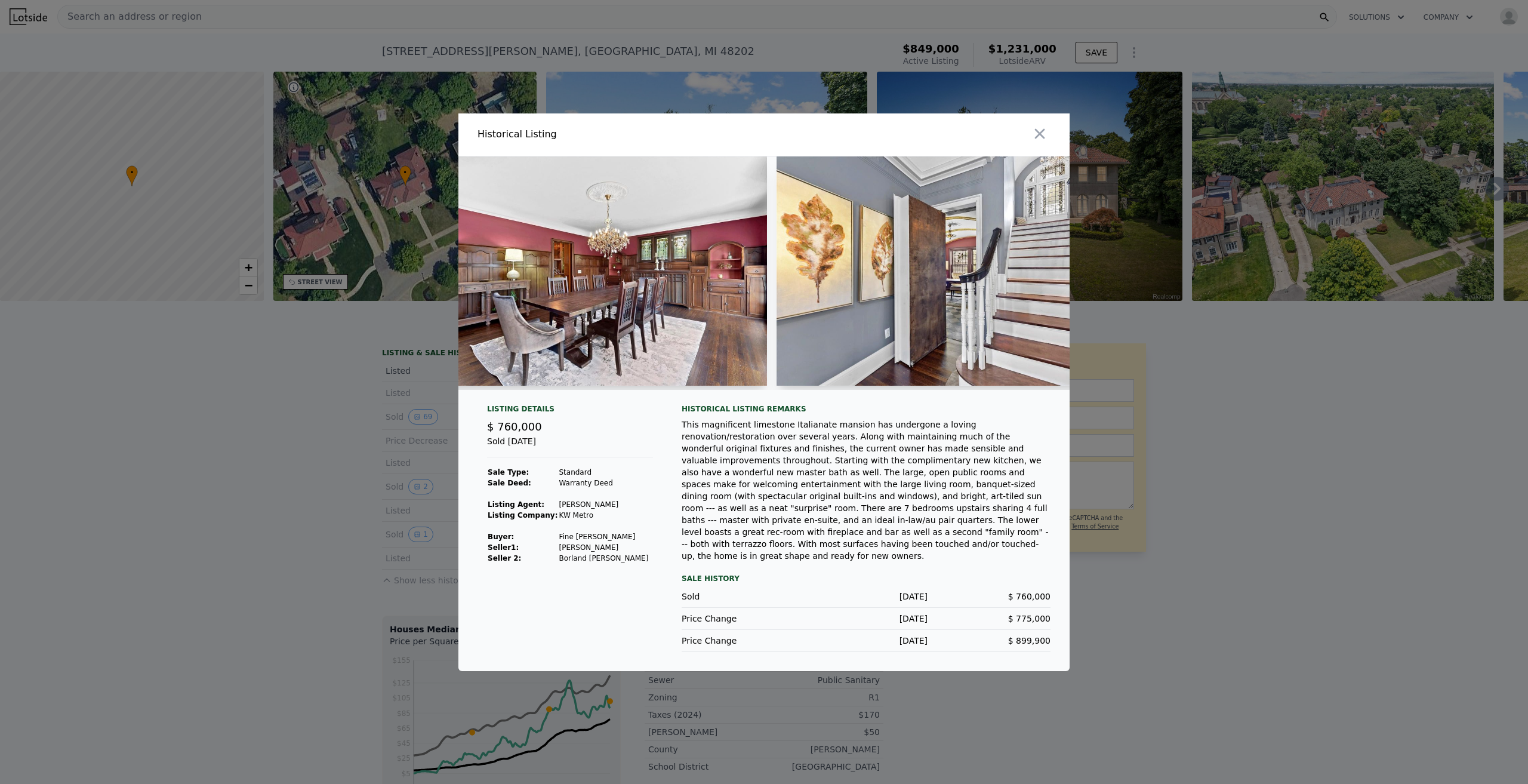
scroll to position [0, 7797]
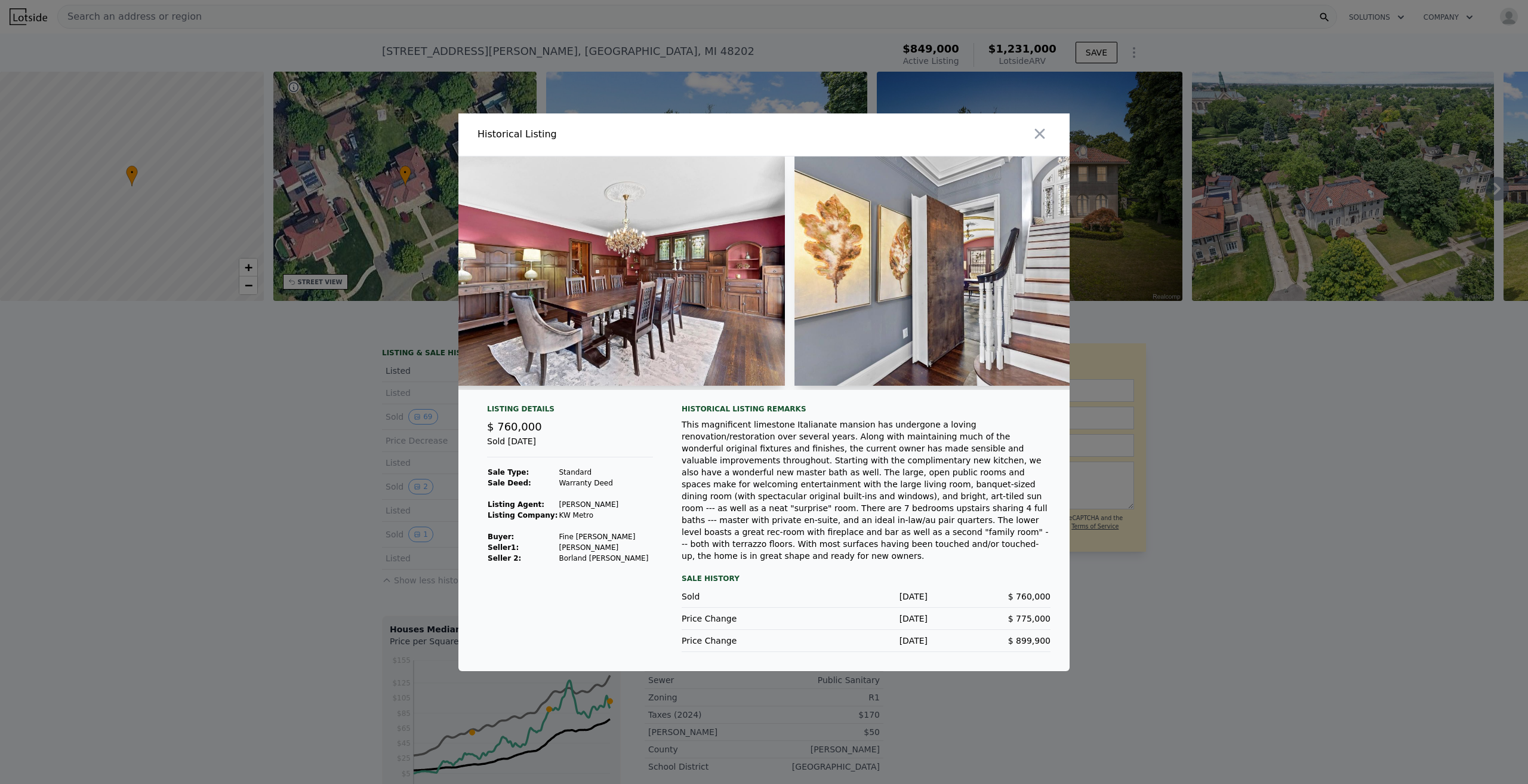
click at [1209, 489] on div at bounding box center [764, 392] width 1528 height 784
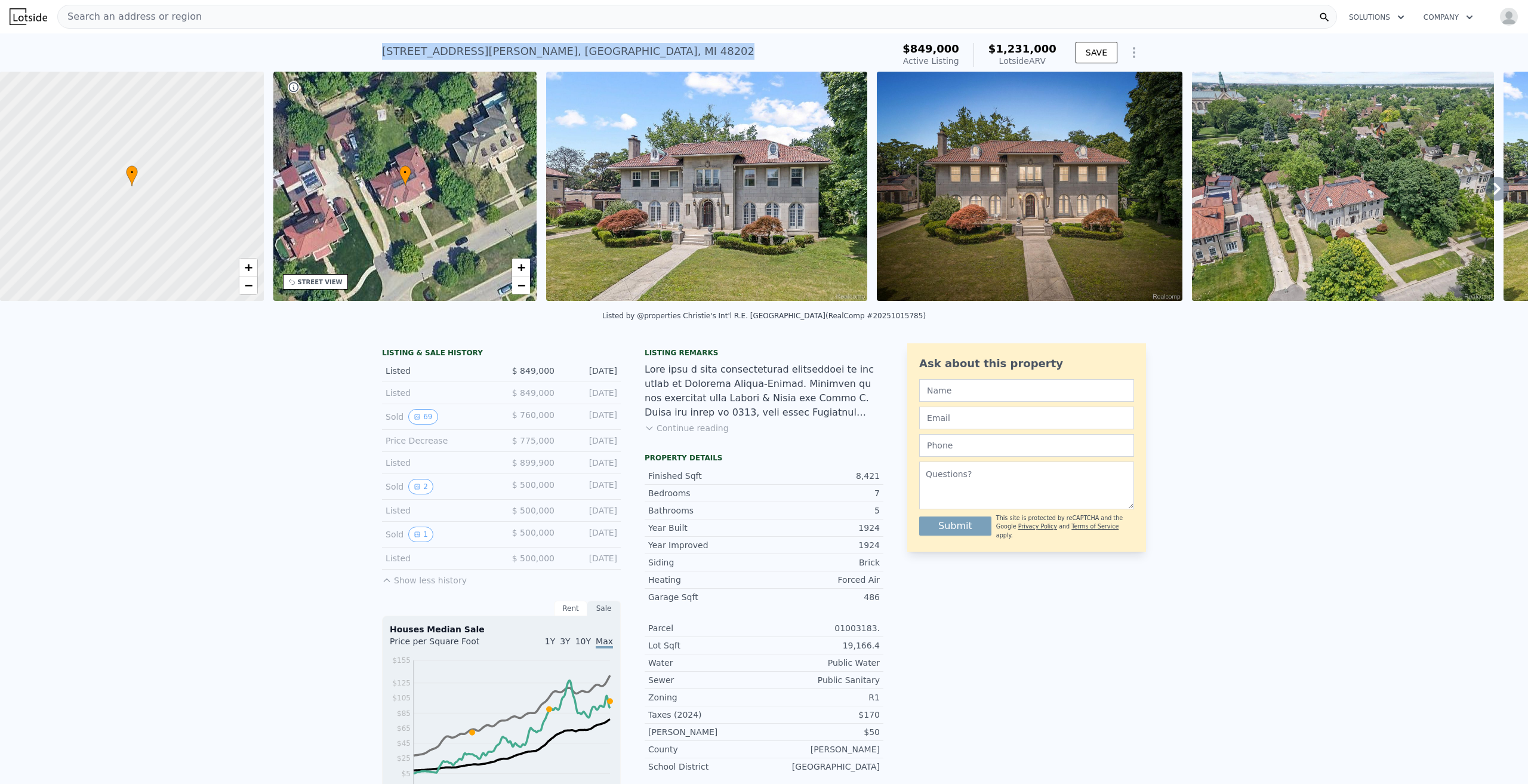
drag, startPoint x: 573, startPoint y: 48, endPoint x: 379, endPoint y: 53, distance: 194.1
click at [382, 53] on div "55 Arden Park Blvd , Detroit , MI 48202 Active at $849k (~ARV $1.231m )" at bounding box center [635, 55] width 506 height 33
click at [625, 179] on img at bounding box center [707, 186] width 321 height 229
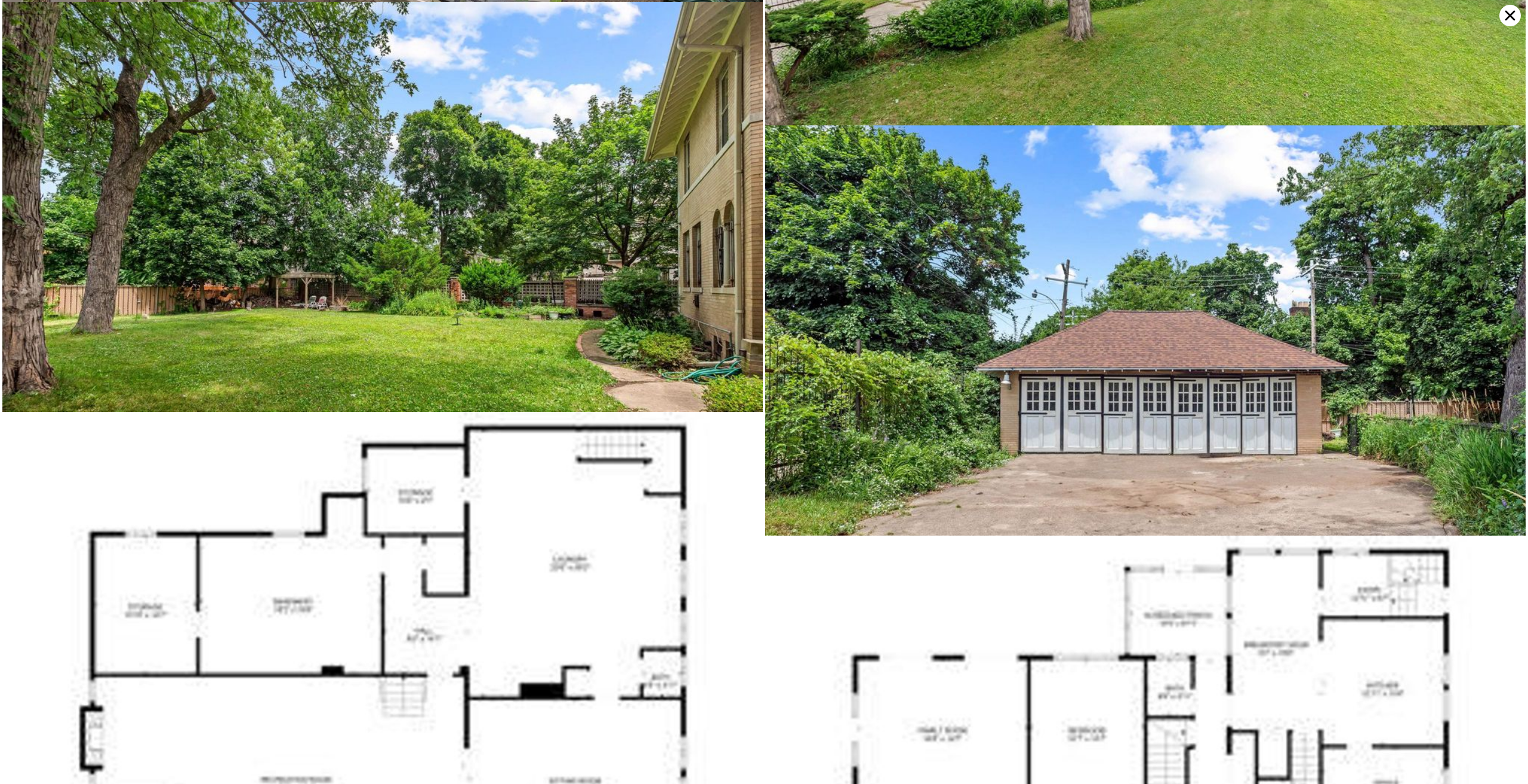
scroll to position [7871, 0]
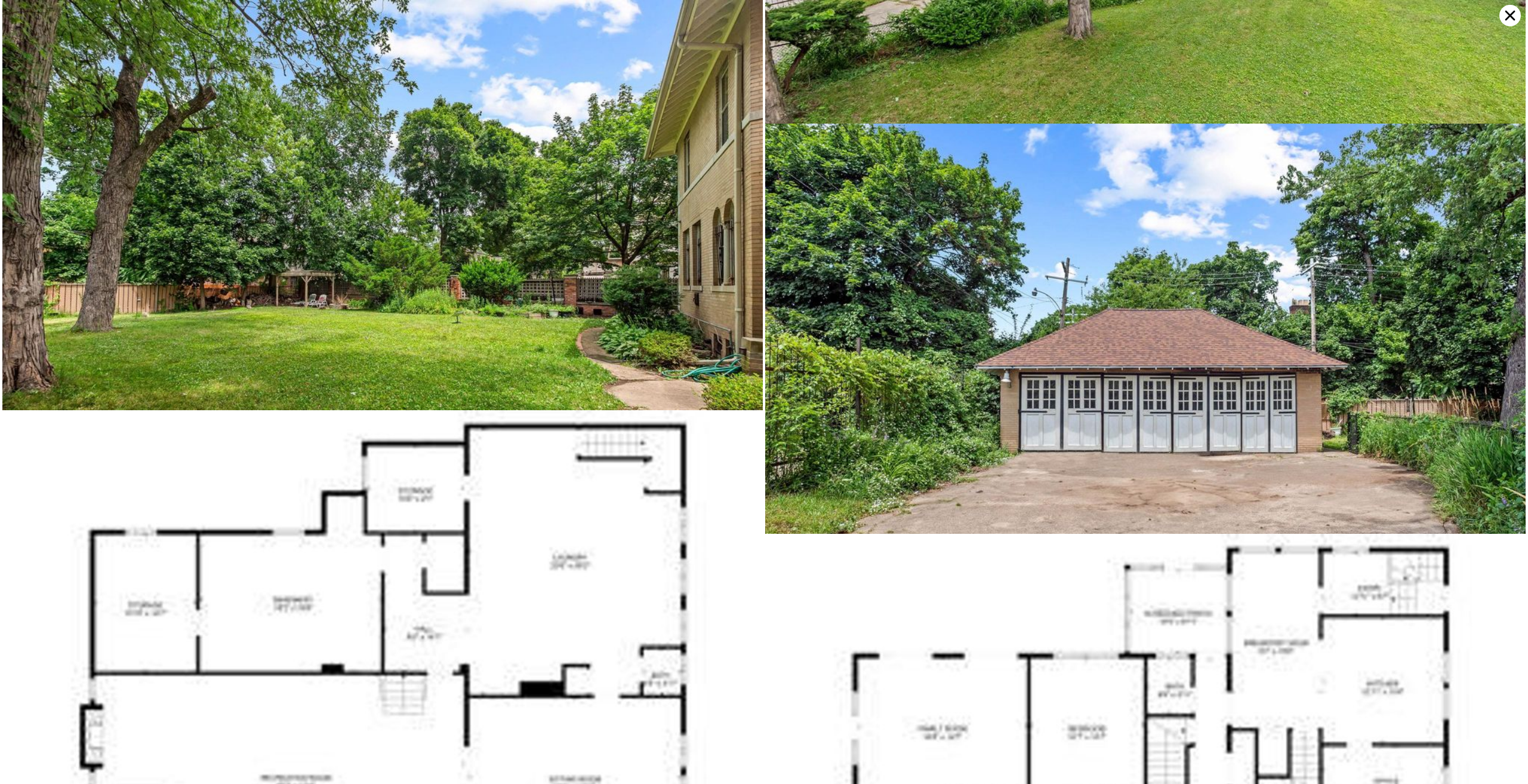
click at [66, 129] on img at bounding box center [383, 253] width 761 height 507
click at [1513, 21] on icon at bounding box center [1510, 15] width 21 height 21
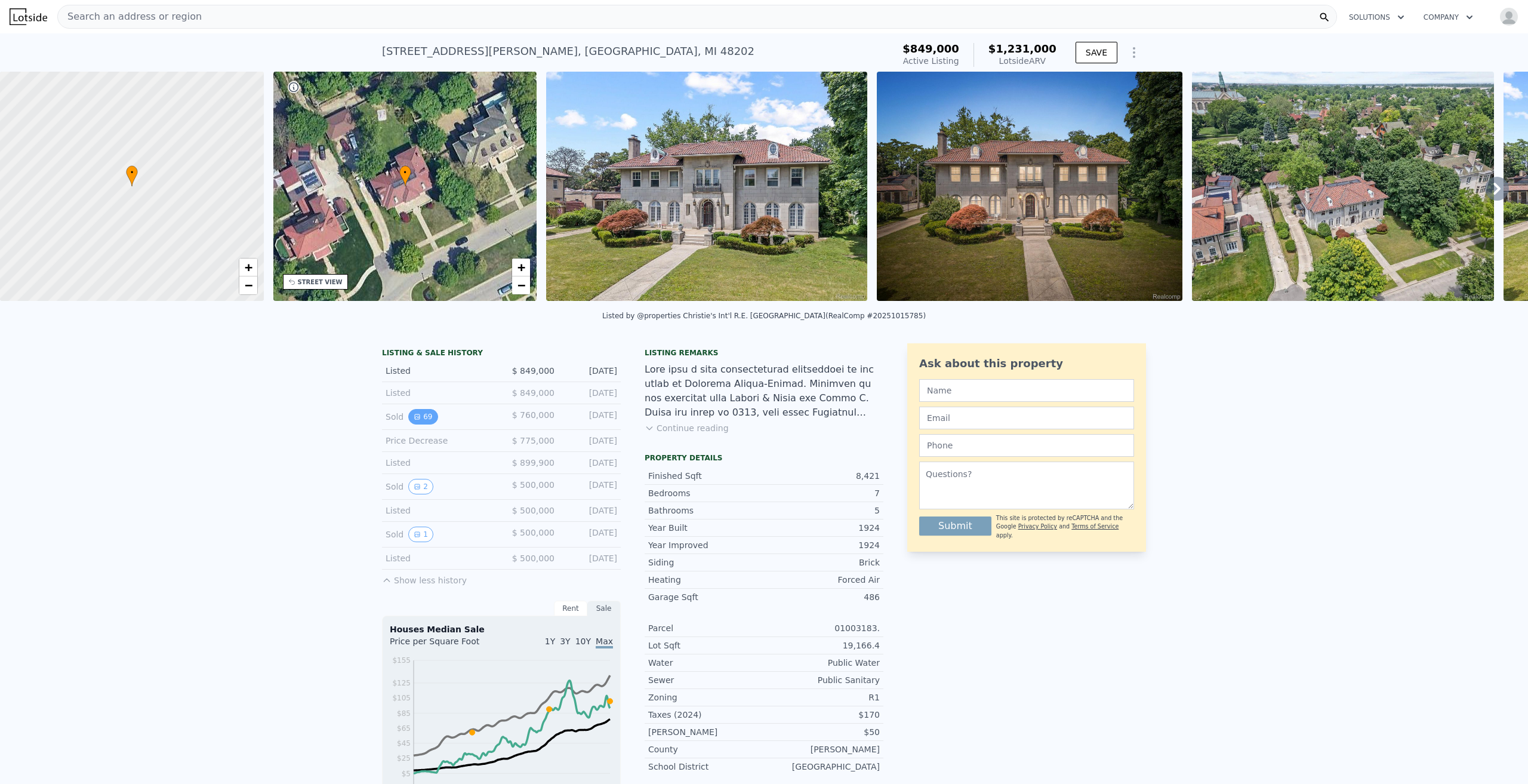
click at [413, 420] on icon "View historical data" at bounding box center [417, 417] width 7 height 7
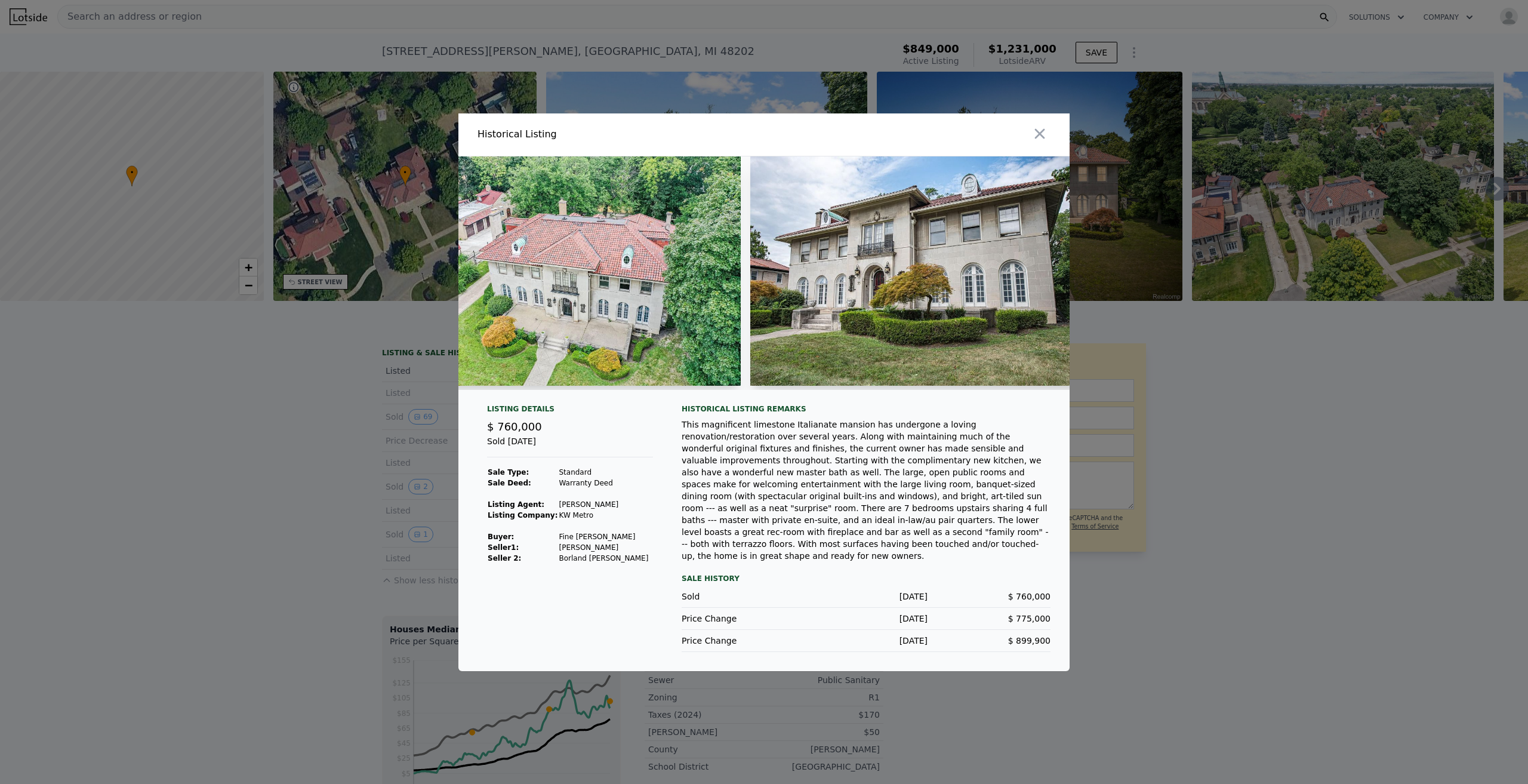
scroll to position [0, 1487]
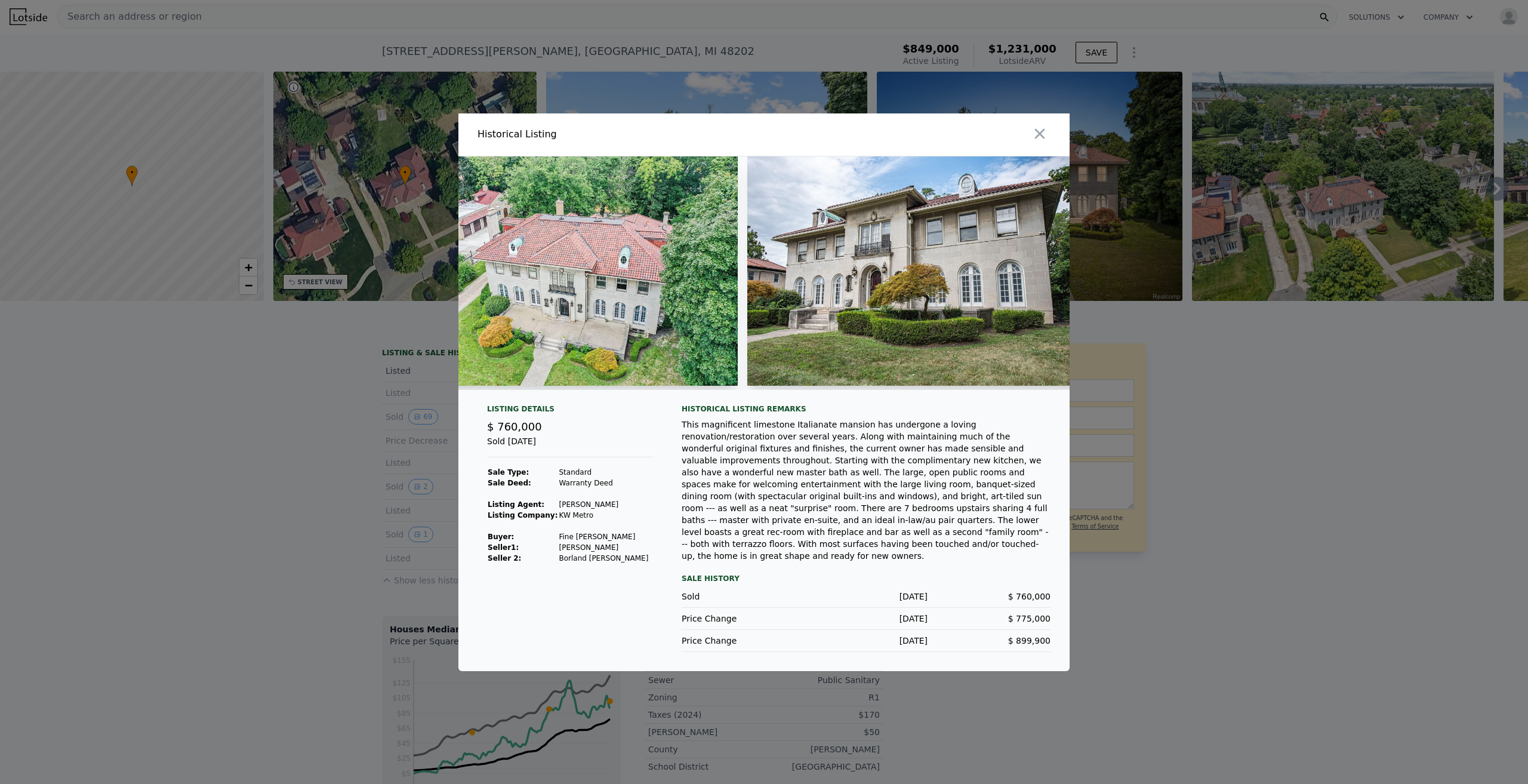
click at [746, 315] on div at bounding box center [764, 273] width 611 height 233
click at [816, 302] on img at bounding box center [919, 271] width 344 height 229
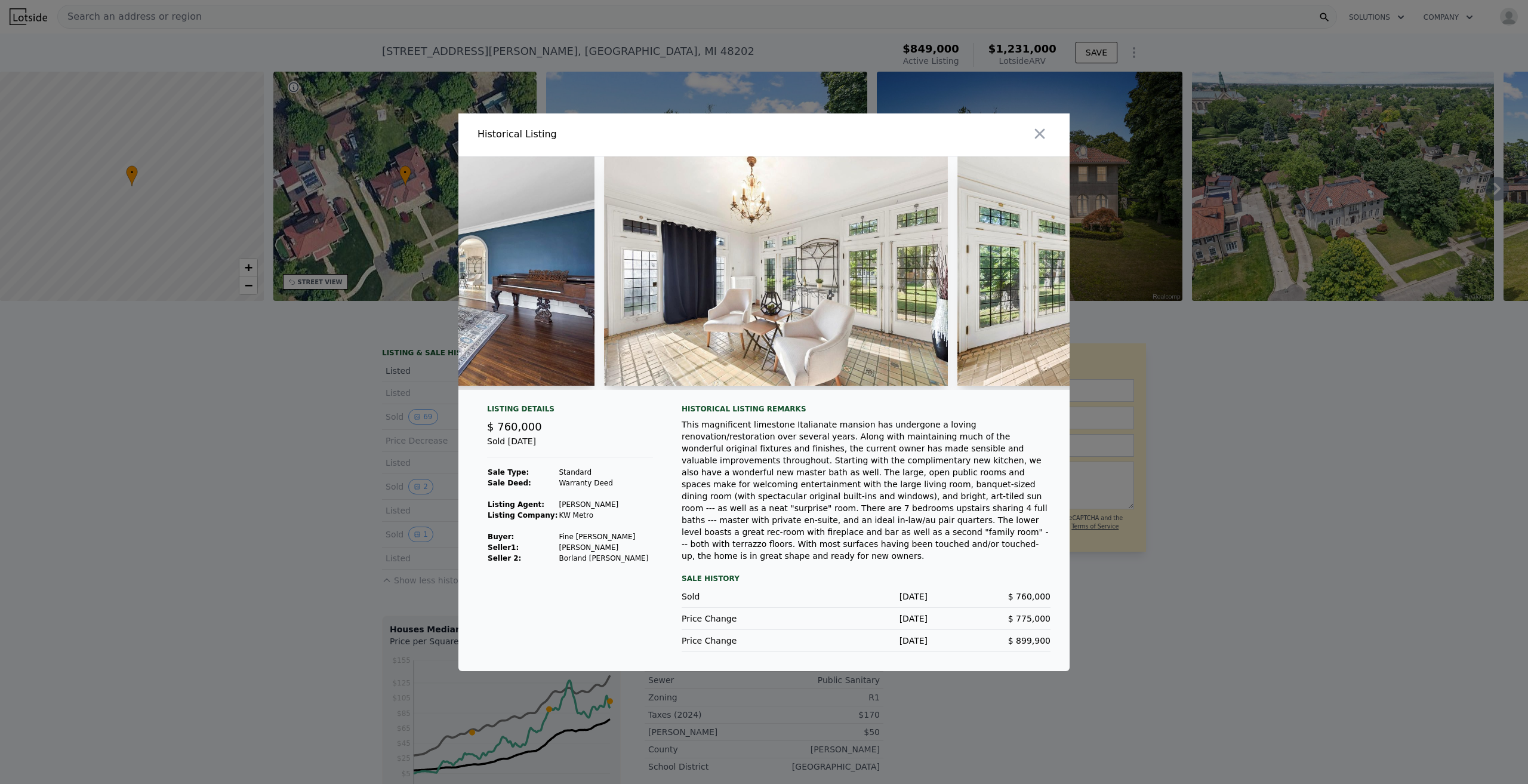
scroll to position [0, 9716]
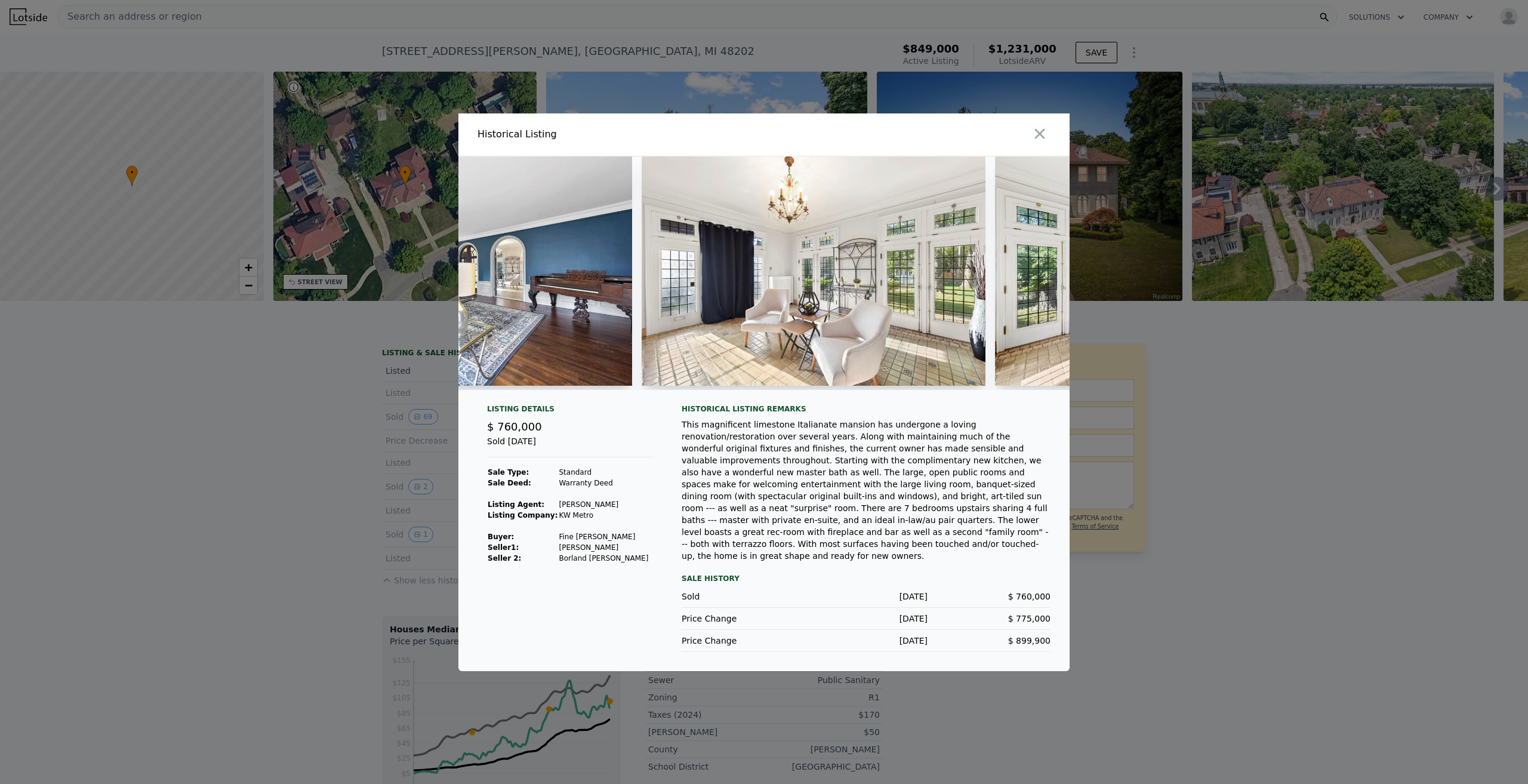
click at [1282, 601] on div at bounding box center [764, 392] width 1528 height 784
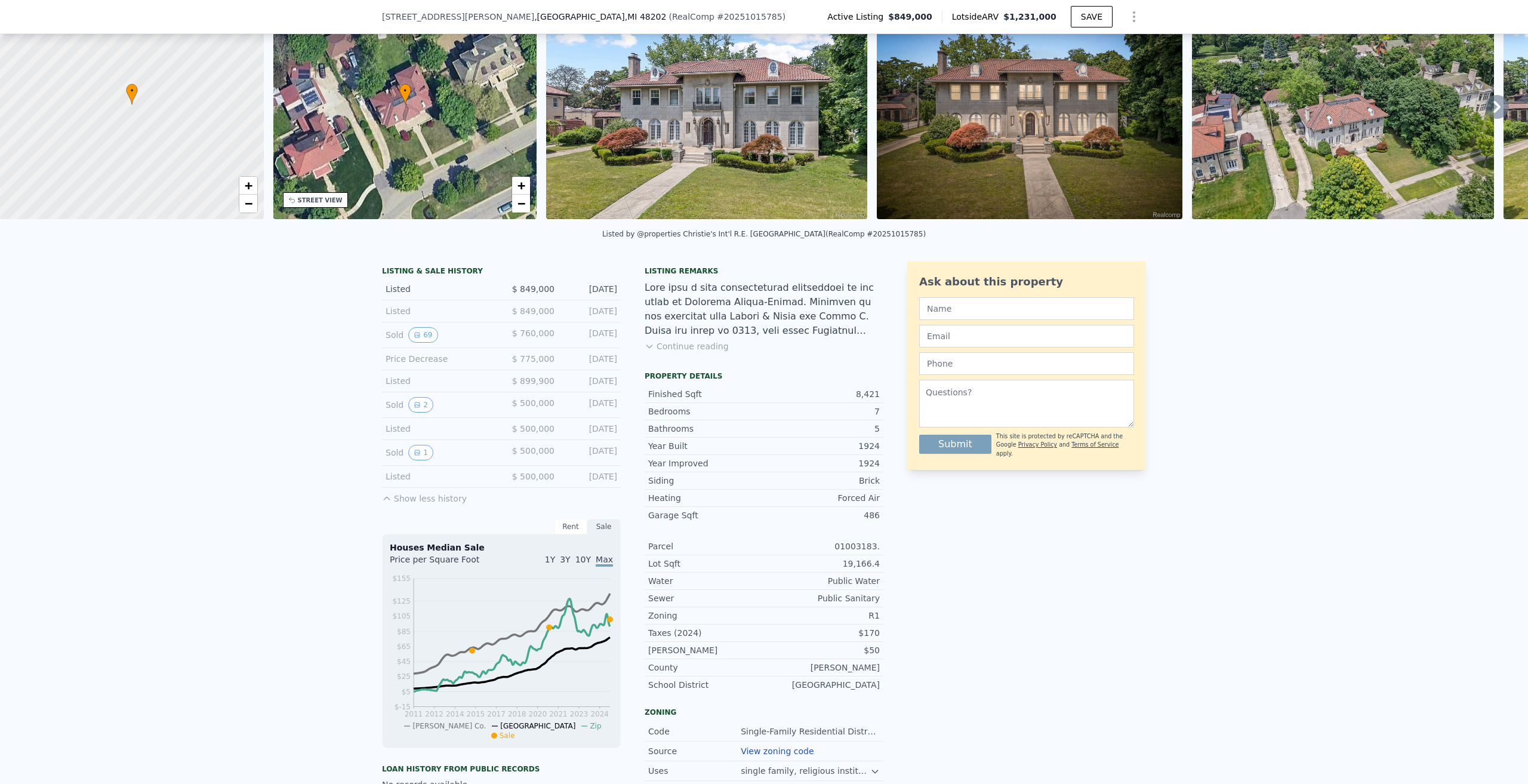
scroll to position [116, 0]
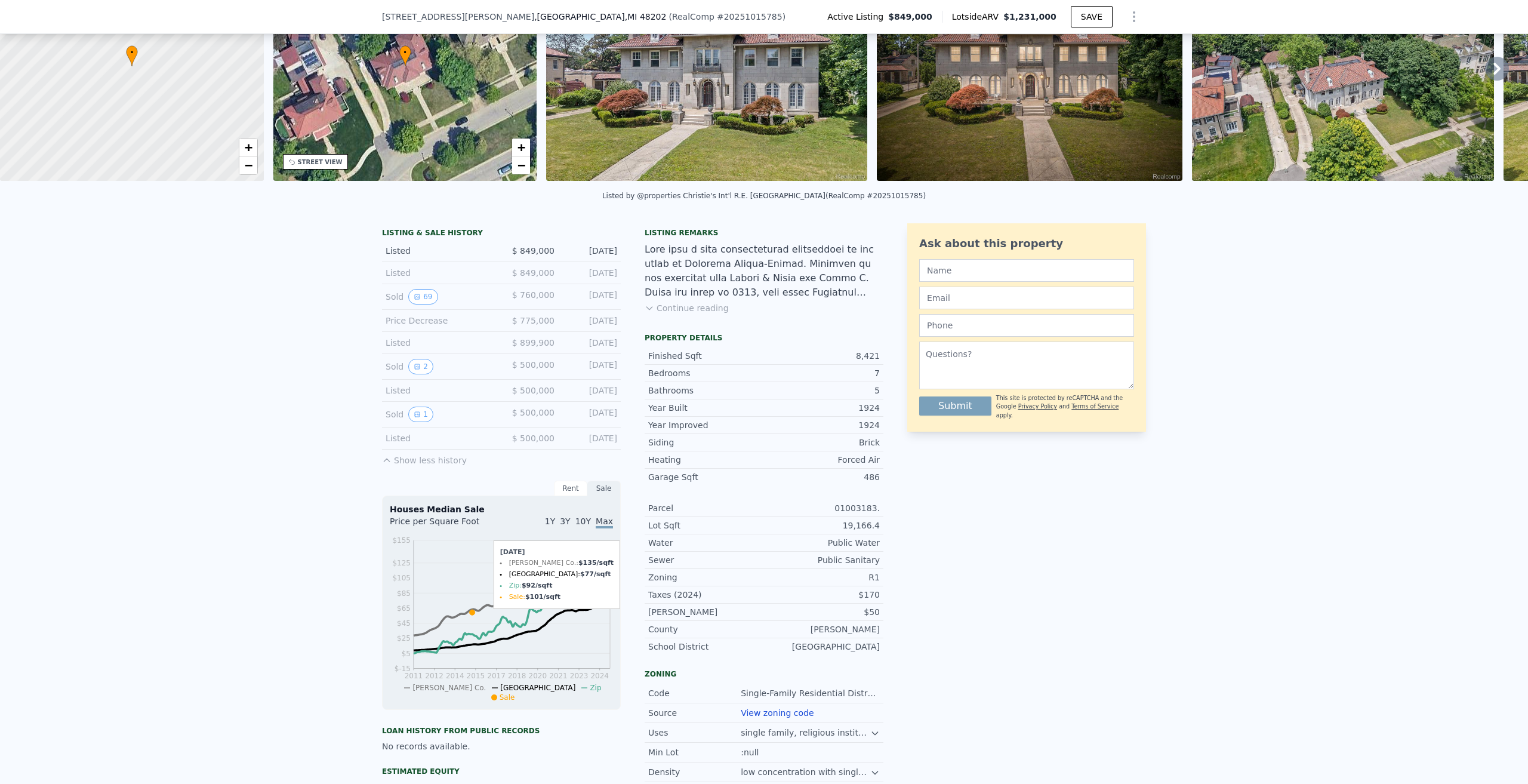
click at [607, 584] on icon at bounding box center [610, 581] width 5 height 5
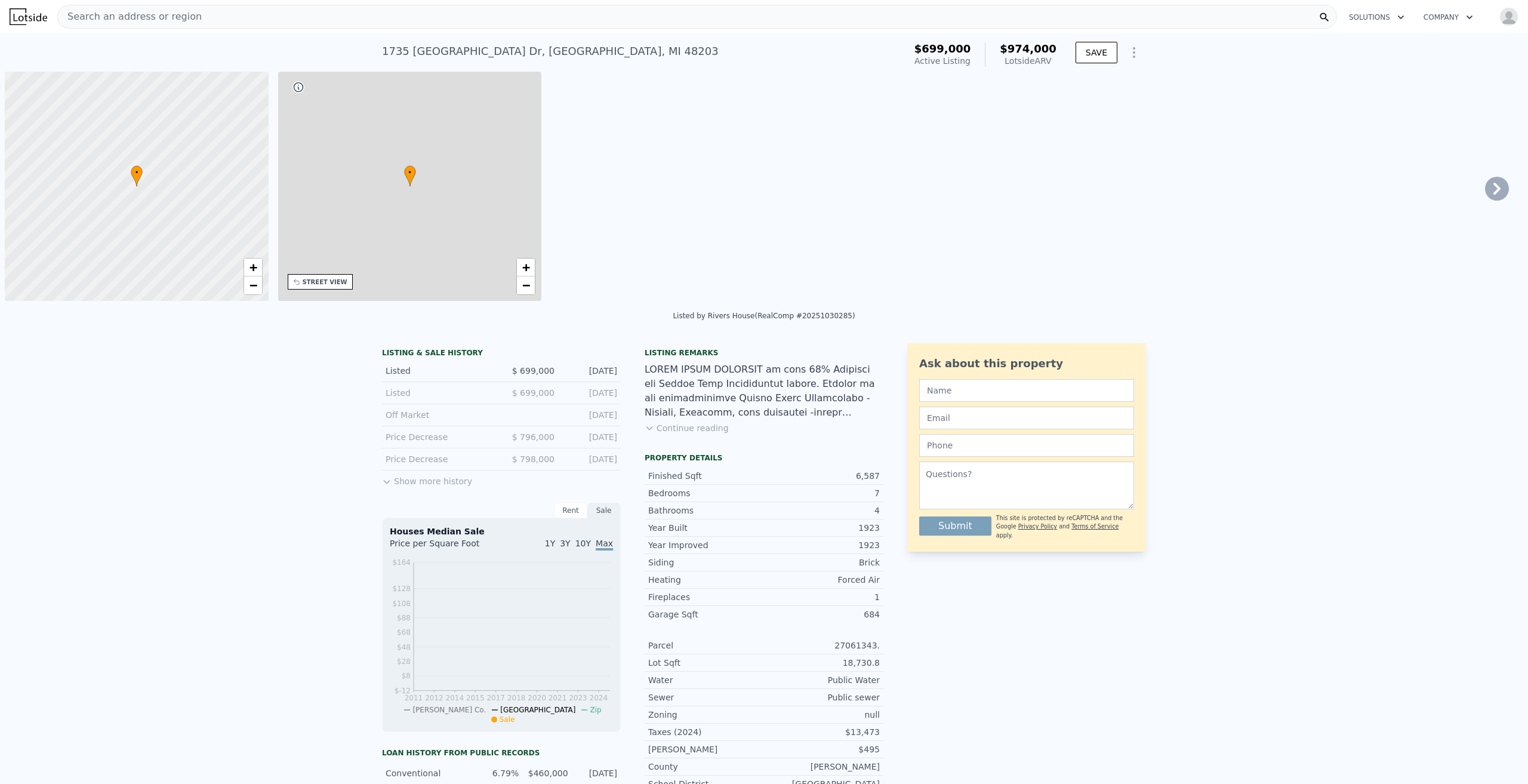
scroll to position [0, 5]
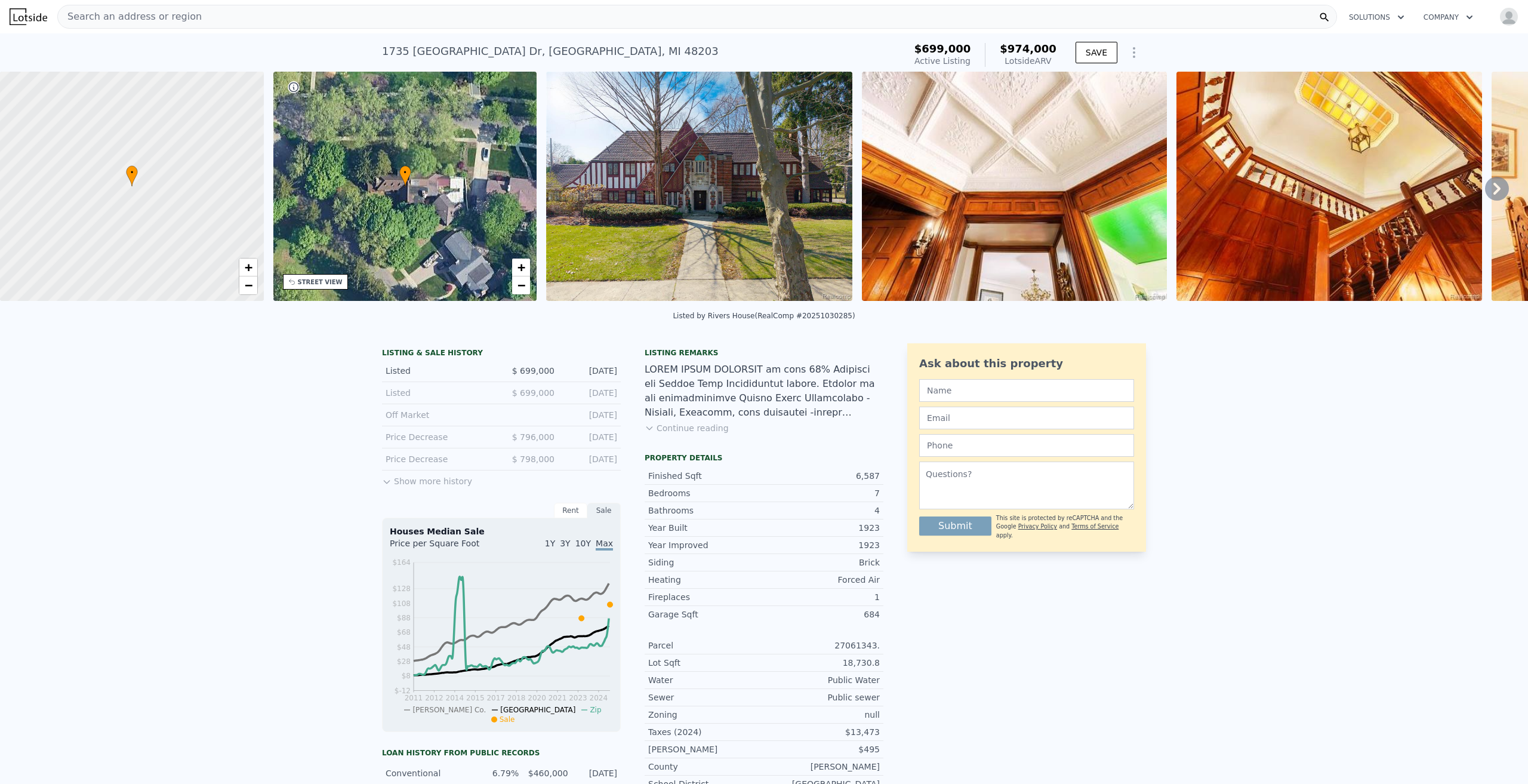
click at [710, 177] on img at bounding box center [699, 186] width 306 height 229
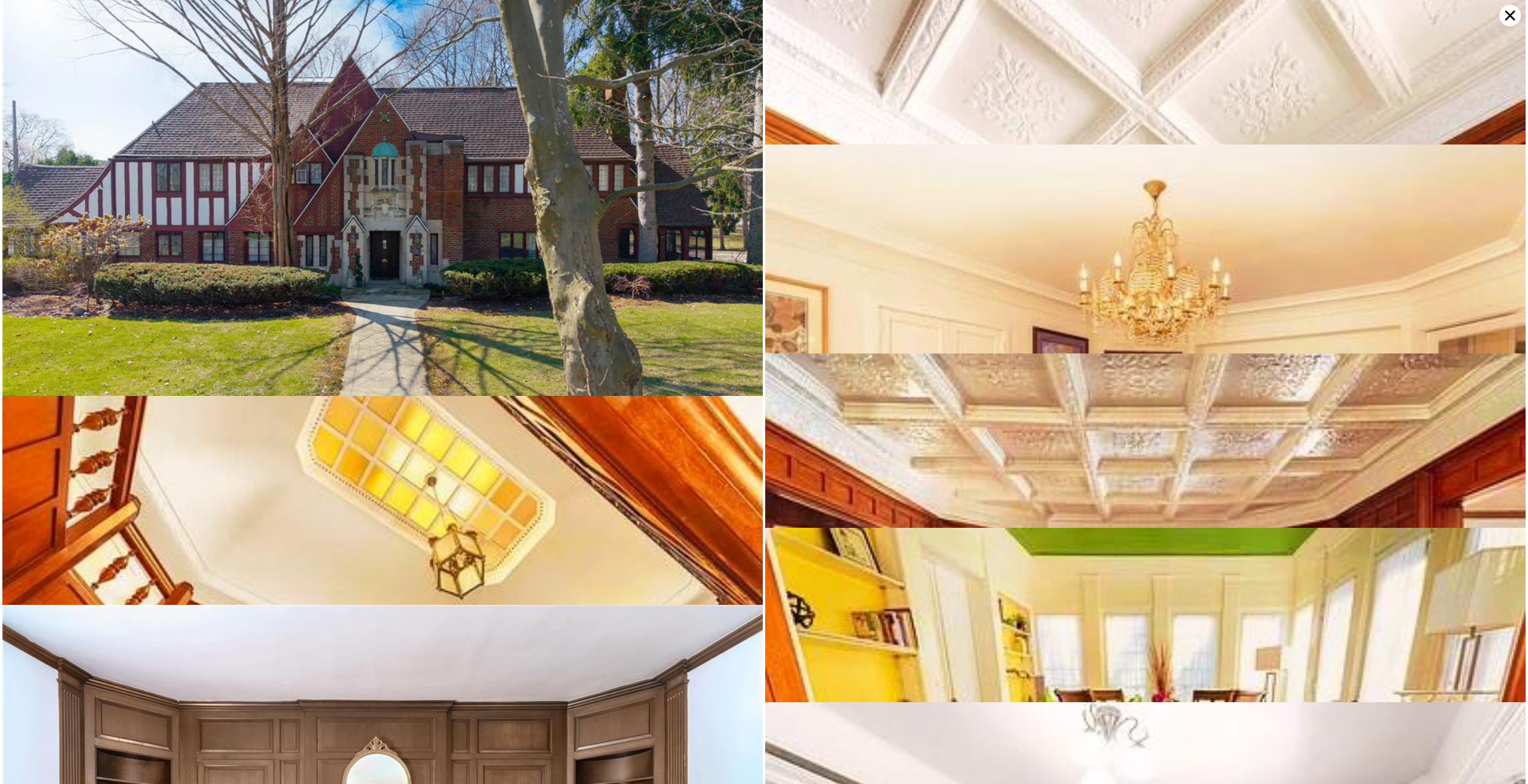
scroll to position [0, 0]
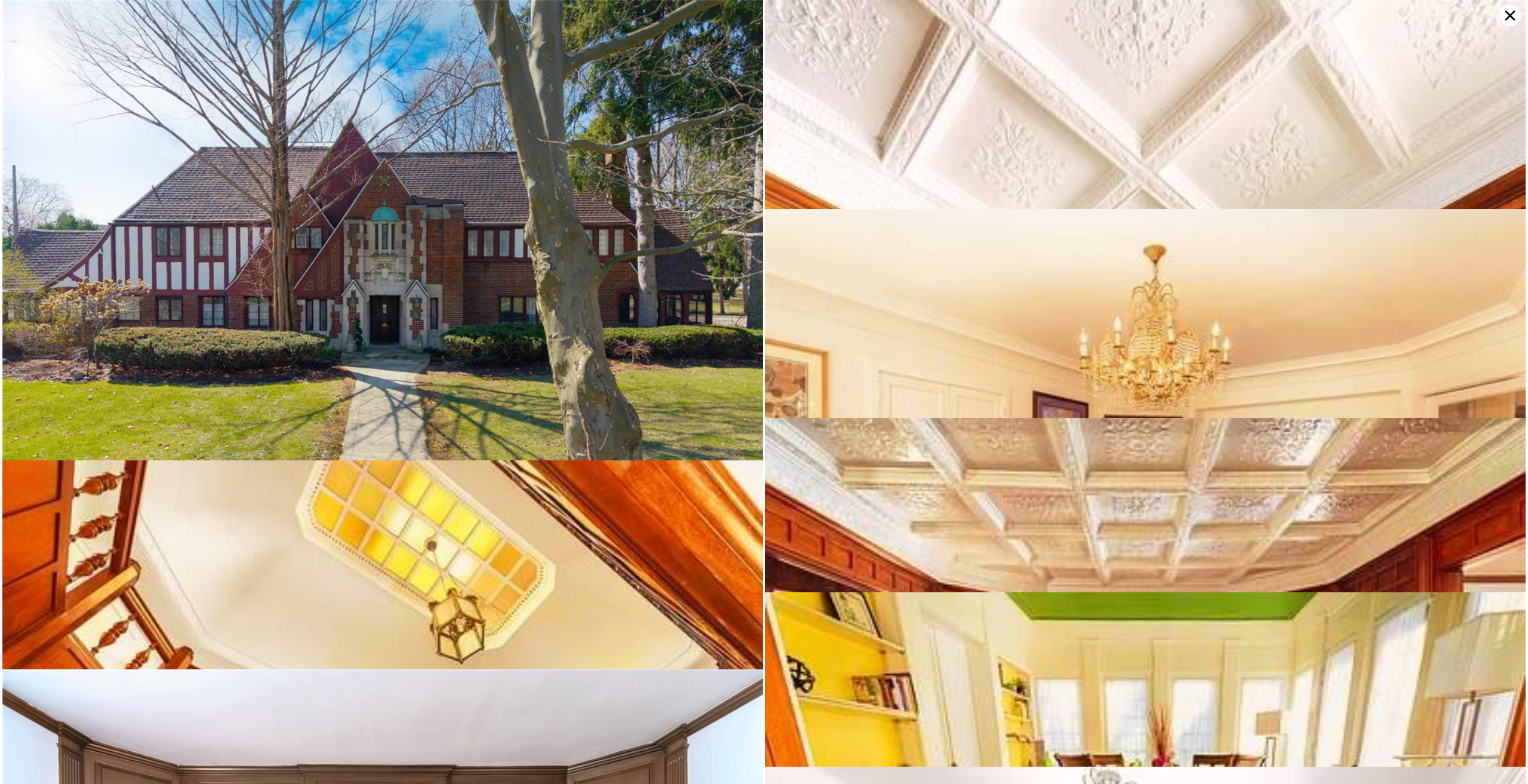
click at [1510, 12] on icon at bounding box center [1510, 15] width 21 height 21
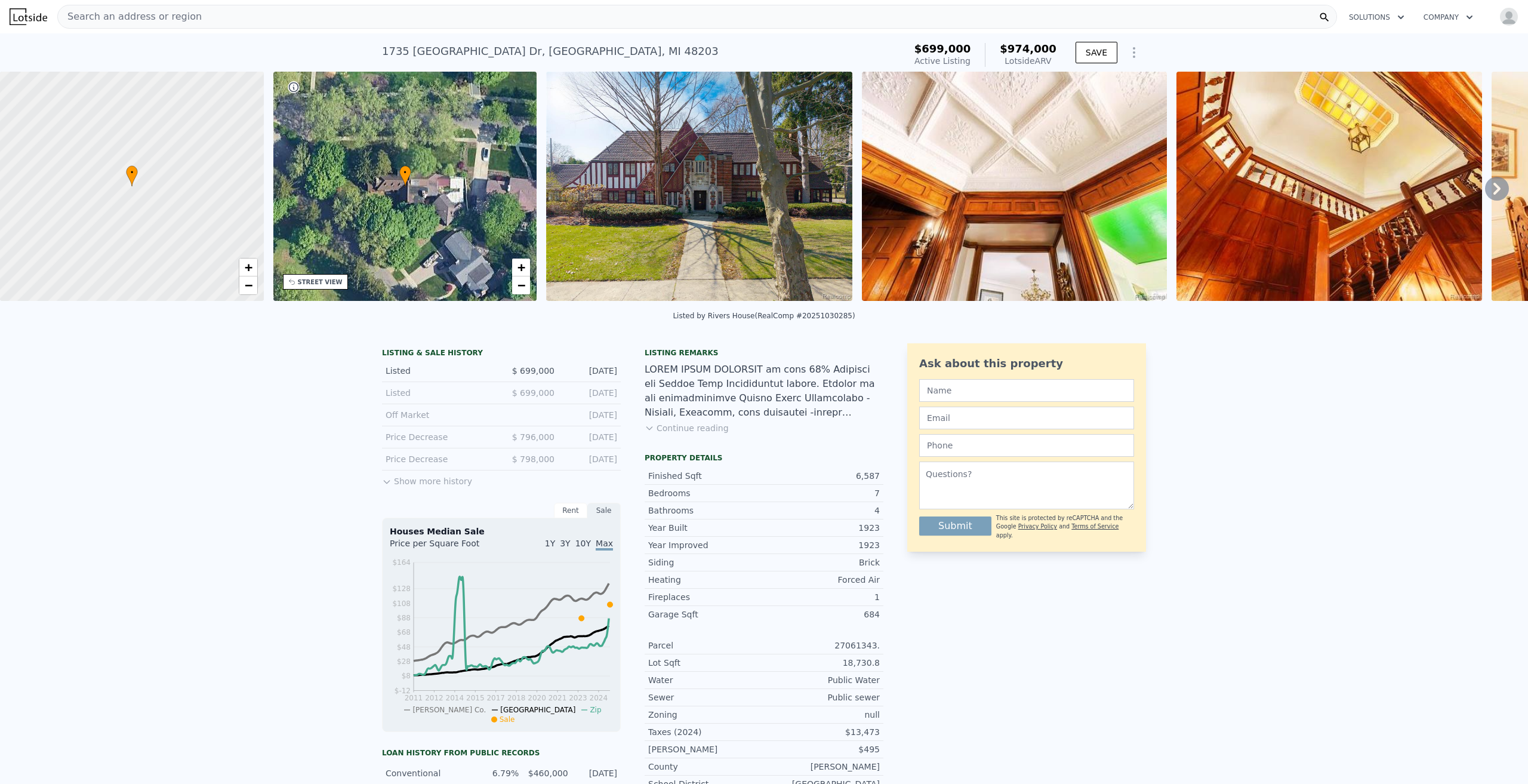
click at [740, 212] on img at bounding box center [699, 186] width 306 height 229
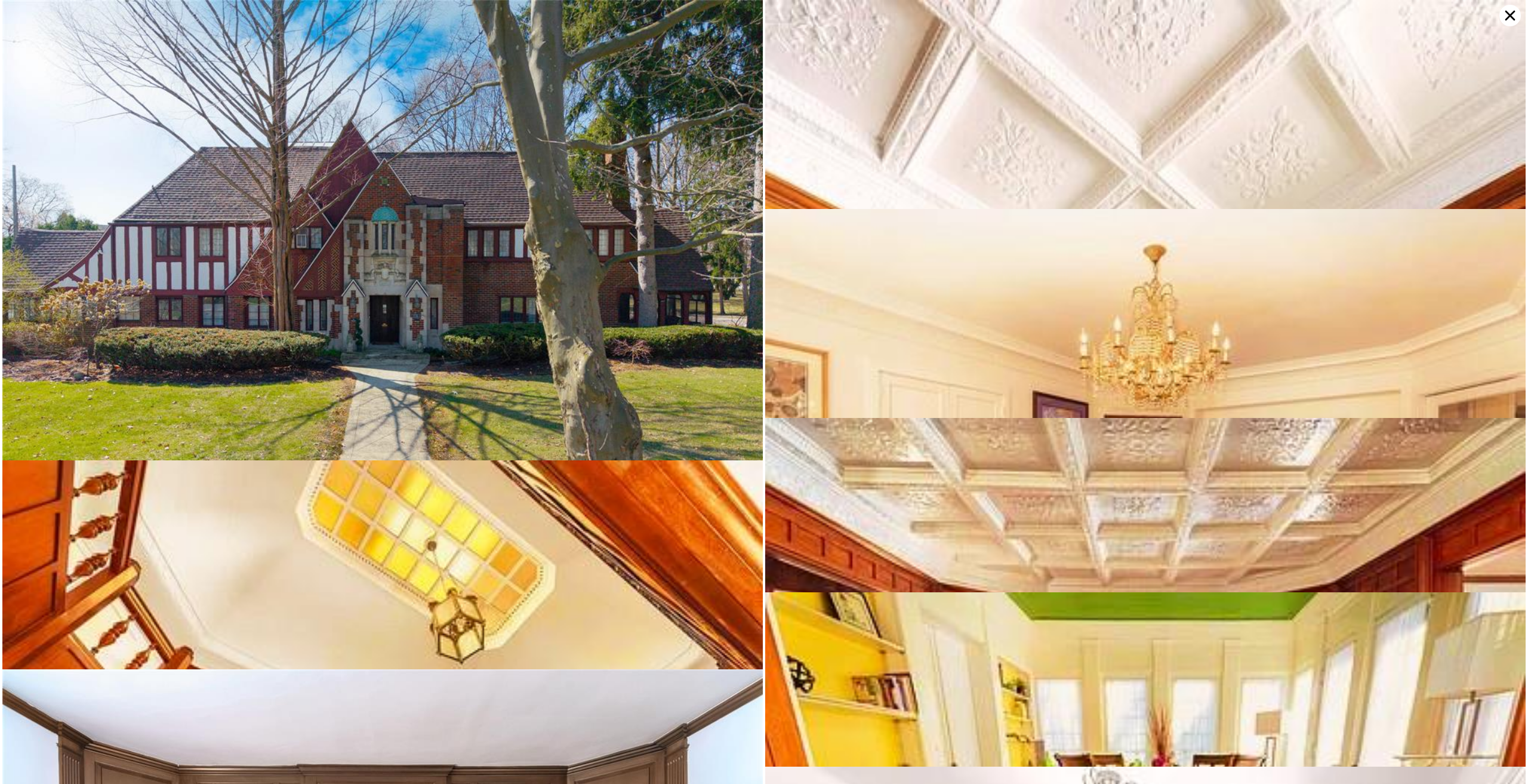
click at [1505, 21] on icon at bounding box center [1510, 15] width 21 height 21
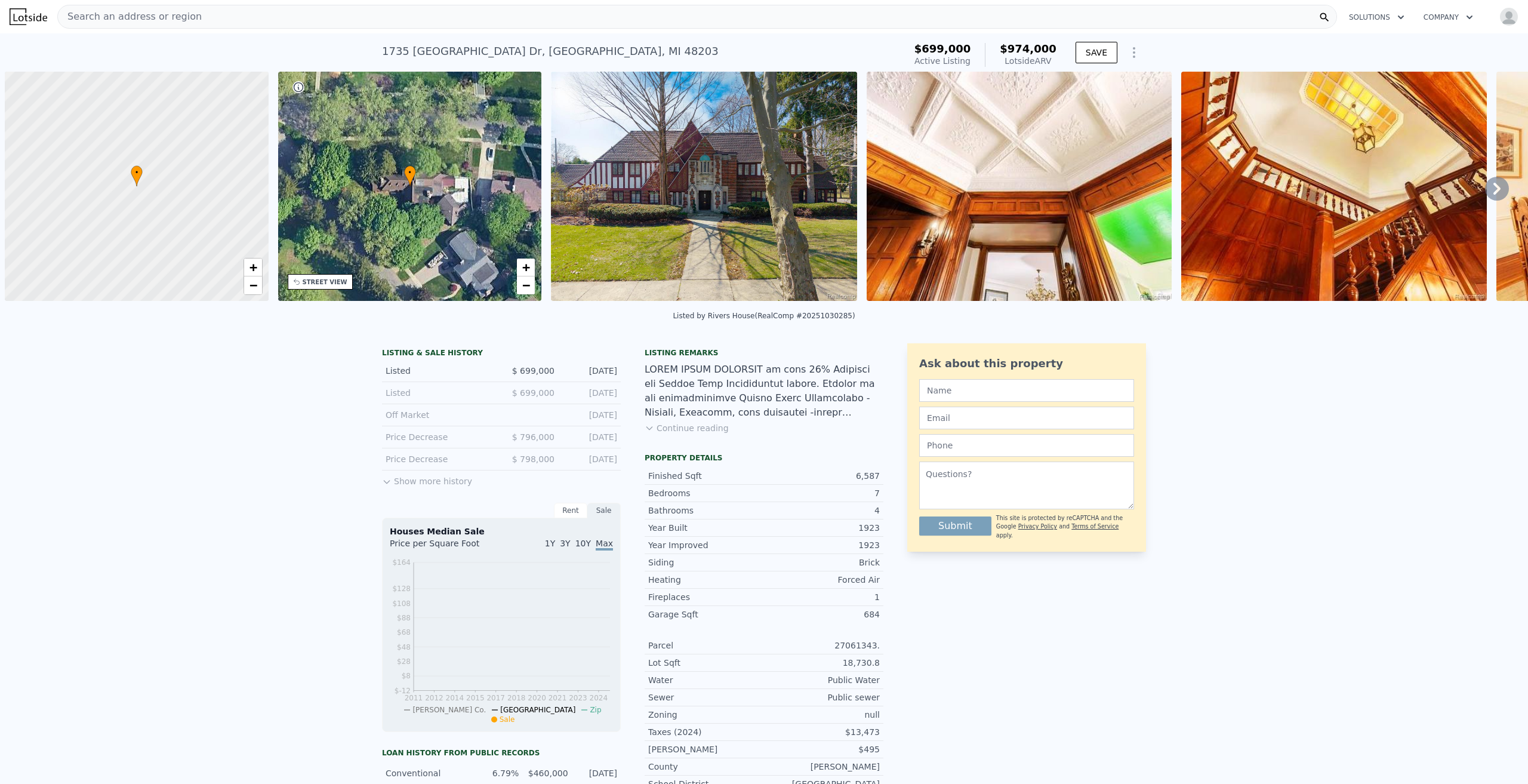
scroll to position [0, 5]
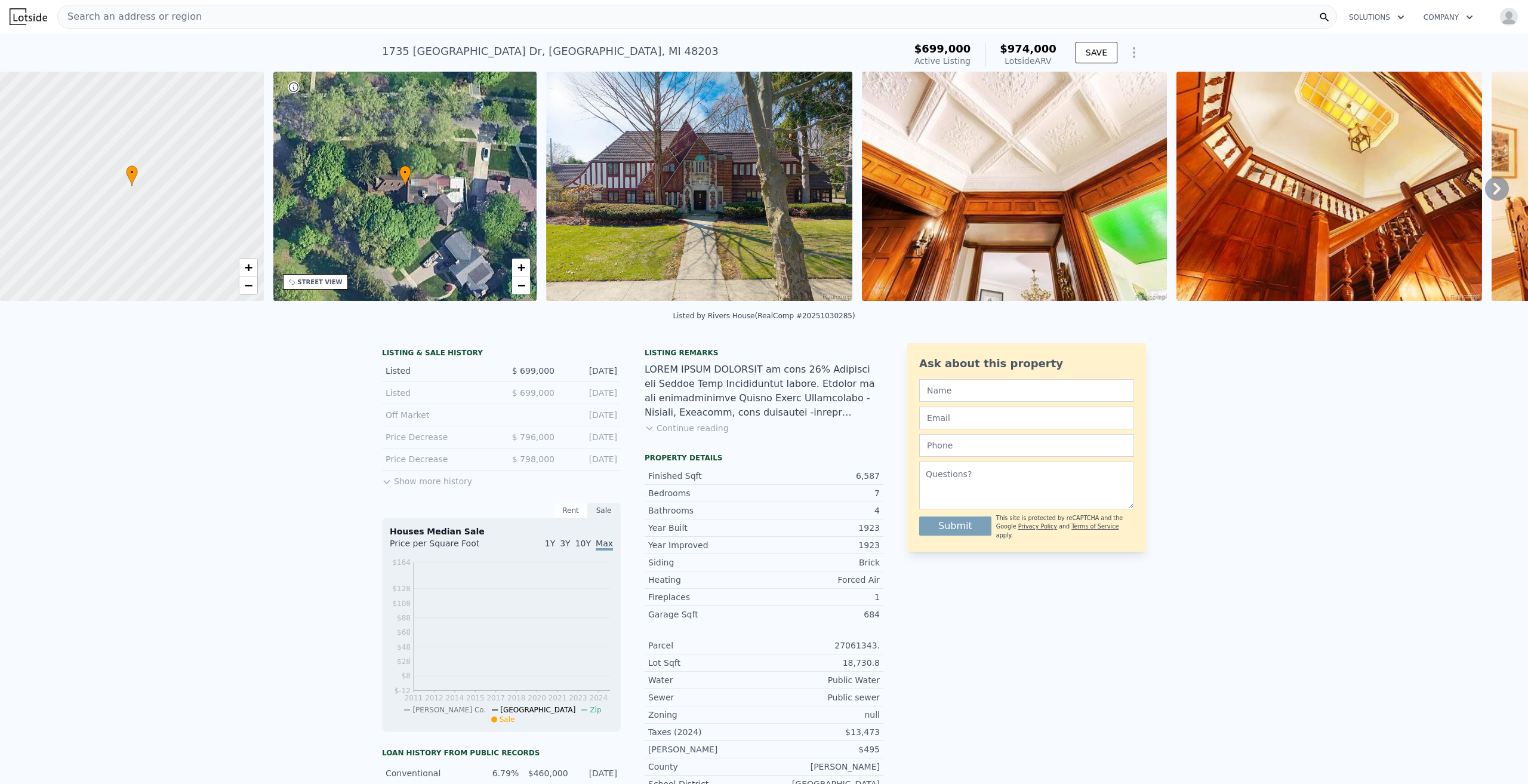
click at [751, 174] on img at bounding box center [699, 186] width 306 height 229
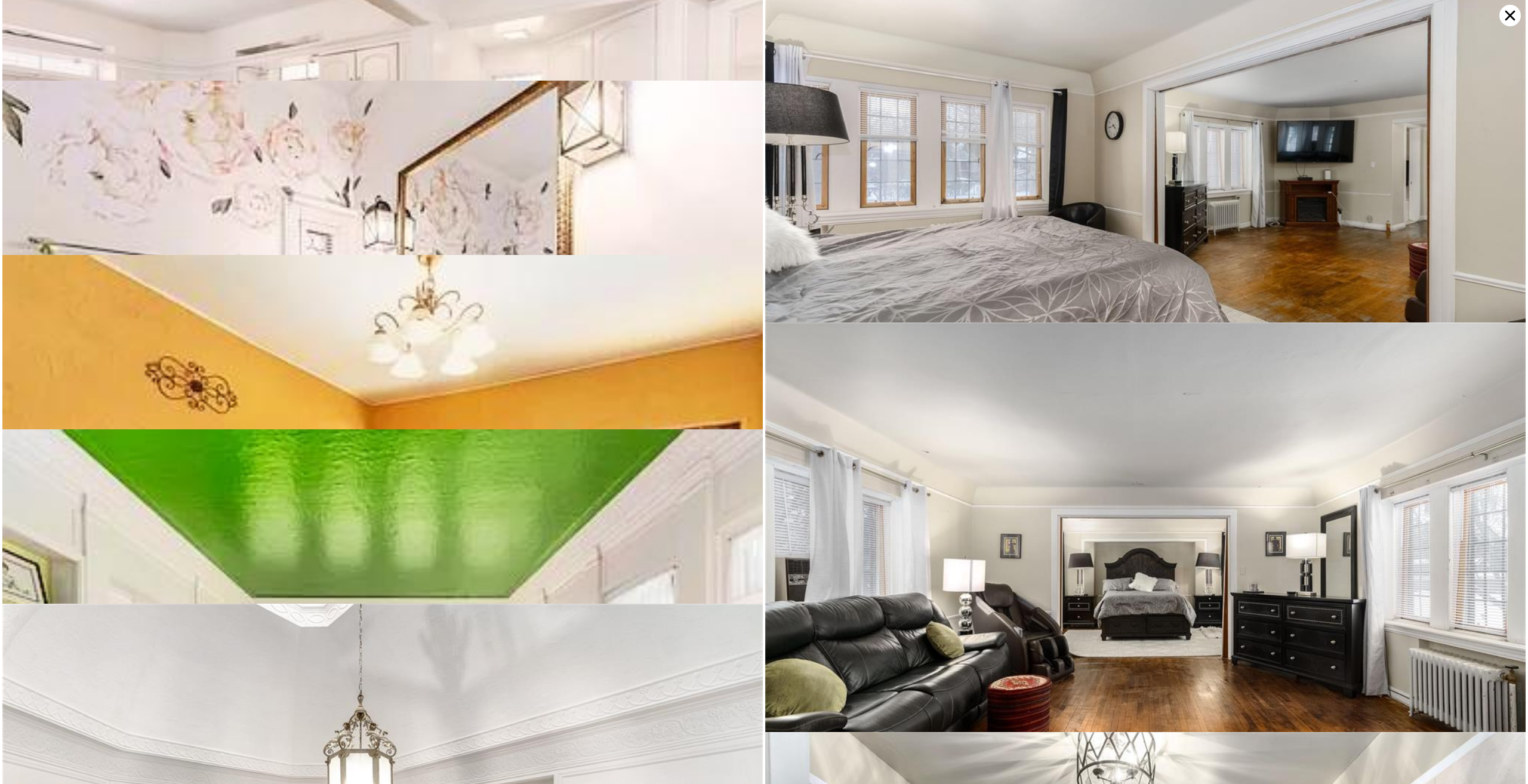
scroll to position [1908, 0]
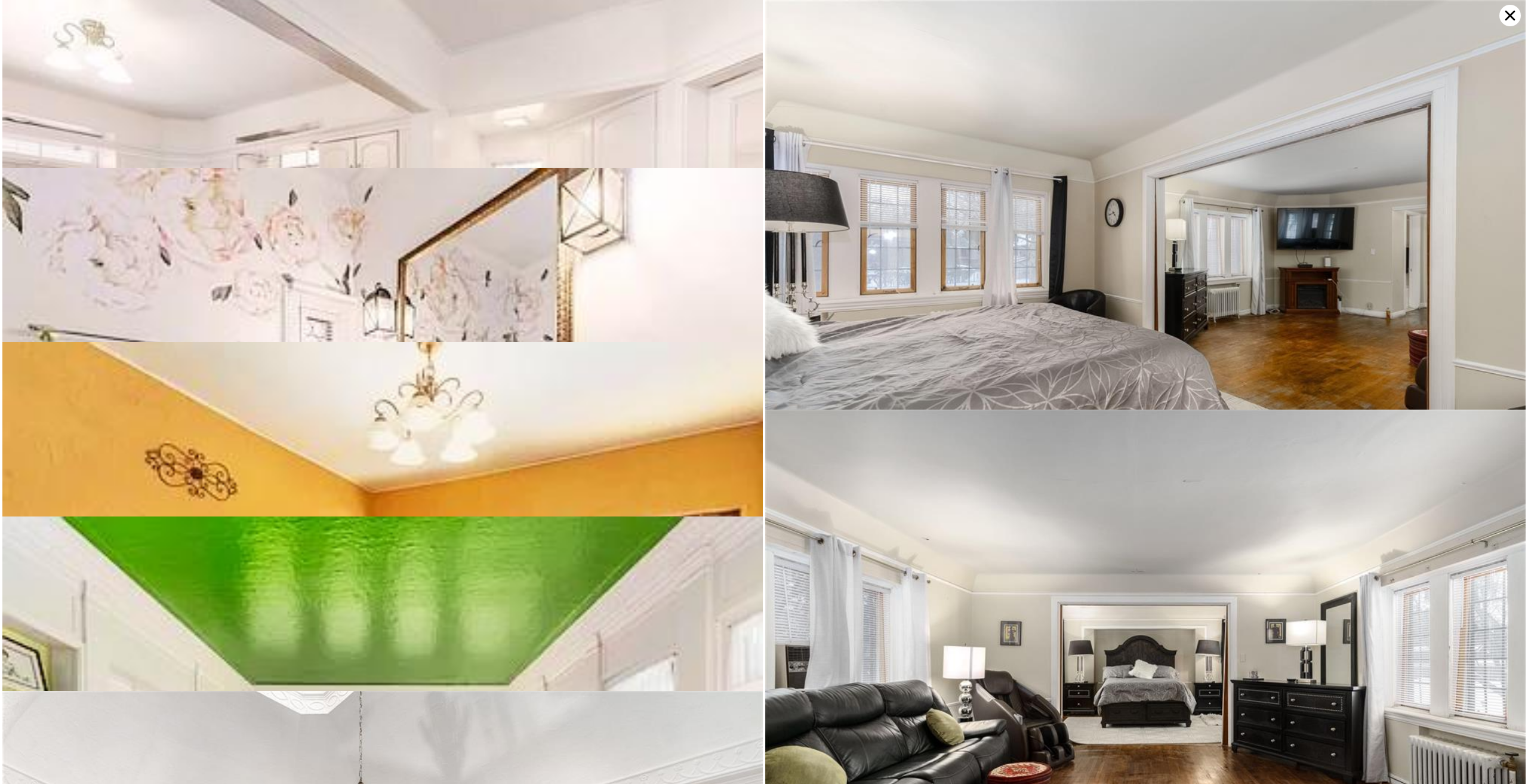
click at [1515, 20] on icon at bounding box center [1510, 15] width 21 height 21
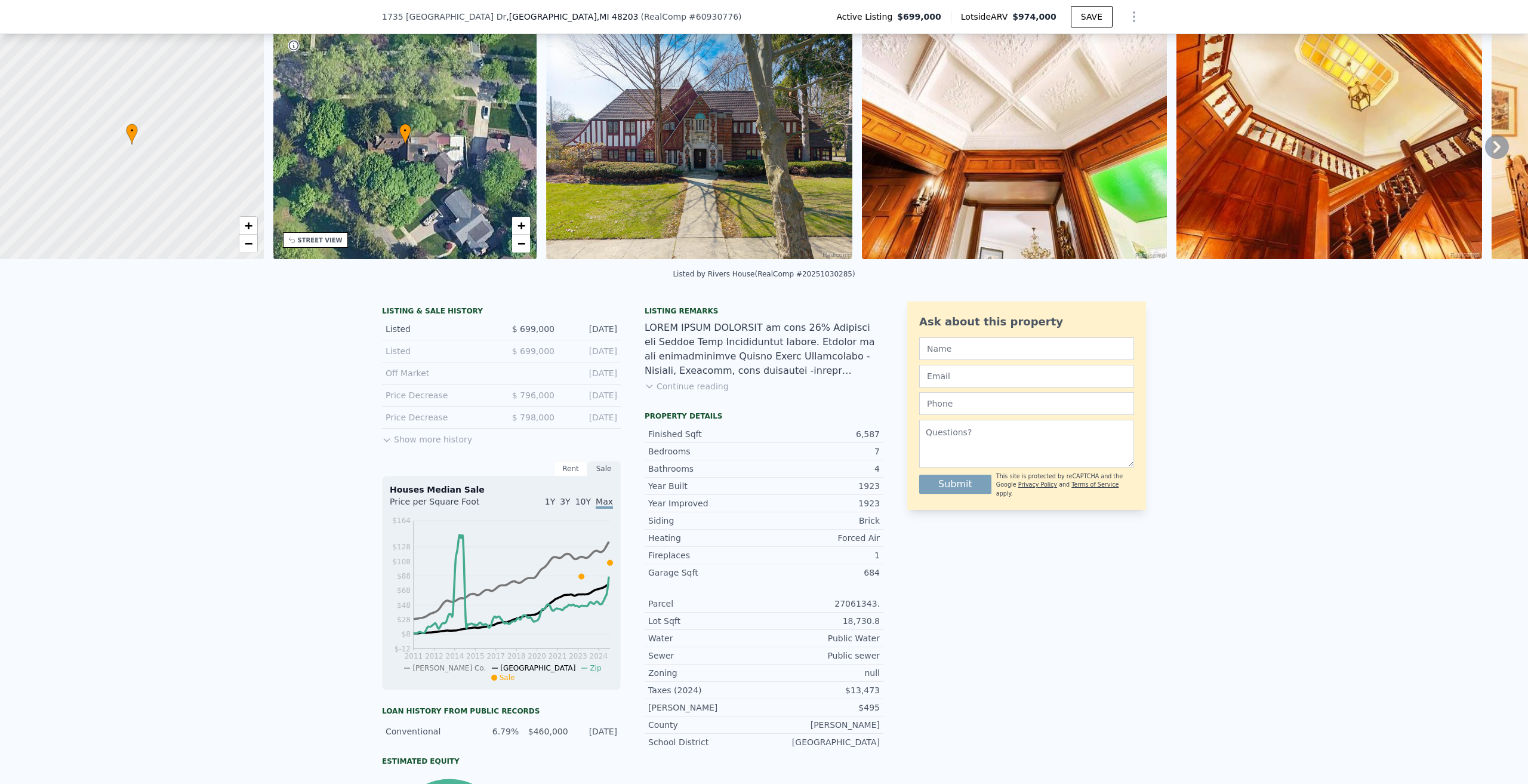
scroll to position [354, 0]
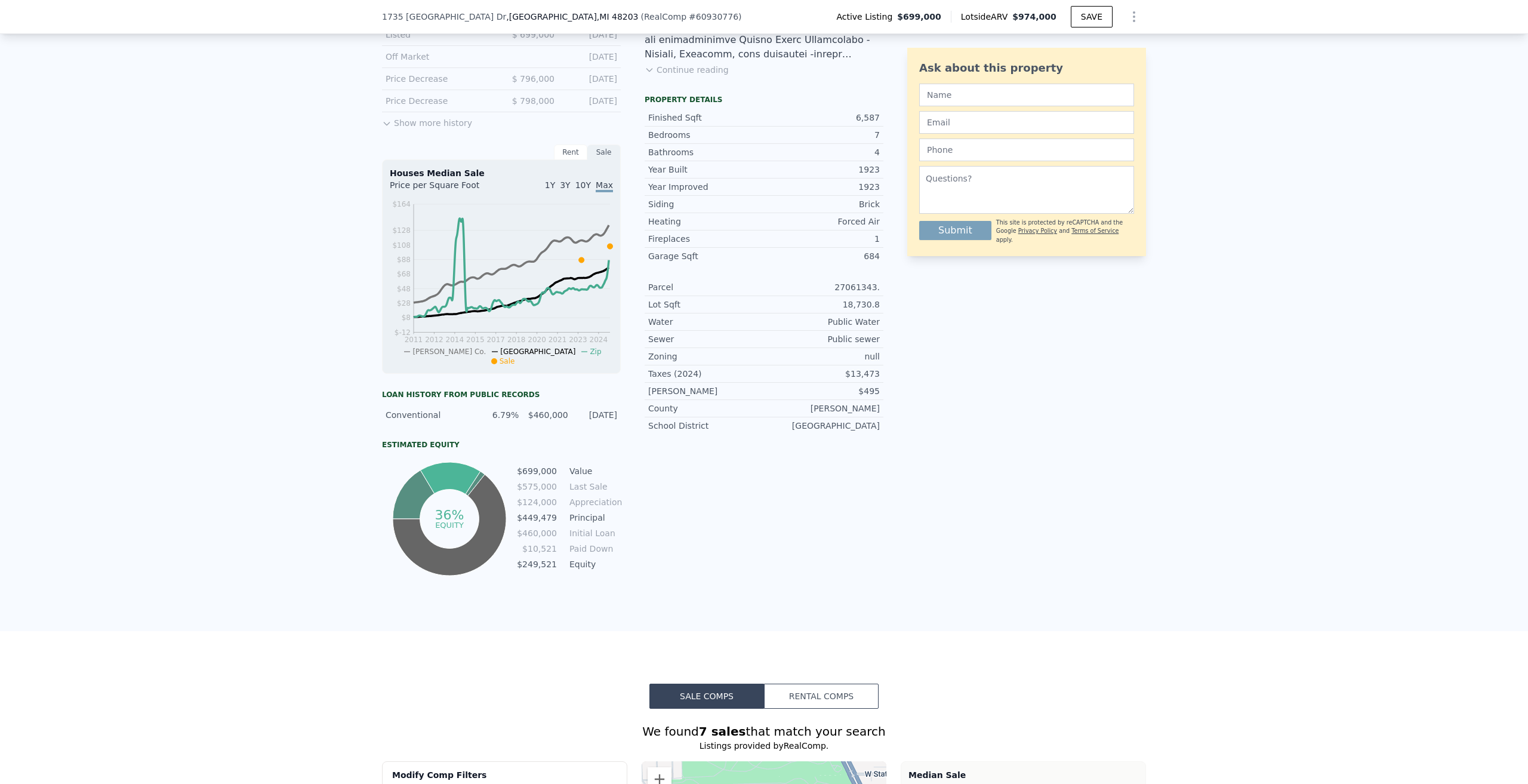
click at [918, 541] on div "Ask about this property Submit This site is protected by reCAPTCHA and the Goog…" at bounding box center [1027, 282] width 239 height 593
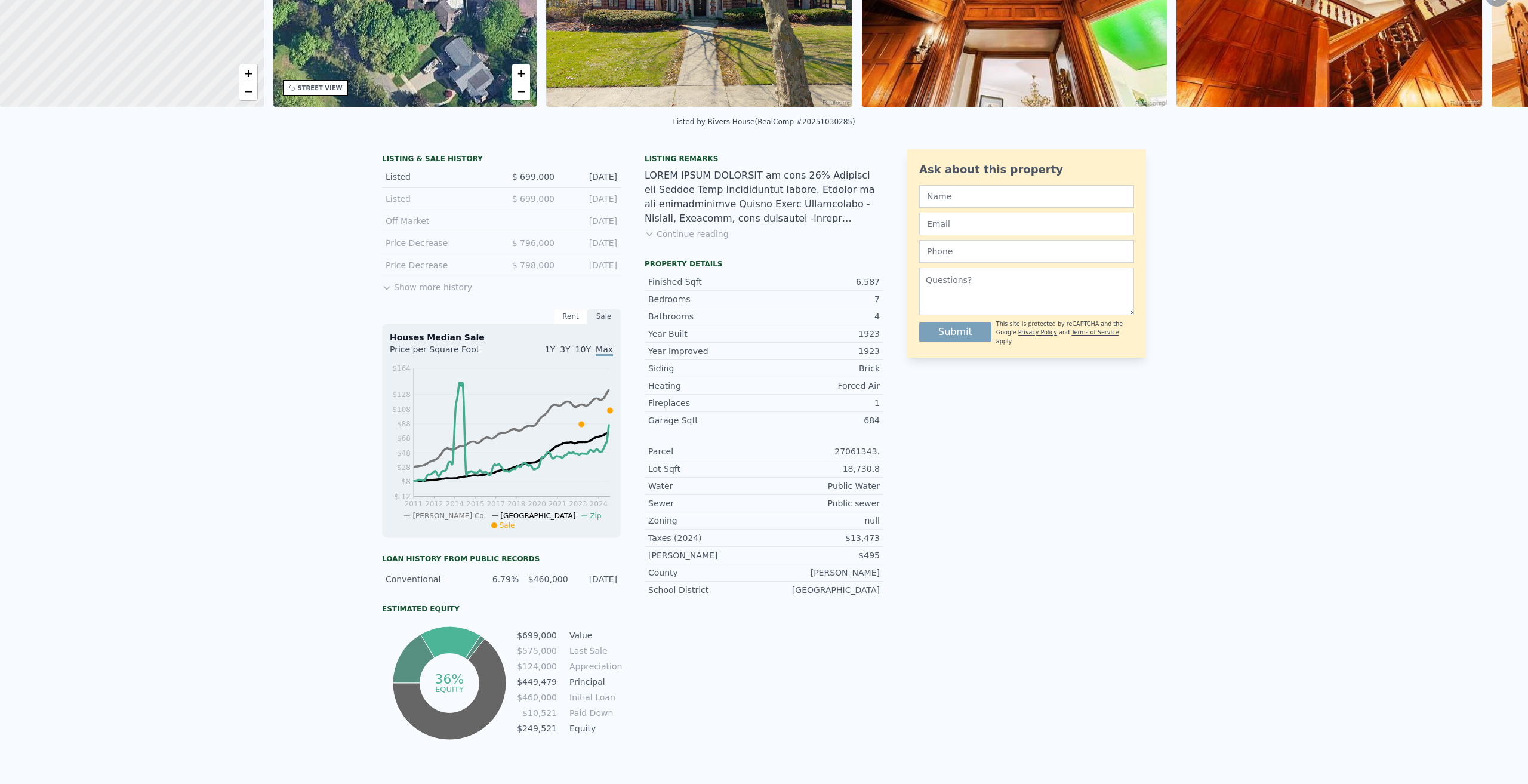
scroll to position [4, 0]
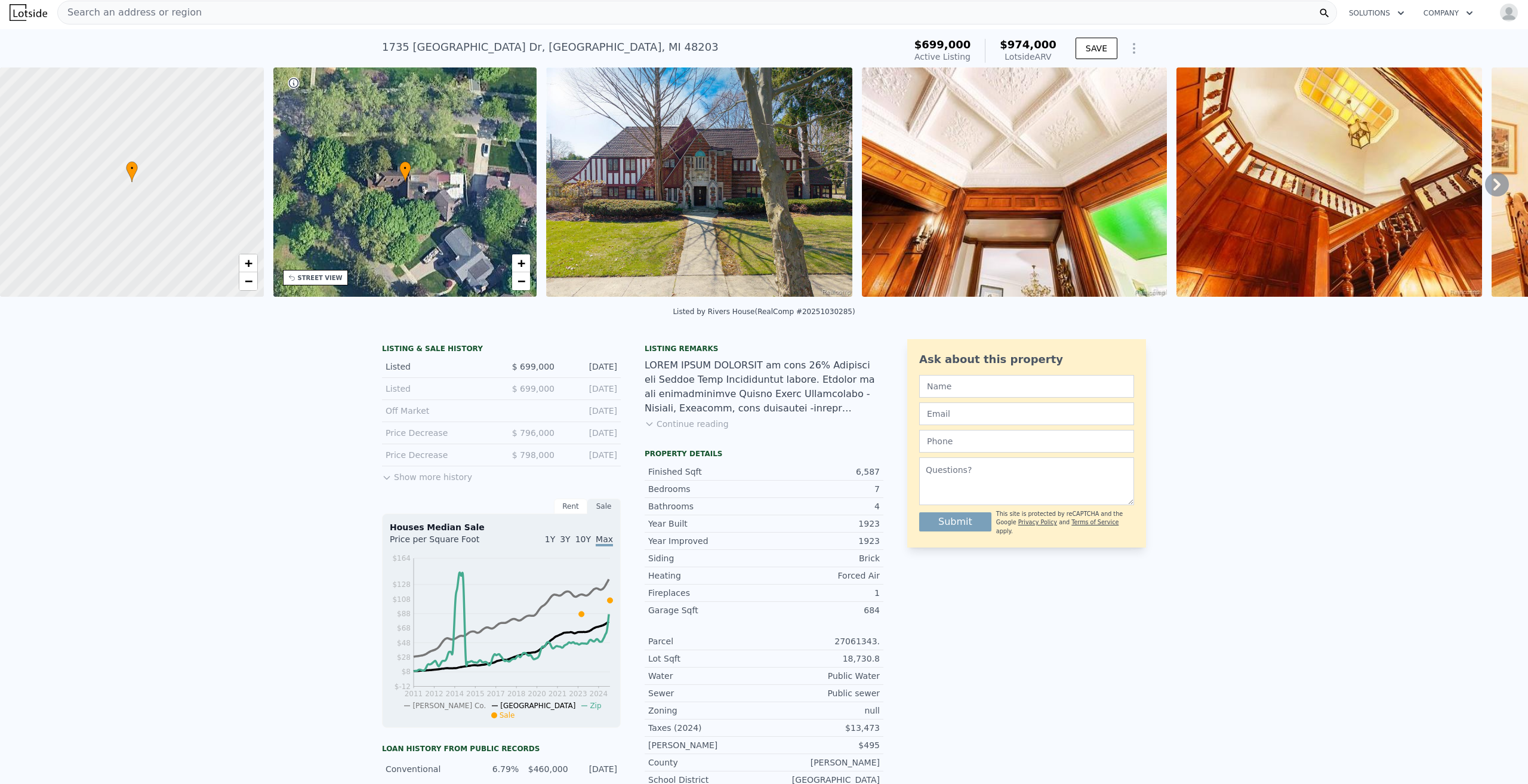
click at [405, 483] on button "Show more history" at bounding box center [427, 474] width 90 height 17
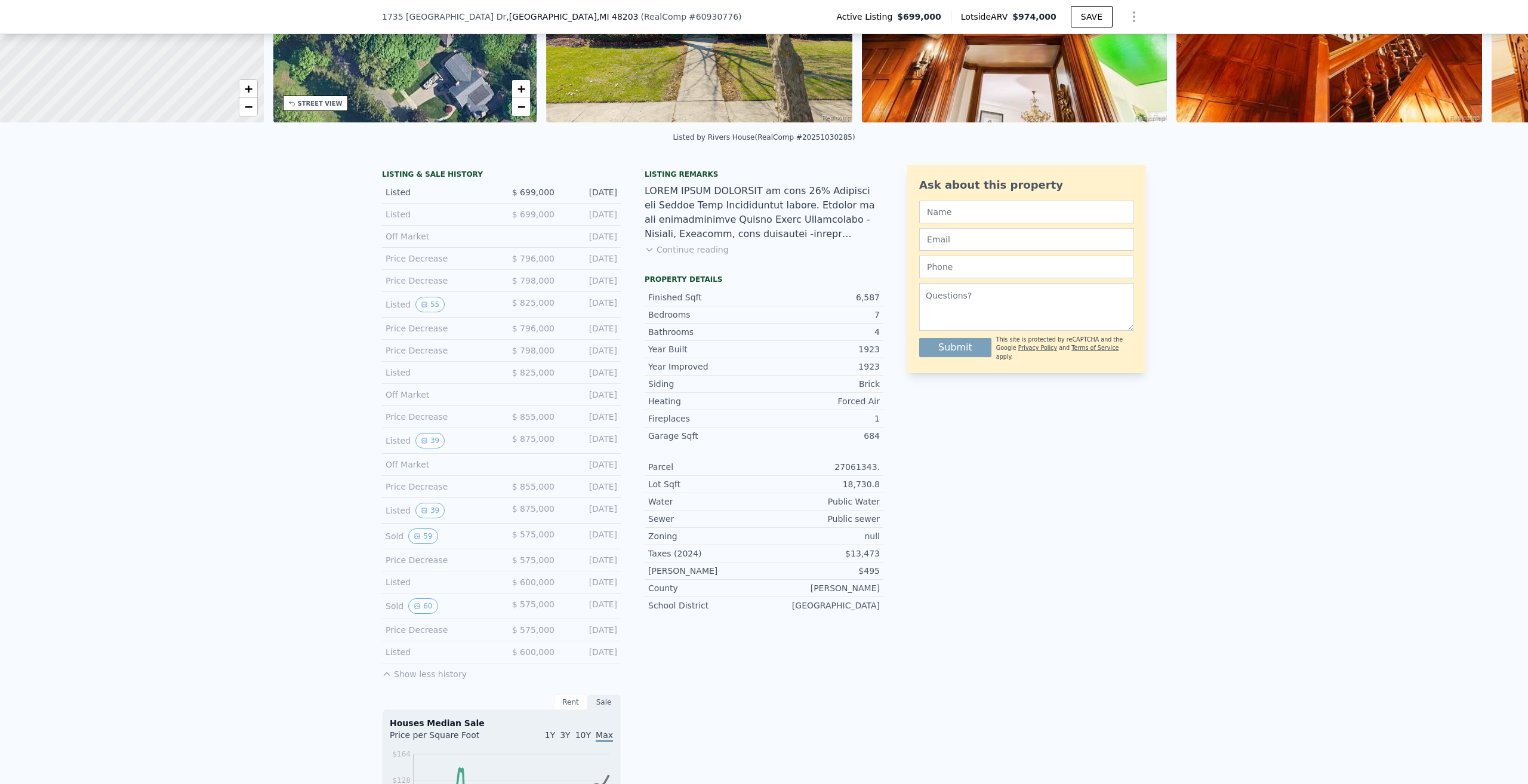
scroll to position [179, 0]
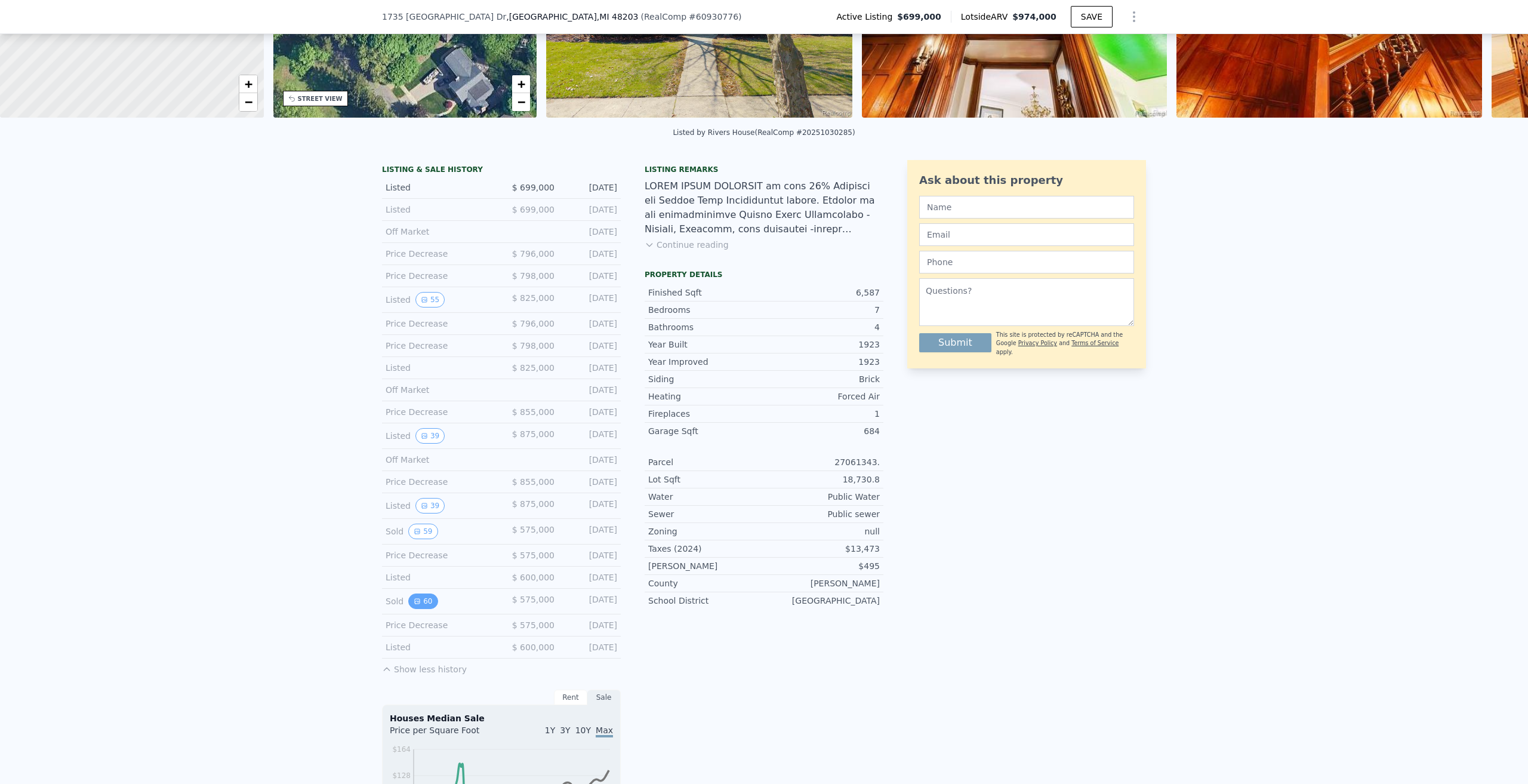
click at [419, 609] on button "60" at bounding box center [423, 601] width 29 height 15
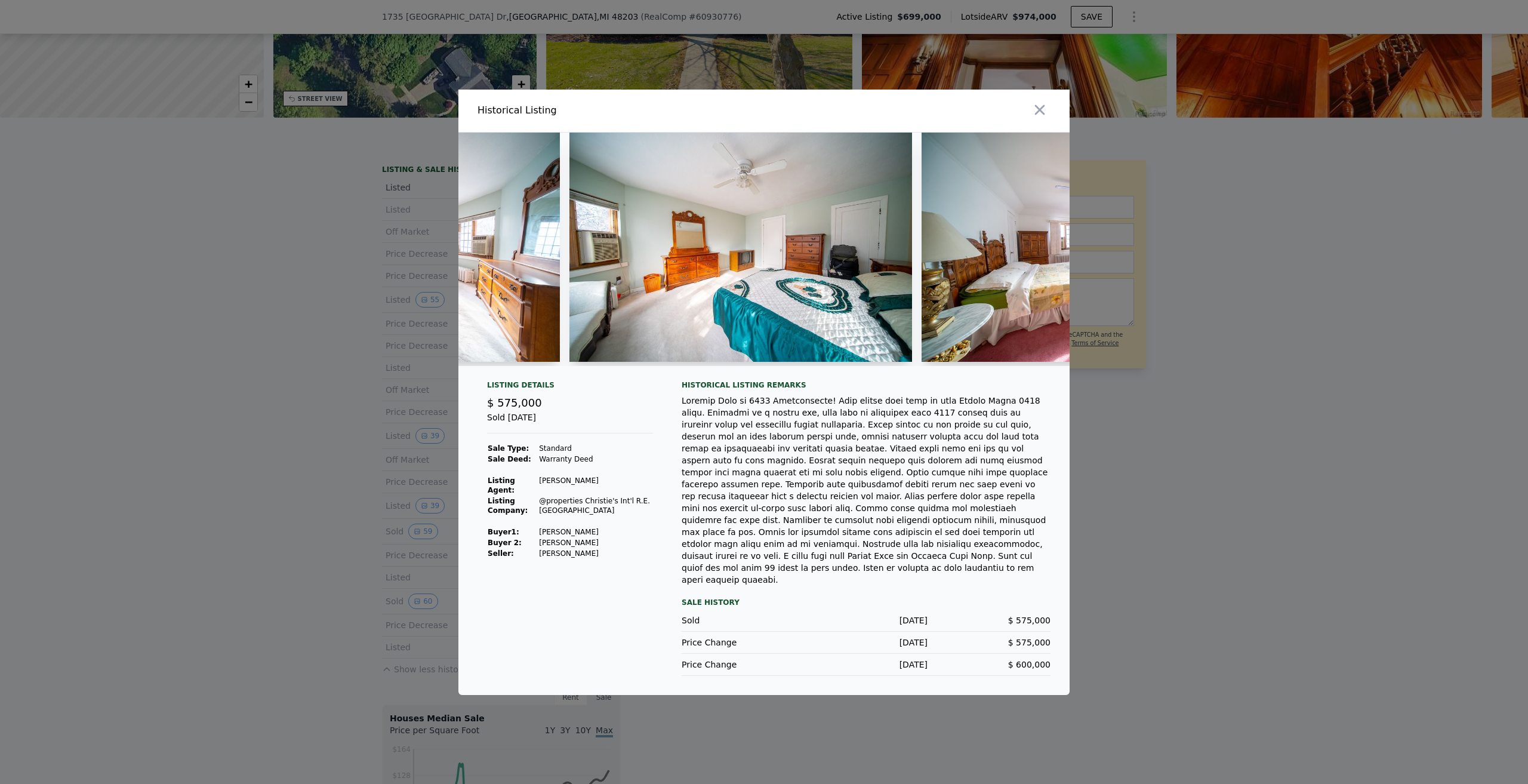
scroll to position [0, 12613]
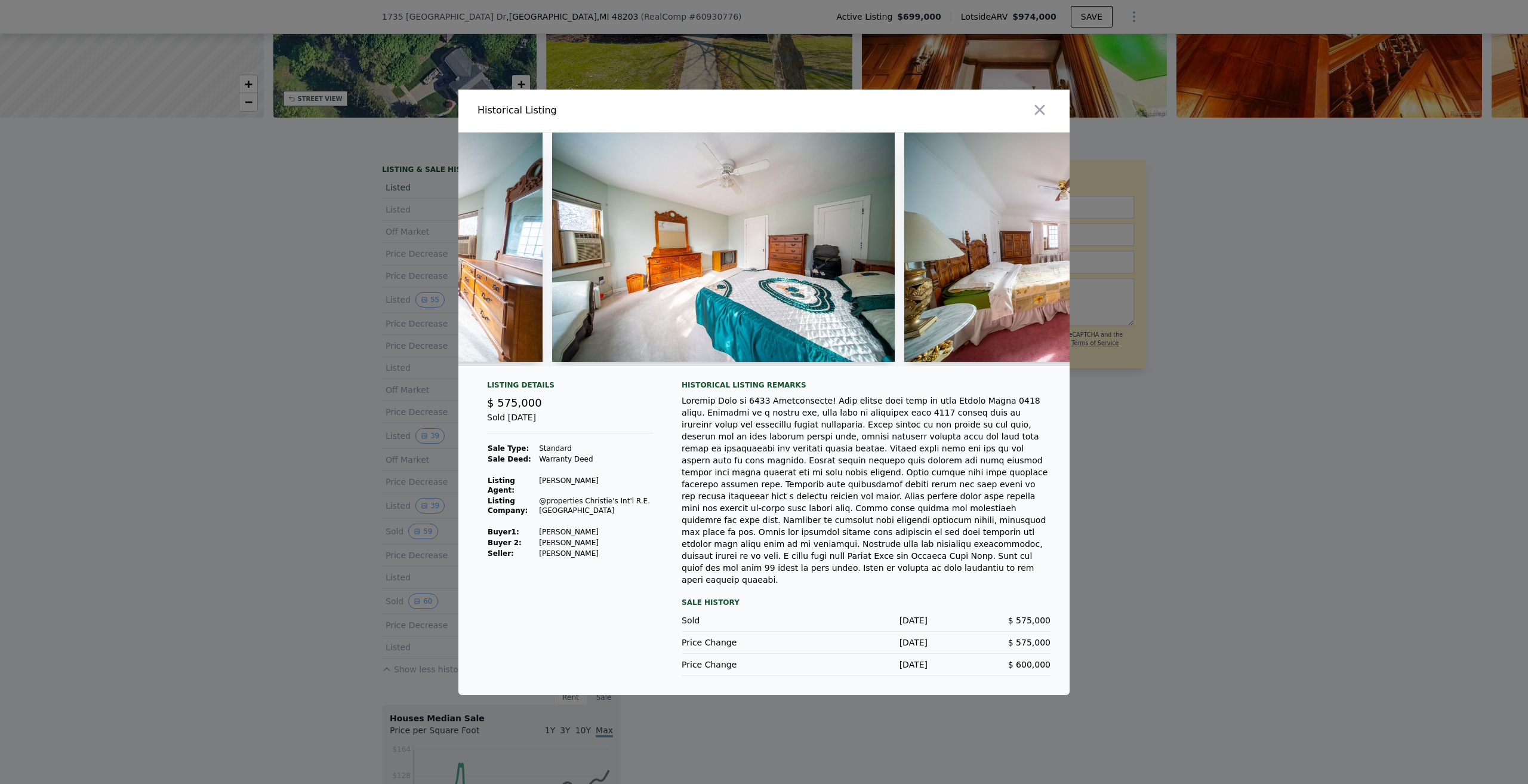
click at [1305, 537] on div at bounding box center [764, 392] width 1528 height 784
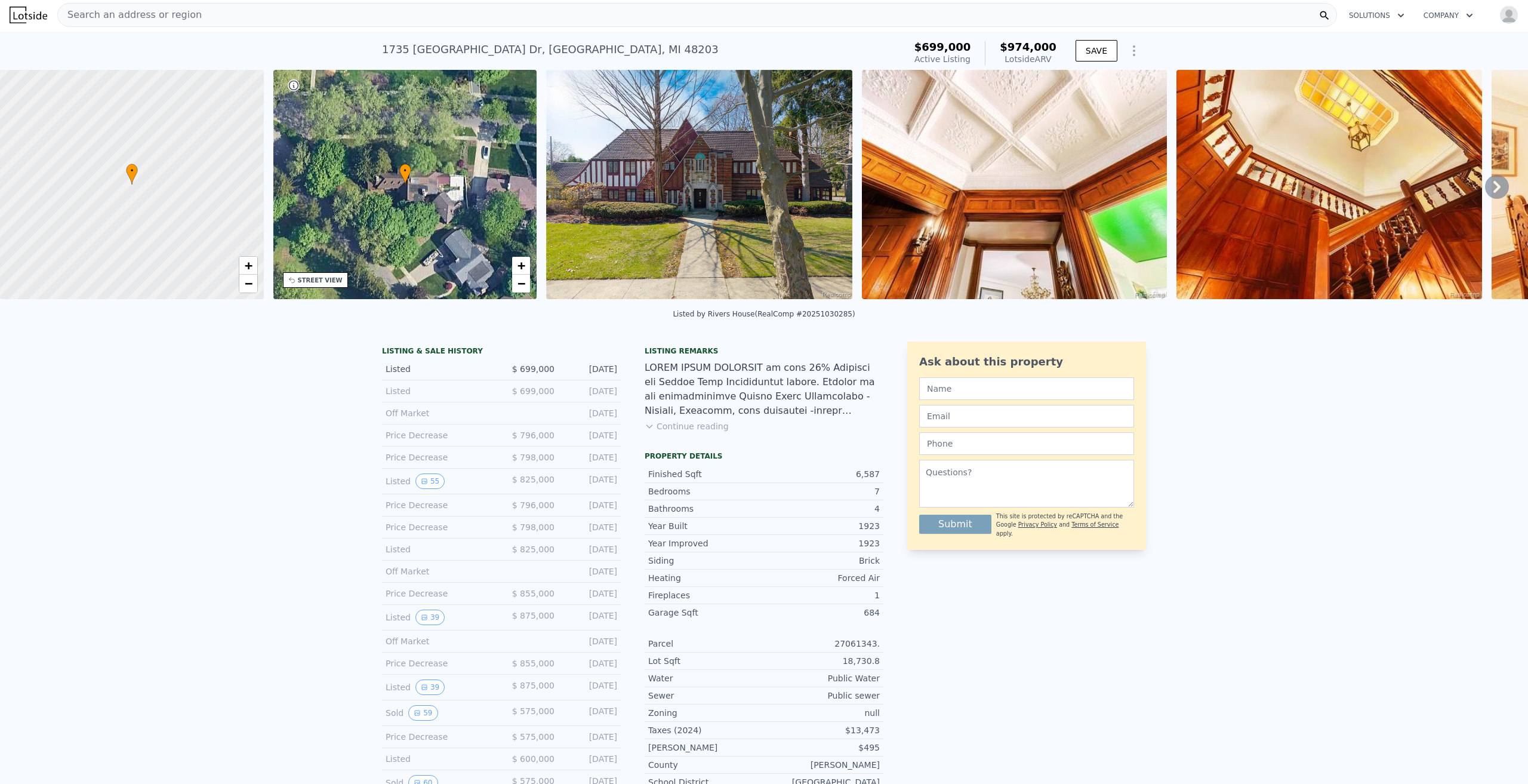
scroll to position [0, 0]
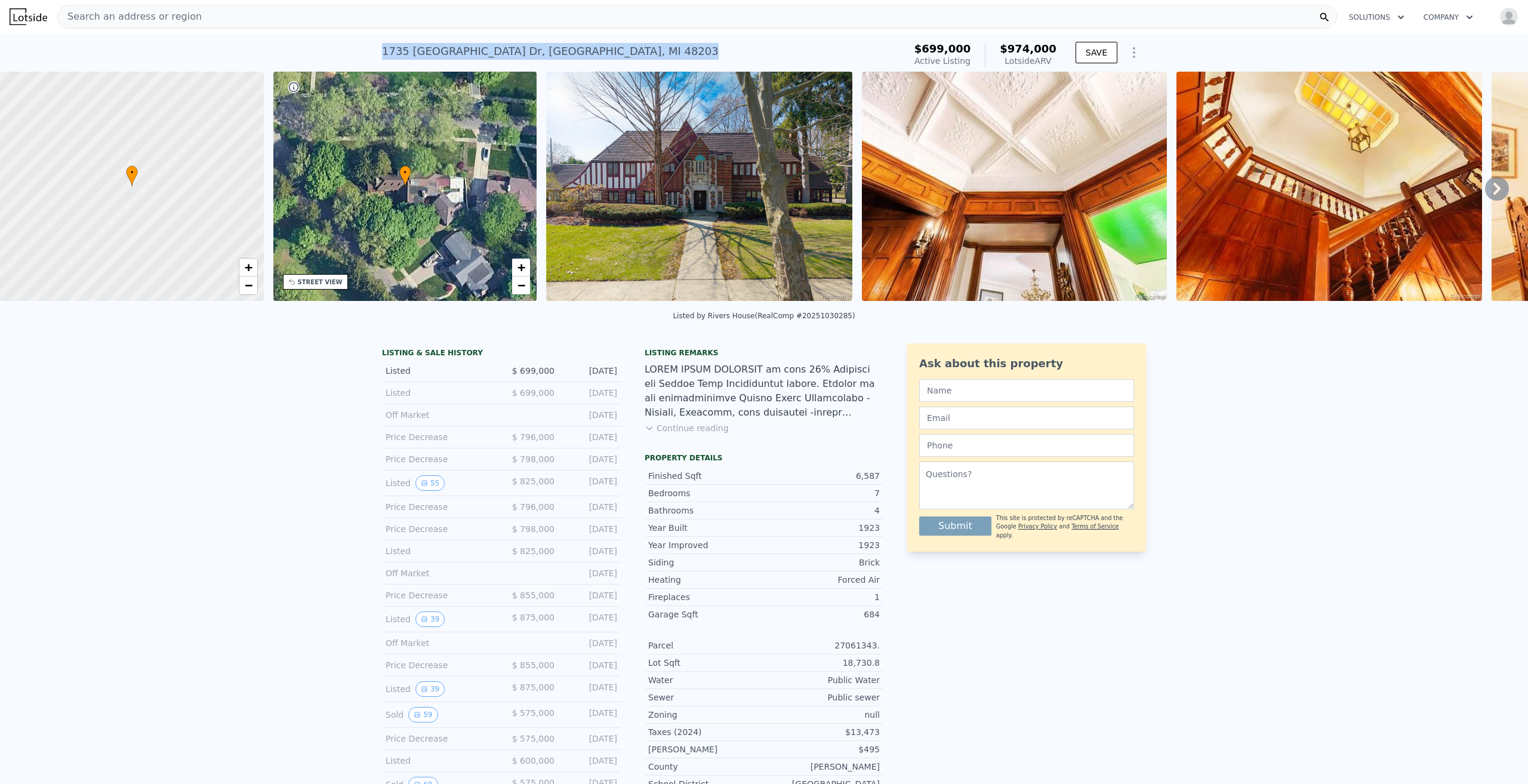
drag, startPoint x: 584, startPoint y: 44, endPoint x: 376, endPoint y: 63, distance: 208.9
click at [376, 63] on div "1735 Lincolnshire Dr , Detroit , MI 48203 Active at $699k (~ARV $974k ) $699,00…" at bounding box center [764, 52] width 1528 height 38
click at [168, 10] on span "Search an address or region" at bounding box center [130, 16] width 144 height 14
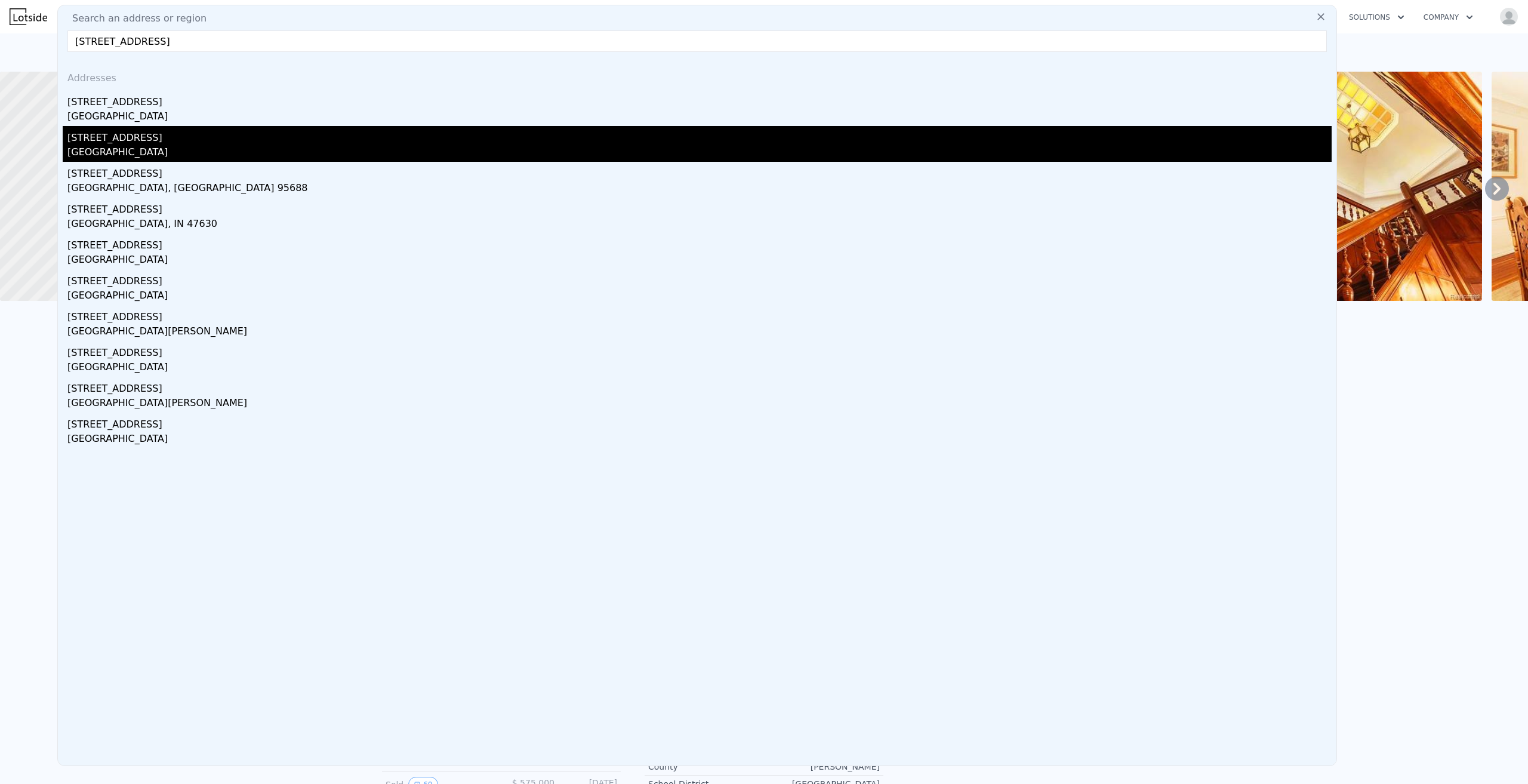
type input "4244 Rolling meadow ln, Ypsilanti"
click at [262, 137] on div "4244 Rolling Meadow Ln" at bounding box center [699, 135] width 1264 height 19
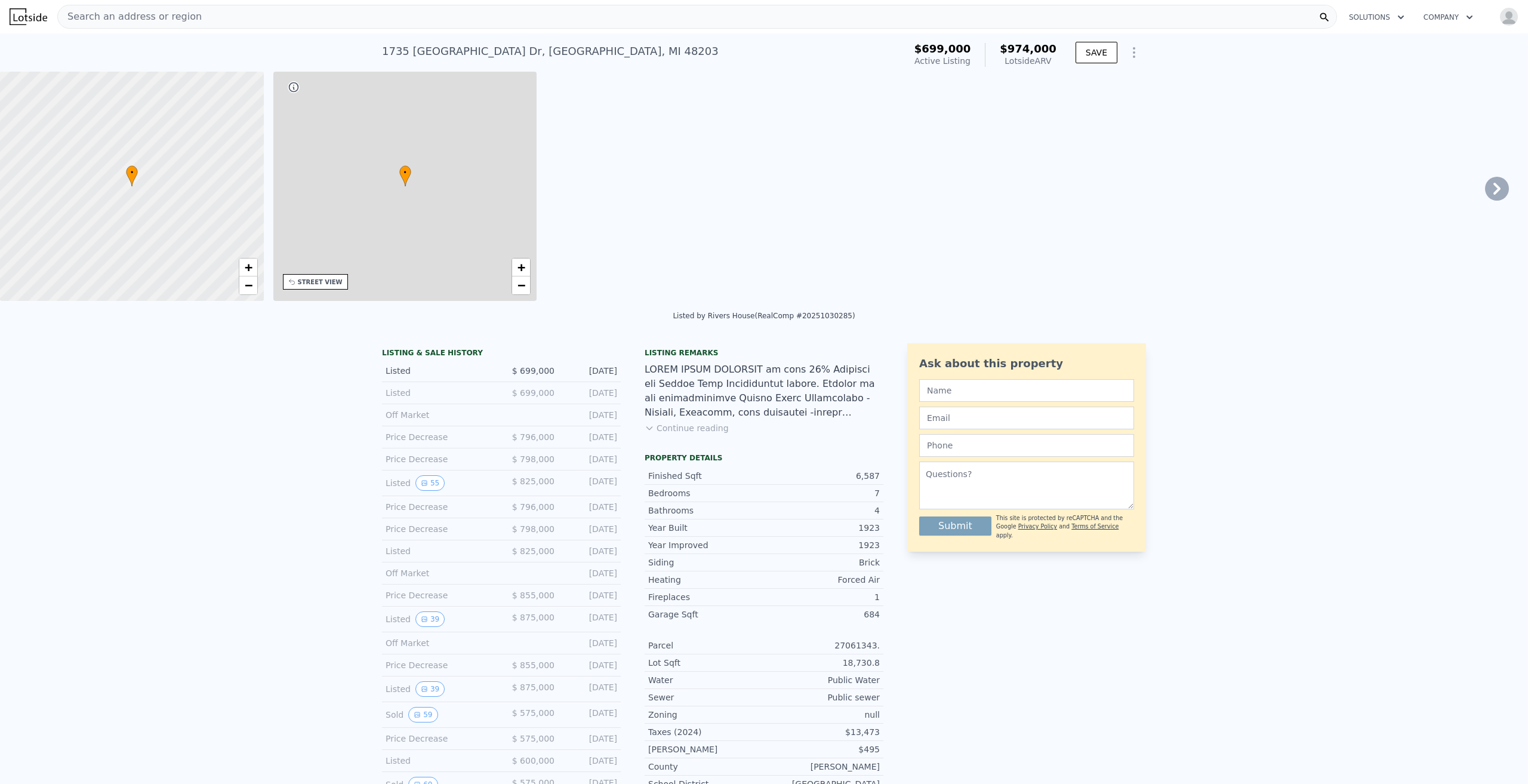
type input "5"
type input "8"
type input "3.5"
type input "5.5"
type input "4764"
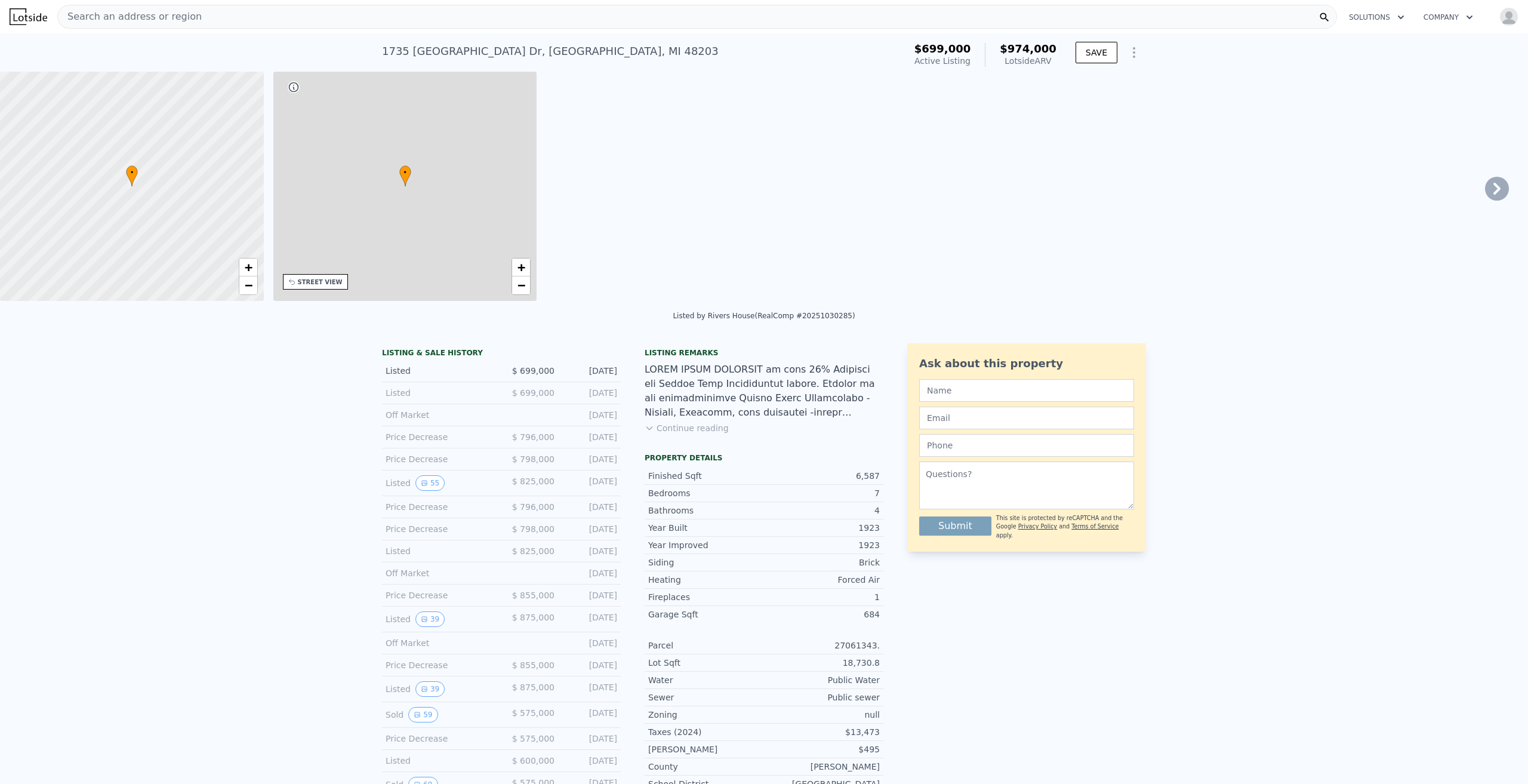
type input "8019"
type input "12632.4"
type input "29185.2"
type input "$ 974,000"
type input "8"
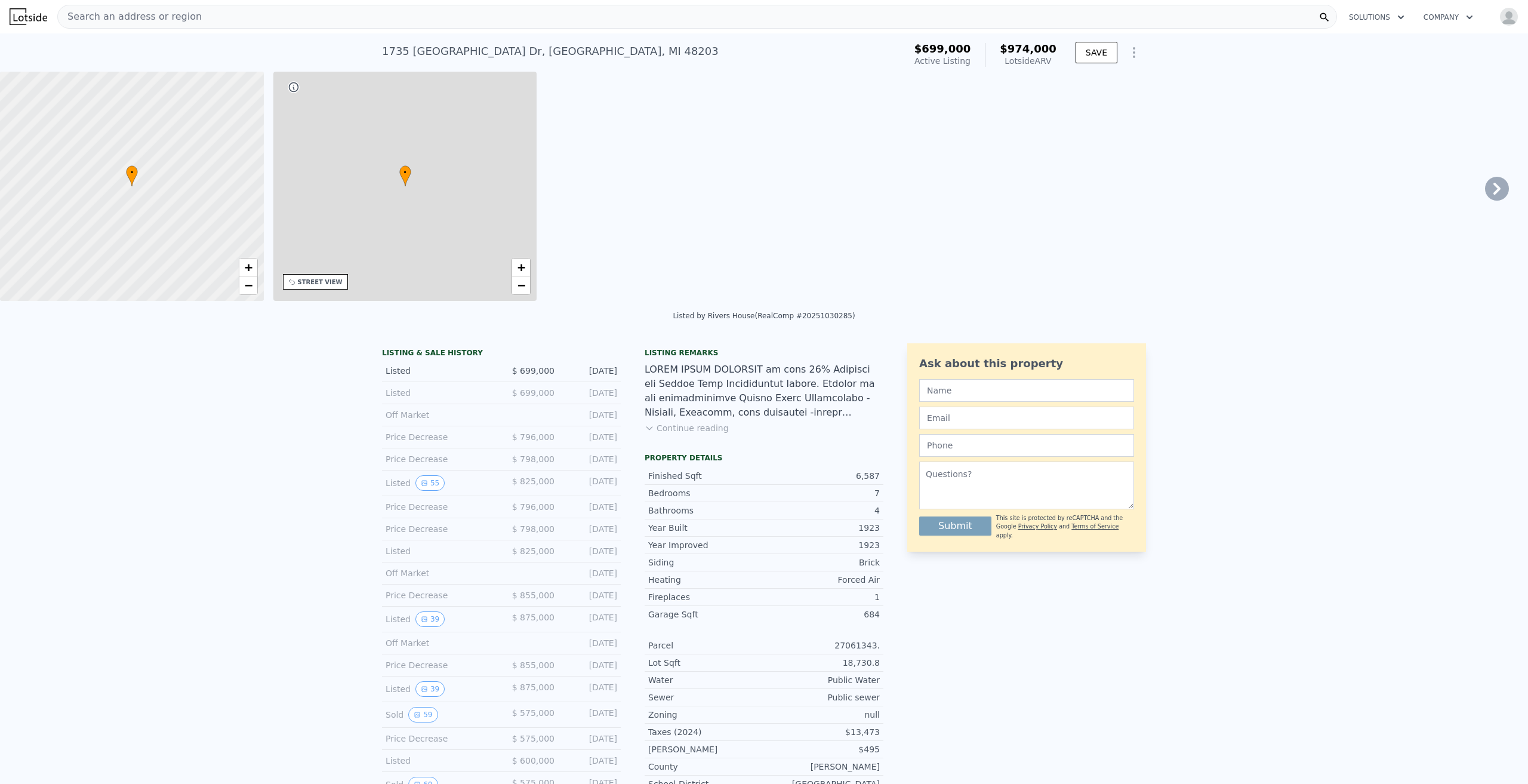
type input "$ 138,644"
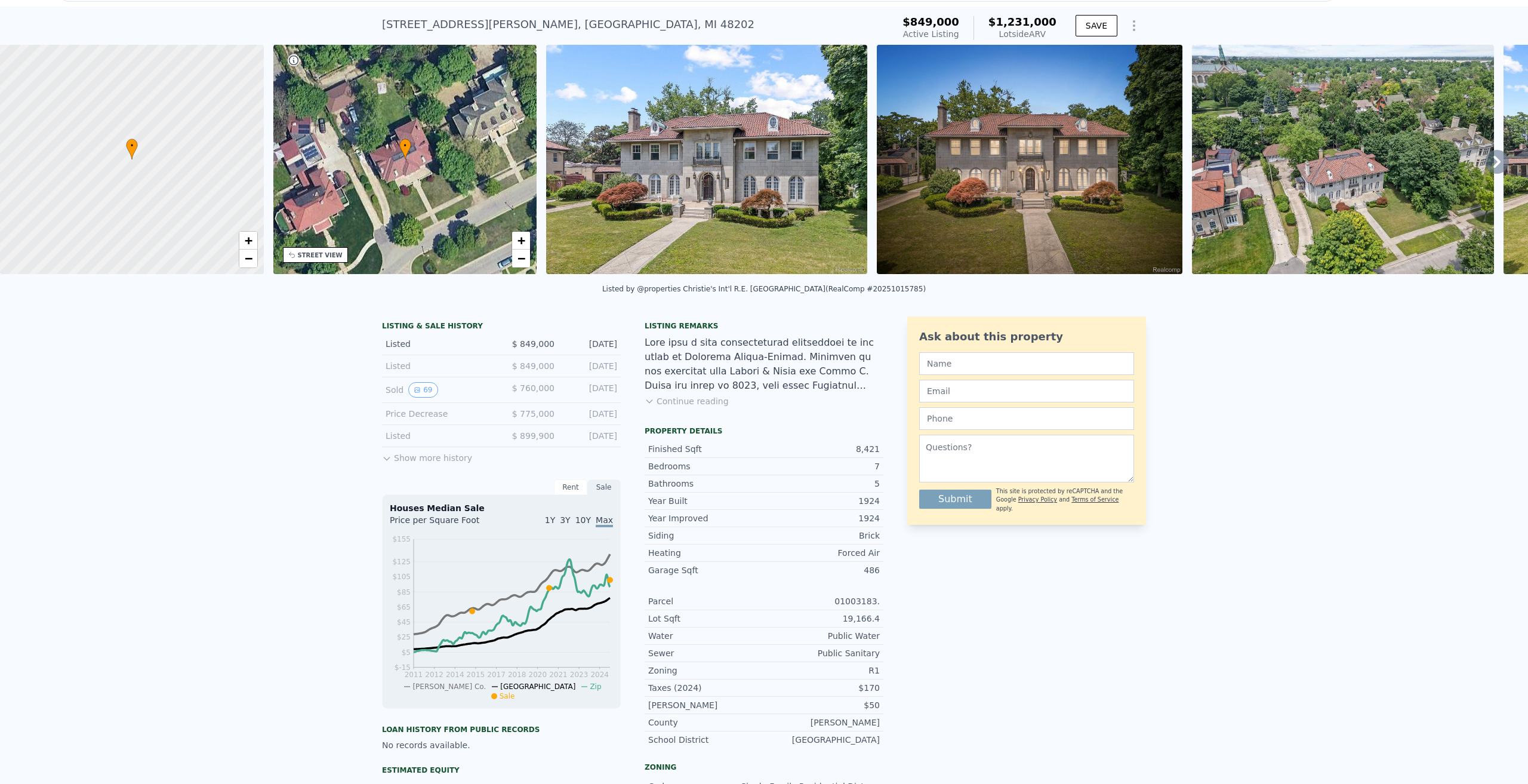
scroll to position [4, 0]
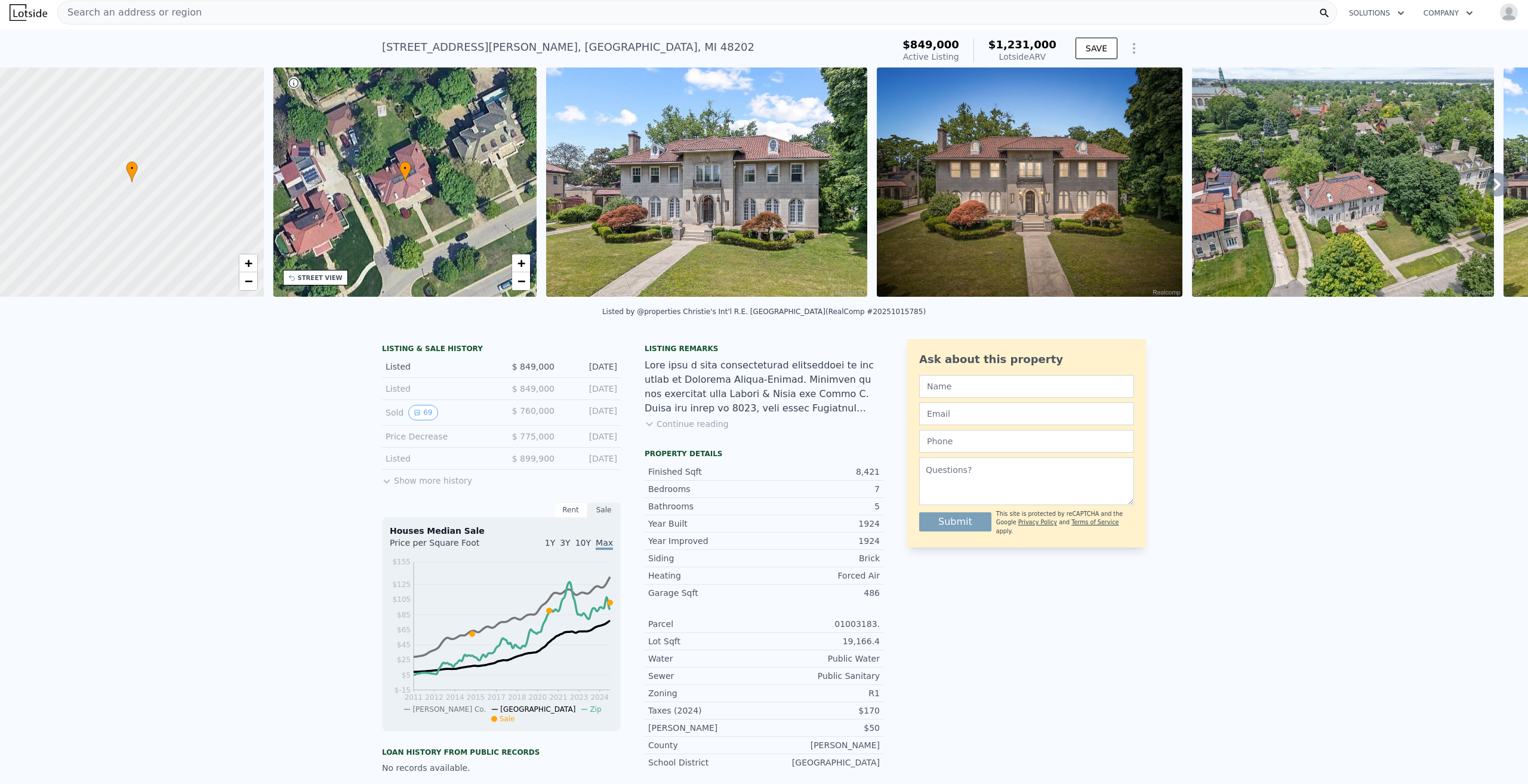
click at [688, 428] on button "Continue reading" at bounding box center [687, 424] width 84 height 12
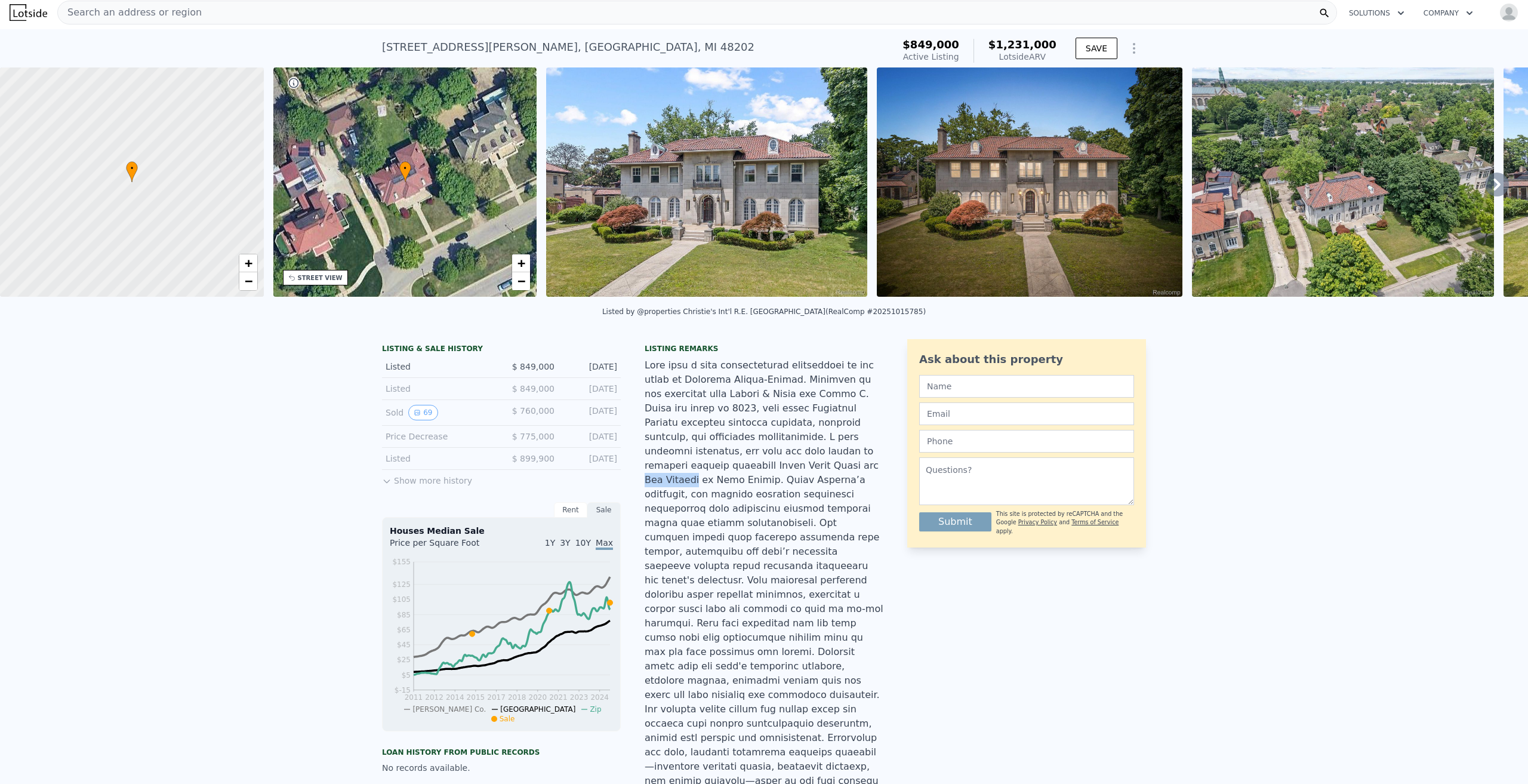
drag, startPoint x: 798, startPoint y: 457, endPoint x: 846, endPoint y: 459, distance: 48.0
click at [846, 459] on div at bounding box center [764, 630] width 239 height 545
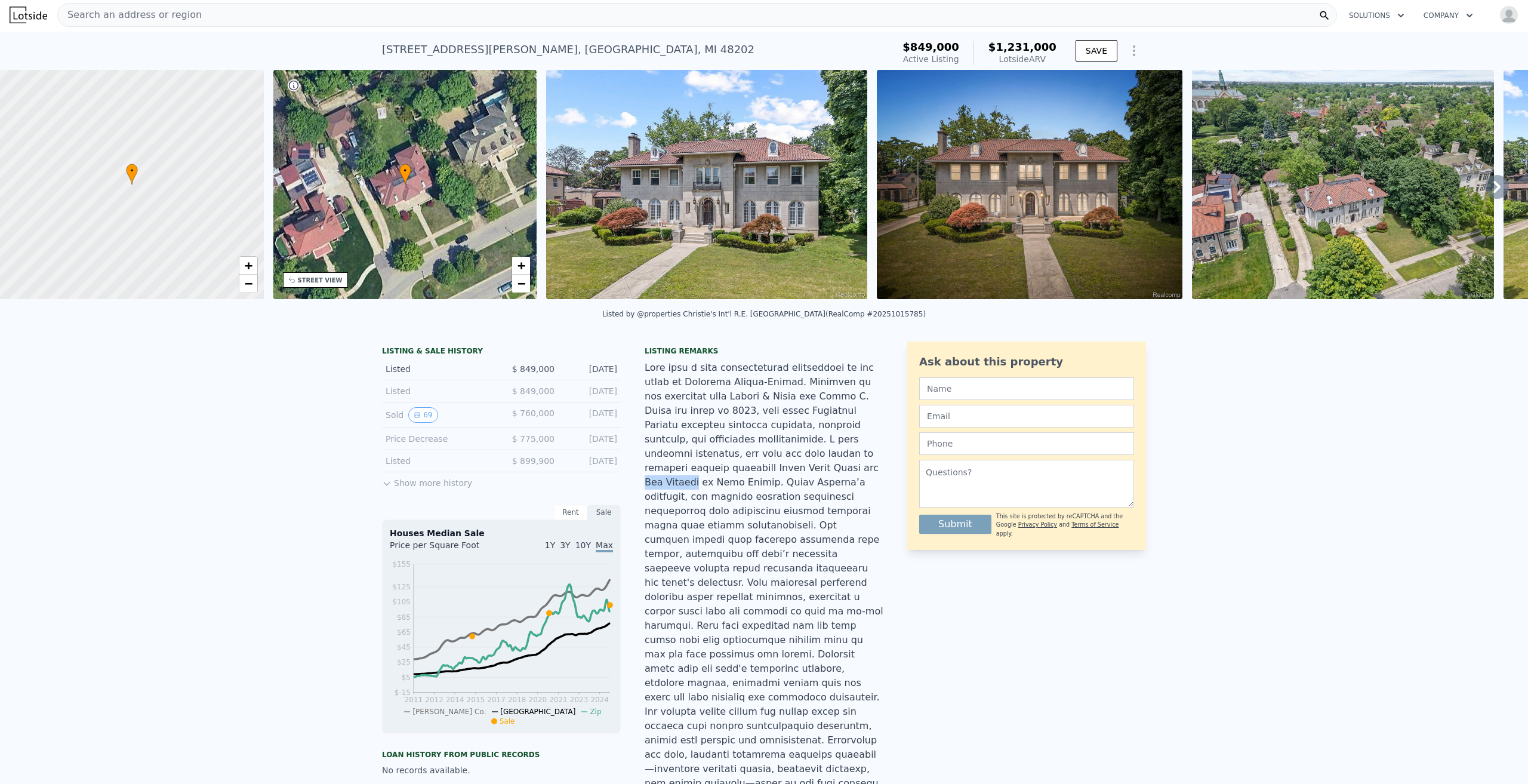
scroll to position [0, 0]
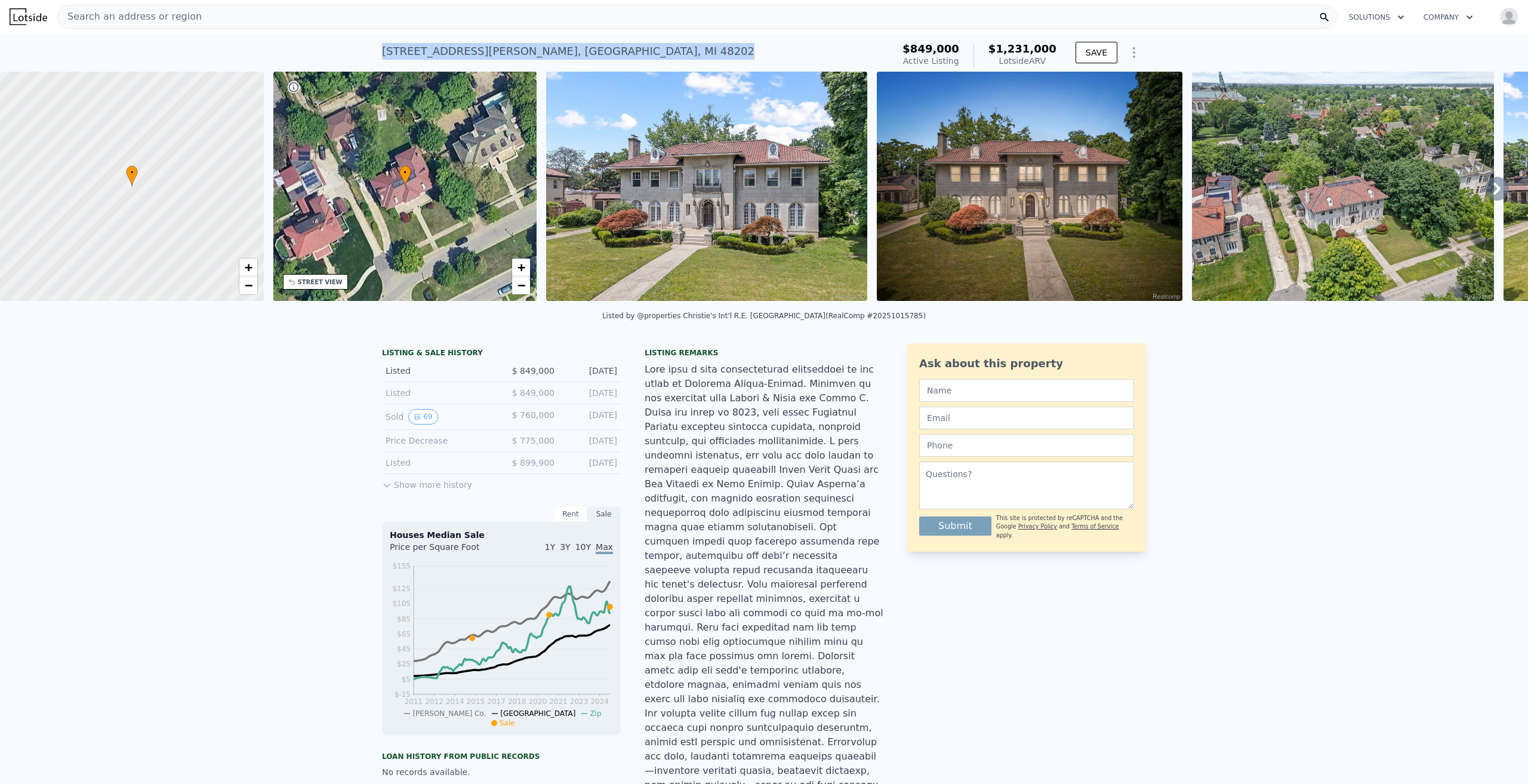
drag, startPoint x: 566, startPoint y: 48, endPoint x: 375, endPoint y: 56, distance: 191.2
click at [375, 56] on div "55 Arden Park Blvd , Detroit , MI 48202 Active at $849k (~ARV $1.231m ) $849,00…" at bounding box center [764, 52] width 1528 height 38
copy div "55 Arden Park Blvd , Detroit , MI 48202"
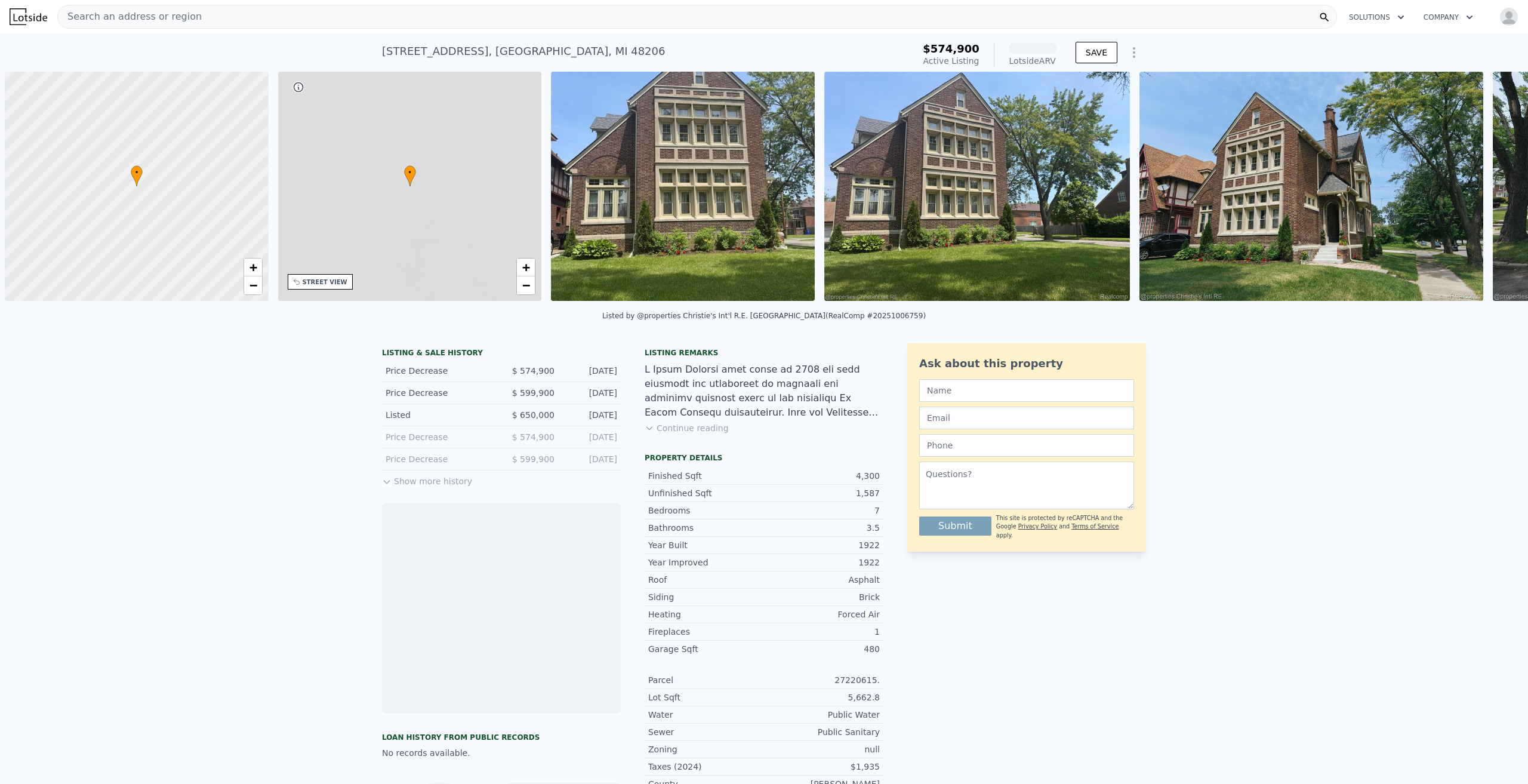
scroll to position [0, 5]
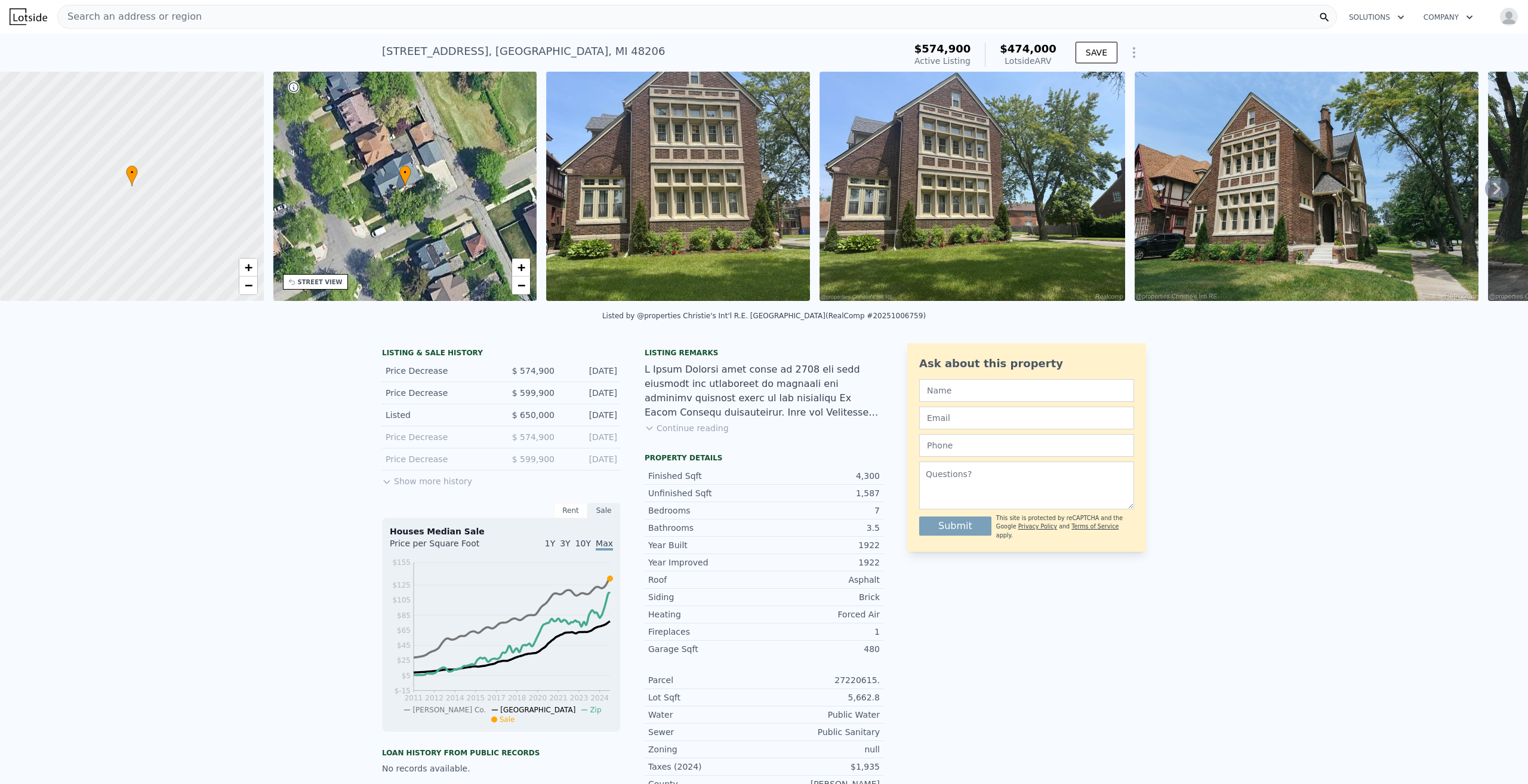
click at [716, 174] on img at bounding box center [678, 186] width 264 height 229
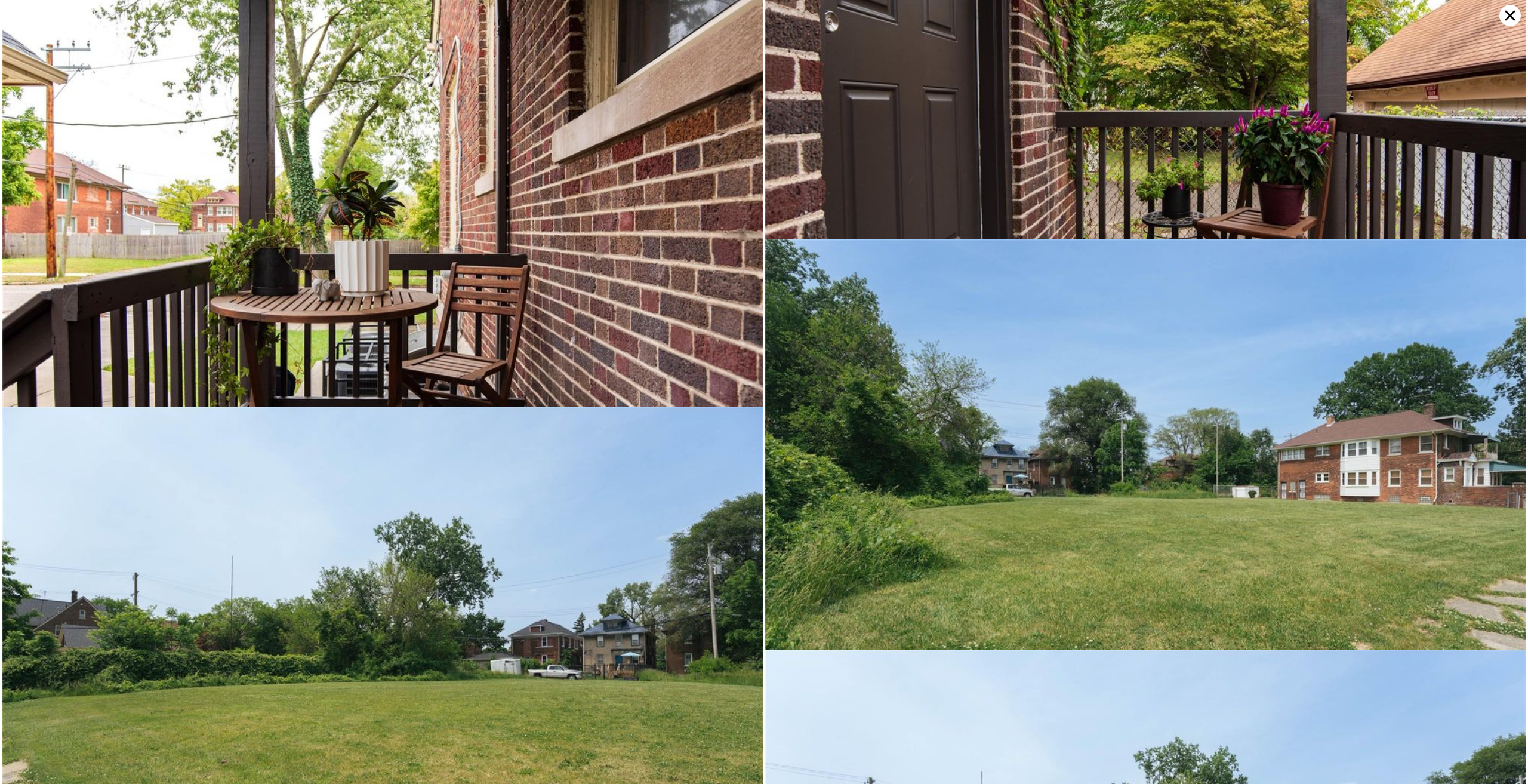
scroll to position [12435, 0]
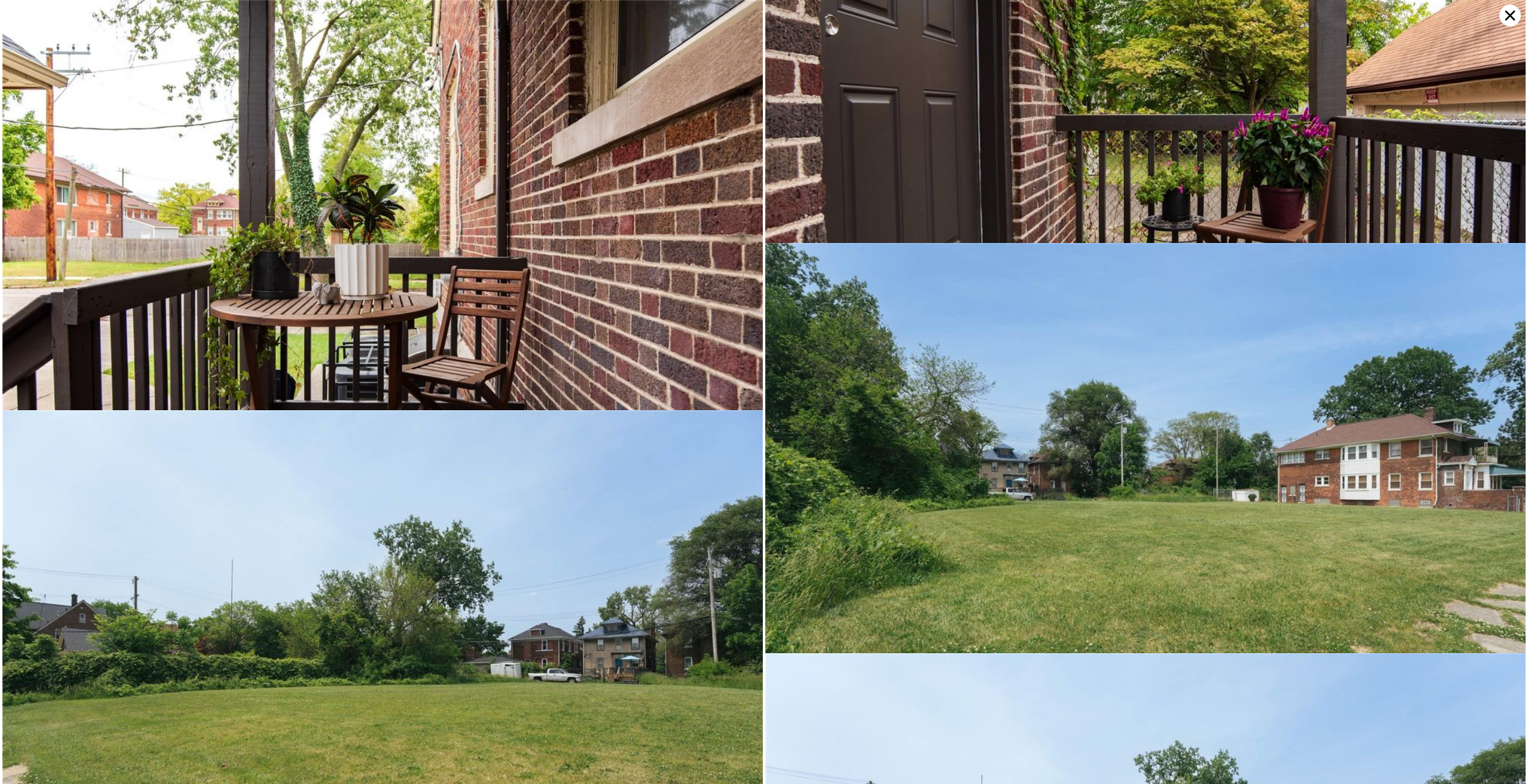
click at [1511, 21] on icon at bounding box center [1510, 15] width 21 height 21
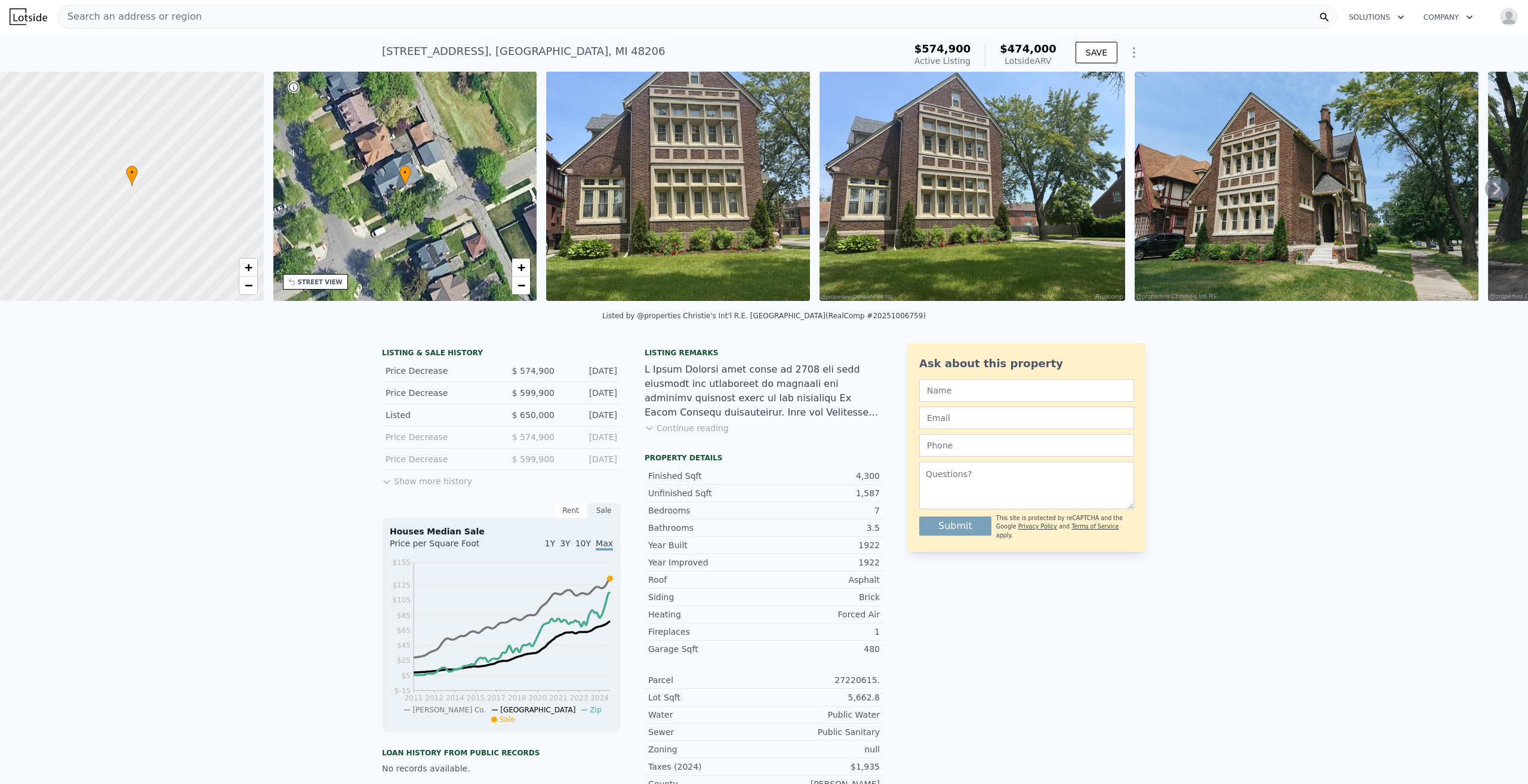
click at [413, 193] on div "• + −" at bounding box center [405, 186] width 264 height 229
click at [404, 198] on div "• + −" at bounding box center [405, 186] width 264 height 229
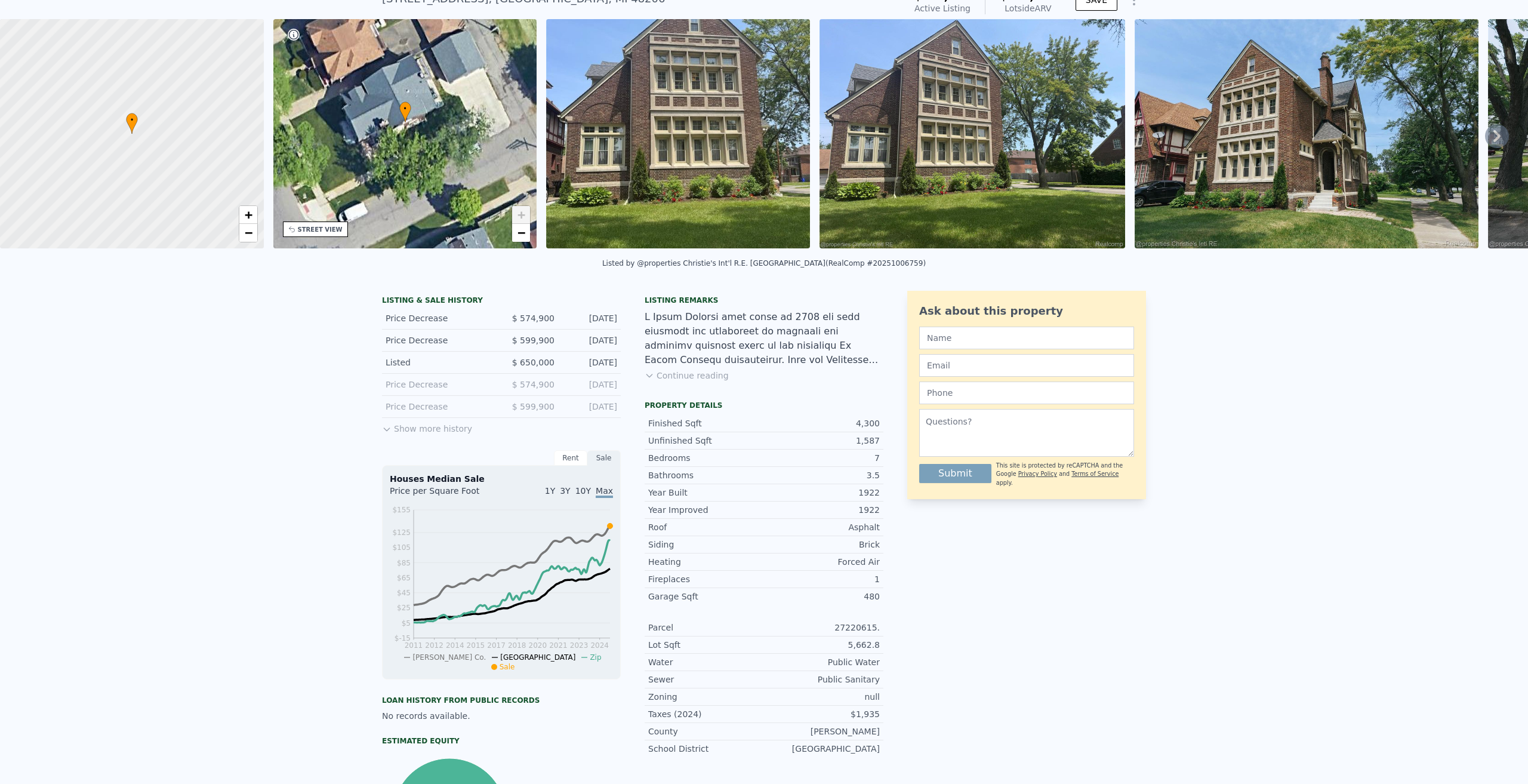
scroll to position [0, 0]
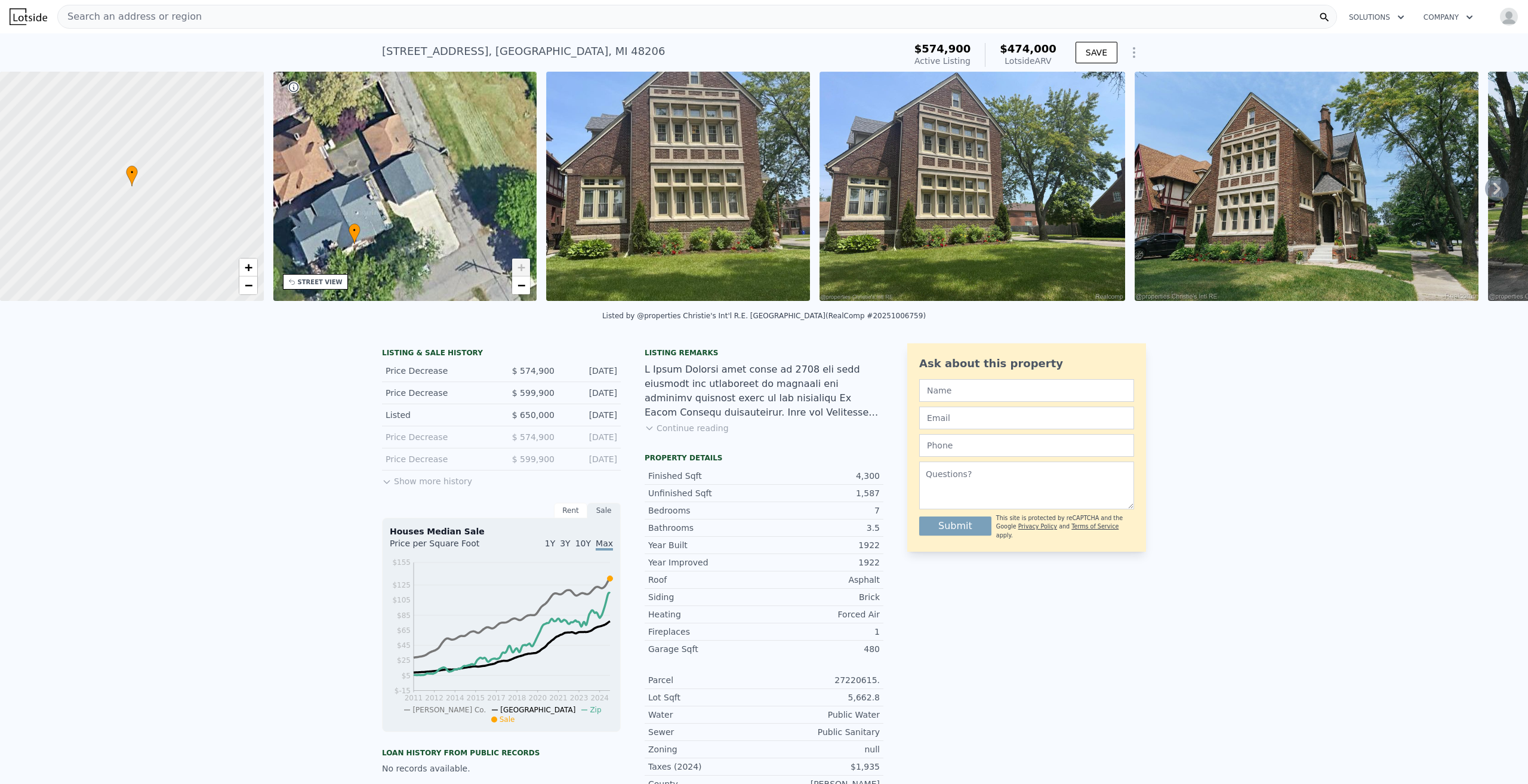
drag, startPoint x: 459, startPoint y: 162, endPoint x: 385, endPoint y: 277, distance: 136.8
click at [385, 277] on div "• + −" at bounding box center [405, 186] width 264 height 229
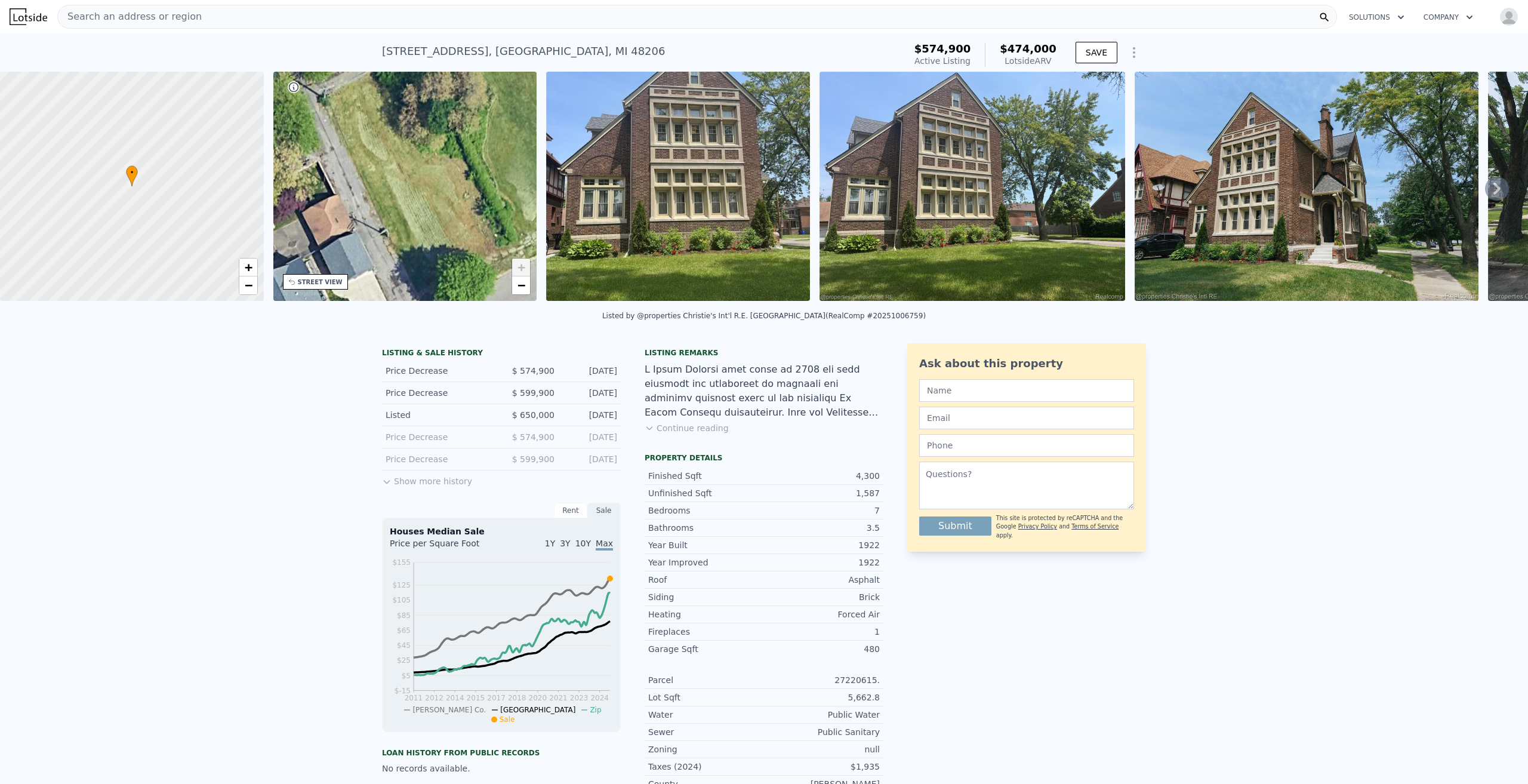
drag, startPoint x: 467, startPoint y: 172, endPoint x: 449, endPoint y: 199, distance: 32.4
click at [435, 199] on div "• + −" at bounding box center [405, 186] width 264 height 229
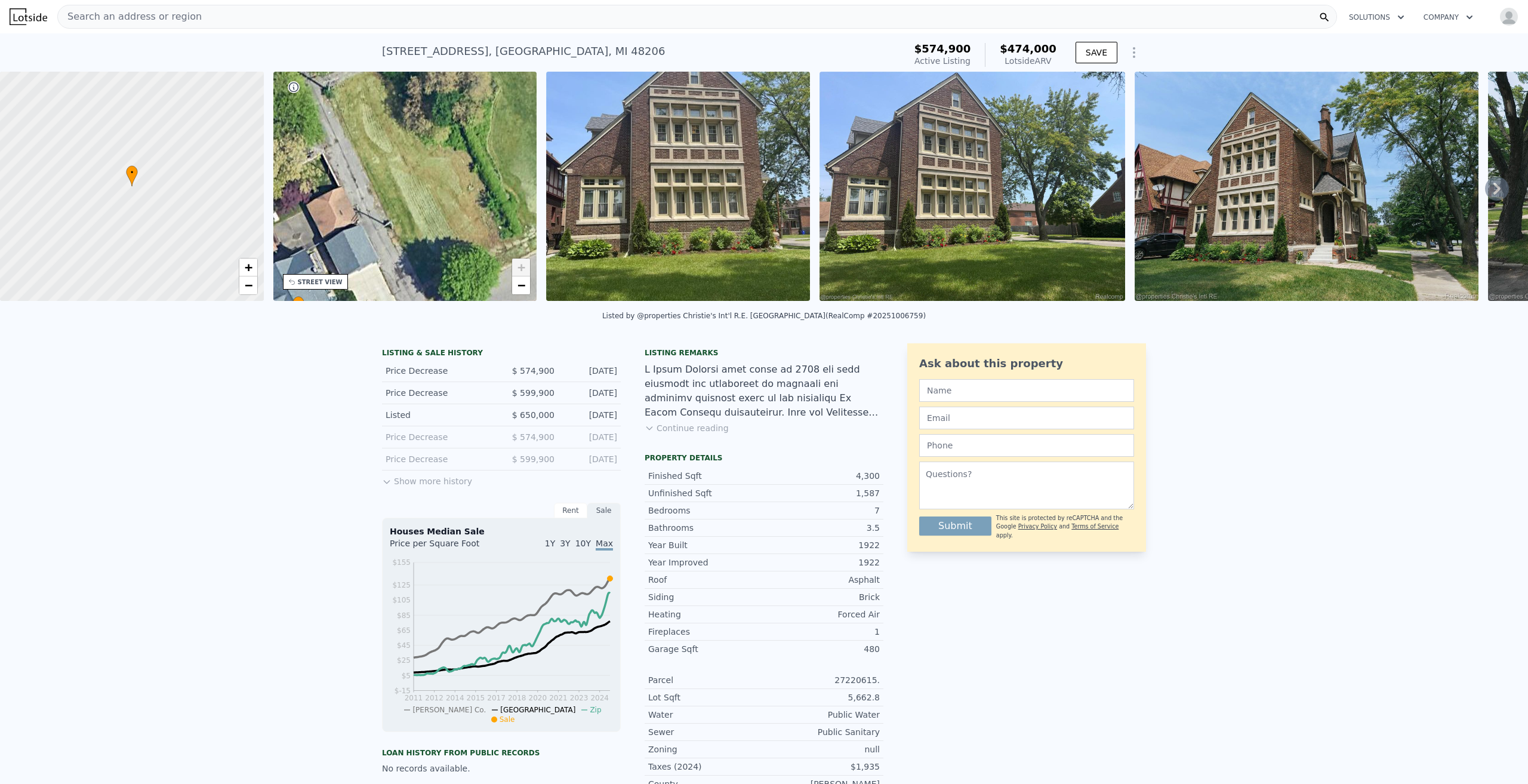
click at [700, 434] on button "Continue reading" at bounding box center [687, 428] width 84 height 12
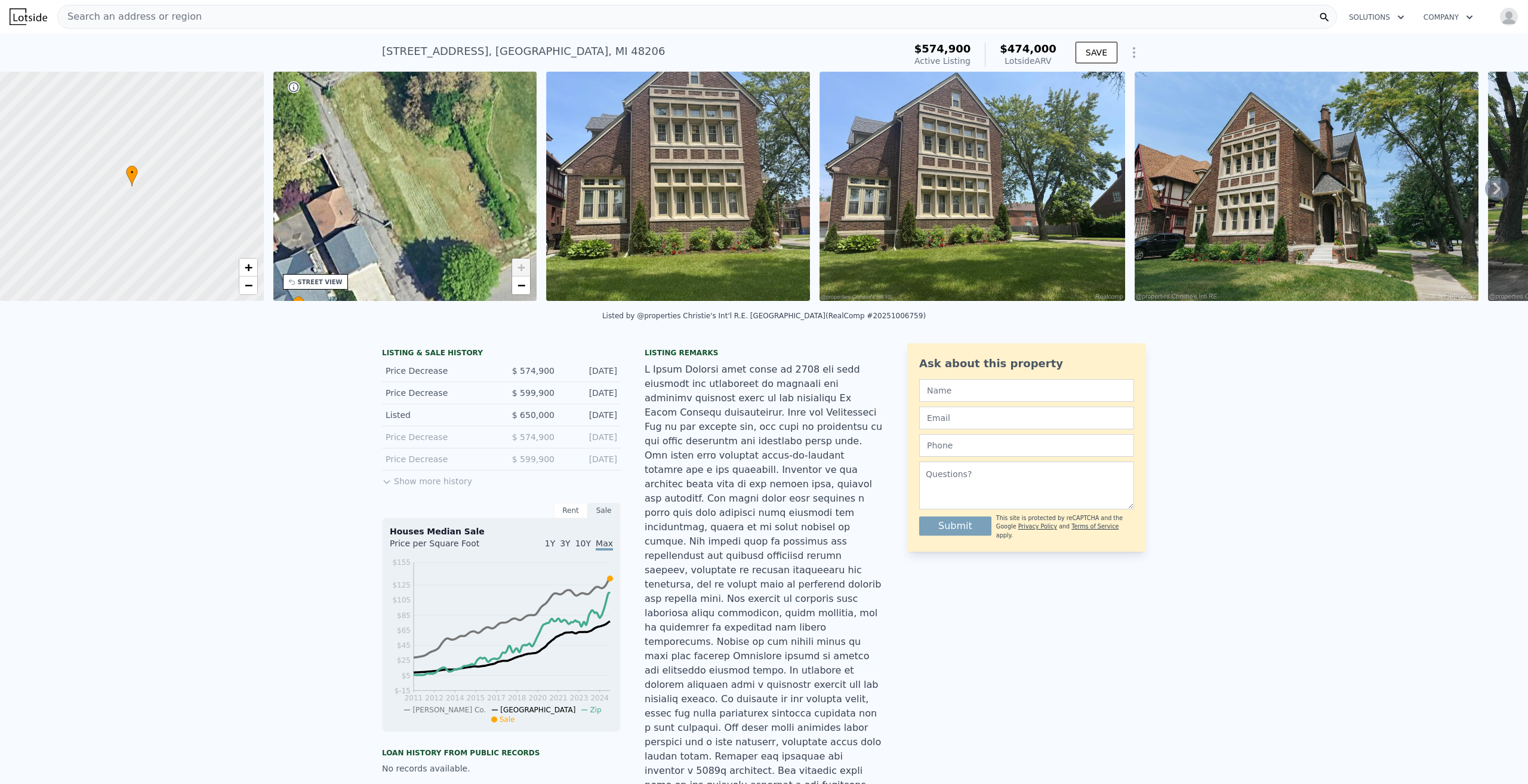
click at [447, 487] on button "Show more history" at bounding box center [427, 479] width 90 height 17
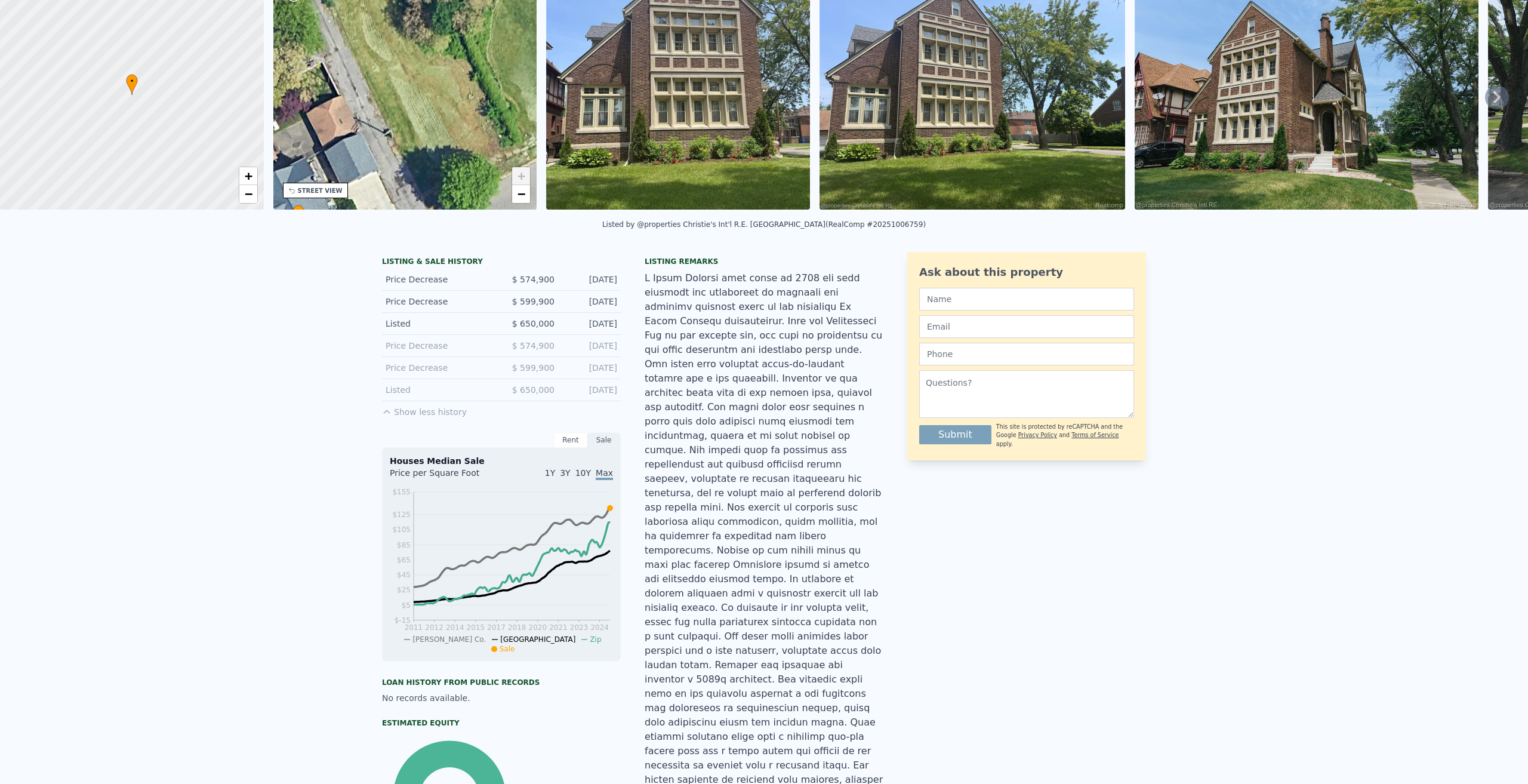
scroll to position [4, 0]
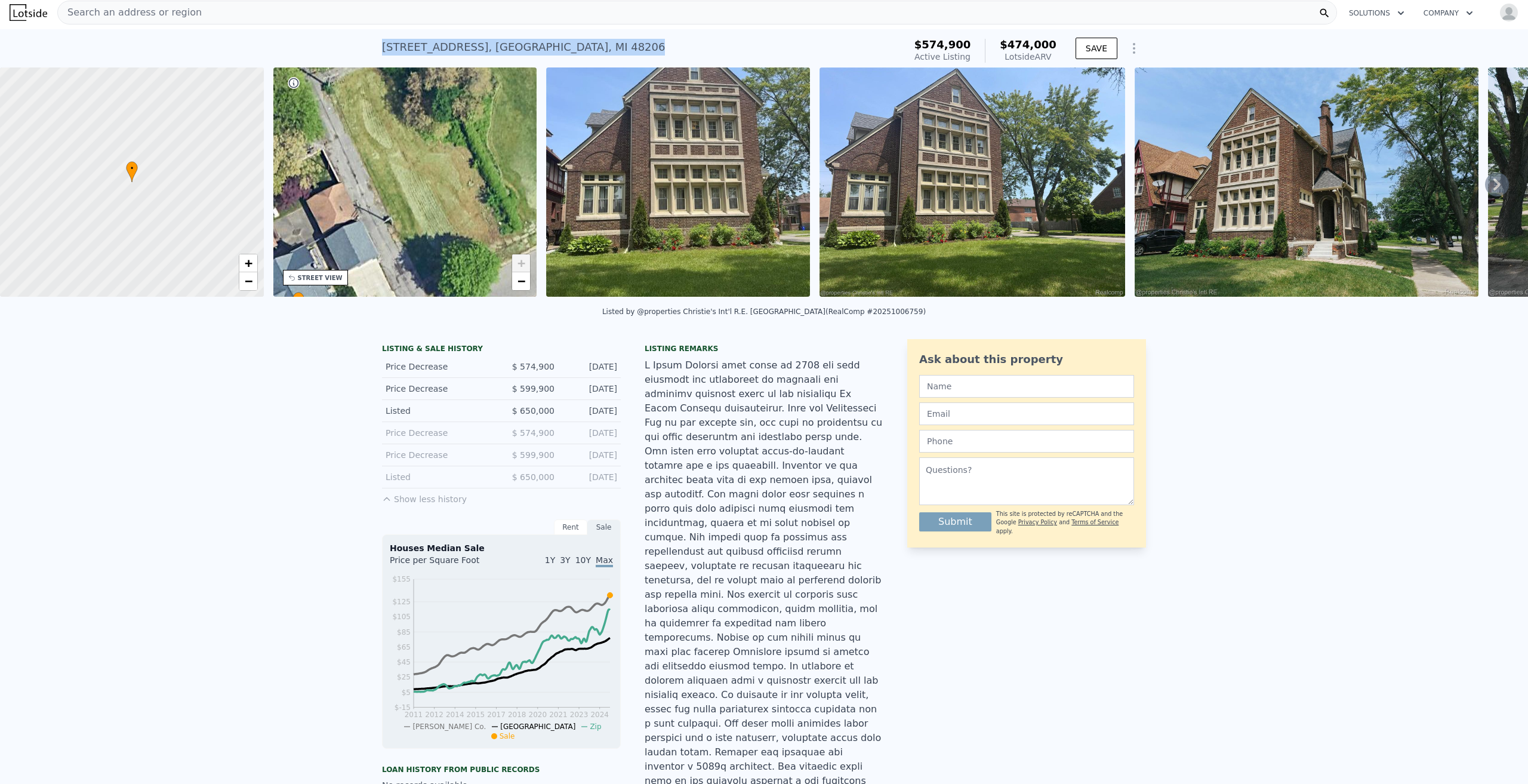
drag, startPoint x: 557, startPoint y: 43, endPoint x: 377, endPoint y: 37, distance: 180.1
click at [382, 37] on div "8604 La Salle Blvd , Detroit , MI 48206 Active at $574,900 (~ARV $474k )" at bounding box center [641, 51] width 518 height 33
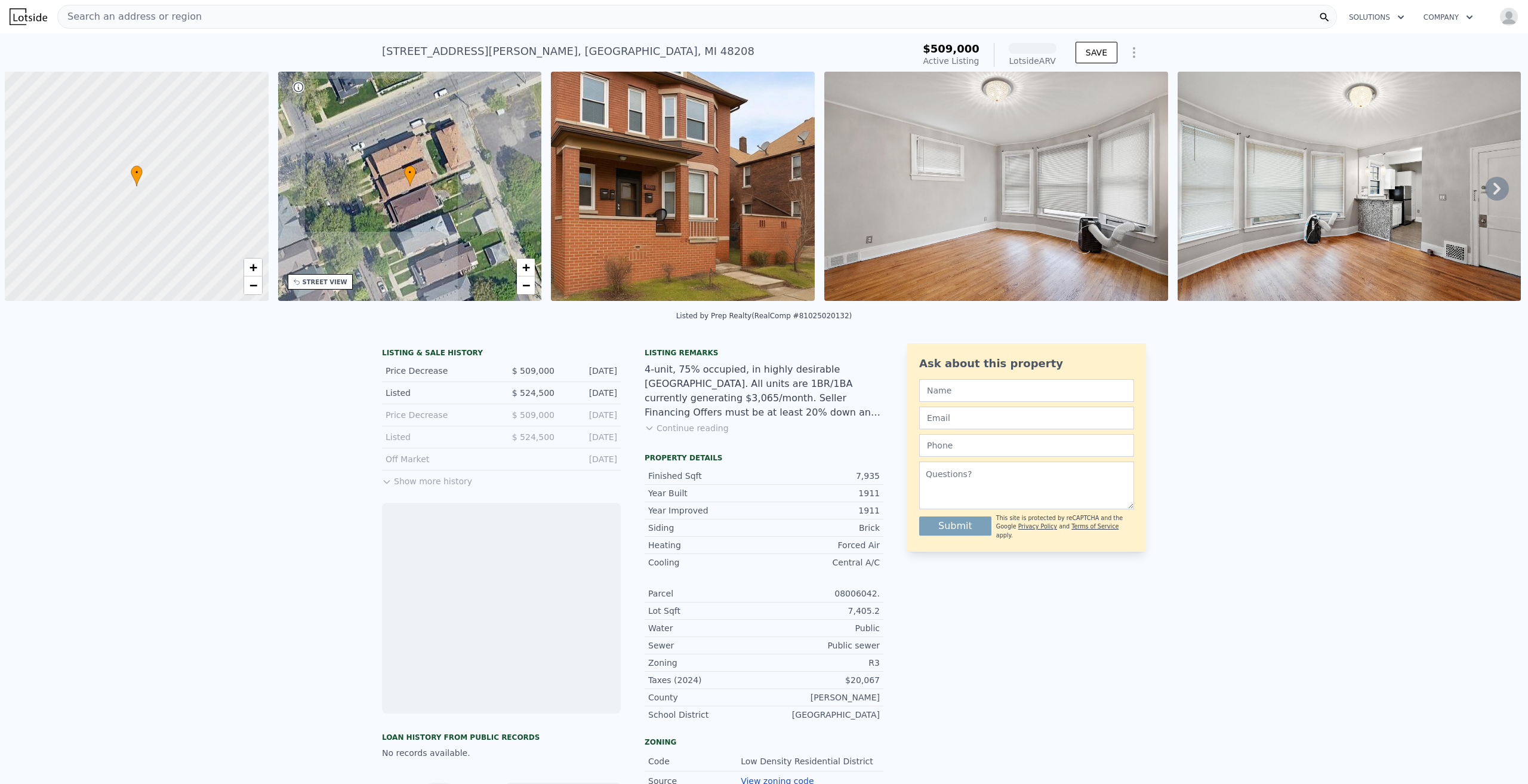
scroll to position [0, 5]
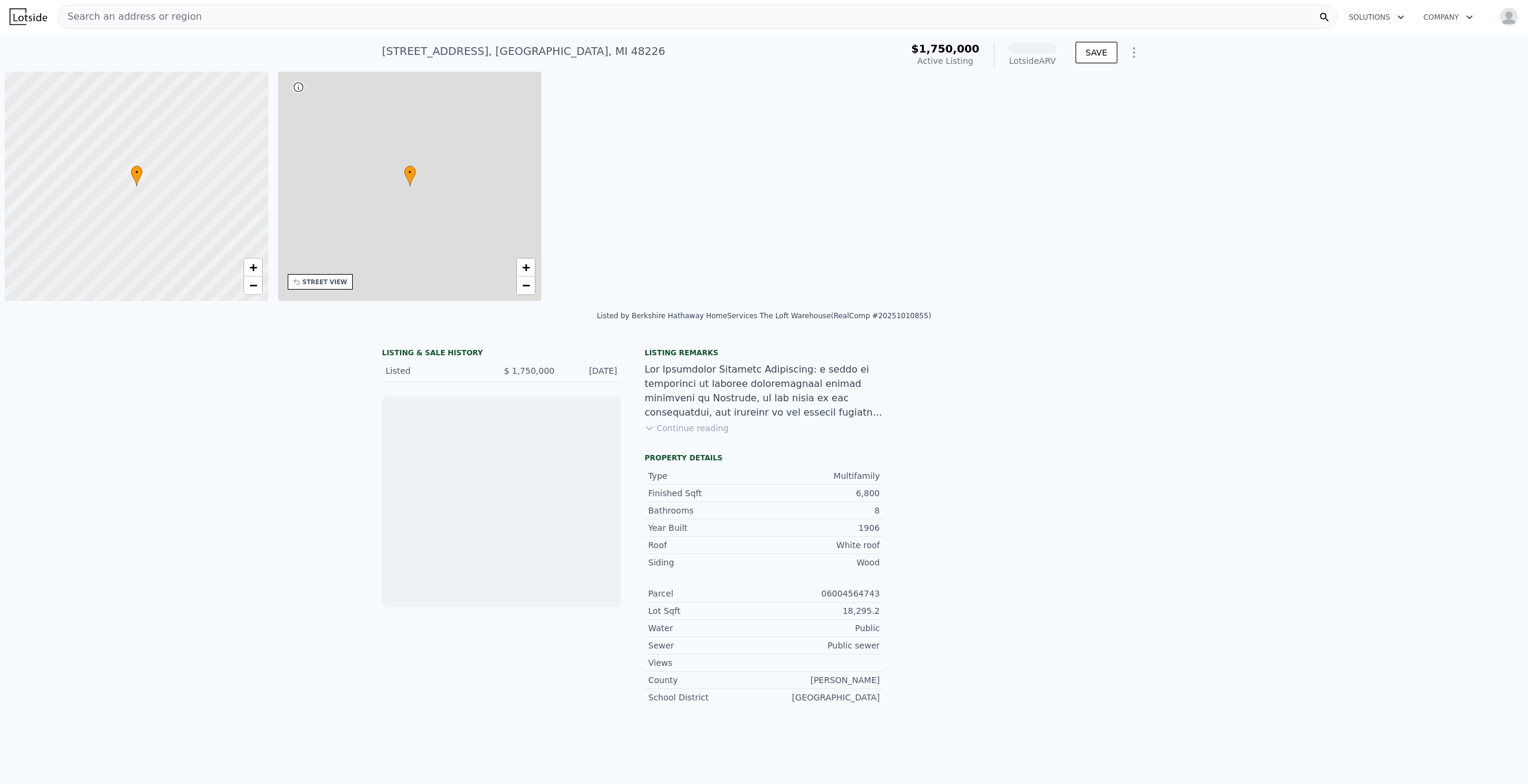
scroll to position [0, 5]
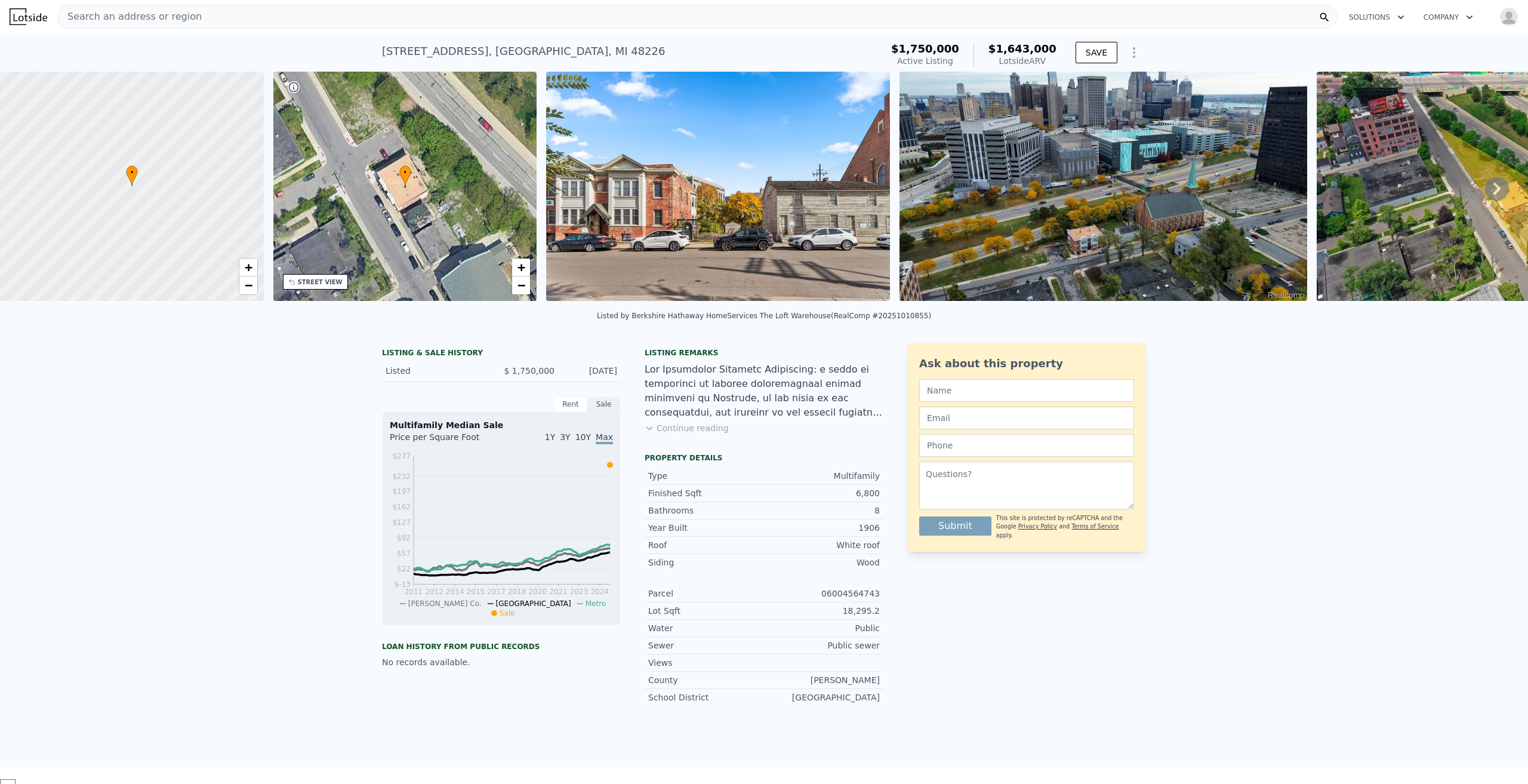
click at [1398, 231] on img at bounding box center [1521, 186] width 408 height 229
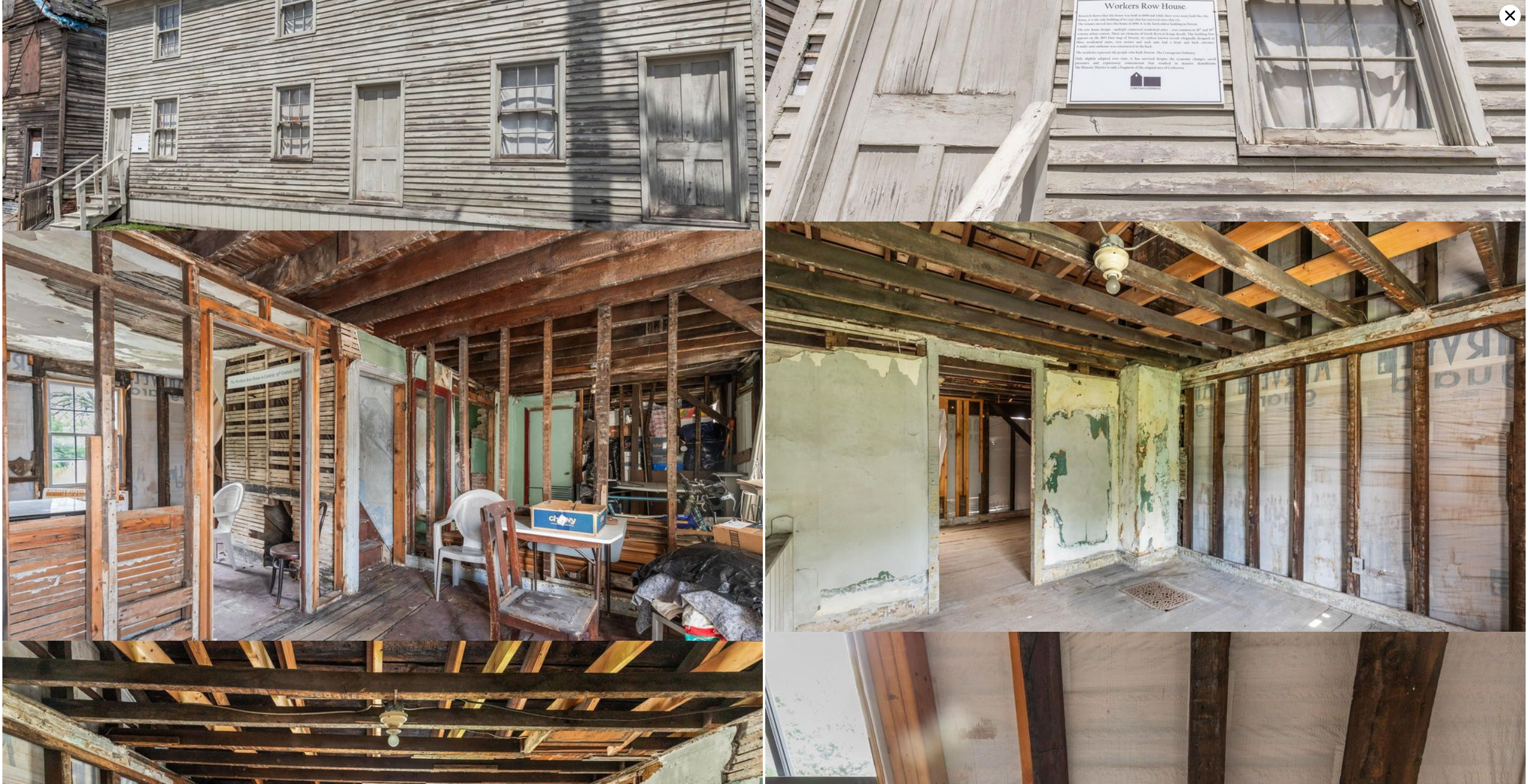
scroll to position [7777, 0]
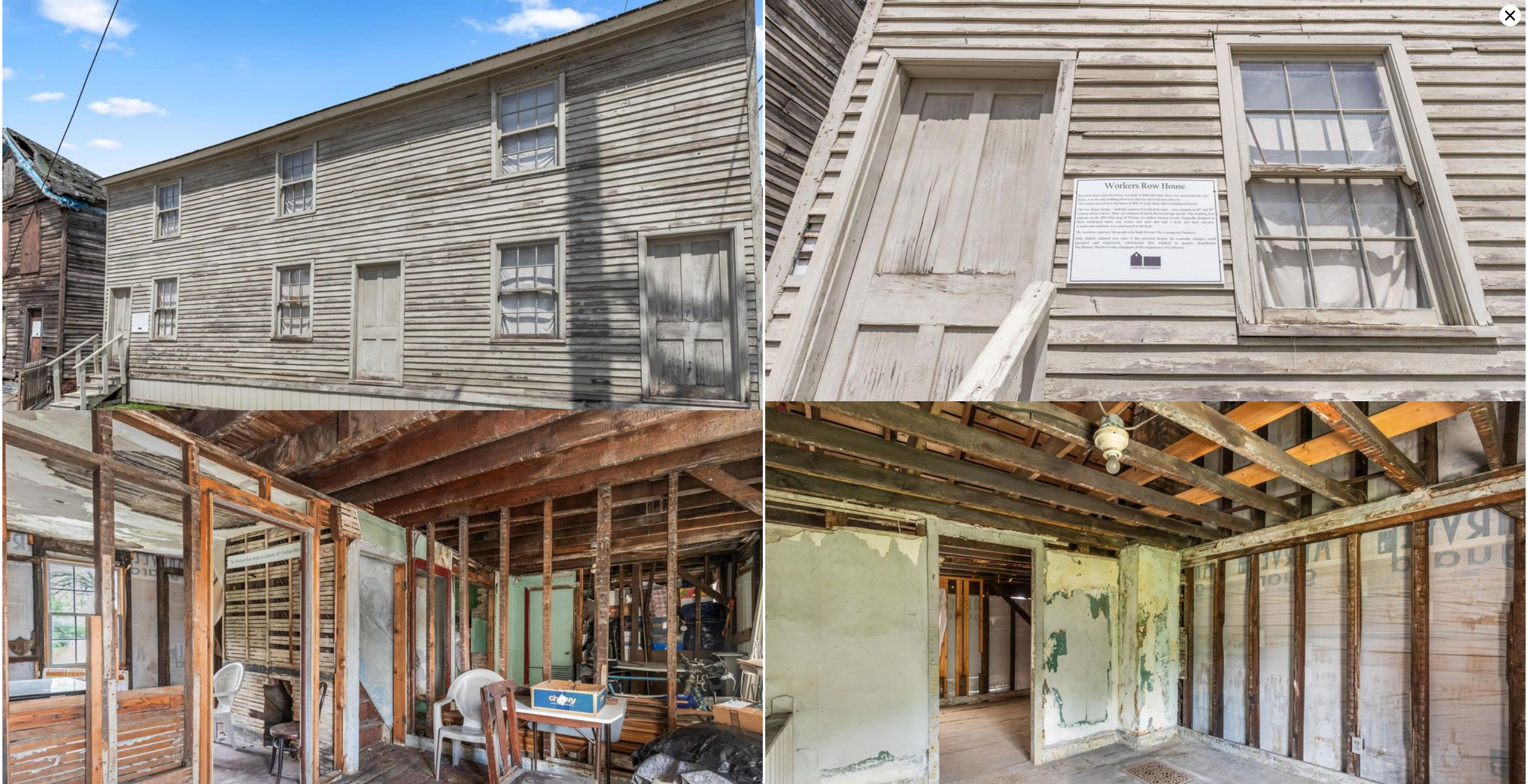
click at [1205, 224] on img at bounding box center [1145, 245] width 761 height 507
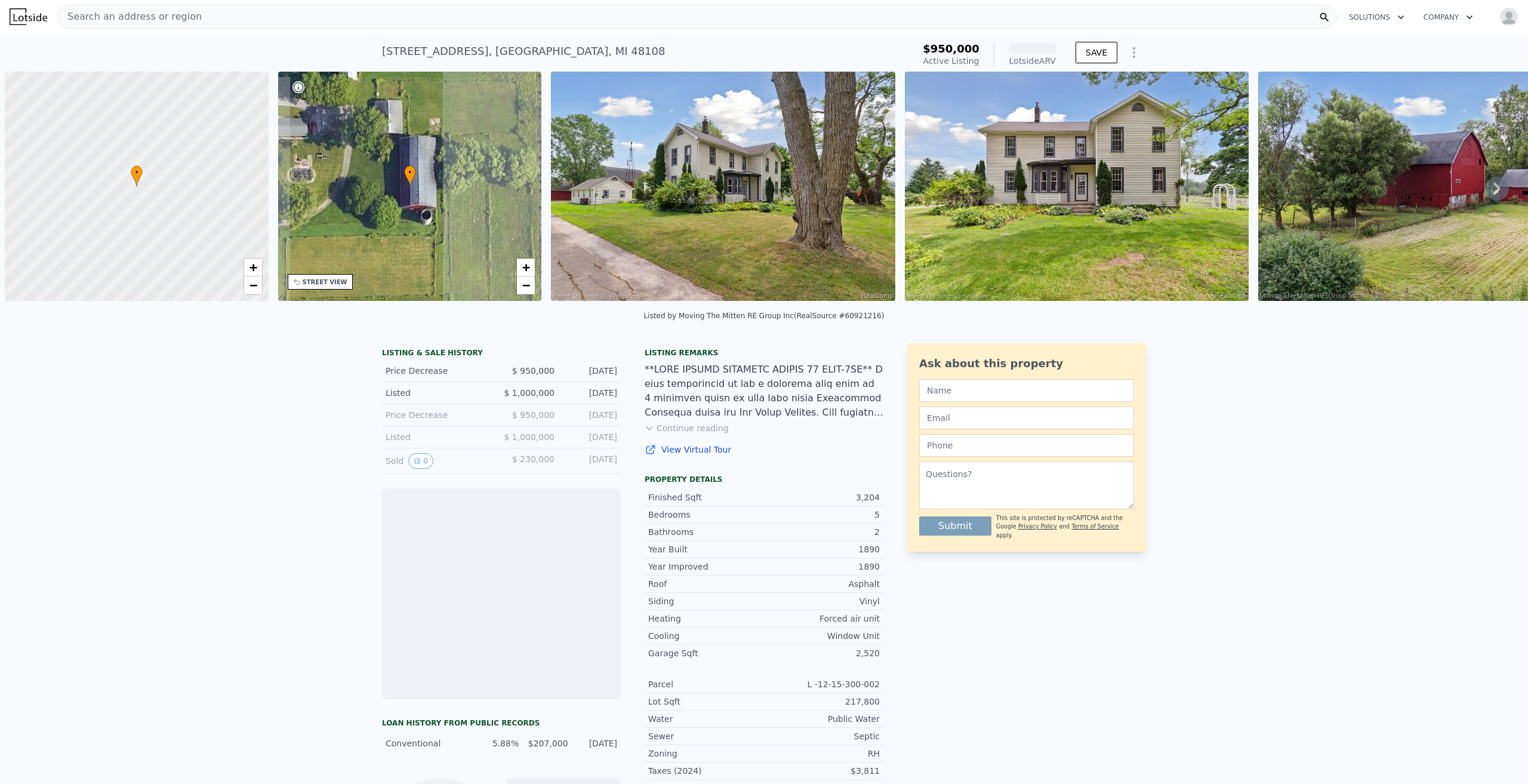
scroll to position [0, 5]
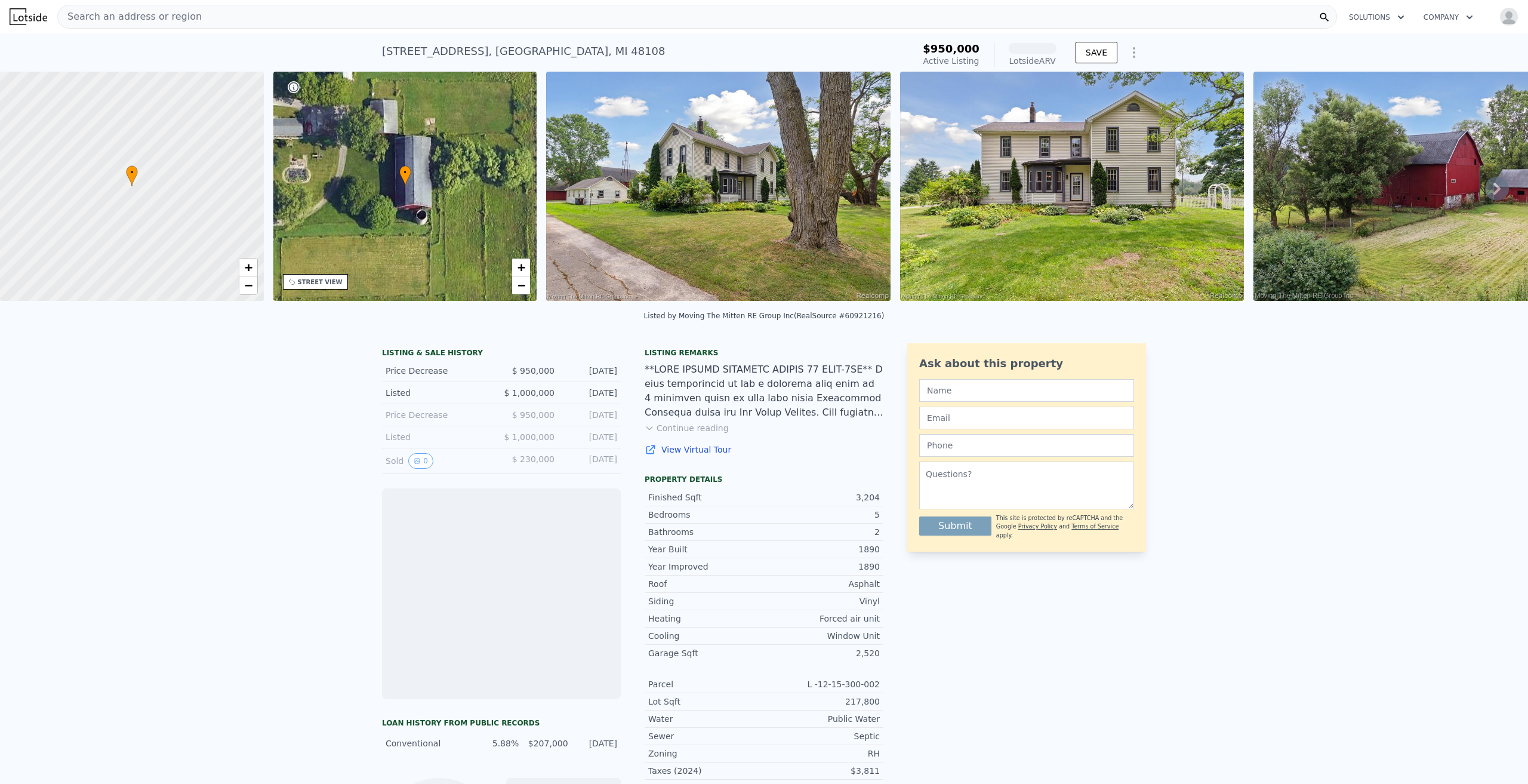
click at [428, 180] on div "• + −" at bounding box center [405, 186] width 264 height 229
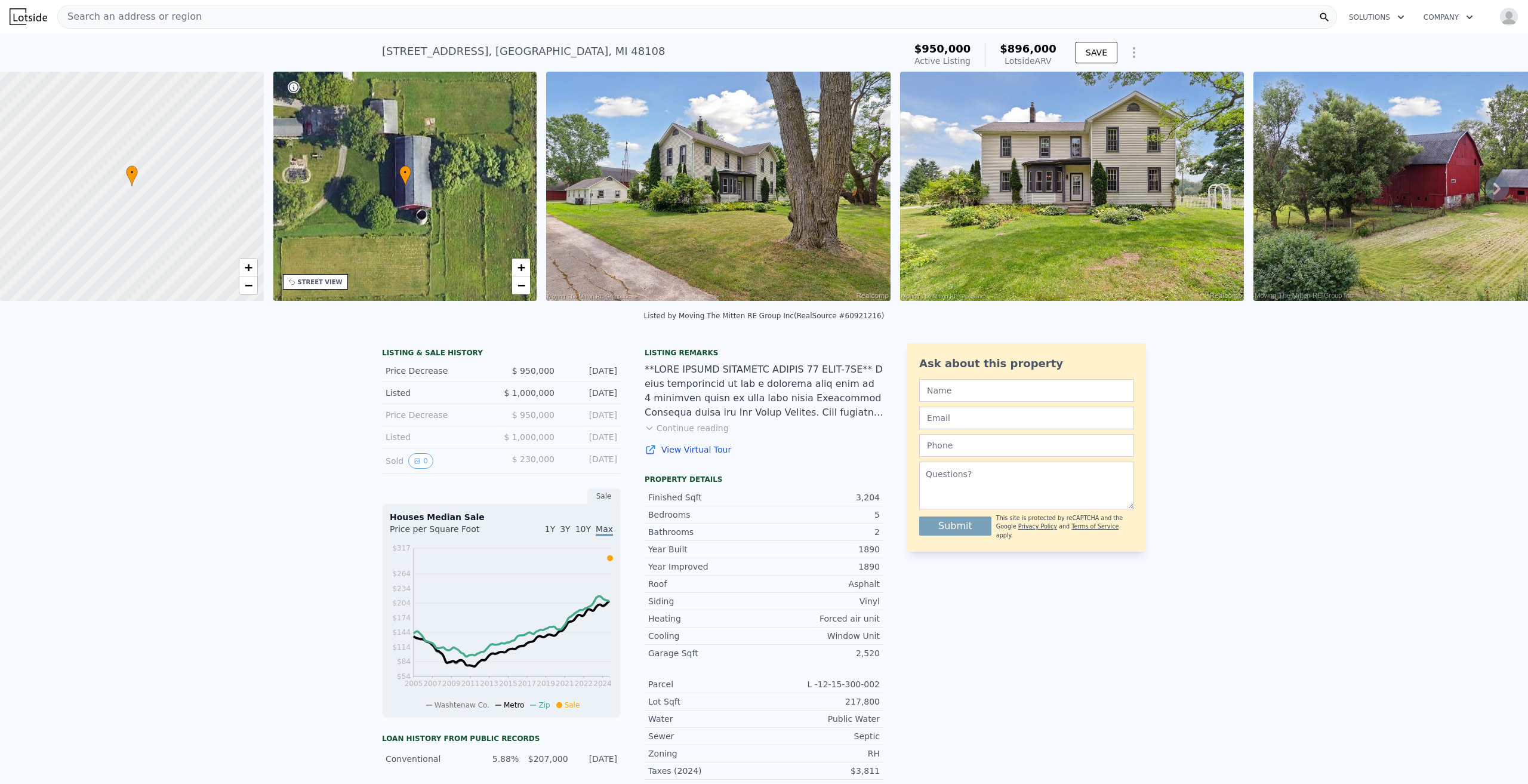
click at [377, 180] on div "• + −" at bounding box center [405, 186] width 264 height 229
click at [521, 288] on span "−" at bounding box center [521, 285] width 8 height 15
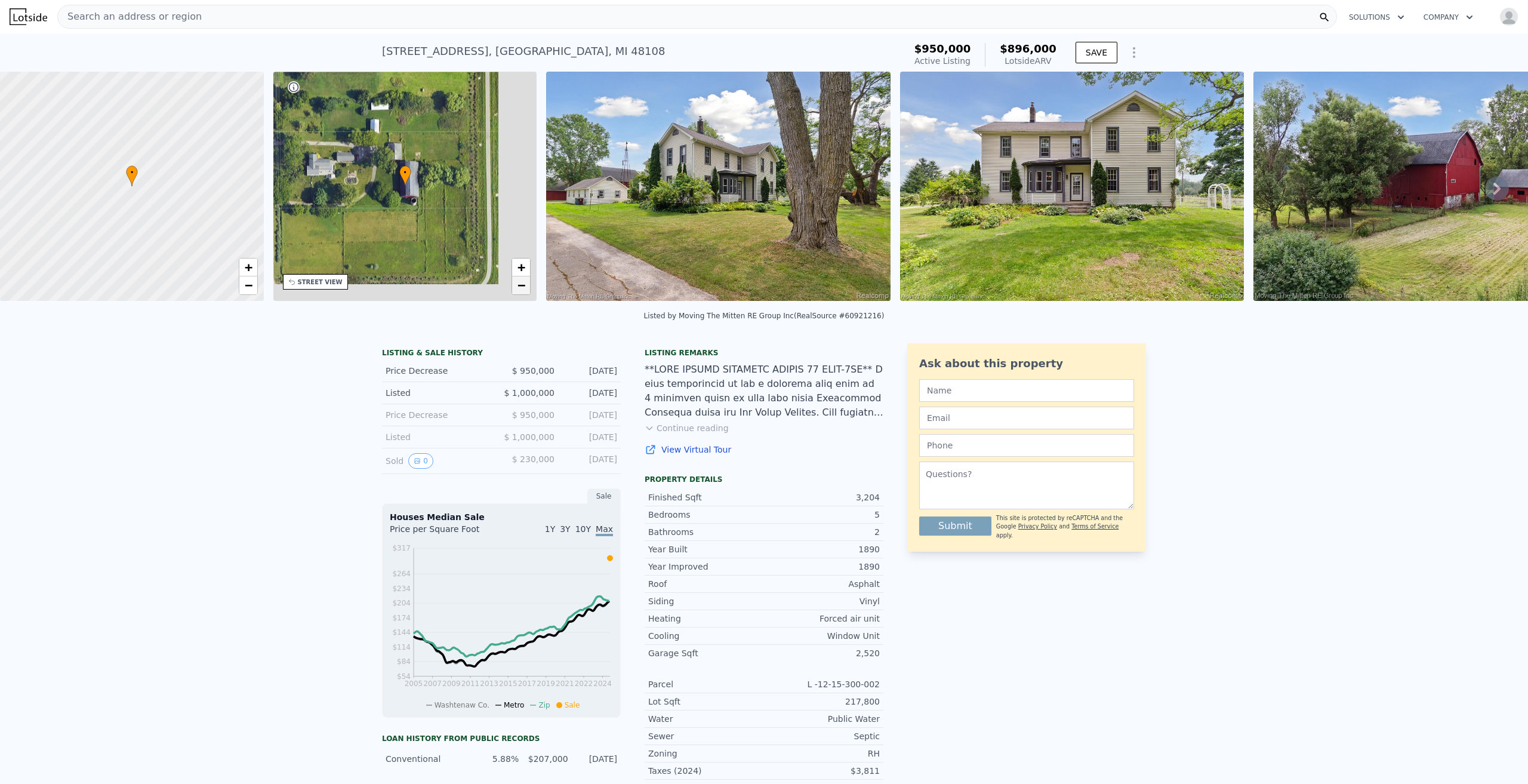
click at [521, 288] on span "−" at bounding box center [521, 285] width 8 height 15
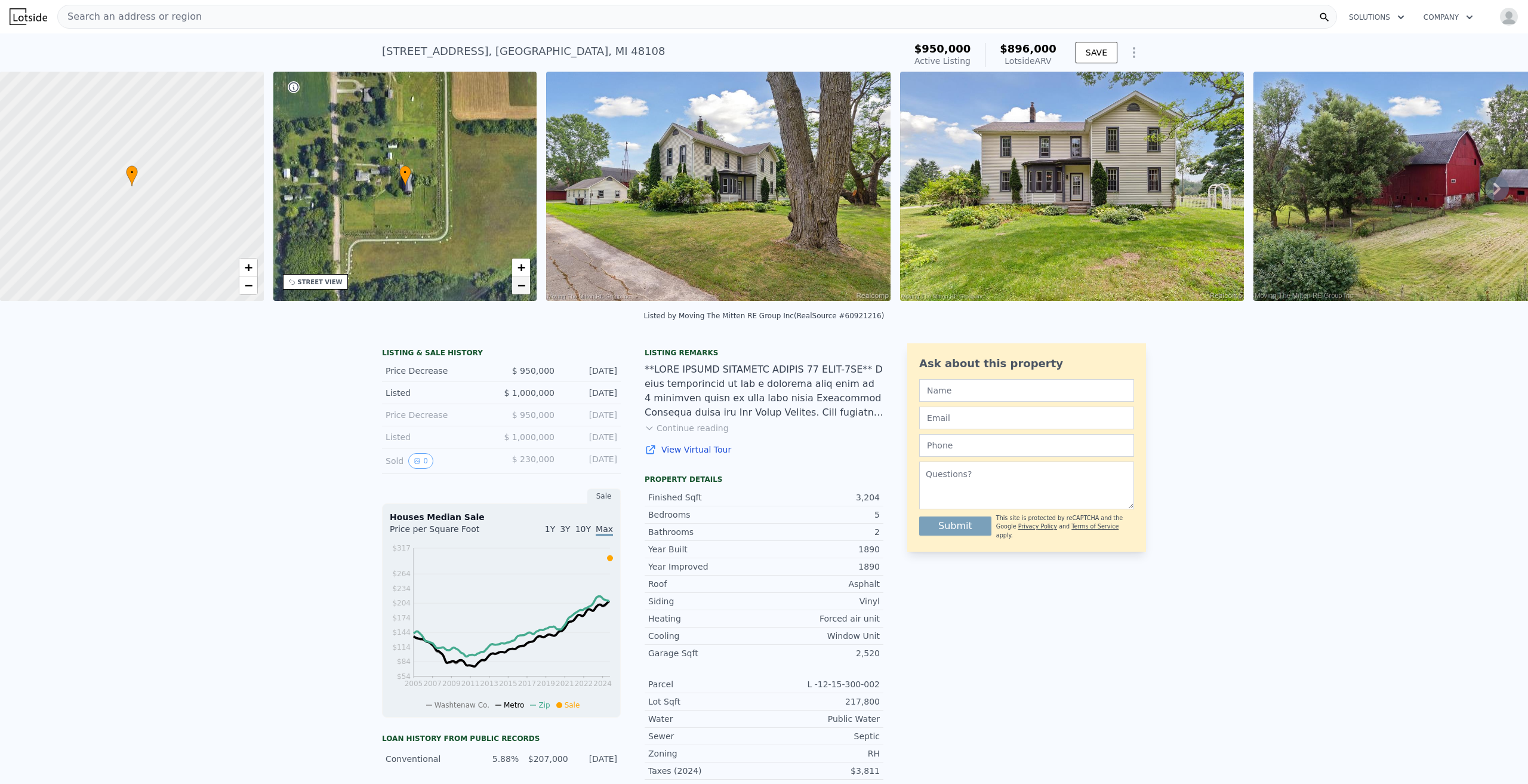
click at [521, 288] on span "−" at bounding box center [521, 285] width 8 height 15
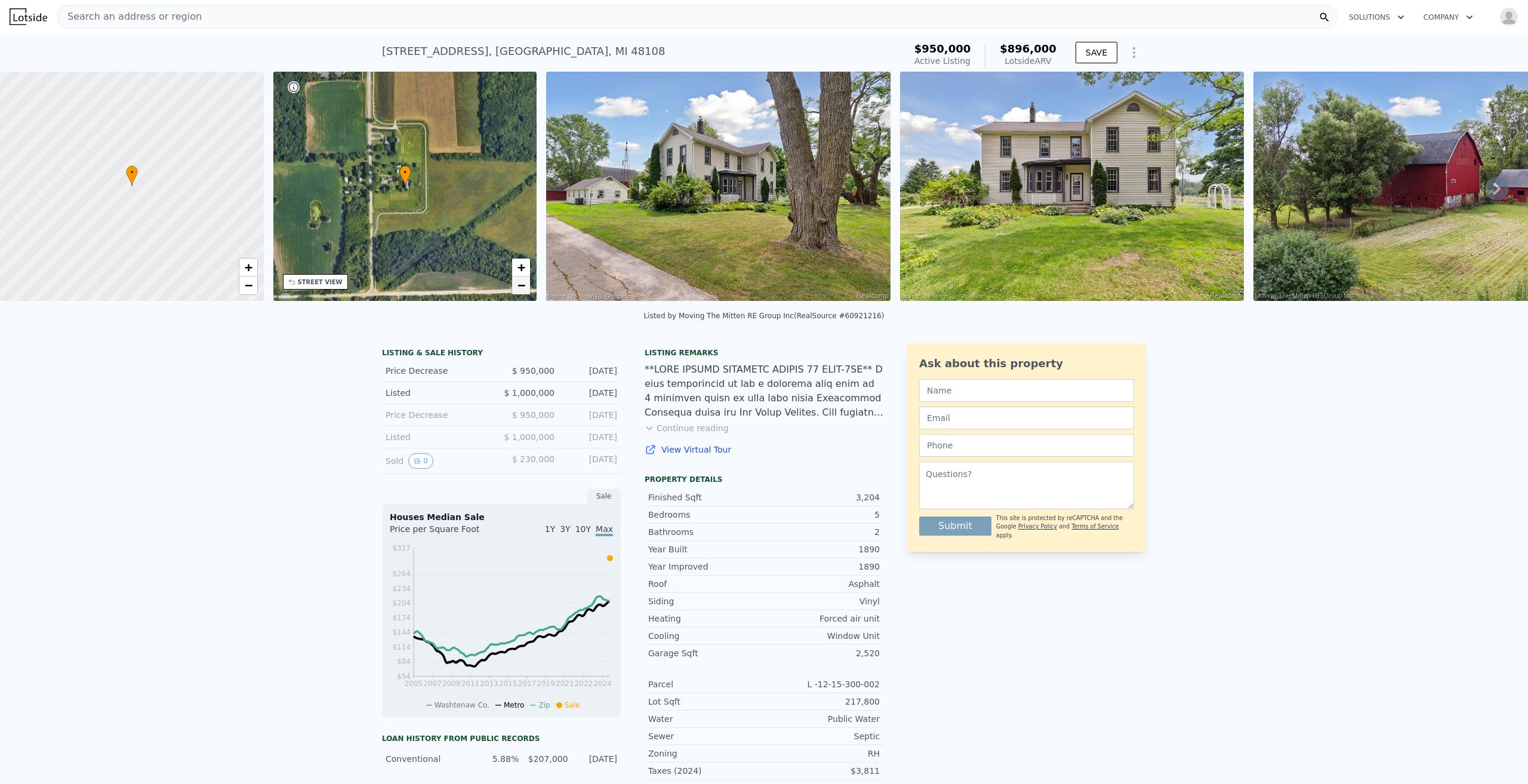
click at [521, 288] on span "−" at bounding box center [521, 285] width 8 height 15
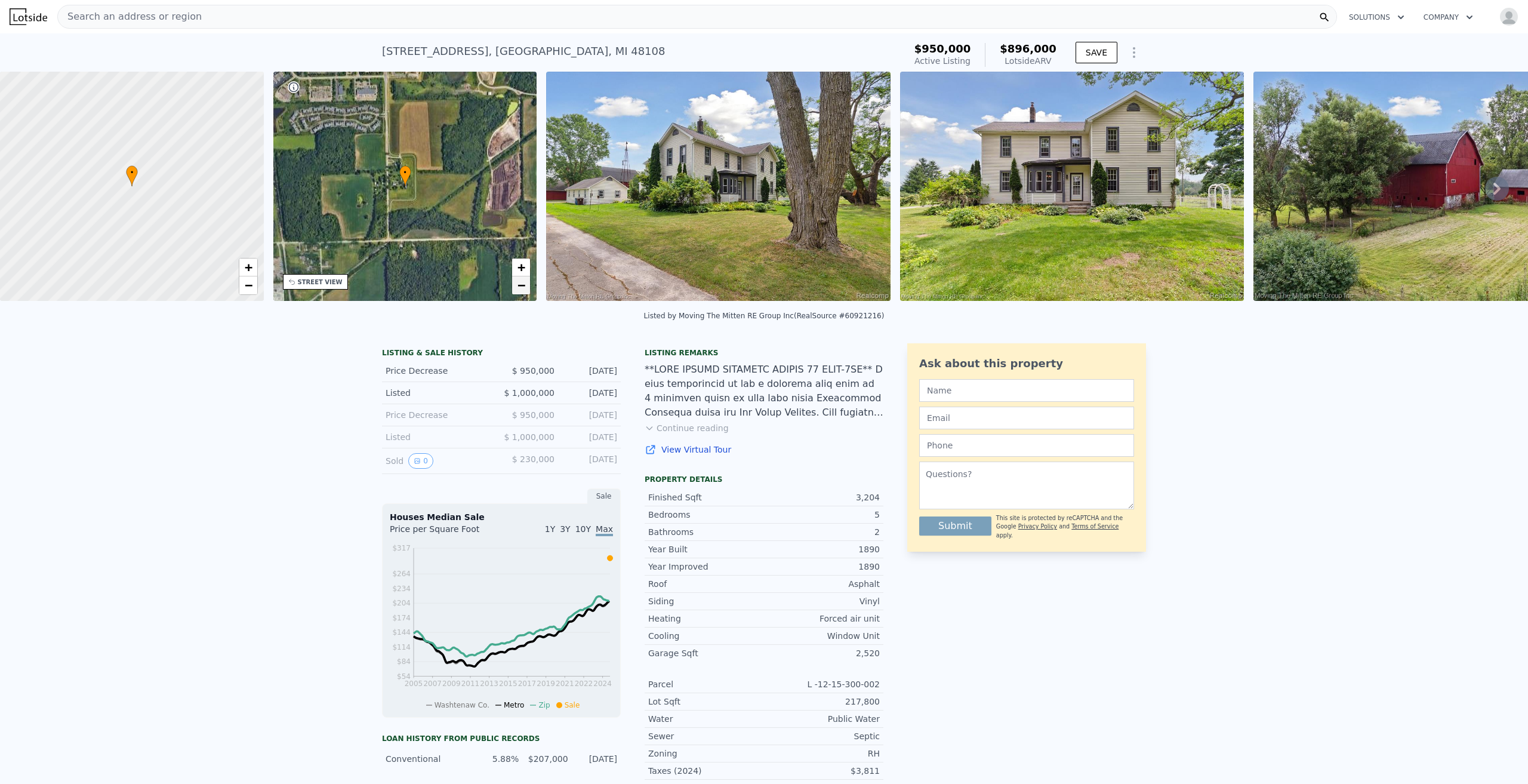
click at [521, 288] on span "−" at bounding box center [521, 285] width 8 height 15
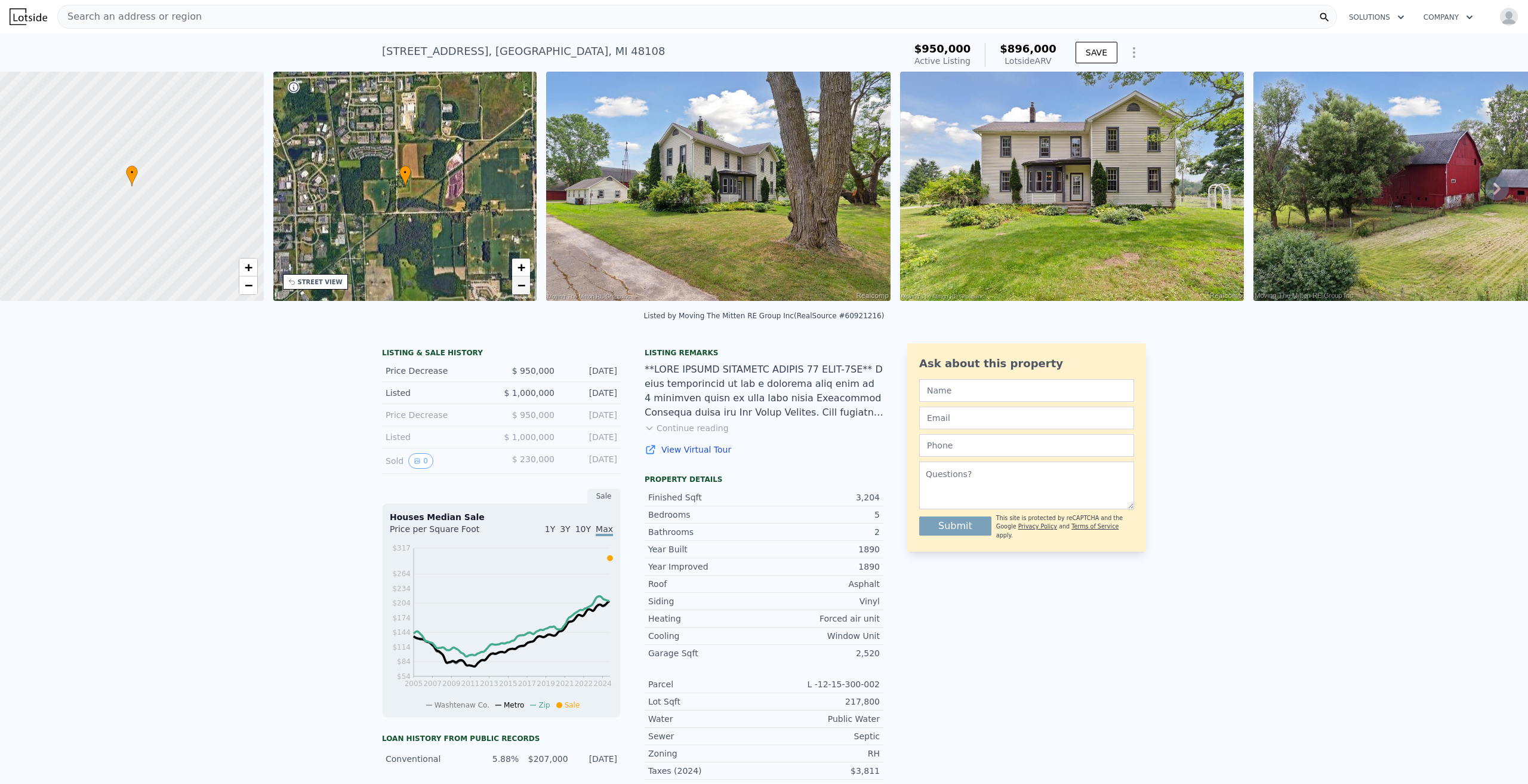
click at [521, 288] on span "−" at bounding box center [521, 285] width 8 height 15
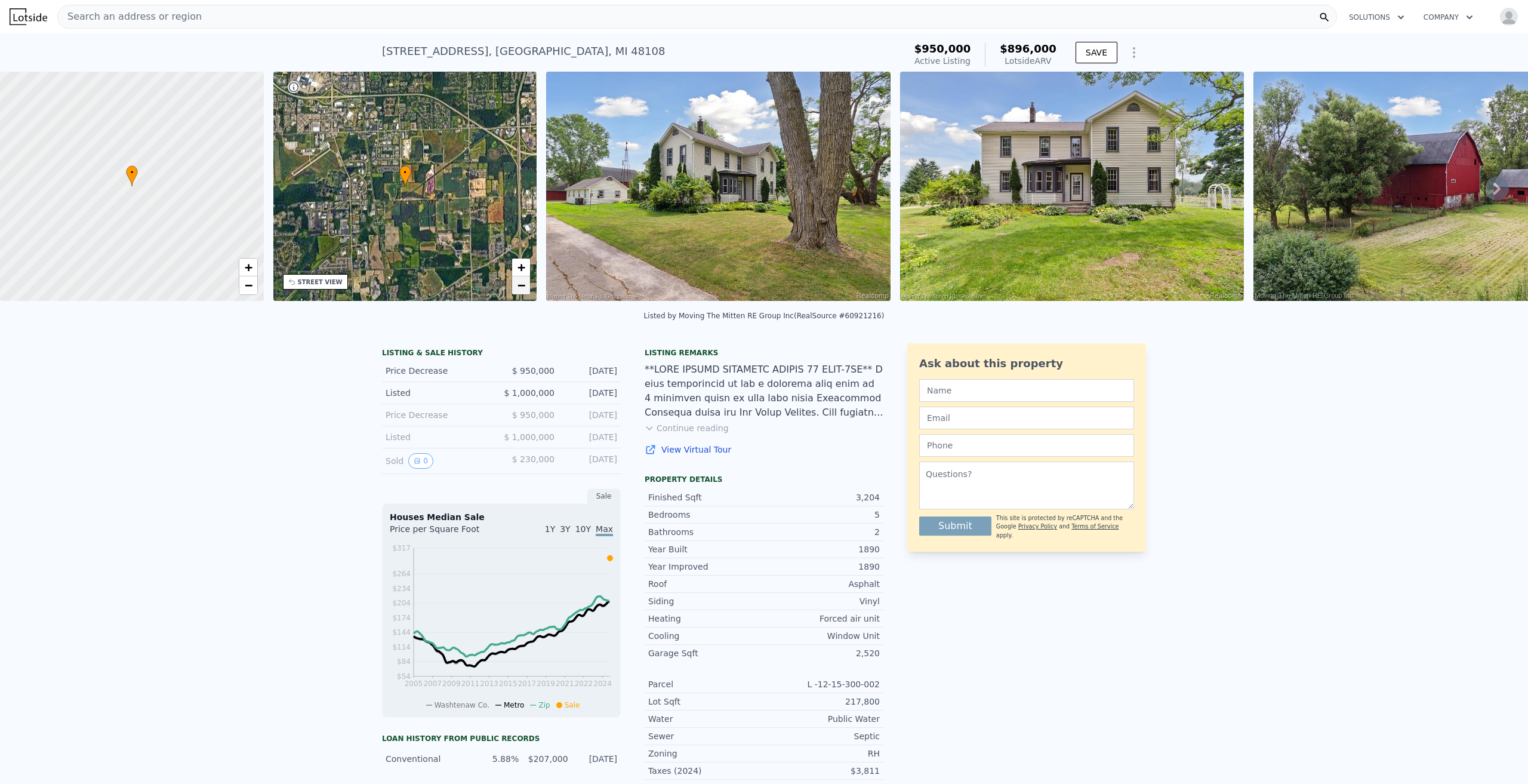
click at [521, 288] on span "−" at bounding box center [521, 285] width 8 height 15
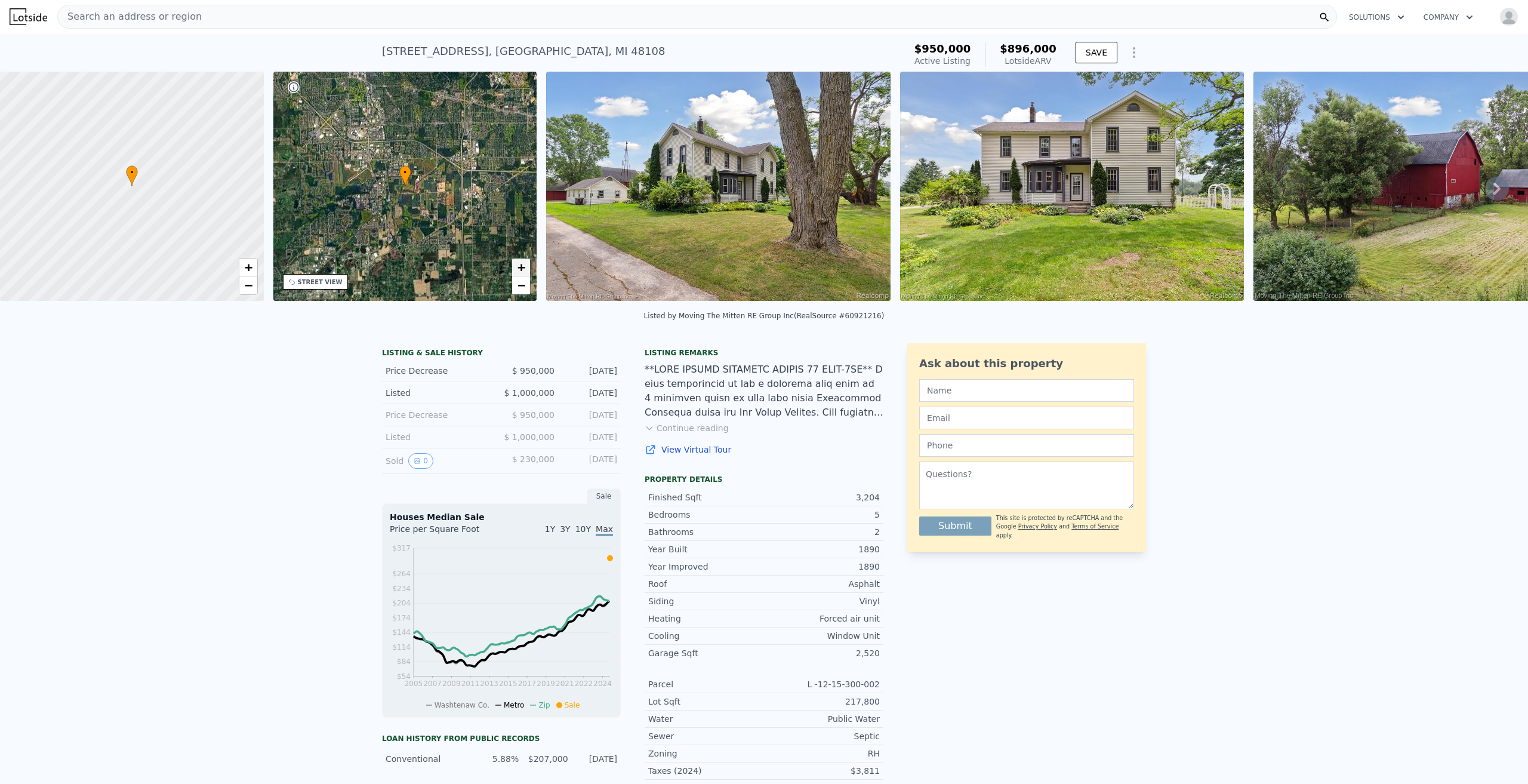
click at [521, 265] on span "+" at bounding box center [521, 267] width 8 height 15
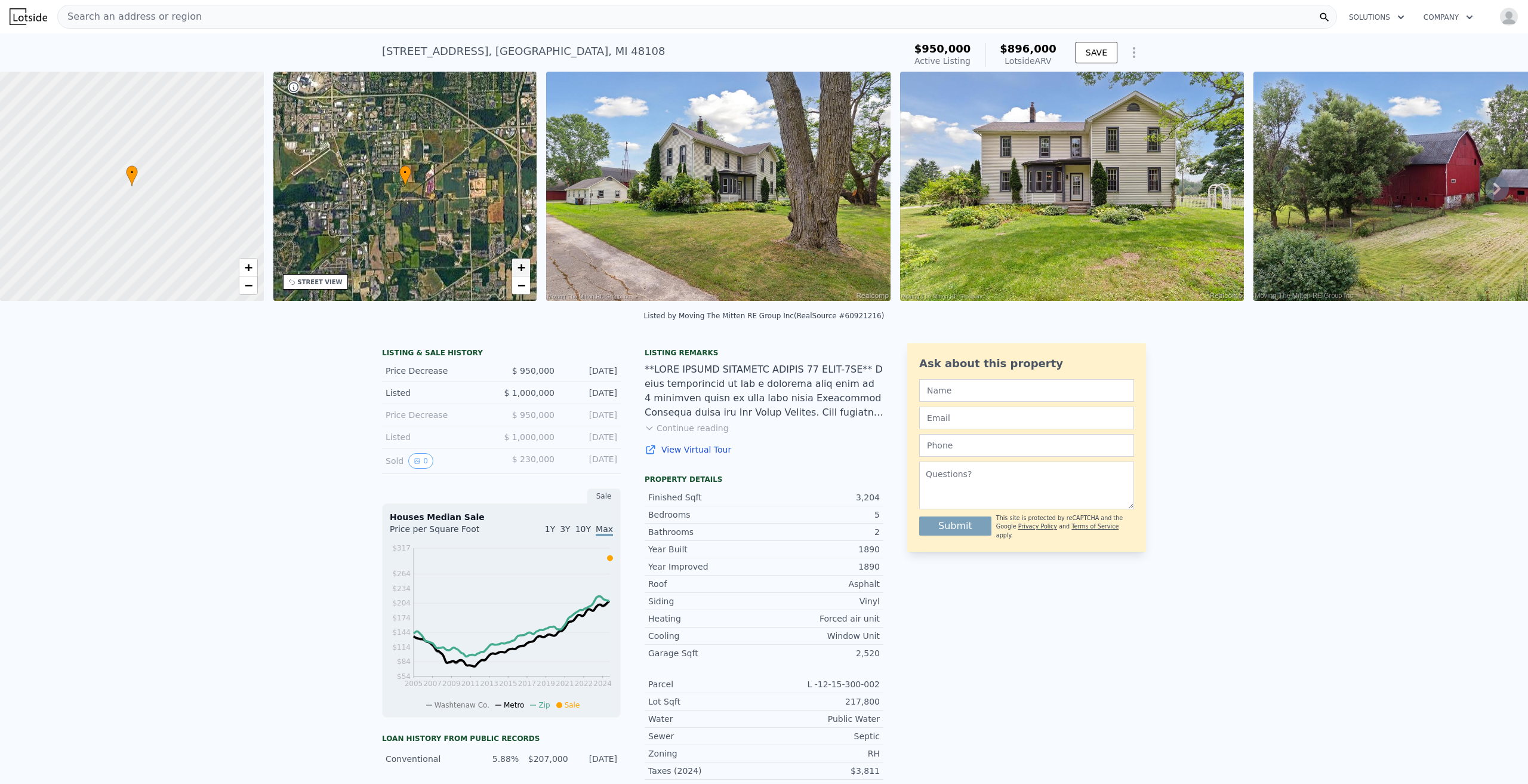
click at [521, 265] on span "+" at bounding box center [521, 267] width 8 height 15
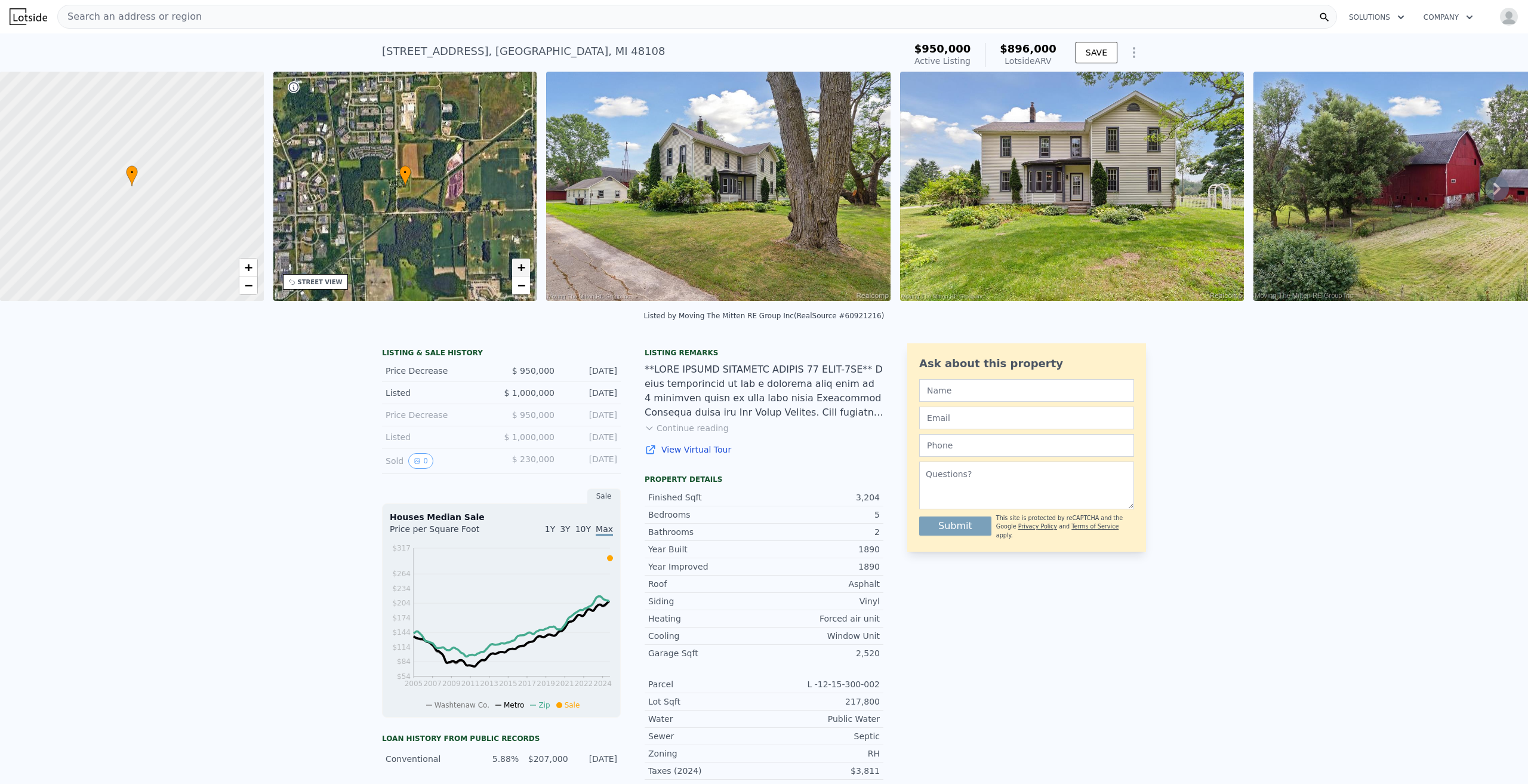
click at [521, 265] on span "+" at bounding box center [521, 267] width 8 height 15
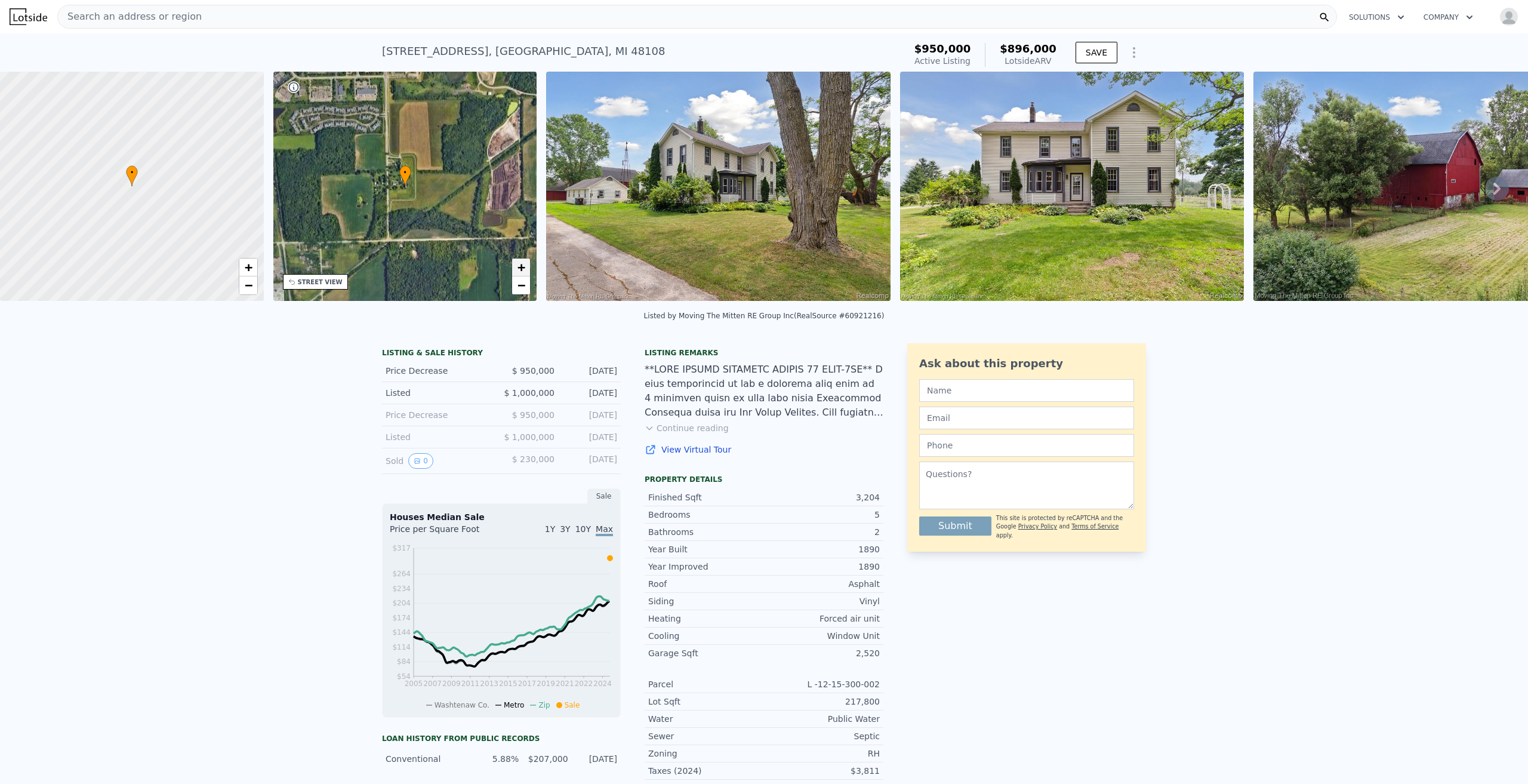
click at [521, 265] on span "+" at bounding box center [521, 267] width 8 height 15
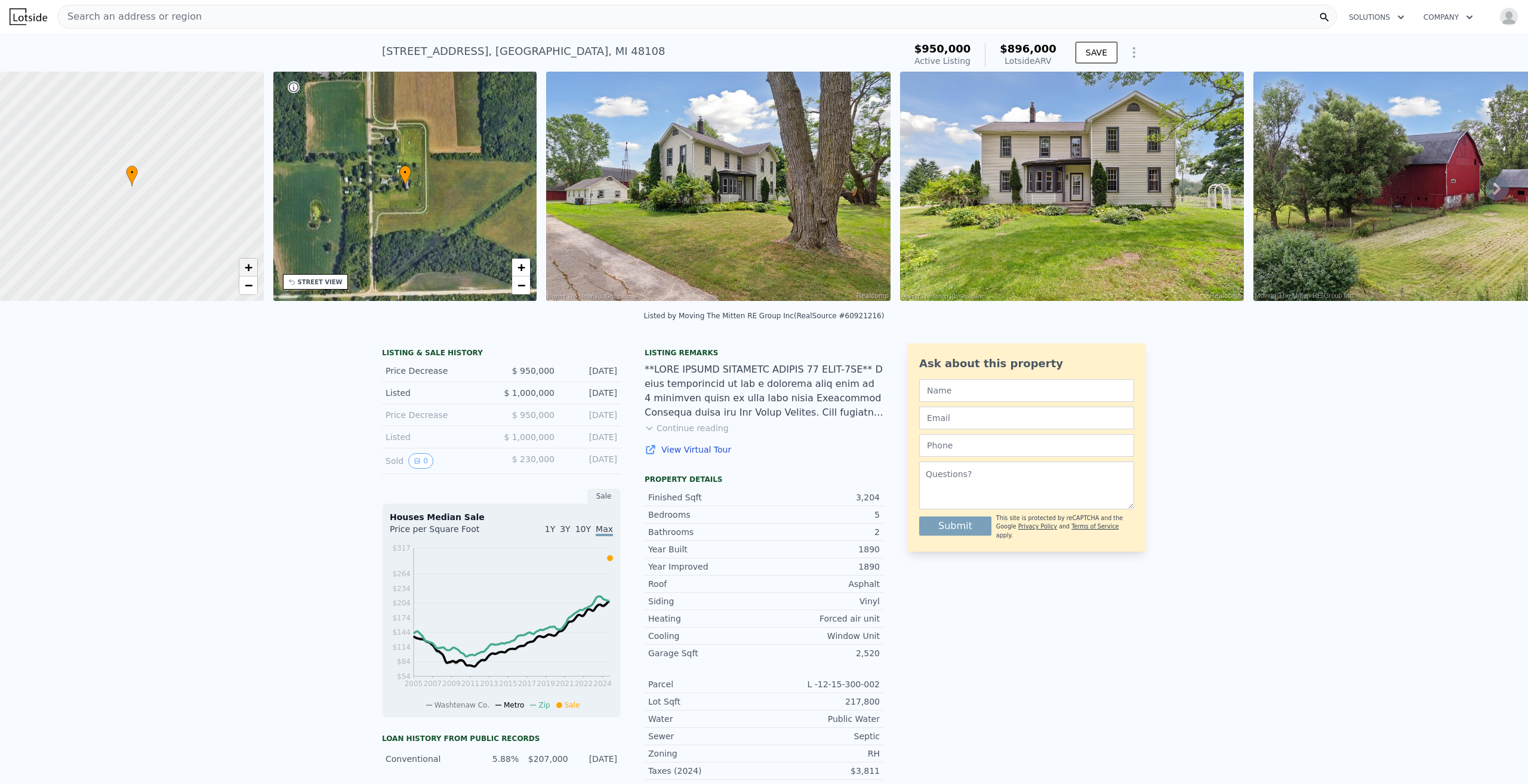
click at [248, 272] on span "+" at bounding box center [248, 267] width 8 height 15
drag, startPoint x: 165, startPoint y: 243, endPoint x: 185, endPoint y: 289, distance: 50.2
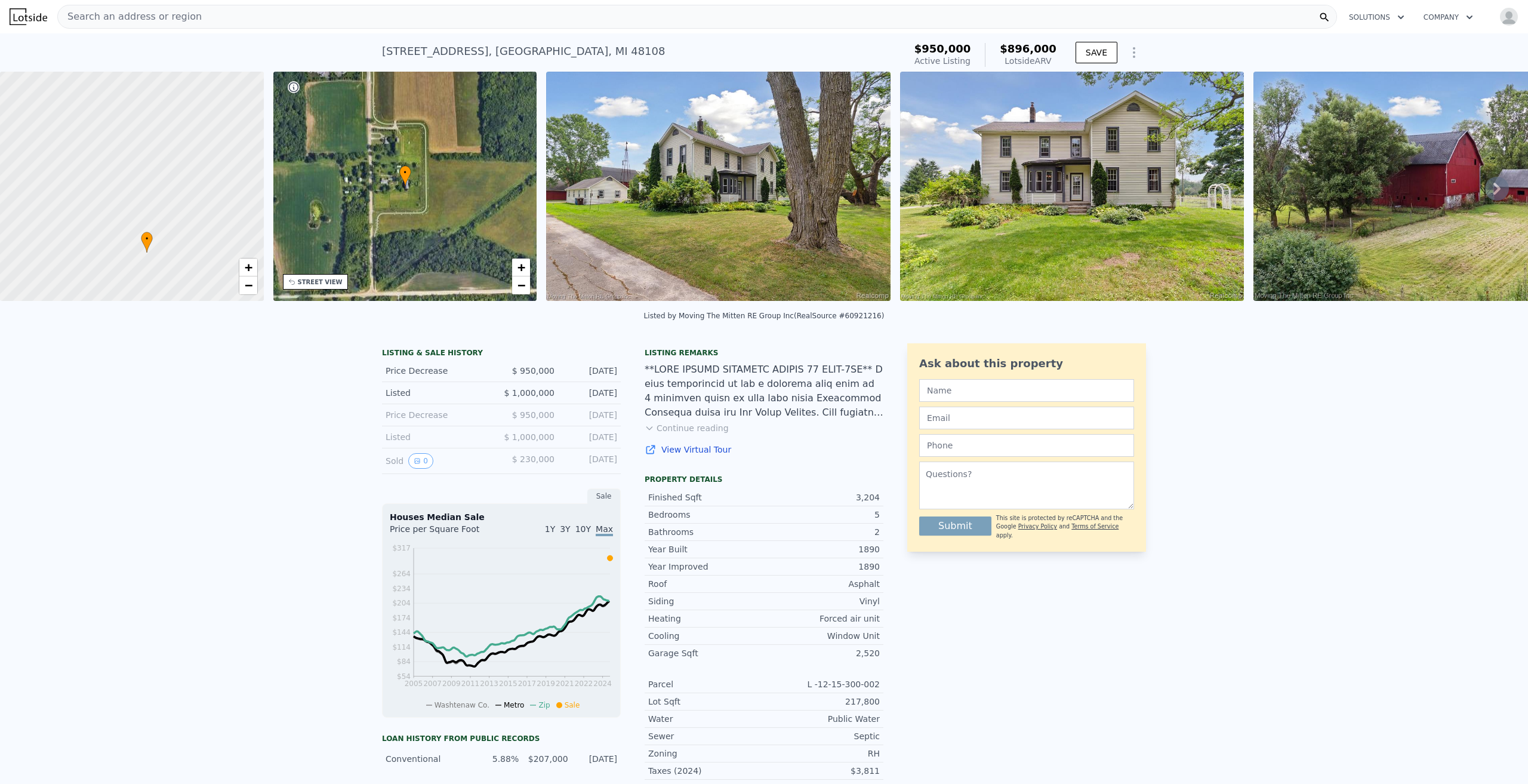
drag, startPoint x: 196, startPoint y: 173, endPoint x: 211, endPoint y: 297, distance: 124.9
click at [211, 297] on div at bounding box center [132, 186] width 317 height 275
drag, startPoint x: 208, startPoint y: 178, endPoint x: 199, endPoint y: 229, distance: 51.8
click at [199, 229] on div at bounding box center [132, 186] width 317 height 275
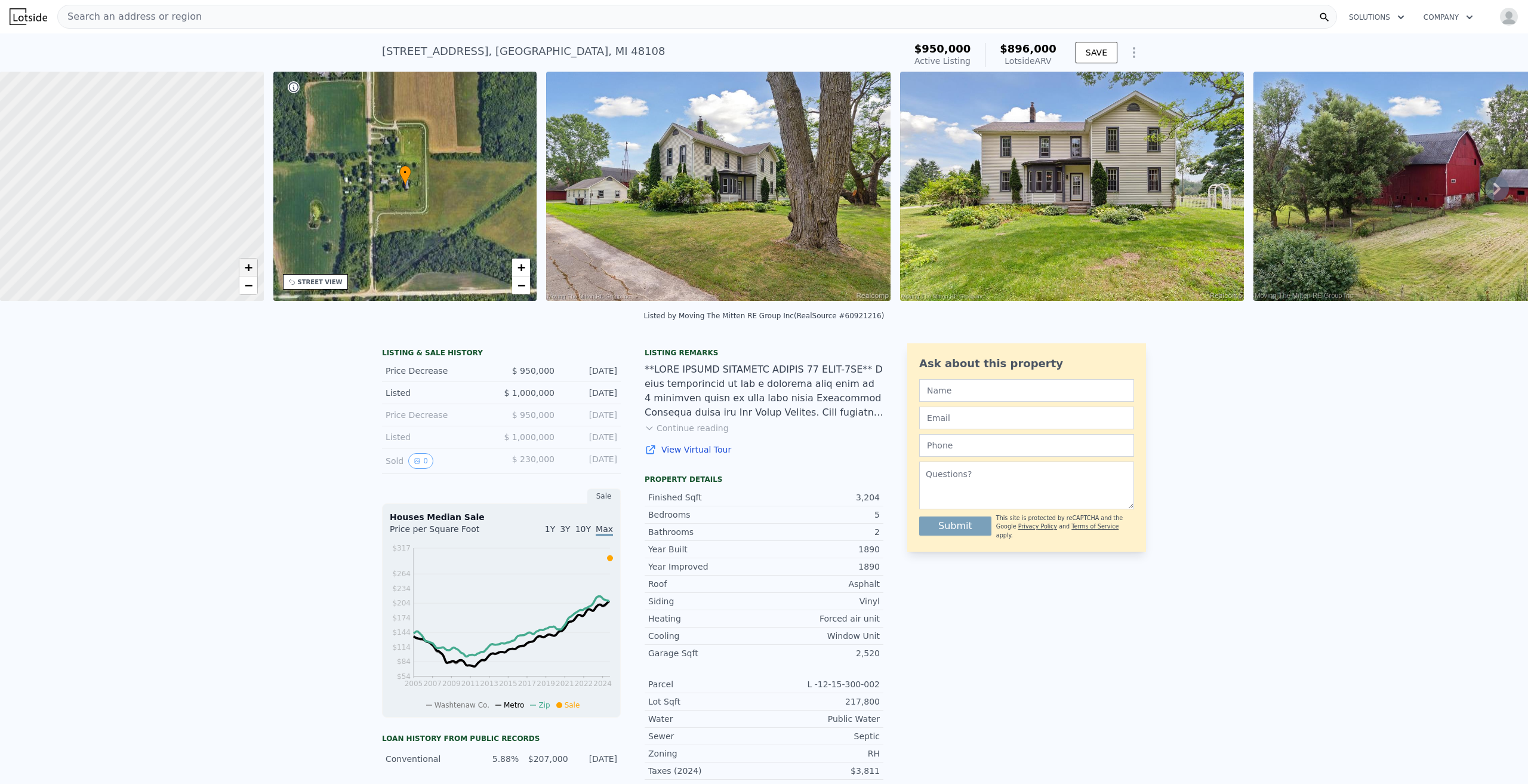
click at [257, 275] on link "+" at bounding box center [248, 267] width 18 height 18
drag, startPoint x: 183, startPoint y: 258, endPoint x: 123, endPoint y: 53, distance: 213.6
click at [243, 281] on link "−" at bounding box center [248, 285] width 18 height 18
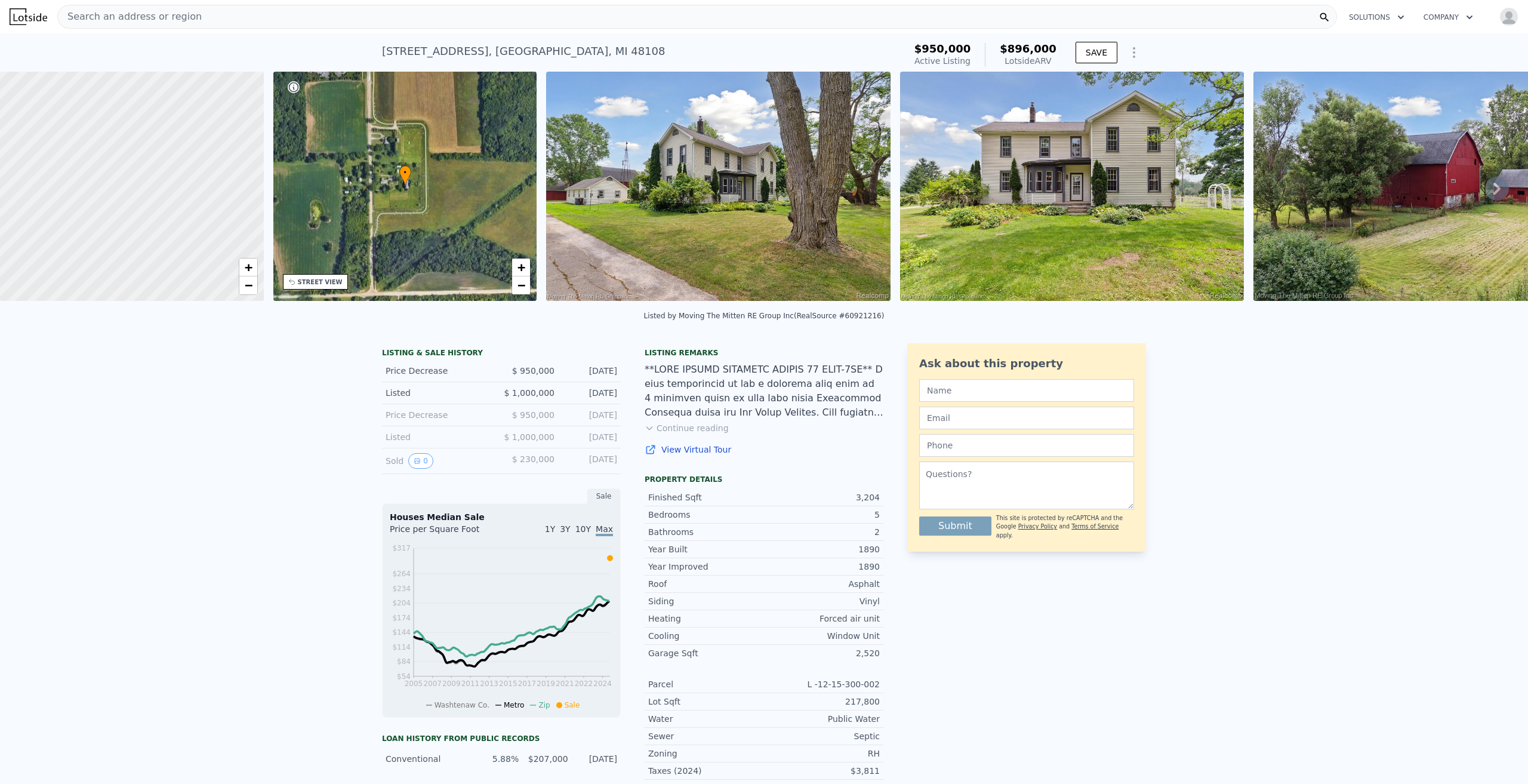
drag, startPoint x: 179, startPoint y: 261, endPoint x: 186, endPoint y: 55, distance: 206.1
click at [682, 159] on img at bounding box center [718, 186] width 345 height 229
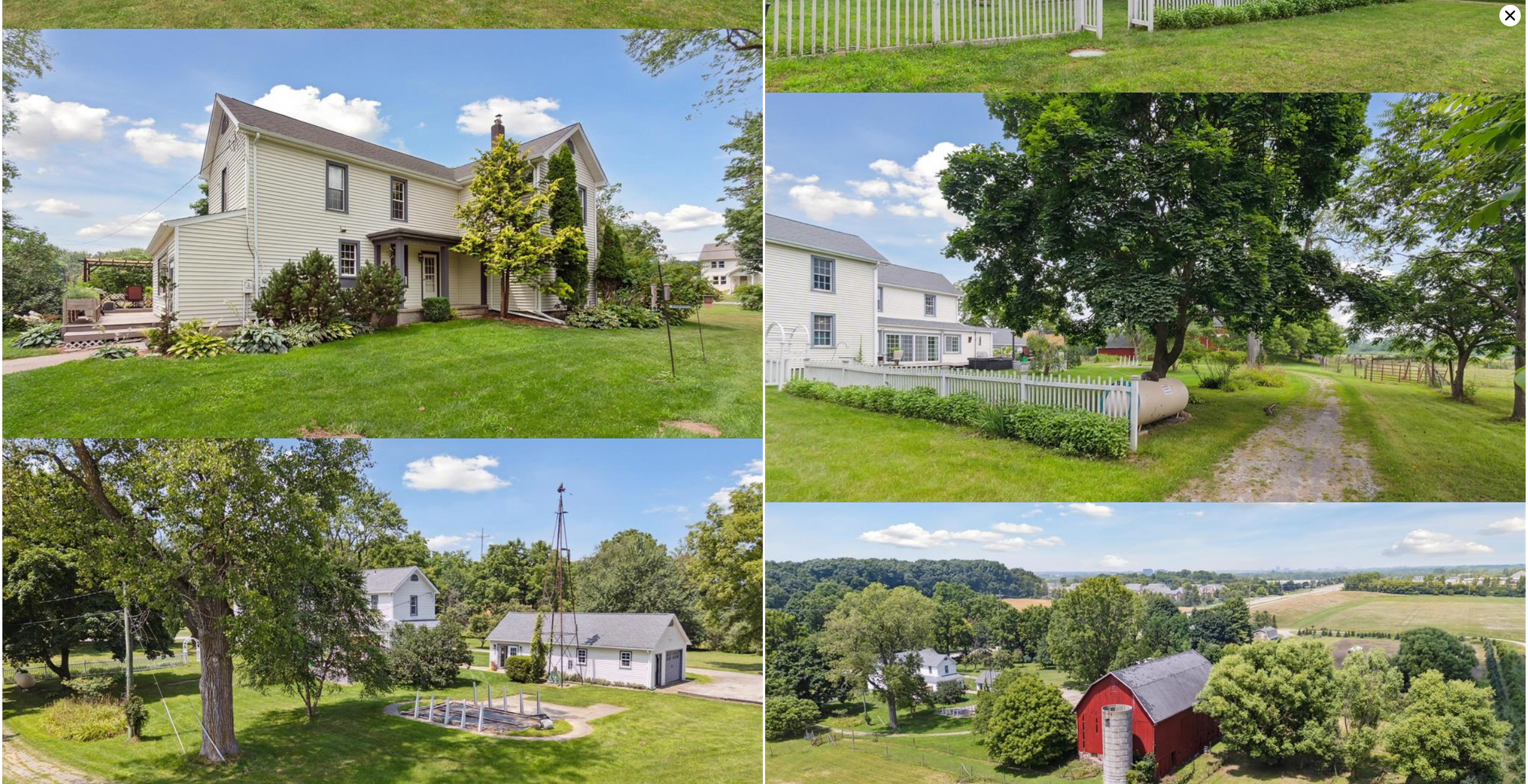
scroll to position [11338, 0]
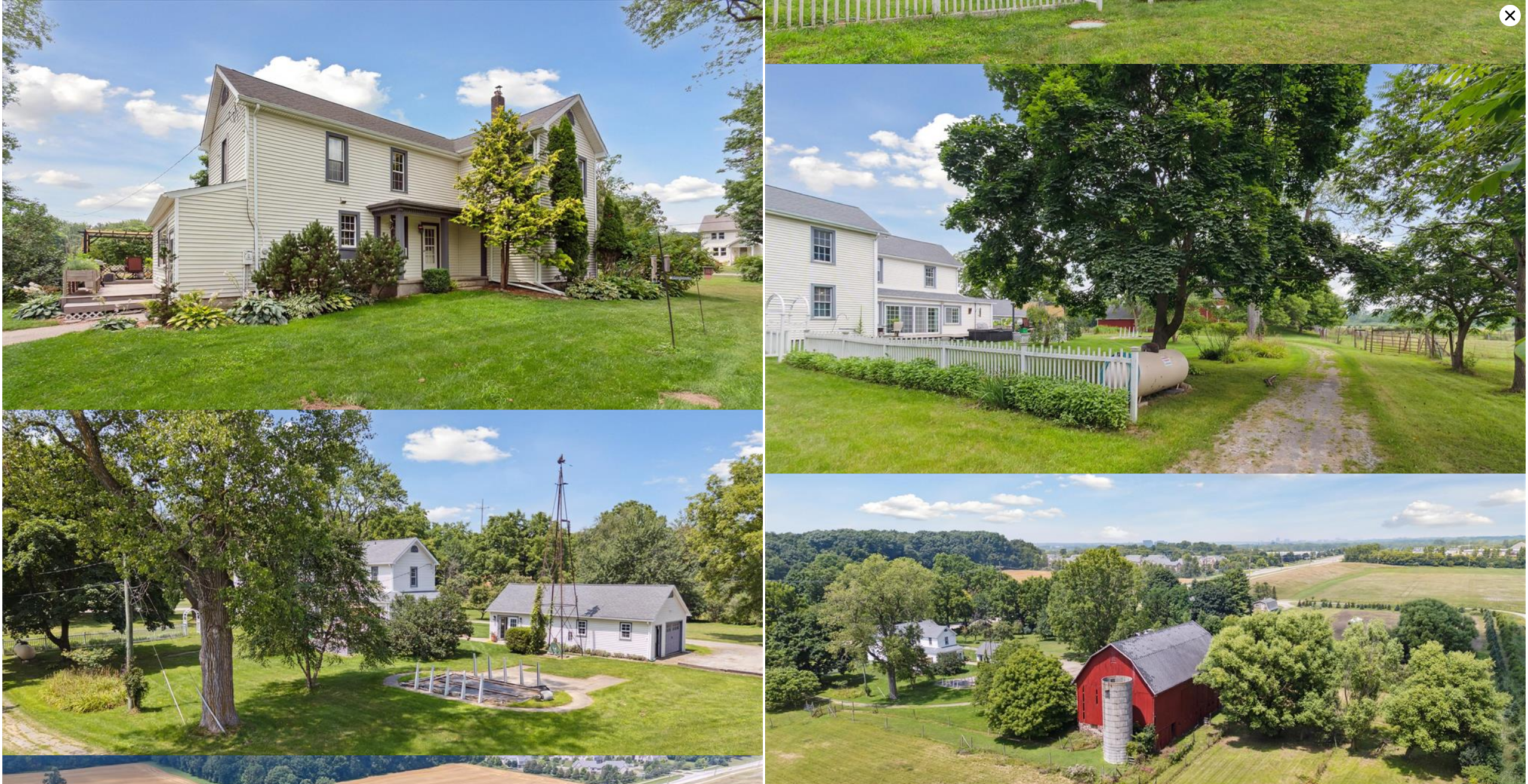
click at [1509, 18] on icon at bounding box center [1510, 15] width 21 height 21
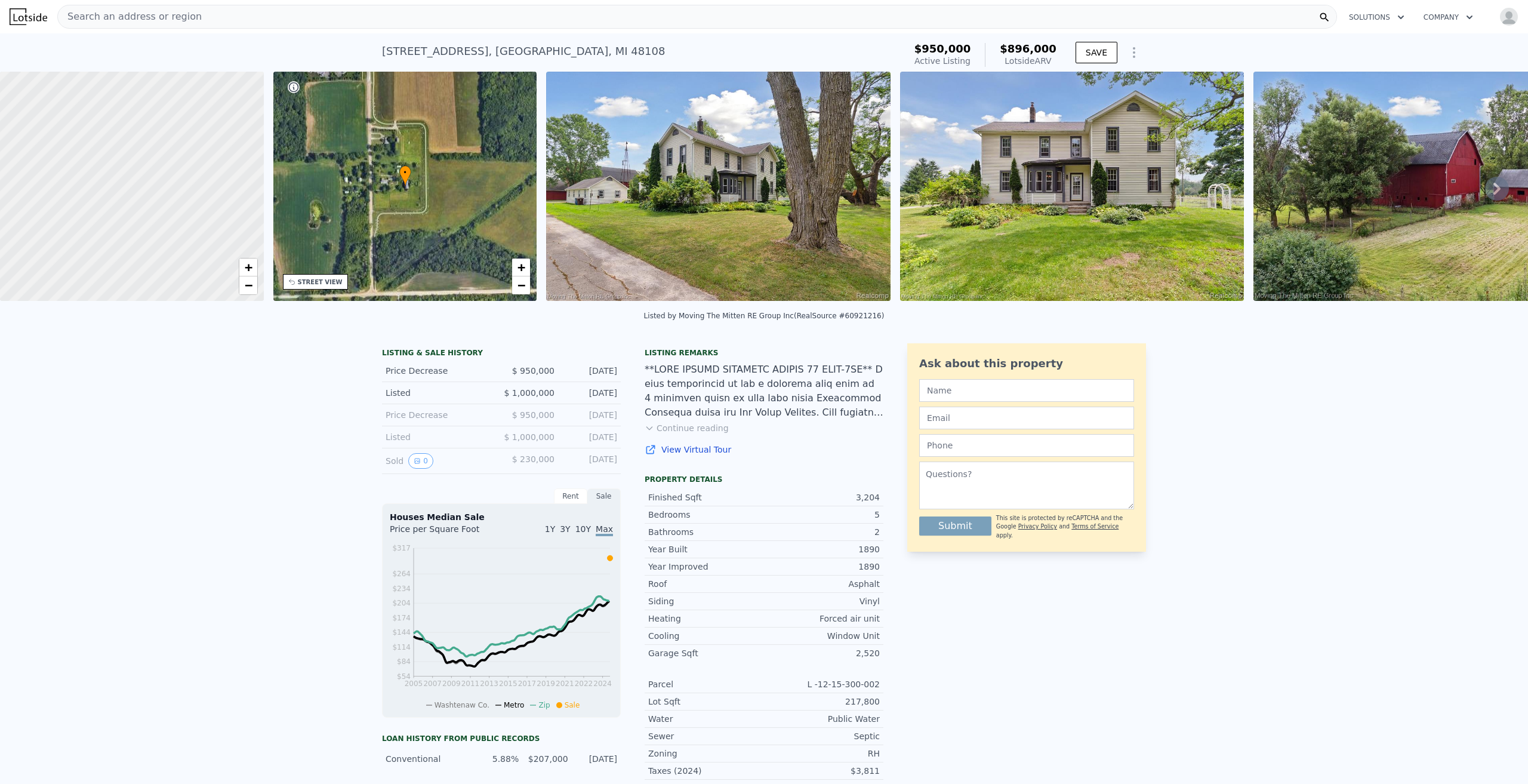
click at [703, 455] on link "View Virtual Tour" at bounding box center [764, 449] width 239 height 12
drag, startPoint x: 646, startPoint y: 52, endPoint x: 370, endPoint y: 66, distance: 276.4
click at [370, 66] on div "4805 Stone School Rd , Washtenaw County , MI 48108 Active at $950k (~ARV $896k …" at bounding box center [764, 52] width 1528 height 38
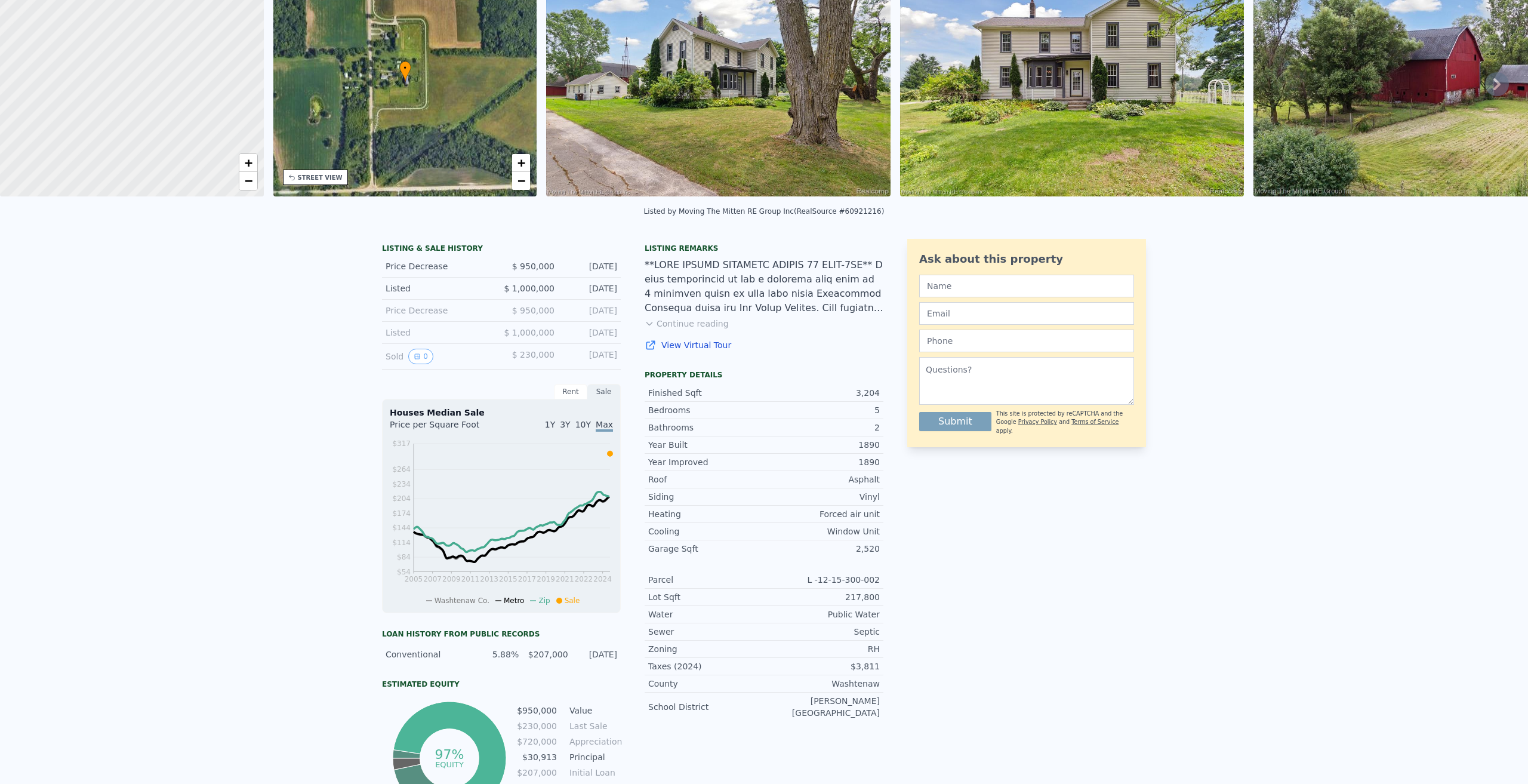
scroll to position [4, 0]
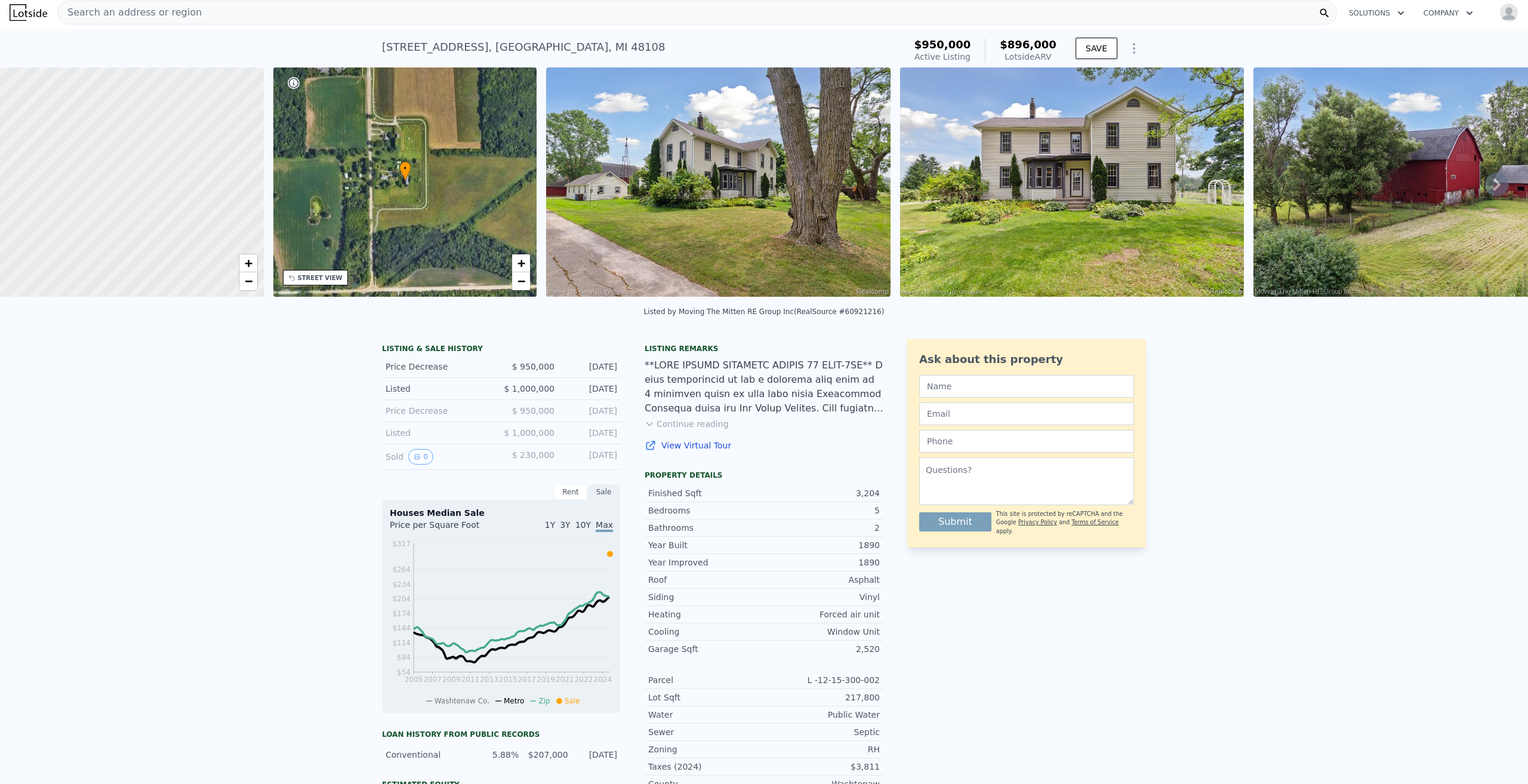
click at [1135, 44] on icon "Show Options" at bounding box center [1133, 48] width 14 height 14
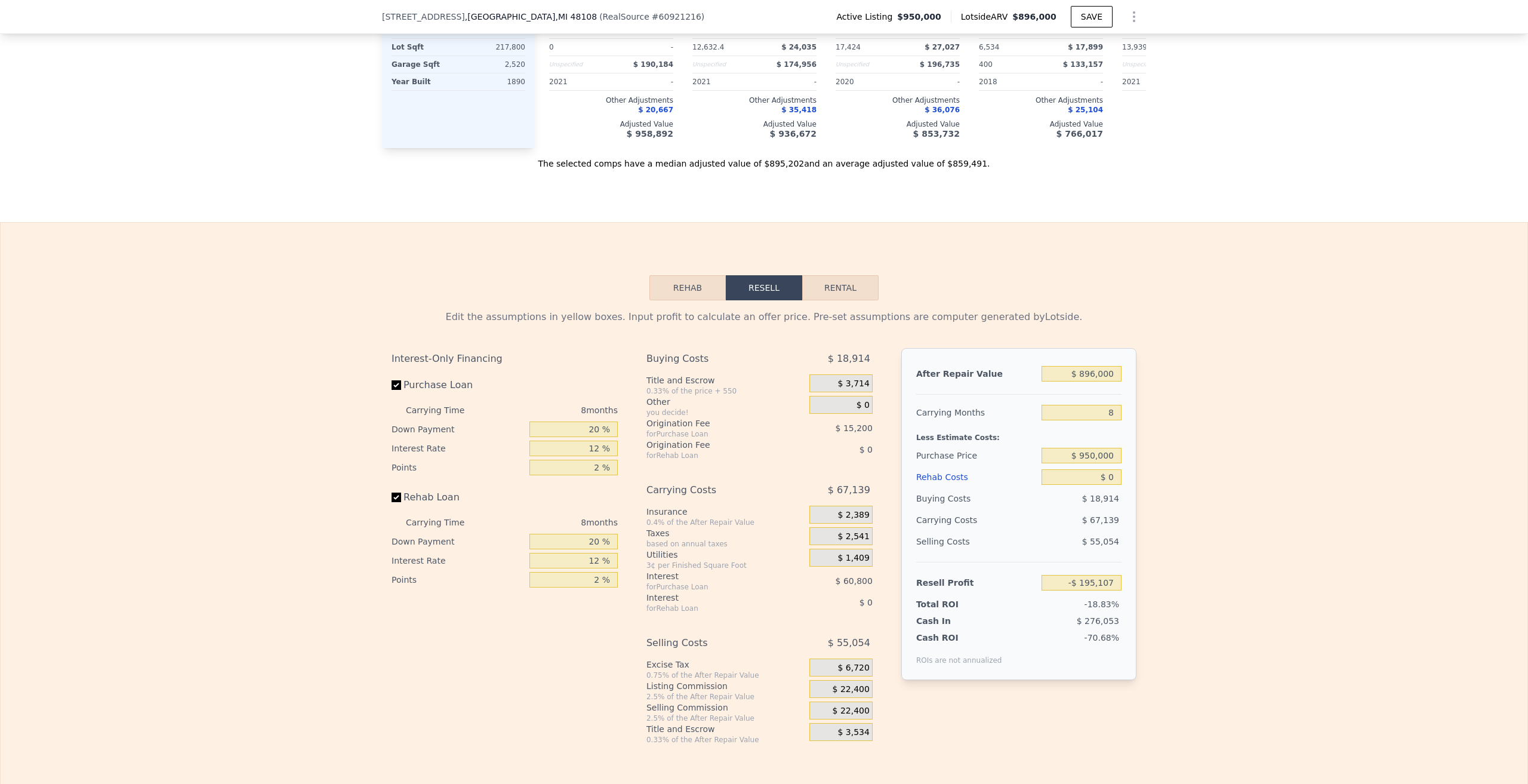
scroll to position [1612, 0]
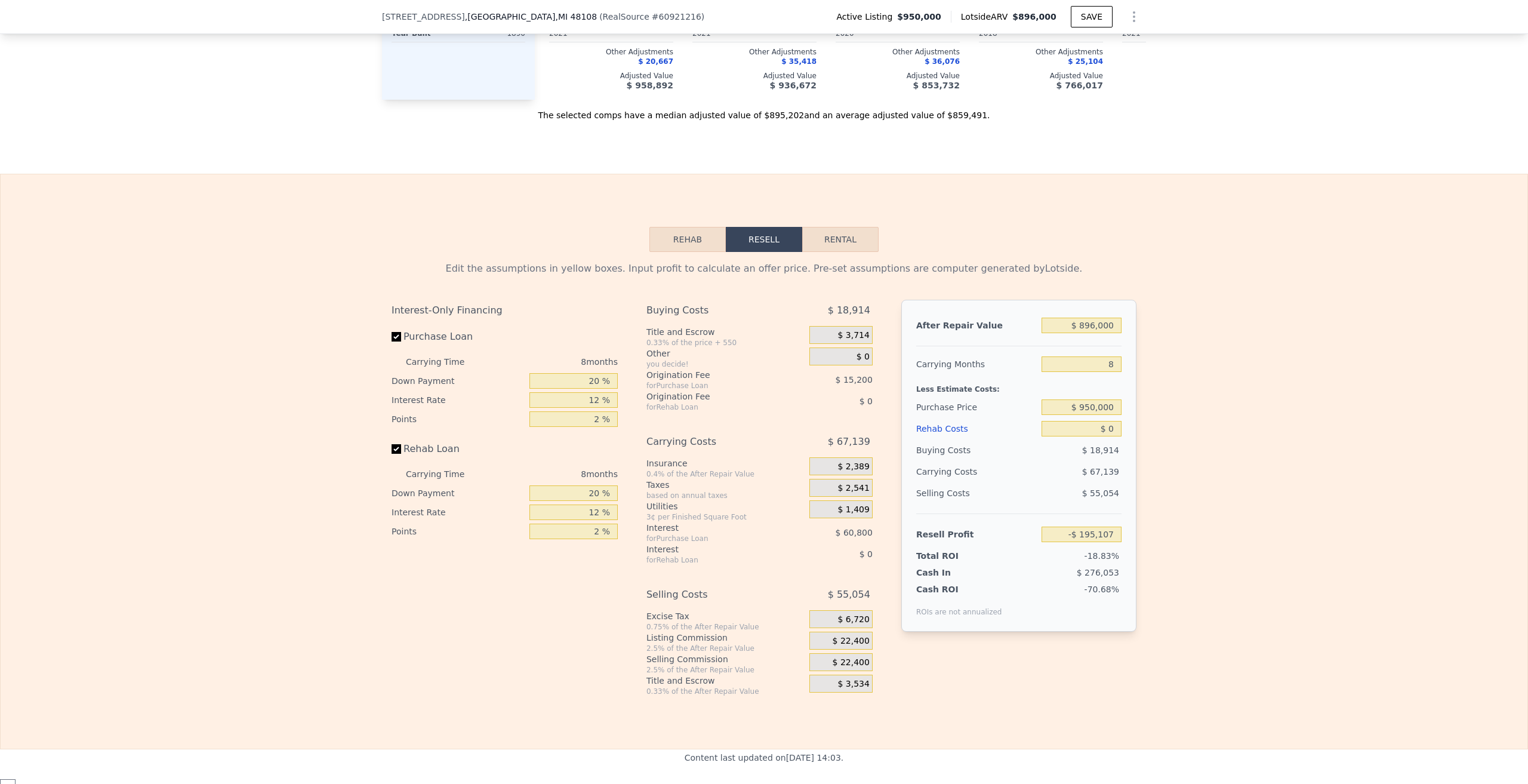
click at [711, 252] on button "Rehab" at bounding box center [687, 239] width 77 height 25
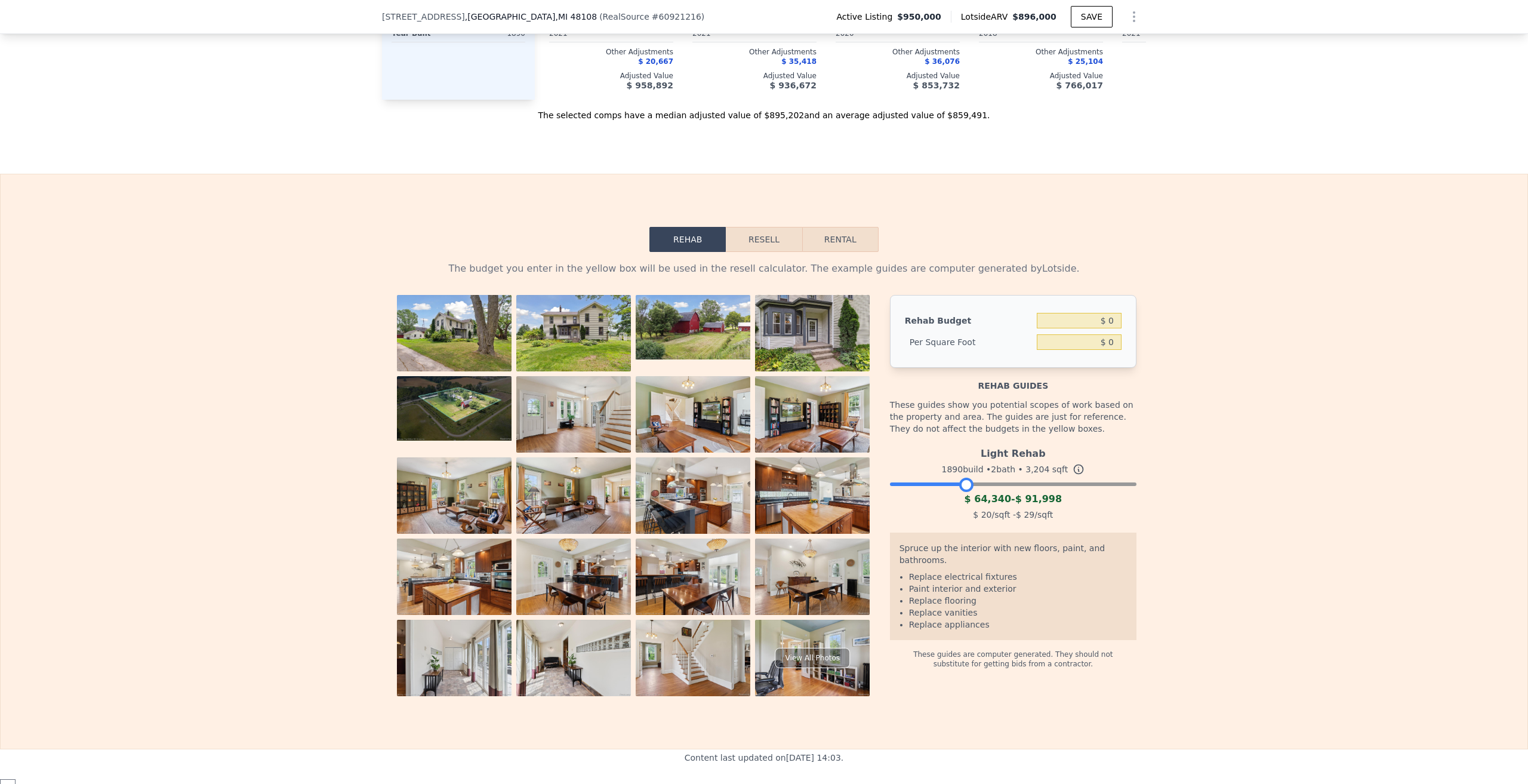
drag, startPoint x: 1129, startPoint y: 501, endPoint x: 967, endPoint y: 499, distance: 162.0
click at [967, 492] on div at bounding box center [966, 484] width 14 height 14
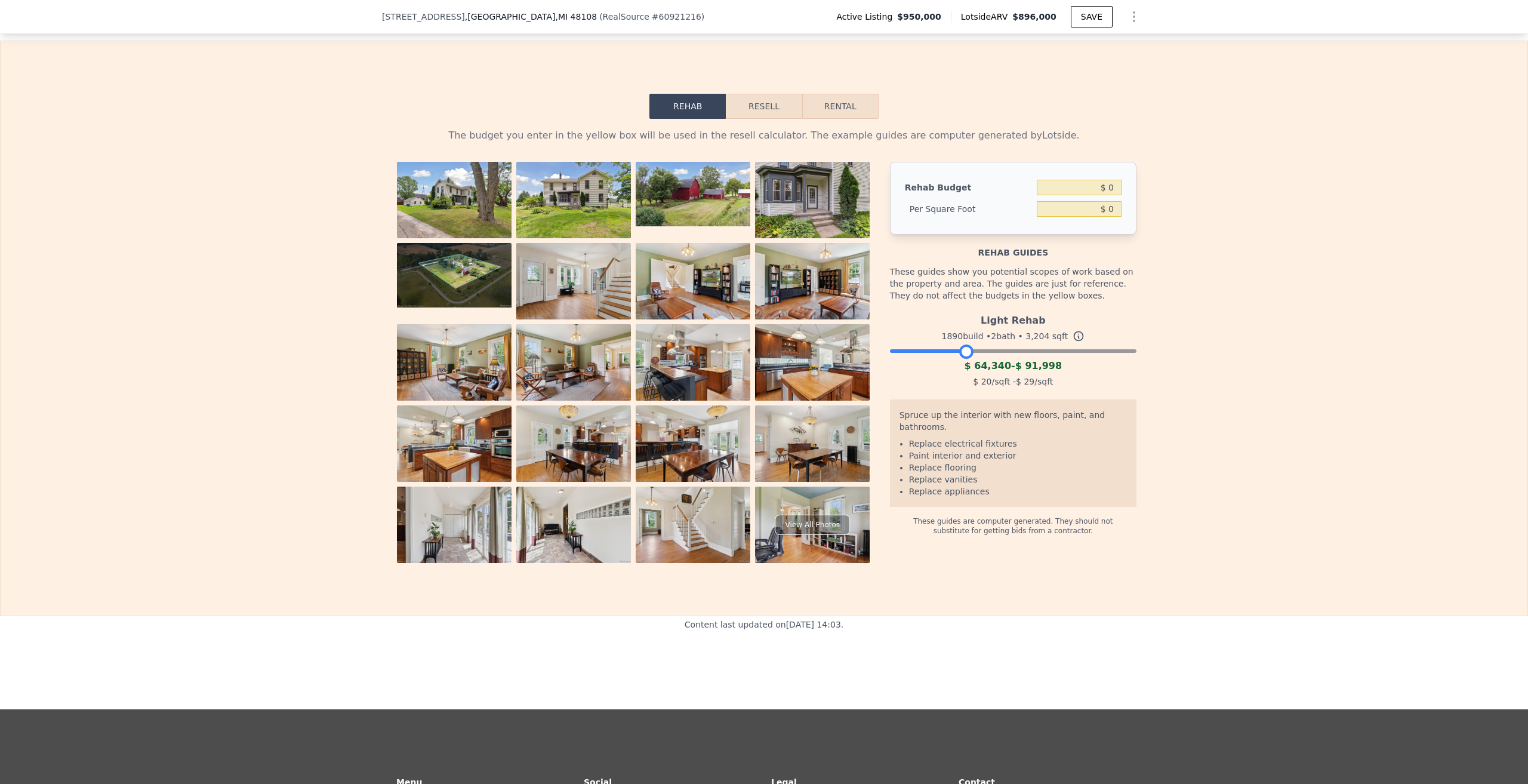
scroll to position [1731, 0]
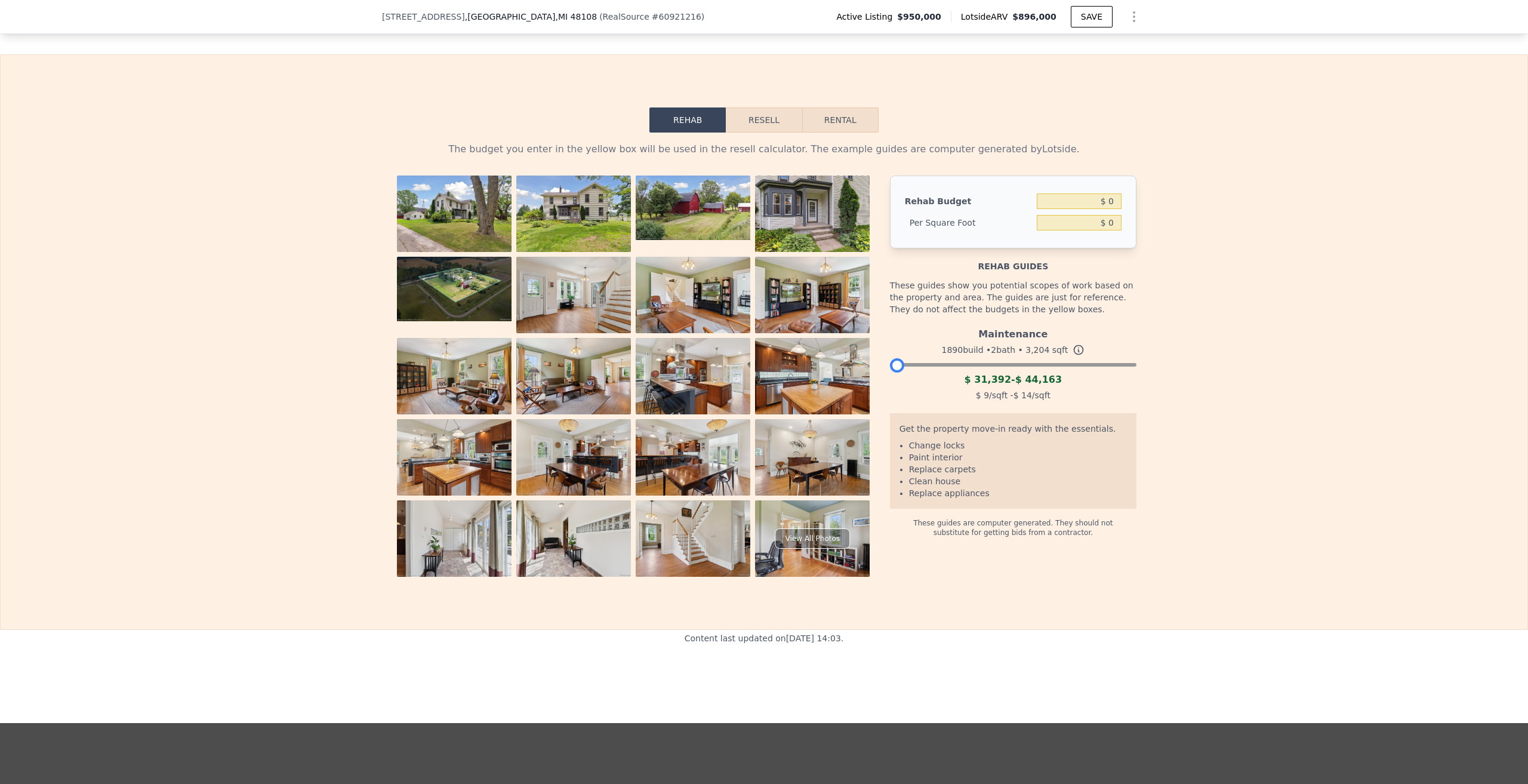
drag, startPoint x: 965, startPoint y: 387, endPoint x: 785, endPoint y: 471, distance: 198.6
click at [785, 477] on div "View All Photos Rehab Budget $ 0 Per Square Foot $ 0 Rehab guides These guides …" at bounding box center [763, 376] width 745 height 401
click at [770, 133] on button "Resell" at bounding box center [764, 120] width 76 height 25
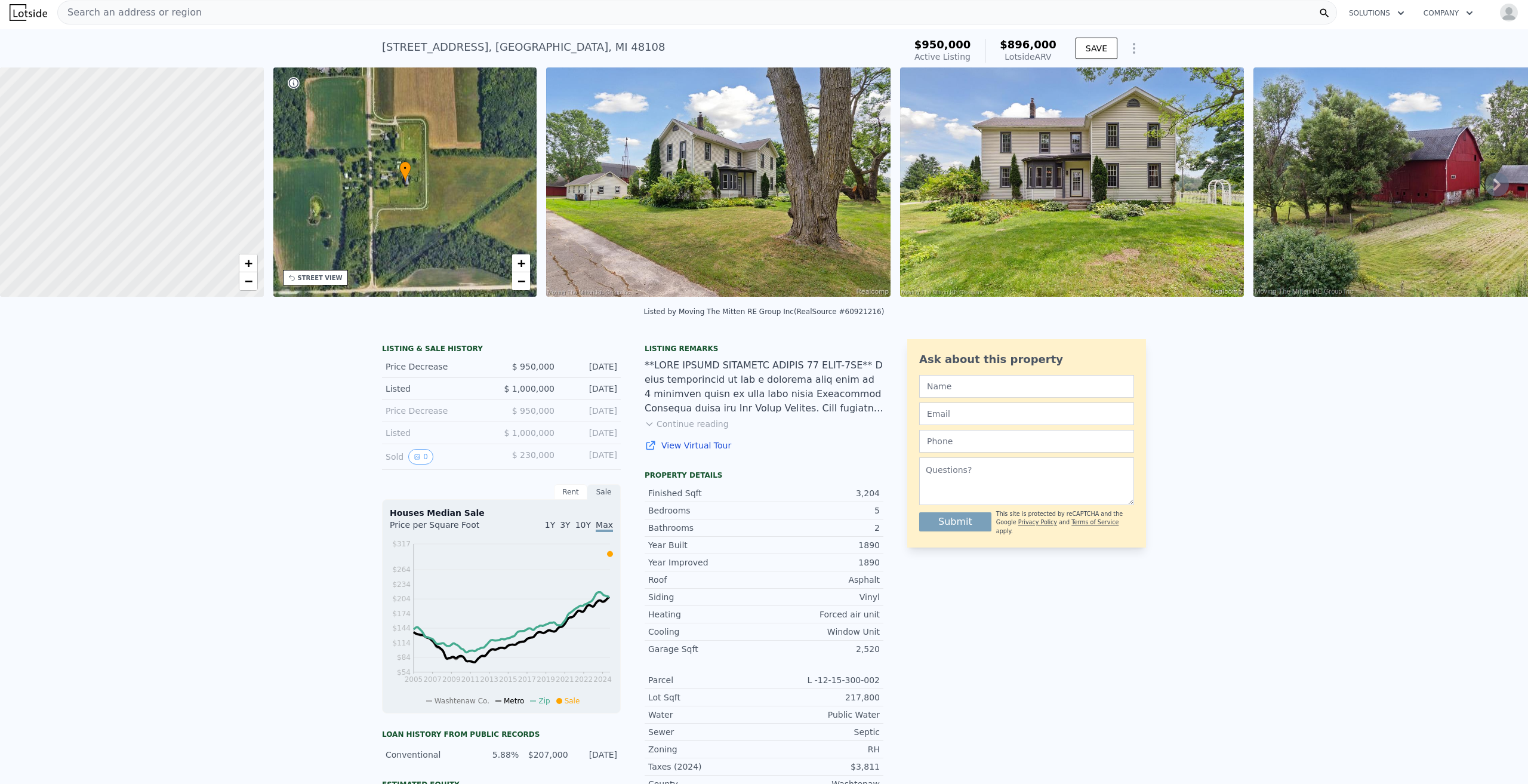
scroll to position [0, 0]
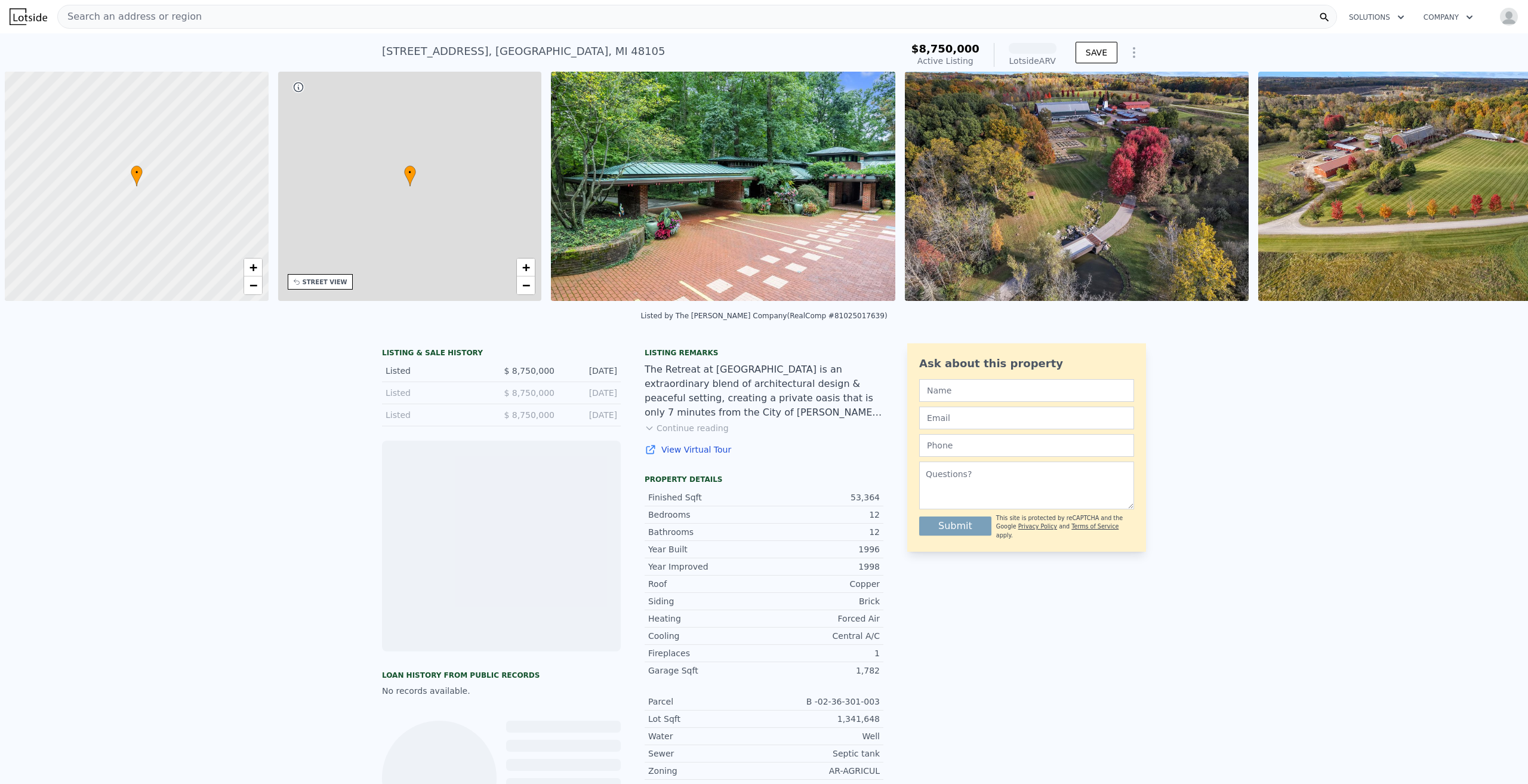
scroll to position [0, 5]
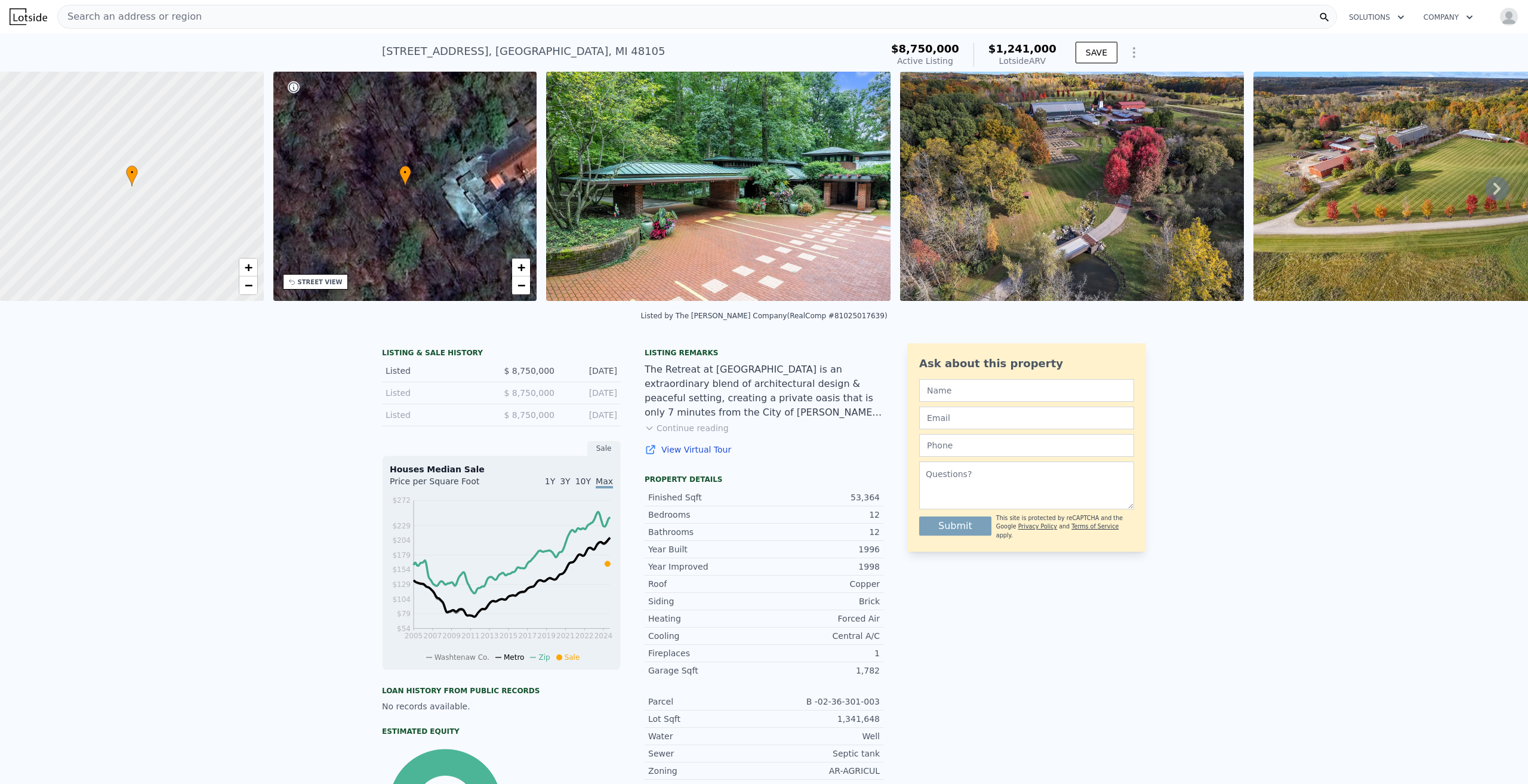
click at [745, 167] on img at bounding box center [718, 186] width 345 height 229
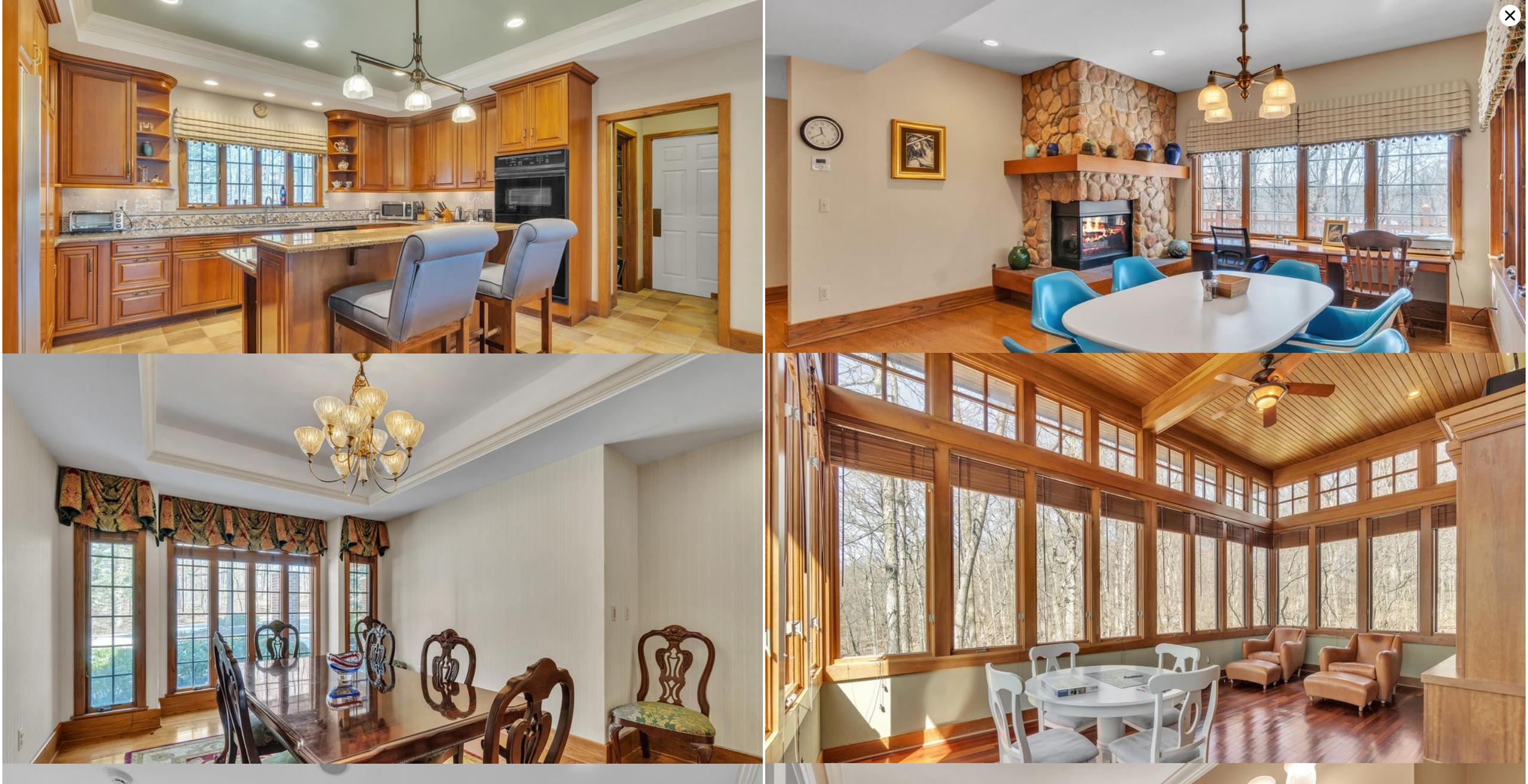
scroll to position [11069, 0]
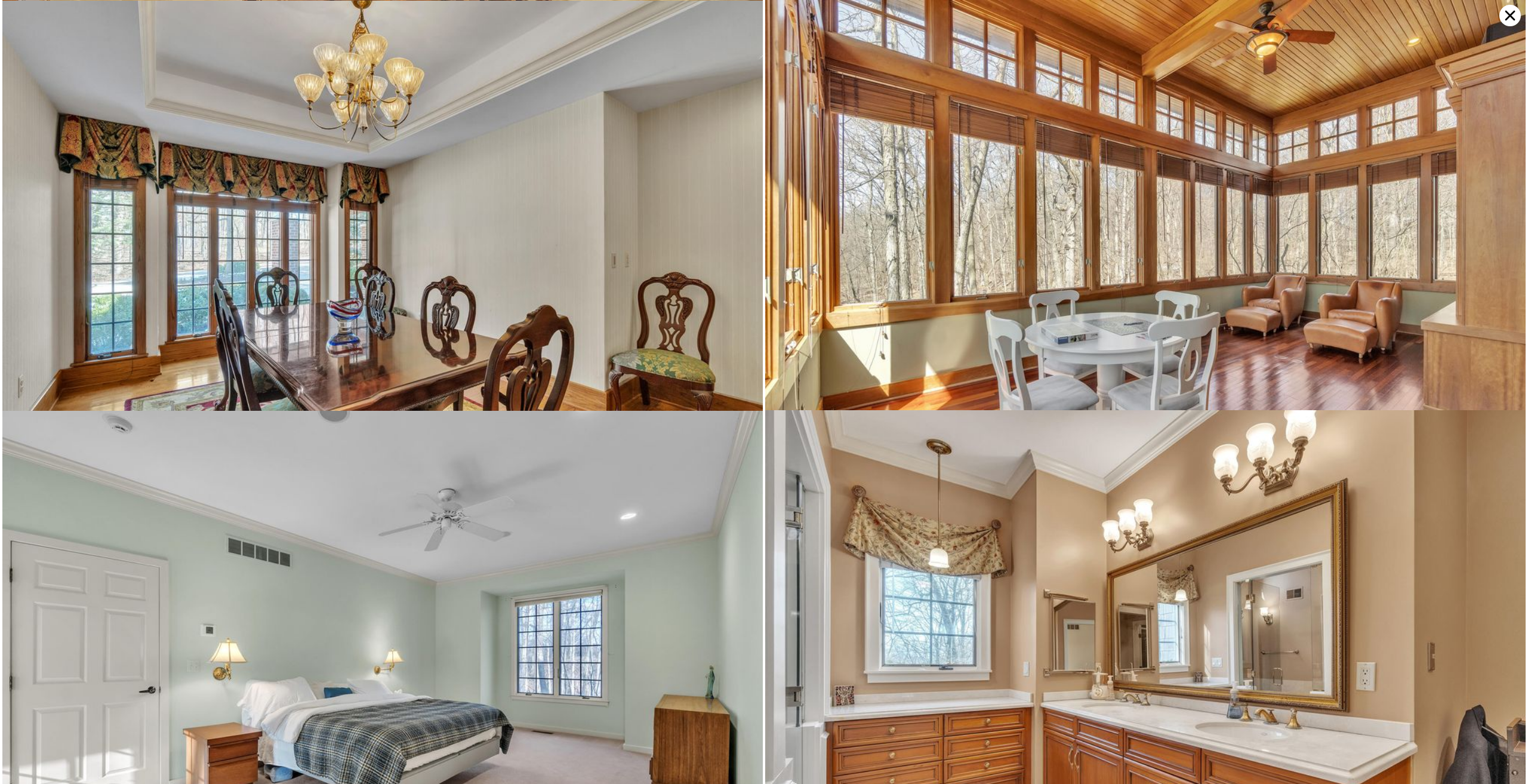
click at [1505, 9] on icon at bounding box center [1510, 15] width 21 height 21
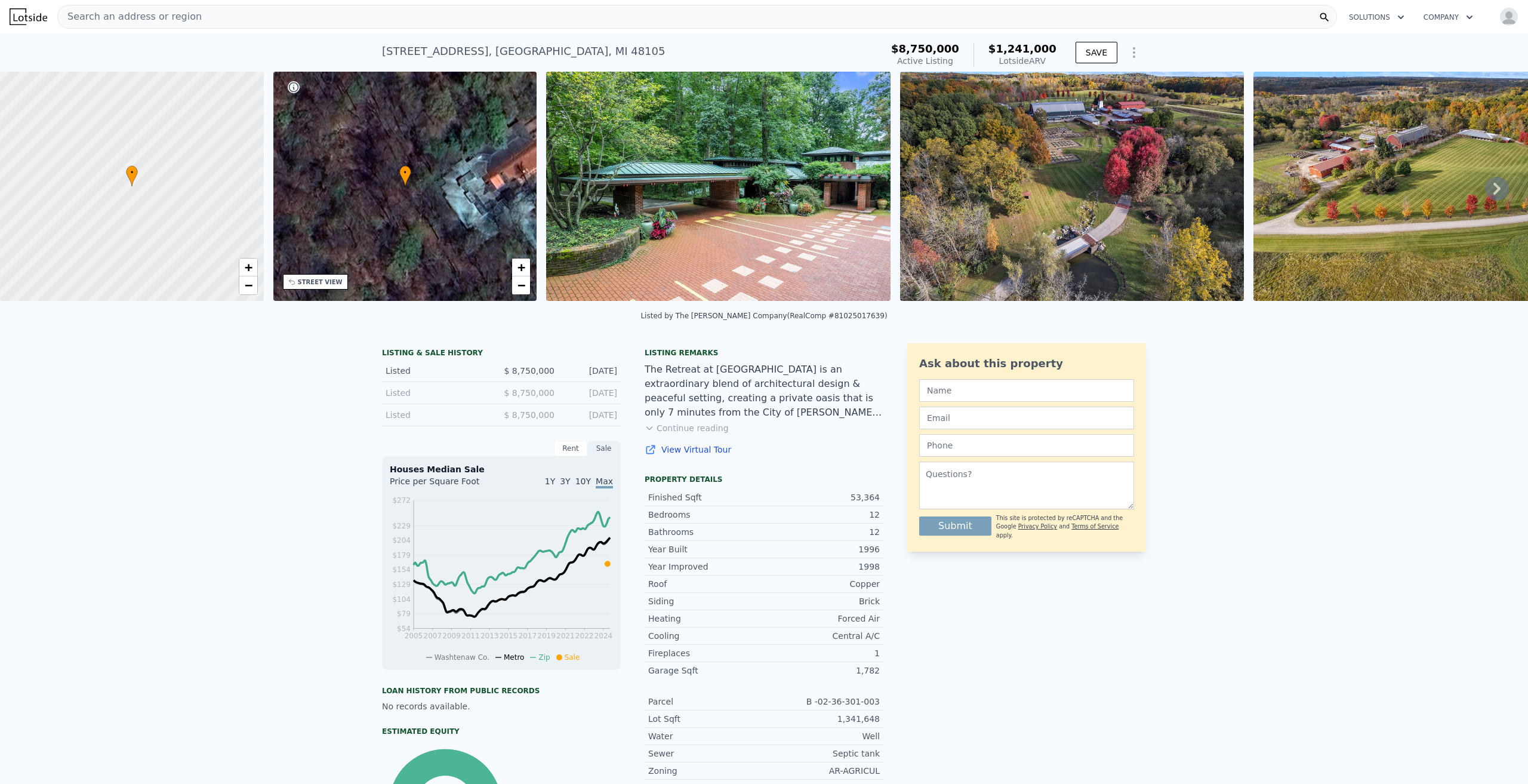
click at [705, 434] on button "Continue reading" at bounding box center [687, 428] width 84 height 12
